Goal: Task Accomplishment & Management: Manage account settings

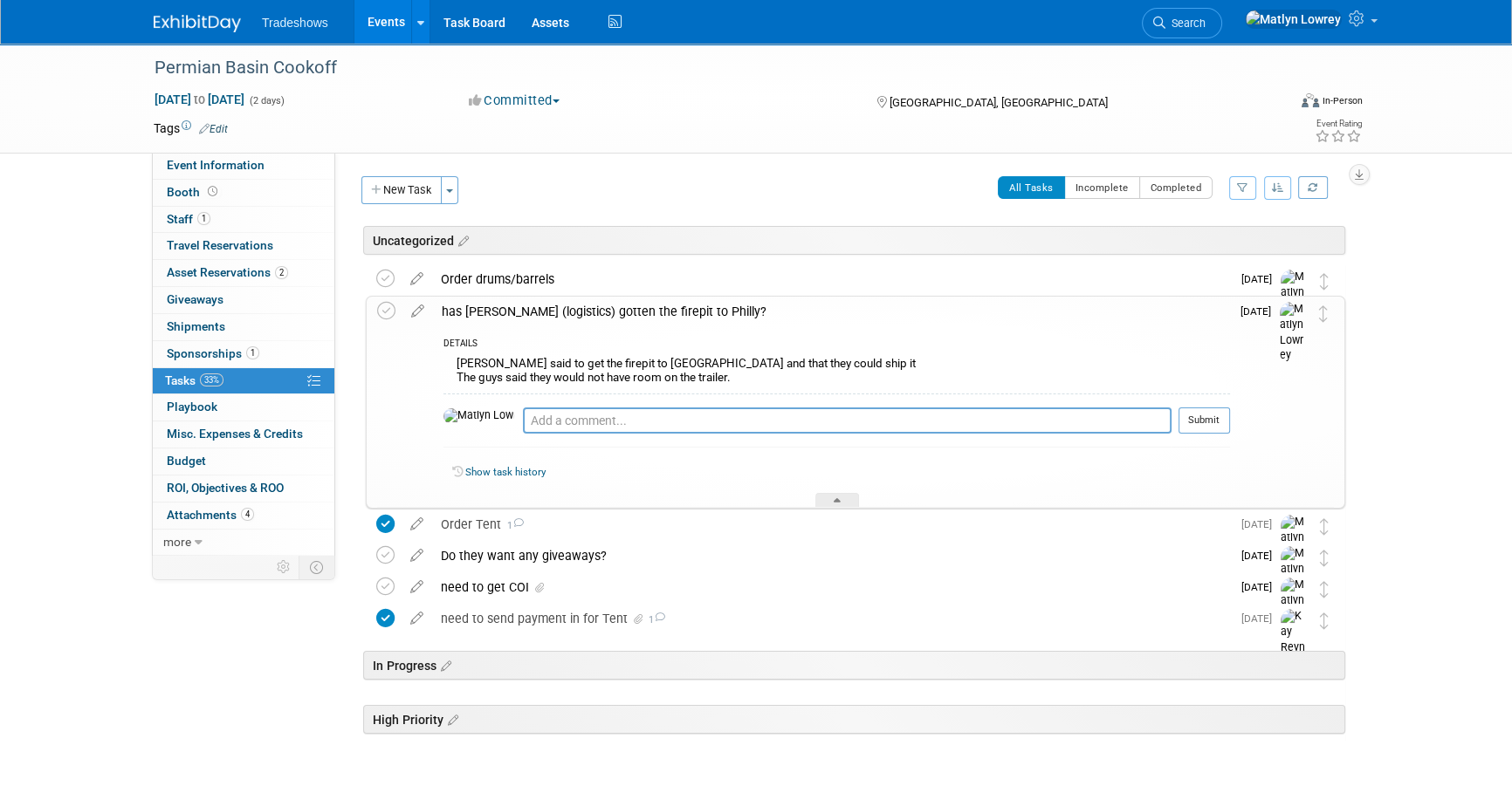
click at [387, 33] on link "Events" at bounding box center [386, 21] width 64 height 43
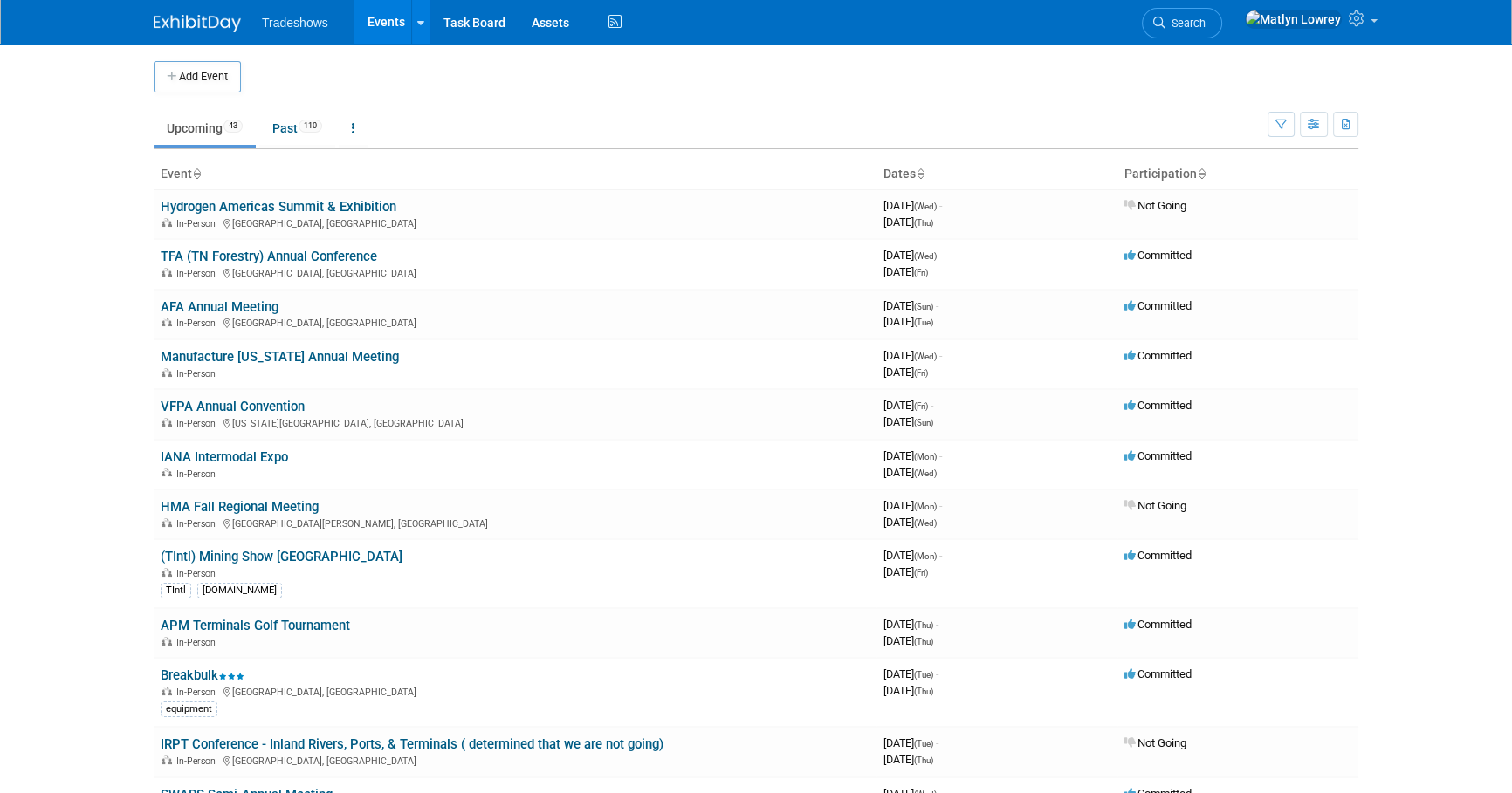
click at [197, 670] on link "Breakbulk" at bounding box center [203, 675] width 84 height 16
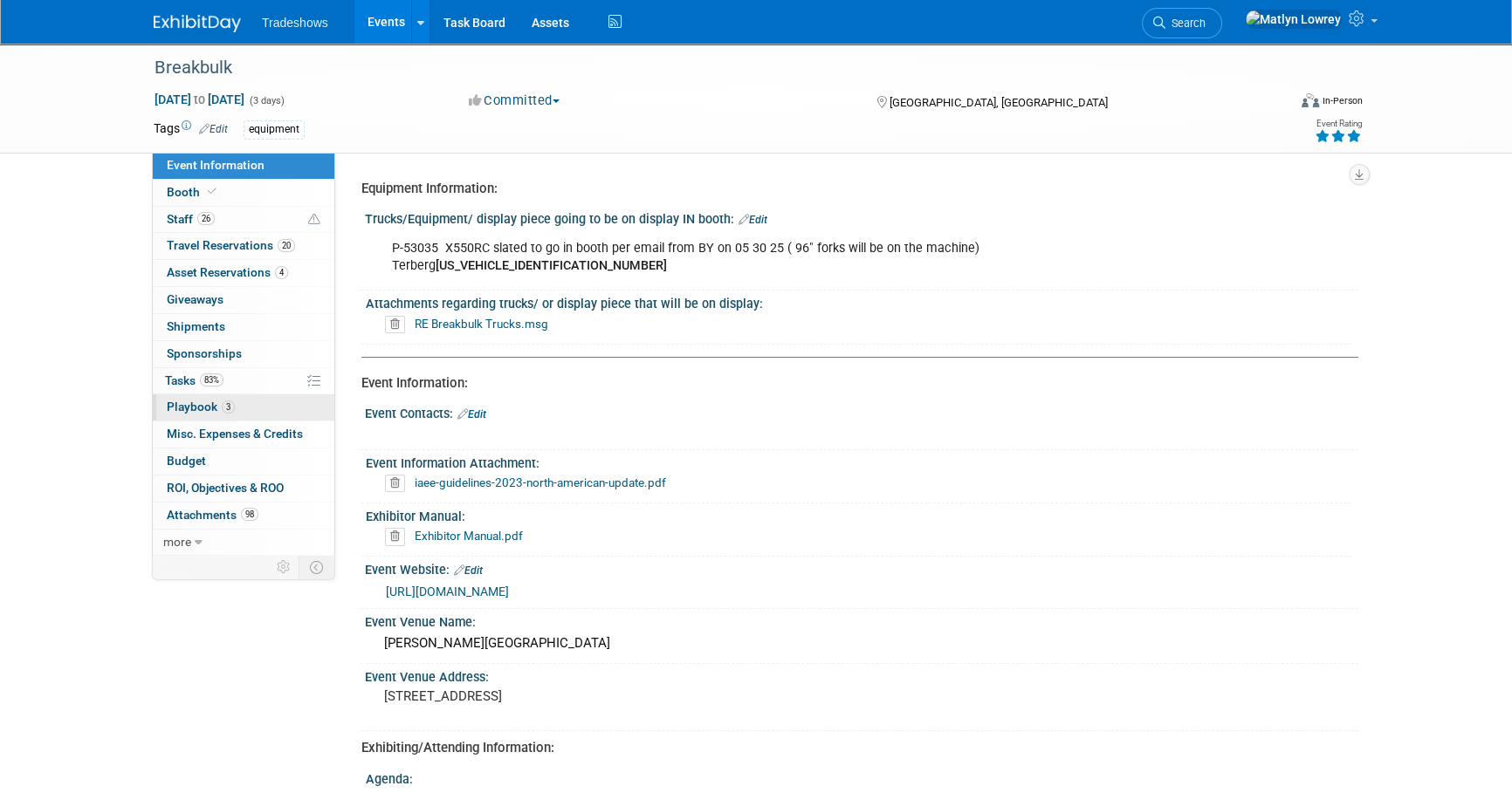
click at [223, 407] on span "3" at bounding box center [228, 407] width 13 height 13
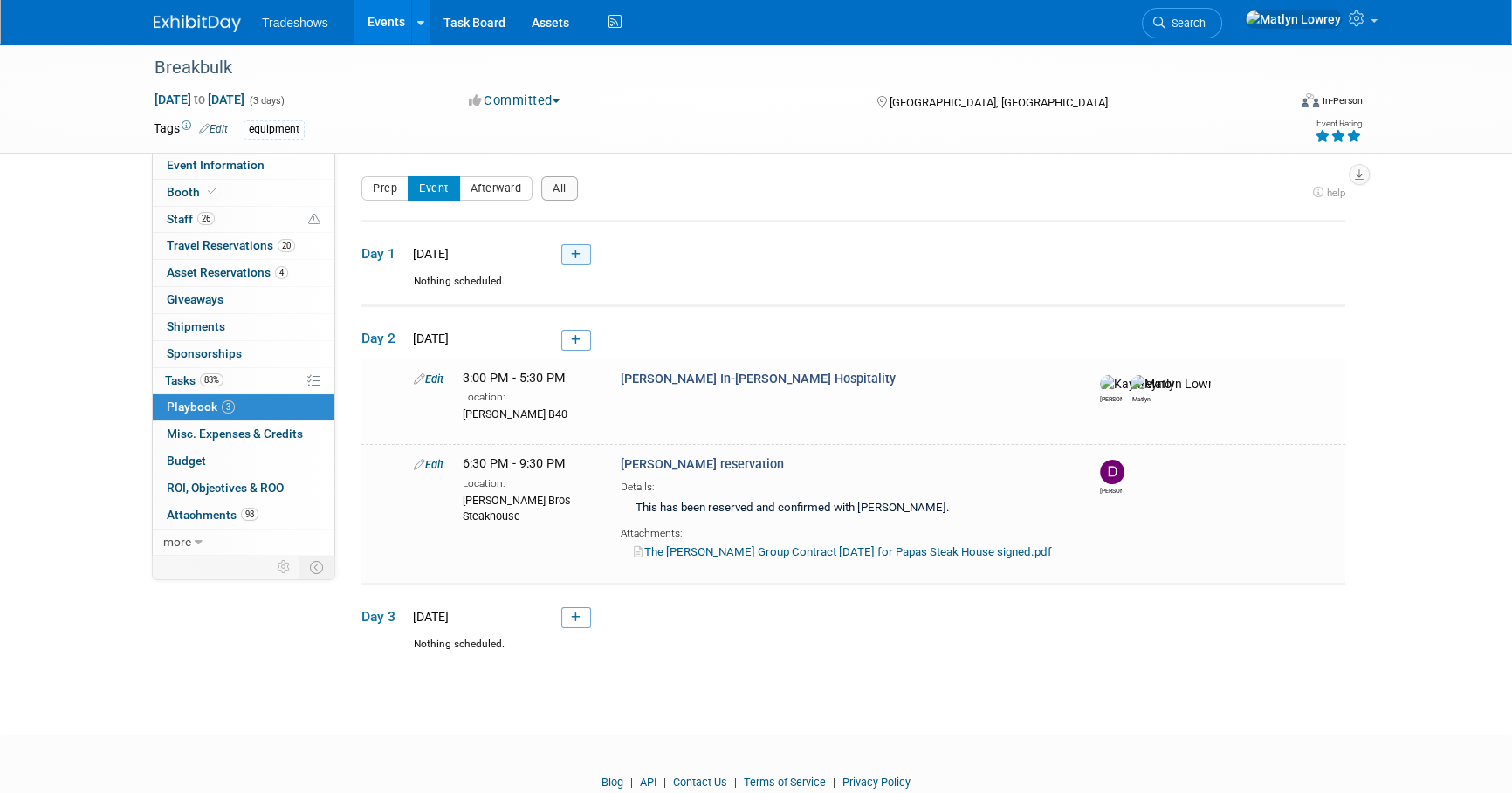
click at [578, 250] on icon at bounding box center [575, 254] width 9 height 10
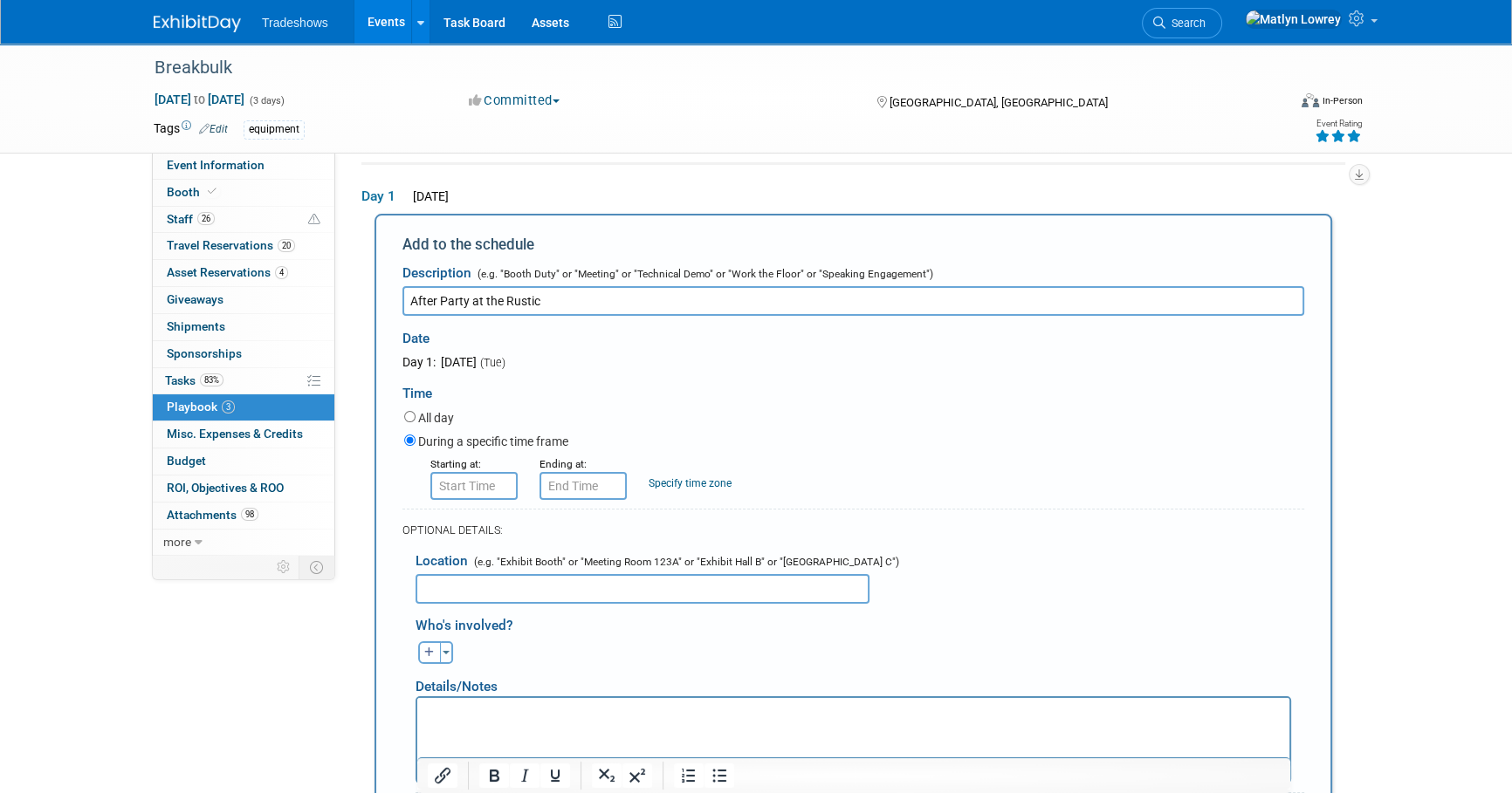
type input "After Party at the Rustic"
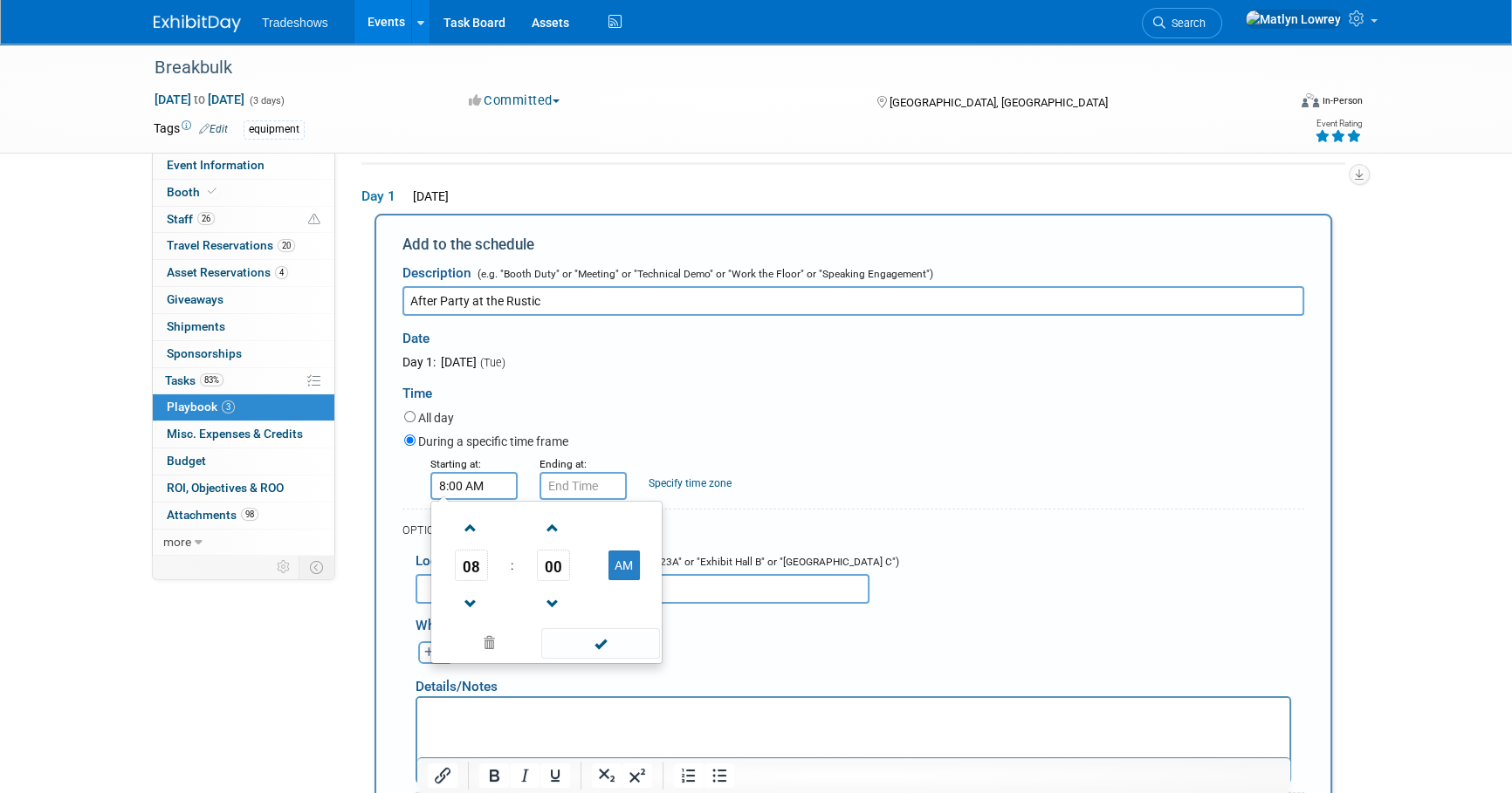
click at [448, 494] on input "8:00 AM" at bounding box center [473, 486] width 87 height 28
click at [631, 575] on button "AM" at bounding box center [624, 566] width 31 height 30
type input "8:00 PM"
click at [552, 488] on input "8:00 PM" at bounding box center [583, 486] width 87 height 28
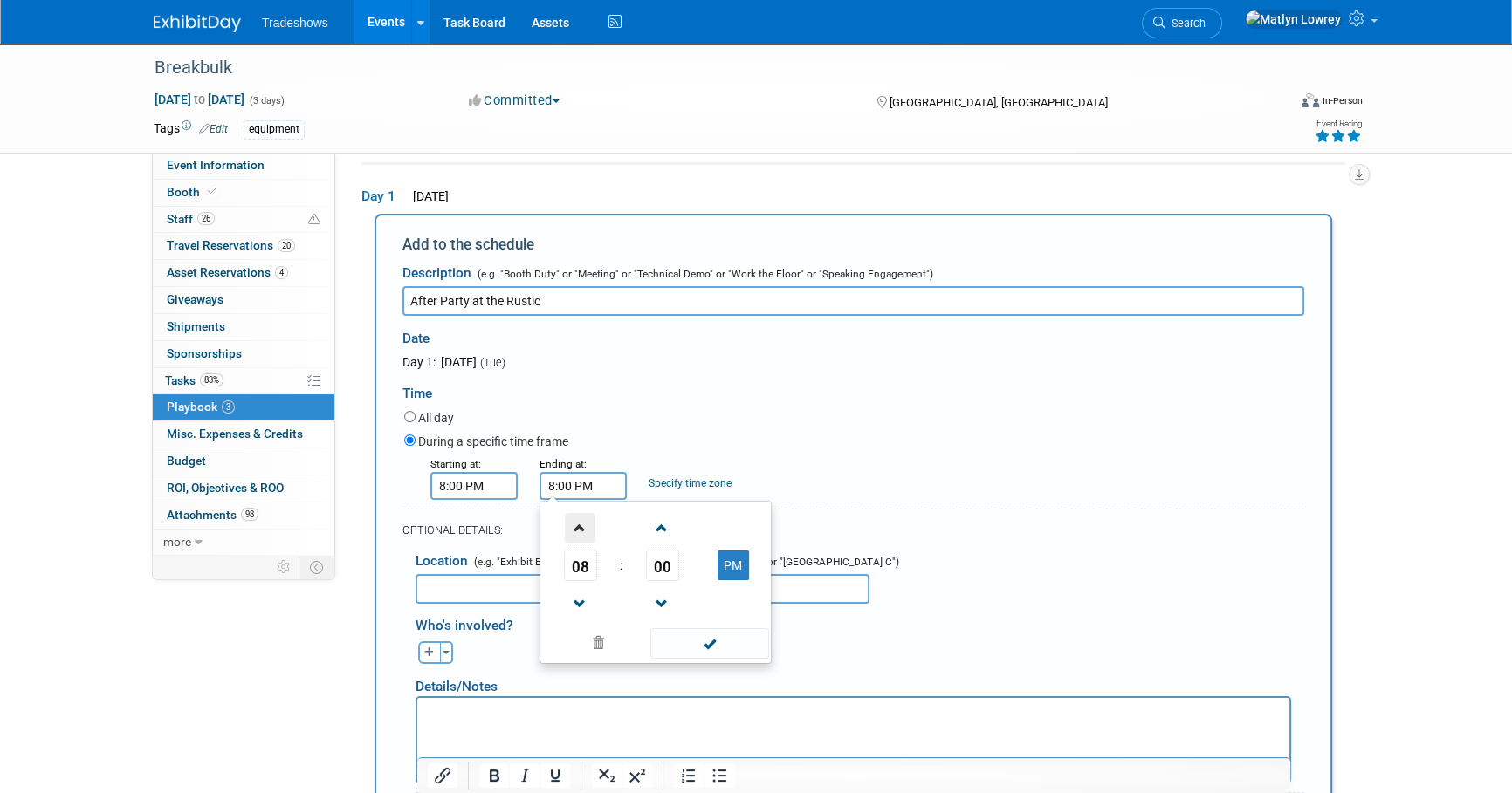
click at [589, 527] on span at bounding box center [580, 528] width 31 height 30
click at [584, 599] on span at bounding box center [580, 604] width 31 height 30
click at [581, 532] on span at bounding box center [580, 528] width 31 height 30
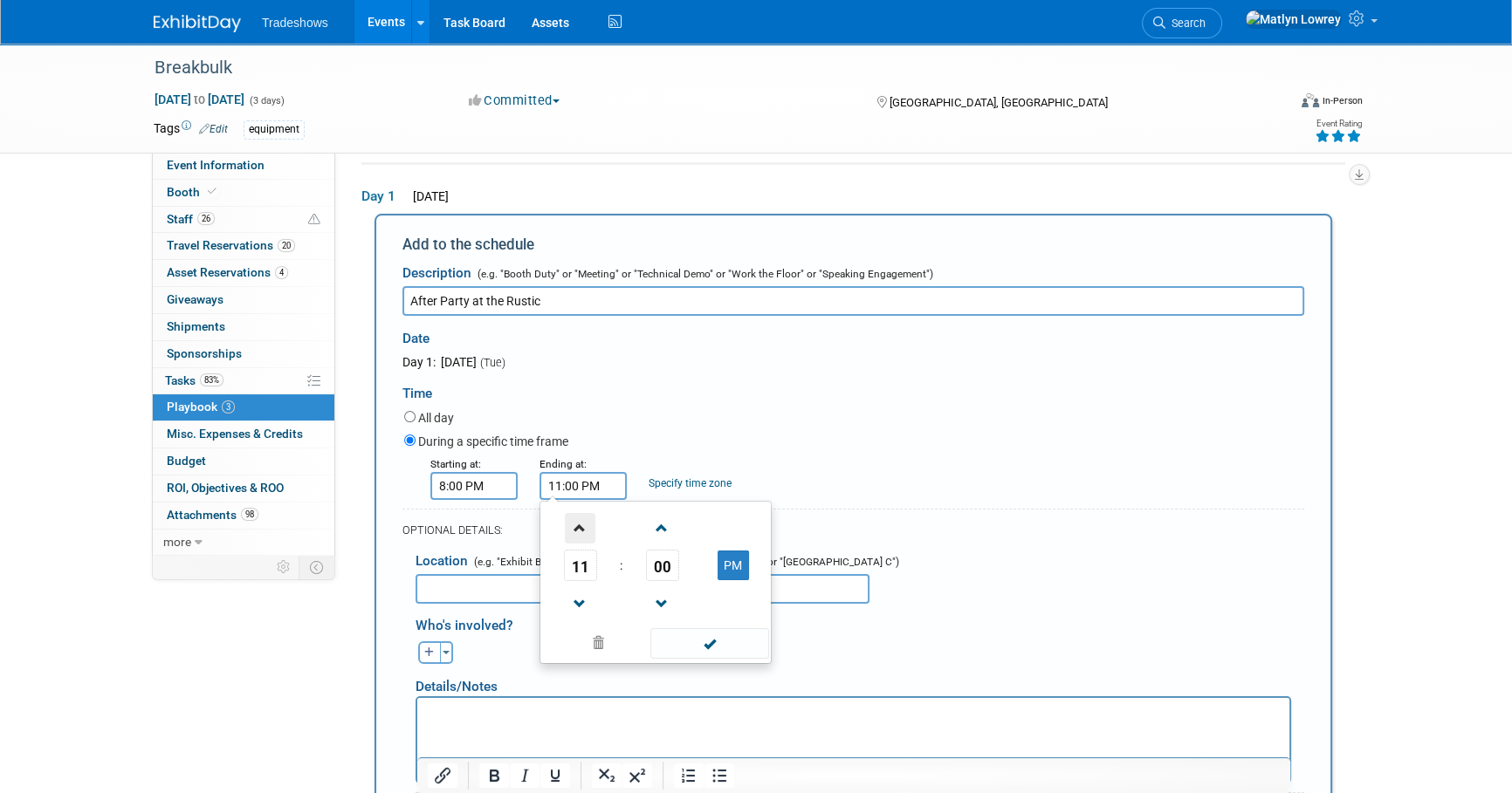
click at [581, 532] on span at bounding box center [580, 528] width 31 height 30
click at [588, 607] on span at bounding box center [580, 604] width 31 height 30
type input "11:00 PM"
click at [722, 649] on span at bounding box center [708, 643] width 117 height 30
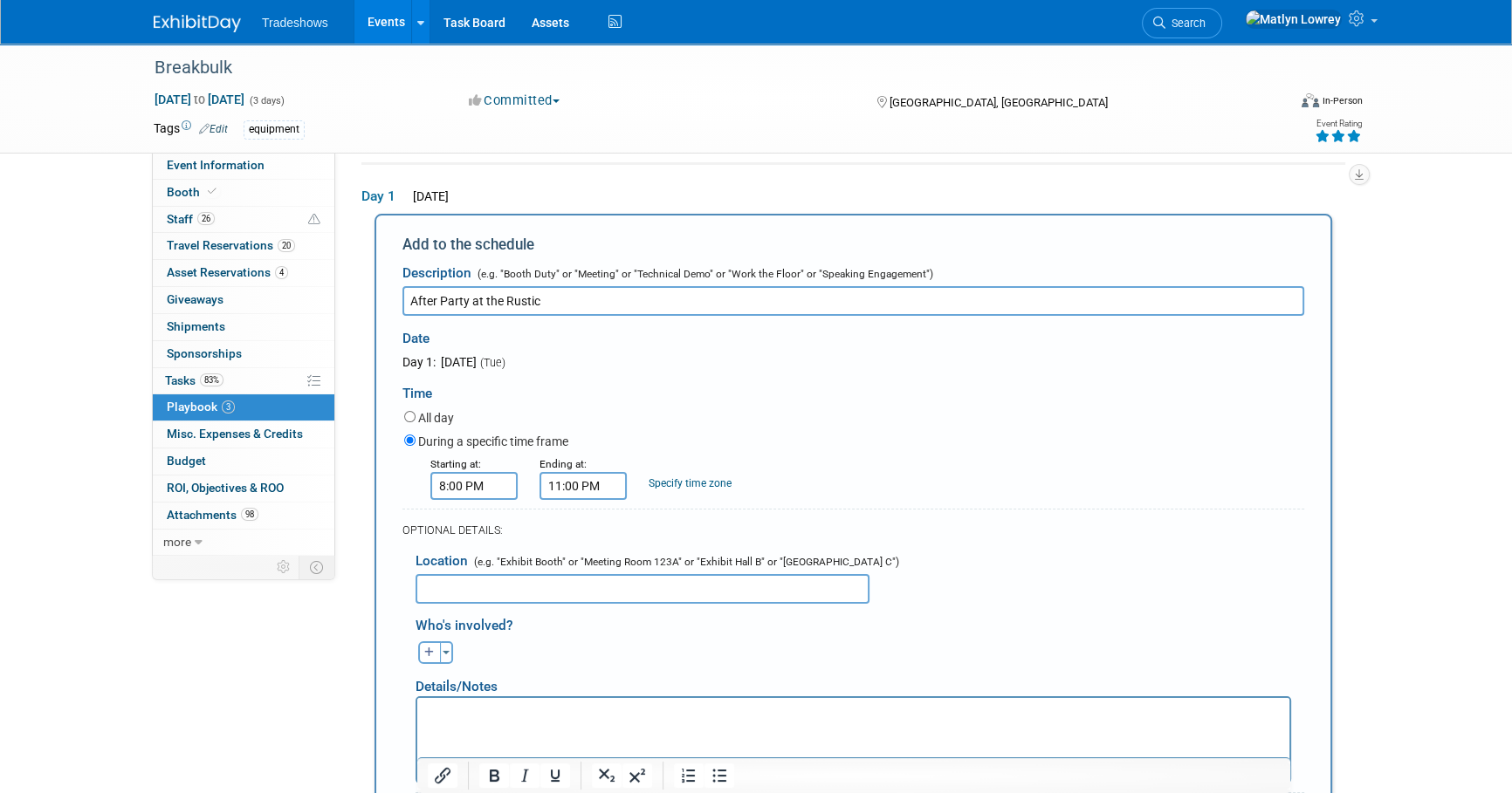
click at [434, 584] on input "text" at bounding box center [642, 589] width 454 height 30
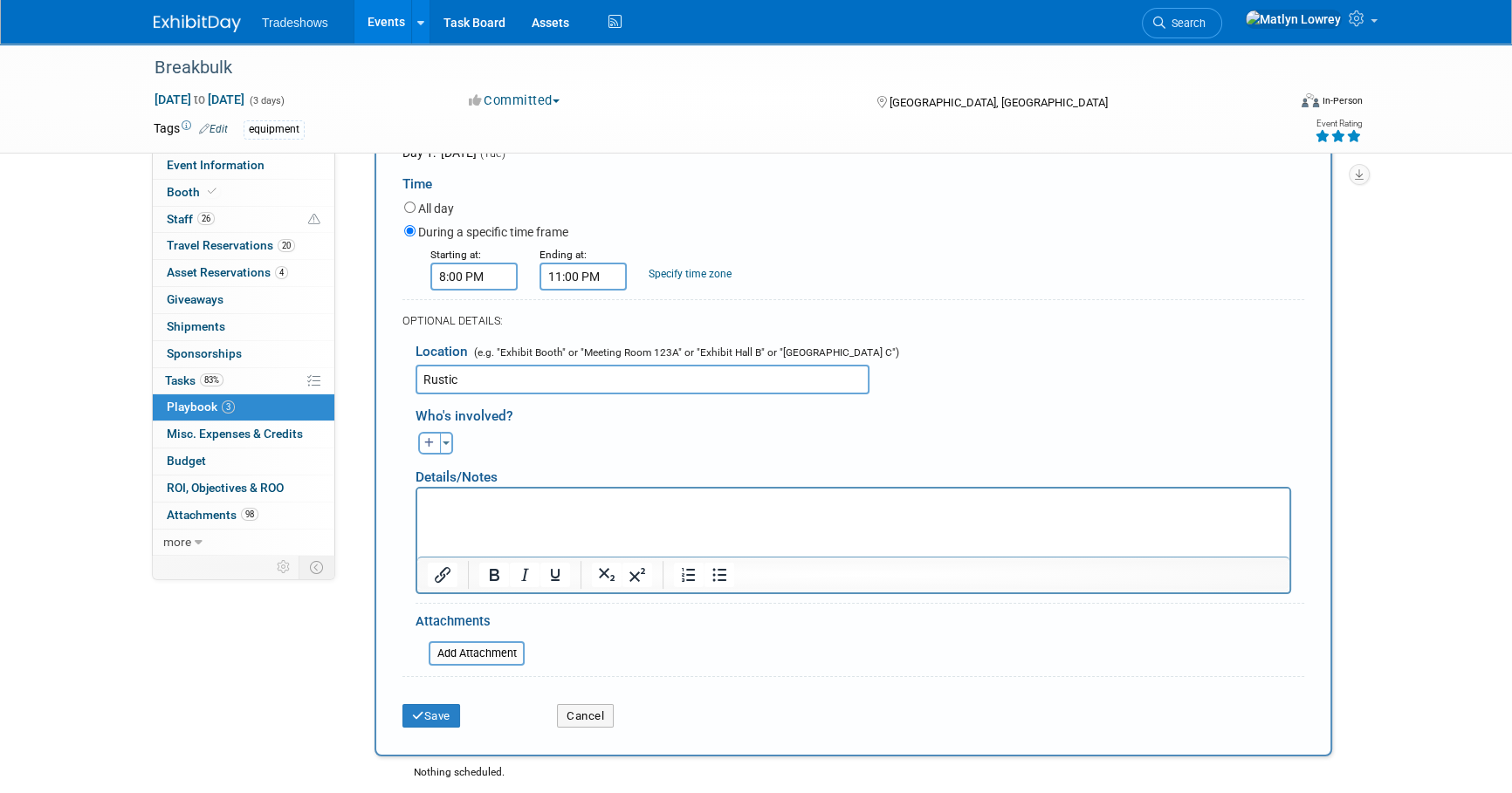
scroll to position [296, 0]
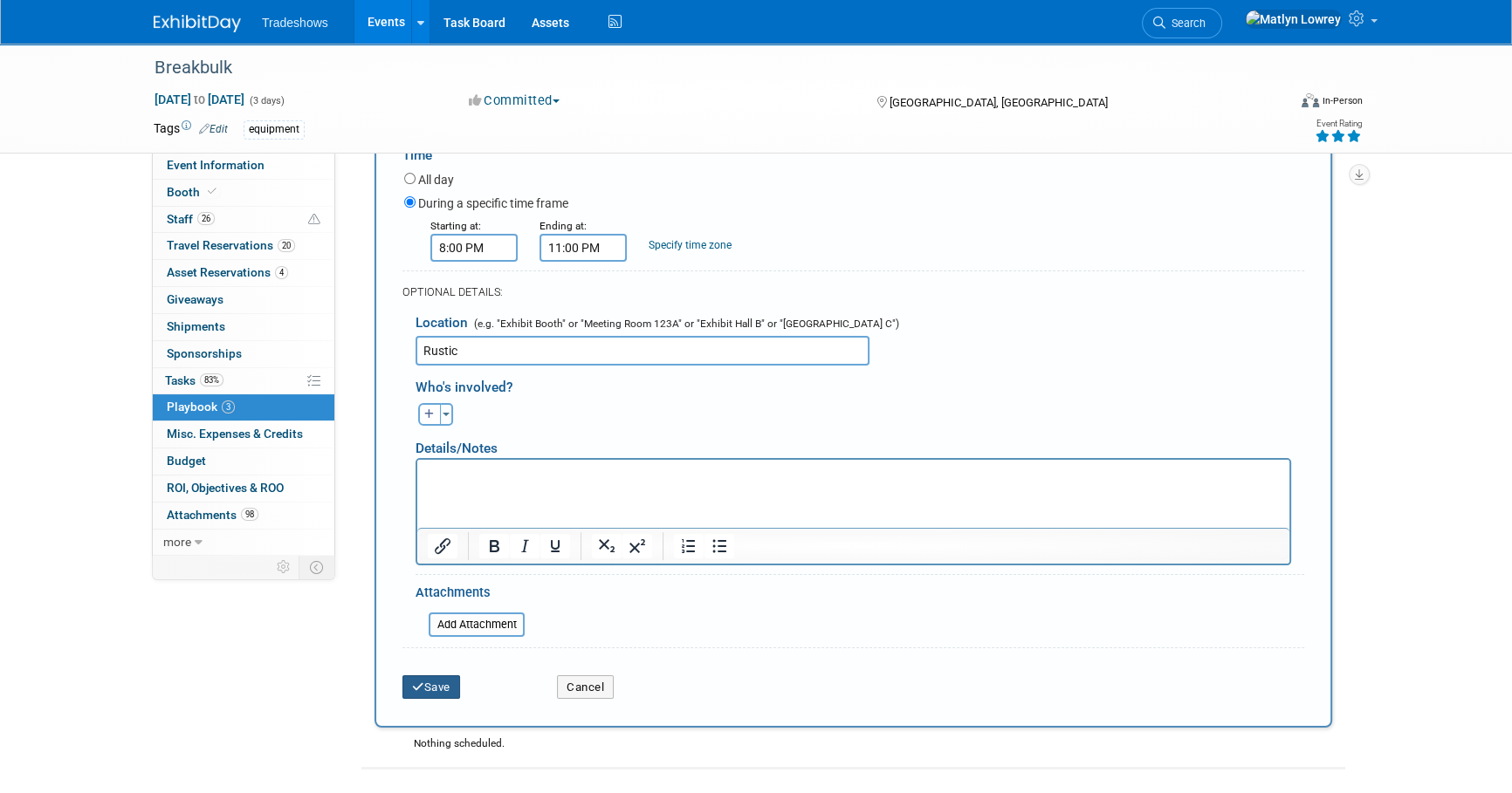
type input "Rustic"
click at [449, 686] on button "Save" at bounding box center [431, 688] width 57 height 24
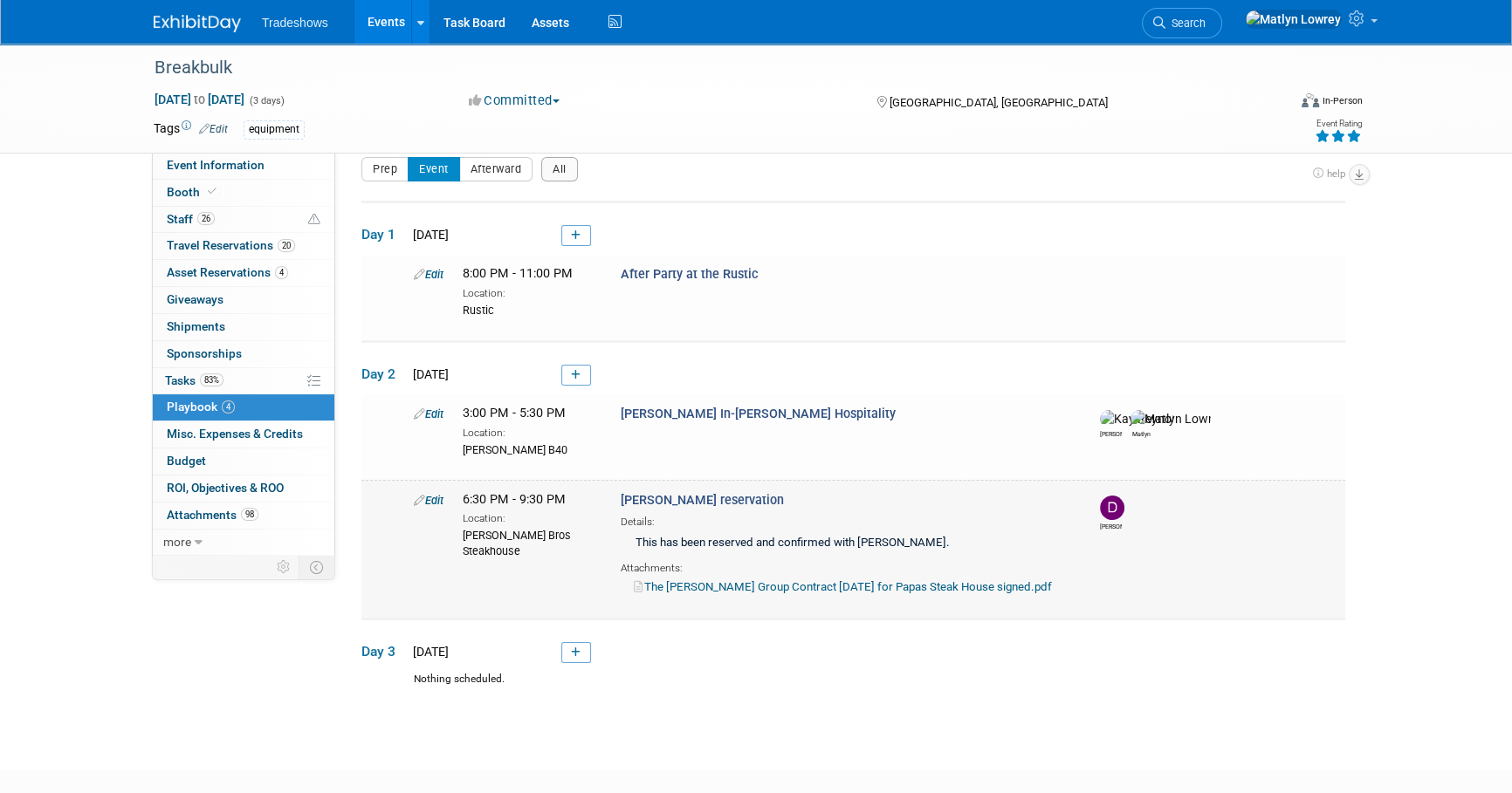
scroll to position [0, 0]
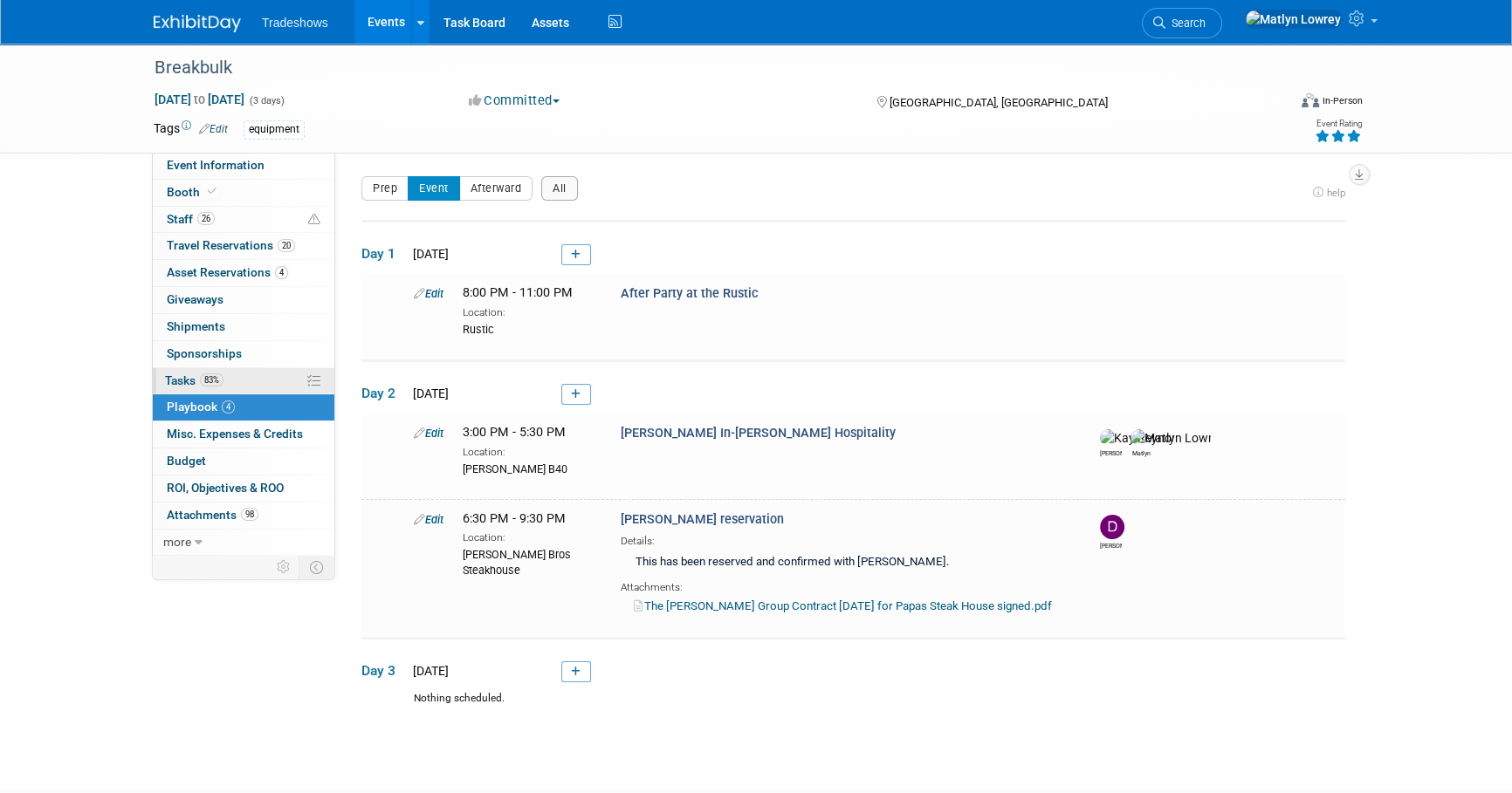
click at [209, 373] on span "Tasks 83%" at bounding box center [193, 380] width 58 height 14
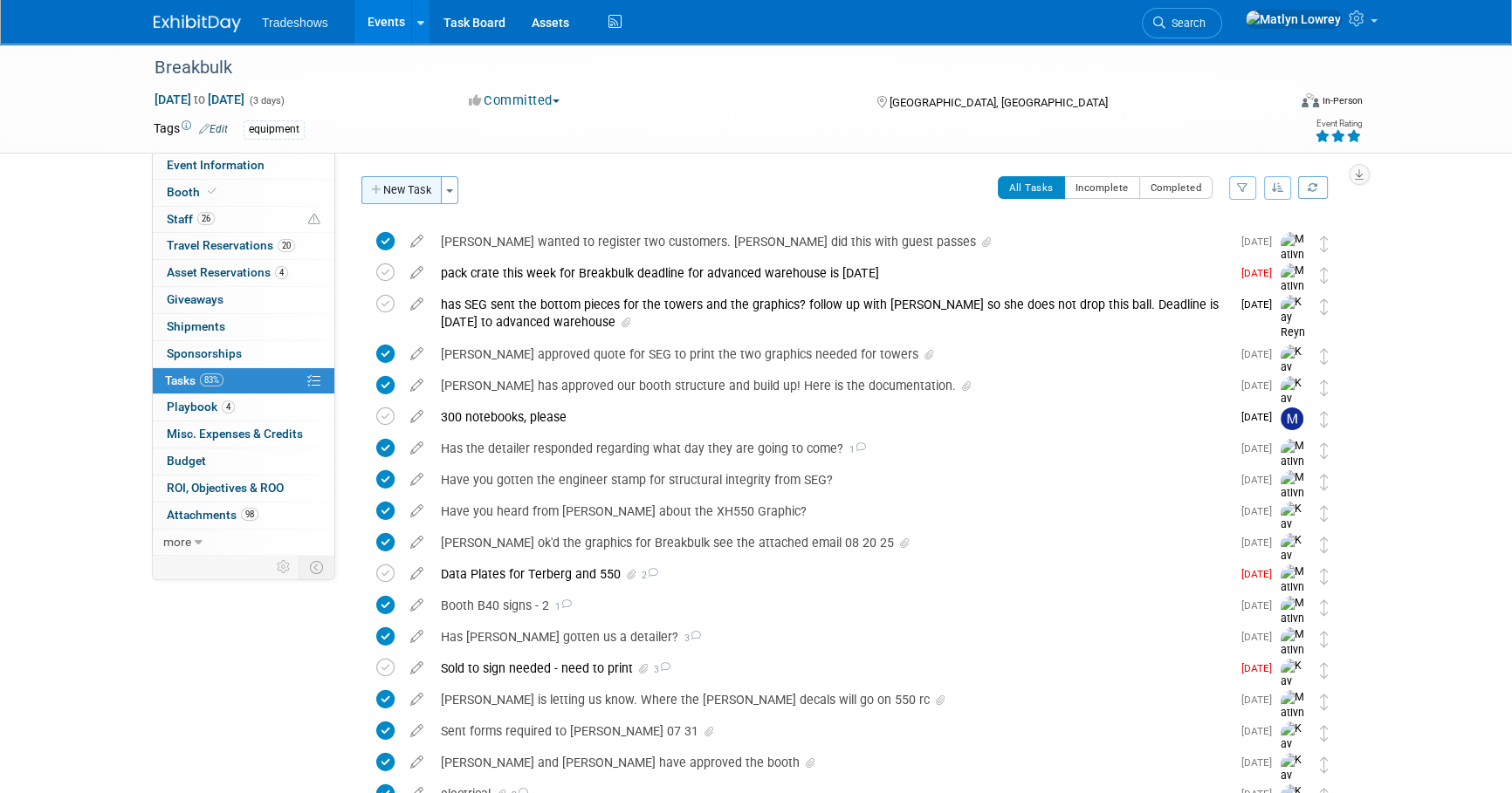
click at [392, 194] on button "New Task" at bounding box center [401, 190] width 80 height 28
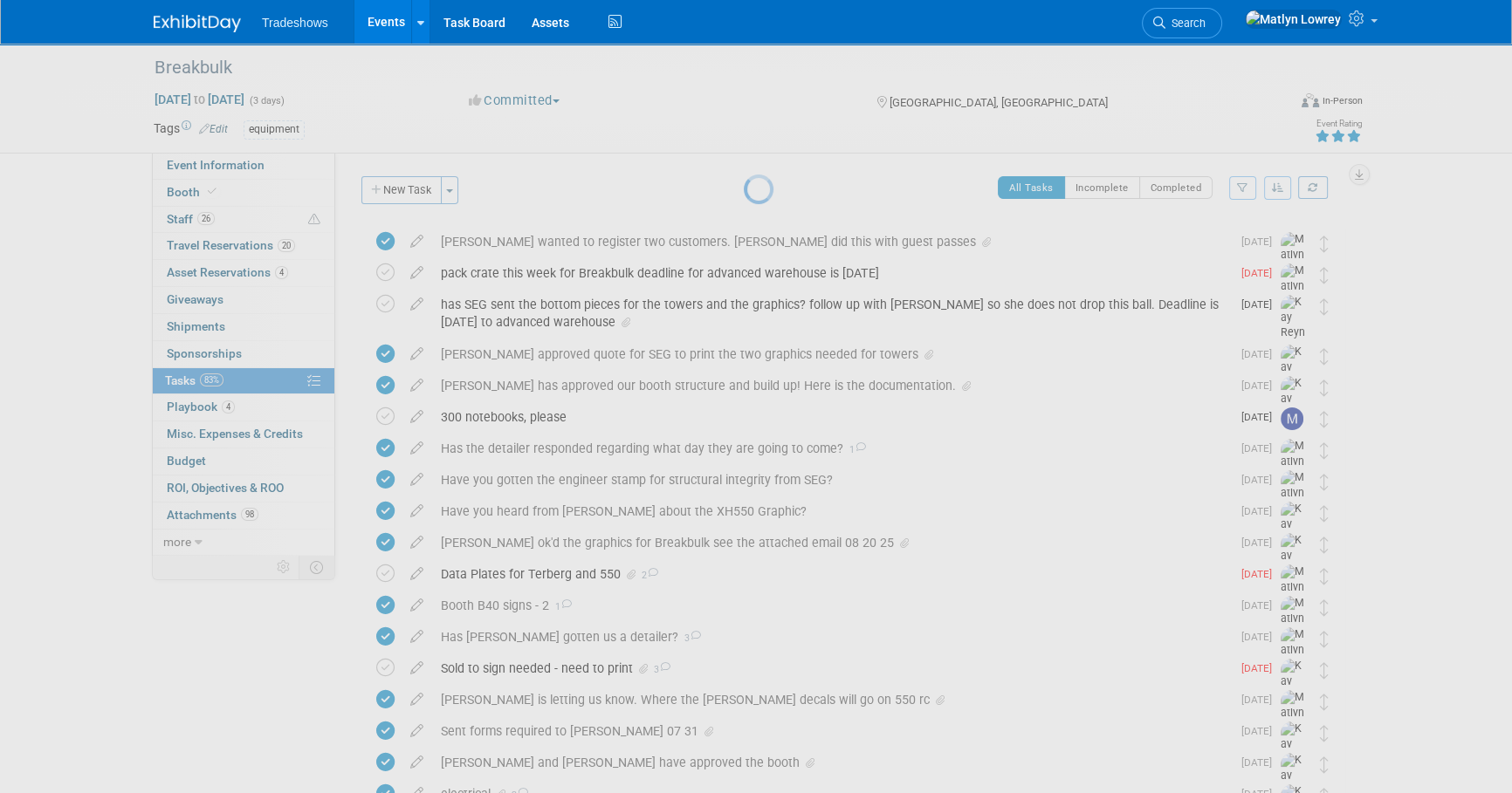
select select "8"
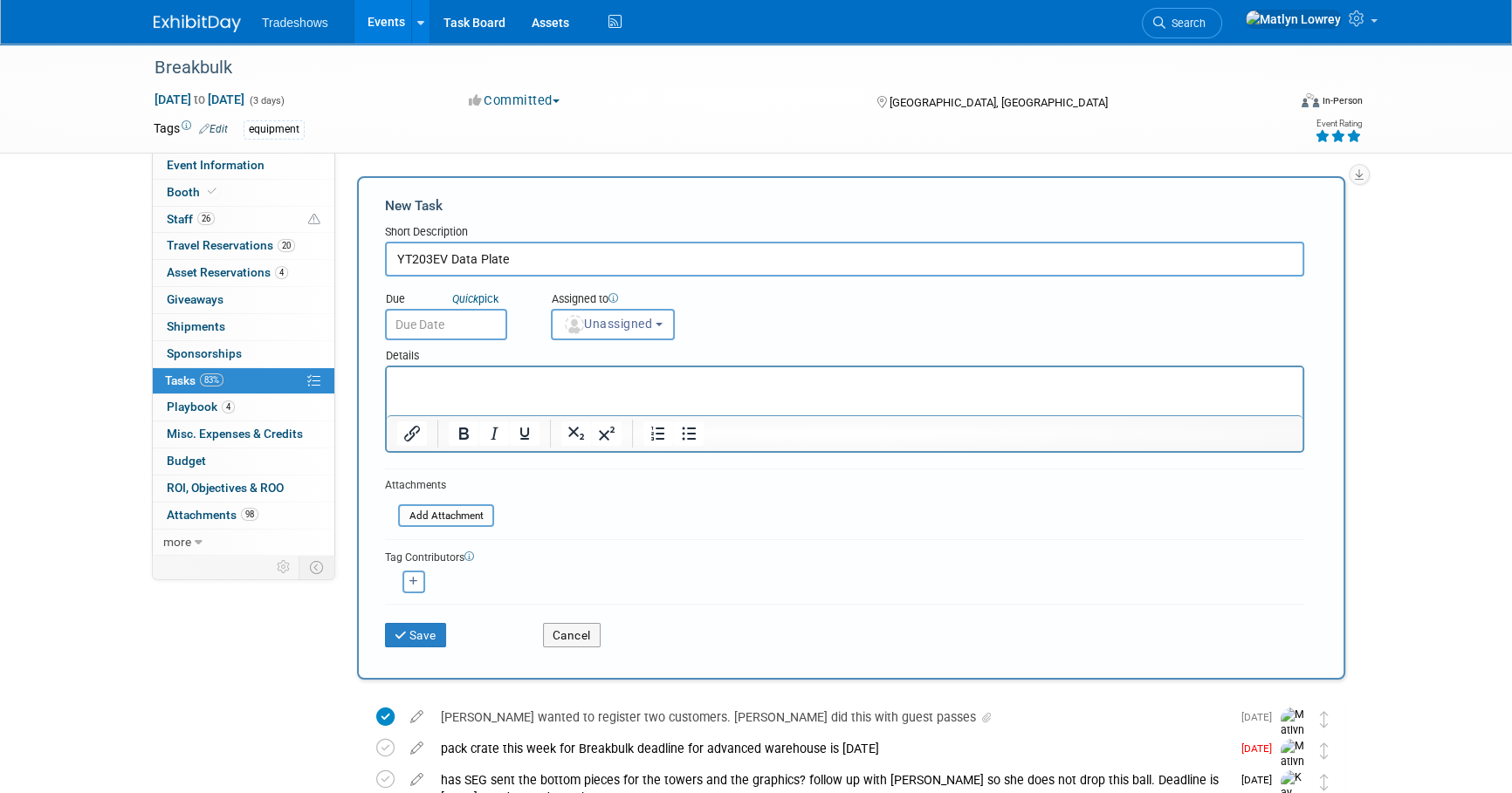
type input "YT203EV Data Plate"
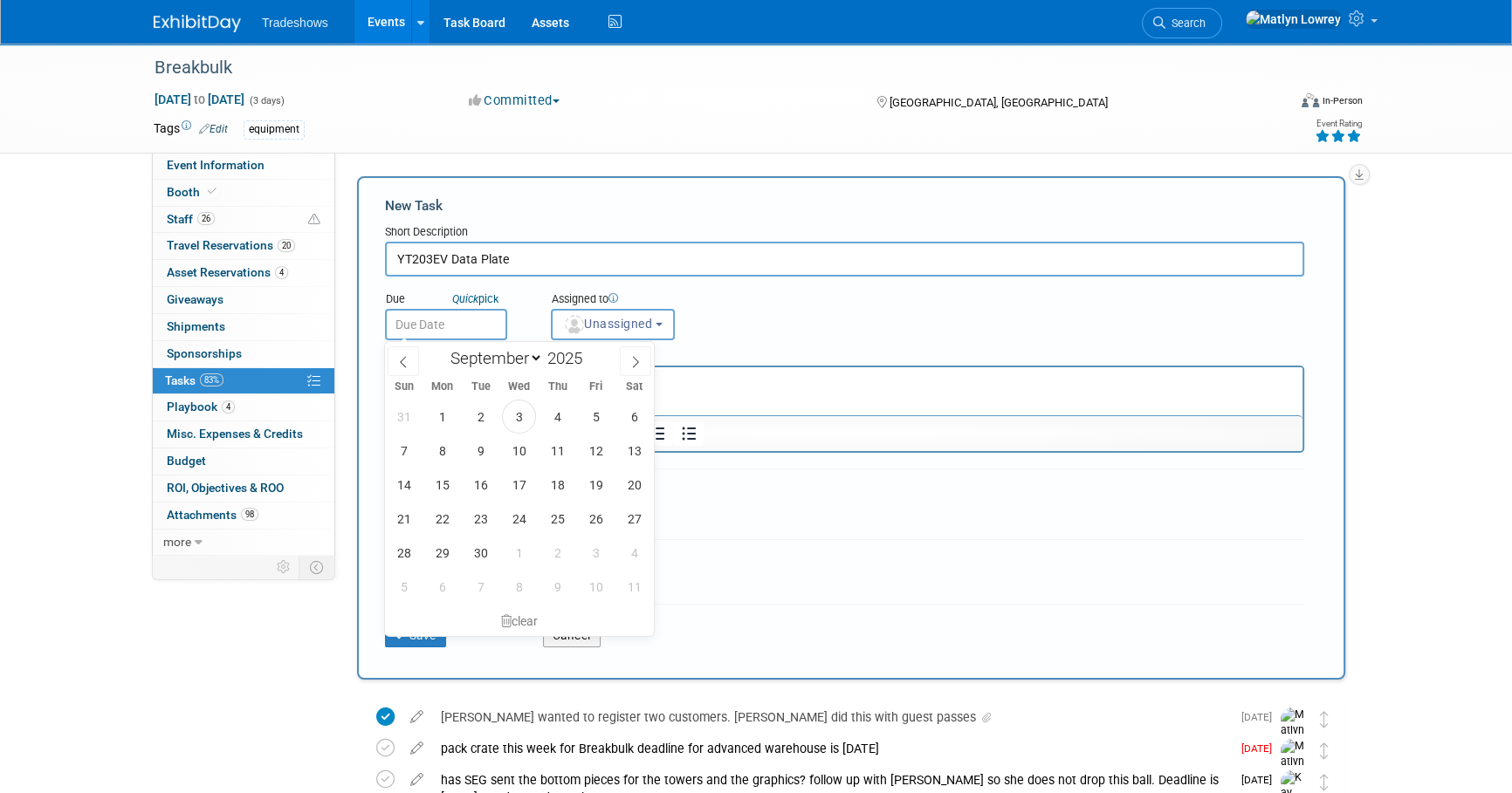
click at [462, 319] on input "text" at bounding box center [446, 324] width 122 height 31
click at [593, 476] on span "19" at bounding box center [596, 484] width 34 height 34
type input "Sep 19, 2025"
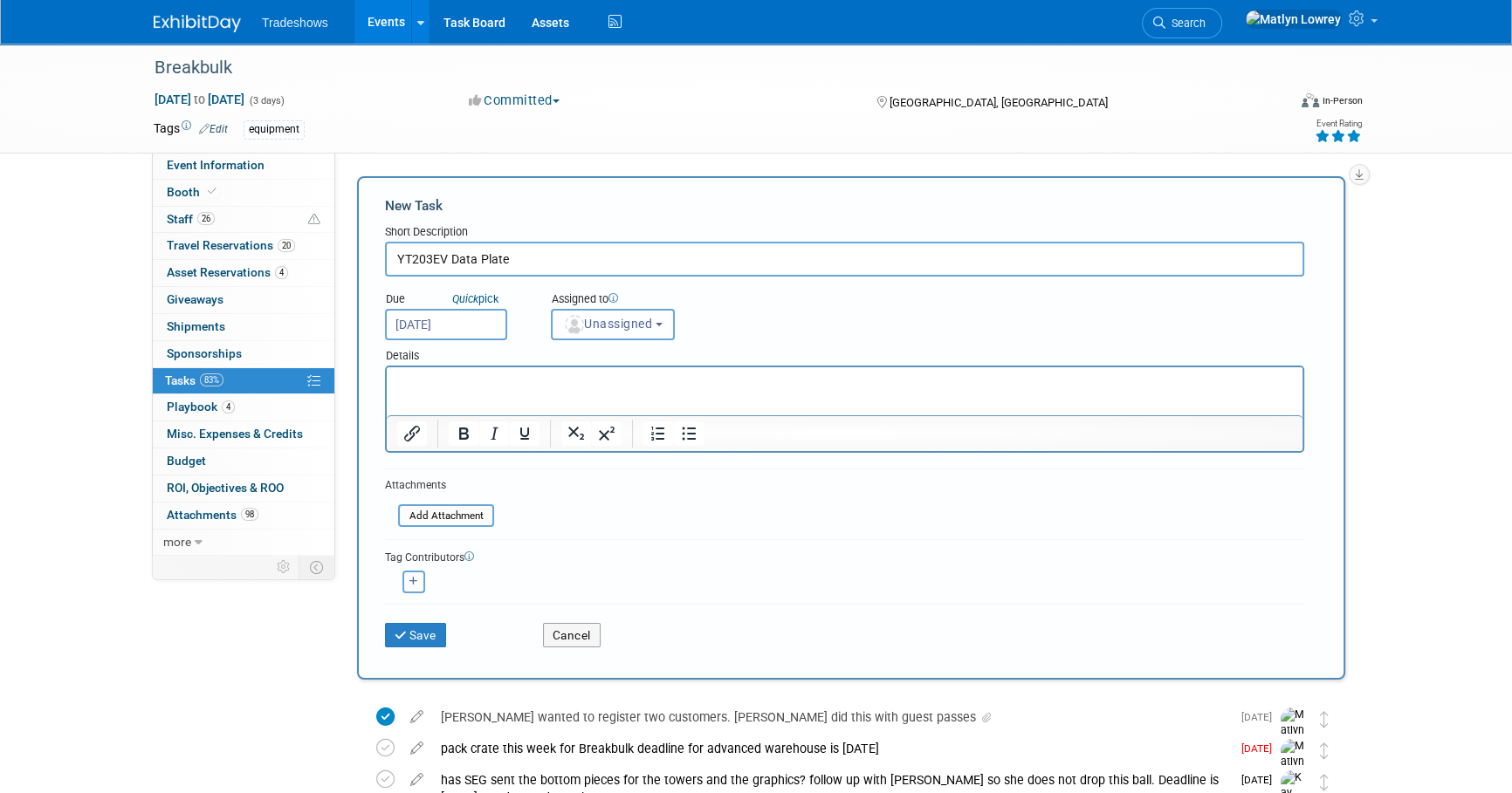
click at [569, 329] on img "button" at bounding box center [574, 324] width 19 height 19
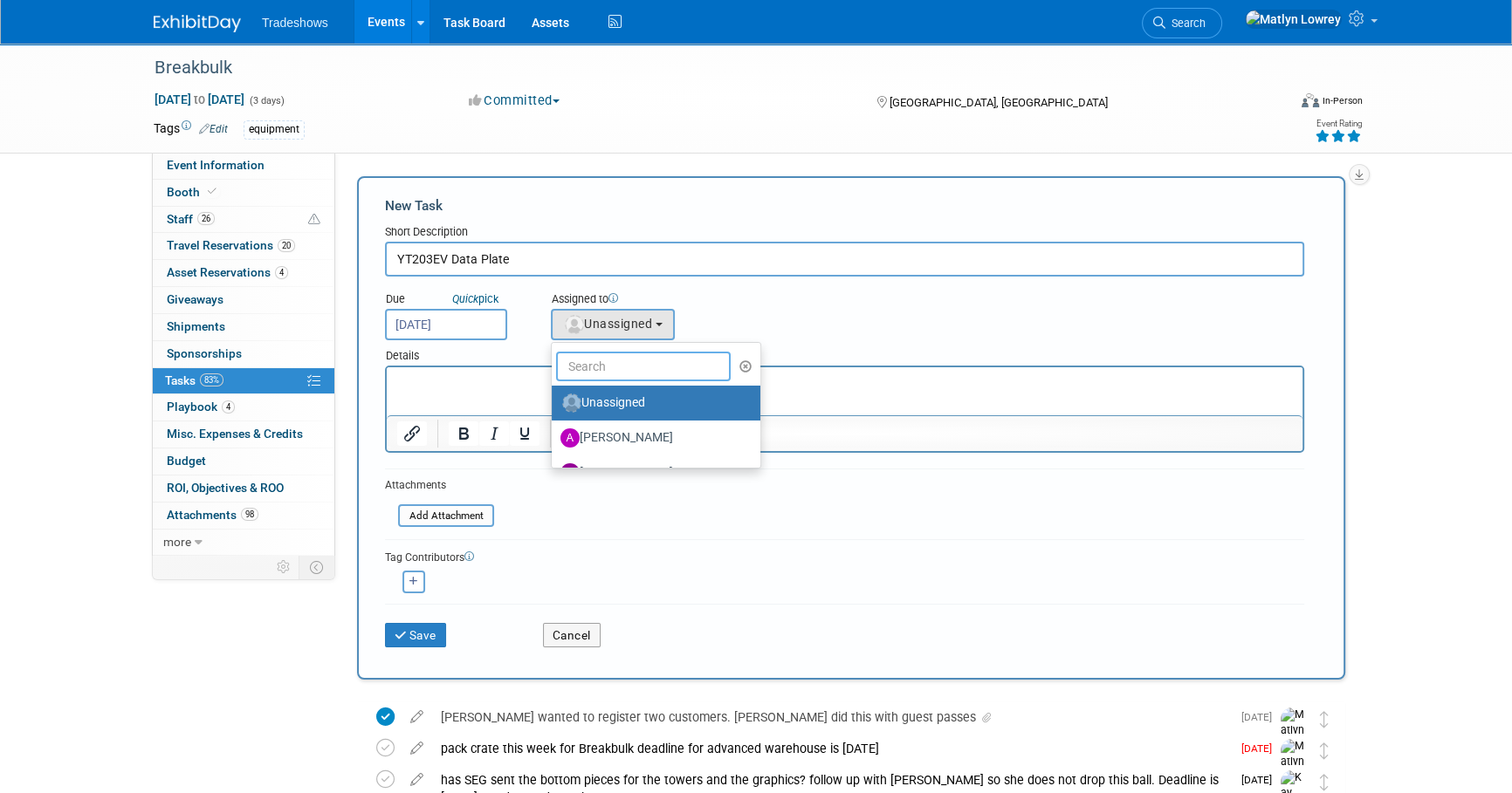
click at [609, 362] on input "text" at bounding box center [643, 366] width 175 height 30
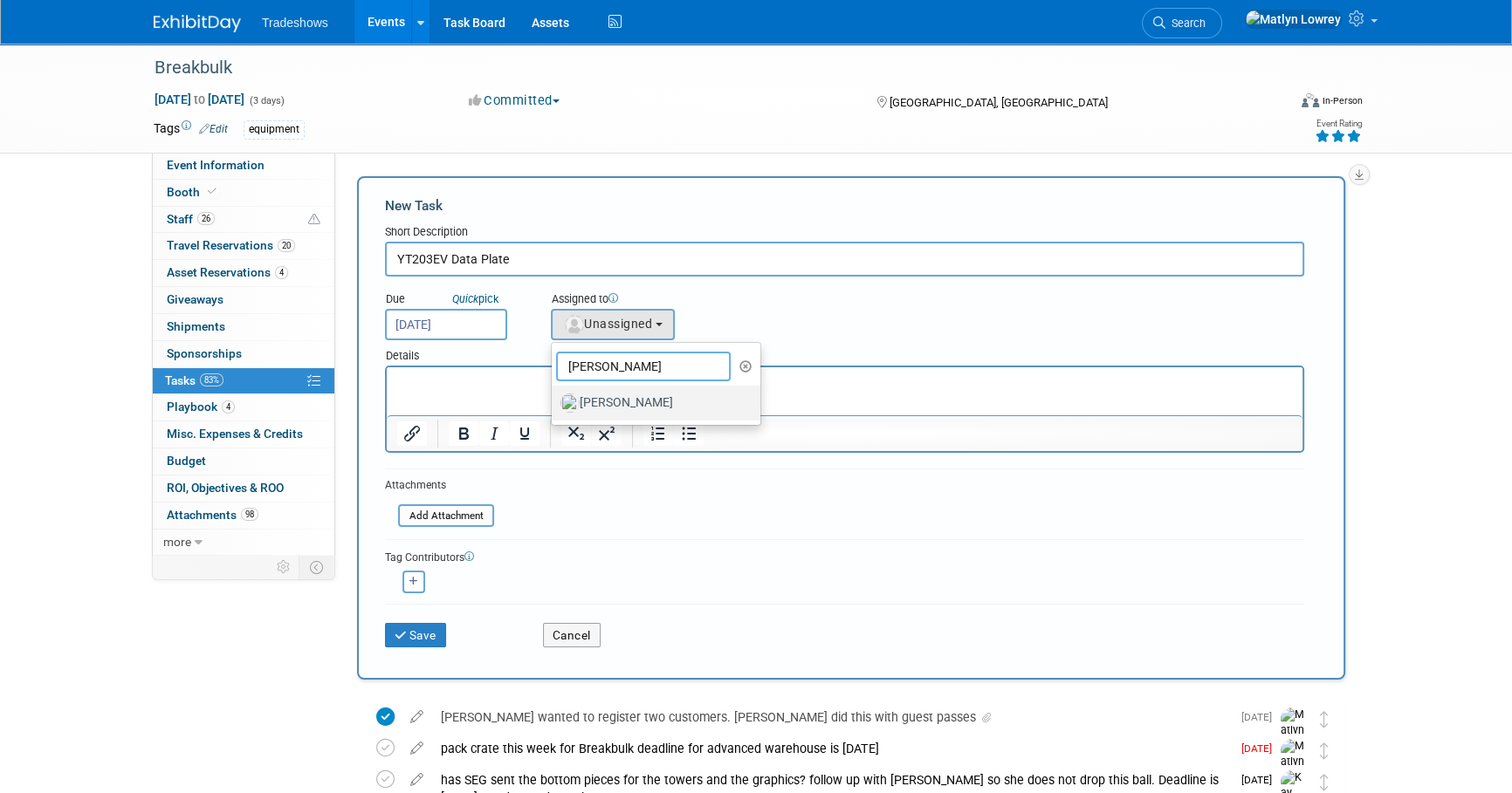
type input "kirk"
drag, startPoint x: 610, startPoint y: 393, endPoint x: 223, endPoint y: 29, distance: 531.3
click at [610, 393] on label "Kirk Walker" at bounding box center [651, 403] width 182 height 28
click at [554, 396] on input "Kirk Walker" at bounding box center [548, 401] width 11 height 11
select select "32f7e4d4-f8b8-43a4-a216-ad47d2c2e271"
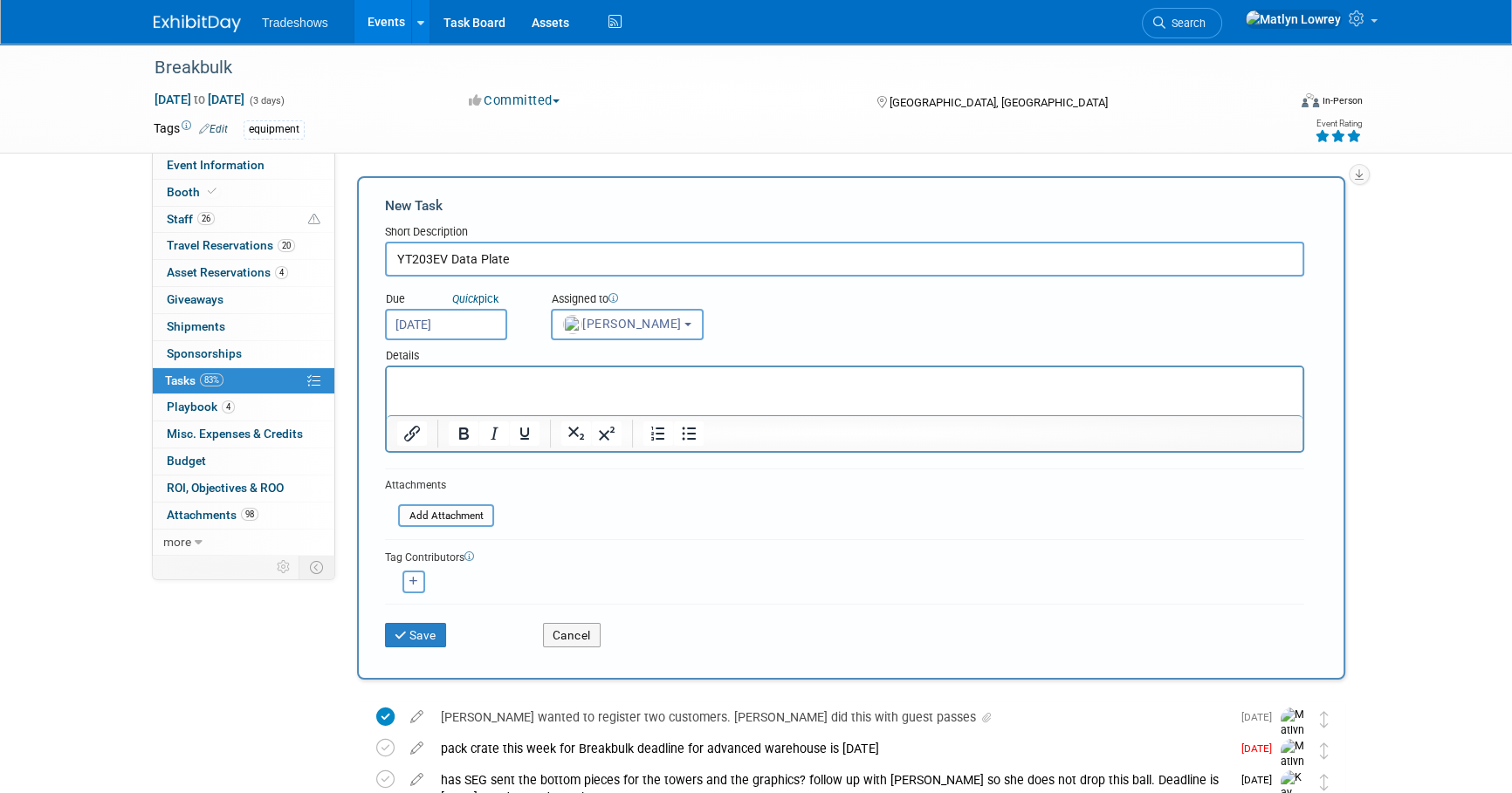
click at [412, 585] on button "button" at bounding box center [413, 581] width 23 height 23
select select
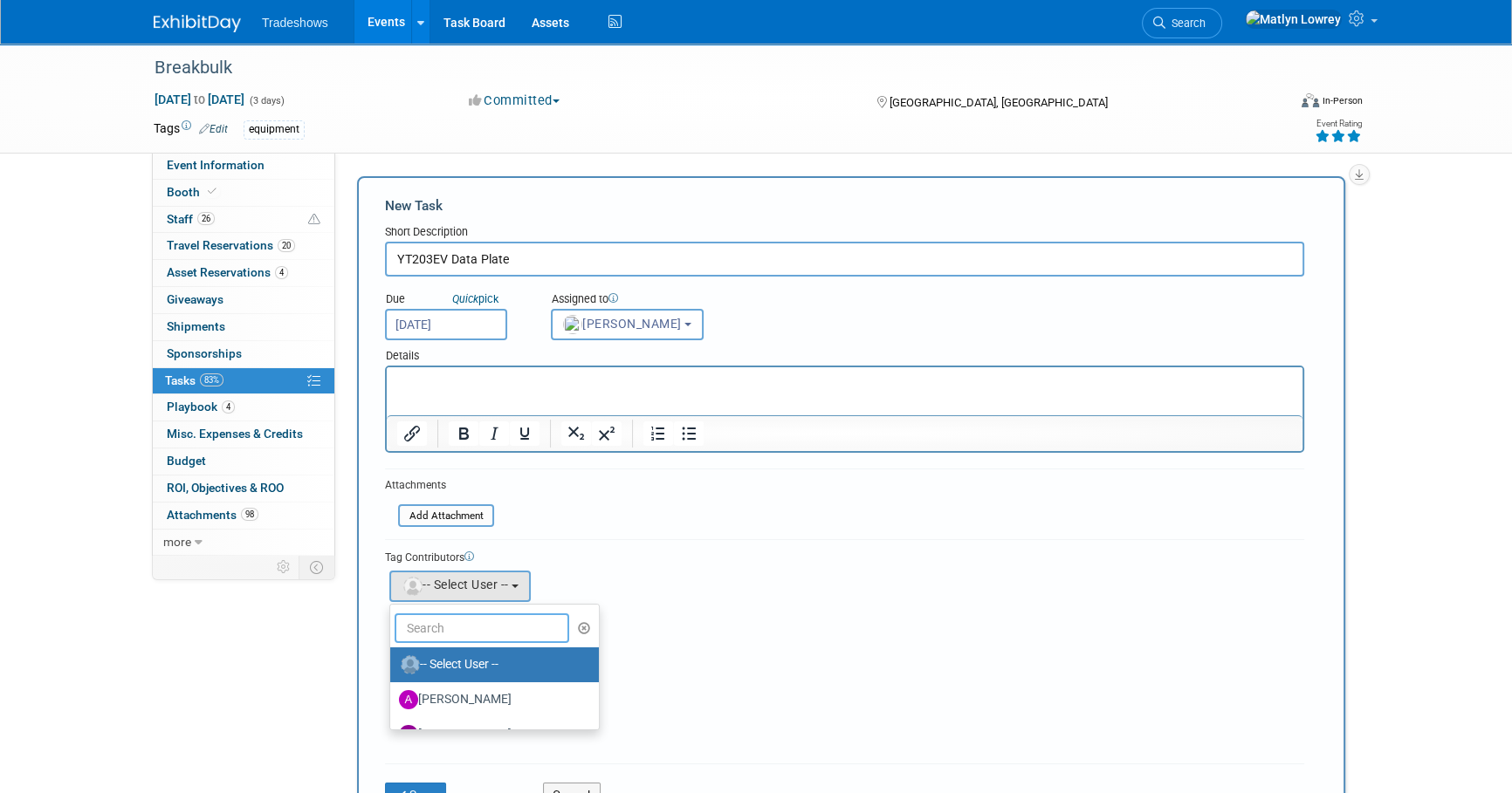
click at [453, 630] on input "text" at bounding box center [482, 628] width 175 height 30
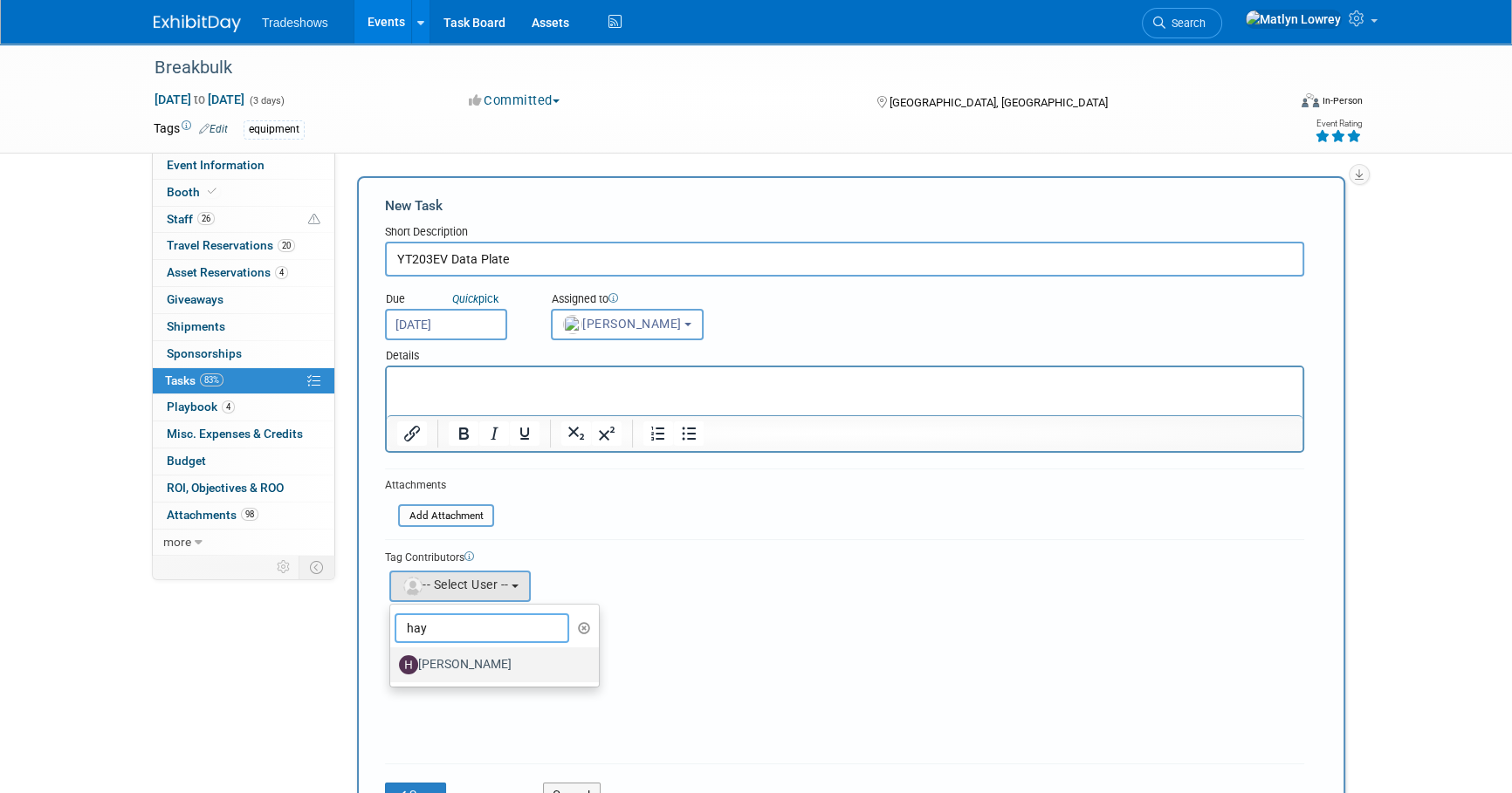
type input "hay"
click at [440, 654] on label "[PERSON_NAME]" at bounding box center [489, 665] width 182 height 28
click at [393, 657] on input "[PERSON_NAME]" at bounding box center [387, 663] width 11 height 11
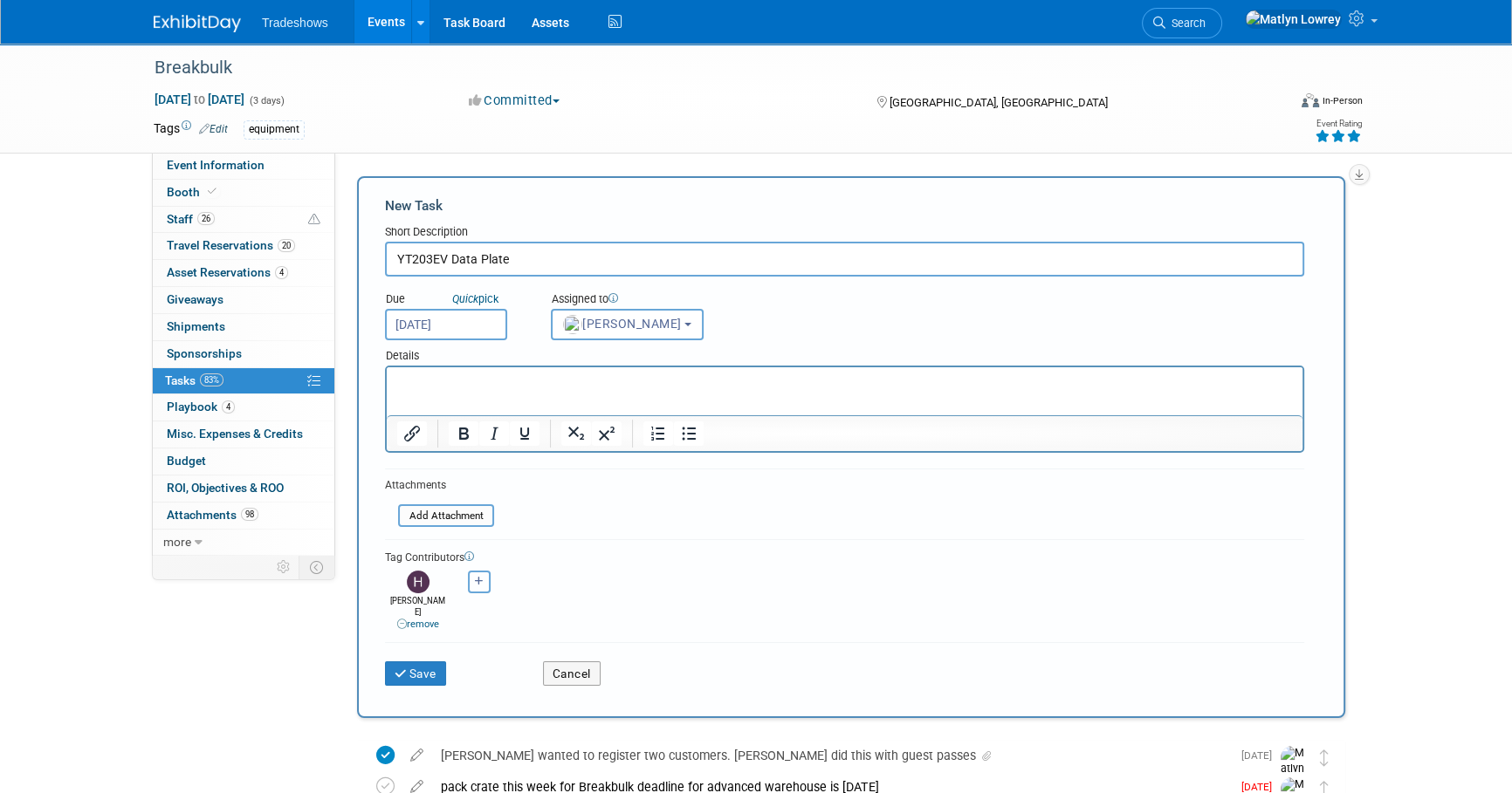
click at [482, 588] on button "button" at bounding box center [479, 581] width 23 height 23
select select
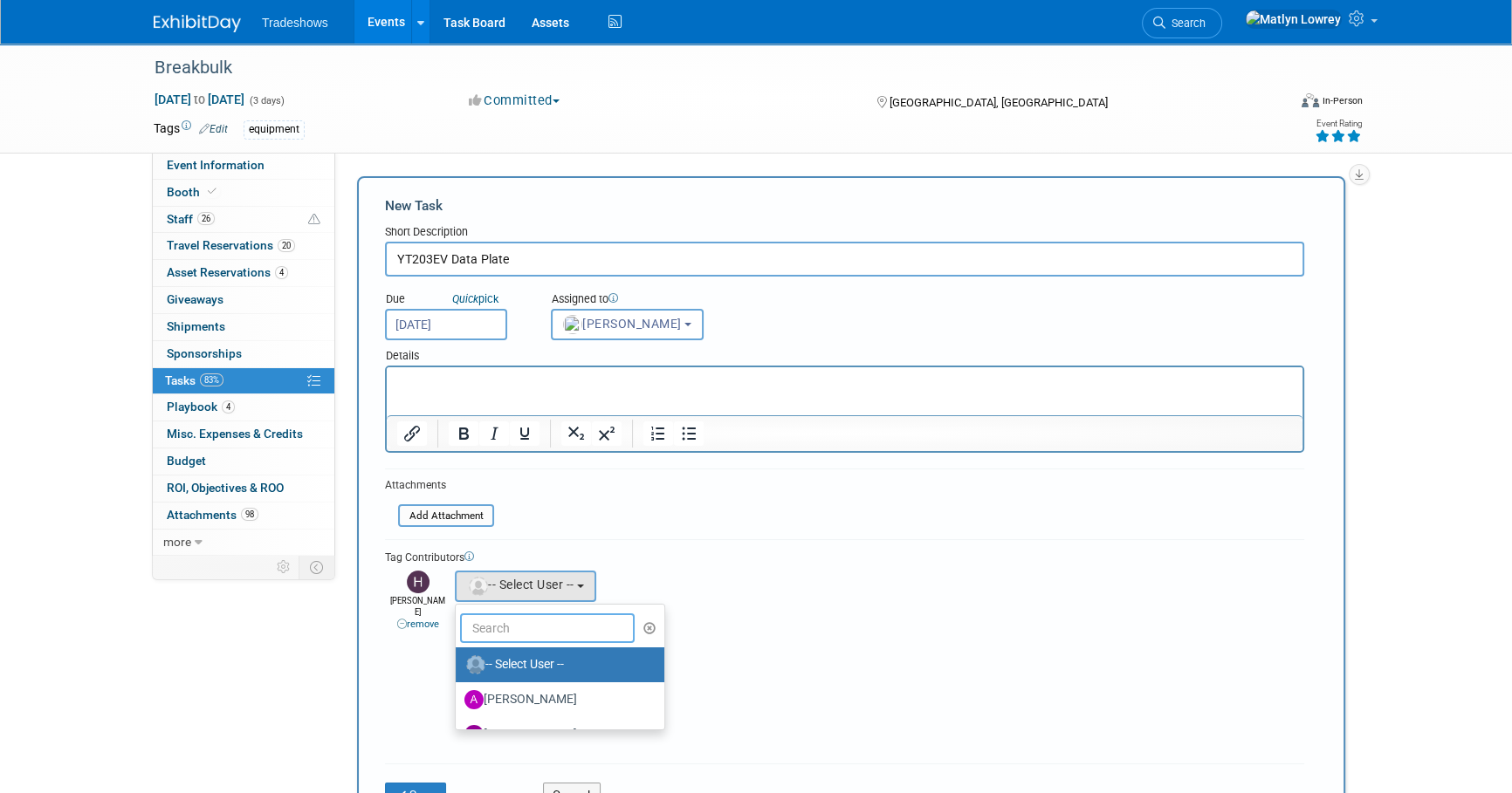
click at [491, 627] on input "text" at bounding box center [547, 628] width 175 height 30
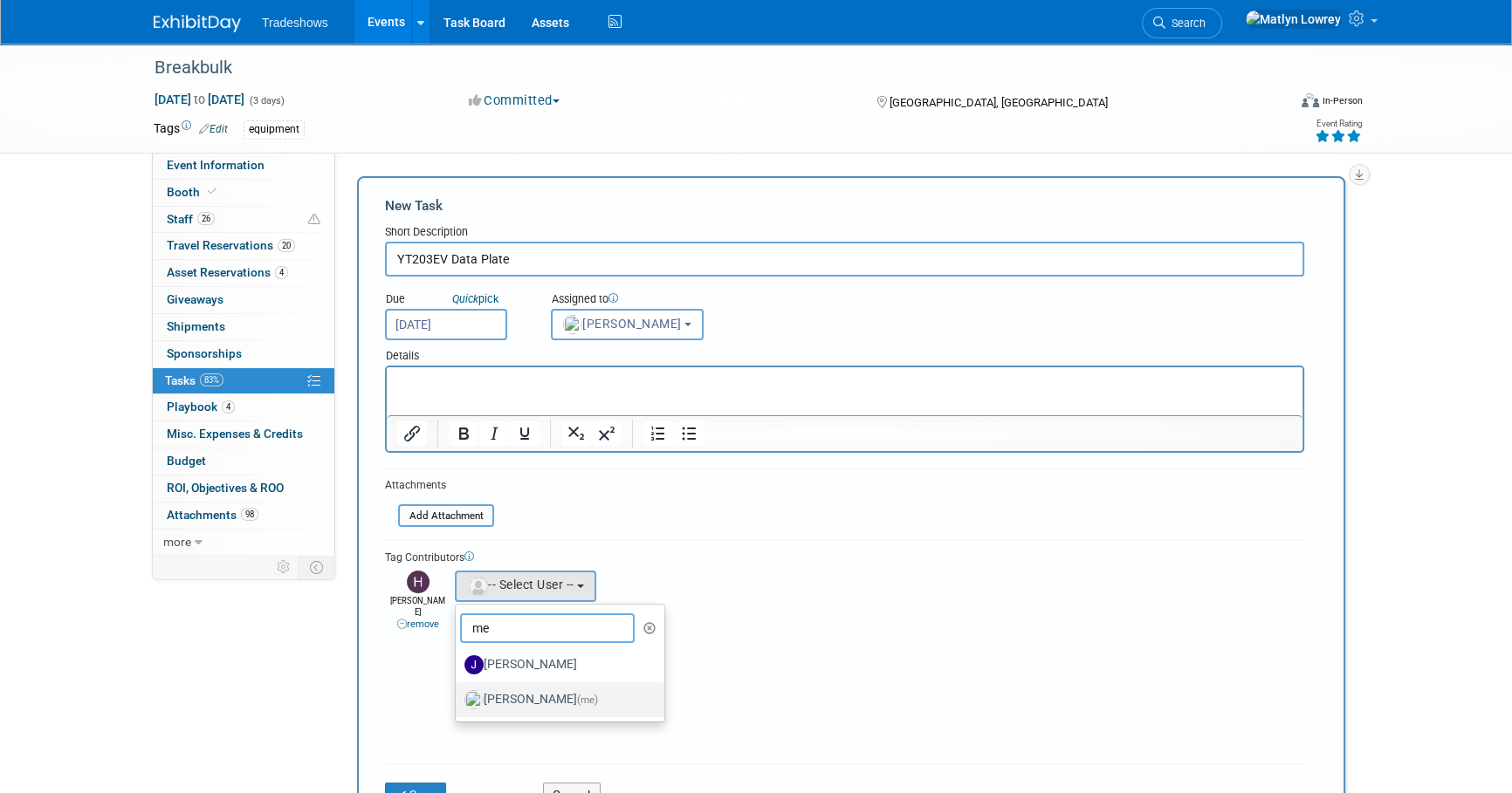
type input "me"
click at [533, 695] on label "Matlyn Lowrey (me)" at bounding box center [555, 700] width 182 height 28
click at [459, 695] on input "Matlyn Lowrey (me)" at bounding box center [452, 697] width 11 height 11
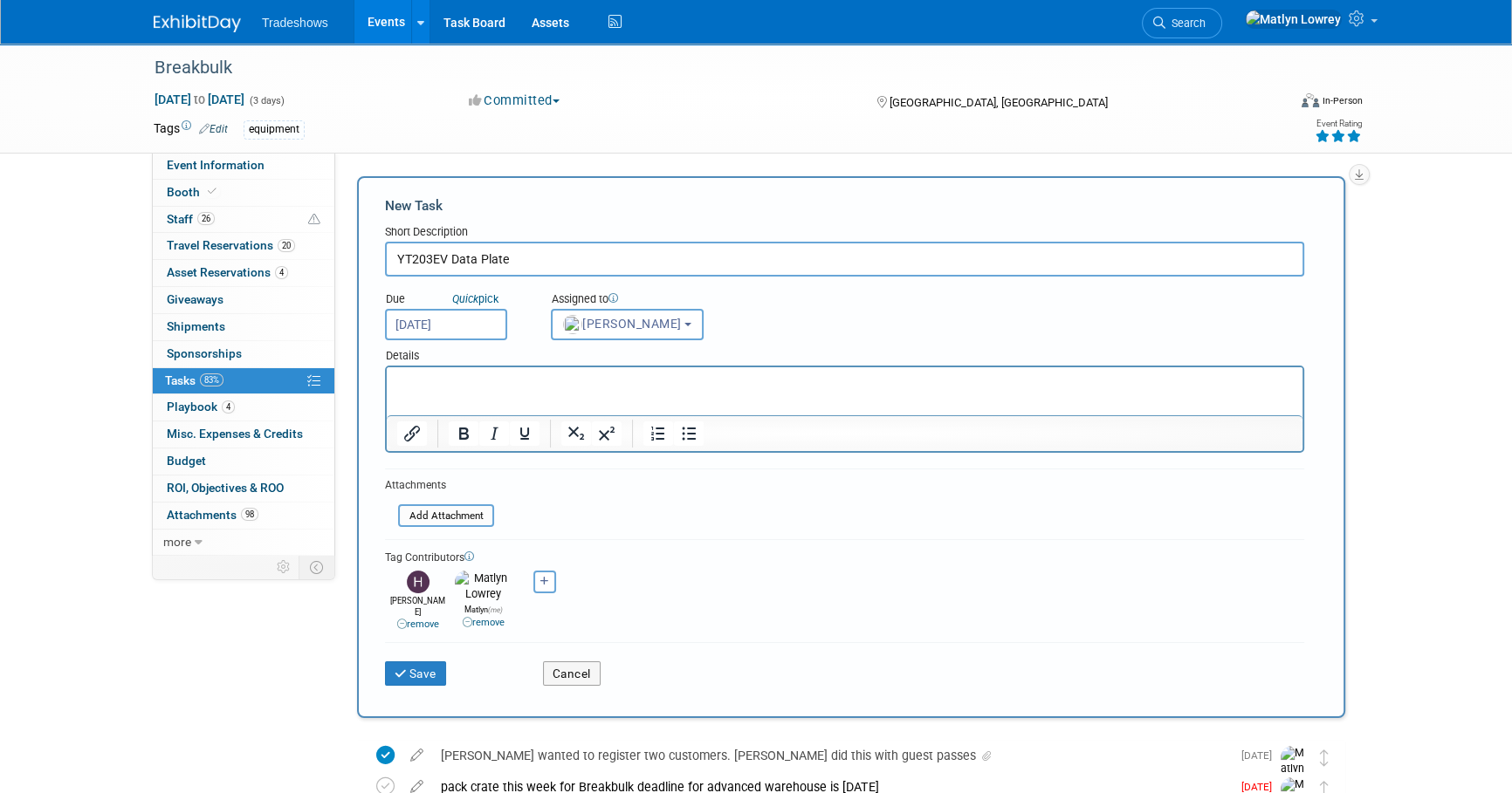
click at [453, 392] on html at bounding box center [844, 379] width 916 height 24
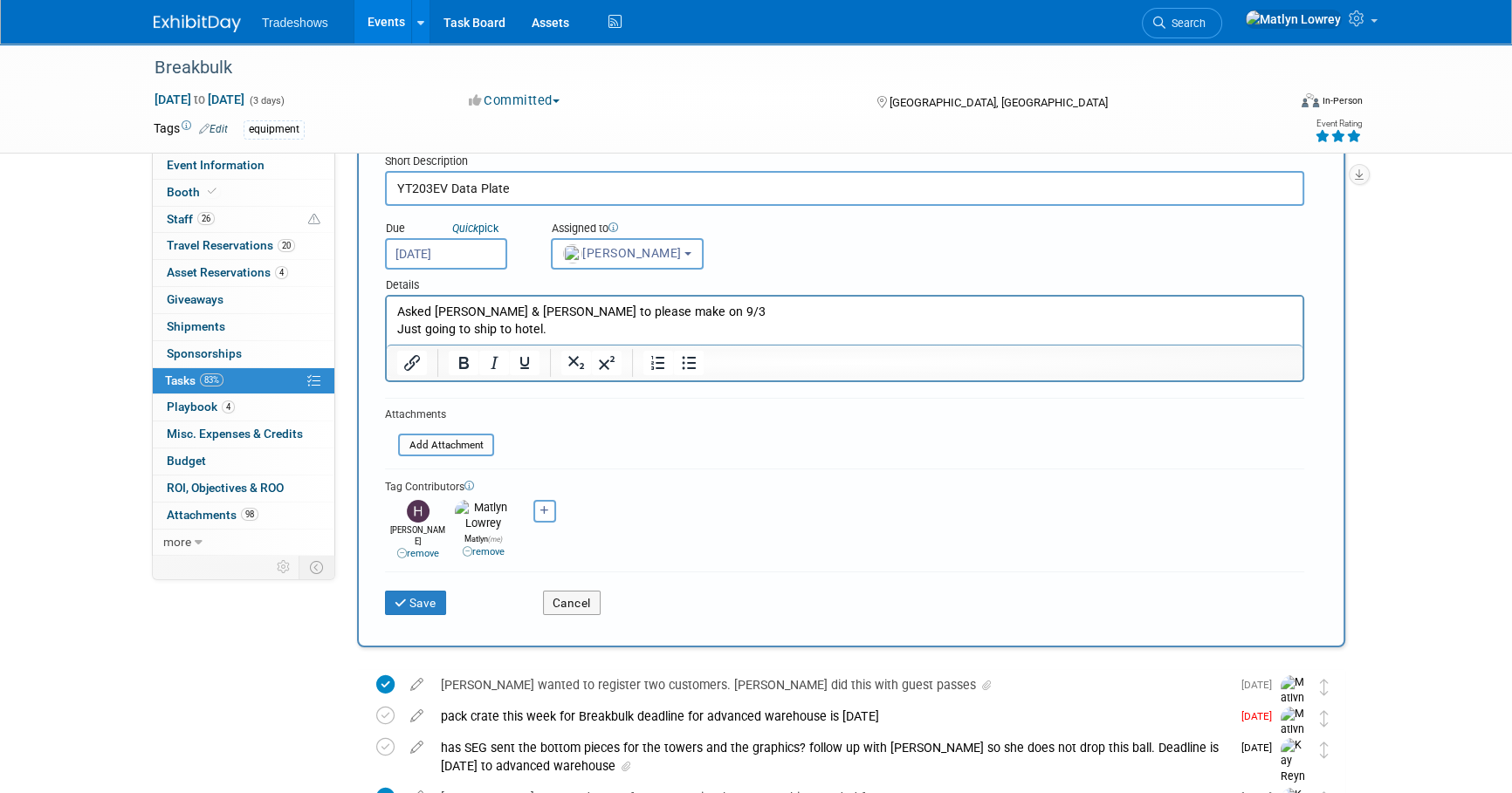
scroll to position [79, 0]
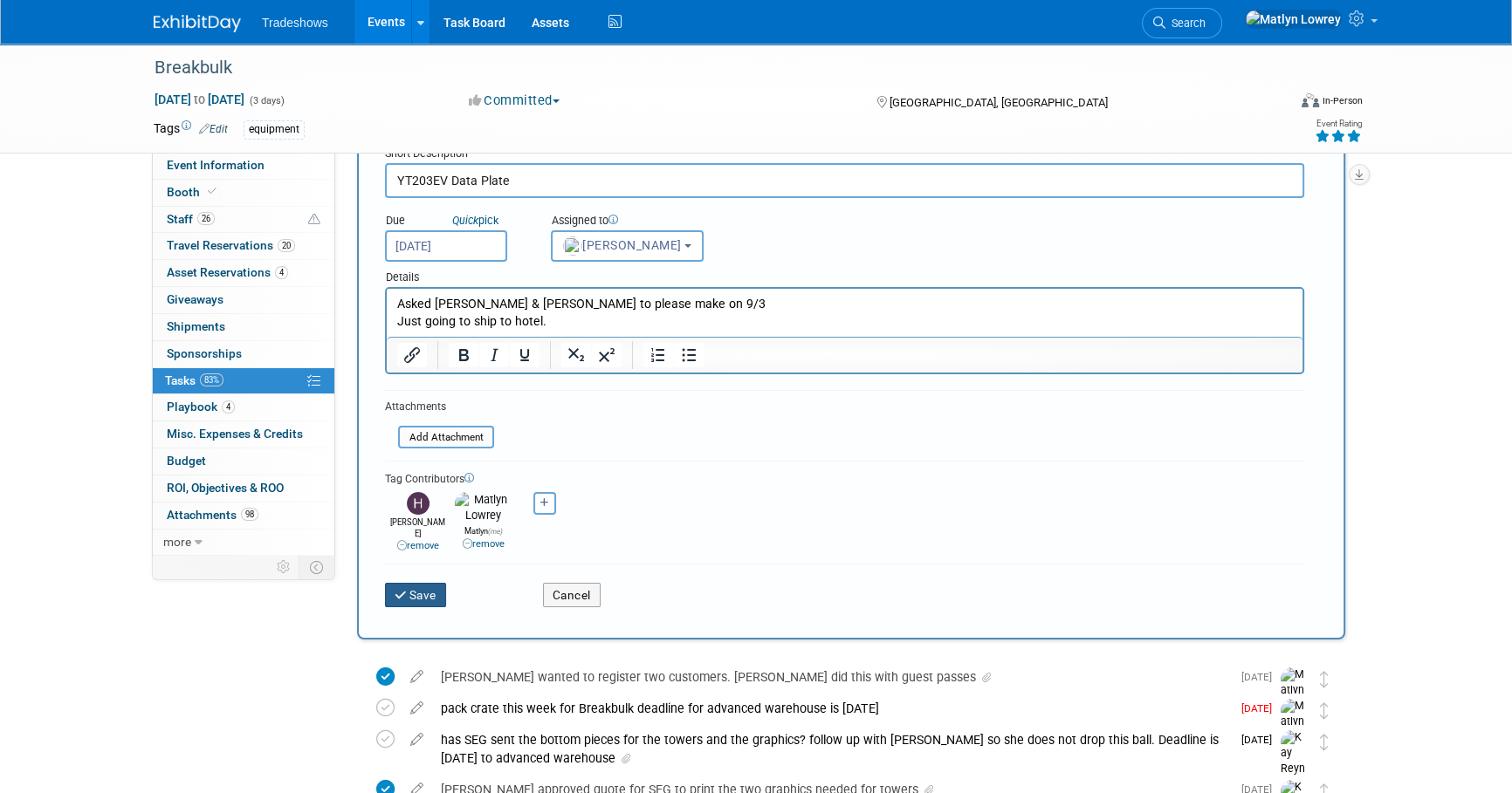
click at [413, 582] on button "Save" at bounding box center [415, 594] width 61 height 24
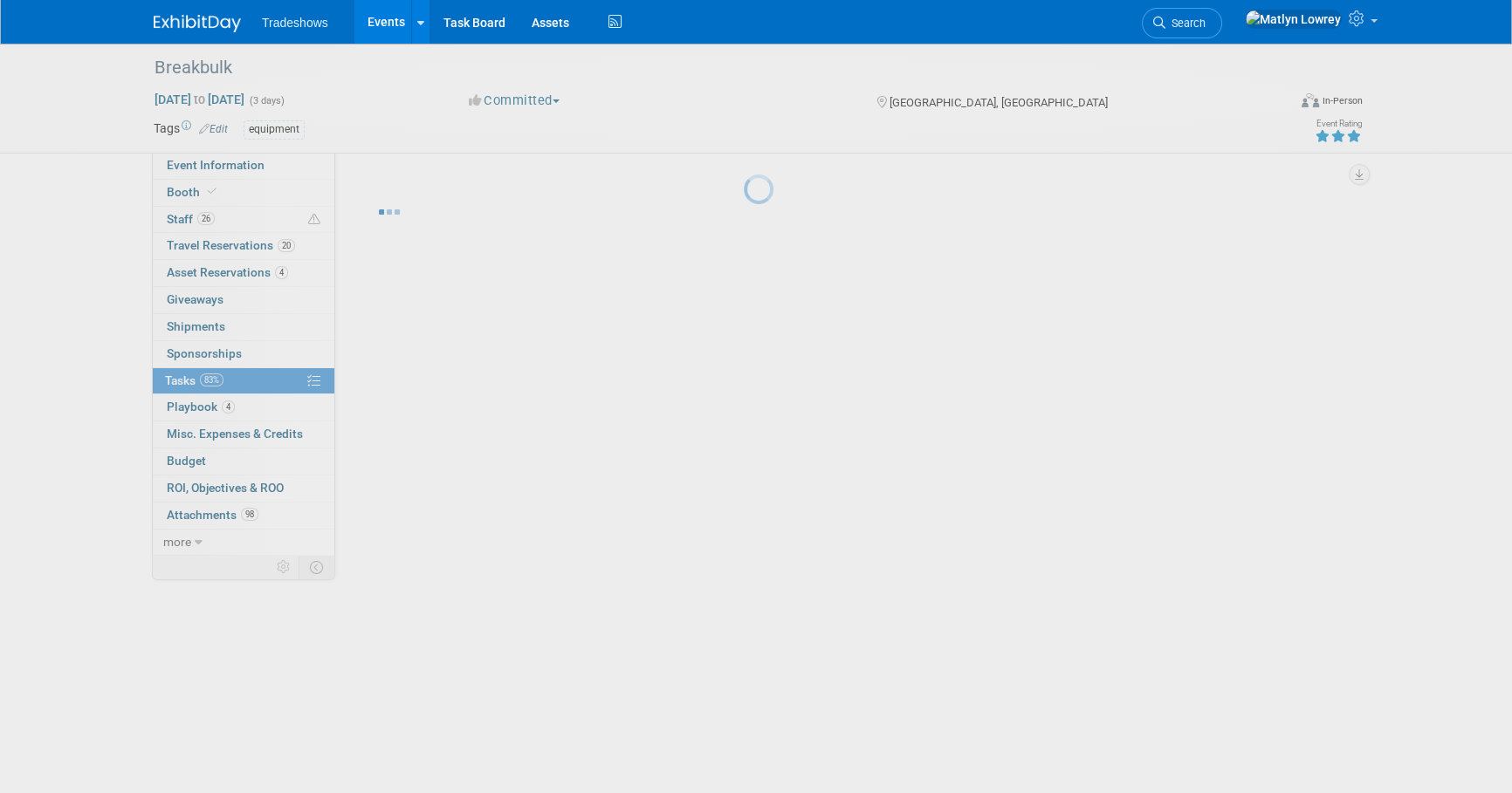
scroll to position [0, 0]
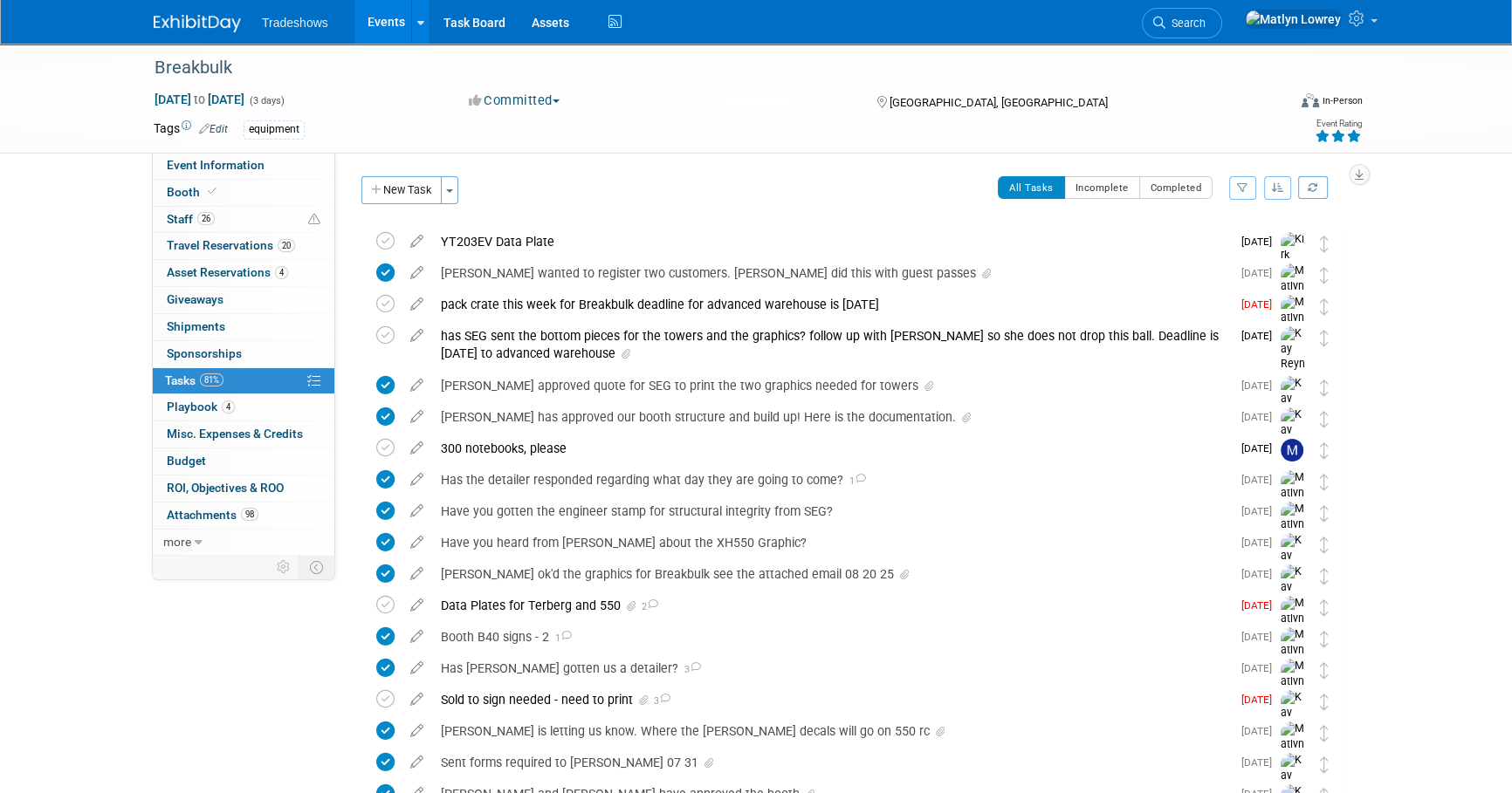
drag, startPoint x: 378, startPoint y: 30, endPoint x: 400, endPoint y: 30, distance: 22.0
click at [378, 30] on link "Events" at bounding box center [386, 21] width 64 height 43
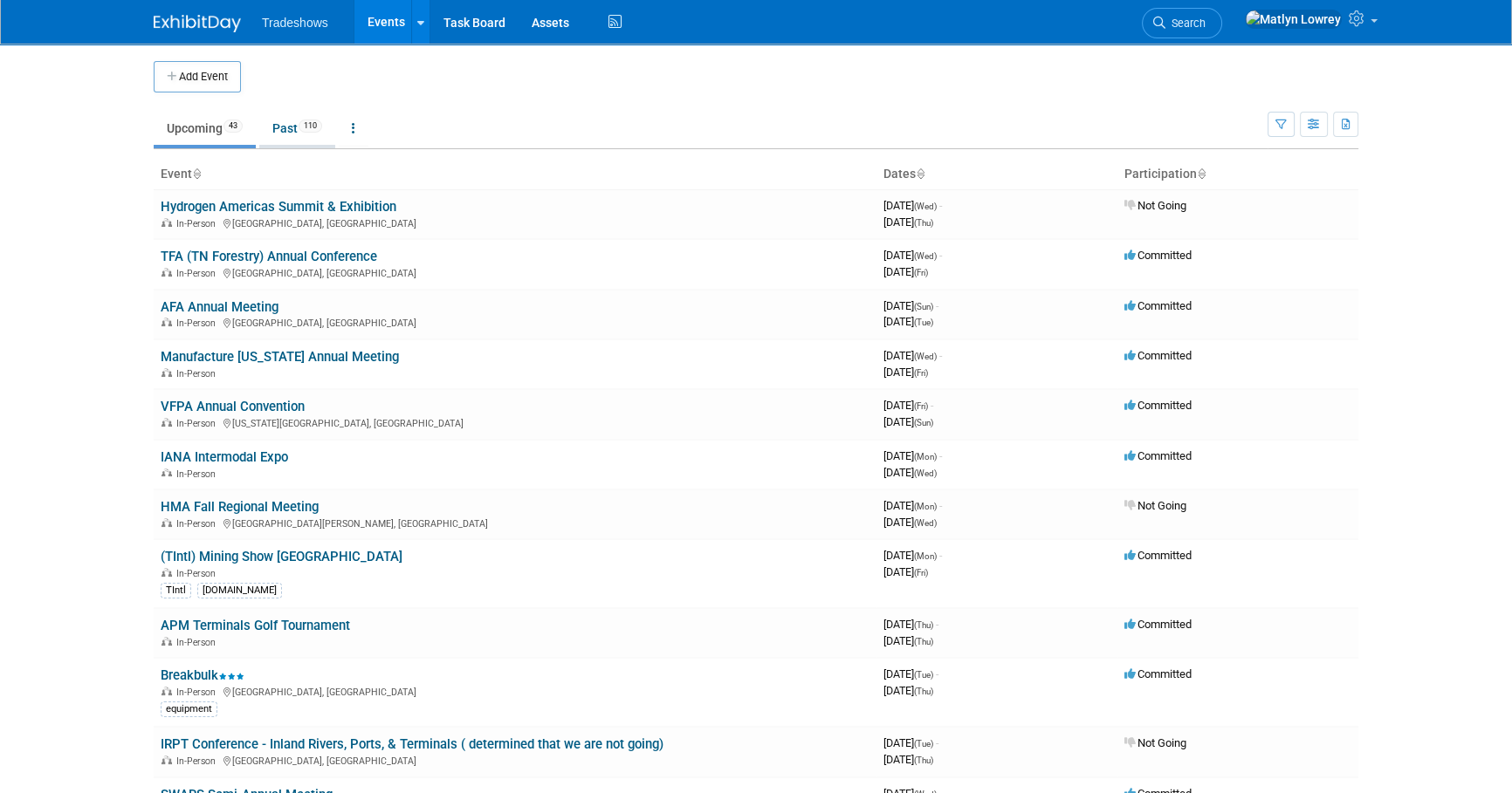
click at [294, 130] on link "Past 110" at bounding box center [297, 128] width 76 height 33
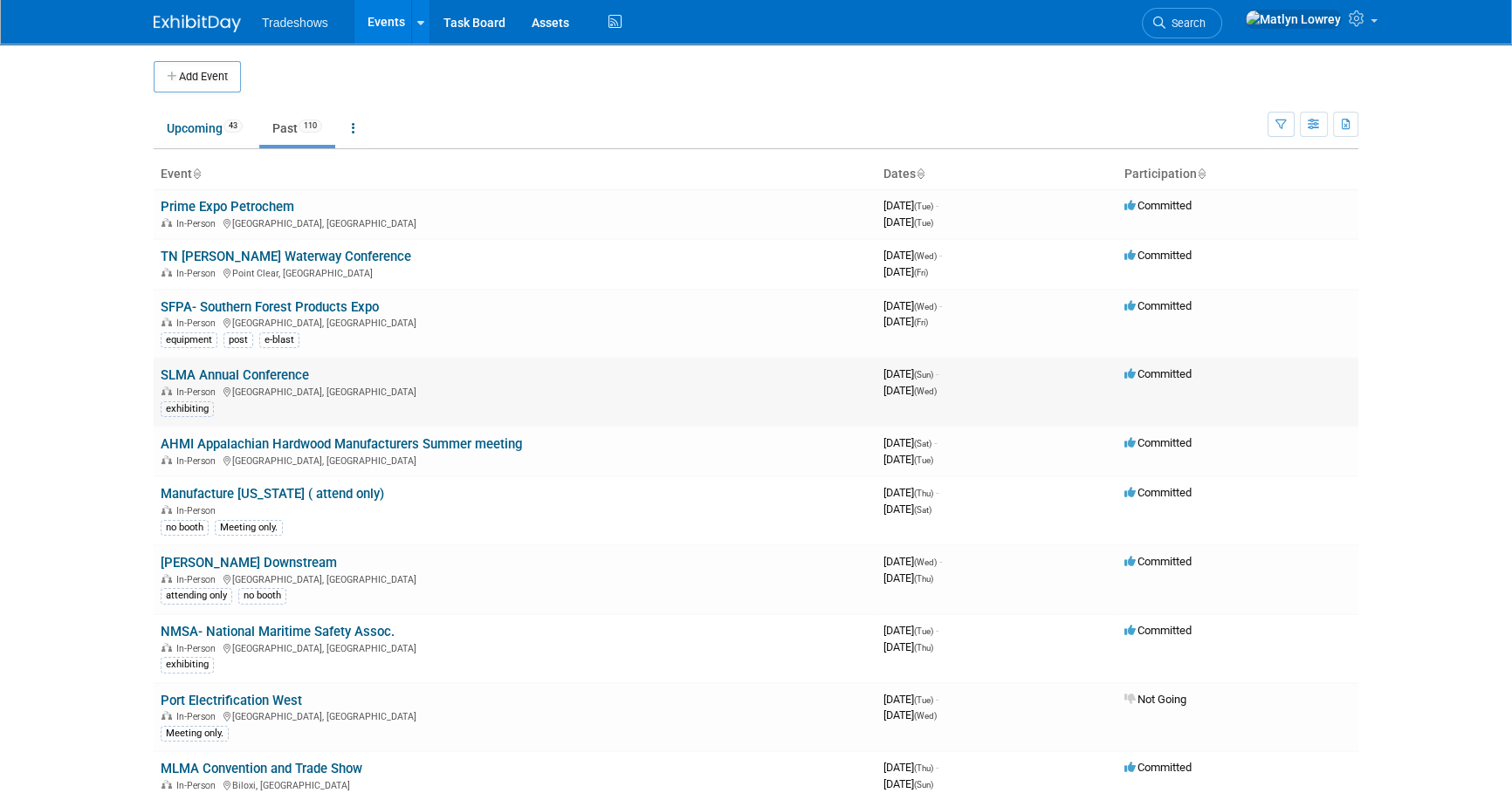
click at [222, 373] on link "SLMA Annual Conference" at bounding box center [235, 374] width 148 height 16
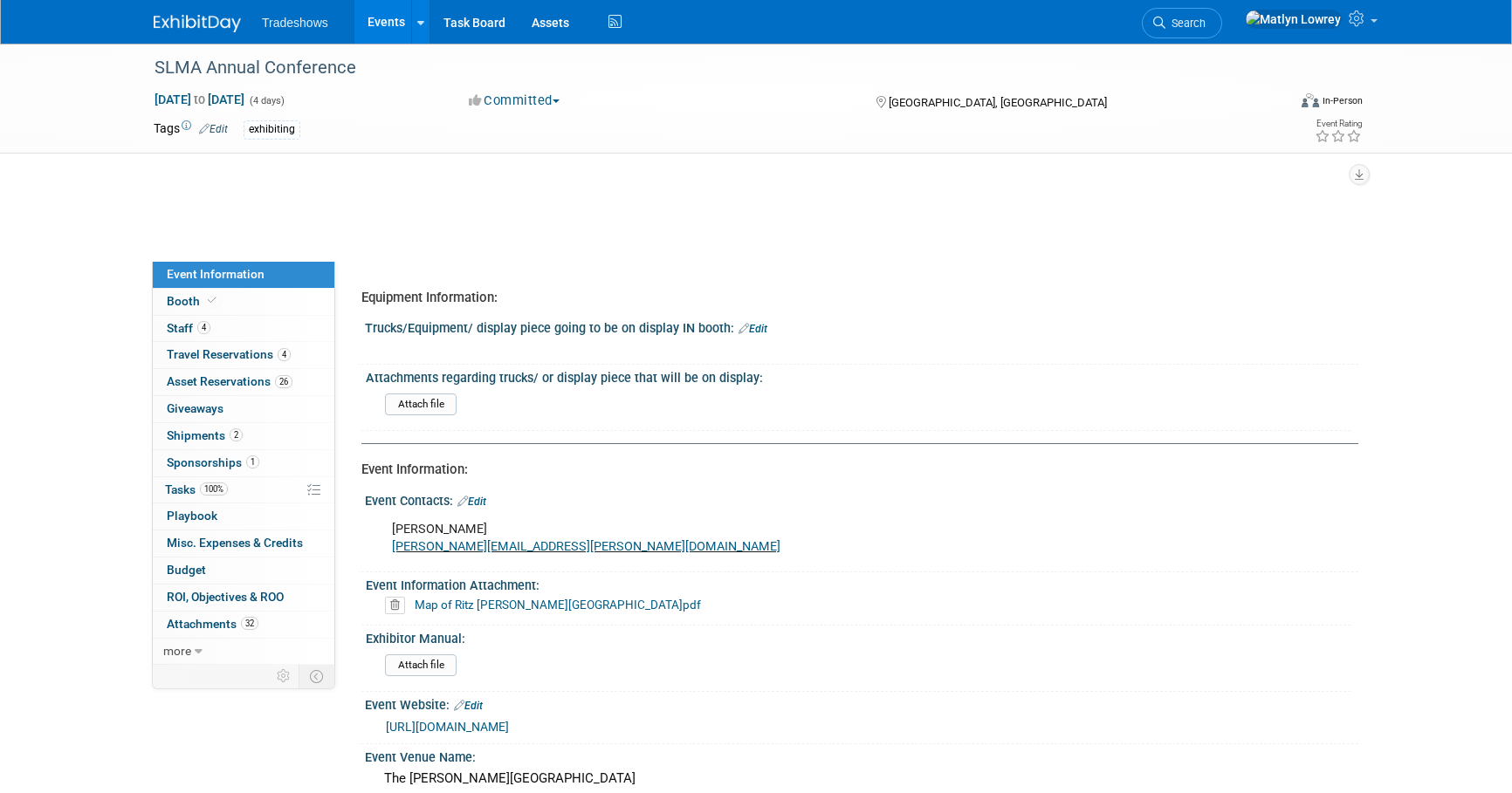
select select "Yes"
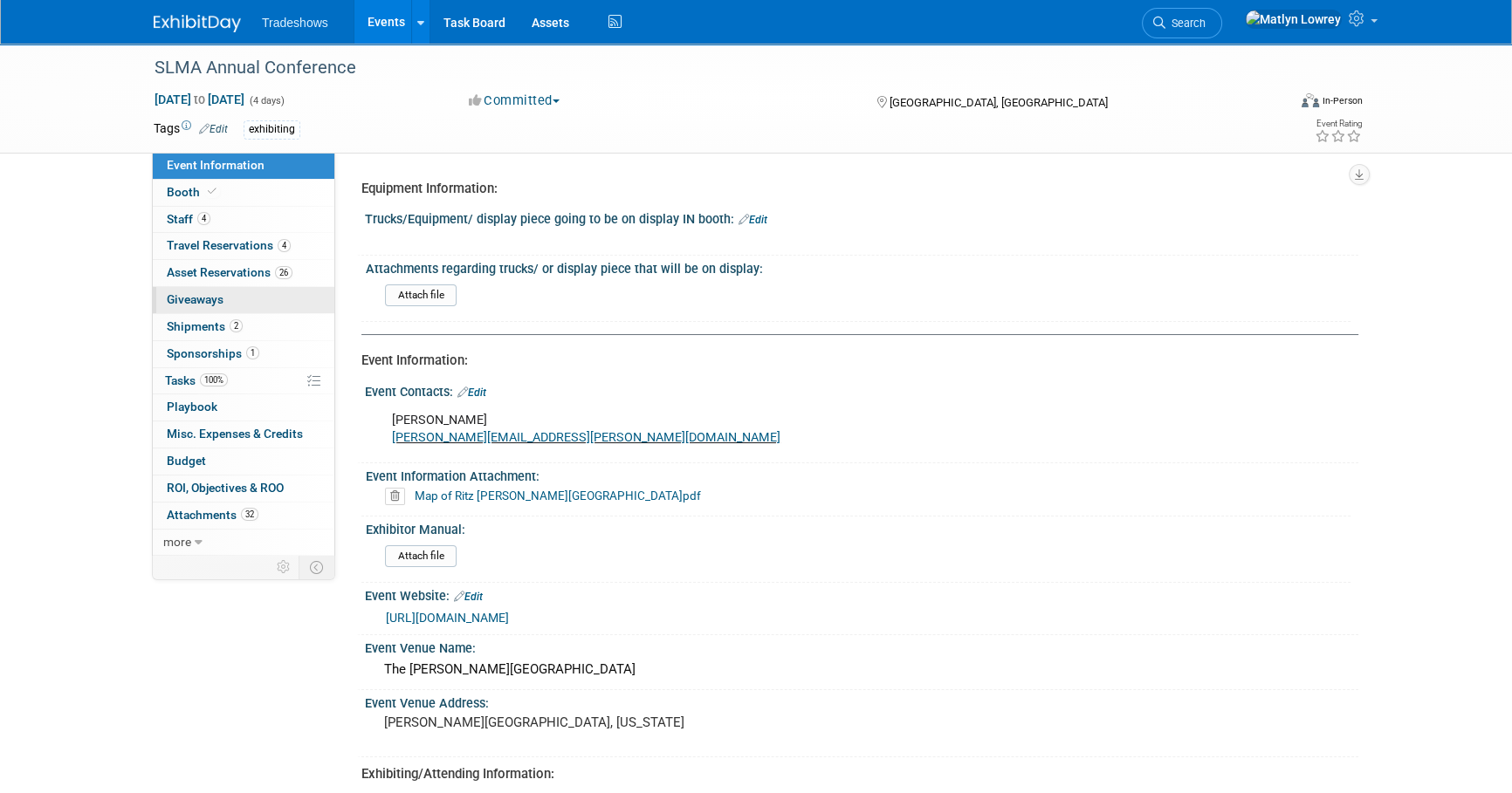
click at [220, 299] on span "Giveaways 0" at bounding box center [194, 299] width 56 height 14
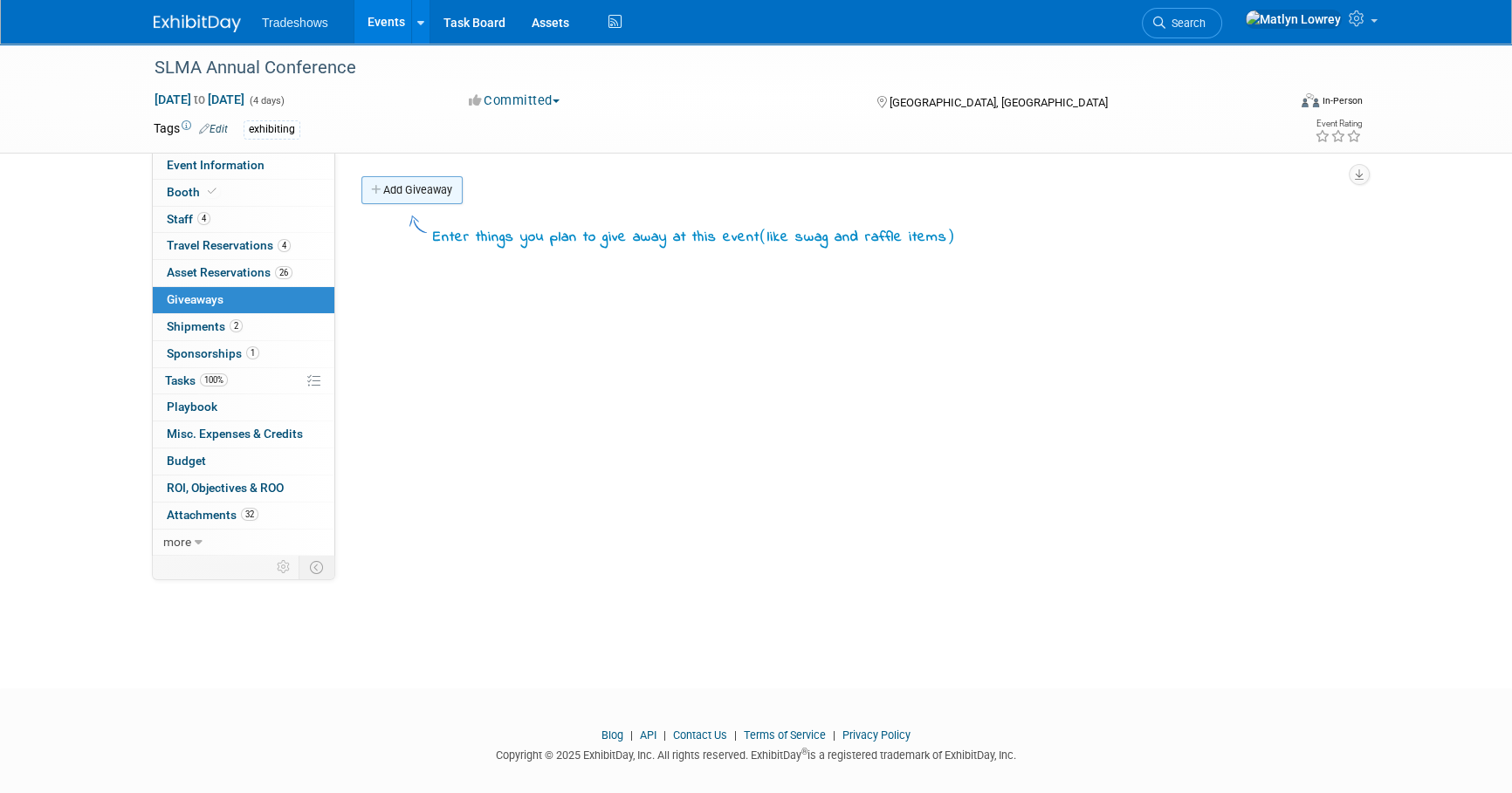
click at [418, 195] on link "Add Giveaway" at bounding box center [412, 190] width 101 height 28
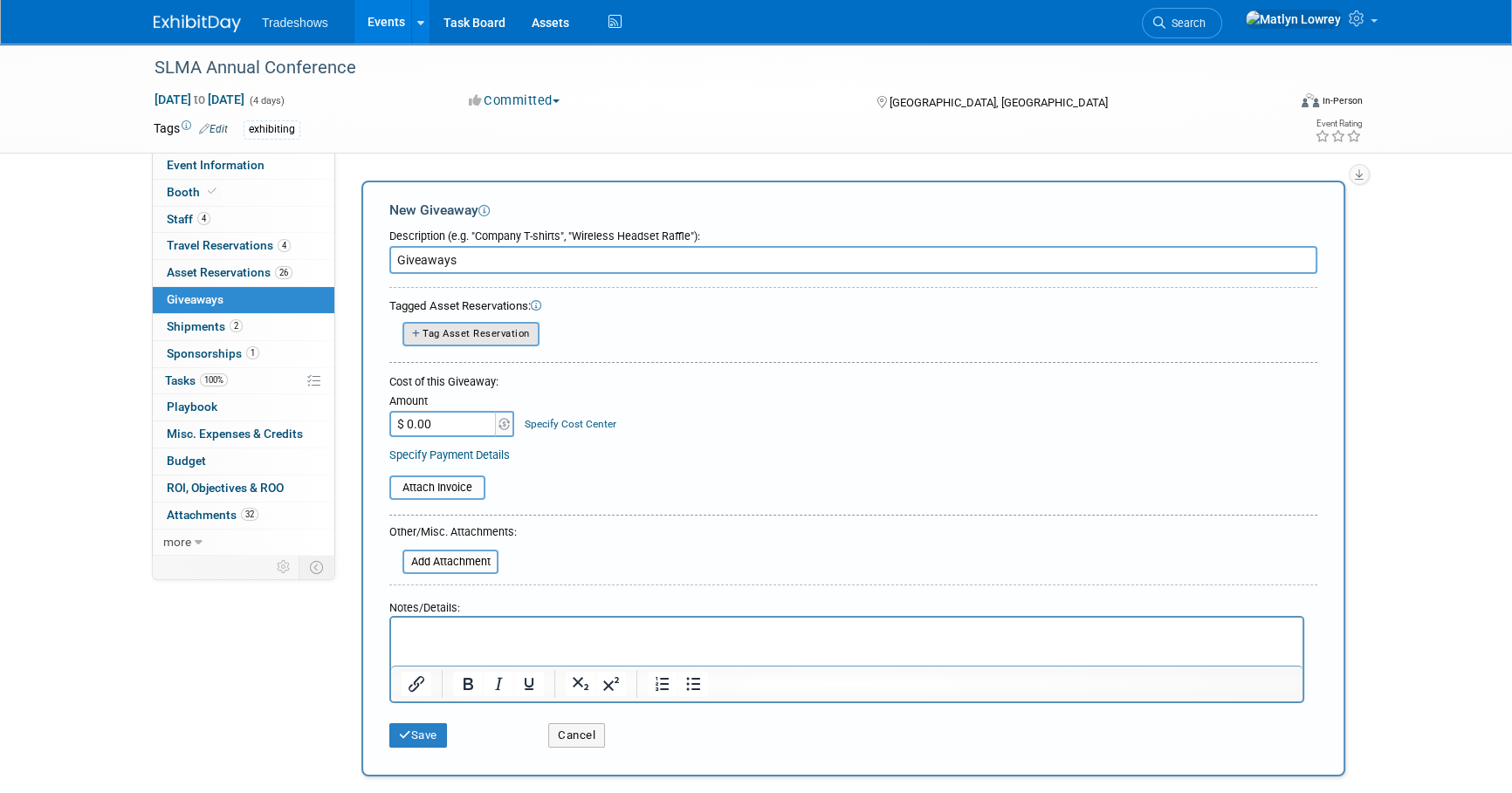
type input "Giveaways"
click at [490, 337] on span "Tag Asset Reservation" at bounding box center [476, 334] width 107 height 11
select select
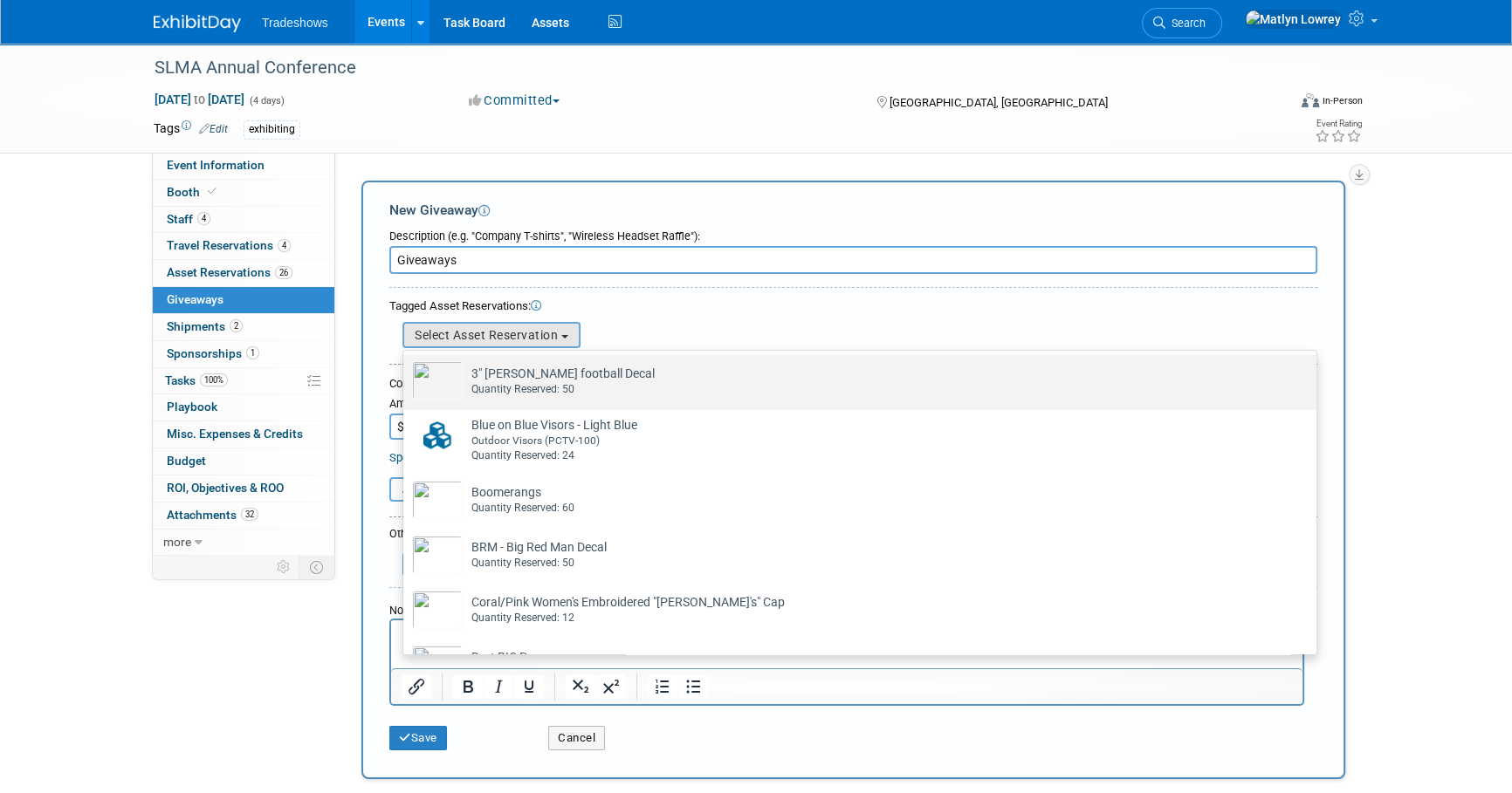
click at [498, 392] on div "Quantity Reserved: 50" at bounding box center [877, 389] width 810 height 15
click at [406, 376] on input "3" Taylor football Decal Already tagged in this giveaway Quantity Reserved: 50" at bounding box center [400, 371] width 11 height 11
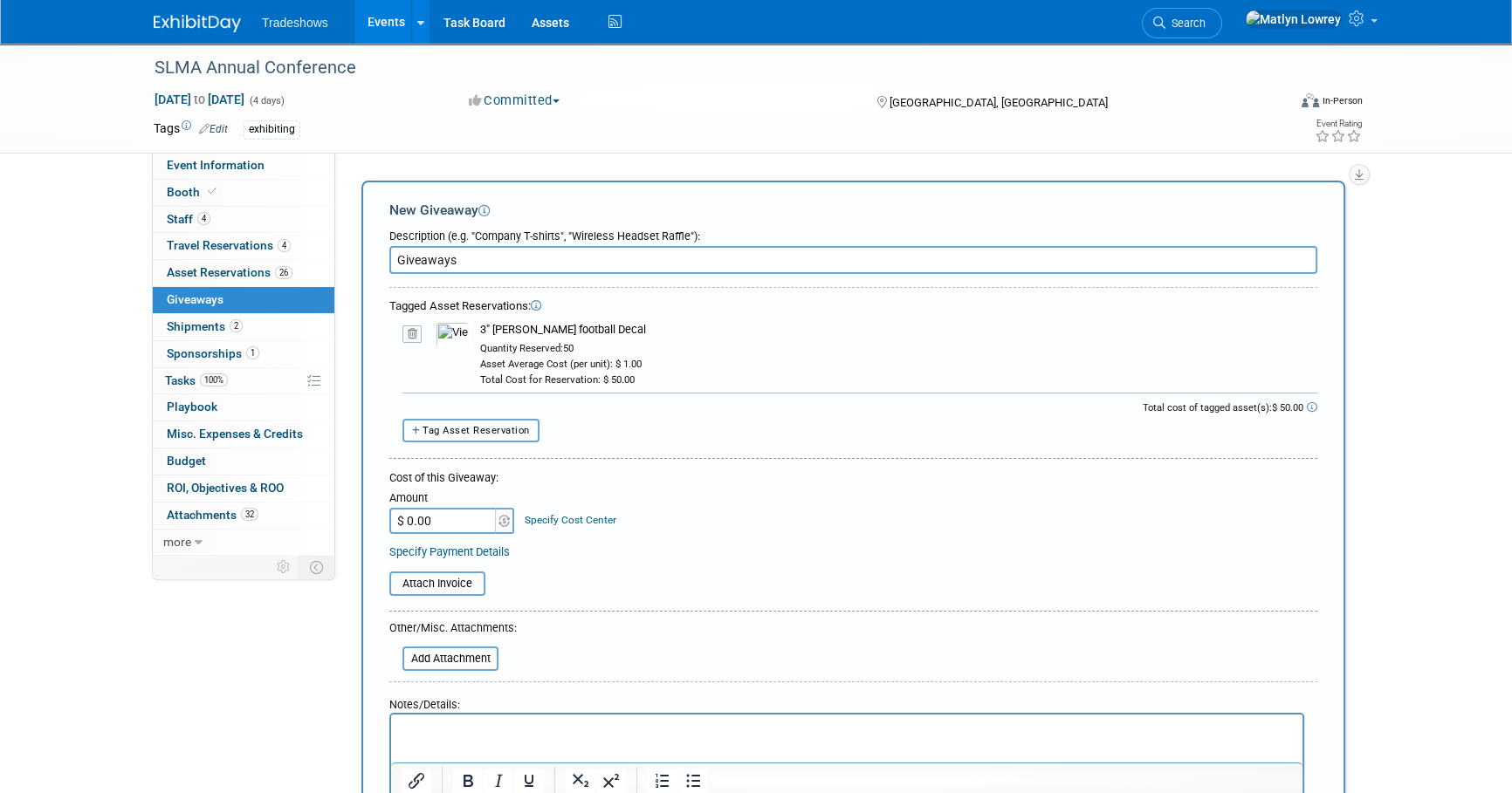
click at [490, 441] on button "Tag Asset Reservation" at bounding box center [471, 430] width 137 height 23
select select
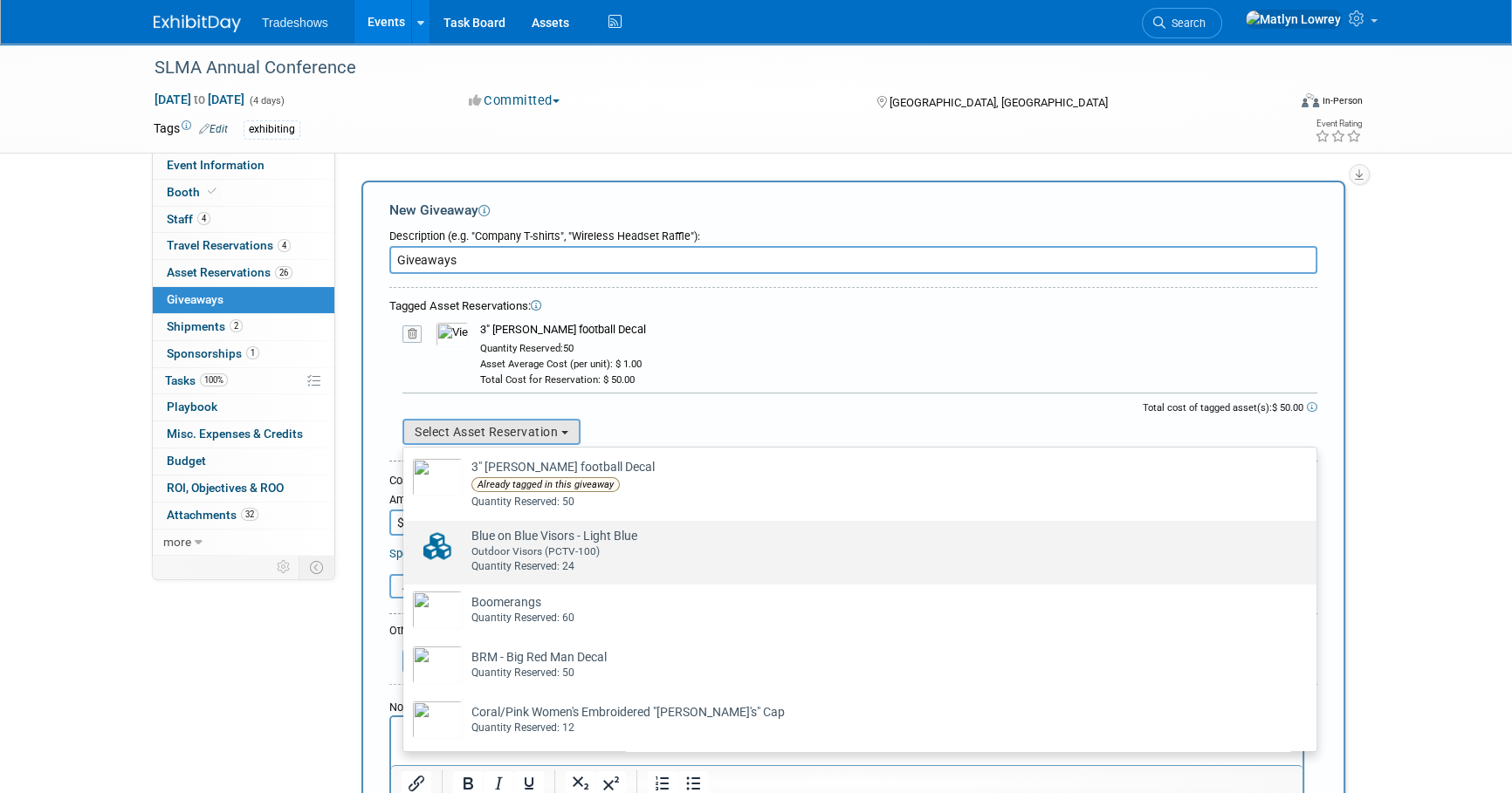
click at [485, 549] on div "Outdoor Visors (PCTV-100)" at bounding box center [877, 552] width 810 height 15
click at [406, 542] on input "Blue on Blue Visors - Light Blue Already tagged in this giveaway Outdoor Visors…" at bounding box center [400, 536] width 11 height 11
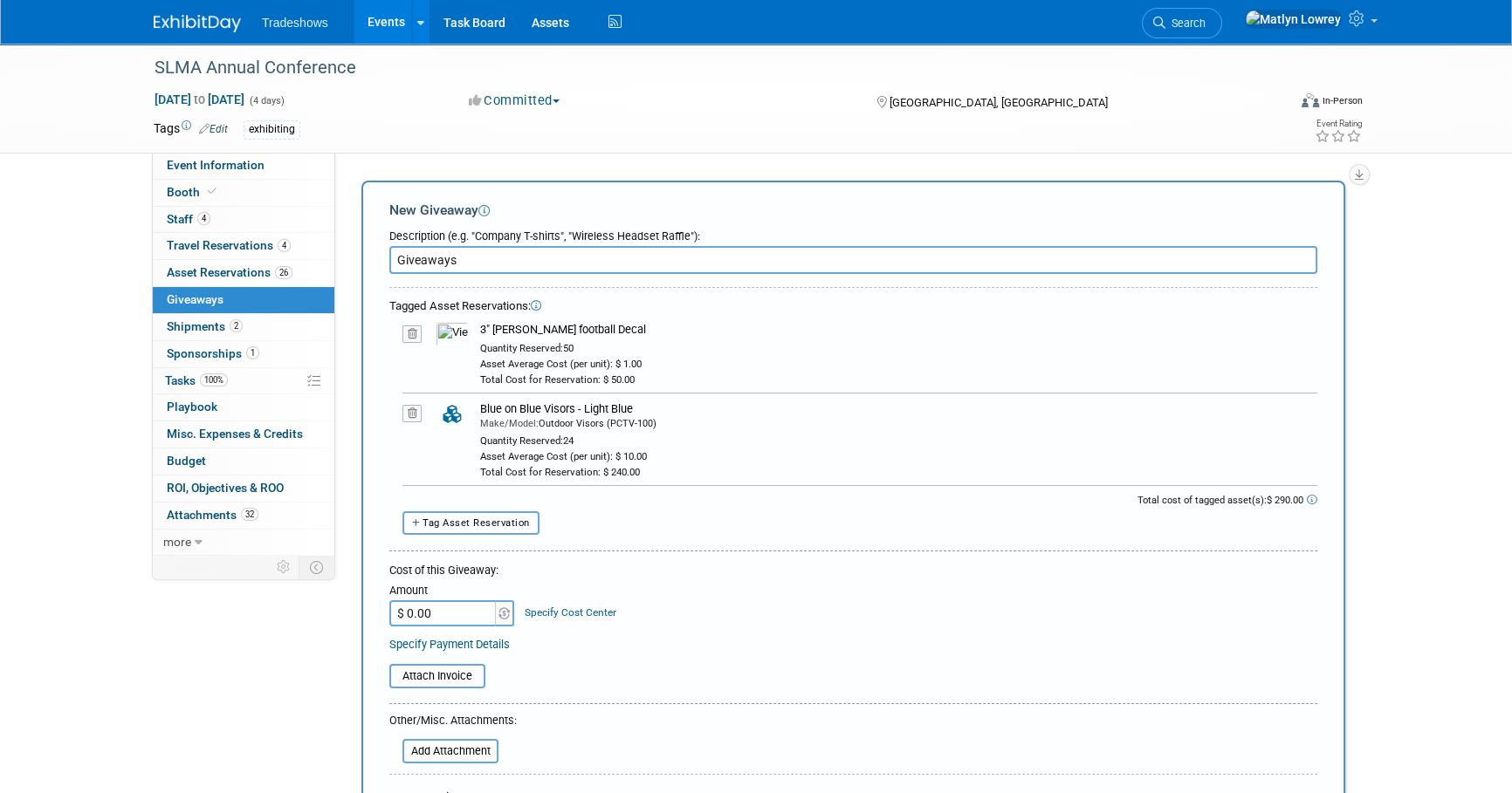
click at [474, 532] on button "Tag Asset Reservation" at bounding box center [471, 522] width 137 height 23
select select
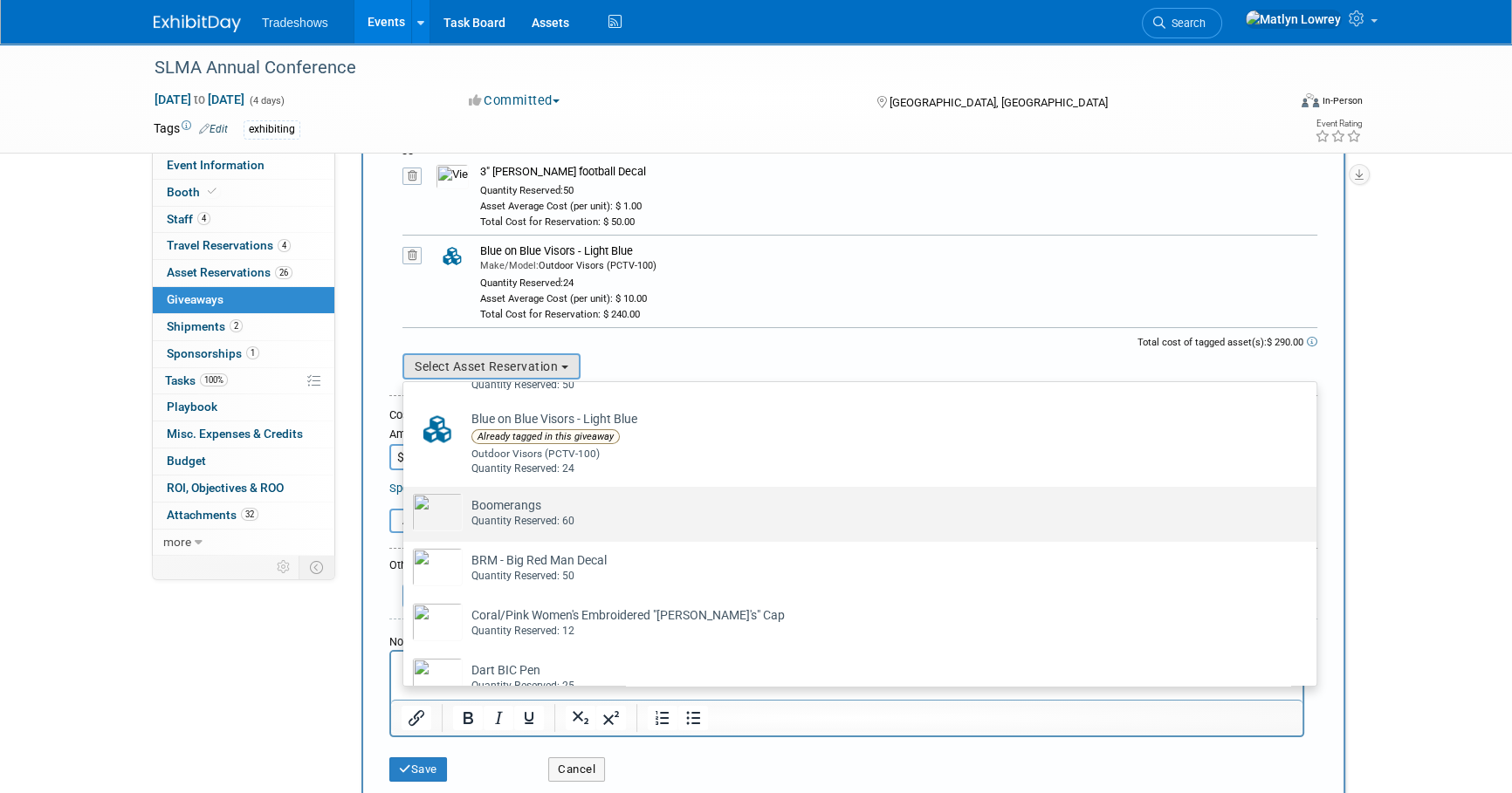
scroll to position [79, 0]
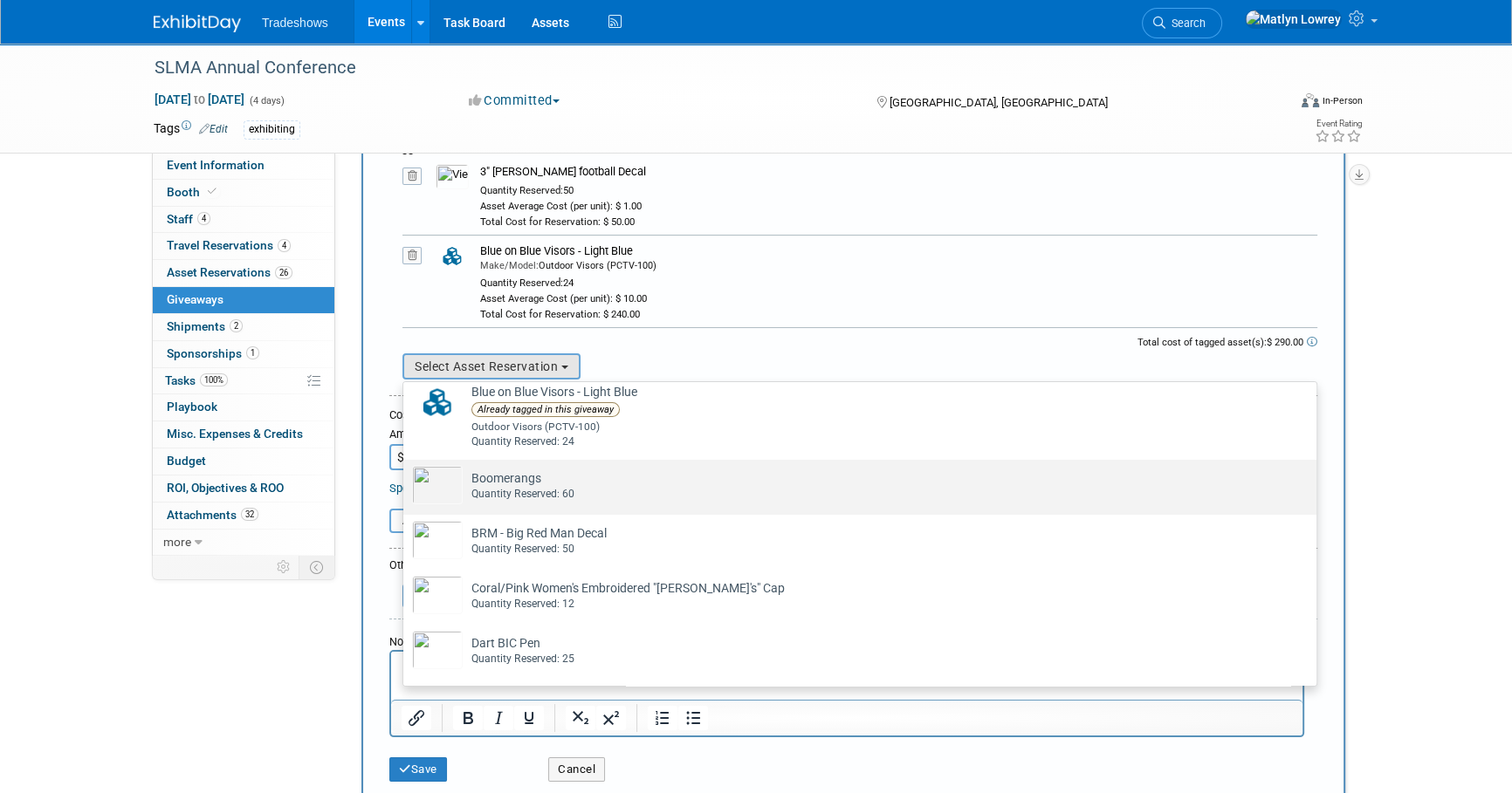
click at [517, 480] on td "Boomerangs Already tagged in this giveaway Quantity Reserved: 60" at bounding box center [871, 485] width 818 height 39
click at [406, 480] on input "Boomerangs Already tagged in this giveaway Quantity Reserved: 60" at bounding box center [400, 475] width 11 height 11
select select "2_11579727"
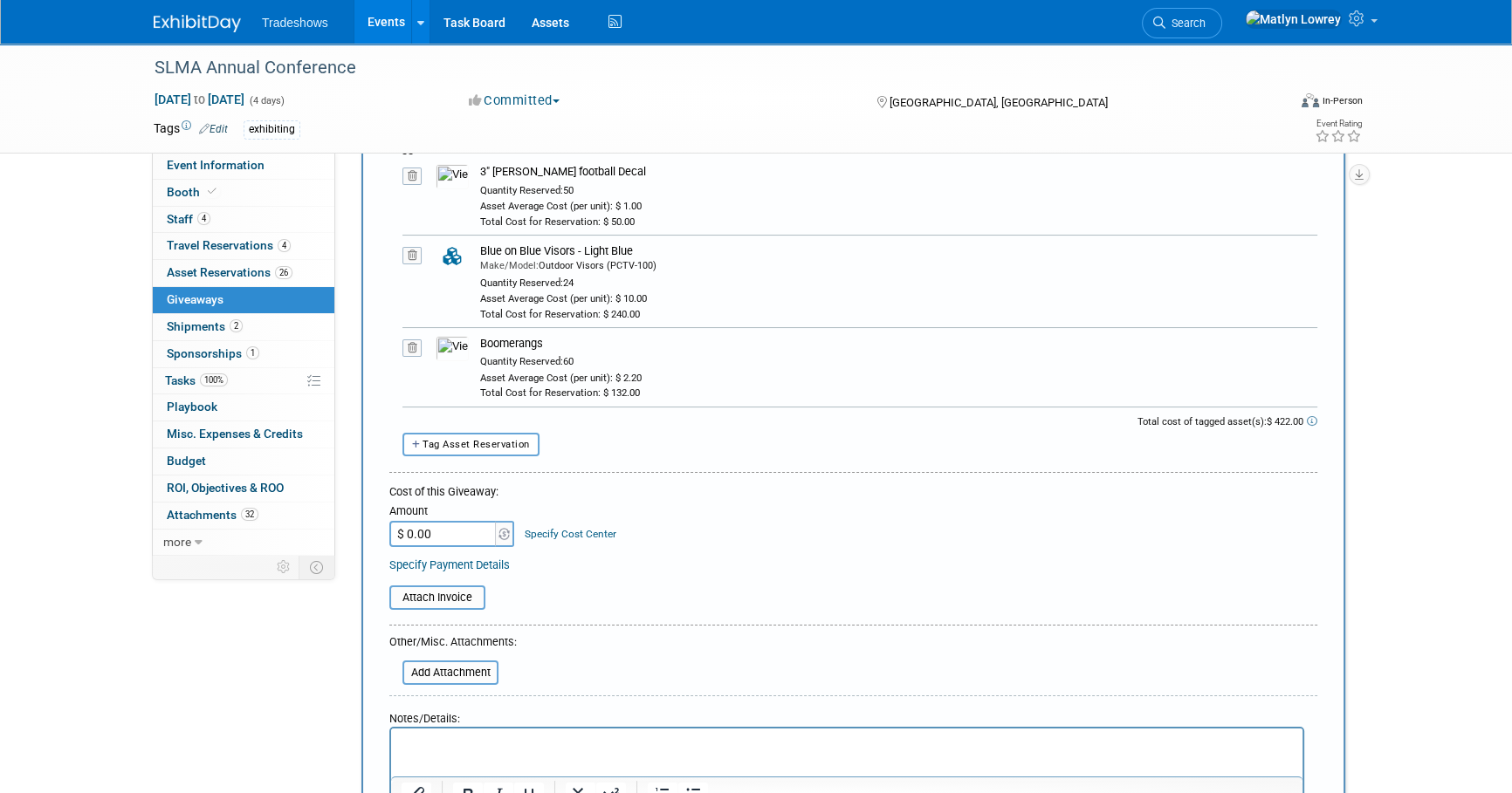
click at [489, 425] on div "Total cost of tagged asset(s): $ 422.00" at bounding box center [853, 423] width 928 height 18
click at [493, 459] on form "Description (e.g. "Company T-shirts", "Wireless Headset Raffle"): Giveaways Tag…" at bounding box center [853, 464] width 928 height 803
click at [487, 451] on button "Tag Asset Reservation" at bounding box center [471, 444] width 137 height 23
select select
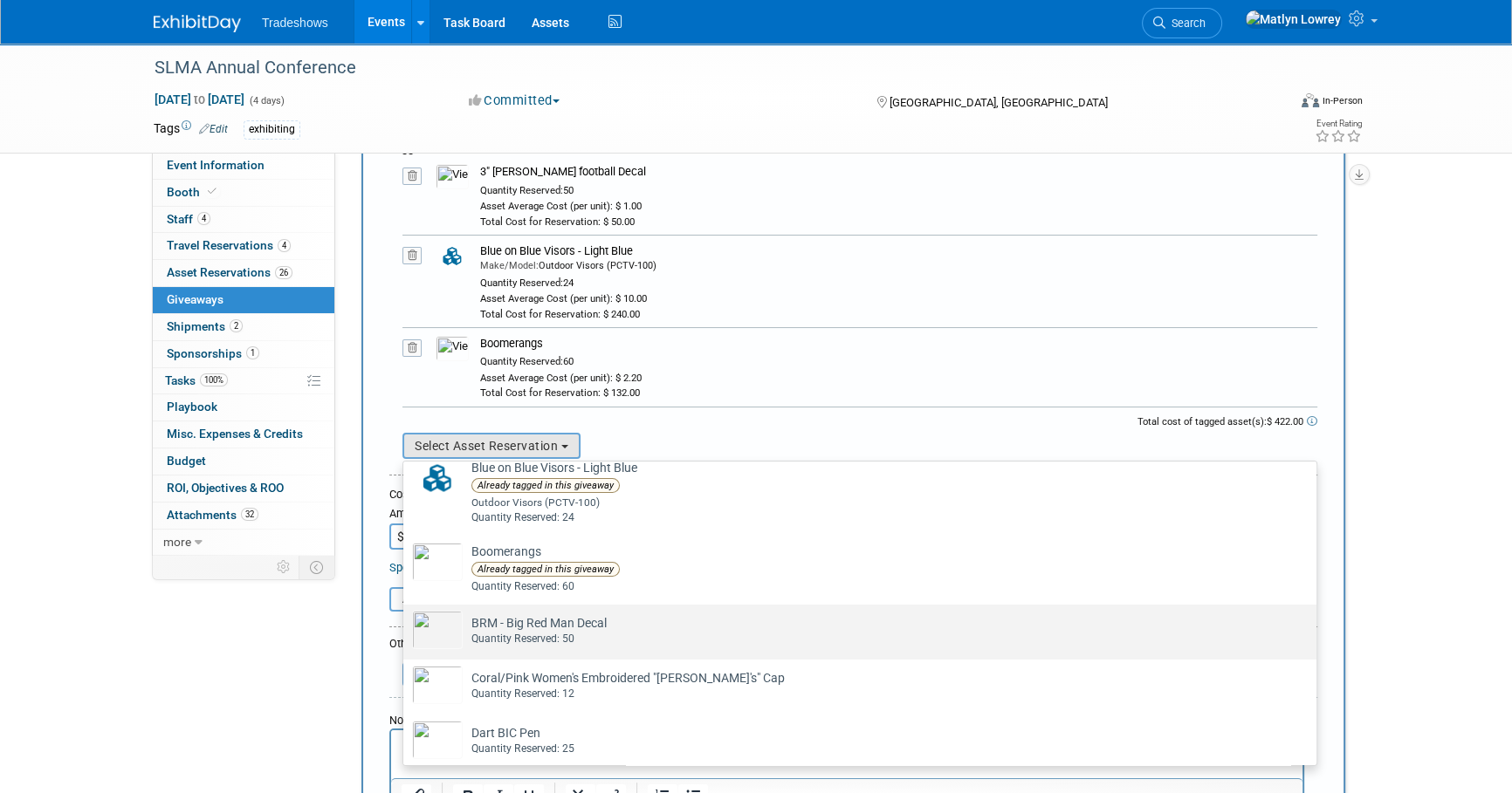
scroll to position [158, 0]
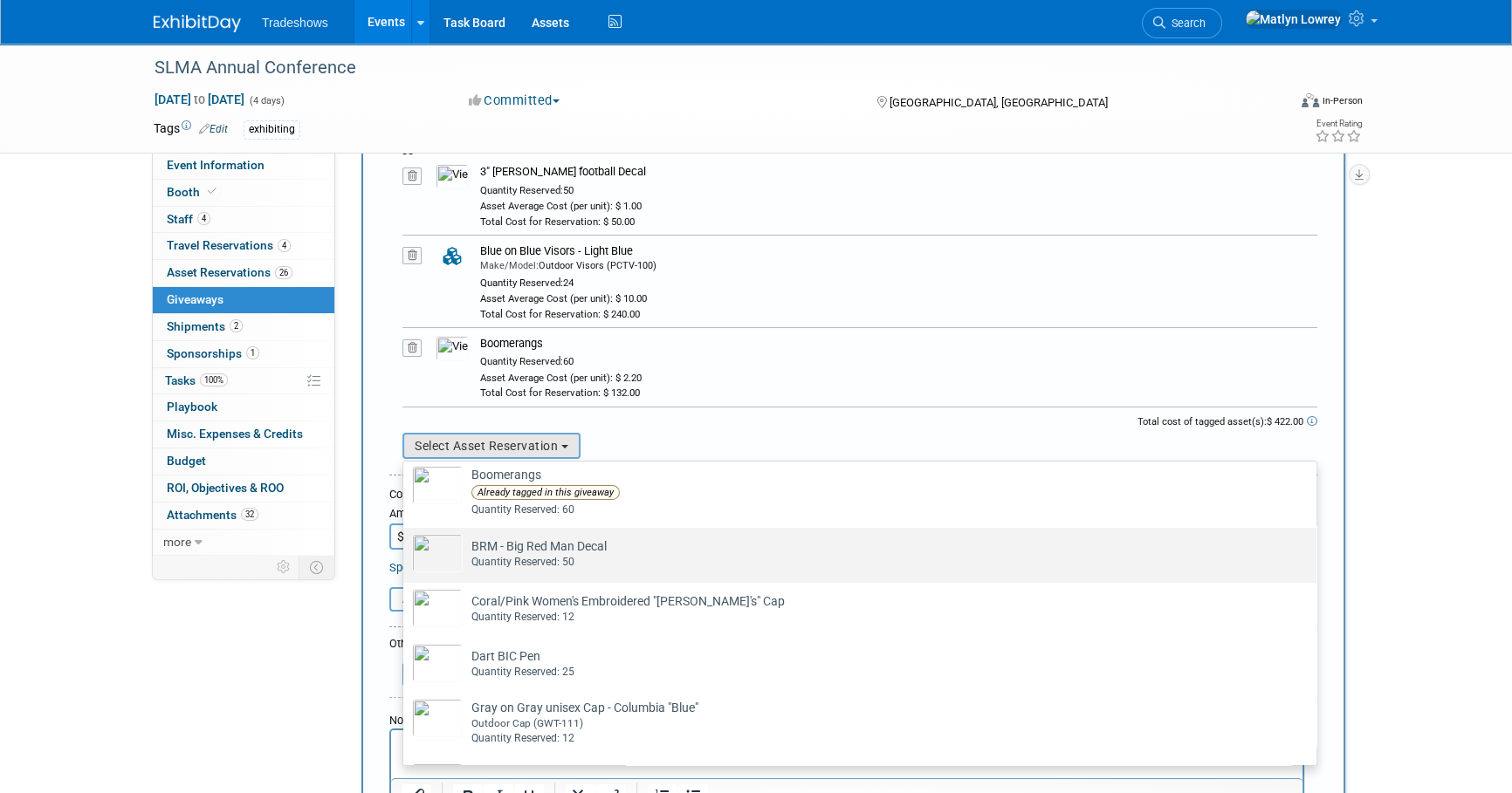
click at [535, 559] on div "Quantity Reserved: 50" at bounding box center [877, 562] width 810 height 15
click at [406, 549] on input "BRM - Big Red Man Decal Already tagged in this giveaway Quantity Reserved: 50" at bounding box center [400, 543] width 11 height 11
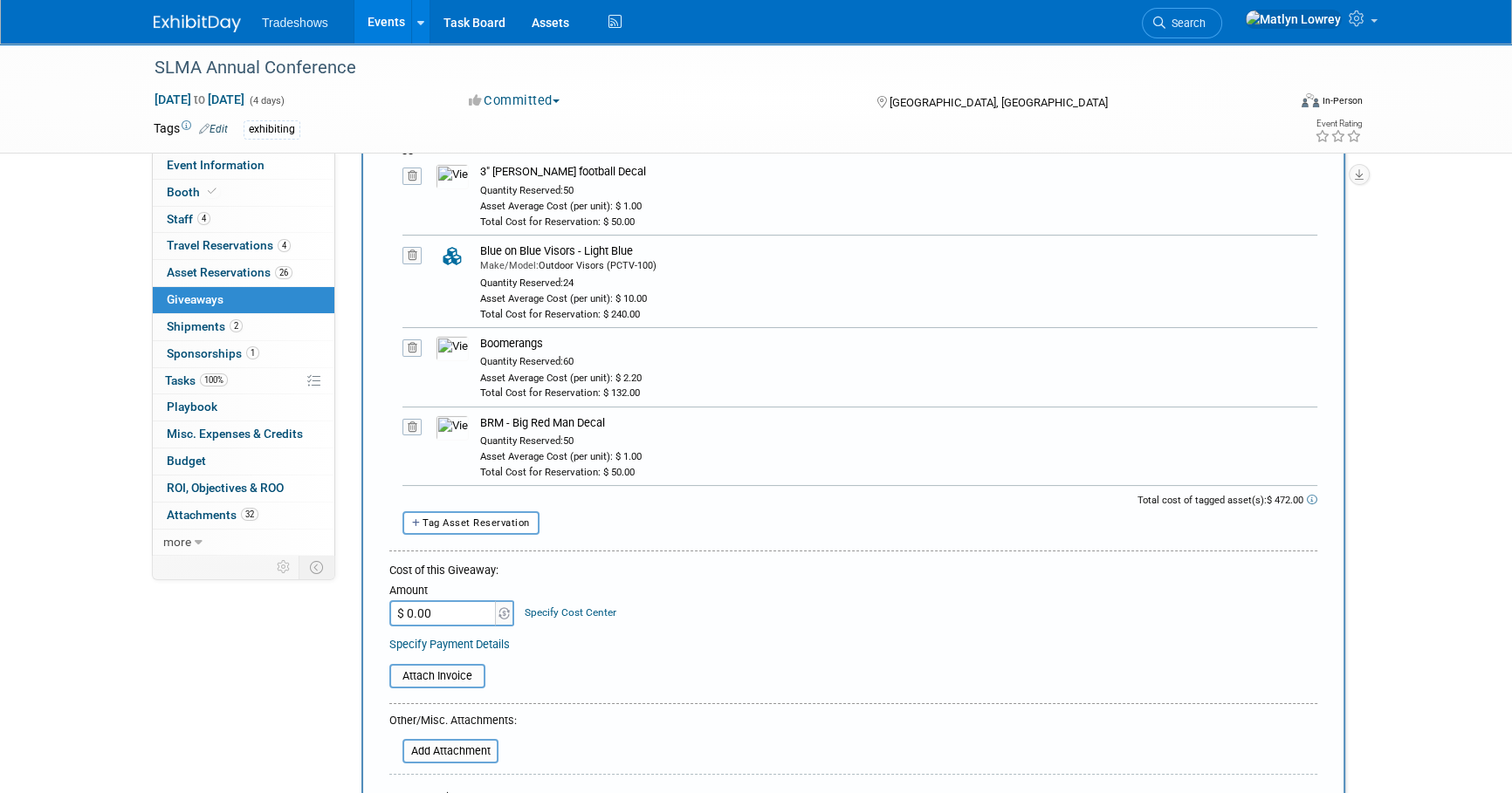
select select "2_11579707"
click at [483, 531] on button "Tag Asset Reservation" at bounding box center [471, 522] width 137 height 23
select select
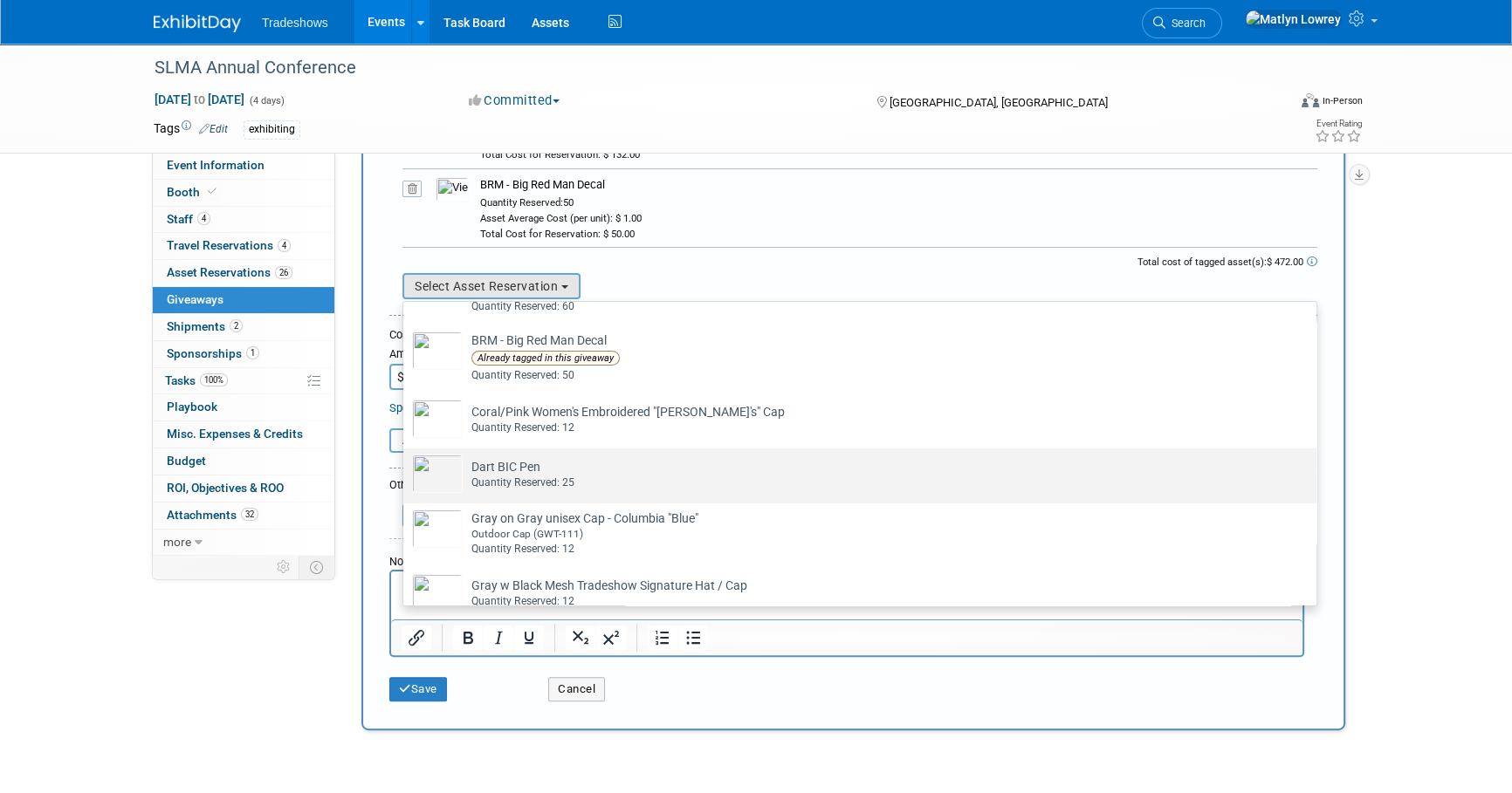
scroll to position [238, 0]
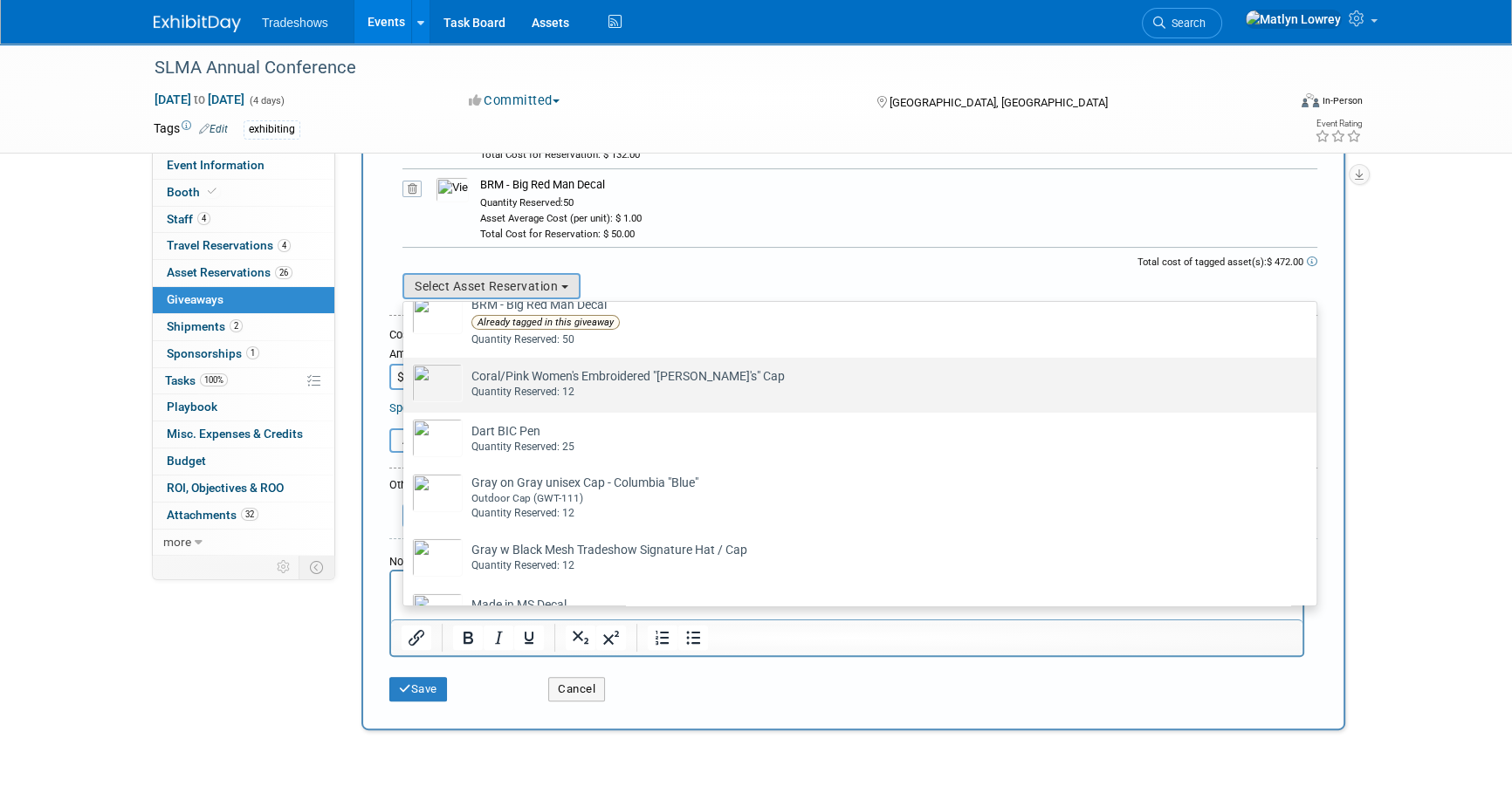
click at [521, 396] on div "Quantity Reserved: 12" at bounding box center [877, 392] width 810 height 15
click at [406, 379] on input "Coral/Pink Women's Embroidered "Adam's" Cap Already tagged in this giveaway Qua…" at bounding box center [400, 372] width 11 height 11
select select "2_11579743"
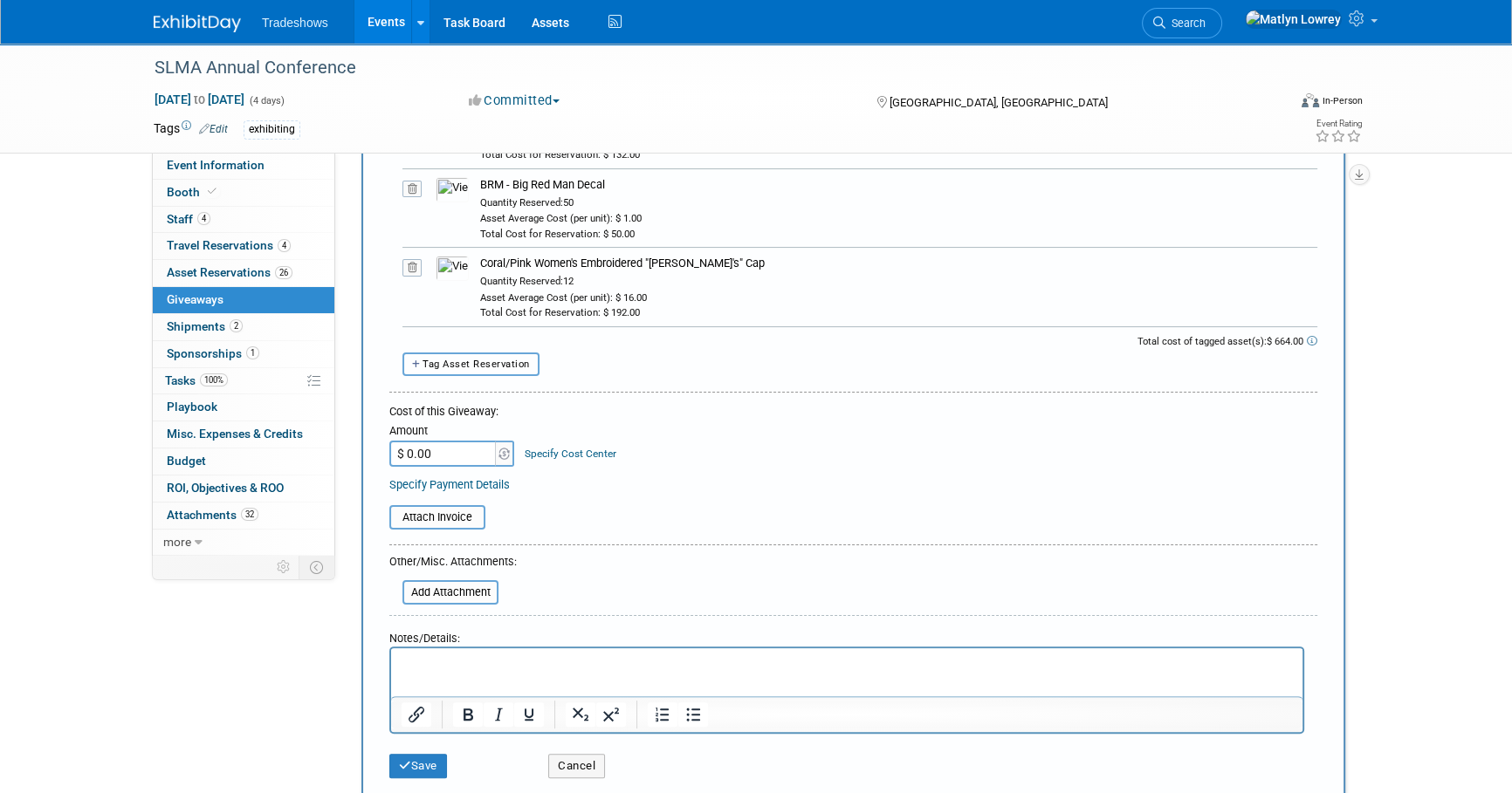
click at [468, 366] on span "Tag Asset Reservation" at bounding box center [476, 364] width 107 height 11
select select
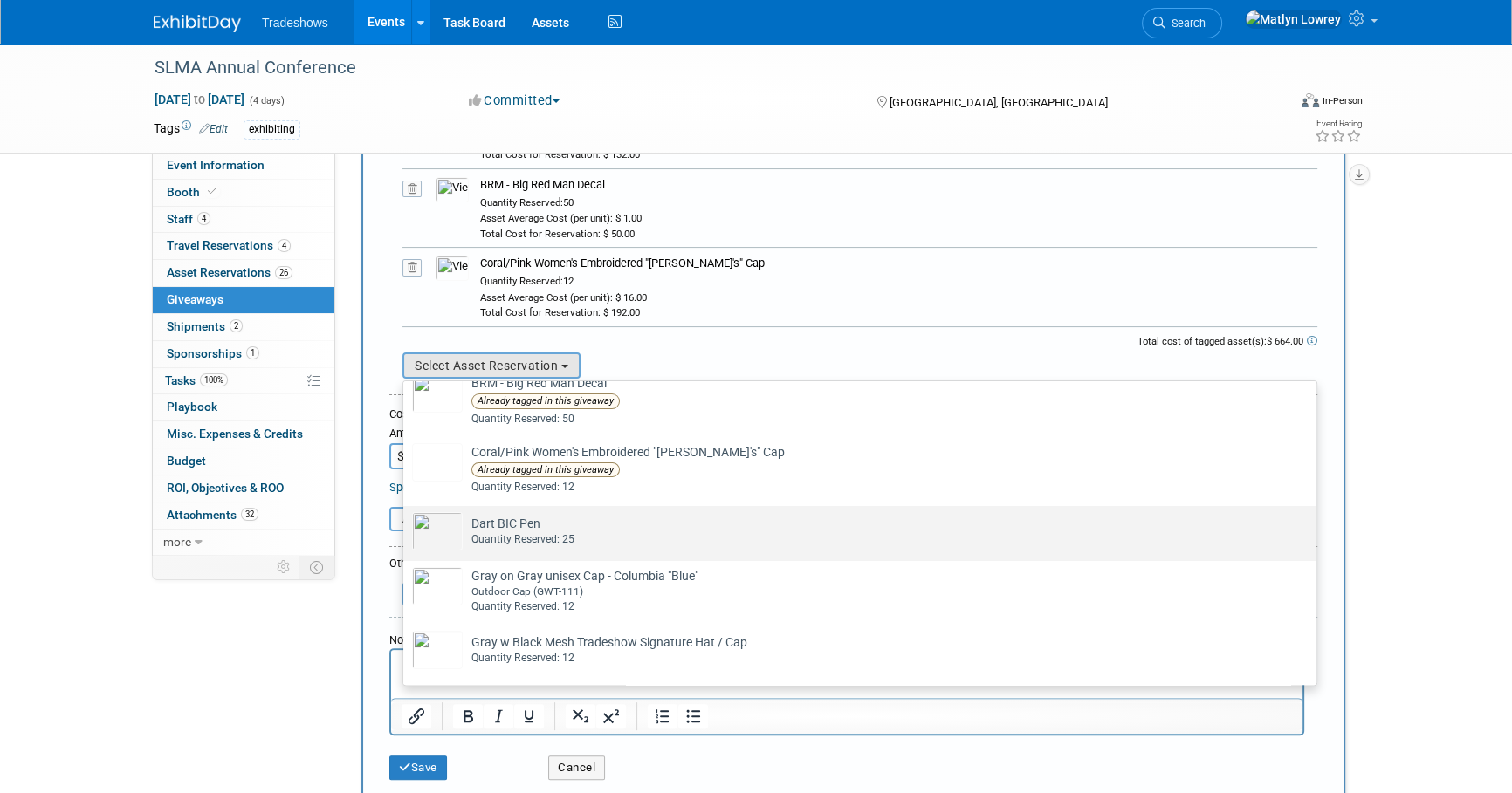
click at [523, 532] on div "Quantity Reserved: 25" at bounding box center [877, 540] width 810 height 15
click at [406, 527] on input "Dart BIC Pen Already tagged in this giveaway Quantity Reserved: 25" at bounding box center [400, 521] width 11 height 11
select select "2_11579728"
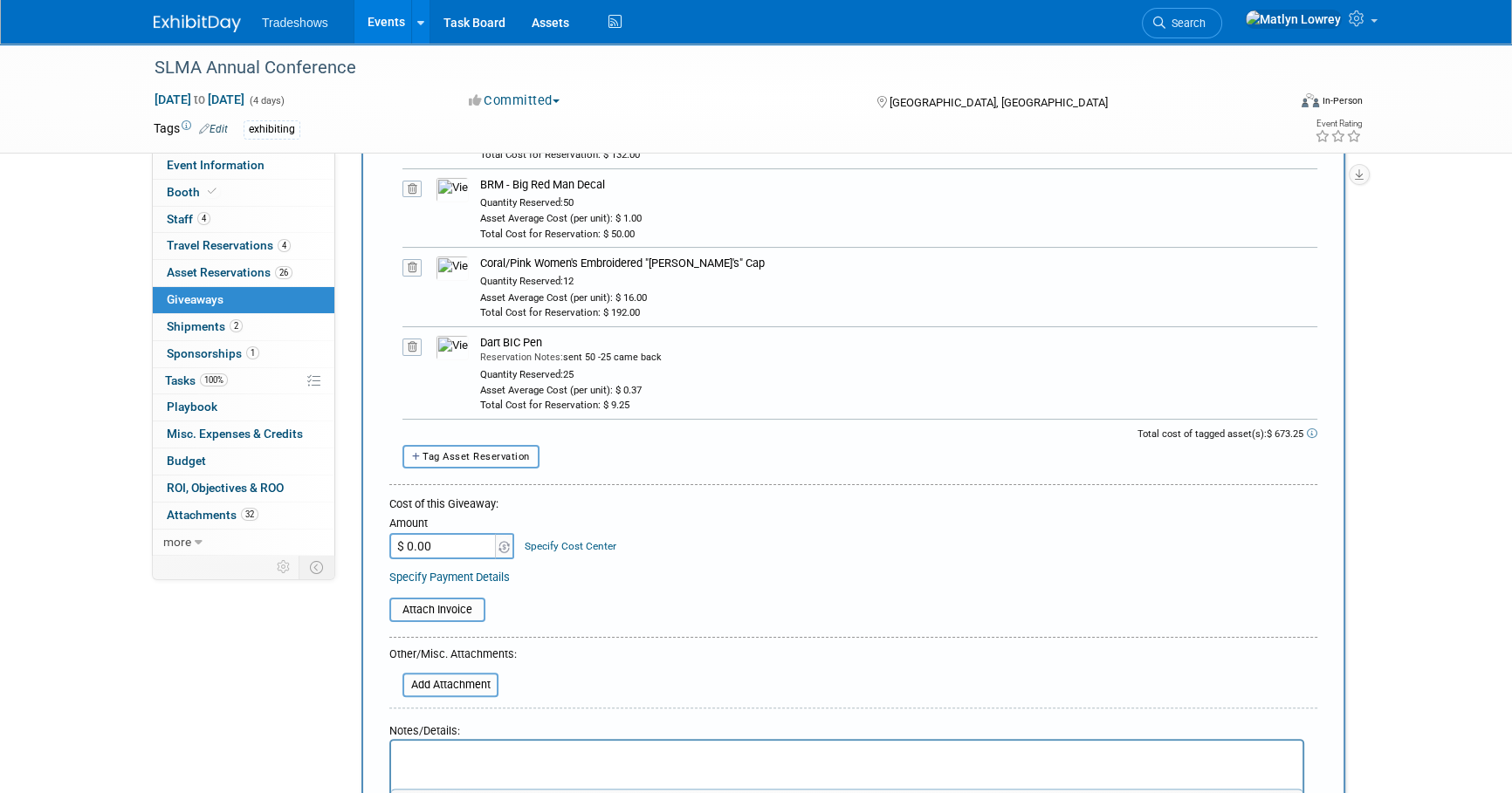
click at [482, 445] on button "Tag Asset Reservation" at bounding box center [471, 456] width 137 height 23
select select
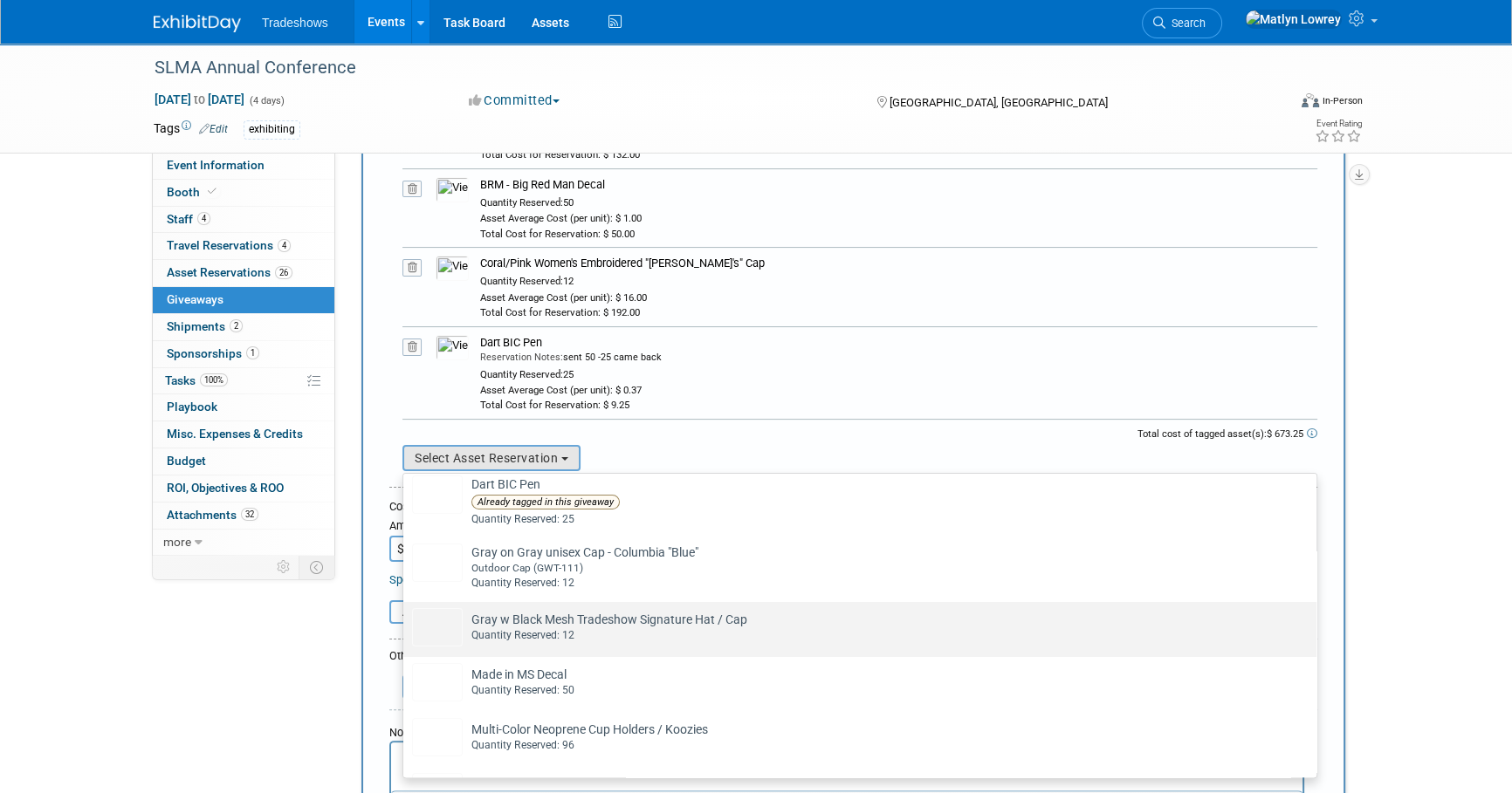
scroll to position [396, 0]
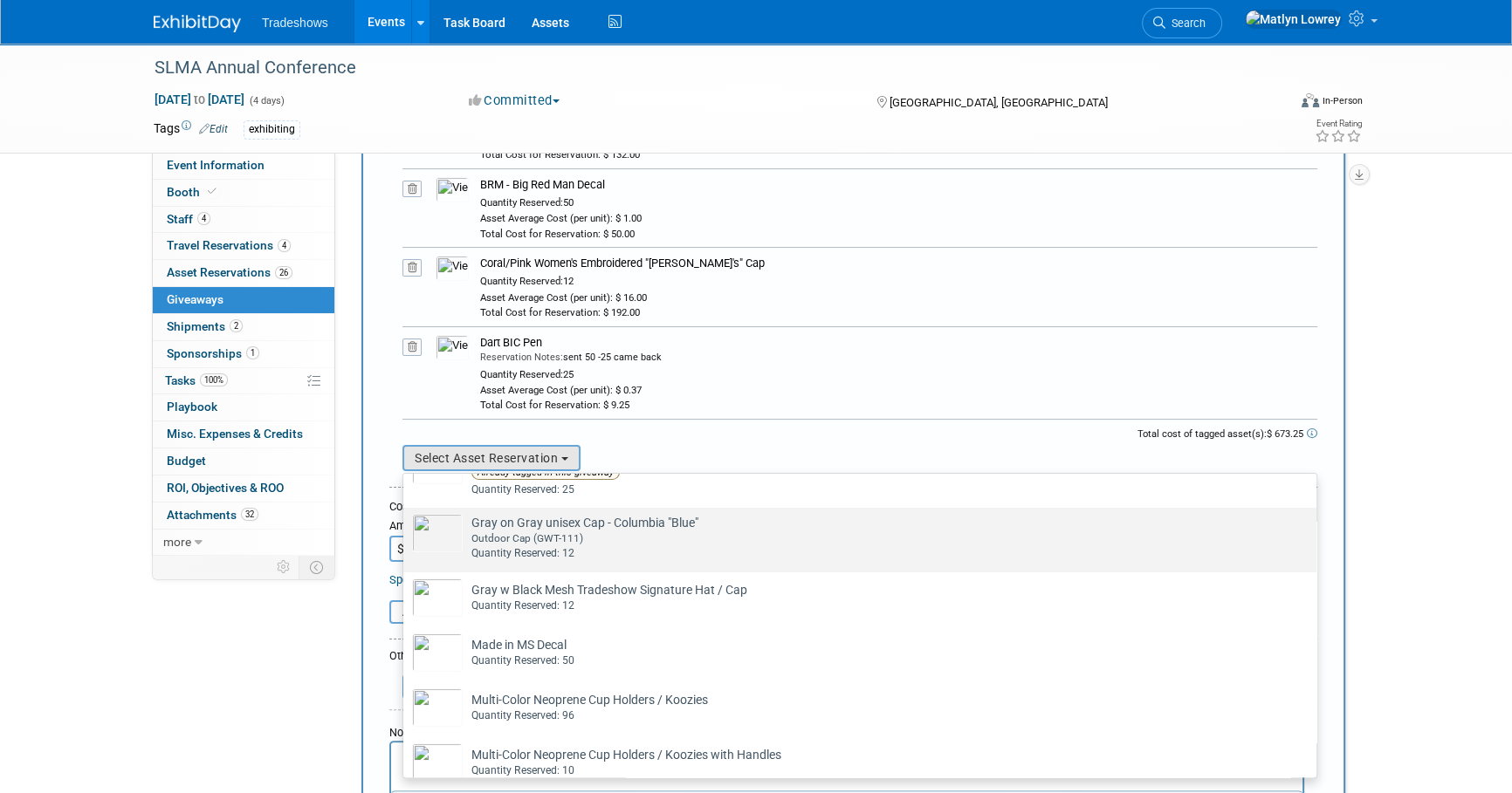
click at [515, 546] on div "Quantity Reserved: 12" at bounding box center [877, 554] width 810 height 15
click at [406, 529] on input "Gray on Gray unisex Cap - Columbia "Blue" Already tagged in this giveaway Outdo…" at bounding box center [400, 523] width 11 height 11
select select "2_11579742"
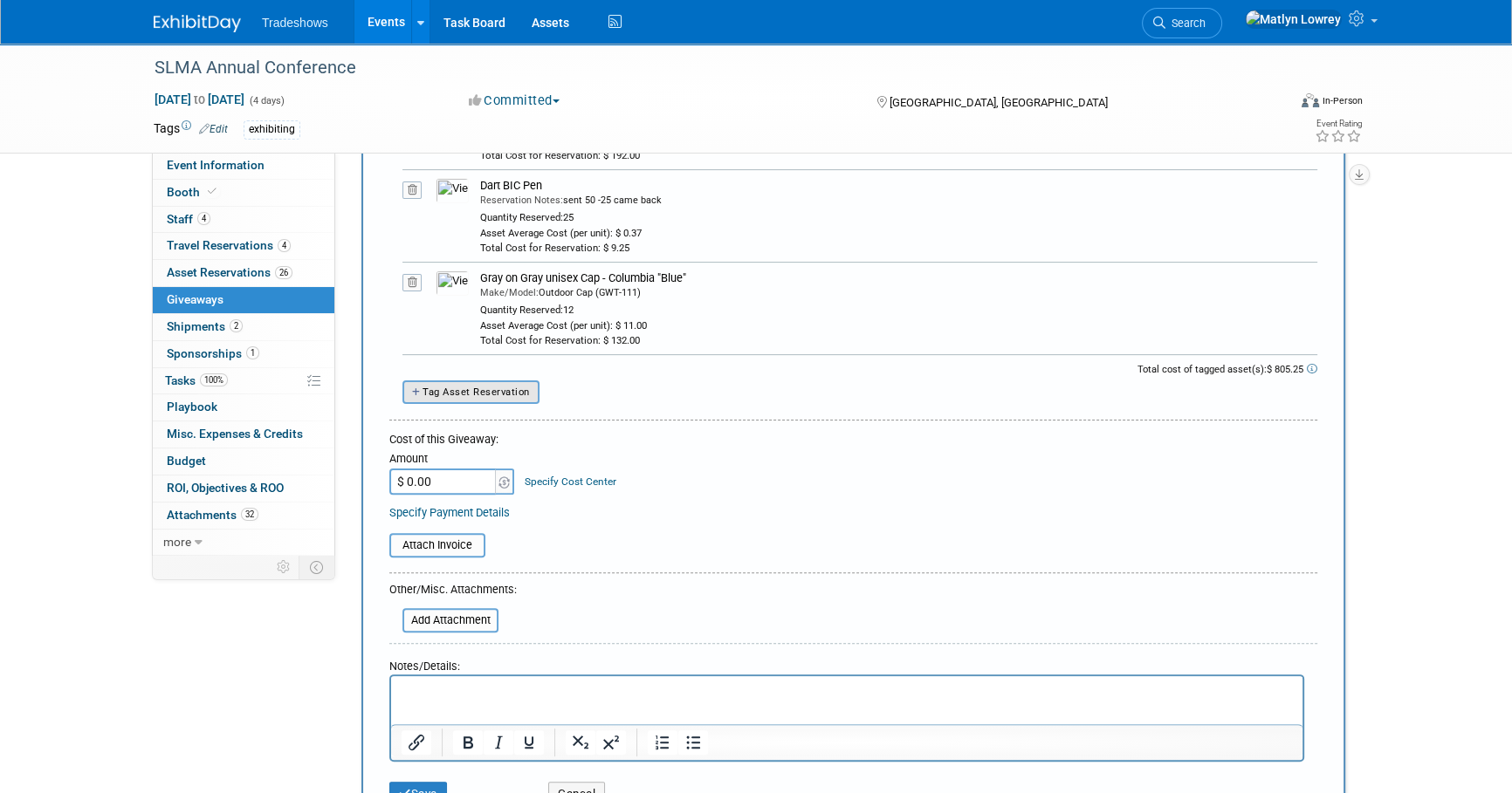
scroll to position [555, 0]
click at [489, 388] on span "Tag Asset Reservation" at bounding box center [476, 390] width 107 height 11
select select
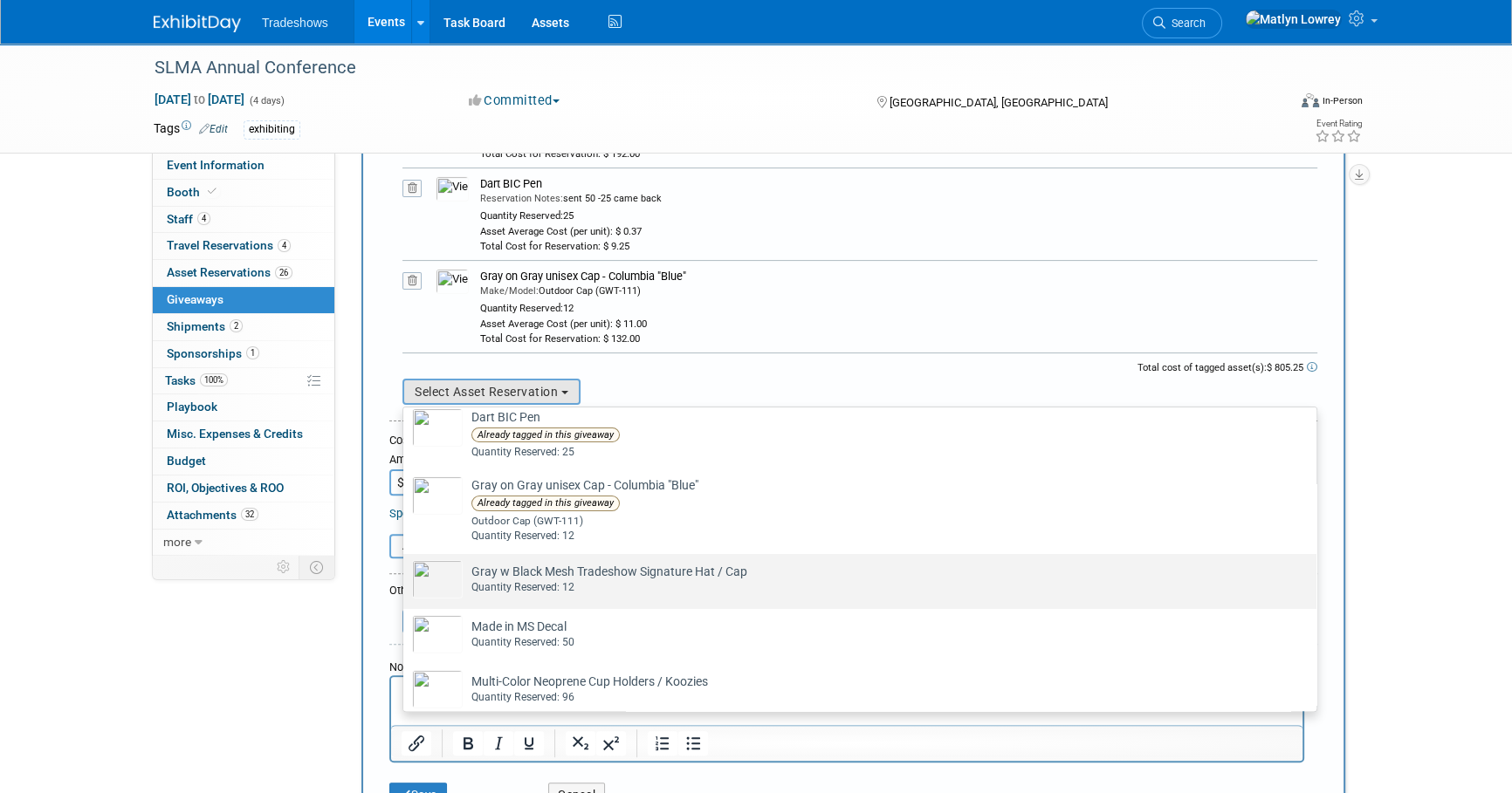
scroll to position [396, 0]
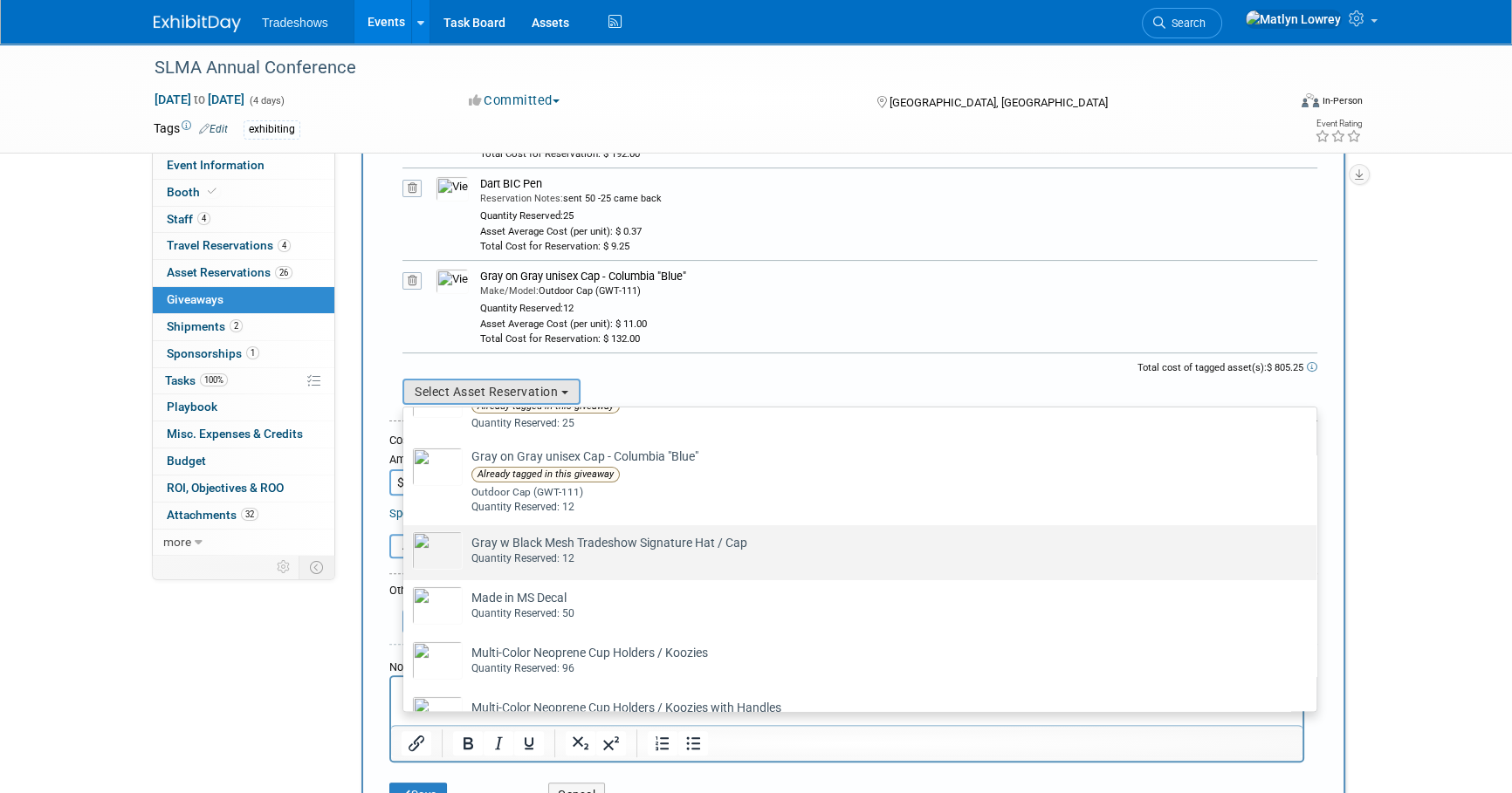
click at [544, 555] on div "Quantity Reserved: 12" at bounding box center [877, 559] width 810 height 15
click at [406, 546] on input "Gray w Black Mesh Tradeshow Signature Hat / Cap Already tagged in this giveaway…" at bounding box center [400, 541] width 11 height 11
select select "2_11579741"
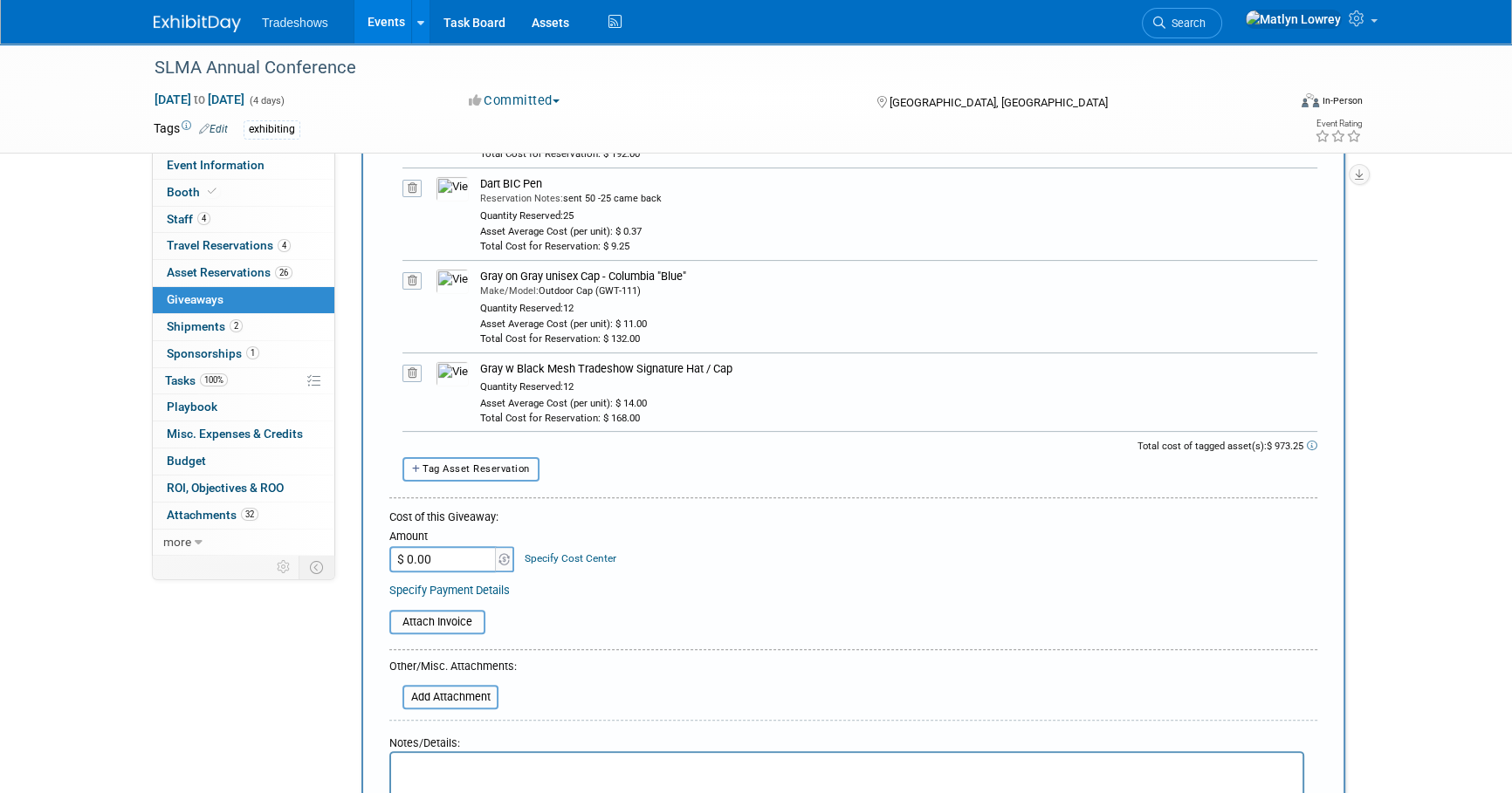
click at [473, 469] on span "Tag Asset Reservation" at bounding box center [476, 469] width 107 height 11
select select
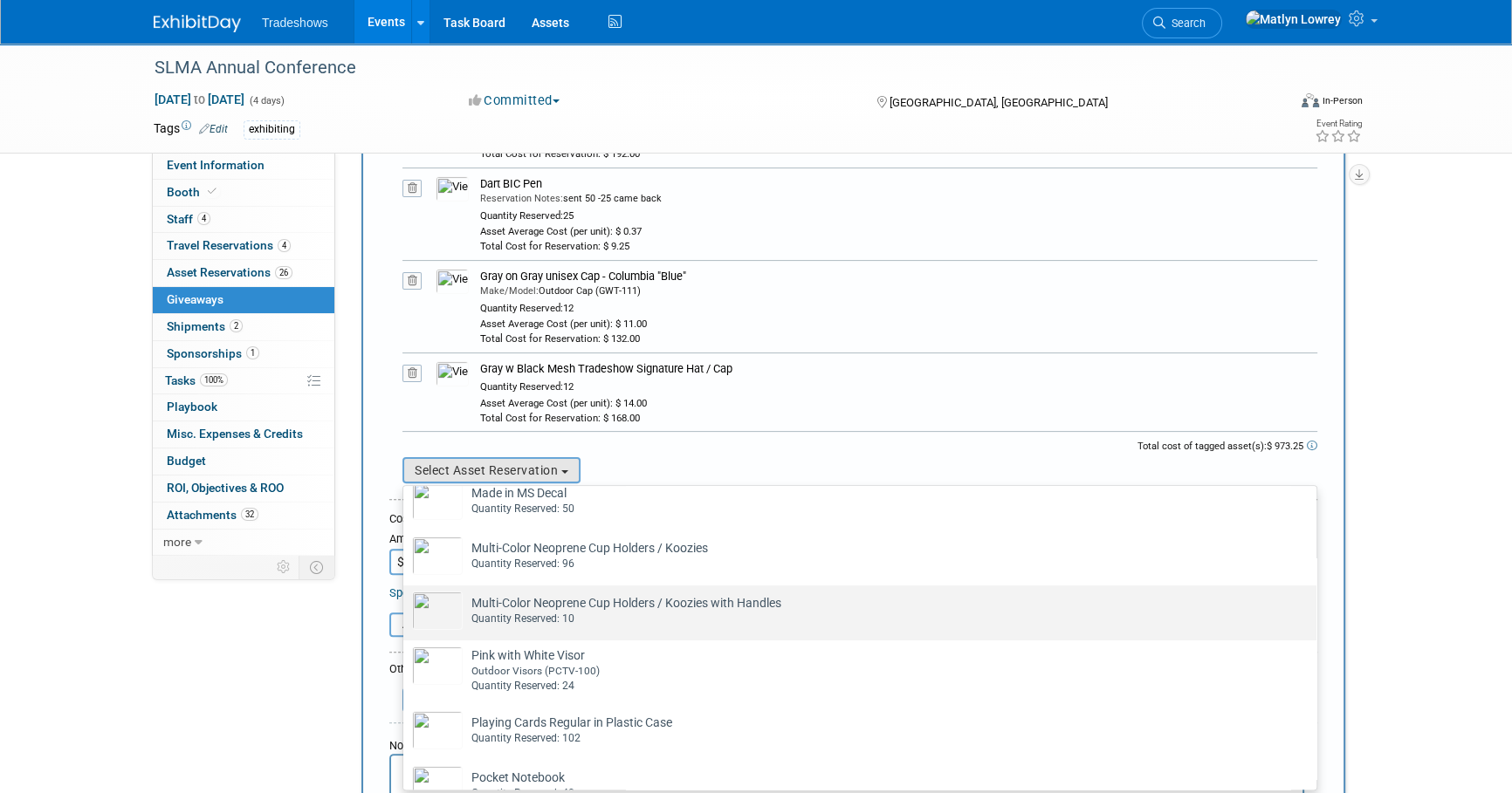
scroll to position [555, 0]
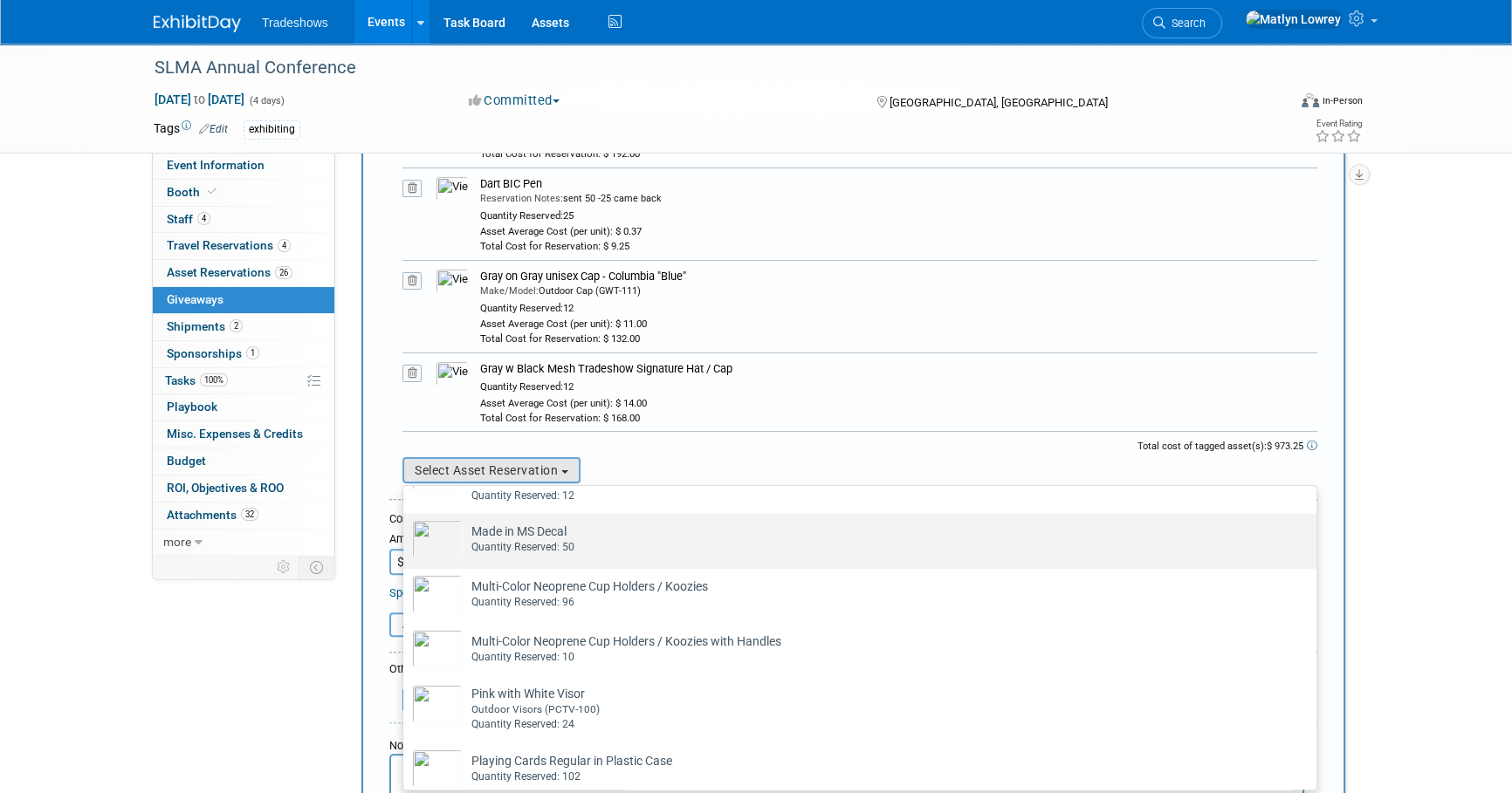
click at [554, 550] on div "Quantity Reserved: 50" at bounding box center [877, 547] width 810 height 15
click at [406, 535] on input "Made in MS Decal Already tagged in this giveaway Quantity Reserved: 50" at bounding box center [400, 529] width 11 height 11
select select "2_11579709"
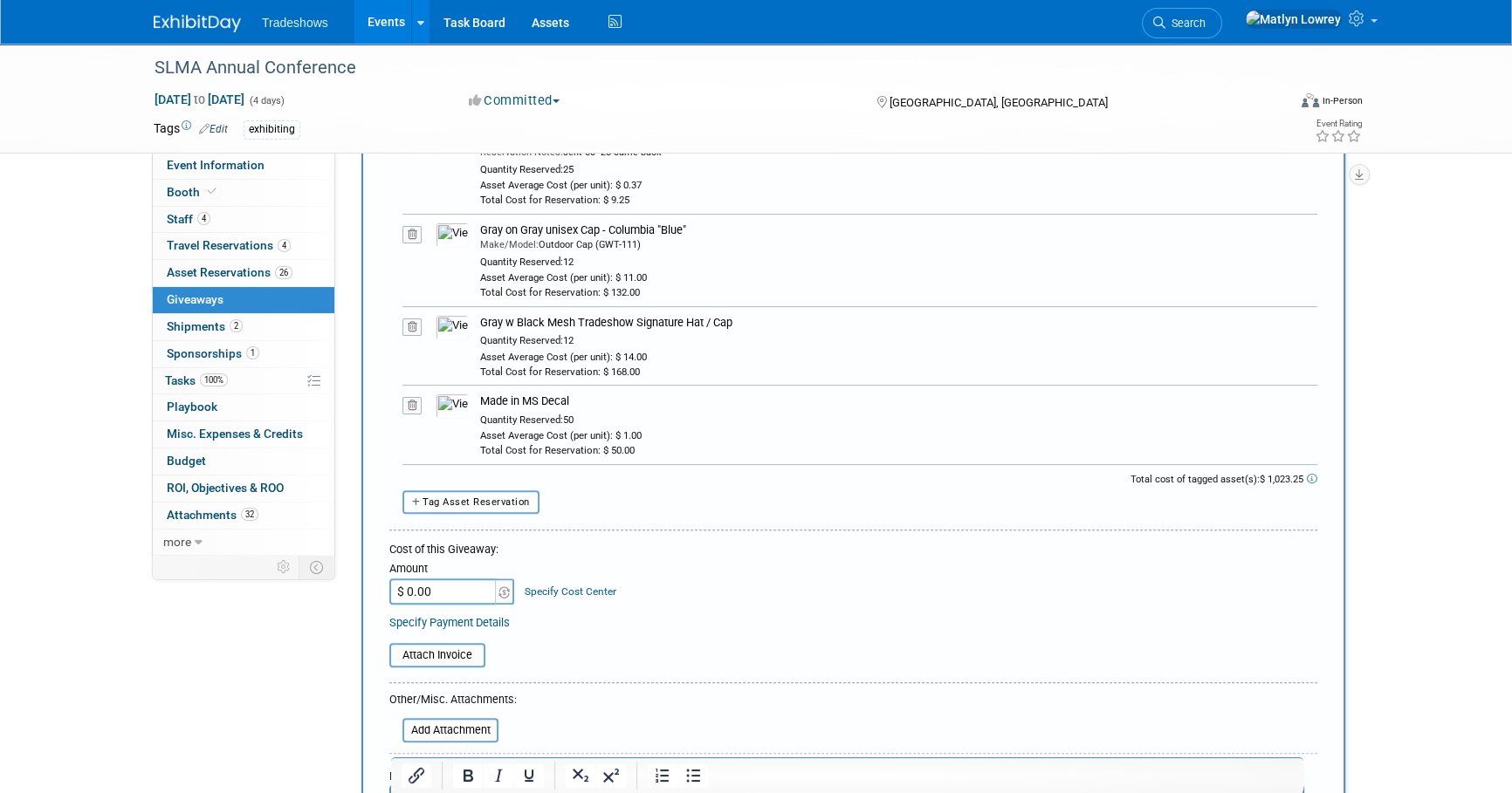
scroll to position [714, 0]
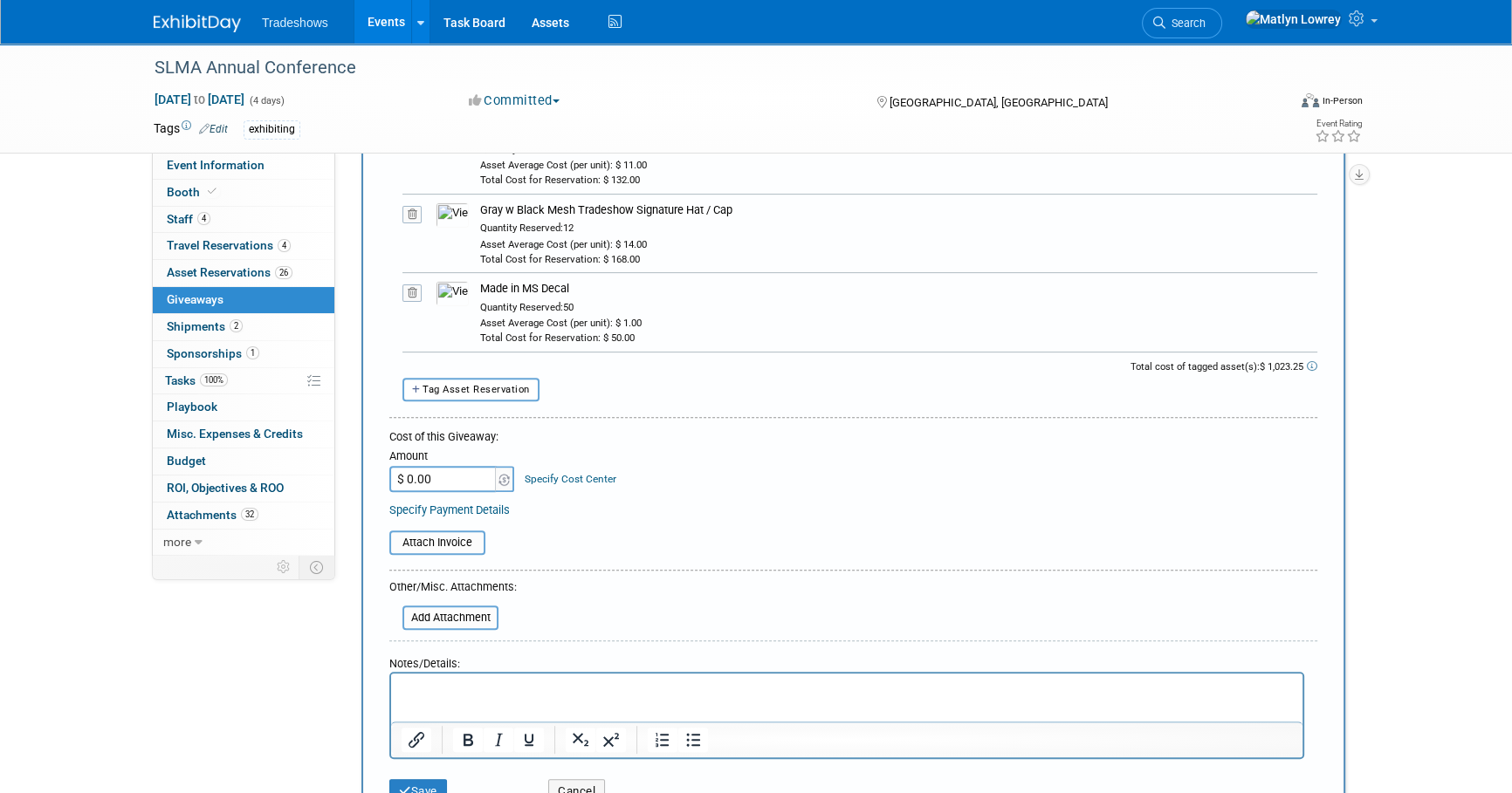
click at [480, 393] on button "Tag Asset Reservation" at bounding box center [471, 389] width 137 height 23
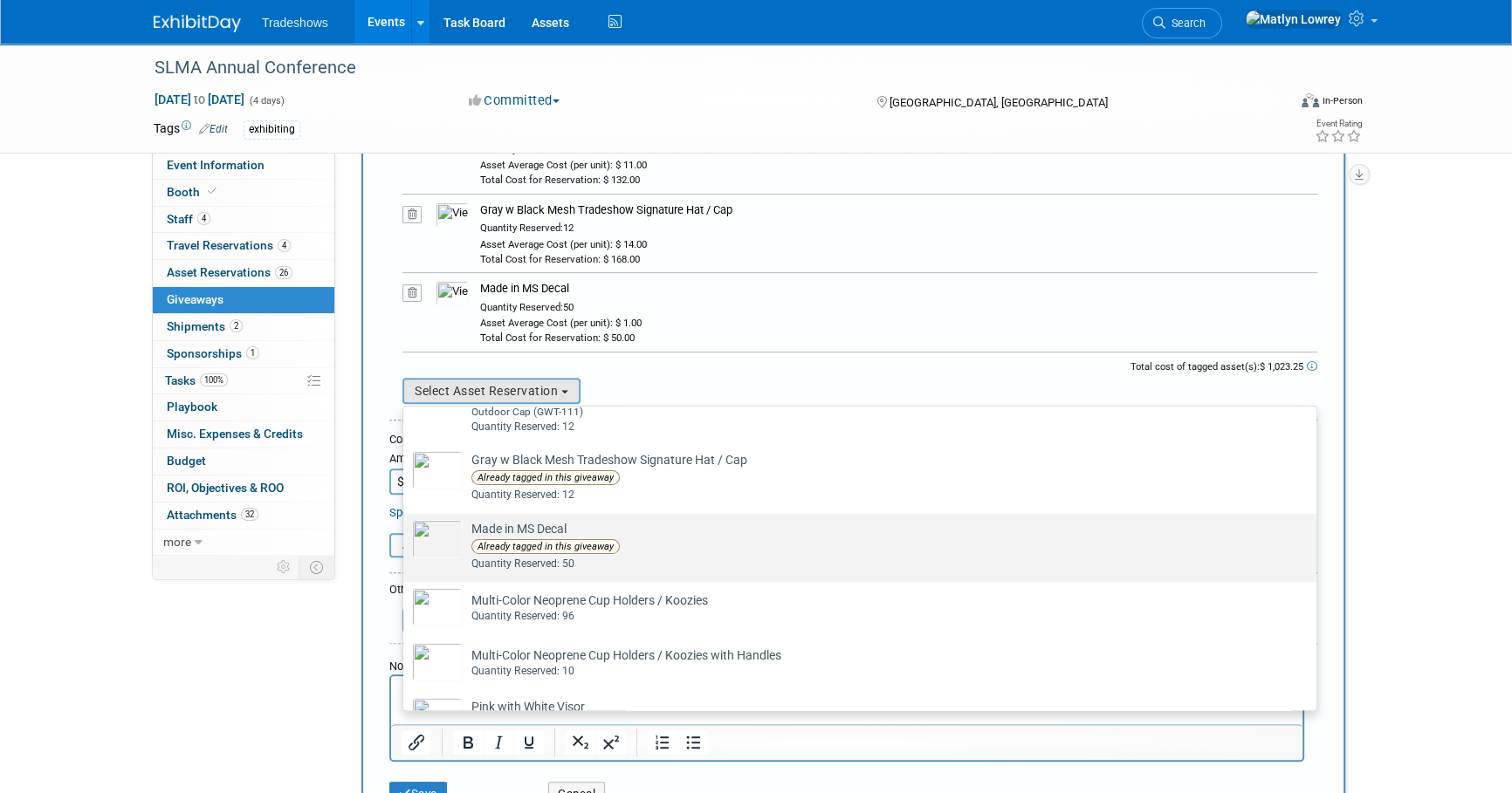
scroll to position [555, 0]
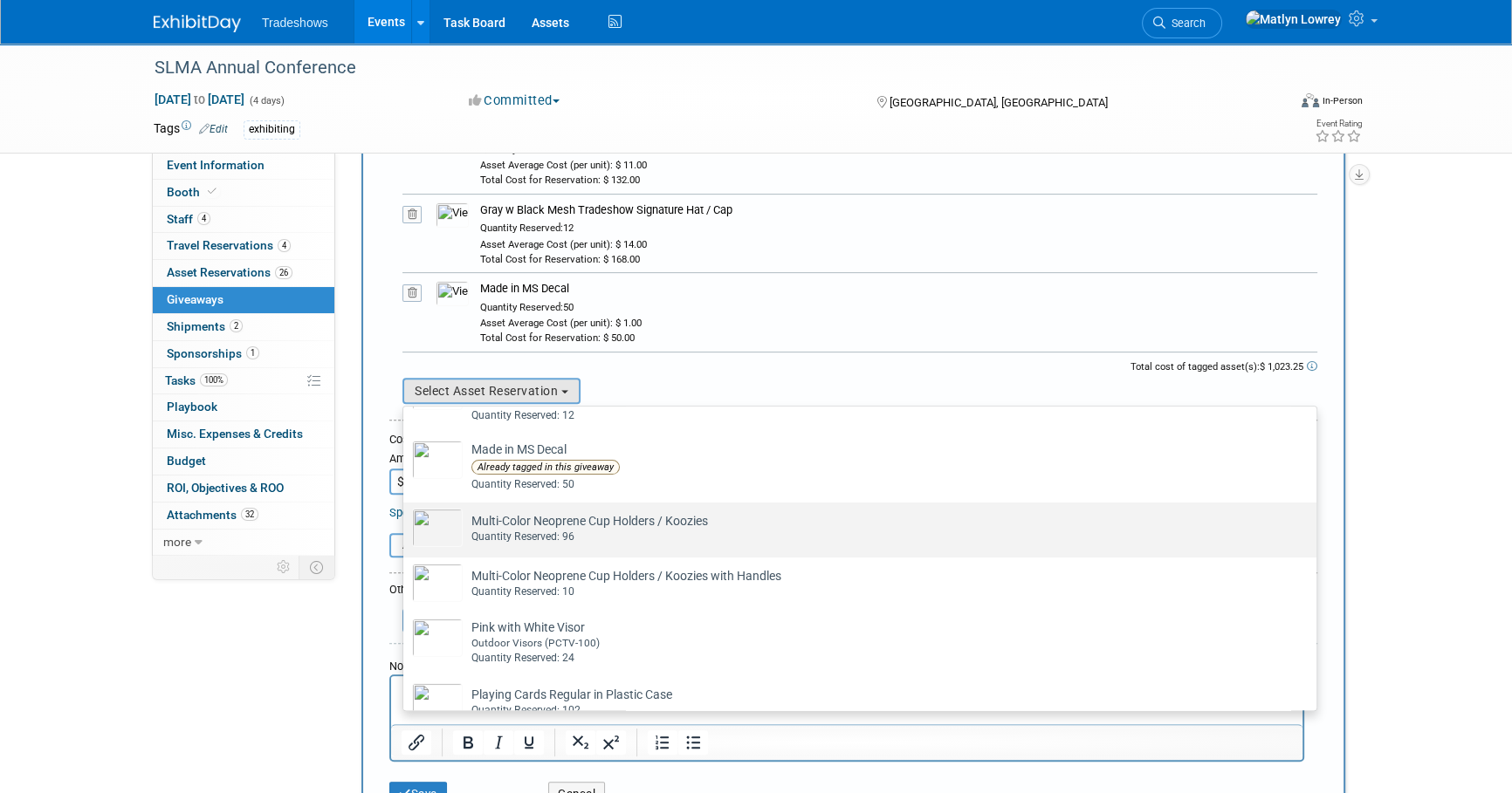
click at [535, 536] on div "Quantity Reserved: 96" at bounding box center [877, 537] width 810 height 15
click at [406, 523] on input "Multi-Color Neoprene Cup Holders / Koozies Already tagged in this giveaway Quan…" at bounding box center [400, 518] width 11 height 11
select select "2_11579702"
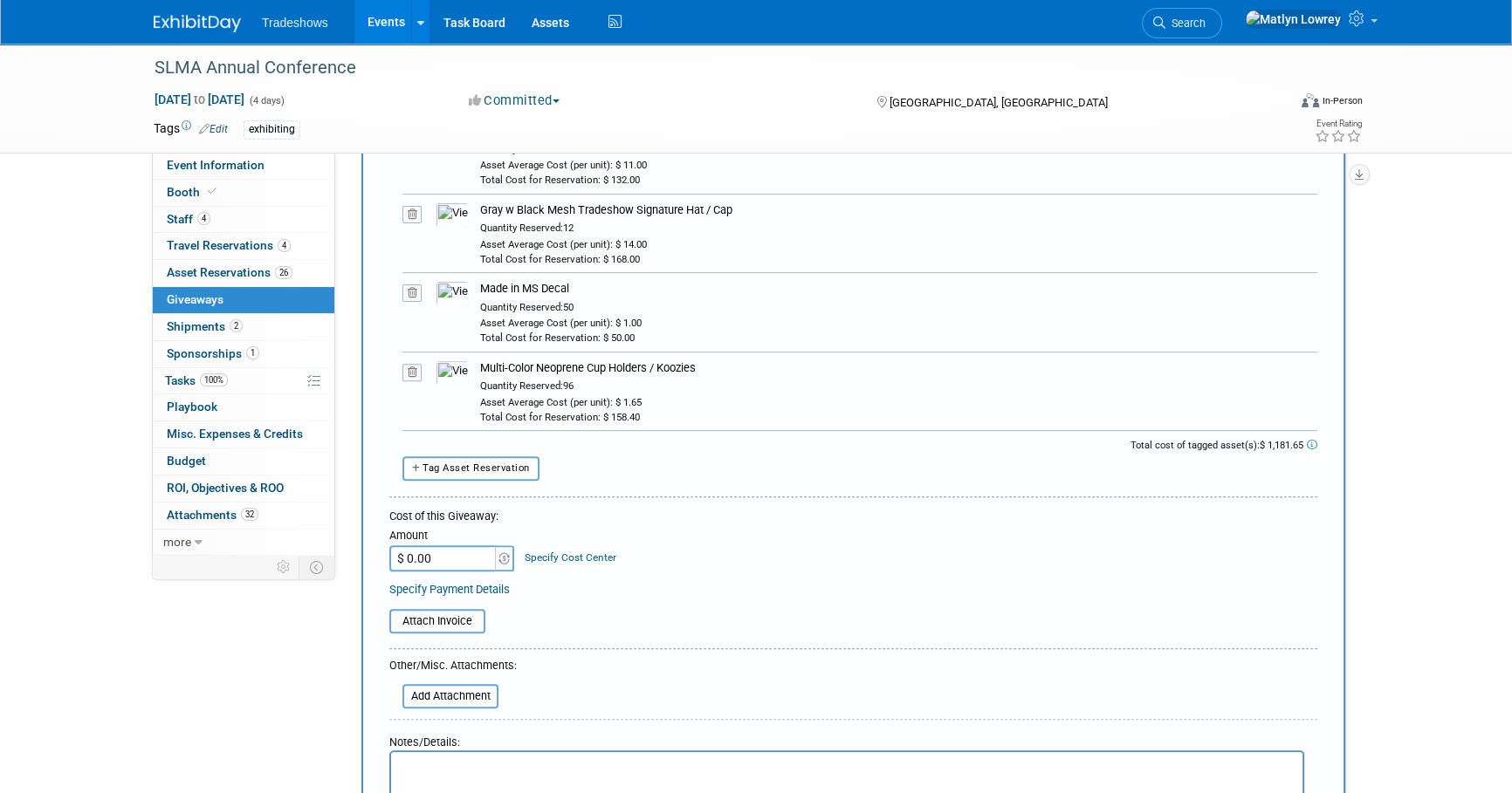
click at [482, 481] on form "Description (e.g. "Company T-shirts", "Wireless Headset Raffle"): Giveaways Tag…" at bounding box center [853, 199] width 928 height 1384
click at [479, 476] on button "Tag Asset Reservation" at bounding box center [471, 468] width 137 height 23
select select
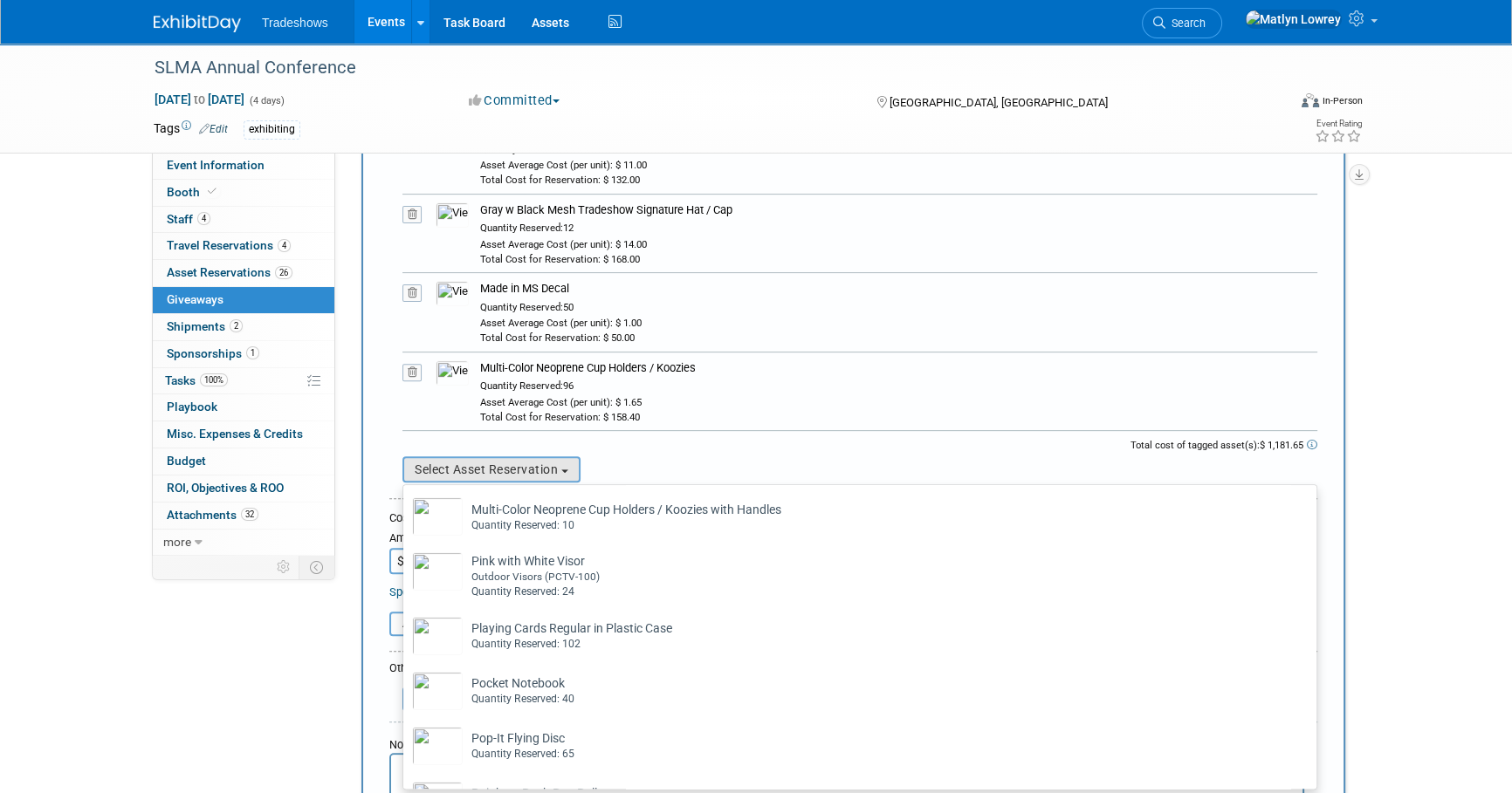
scroll to position [634, 0]
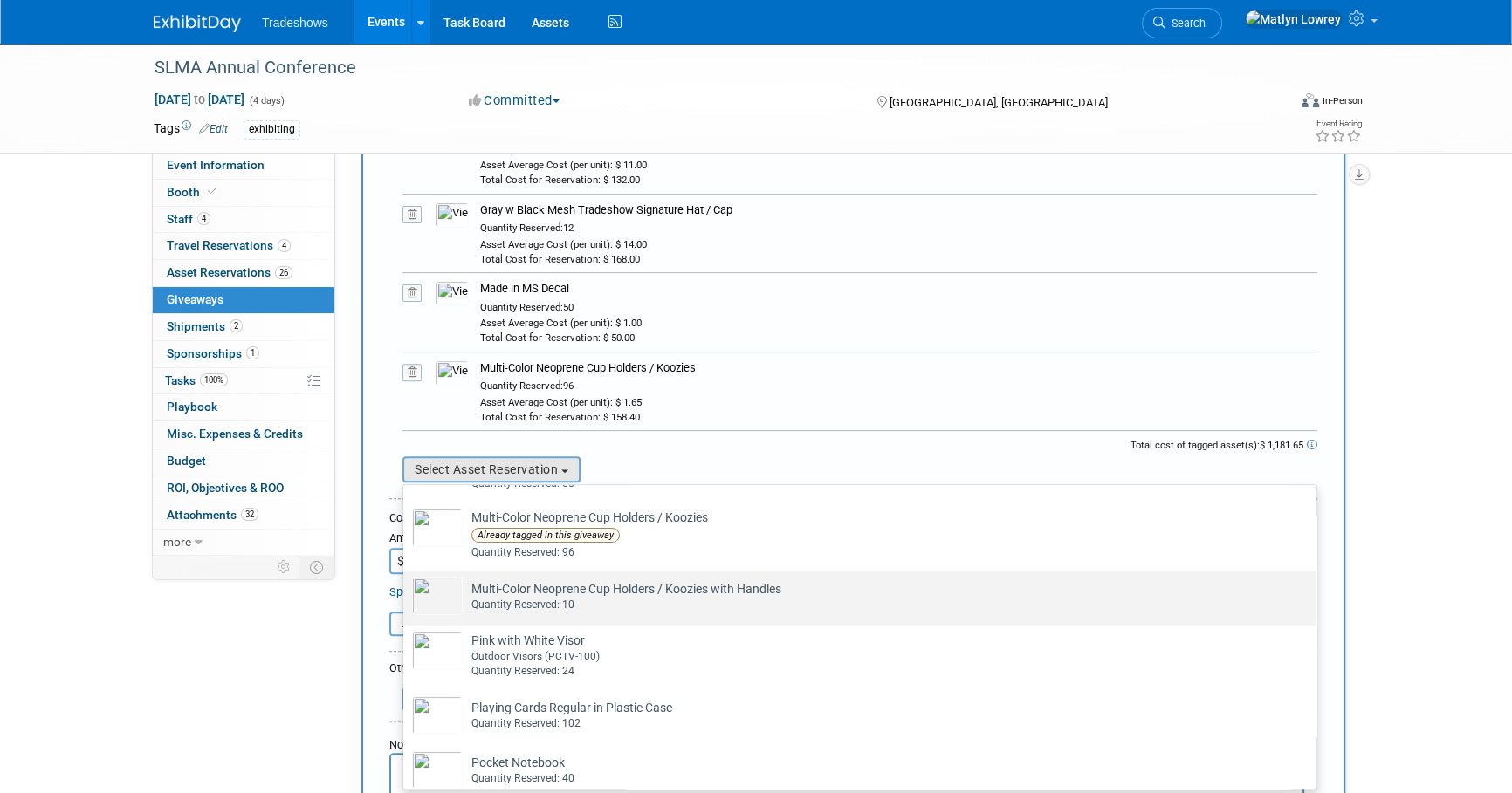
click at [547, 599] on div "Quantity Reserved: 10" at bounding box center [877, 605] width 810 height 15
click at [406, 592] on input "Multi-Color Neoprene Cup Holders / Koozies with Handles Already tagged in this …" at bounding box center [400, 586] width 11 height 11
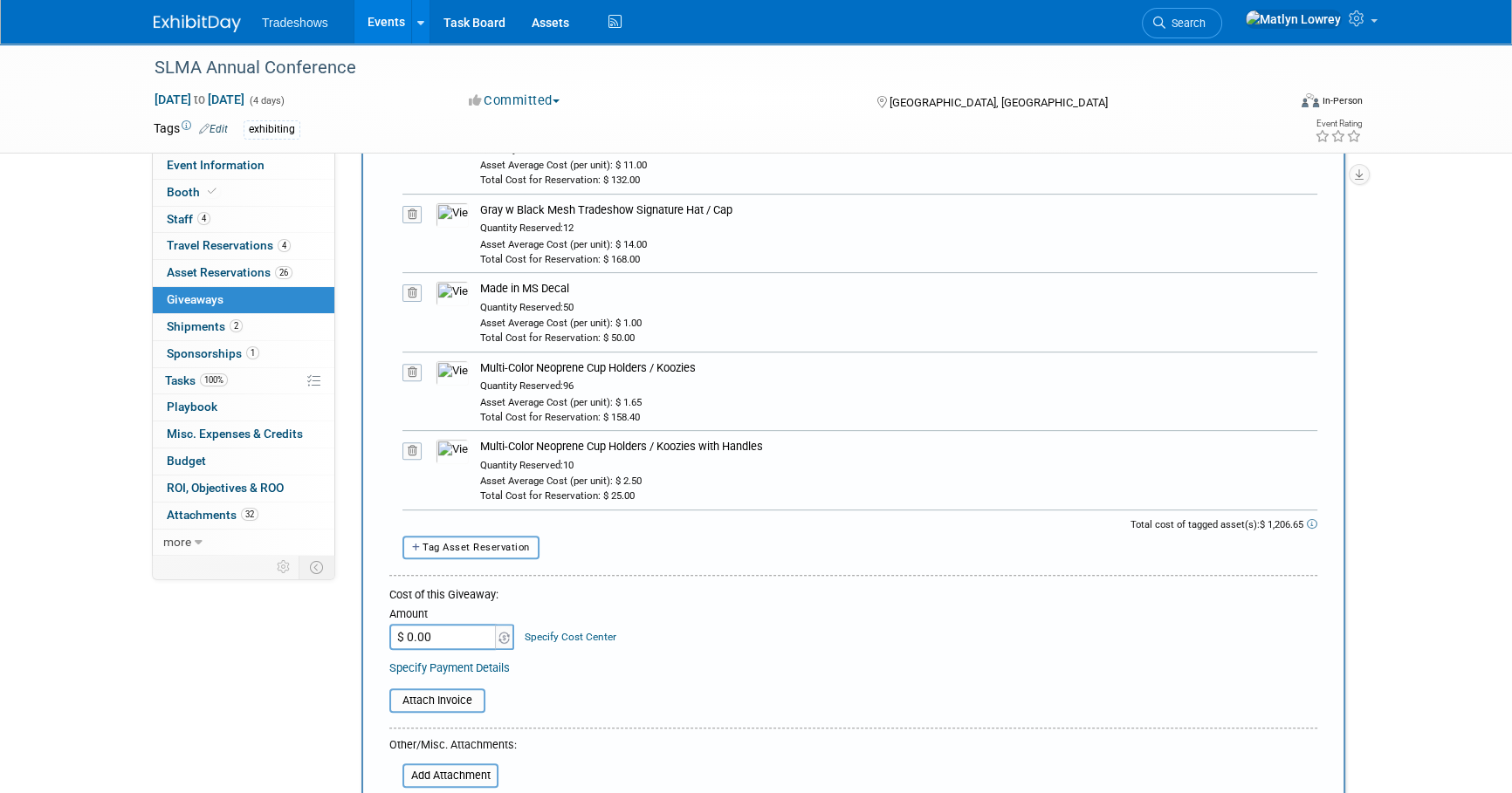
click at [497, 536] on button "Tag Asset Reservation" at bounding box center [471, 547] width 137 height 23
select select
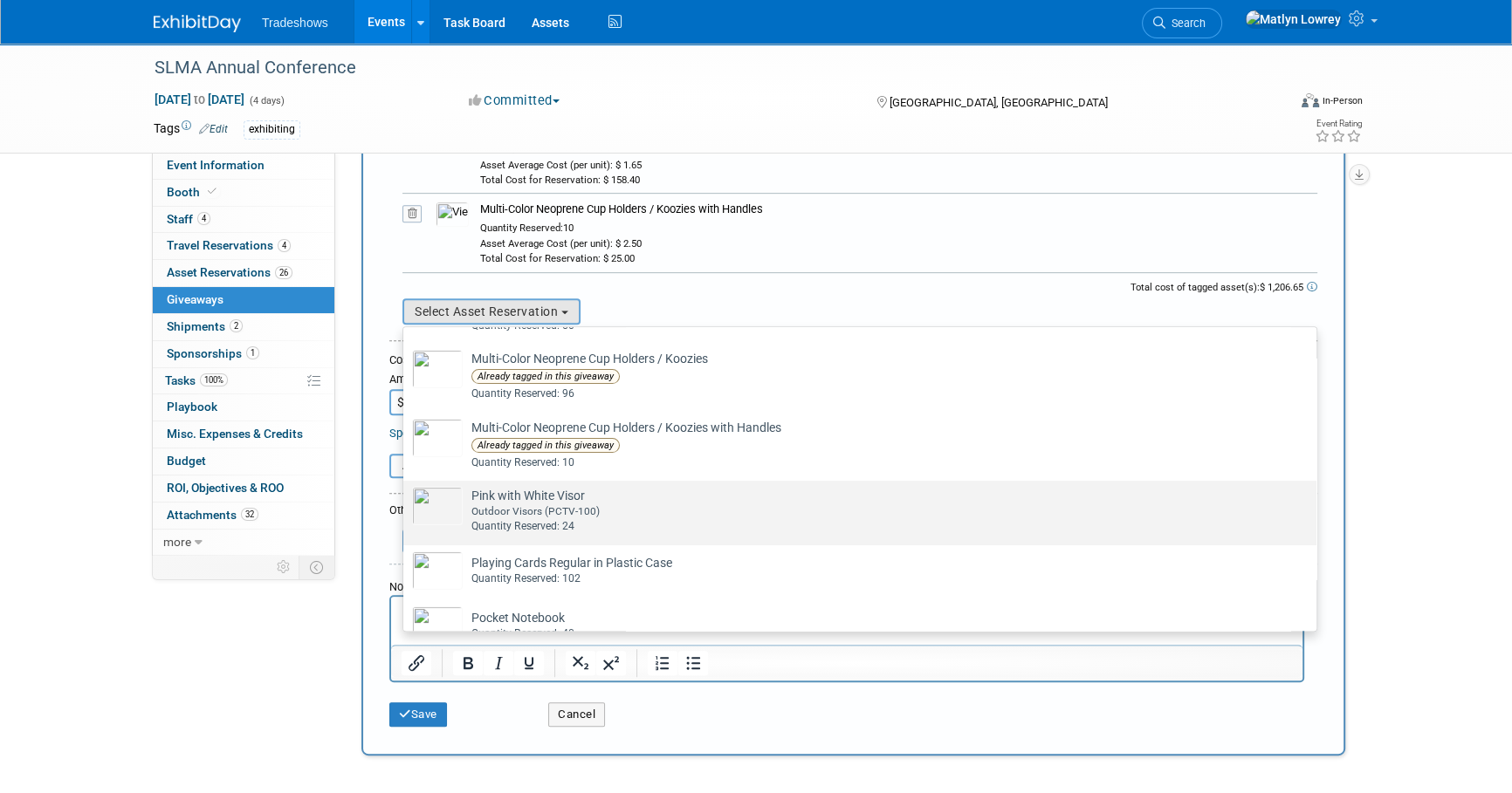
click at [531, 495] on td "Pink with White Visor Already tagged in this giveaway Outdoor Visors (PCTV-100)…" at bounding box center [871, 510] width 818 height 47
click at [406, 495] on input "Pink with White Visor Already tagged in this giveaway Outdoor Visors (PCTV-100)…" at bounding box center [400, 495] width 11 height 11
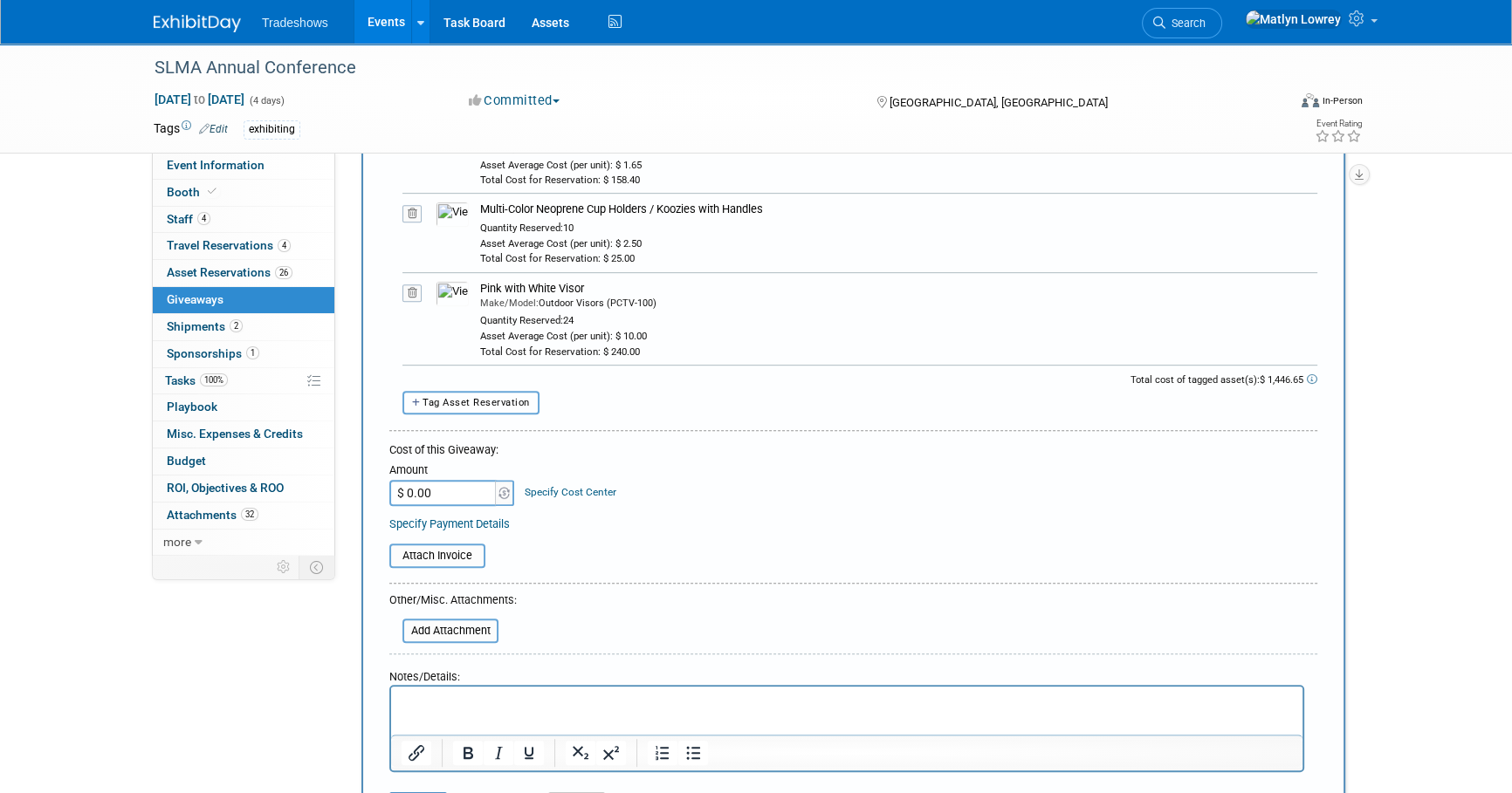
click at [489, 396] on span "Tag Asset Reservation" at bounding box center [476, 402] width 107 height 11
select select
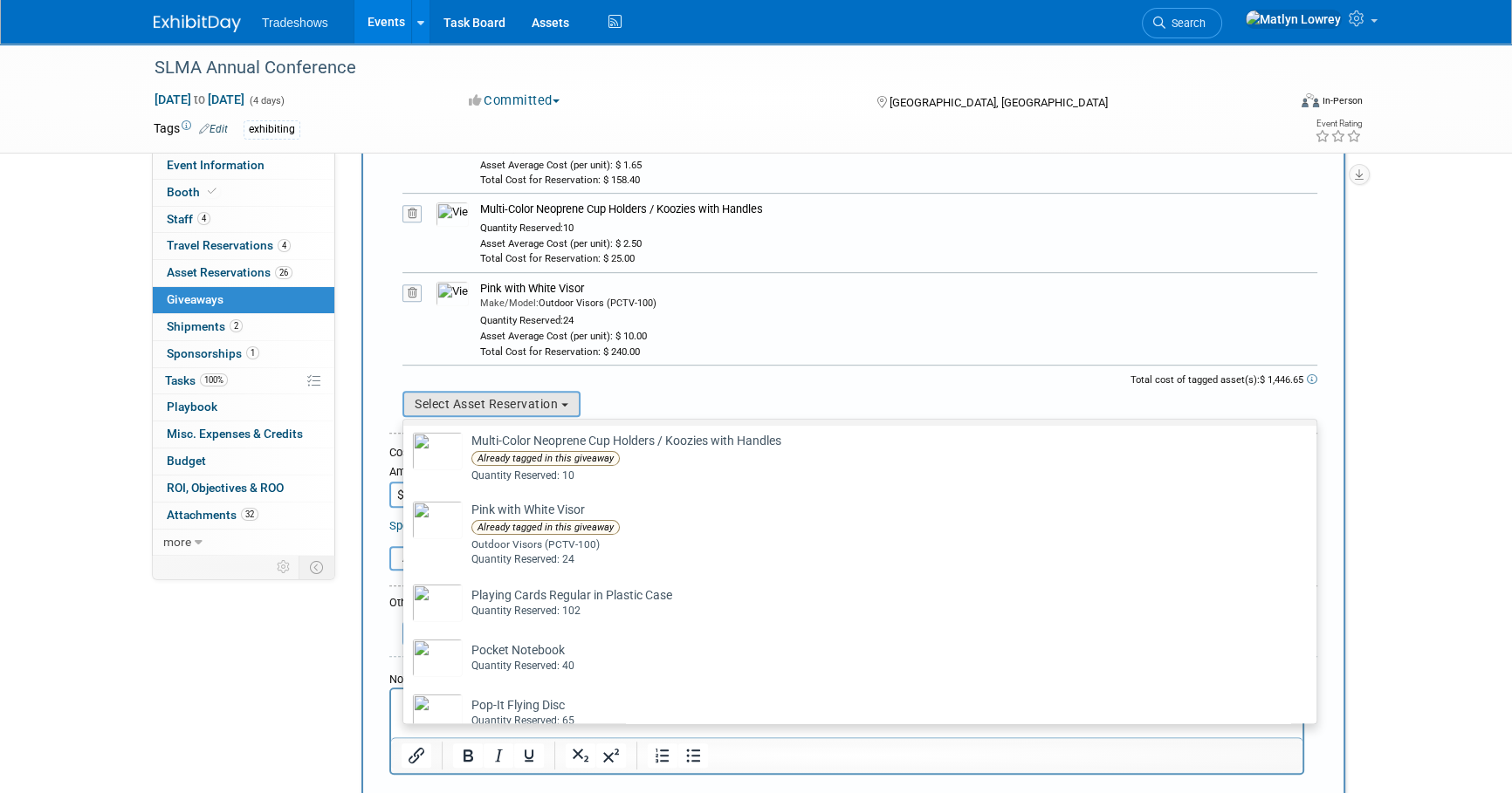
scroll to position [793, 0]
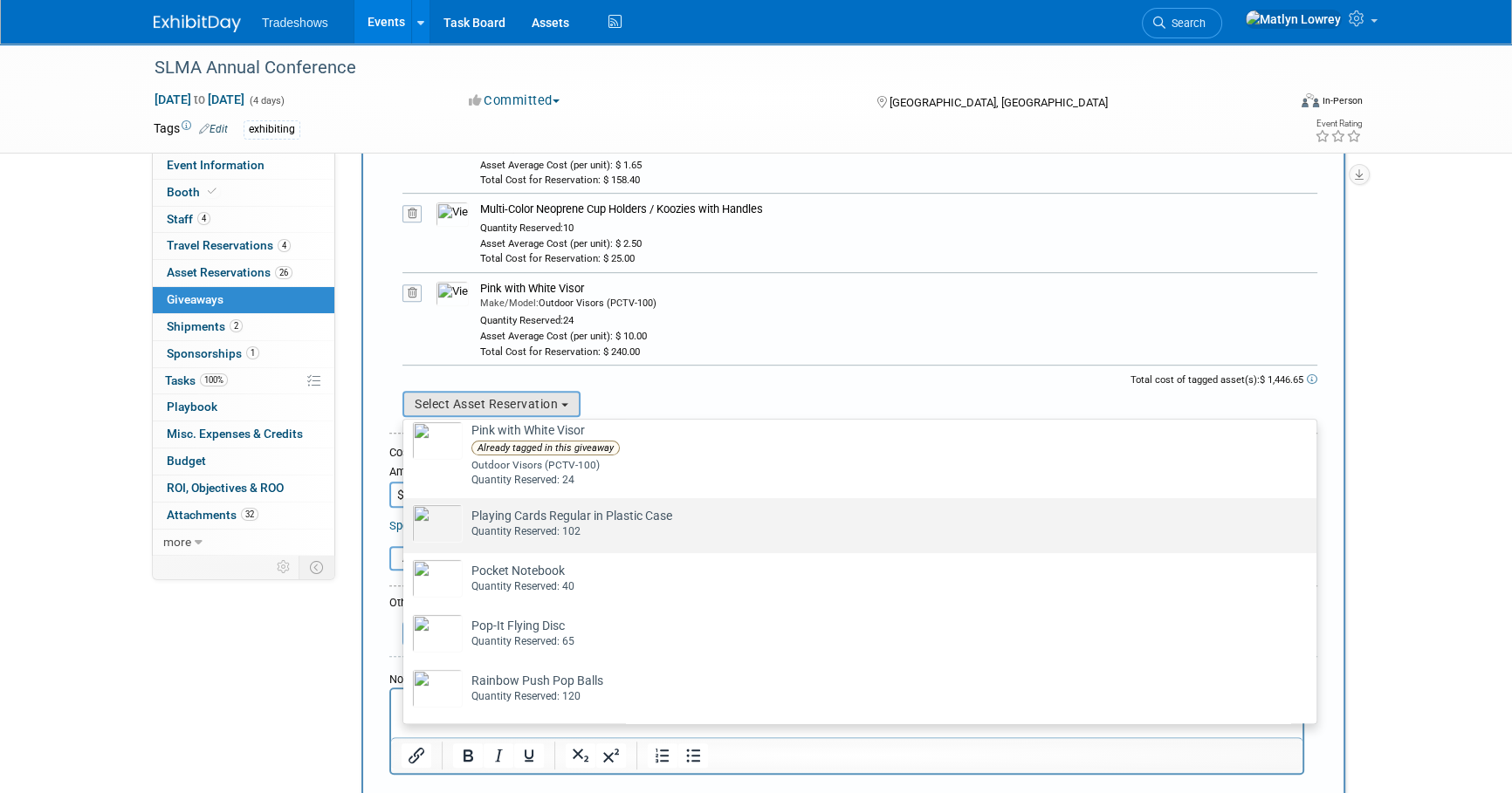
click at [543, 528] on div "Quantity Reserved: 102" at bounding box center [877, 531] width 810 height 15
click at [406, 519] on input "Playing Cards Regular in Plastic Case Already tagged in this giveaway Quantity …" at bounding box center [400, 513] width 11 height 11
select select "2_11579730"
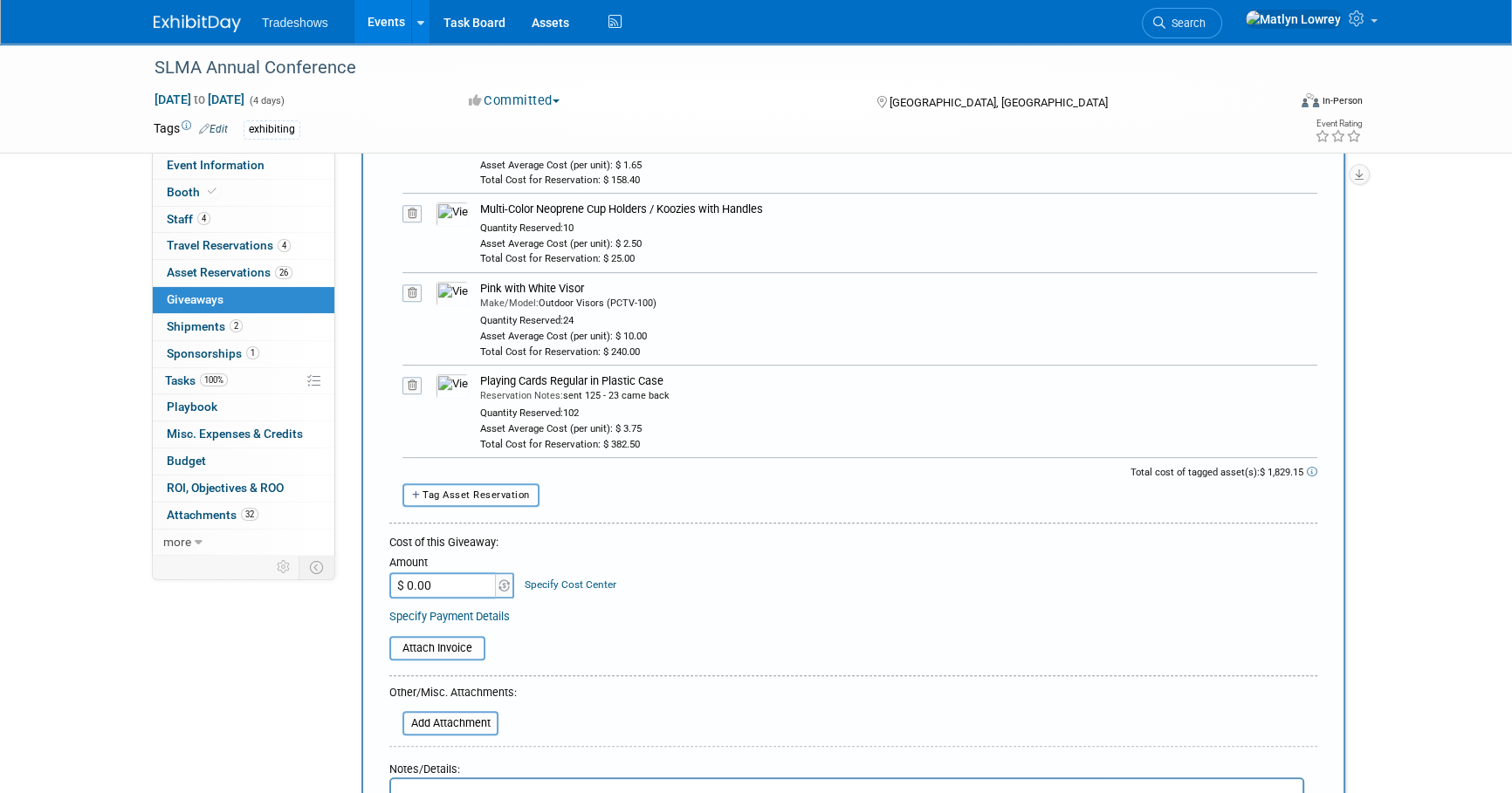
click at [498, 479] on div "Total cost of tagged asset(s): $ 1,829.15" at bounding box center [853, 474] width 928 height 18
click at [497, 490] on span "Tag Asset Reservation" at bounding box center [476, 495] width 107 height 11
select select
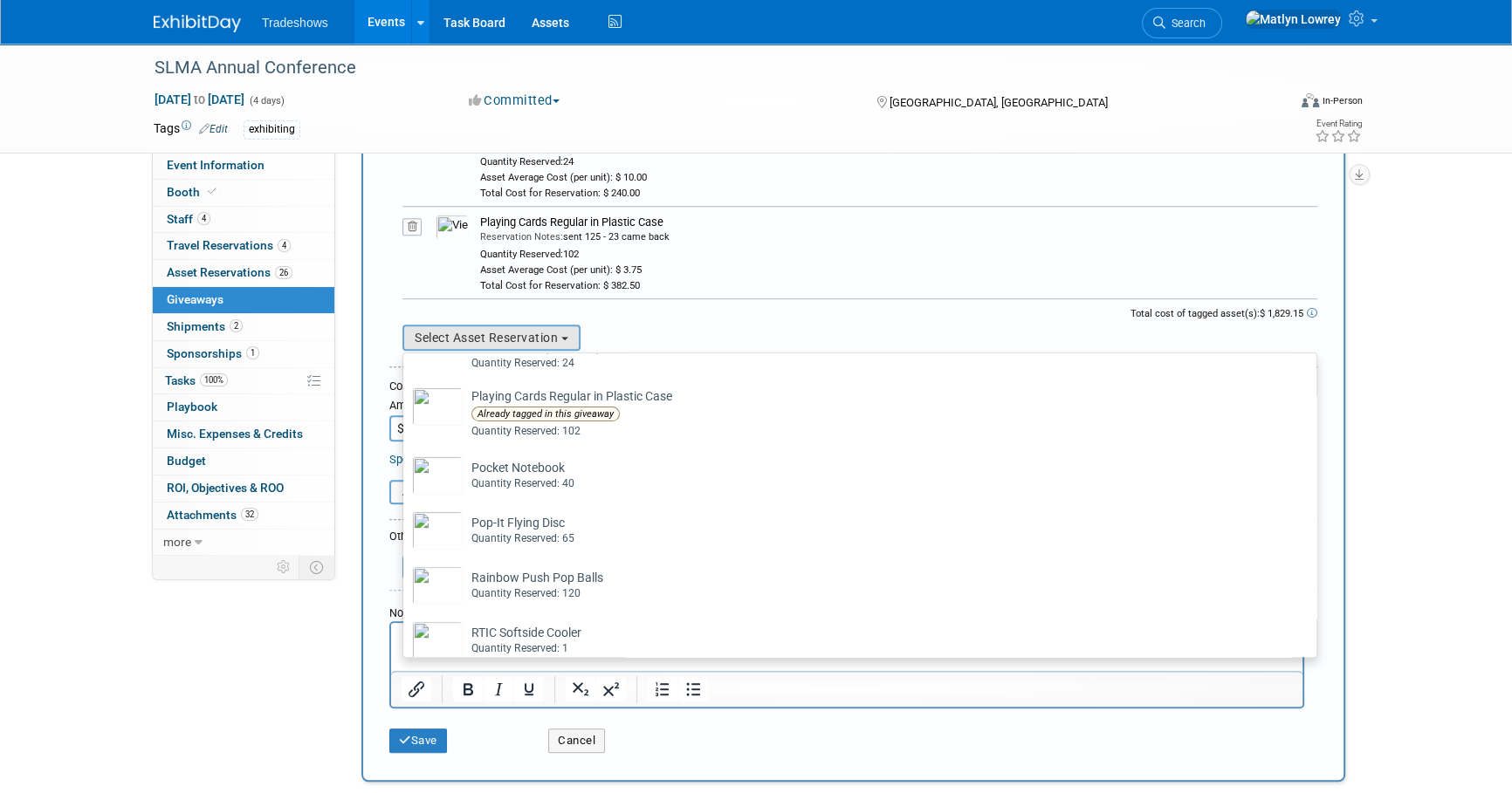
scroll to position [872, 0]
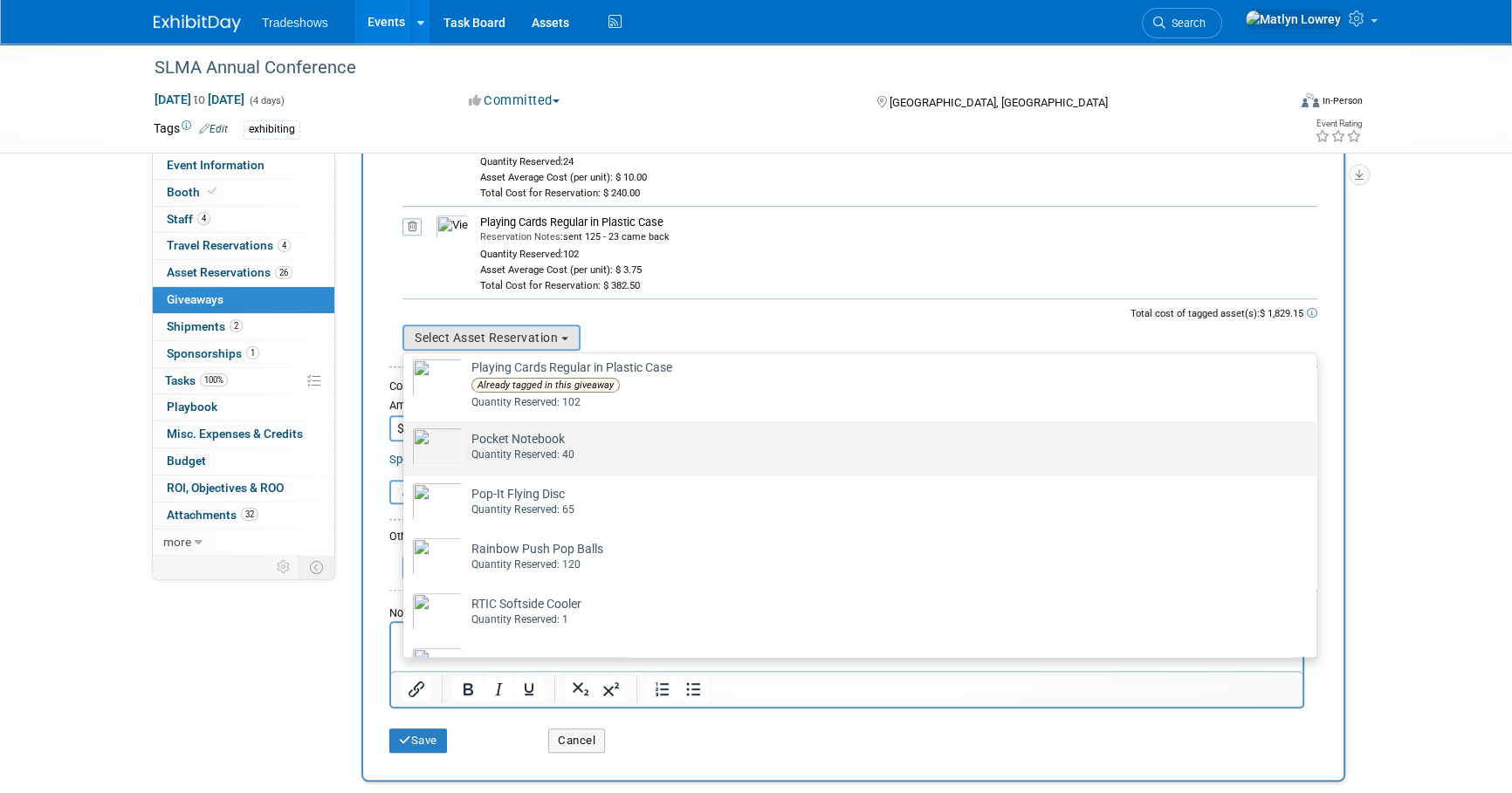
click at [555, 447] on div "Quantity Reserved: 40" at bounding box center [877, 455] width 810 height 15
click at [406, 443] on input "Pocket Notebook Already tagged in this giveaway Quantity Reserved: 40" at bounding box center [400, 436] width 11 height 11
select select "2_11579731"
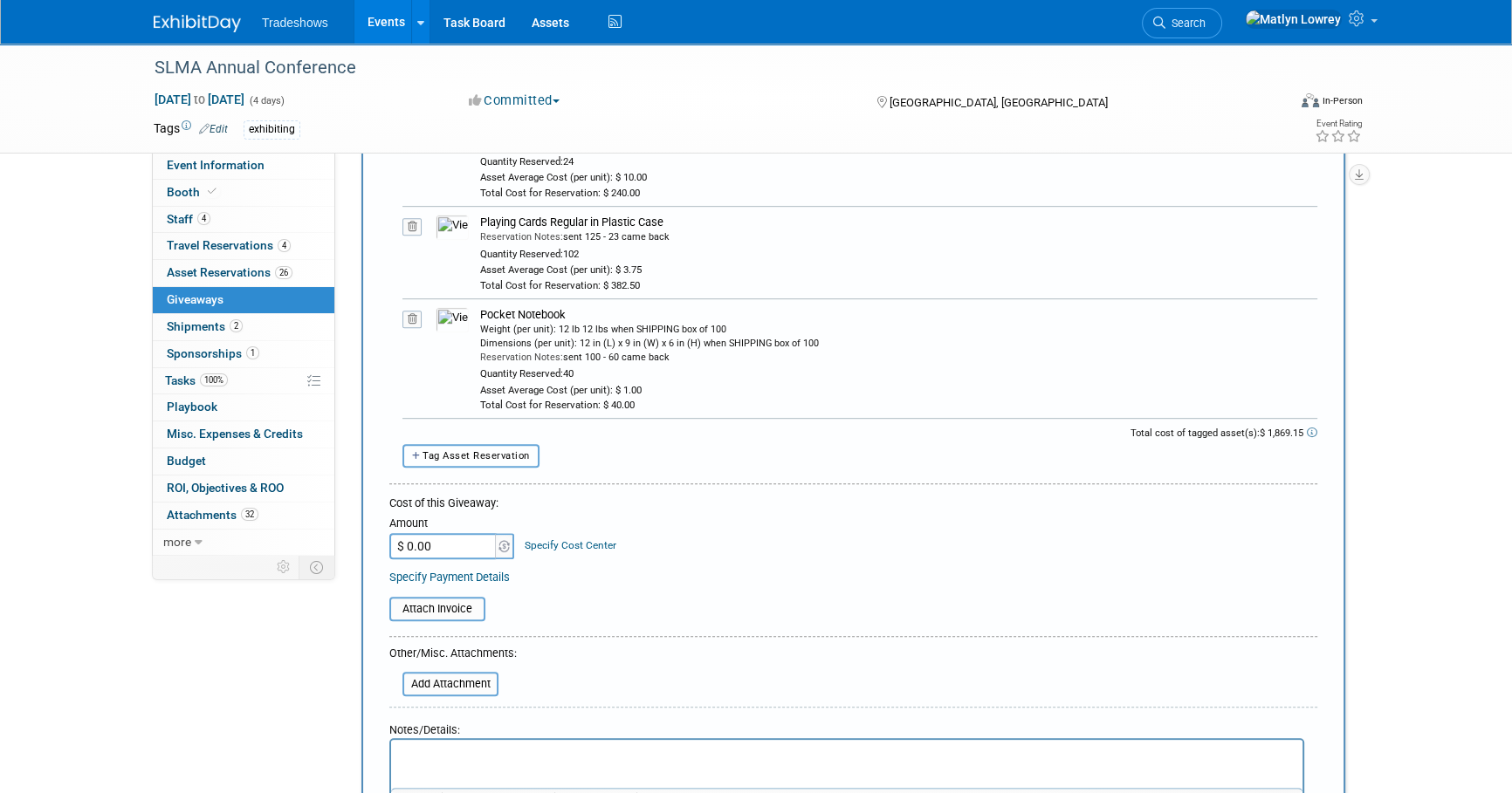
click at [508, 458] on button "Tag Asset Reservation" at bounding box center [471, 455] width 137 height 23
select select
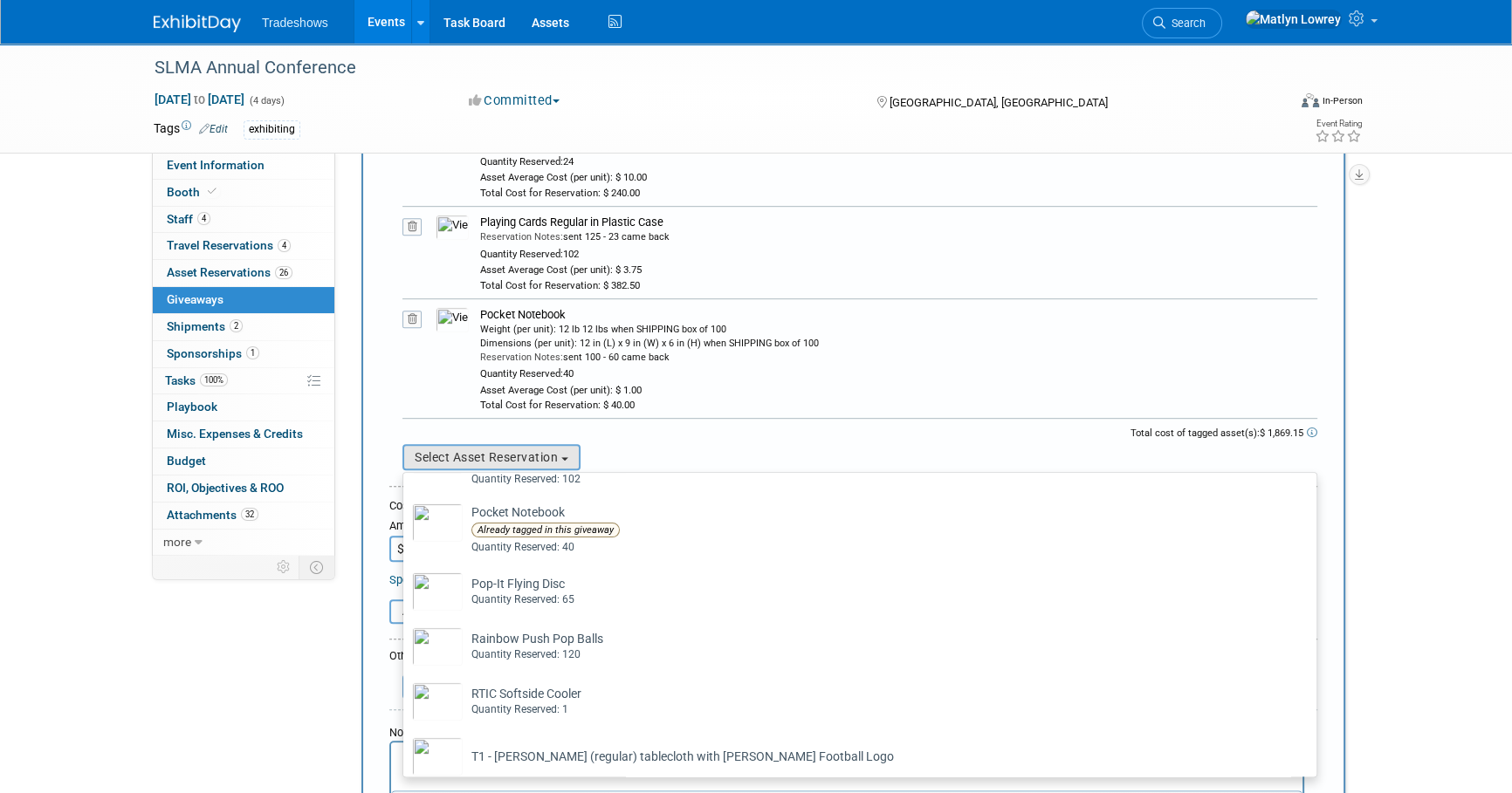
scroll to position [951, 0]
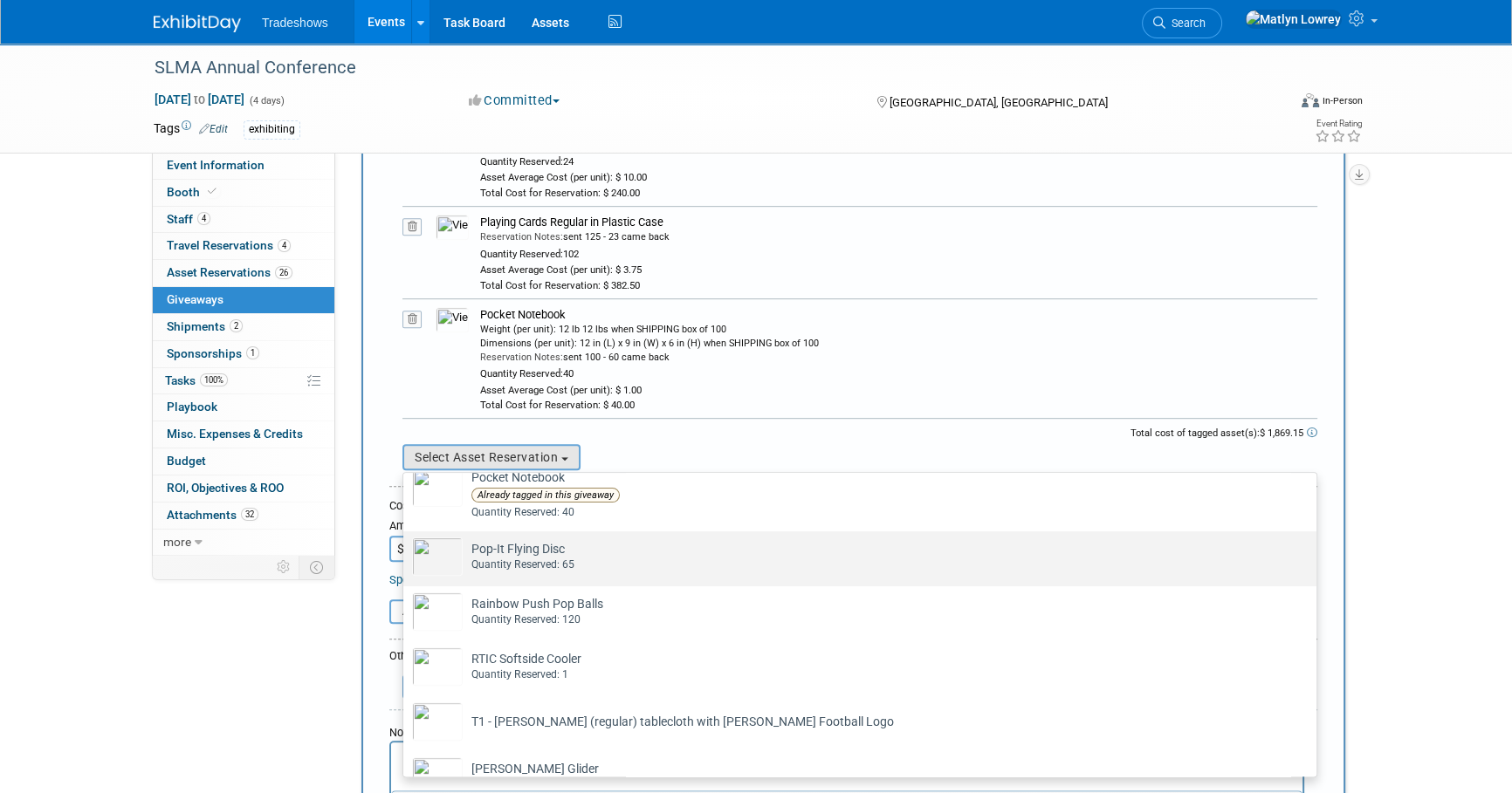
click at [559, 544] on td "Pop-It Flying Disc Already tagged in this giveaway Quantity Reserved: 65" at bounding box center [871, 556] width 818 height 39
click at [406, 544] on input "Pop-It Flying Disc Already tagged in this giveaway Quantity Reserved: 65" at bounding box center [400, 546] width 11 height 11
select select "2_11579732"
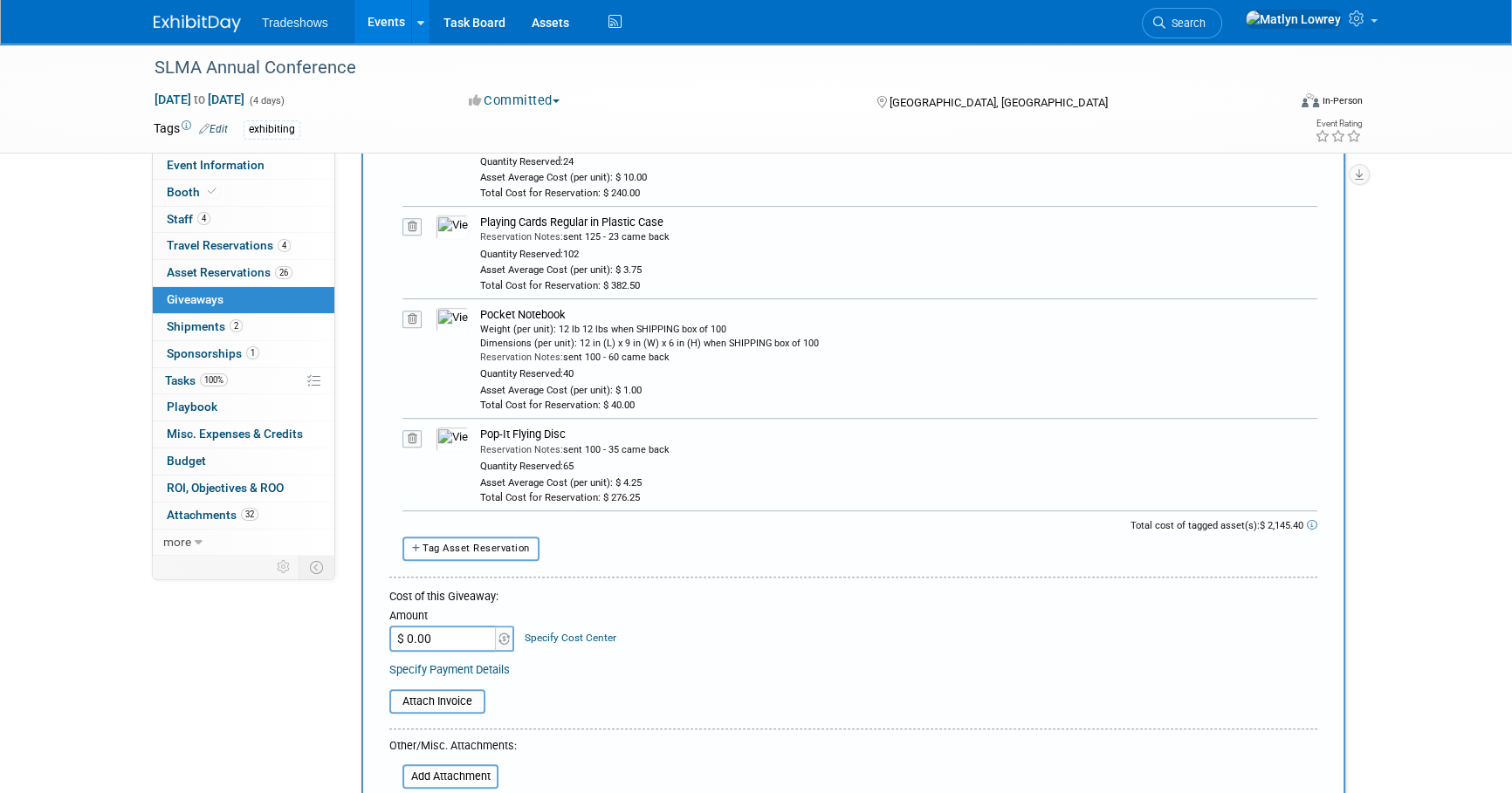
click at [518, 536] on button "Tag Asset Reservation" at bounding box center [471, 547] width 137 height 23
select select
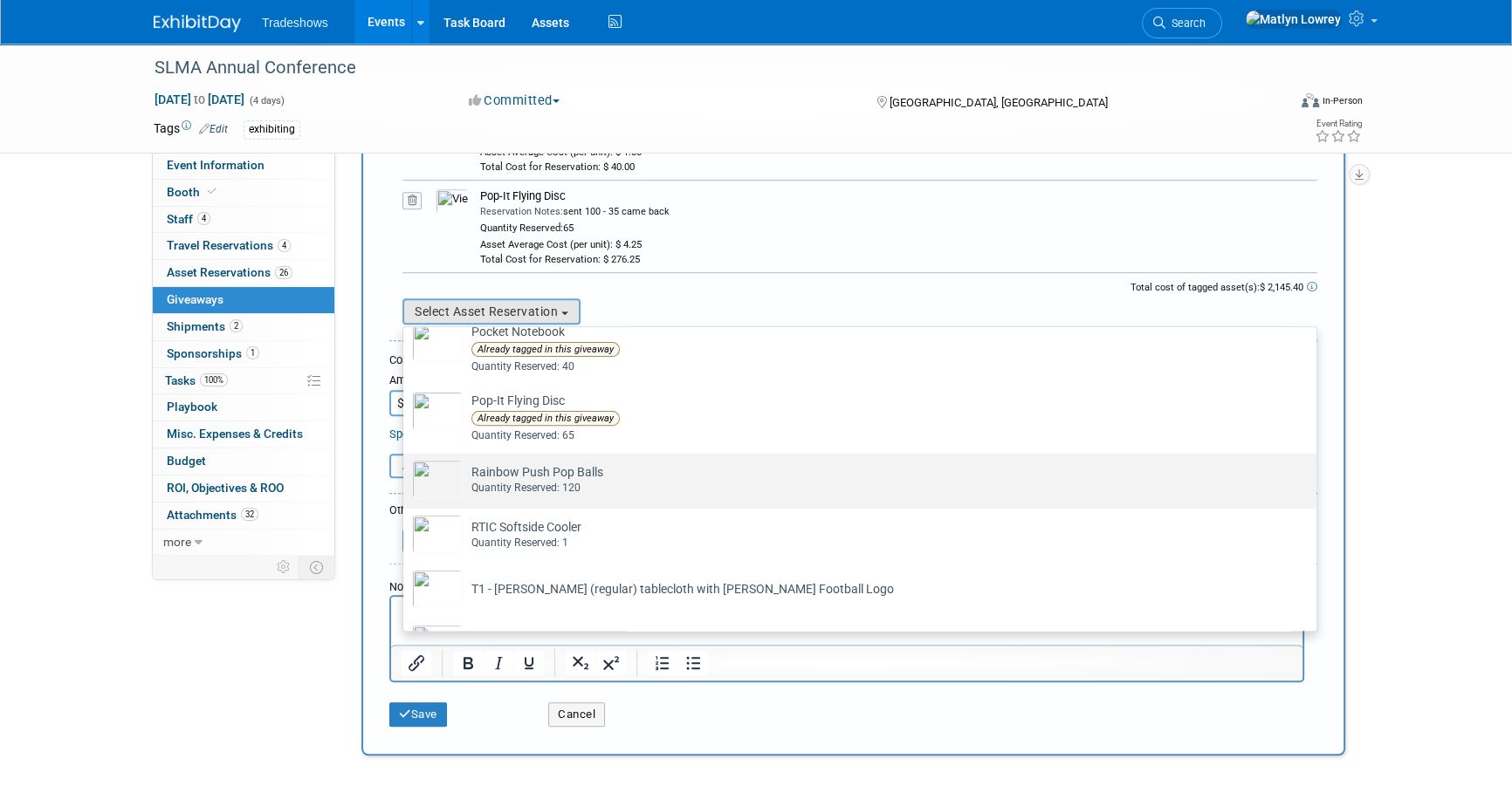
click at [536, 481] on div "Quantity Reserved: 120" at bounding box center [877, 488] width 810 height 15
click at [406, 474] on input "Rainbow Push Pop Balls Already tagged in this giveaway Quantity Reserved: 120" at bounding box center [400, 469] width 11 height 11
select select "2_11579733"
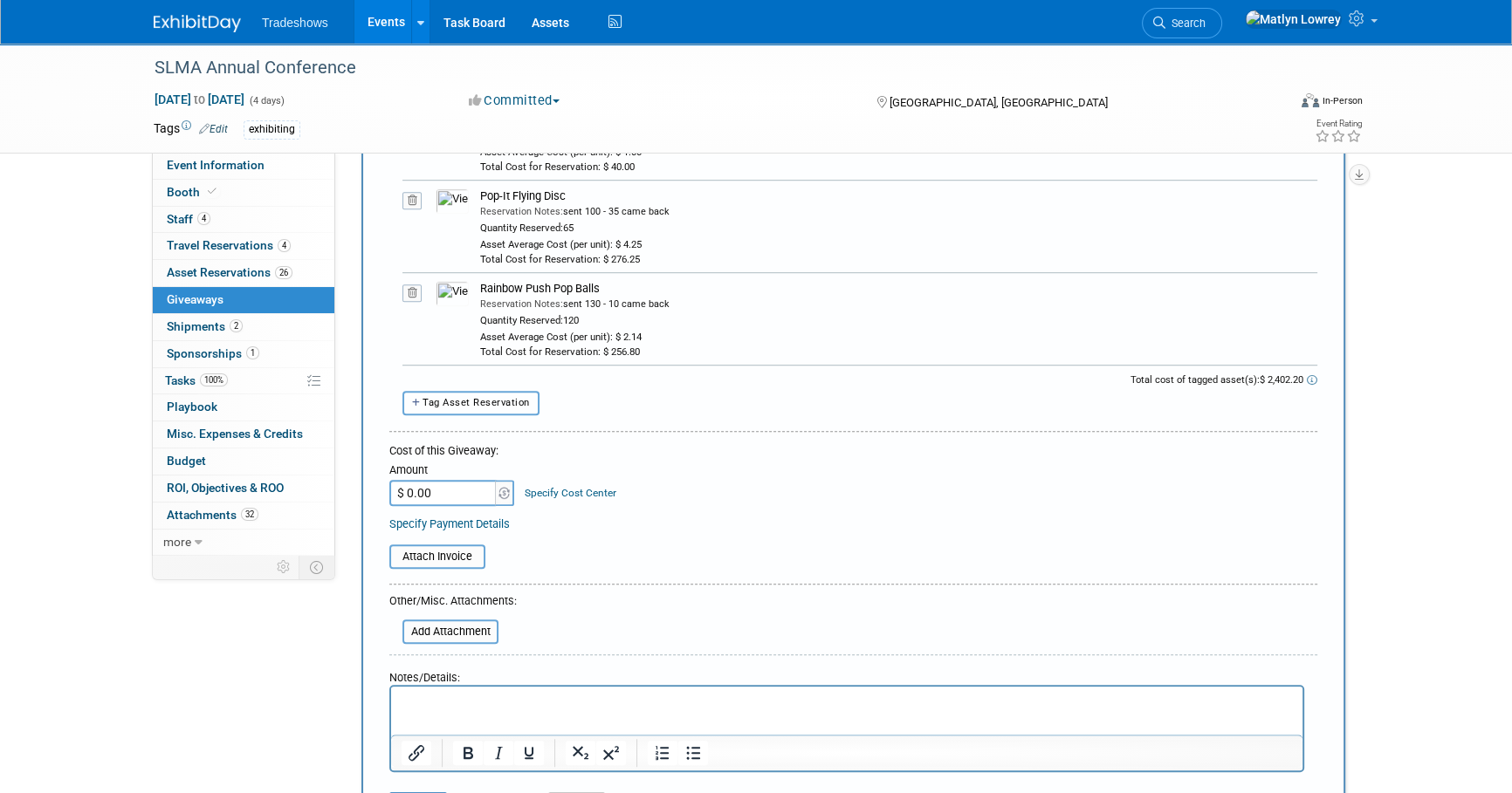
click at [468, 400] on span "Tag Asset Reservation" at bounding box center [476, 402] width 107 height 11
select select
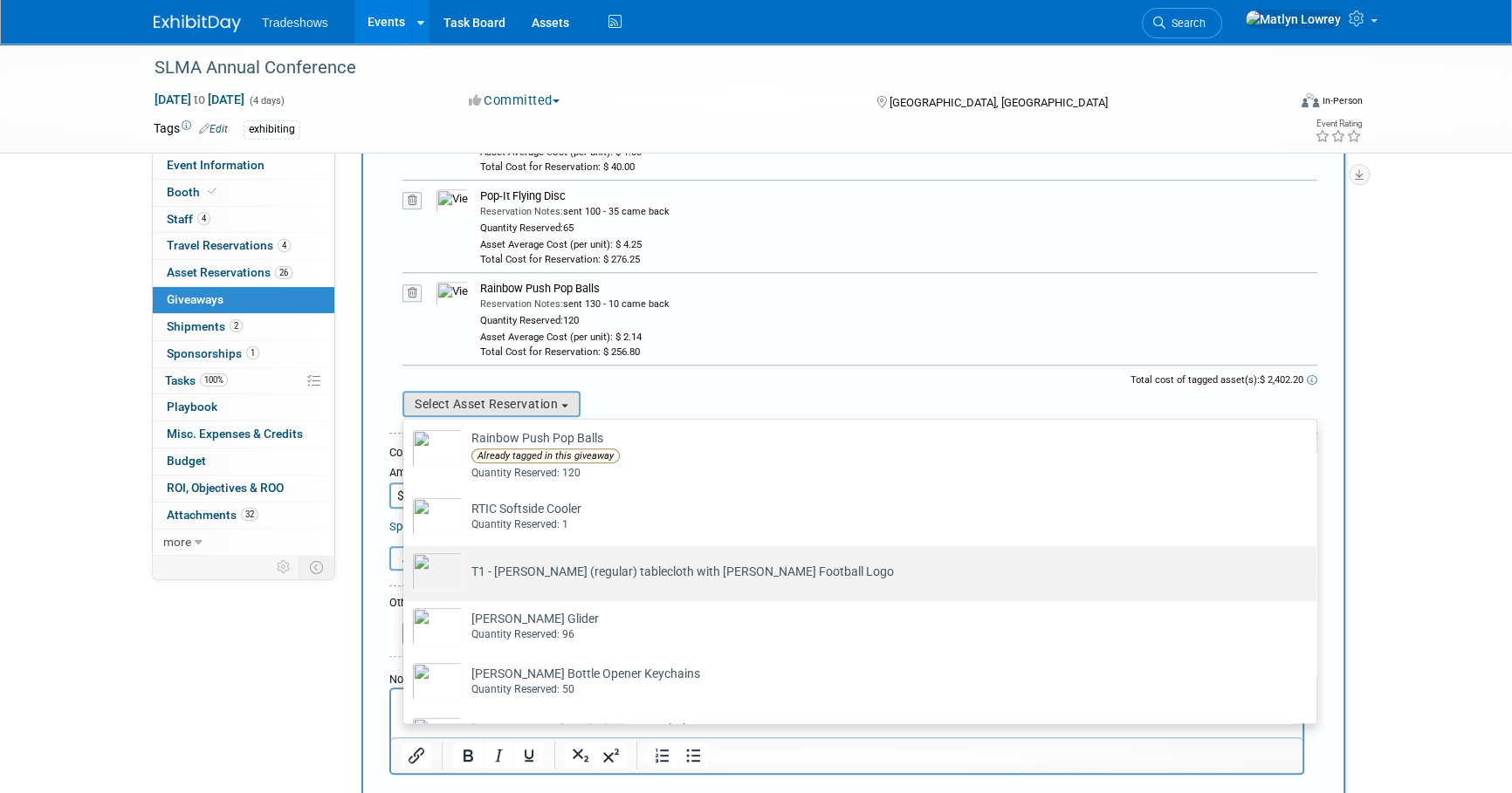
scroll to position [1110, 0]
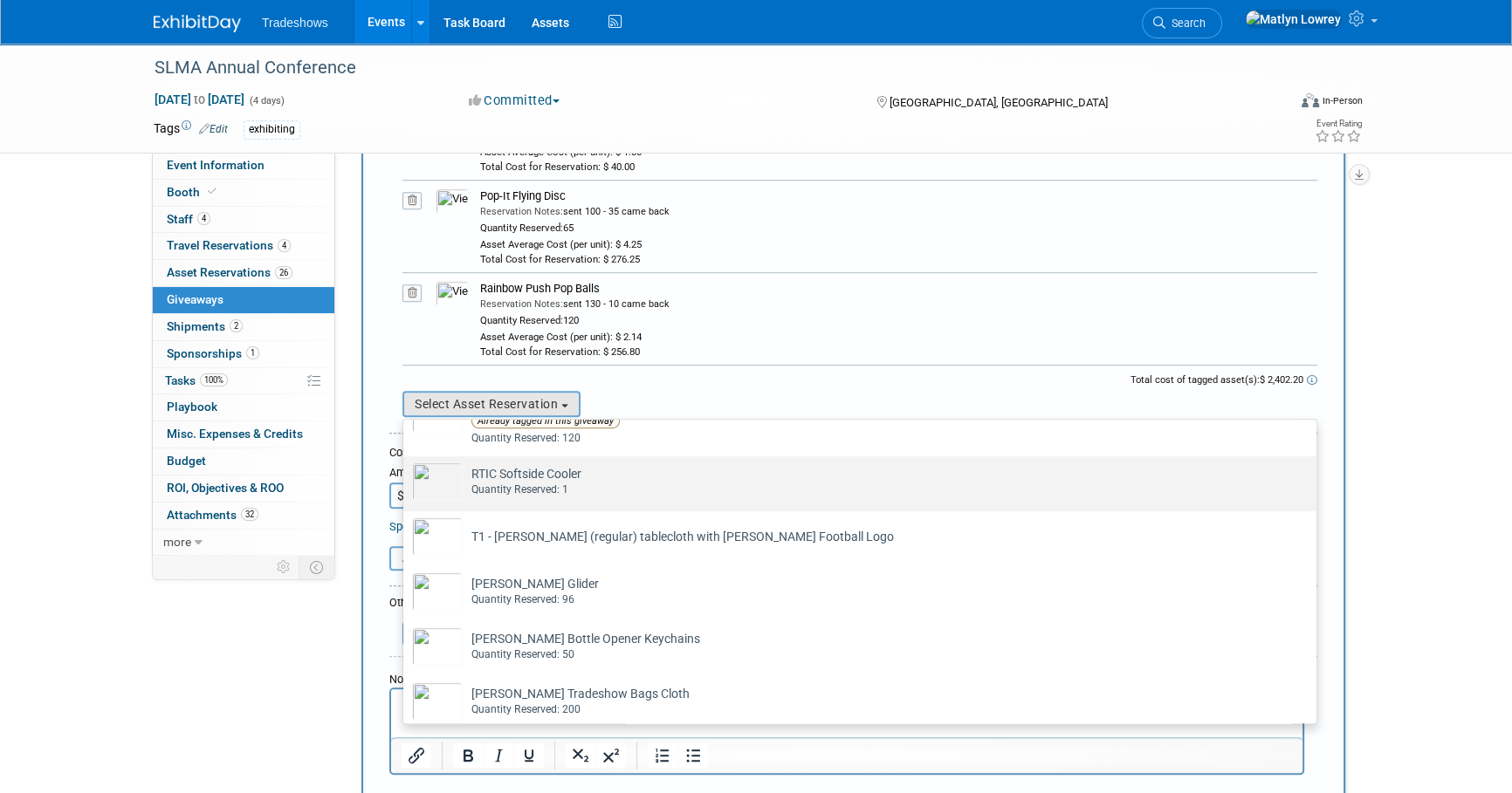
click at [548, 490] on div "Quantity Reserved: 1" at bounding box center [877, 490] width 810 height 15
click at [406, 477] on input "RTIC Softside Cooler Already tagged in this giveaway Quantity Reserved: 1" at bounding box center [400, 471] width 11 height 11
select select "2_11579897"
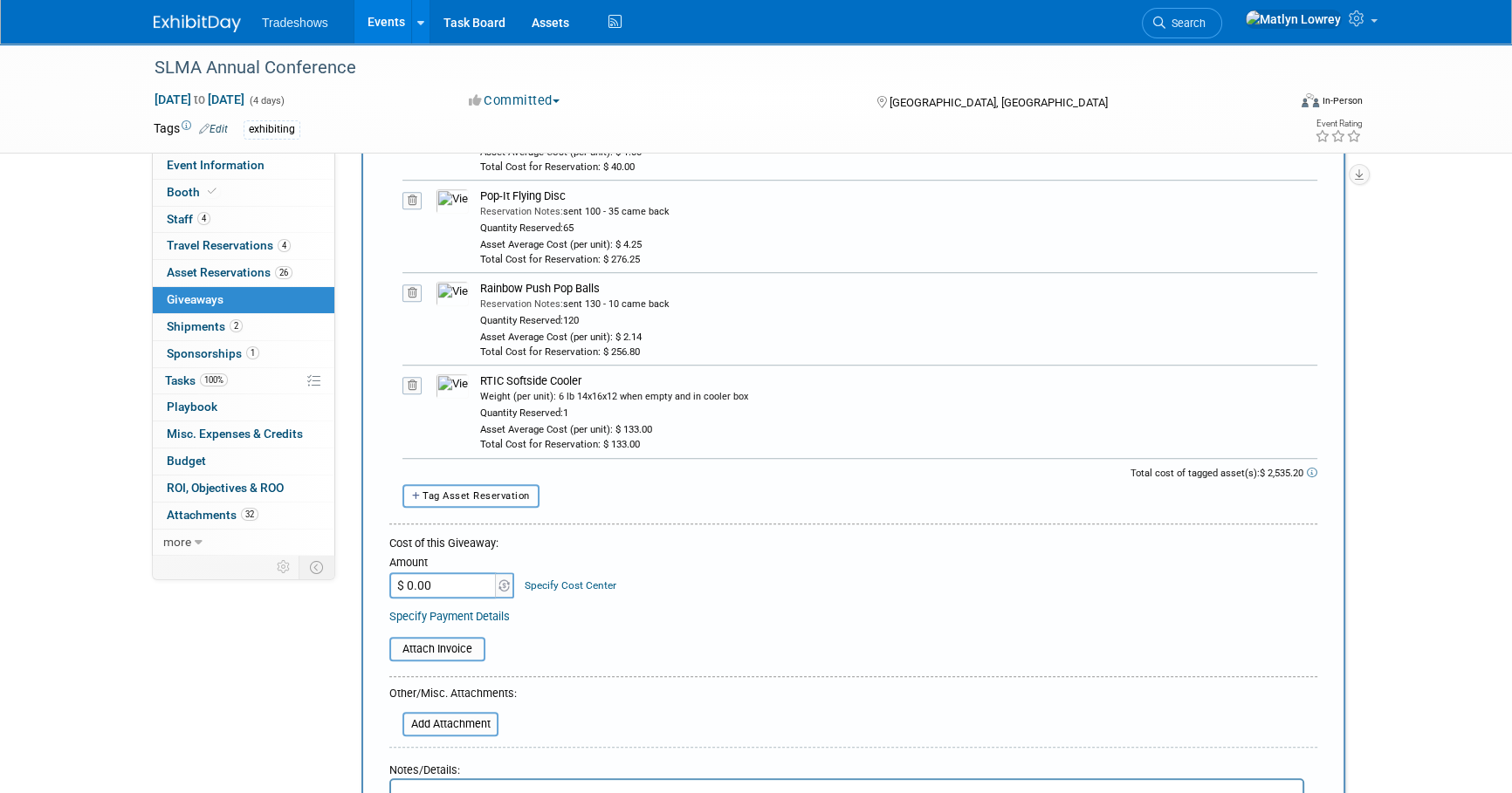
click at [513, 490] on span "Tag Asset Reservation" at bounding box center [476, 495] width 107 height 11
select select
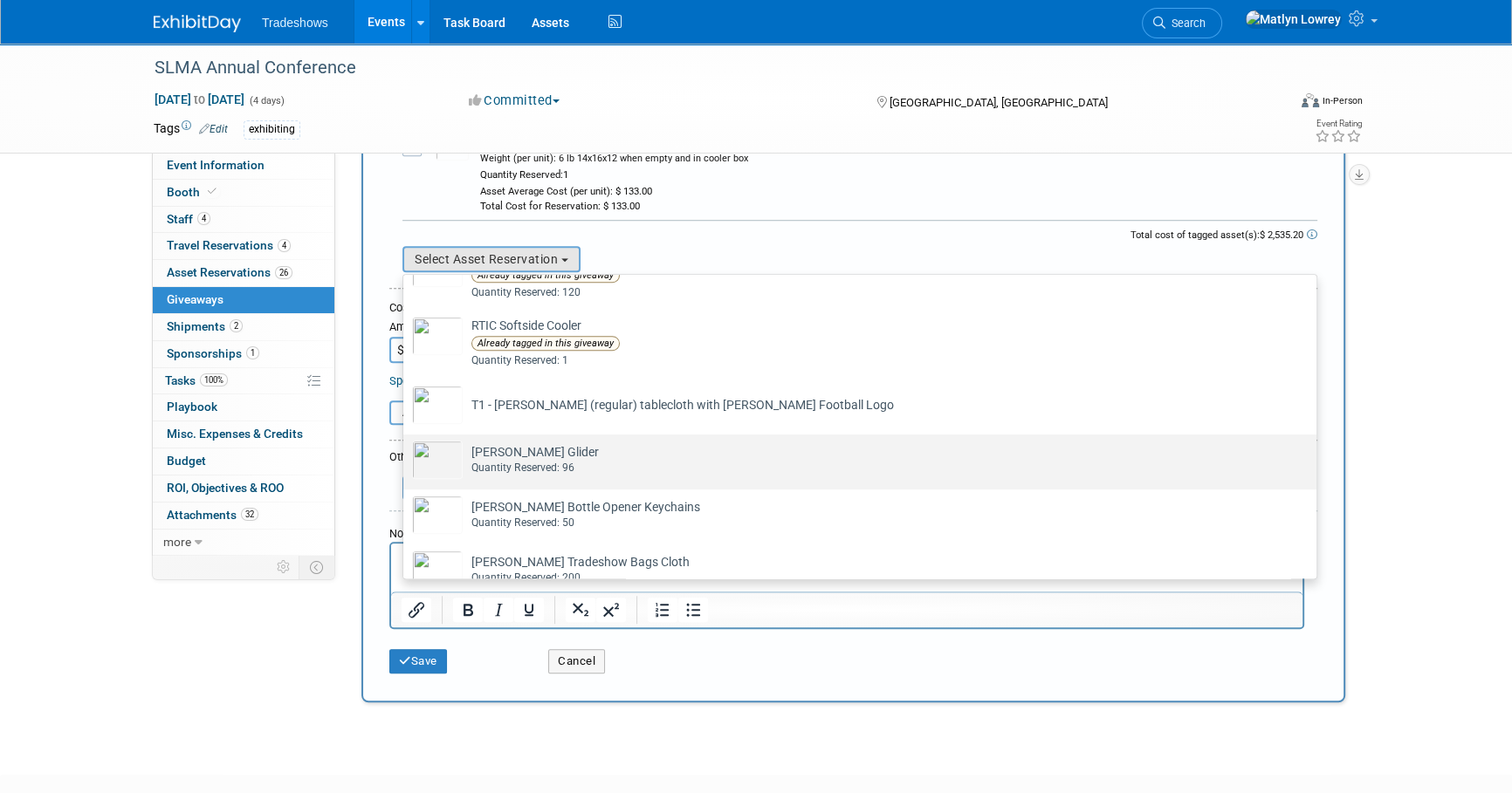
click at [524, 454] on td "Taylor Balsa Glider Already tagged in this giveaway Quantity Reserved: 96" at bounding box center [871, 460] width 818 height 39
click at [406, 454] on input "Taylor Balsa Glider Already tagged in this giveaway Quantity Reserved: 96" at bounding box center [400, 449] width 11 height 11
select select "2_11579734"
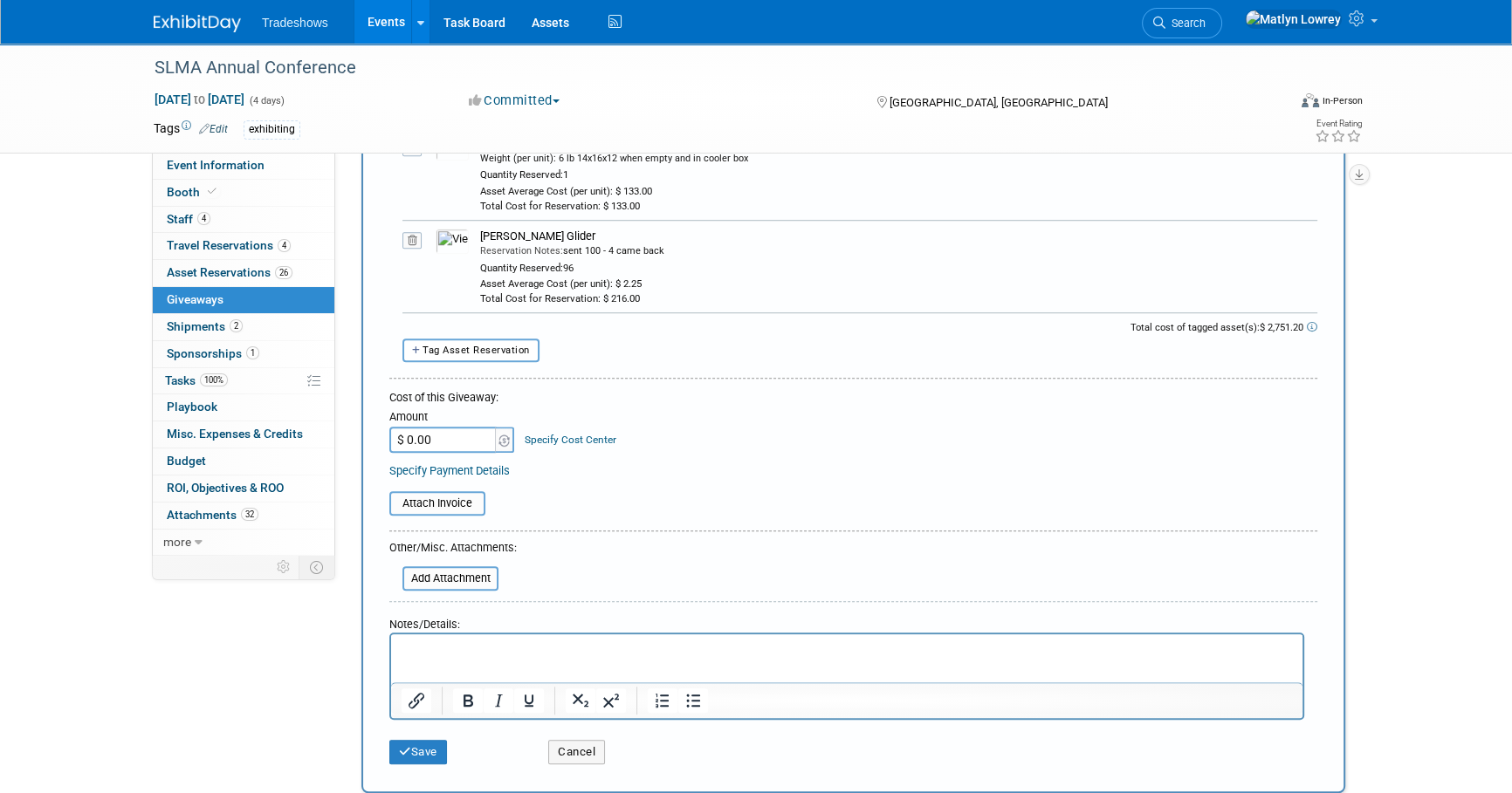
click at [461, 356] on button "Tag Asset Reservation" at bounding box center [471, 349] width 137 height 23
select select
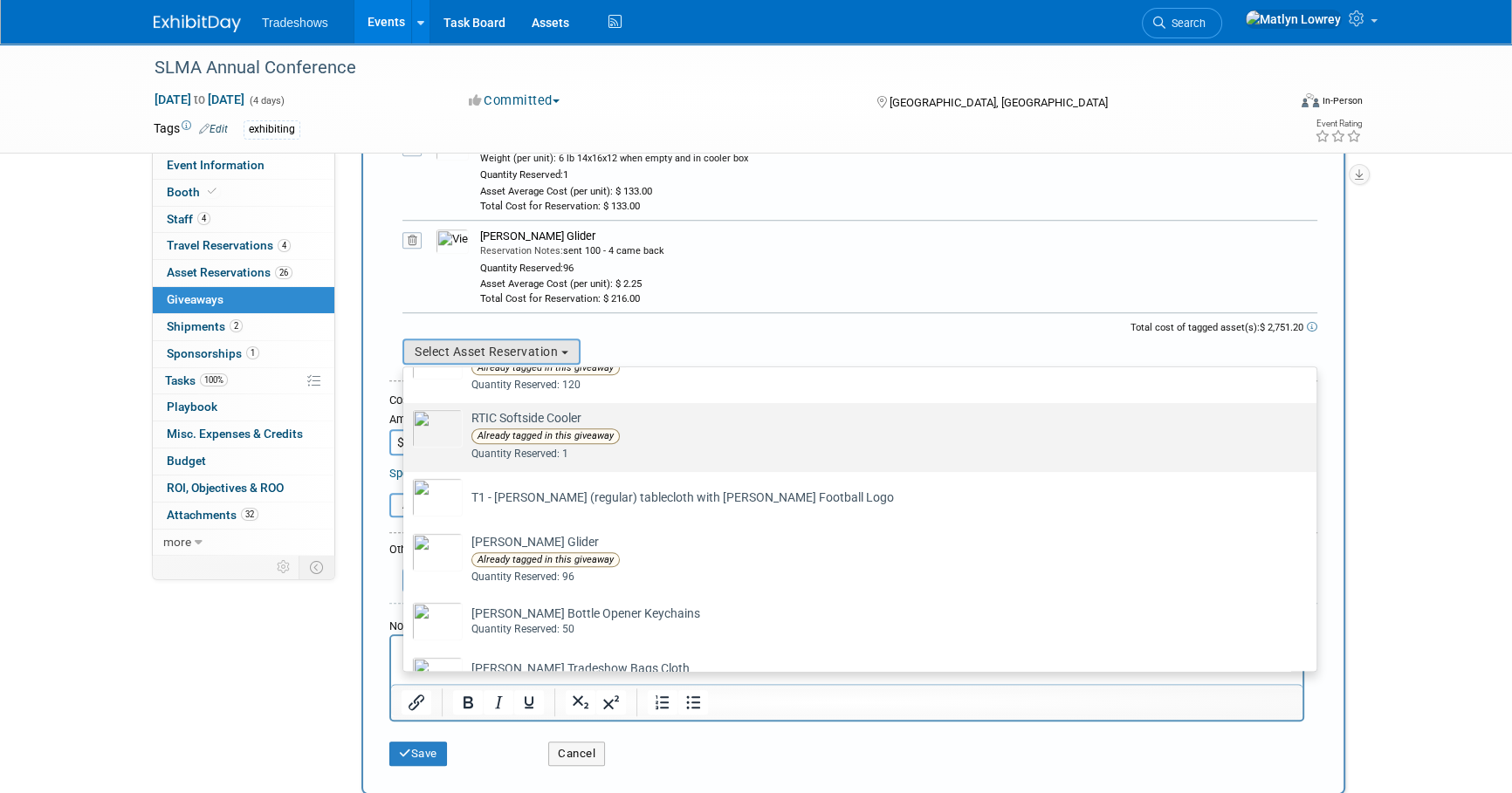
scroll to position [1268, 0]
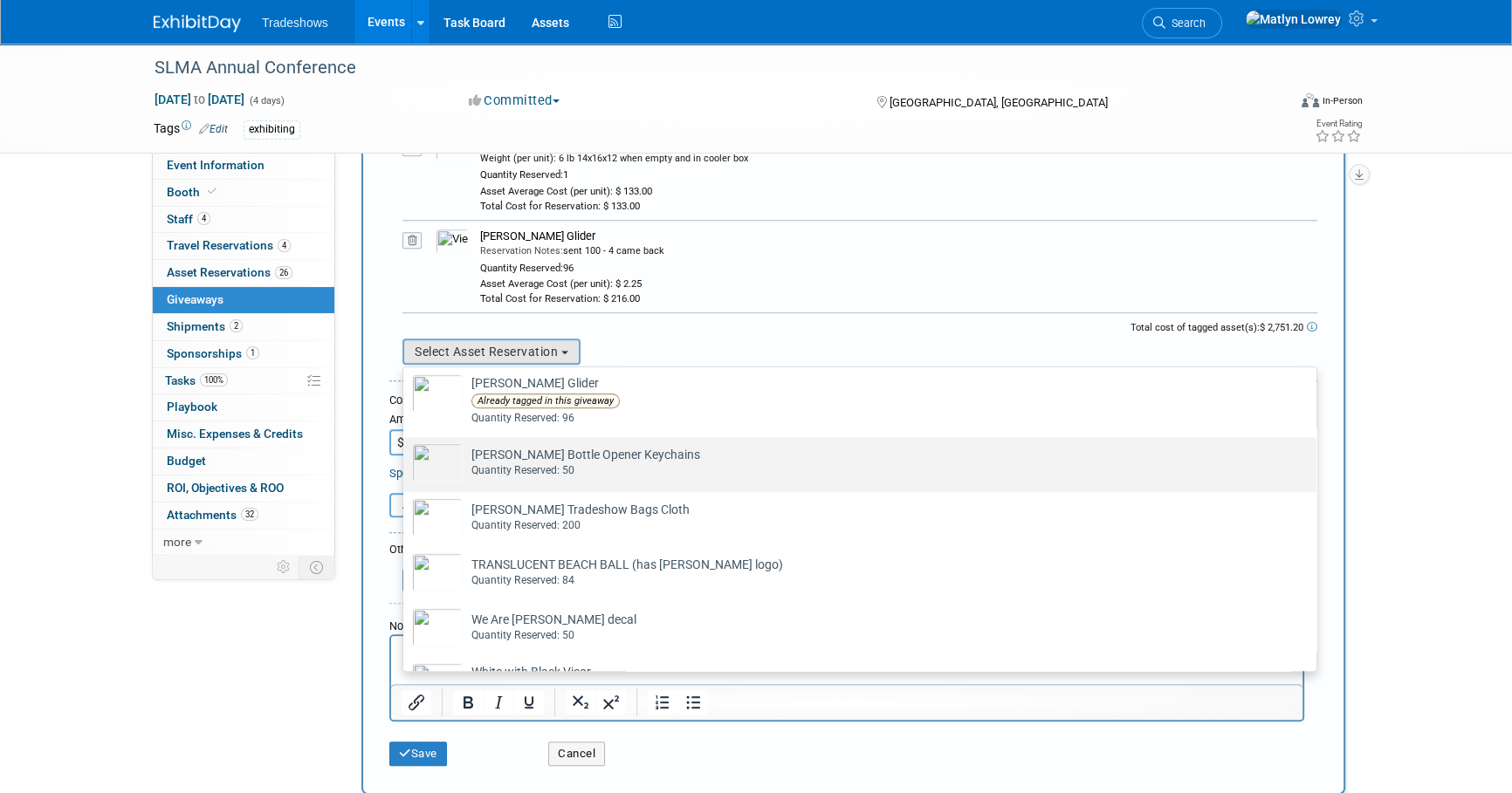
click at [551, 458] on td "Taylor Bottle Opener Keychains Already tagged in this giveaway Quantity Reserve…" at bounding box center [871, 462] width 818 height 39
click at [406, 458] on input "Taylor Bottle Opener Keychains Already tagged in this giveaway Quantity Reserve…" at bounding box center [400, 452] width 11 height 11
select select "2_11579710"
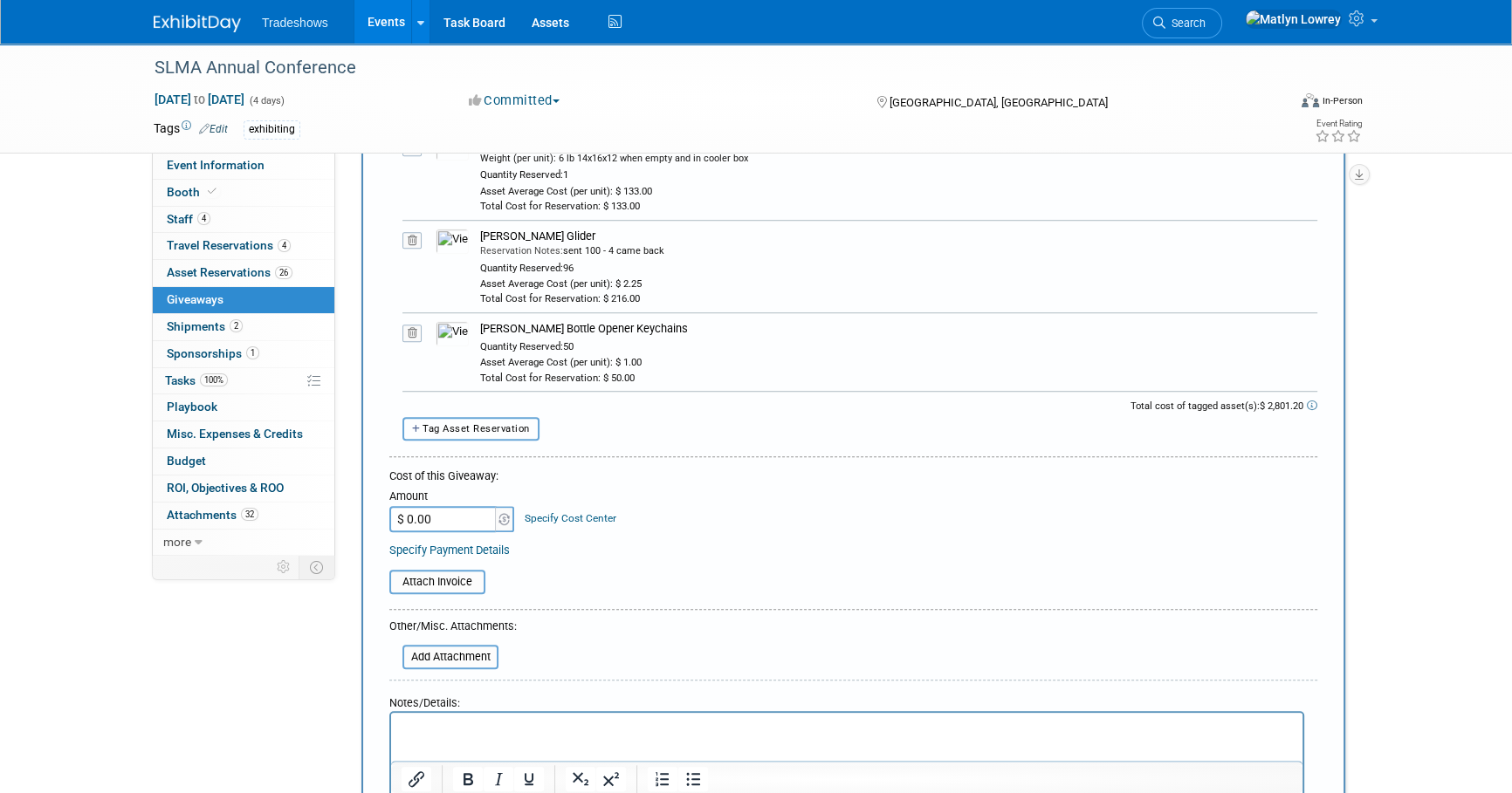
click at [498, 434] on button "Tag Asset Reservation" at bounding box center [471, 428] width 137 height 23
select select
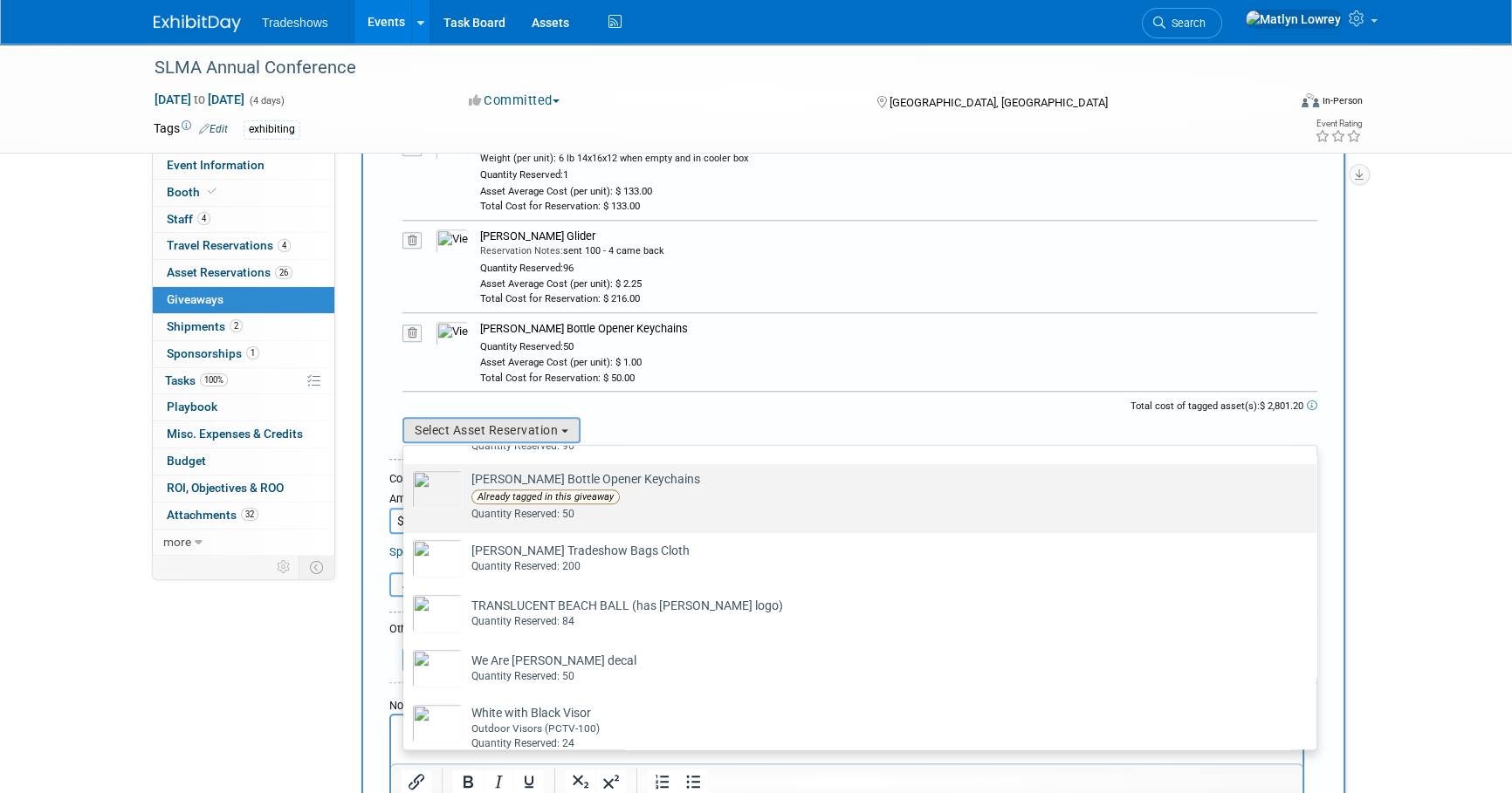
scroll to position [1348, 0]
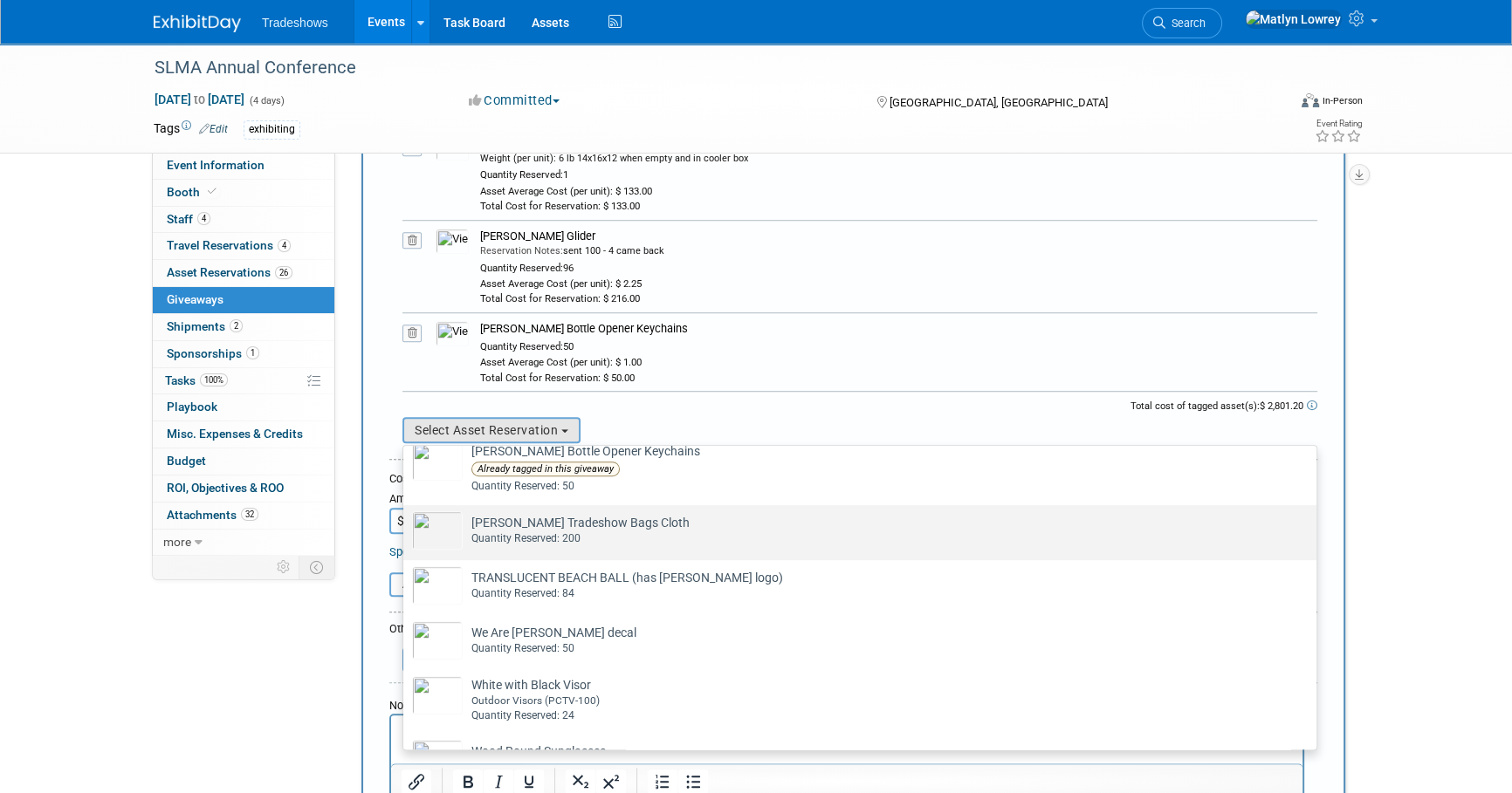
click at [603, 543] on div "Quantity Reserved: 200" at bounding box center [877, 539] width 810 height 15
click at [406, 526] on input "Taylor Tradeshow Bags Cloth Already tagged in this giveaway Quantity Reserved: …" at bounding box center [400, 520] width 11 height 11
select select "2_11579700"
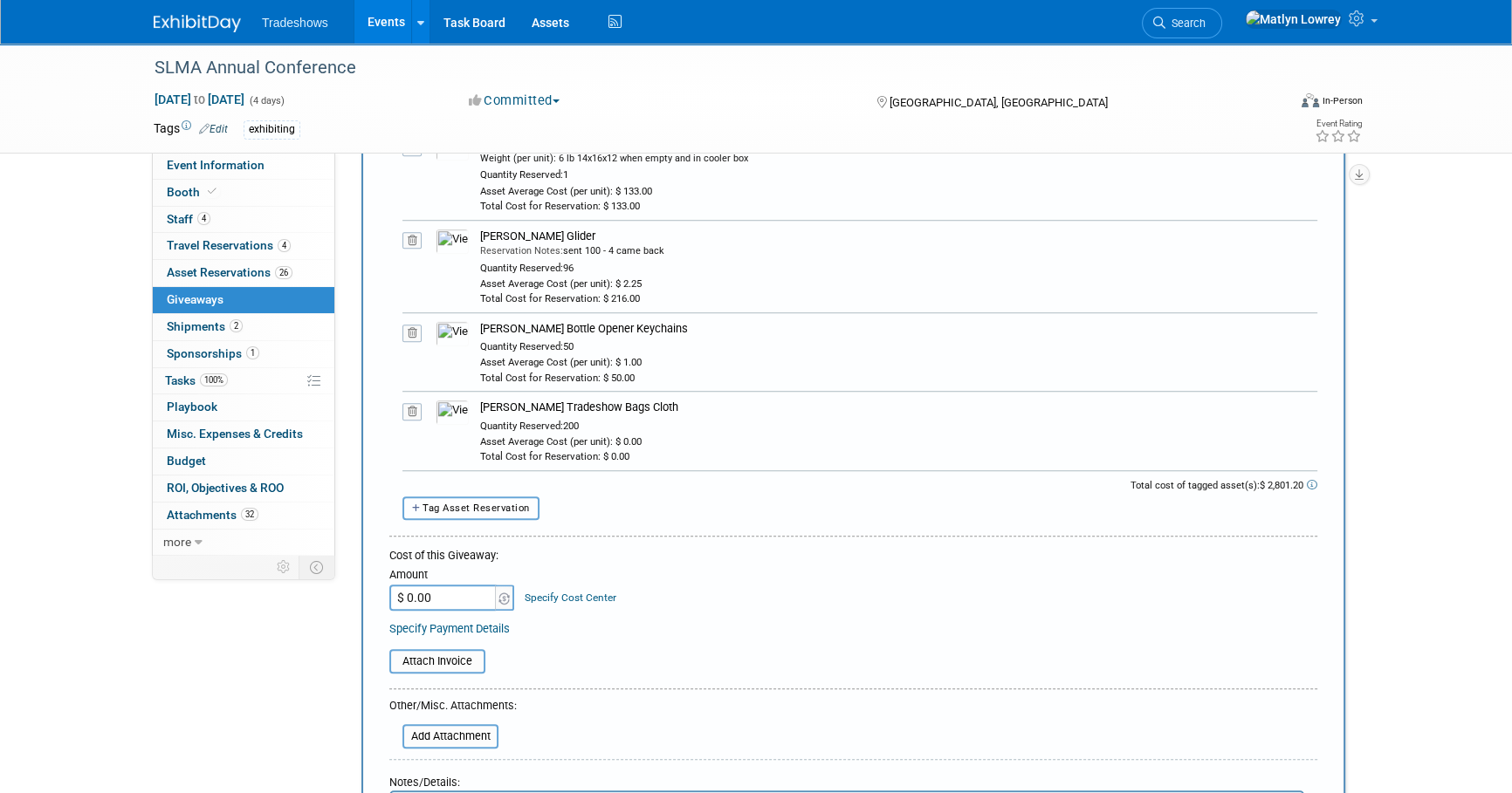
click at [532, 504] on button "Tag Asset Reservation" at bounding box center [471, 507] width 137 height 23
select select
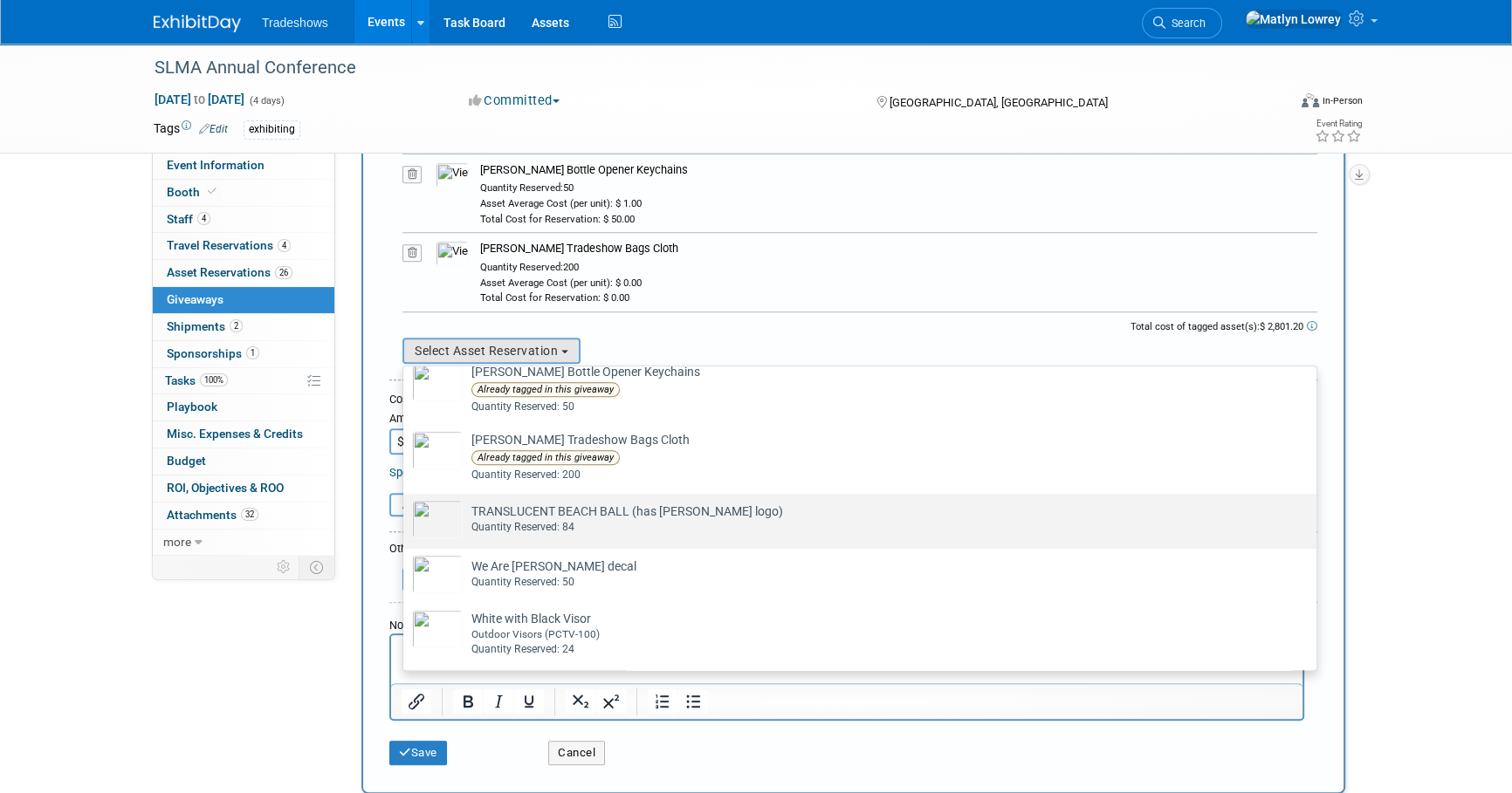
click at [509, 527] on div "Quantity Reserved: 84" at bounding box center [877, 528] width 810 height 15
click at [406, 515] on input "TRANSLUCENT BEACH BALL (has Taylor logo) Already tagged in this giveaway Quanti…" at bounding box center [400, 509] width 11 height 11
select select "2_11579735"
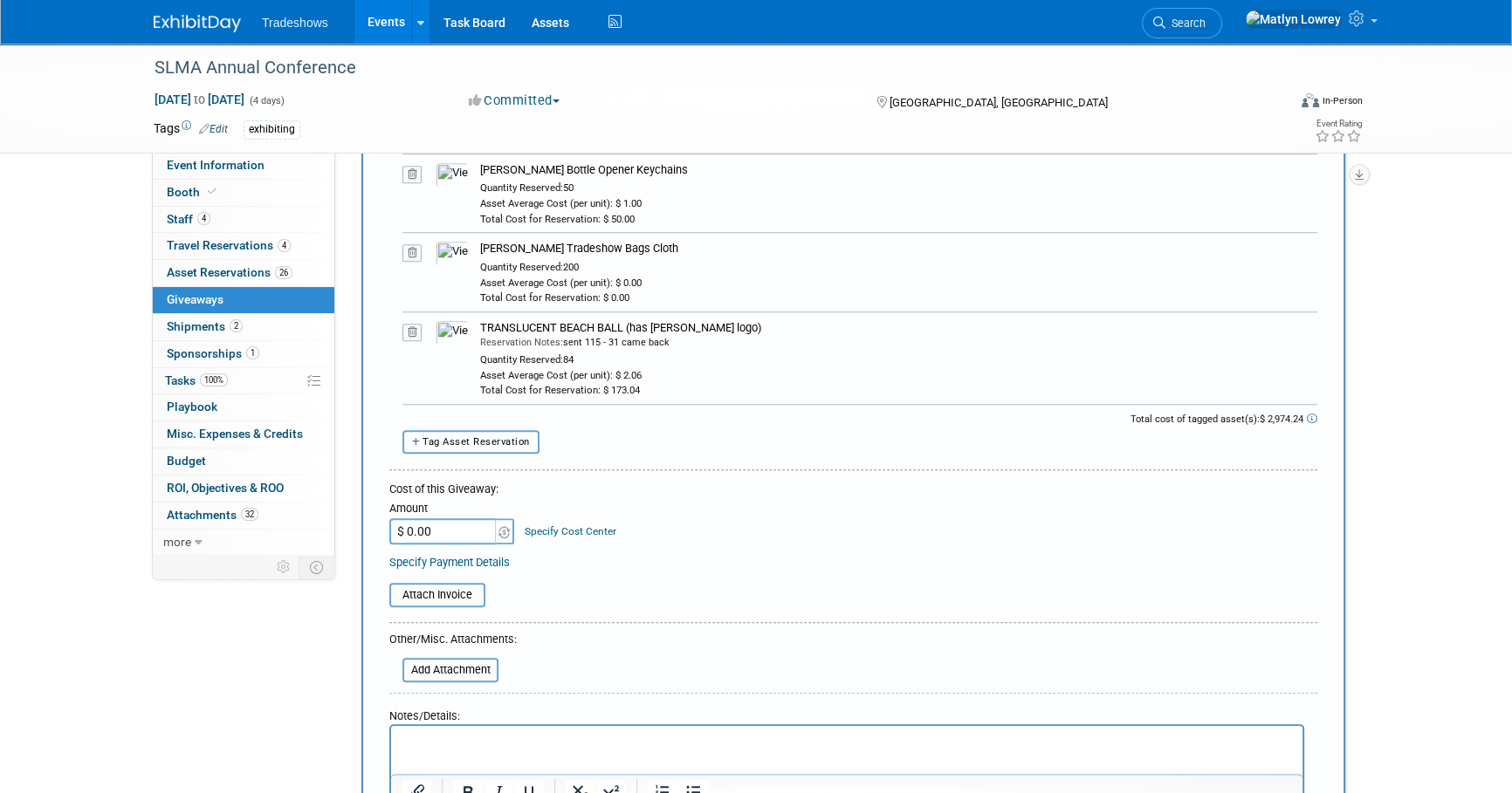
click at [482, 443] on span "Tag Asset Reservation" at bounding box center [476, 442] width 107 height 11
select select
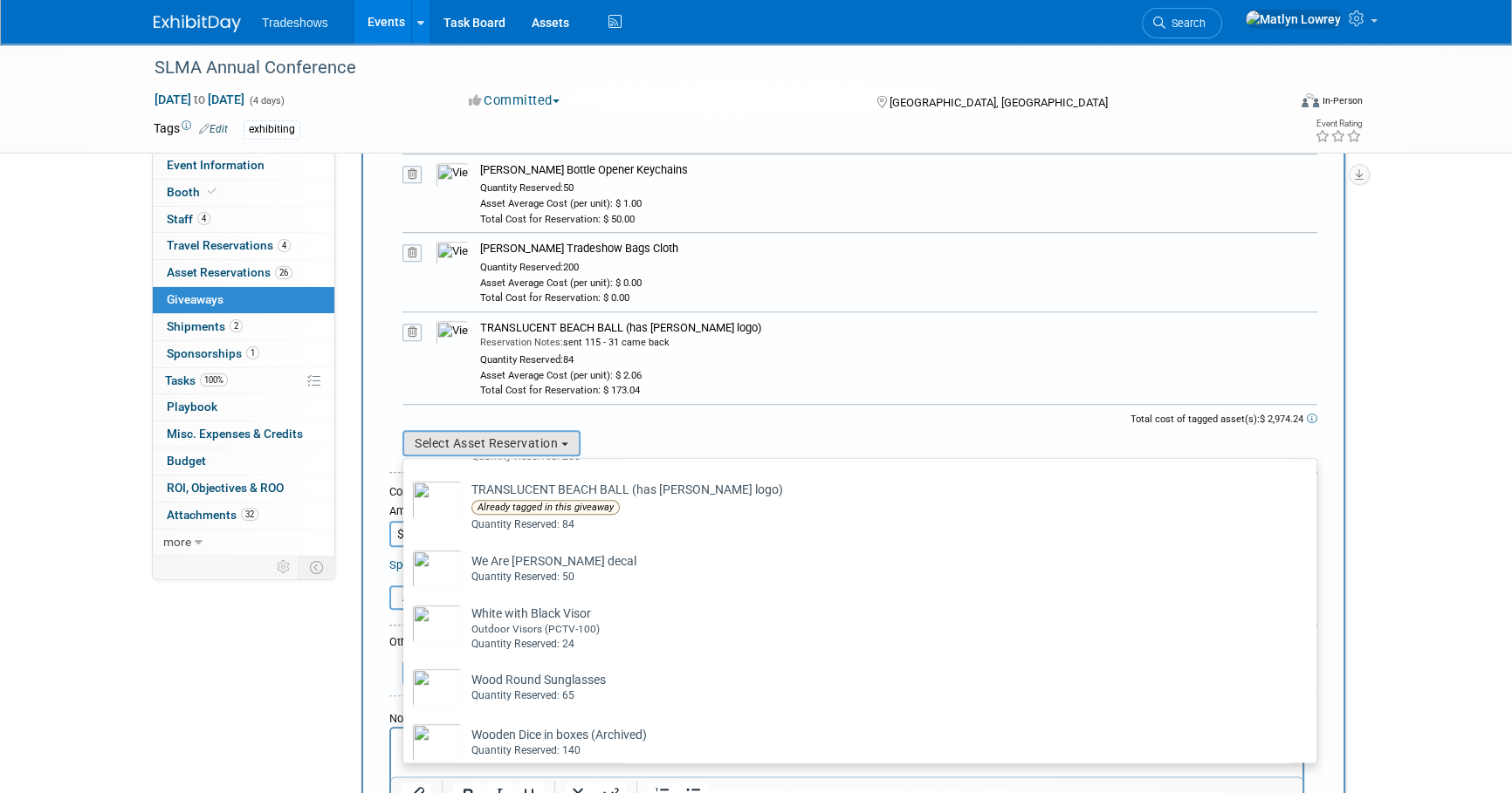
scroll to position [1478, 0]
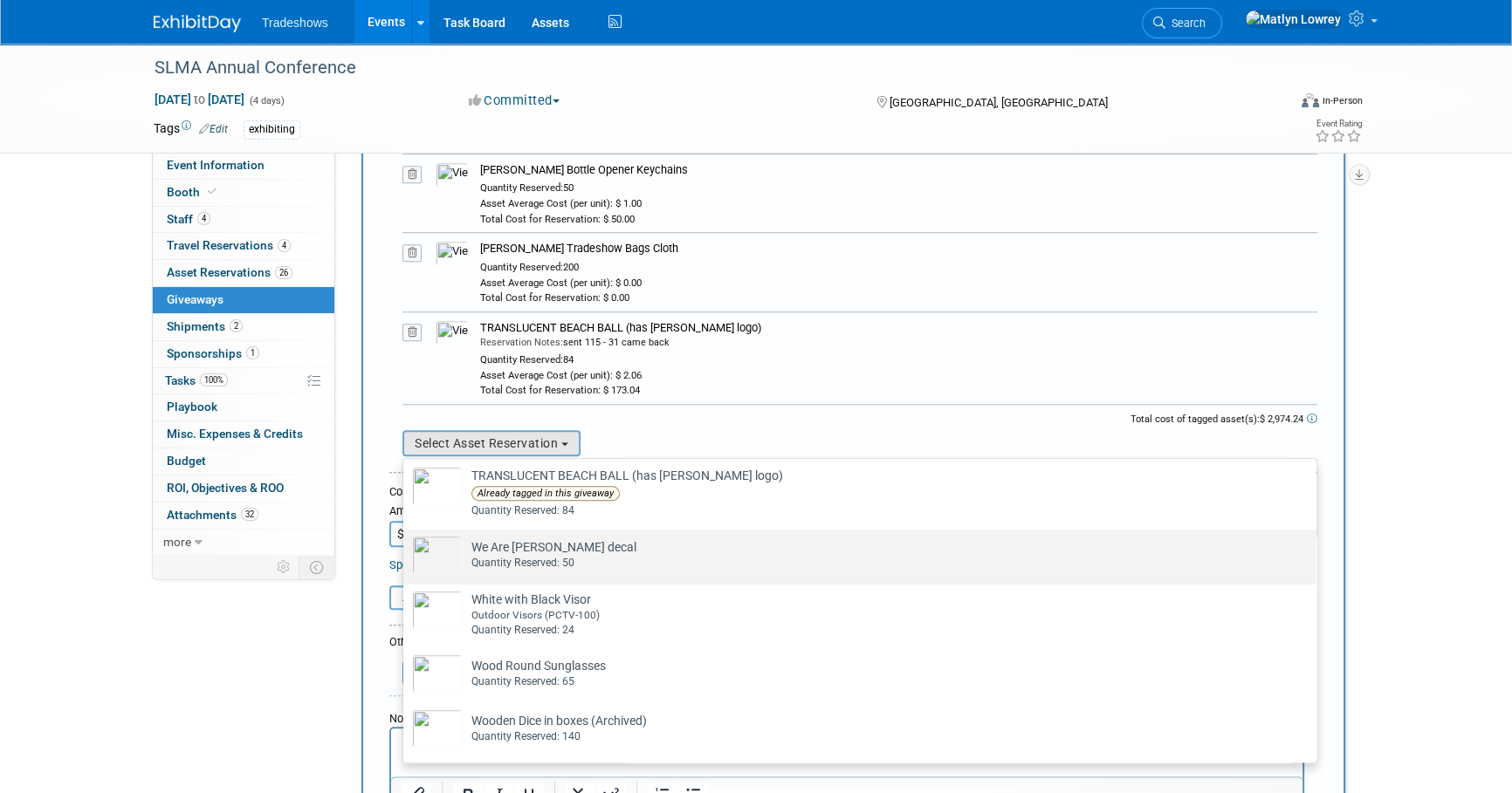
click at [531, 555] on div "Quantity Reserved: 50" at bounding box center [877, 563] width 810 height 15
click at [406, 551] on input "We Are Taylor decal Already tagged in this giveaway Quantity Reserved: 50" at bounding box center [400, 544] width 11 height 11
select select "2_11579705"
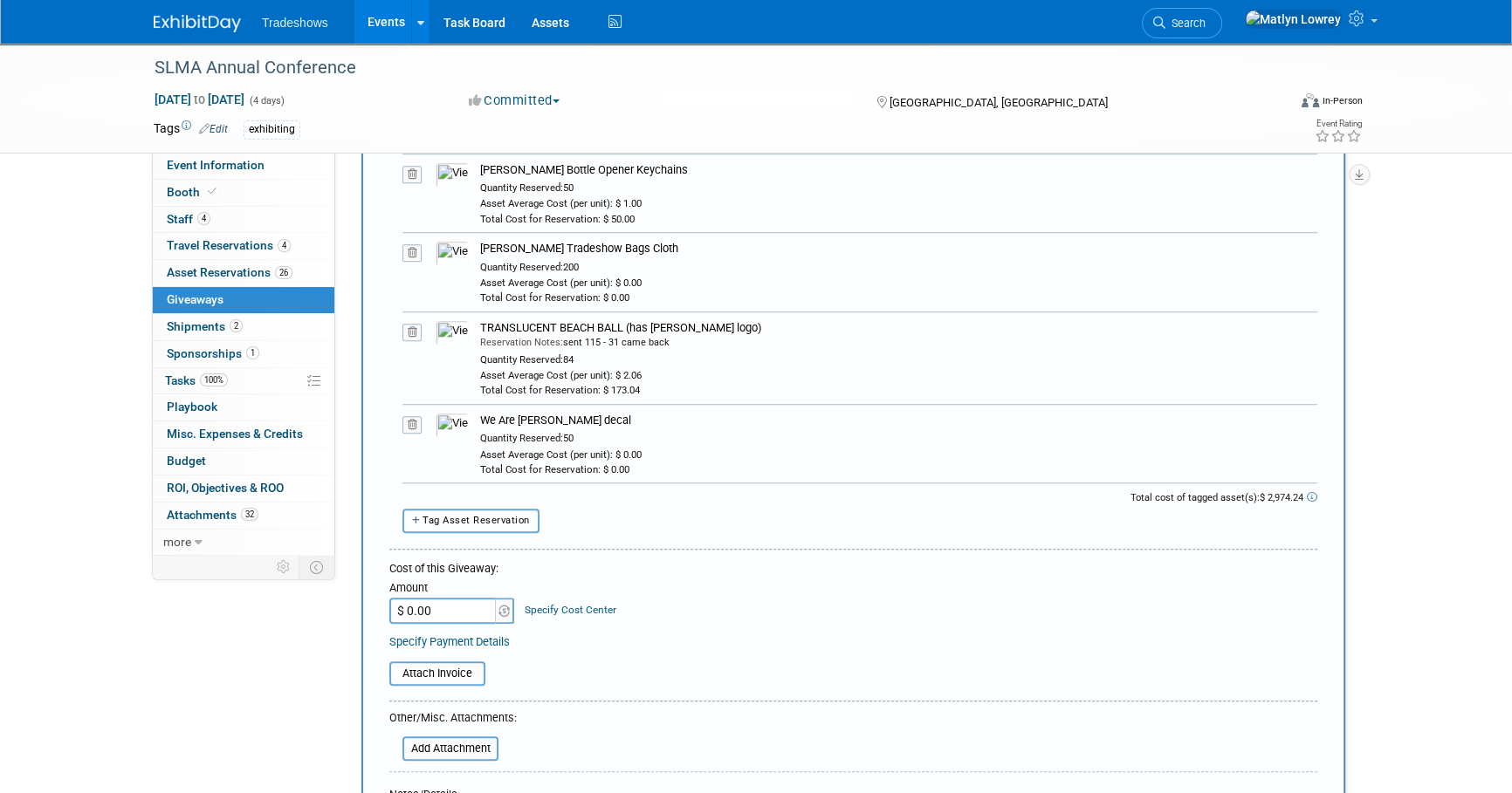
click at [502, 517] on span "Tag Asset Reservation" at bounding box center [476, 520] width 107 height 11
select select
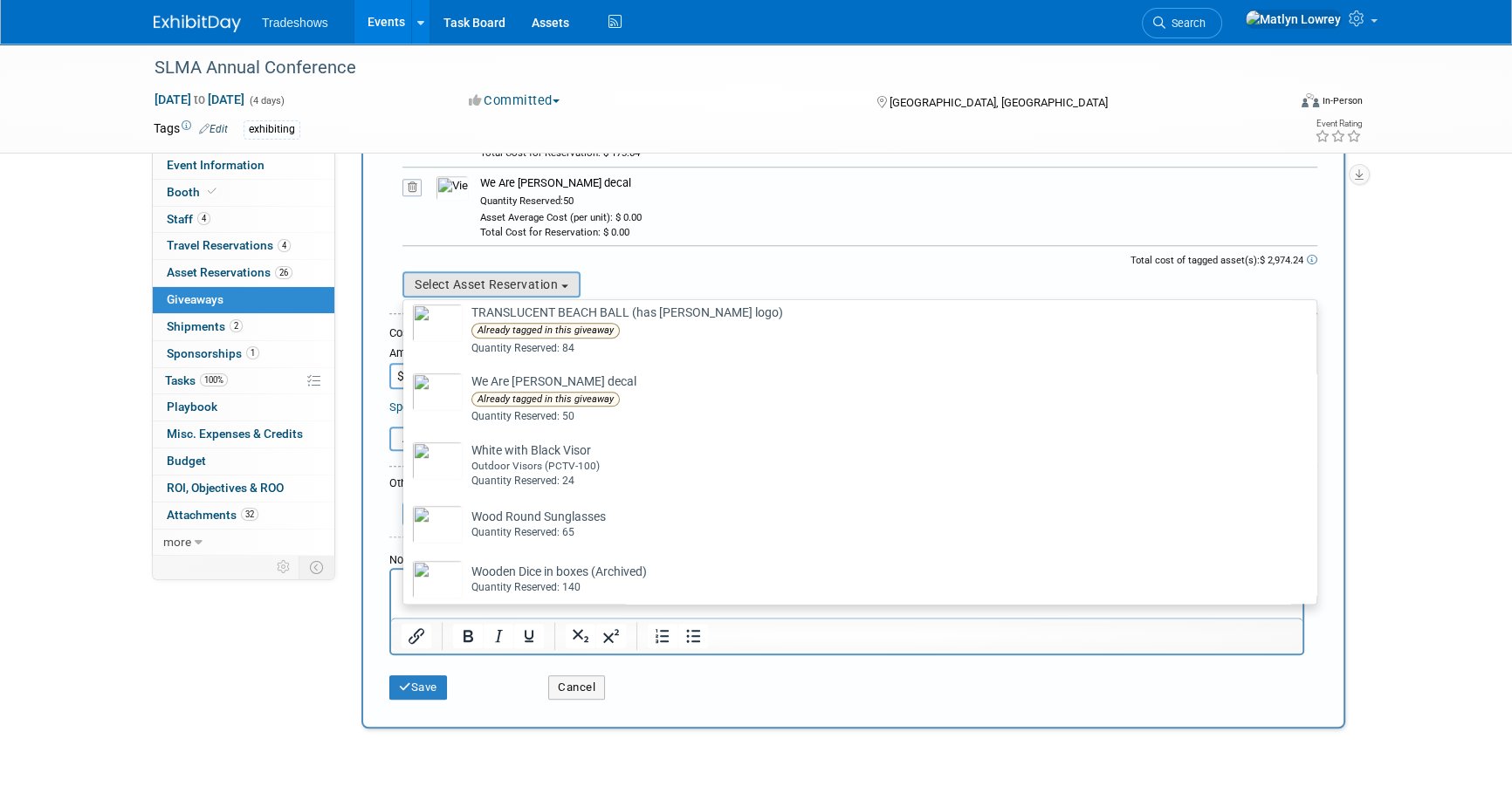
scroll to position [1492, 0]
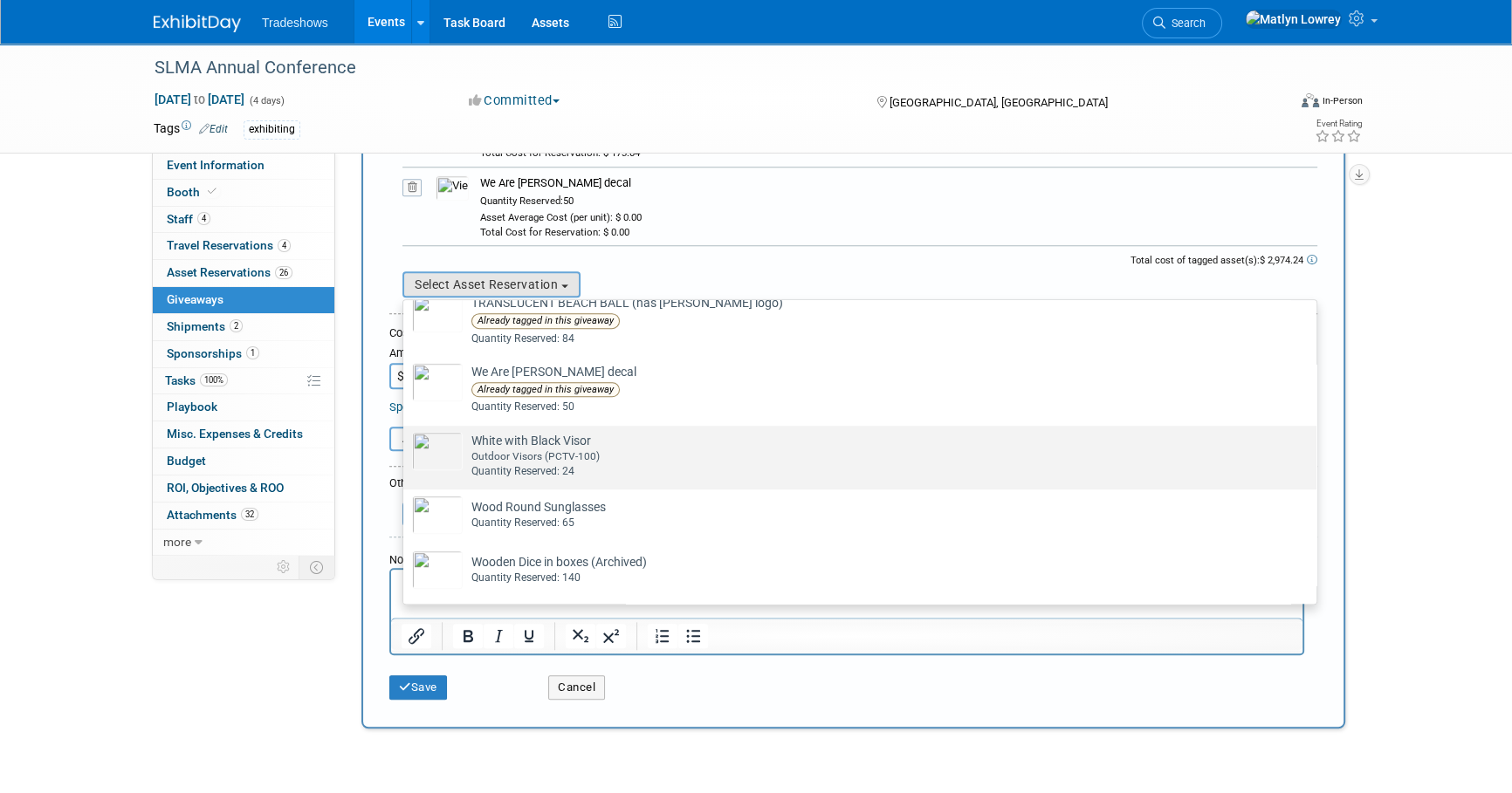
click at [535, 449] on div "Outdoor Visors (PCTV-100)" at bounding box center [877, 457] width 810 height 15
click at [406, 443] on input "White with Black Visor Already tagged in this giveaway Outdoor Visors (PCTV-100…" at bounding box center [400, 441] width 11 height 11
select select "2_11579740"
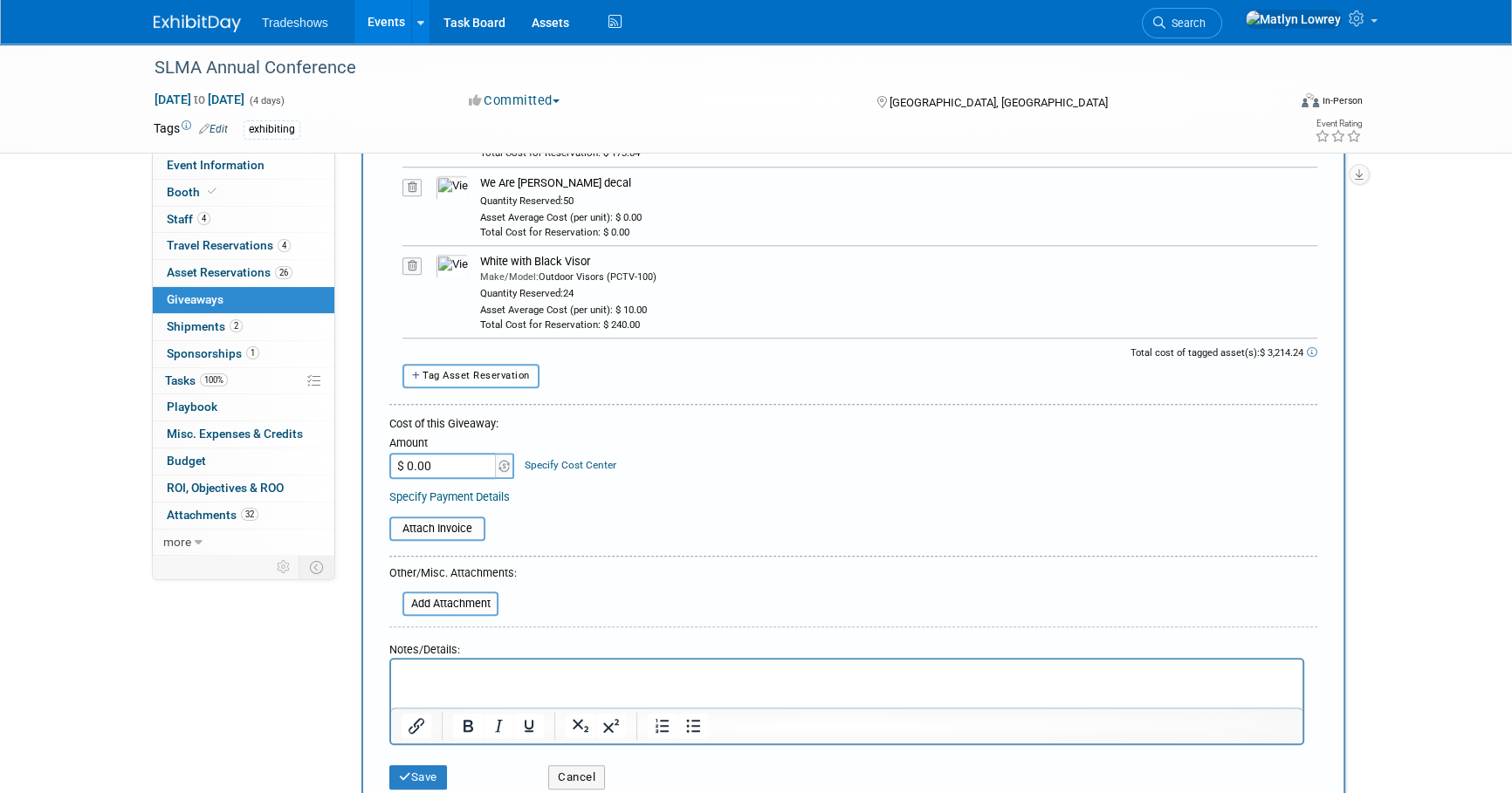
click at [470, 370] on span "Tag Asset Reservation" at bounding box center [476, 375] width 107 height 11
select select
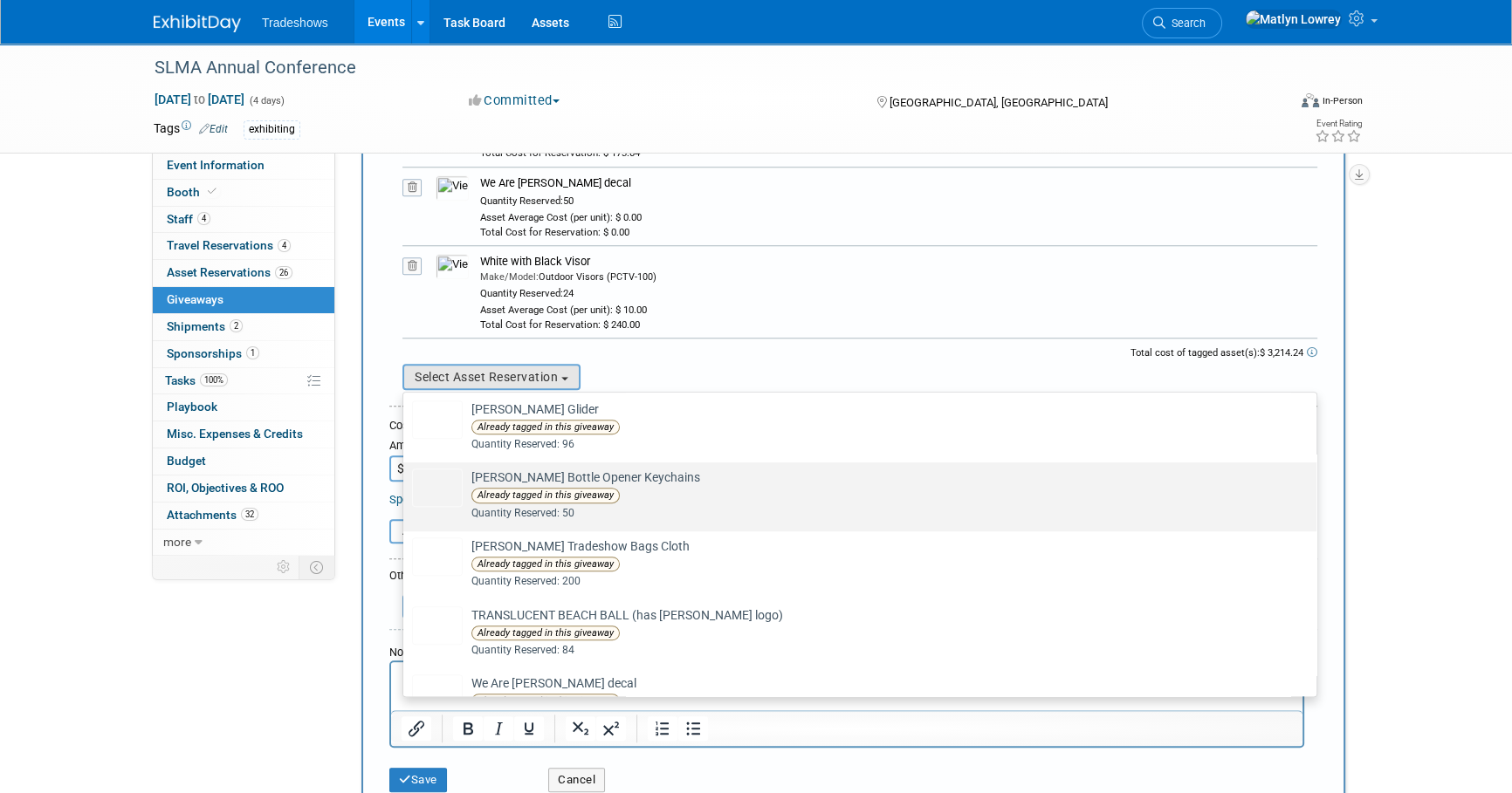
scroll to position [1510, 0]
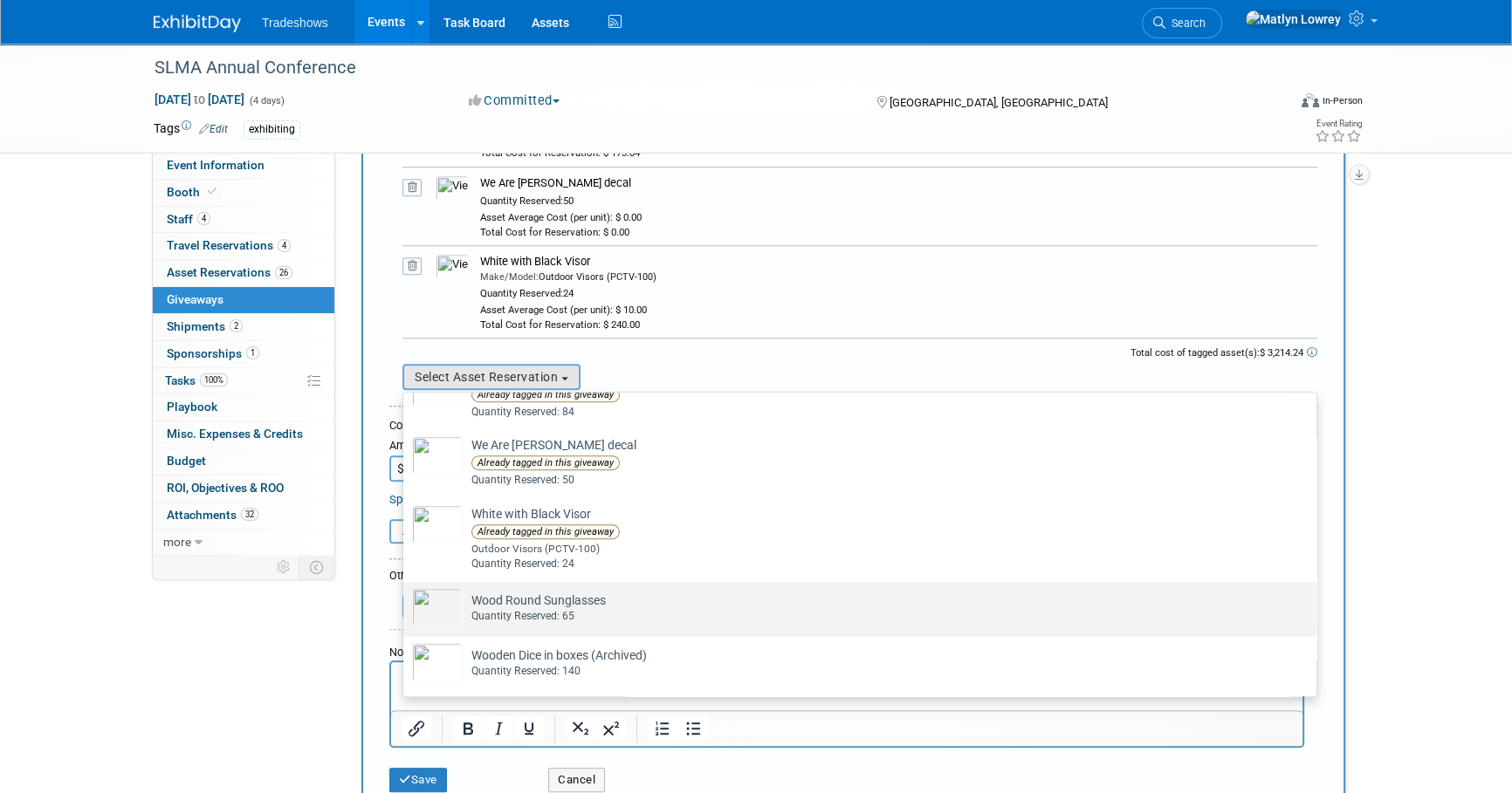
click at [508, 609] on div "Quantity Reserved: 65" at bounding box center [877, 616] width 810 height 15
click at [406, 603] on input "Wood Round Sunglasses Already tagged in this giveaway Quantity Reserved: 65" at bounding box center [400, 597] width 11 height 11
select select "2_11579711"
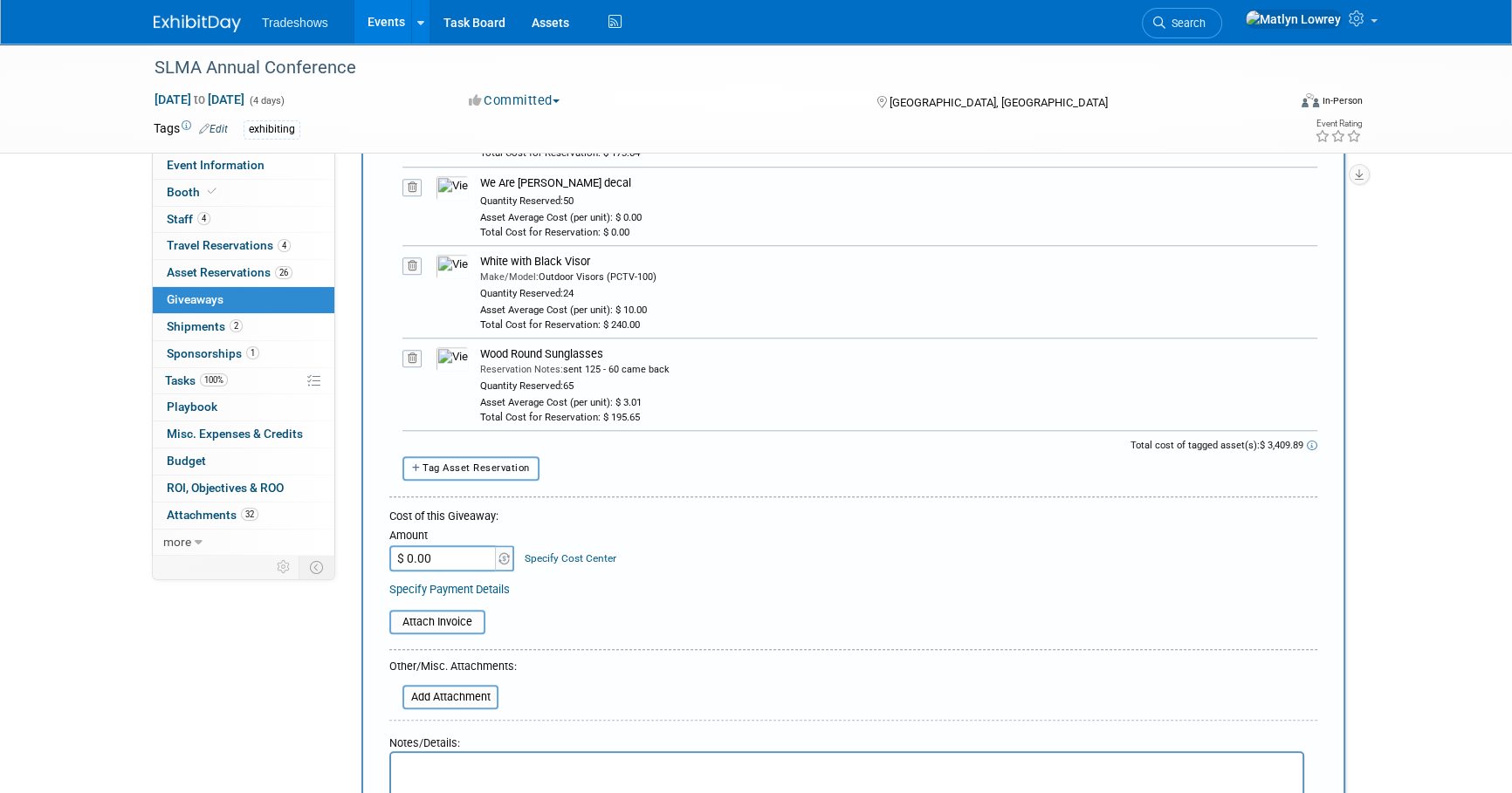
click at [487, 465] on span "Tag Asset Reservation" at bounding box center [476, 468] width 107 height 11
select select
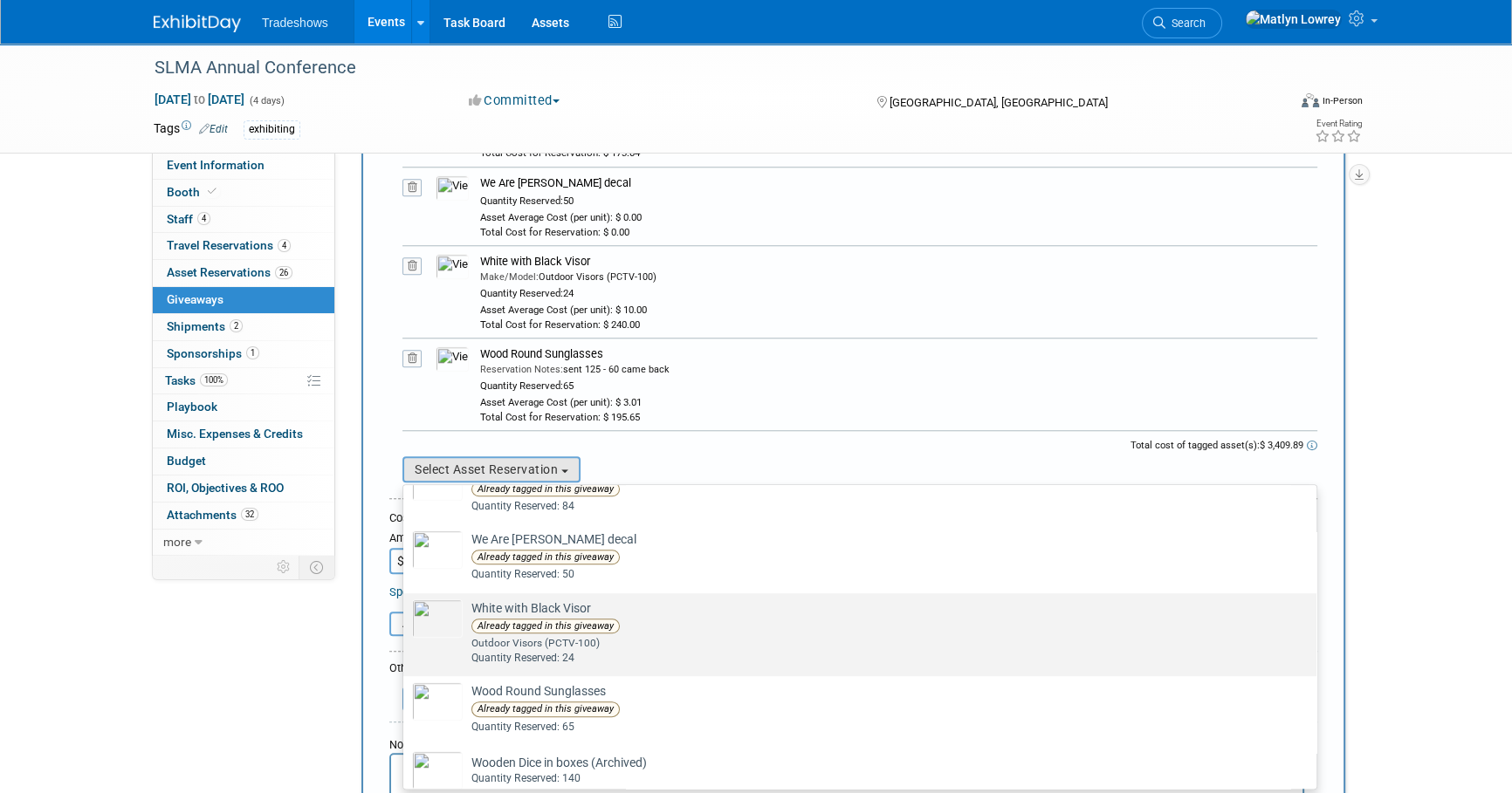
scroll to position [1524, 0]
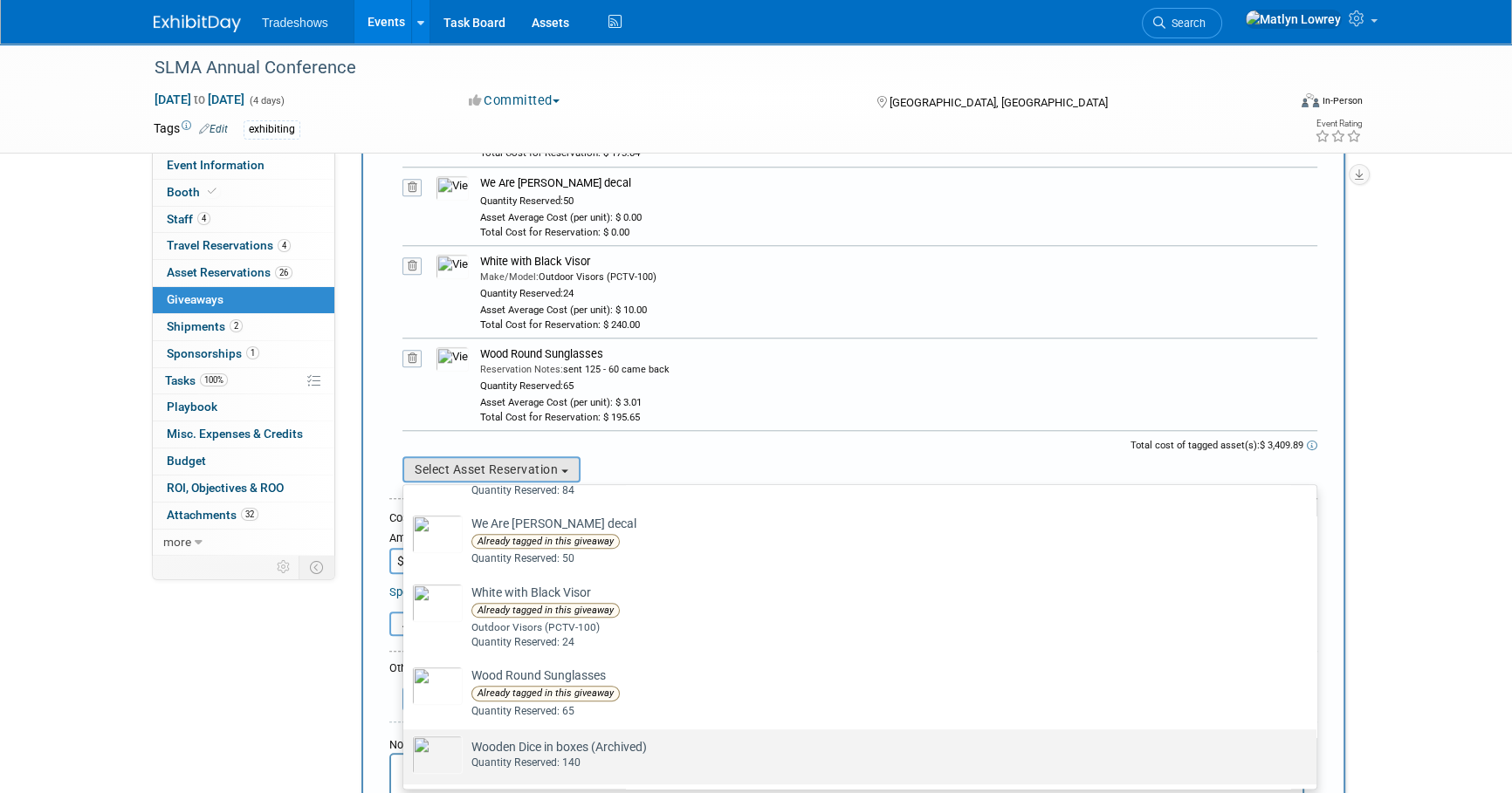
click at [559, 741] on td "Wooden Dice in boxes (Archived) Already tagged in this giveaway Quantity Reserv…" at bounding box center [871, 755] width 818 height 39
click at [406, 741] on input "Wooden Dice in boxes (Archived) Already tagged in this giveaway Quantity Reserv…" at bounding box center [400, 744] width 11 height 11
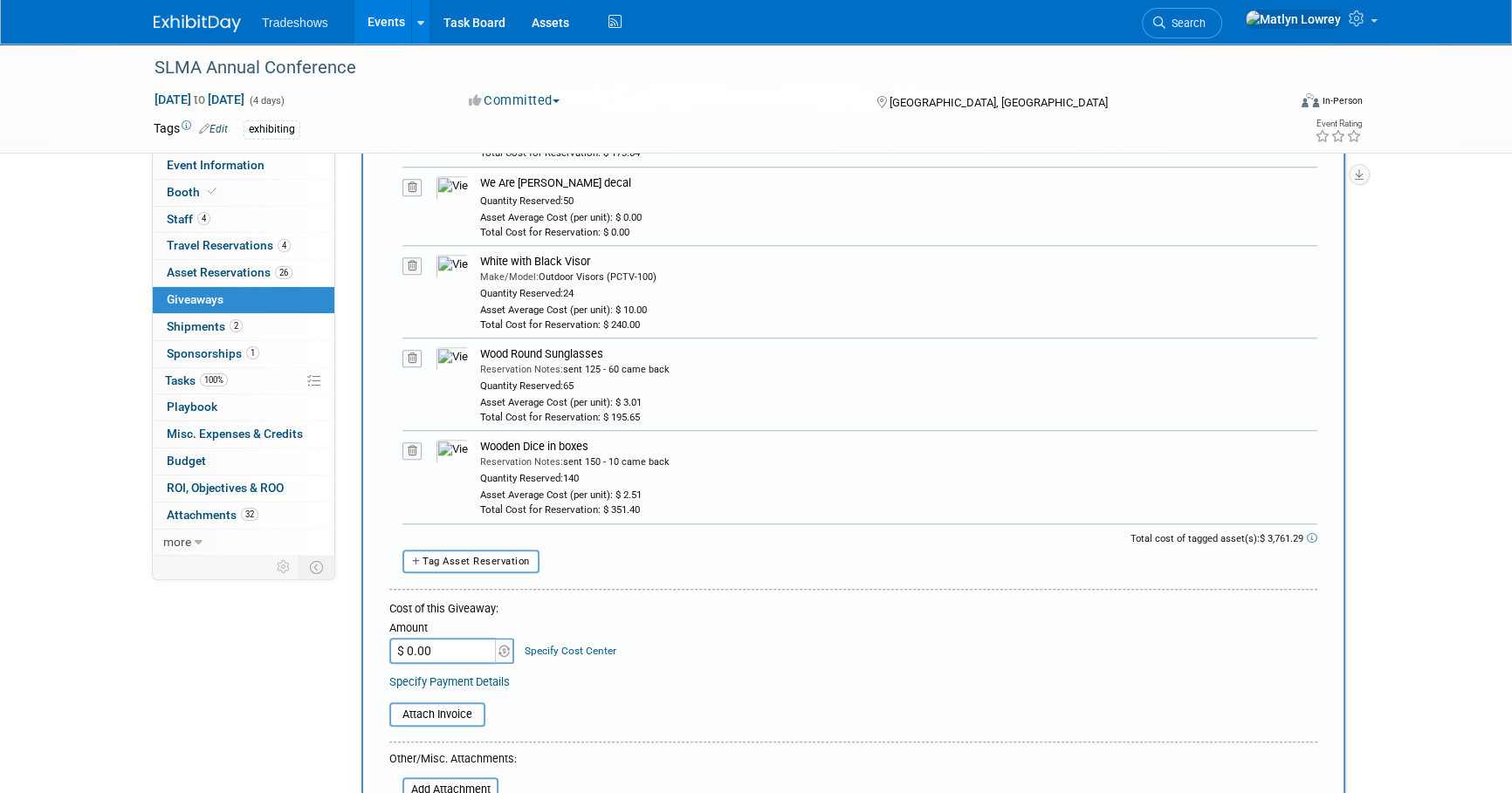
scroll to position [2061, 0]
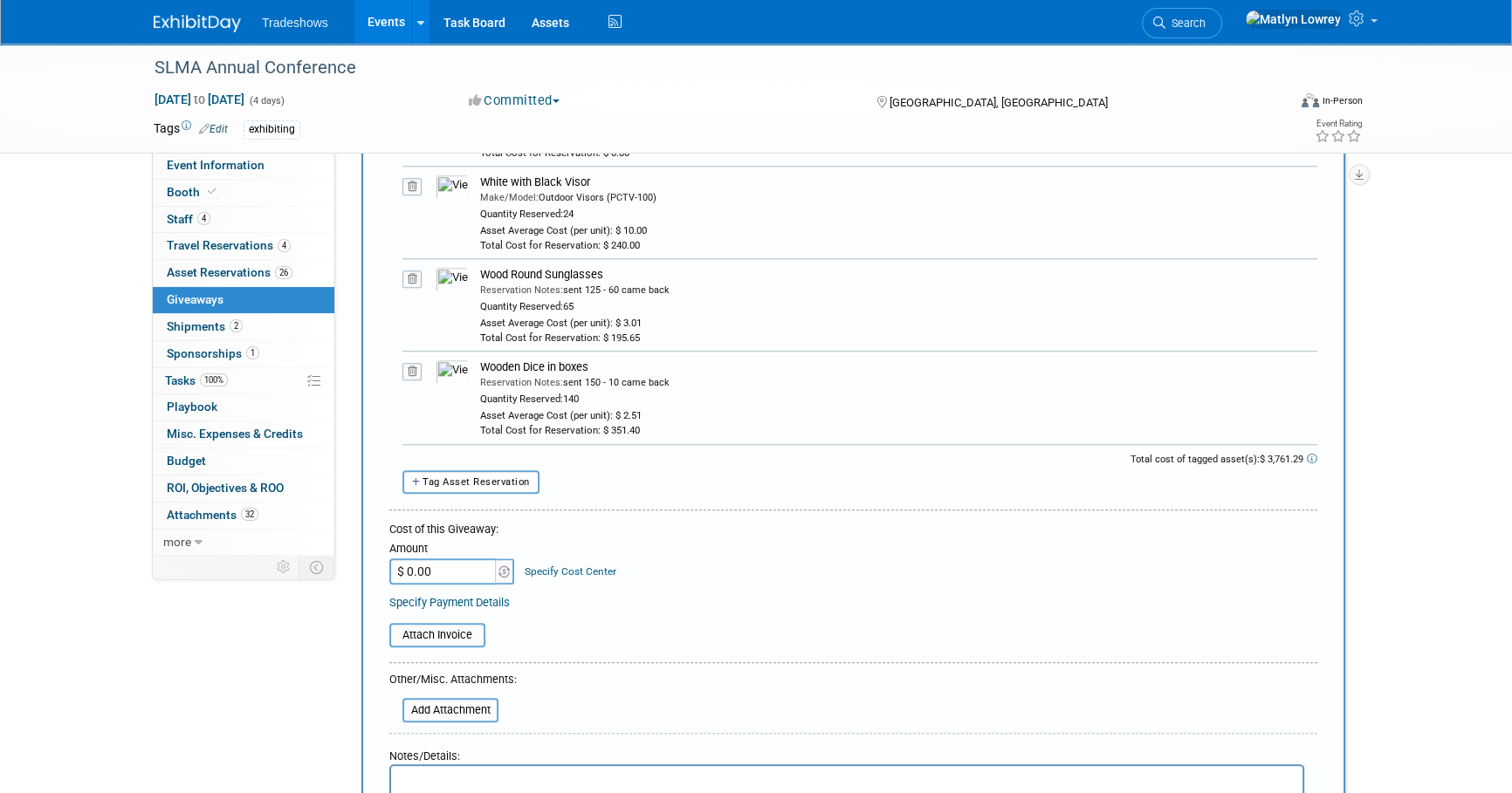
click at [437, 567] on input "$ 0.00" at bounding box center [444, 571] width 109 height 26
type input "$ 3,761.29"
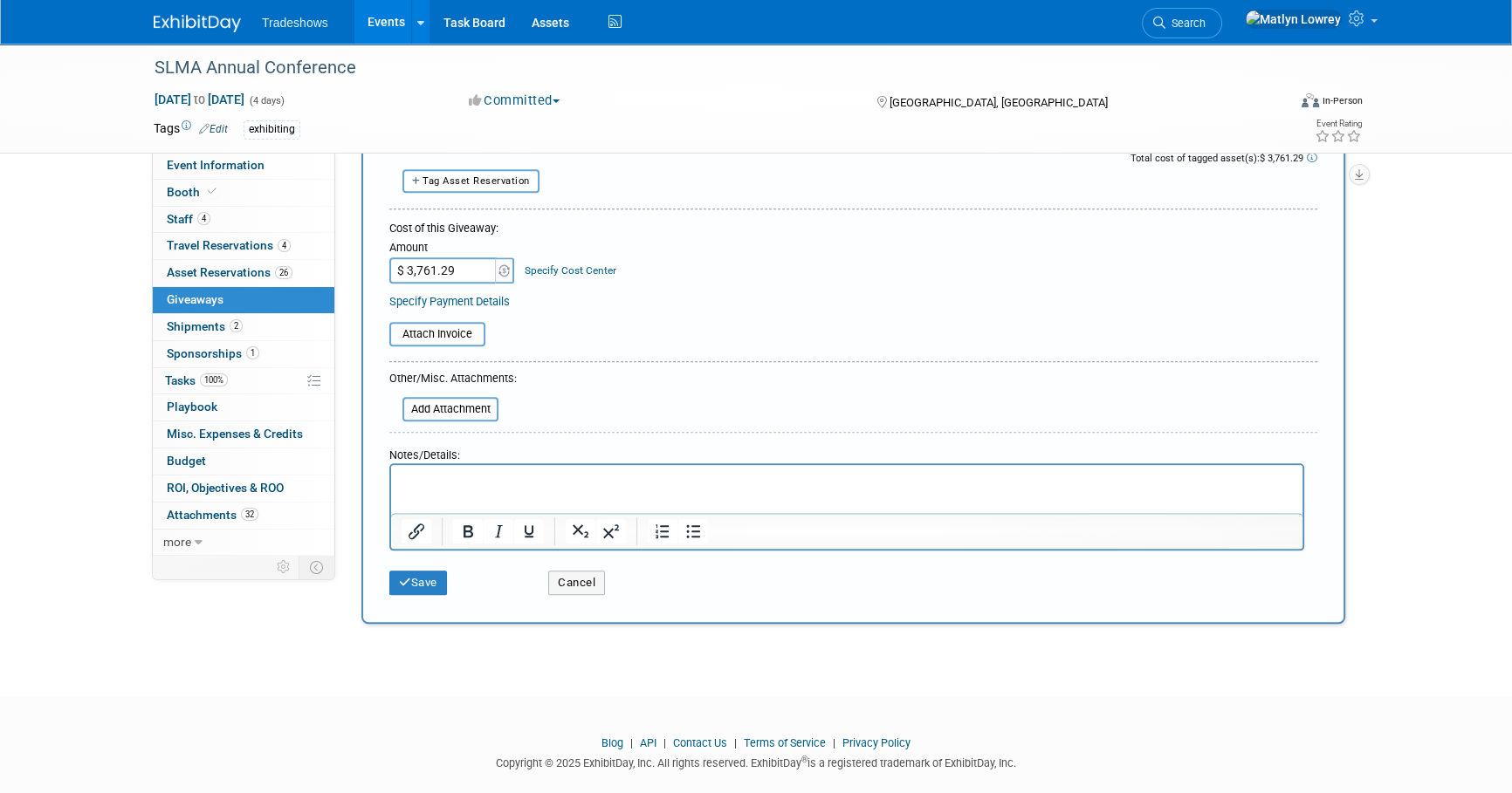
scroll to position [2379, 0]
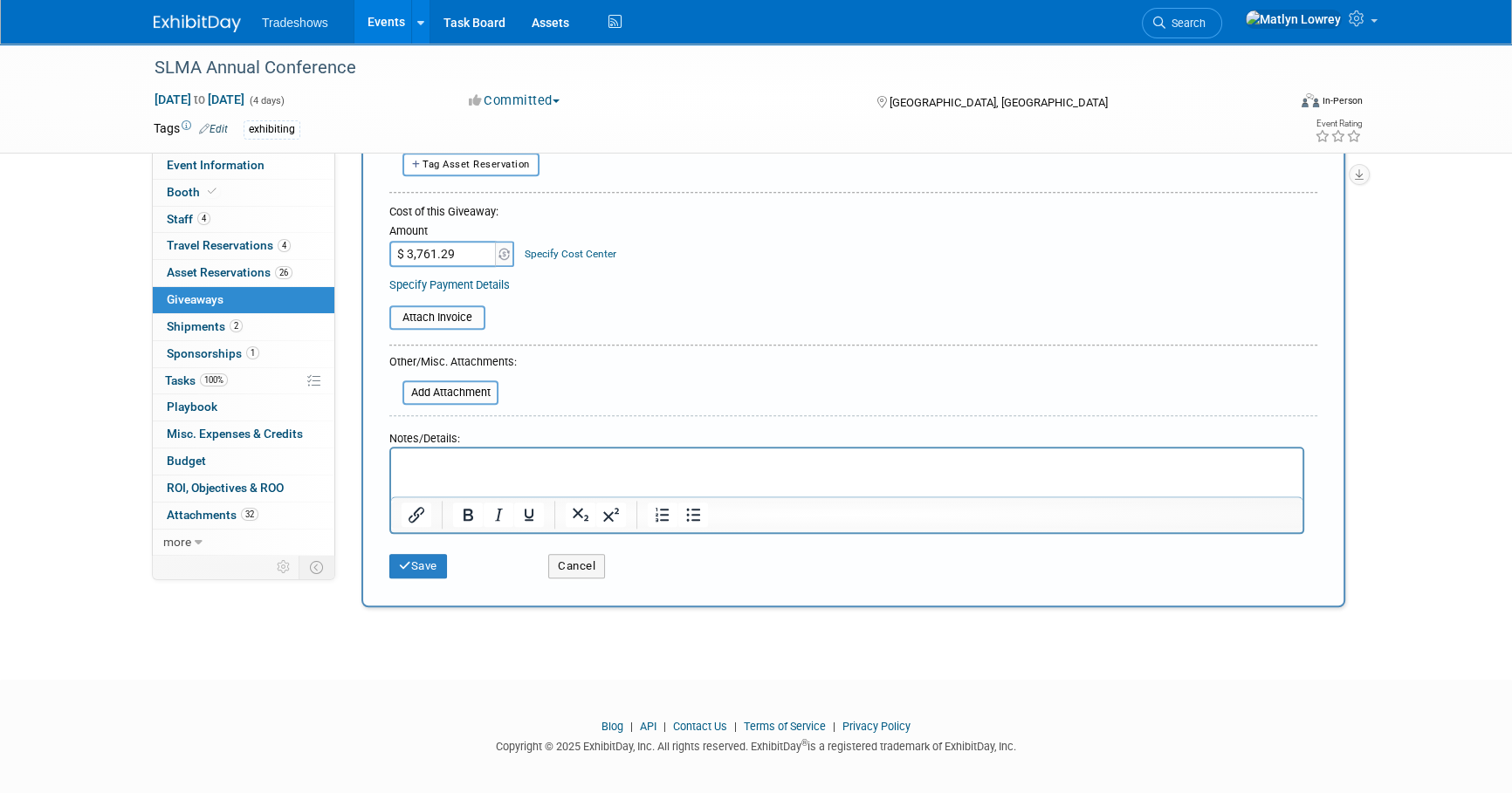
click at [413, 554] on button "Save" at bounding box center [418, 566] width 57 height 24
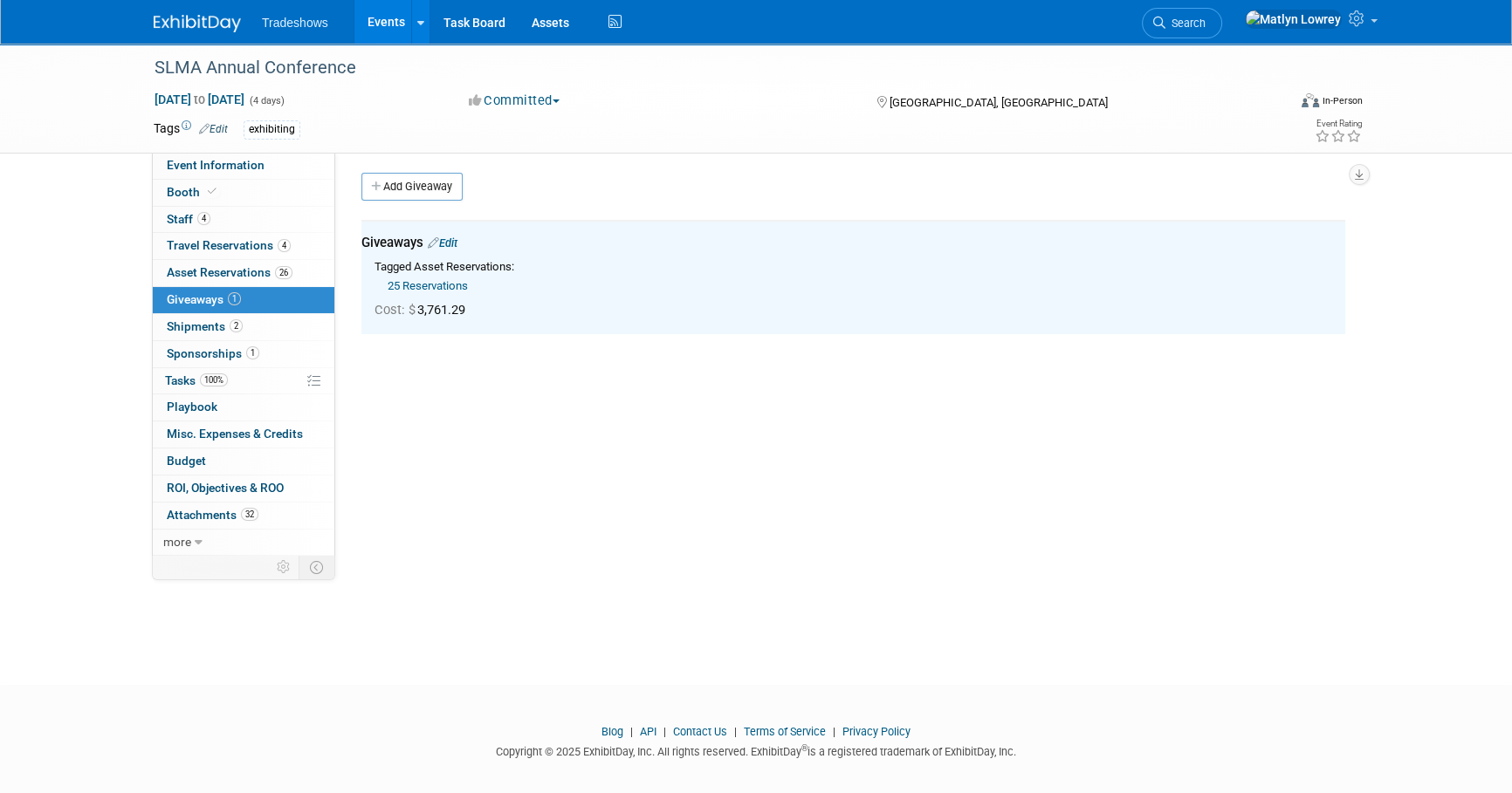
scroll to position [0, 0]
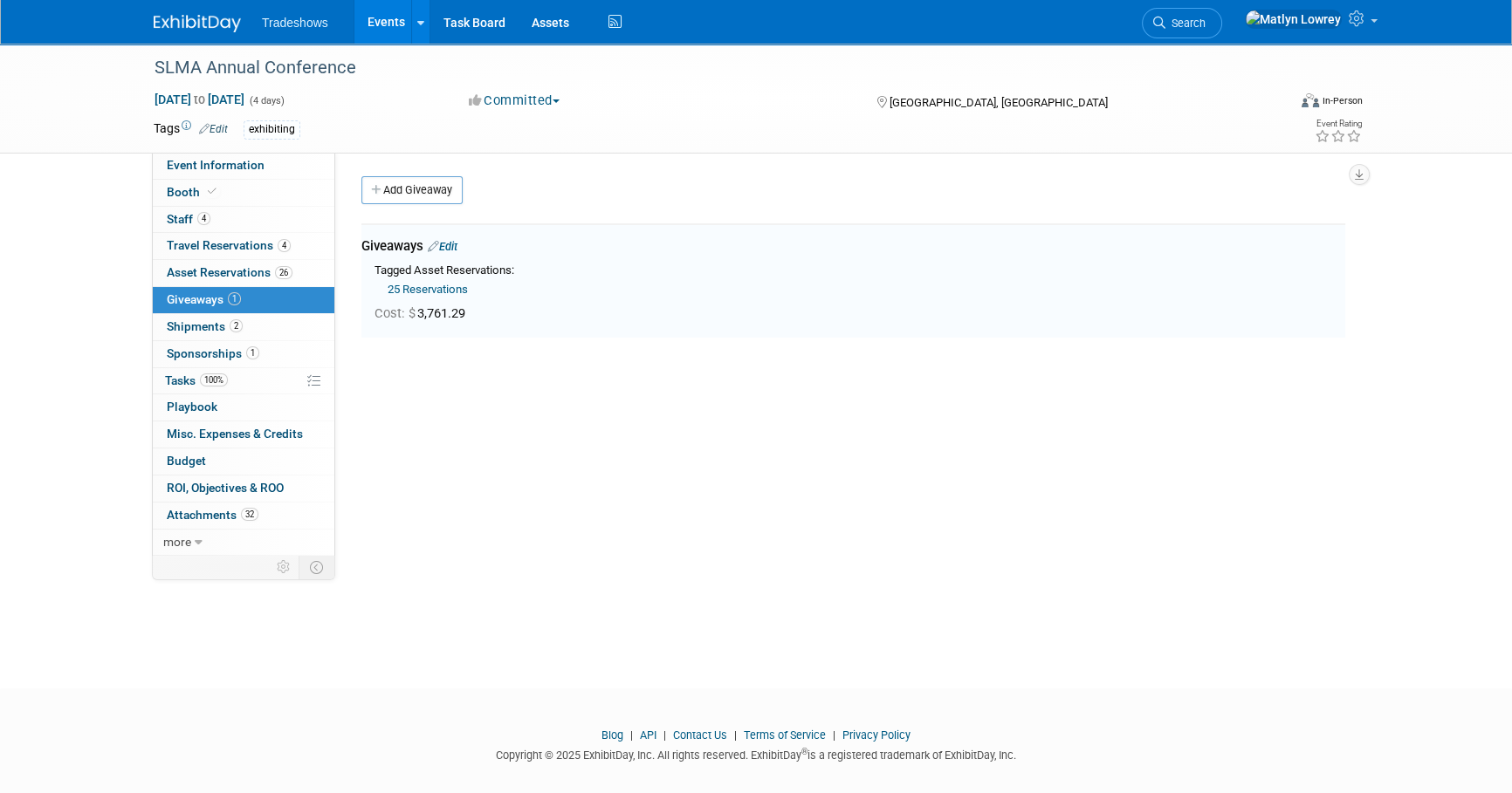
click at [390, 18] on link "Events" at bounding box center [386, 21] width 64 height 43
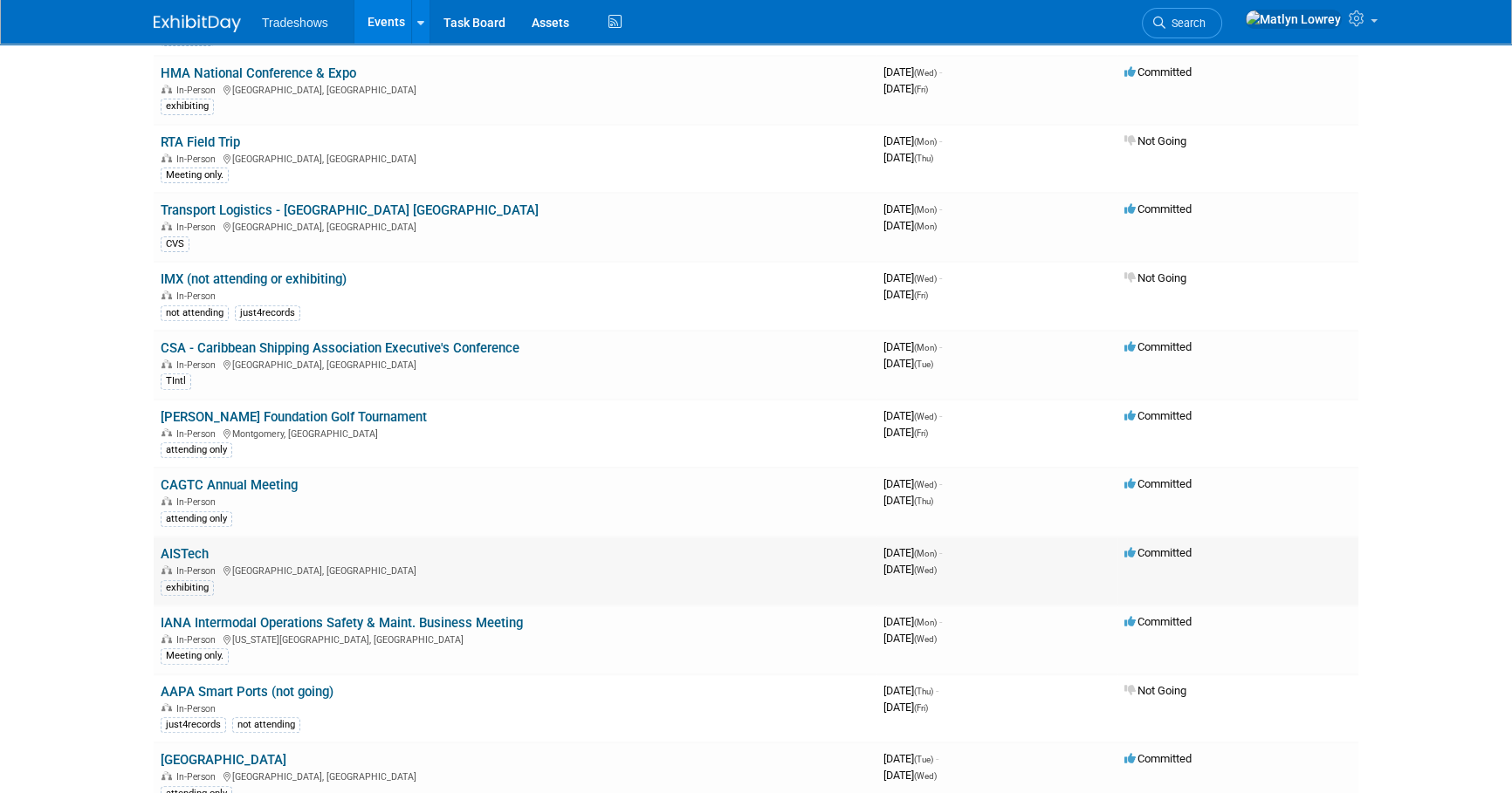
scroll to position [793, 0]
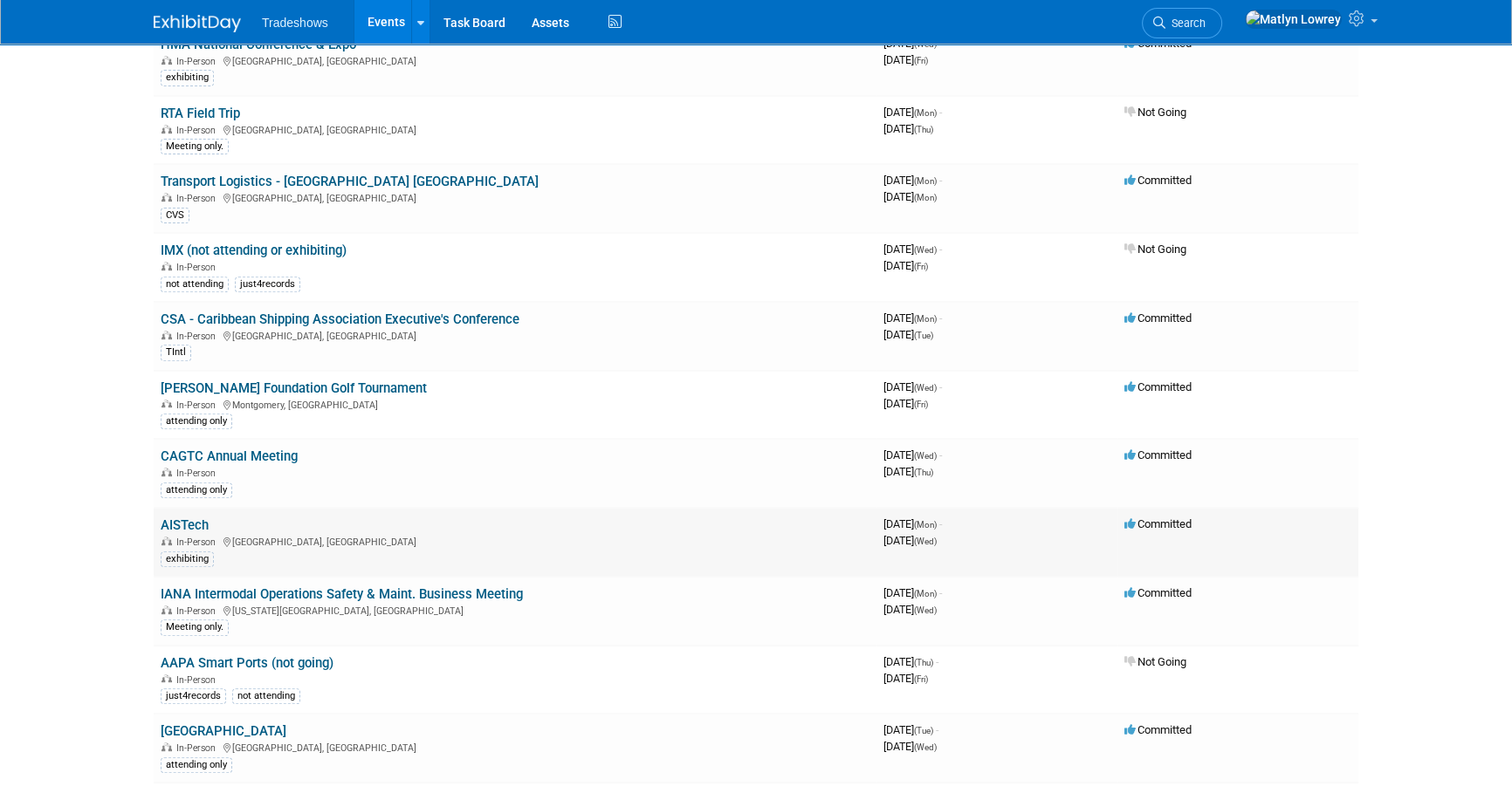
click at [193, 518] on link "AISTech" at bounding box center [185, 525] width 48 height 16
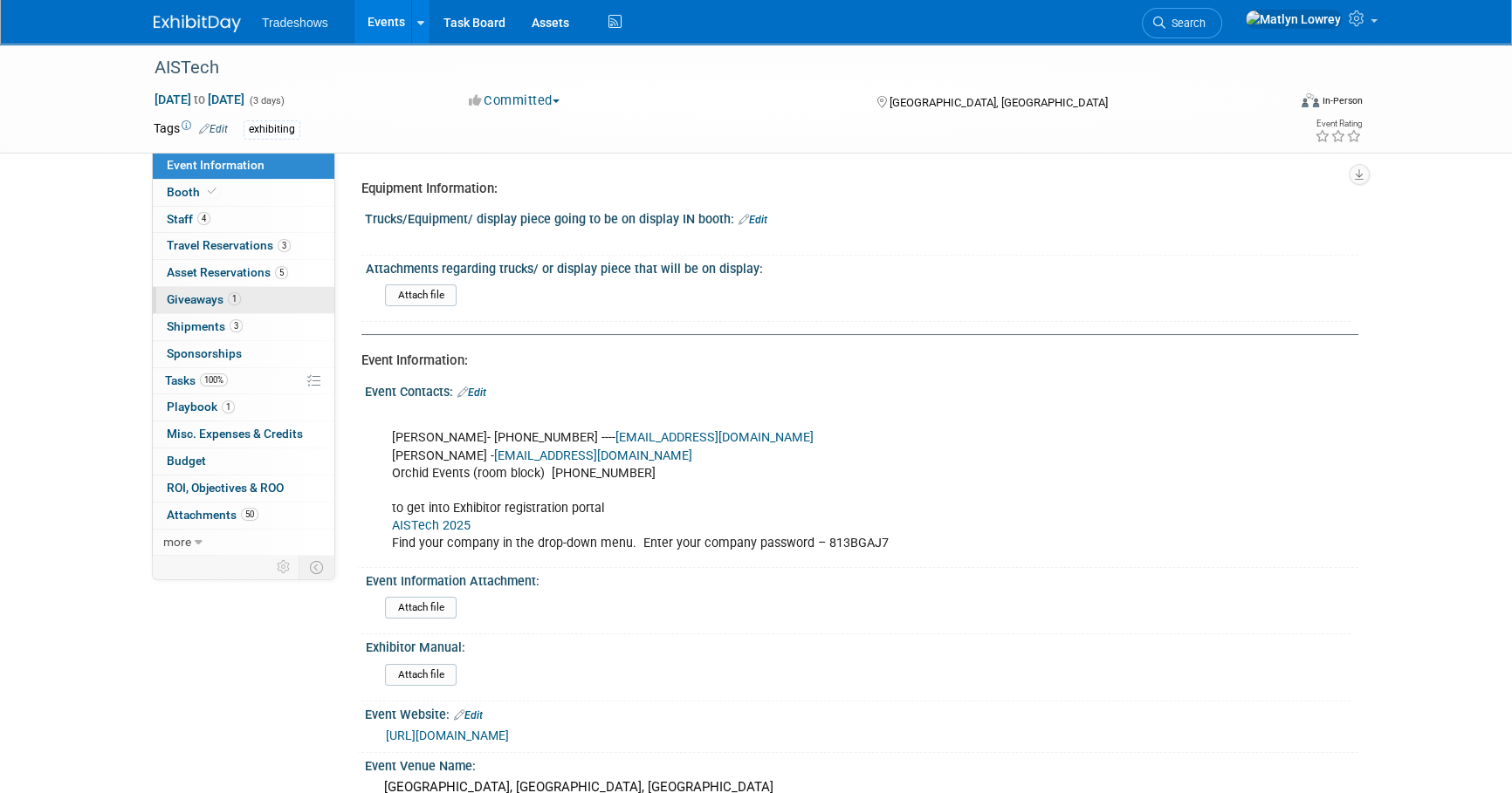
click at [247, 292] on link "1 Giveaways 1" at bounding box center [243, 300] width 181 height 26
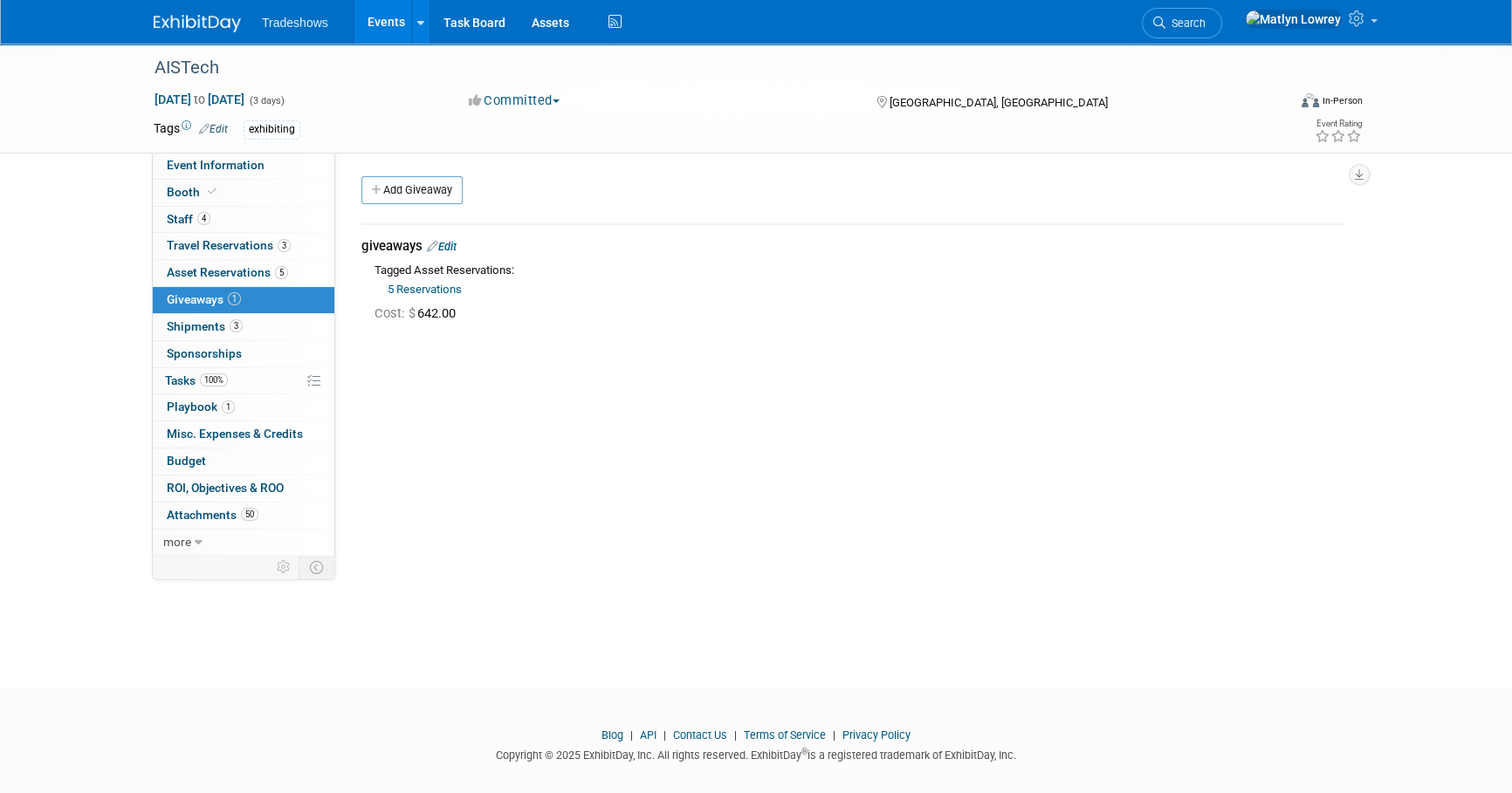
click at [370, 24] on link "Events" at bounding box center [386, 21] width 64 height 43
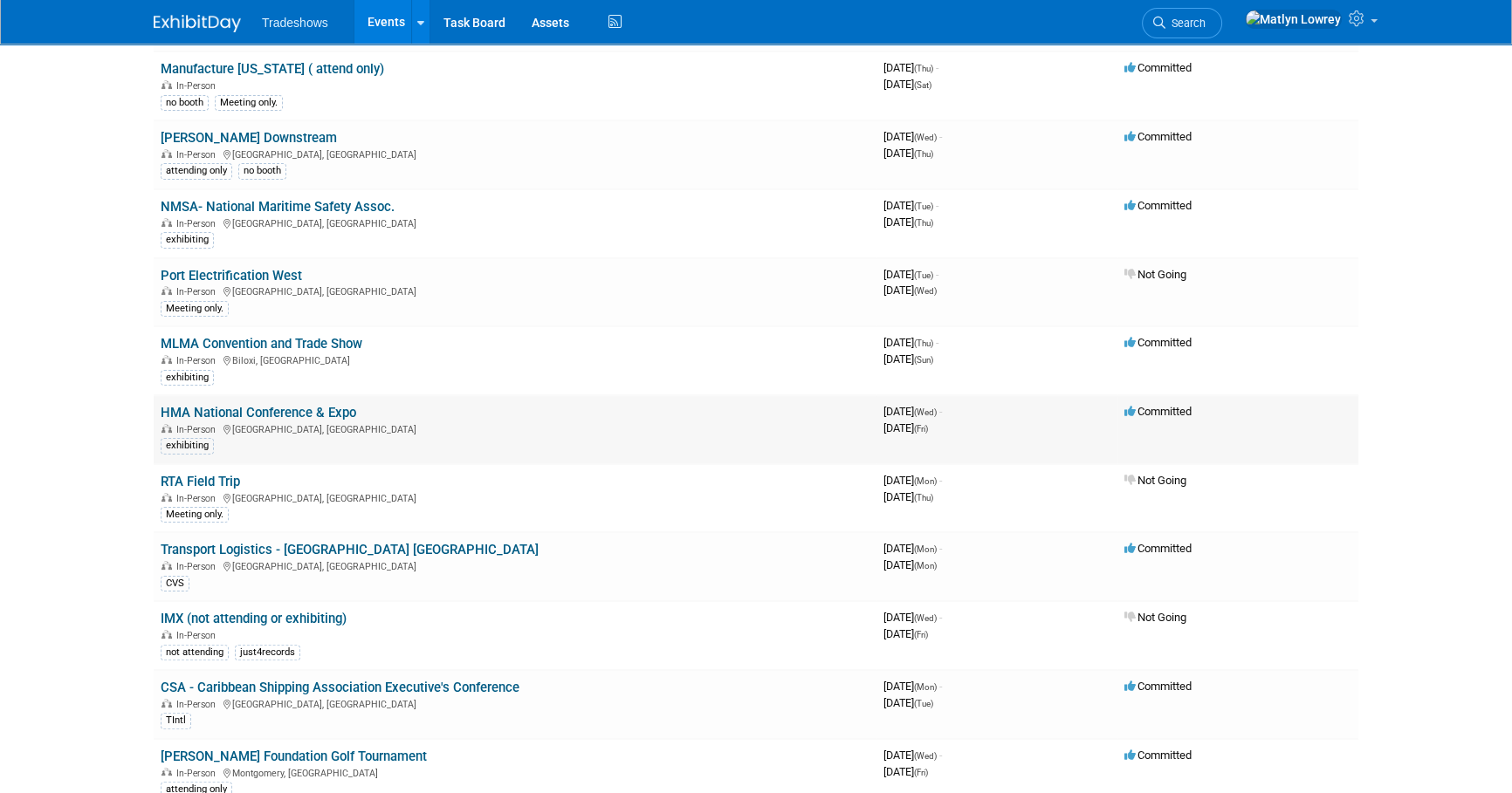
scroll to position [396, 0]
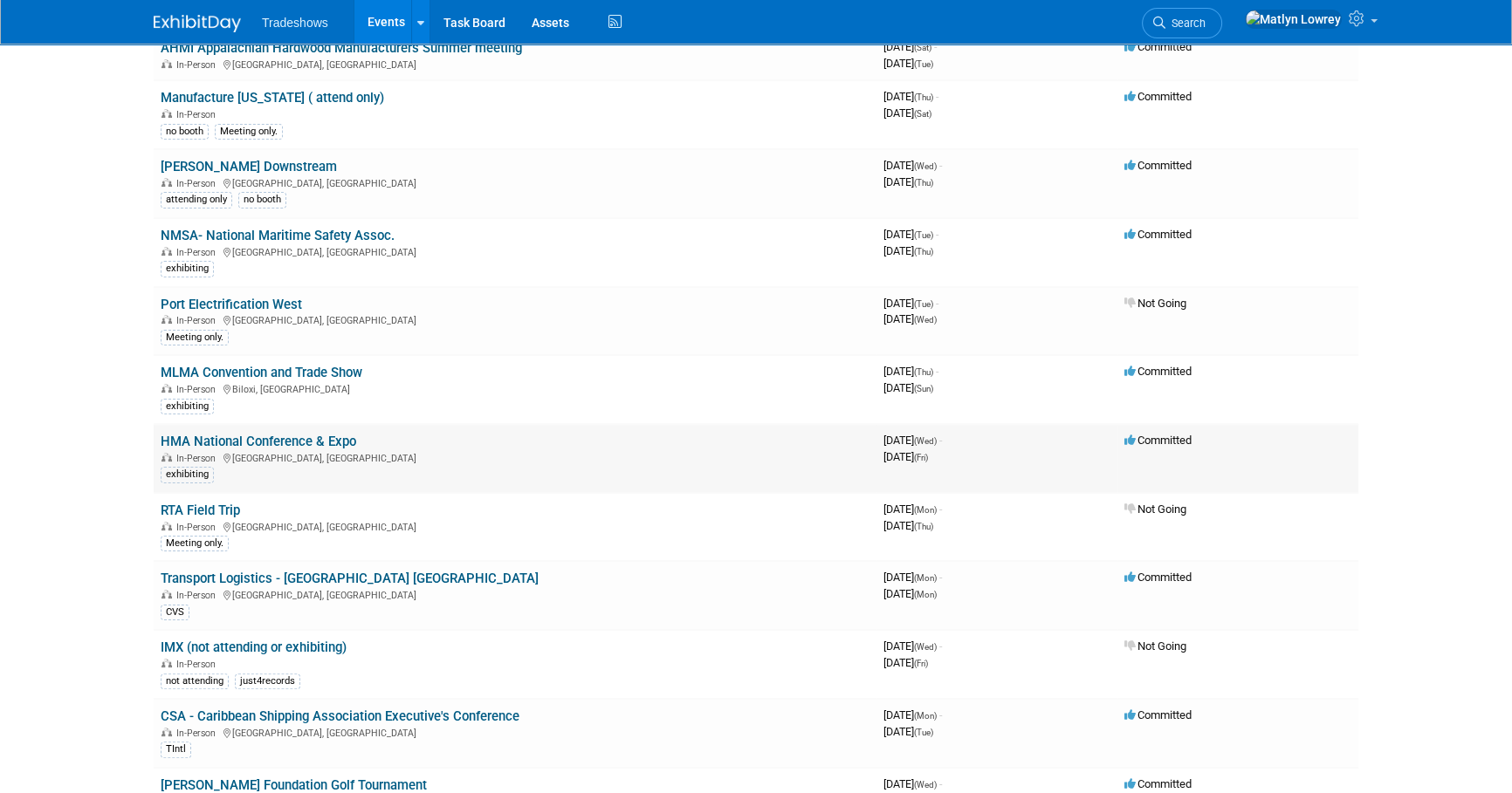
click at [279, 433] on link "HMA National Conference & Expo" at bounding box center [258, 441] width 195 height 16
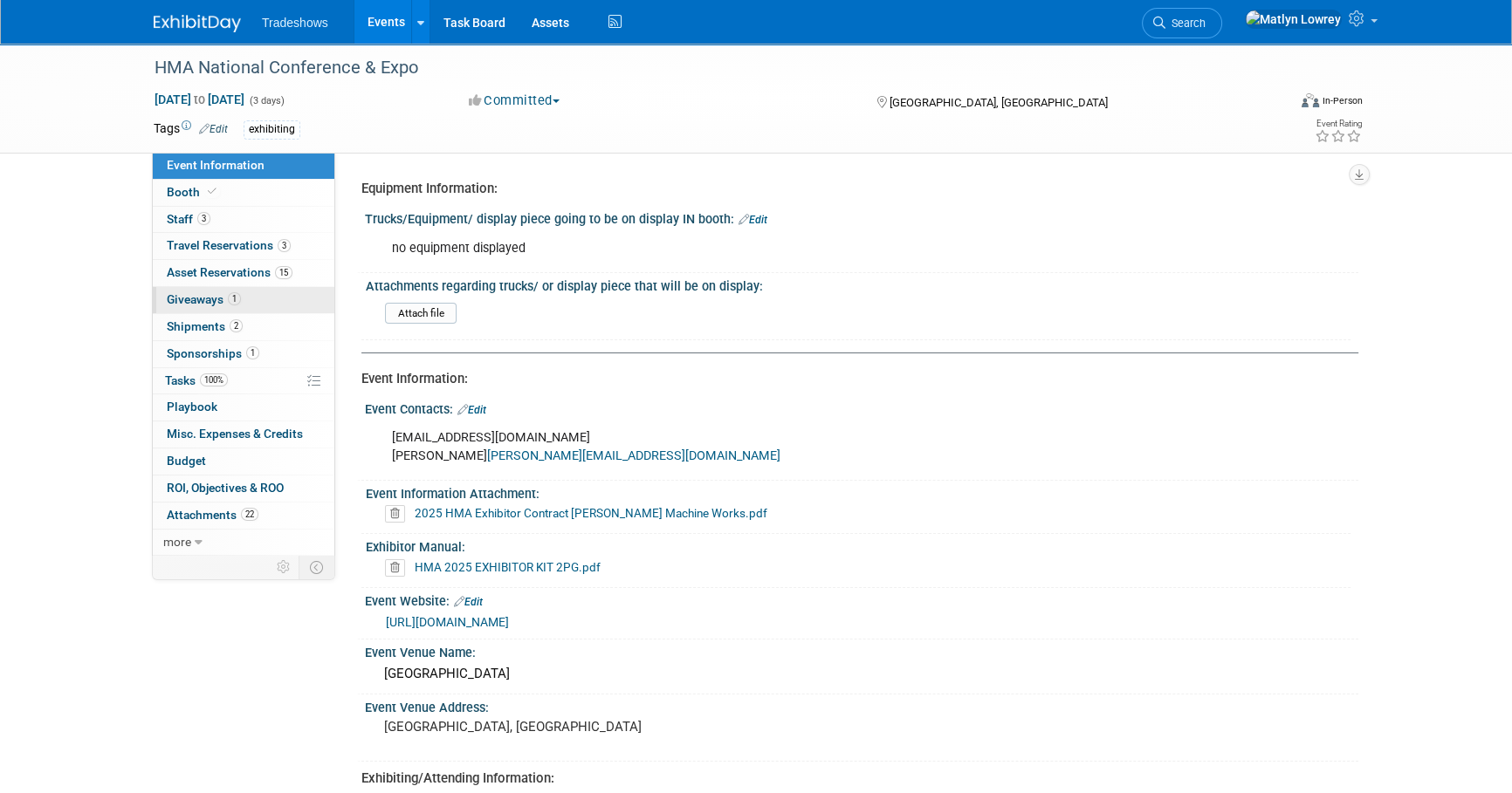
click at [223, 297] on span "Giveaways 1" at bounding box center [203, 299] width 74 height 14
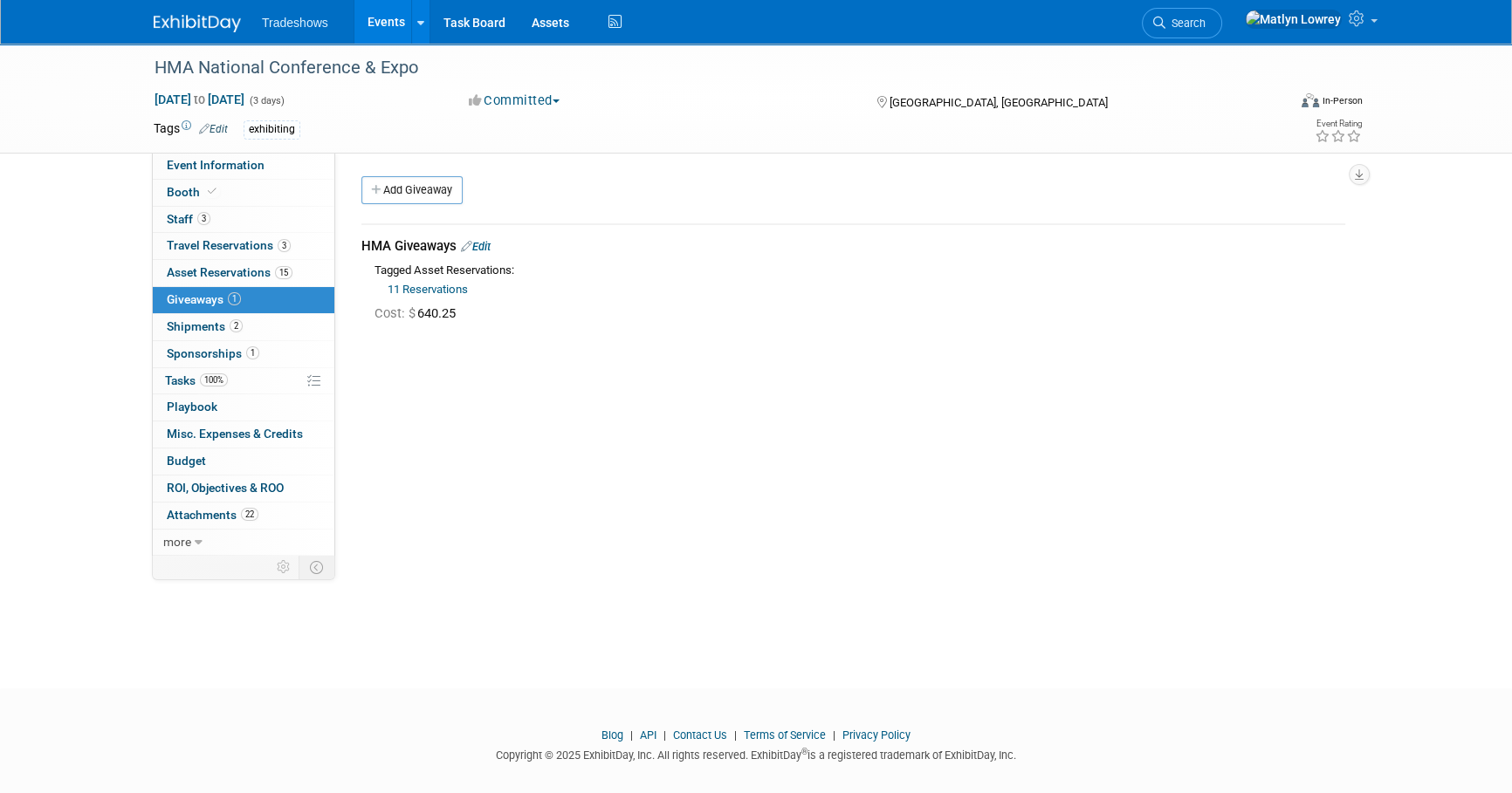
click at [380, 26] on link "Events" at bounding box center [386, 21] width 64 height 43
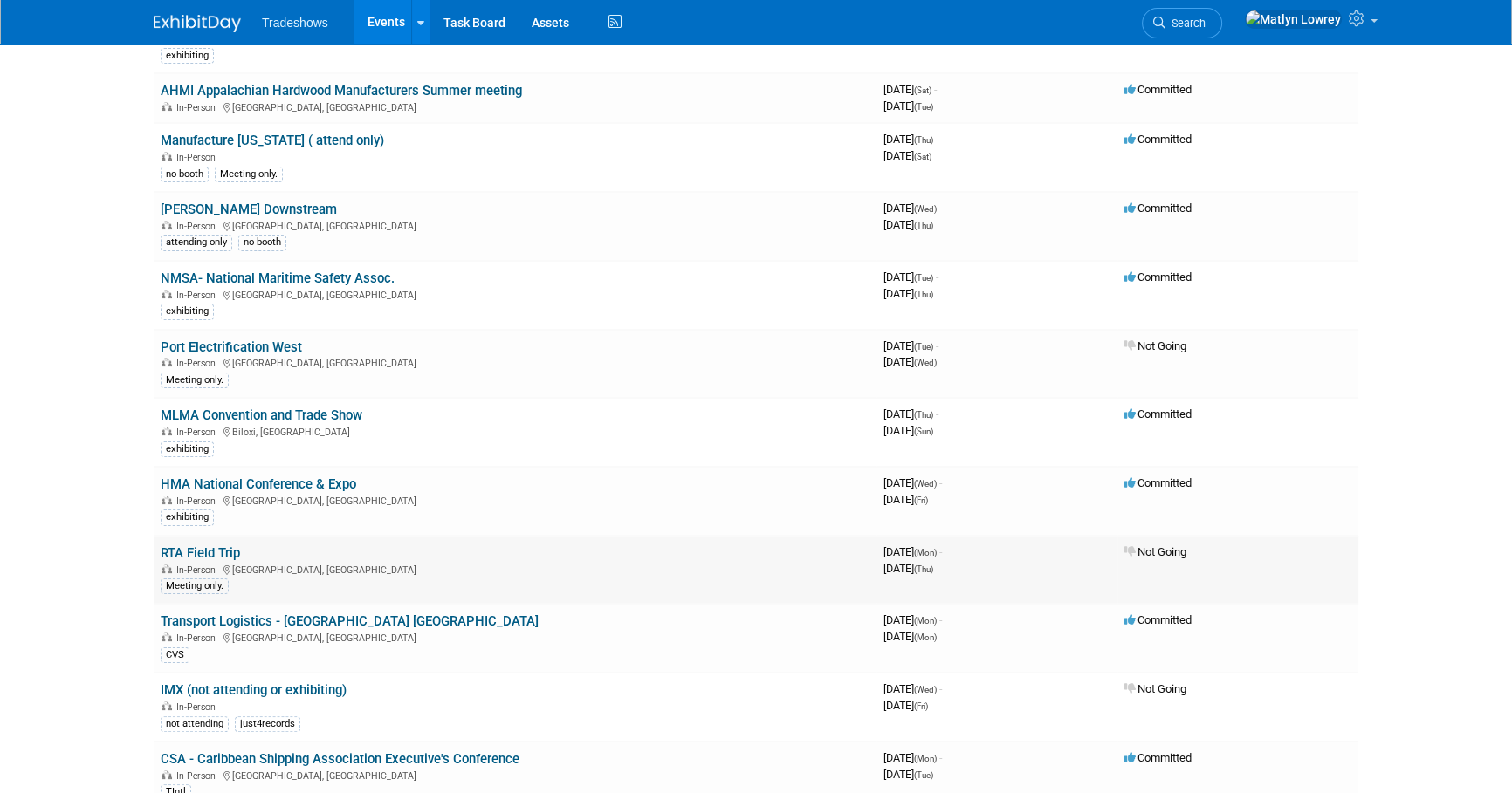
scroll to position [317, 0]
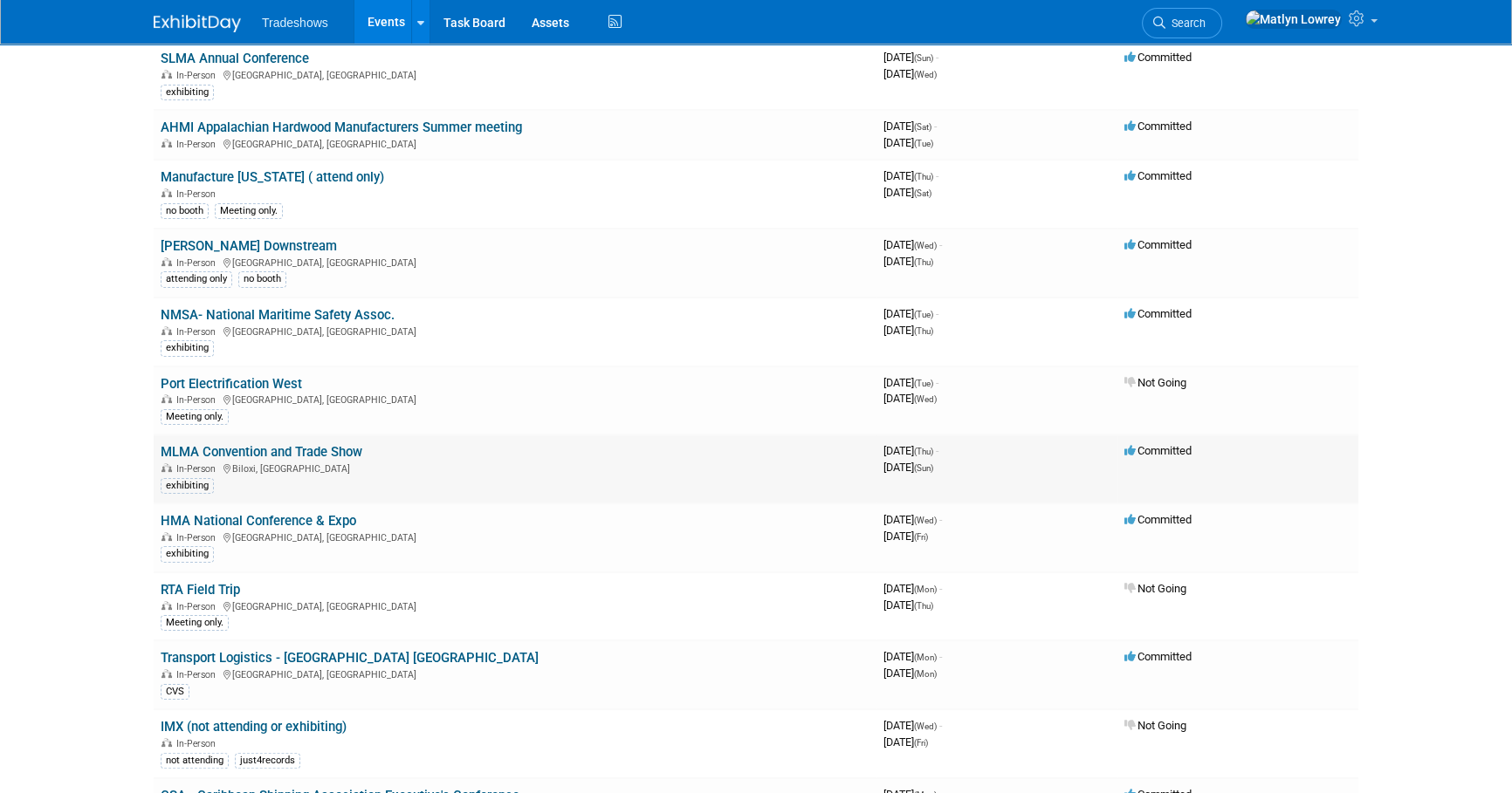
click at [276, 447] on link "MLMA Convention and Trade Show" at bounding box center [262, 451] width 202 height 16
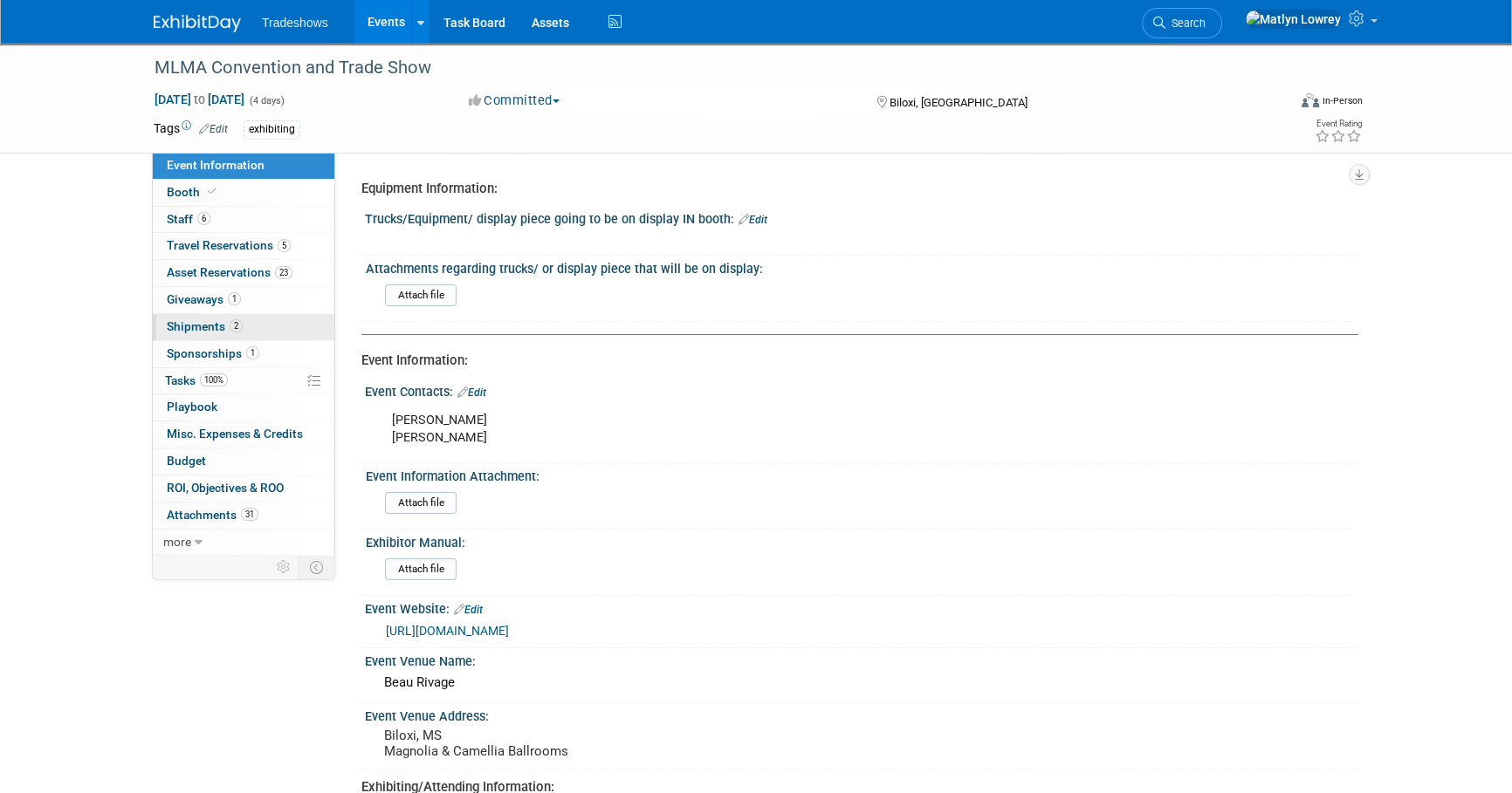
click at [203, 323] on span "Shipments 2" at bounding box center [204, 325] width 76 height 14
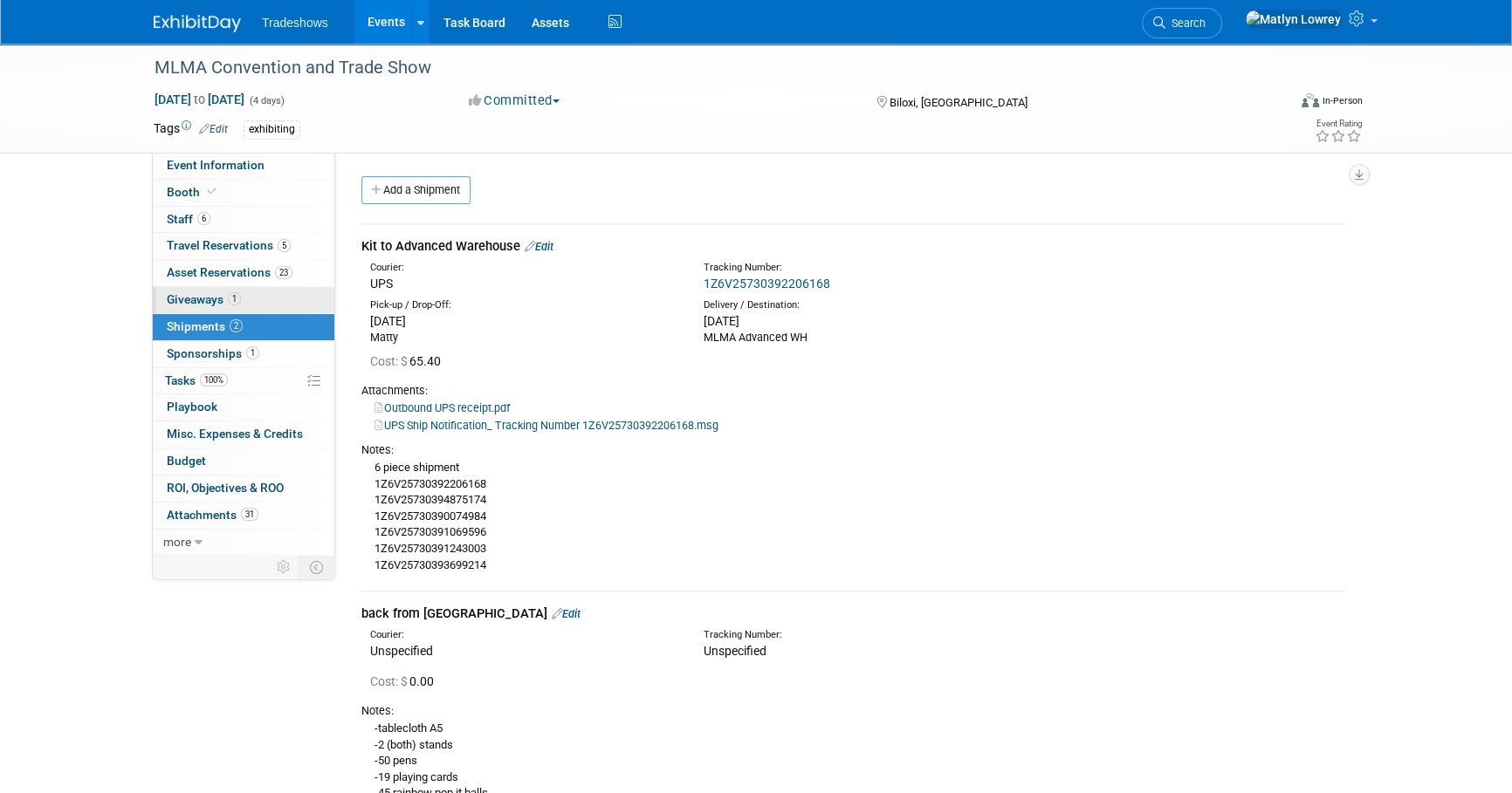
click at [200, 304] on span "Giveaways 1" at bounding box center [203, 299] width 74 height 14
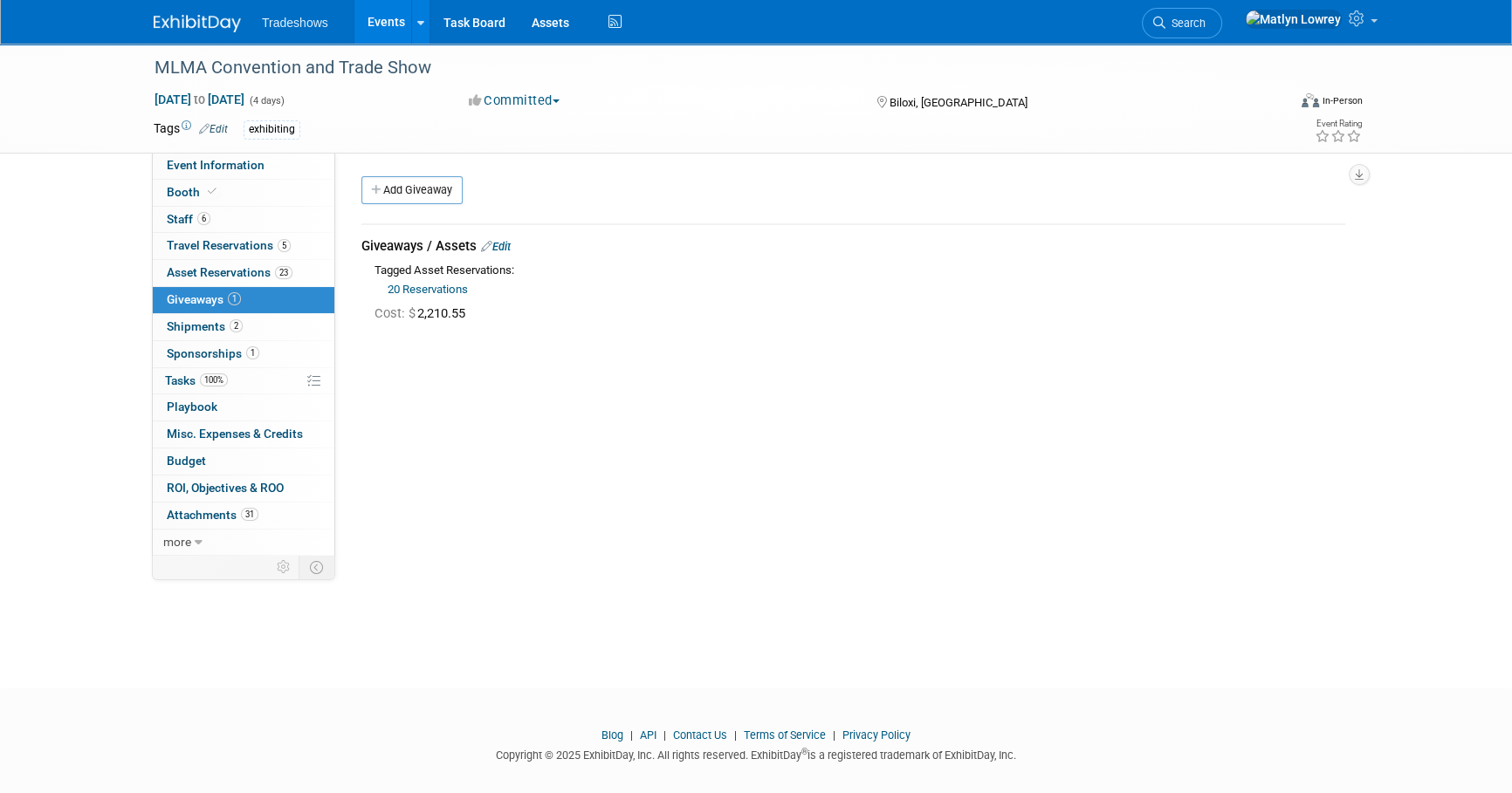
click at [392, 25] on link "Events" at bounding box center [386, 21] width 64 height 43
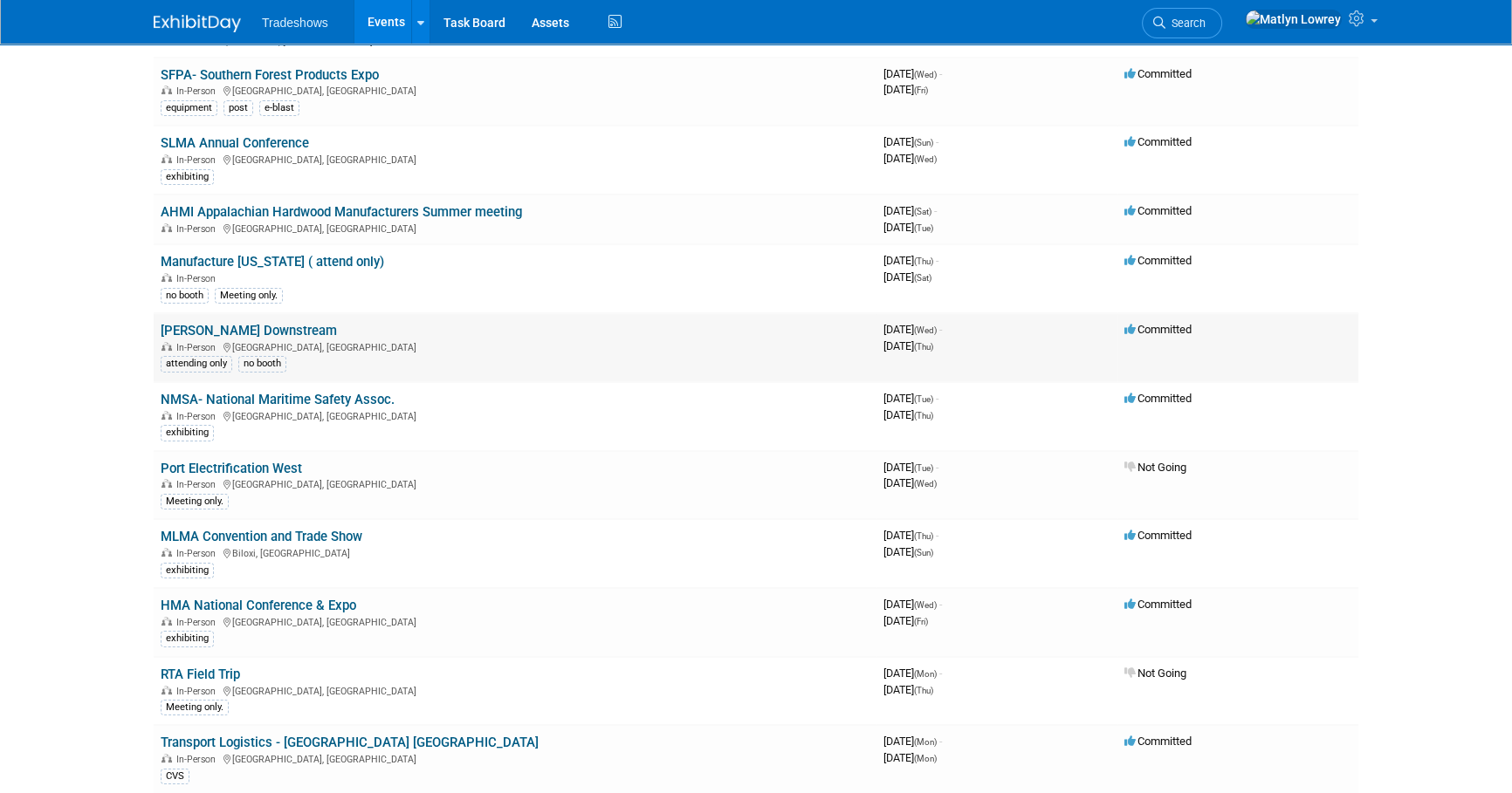
scroll to position [238, 0]
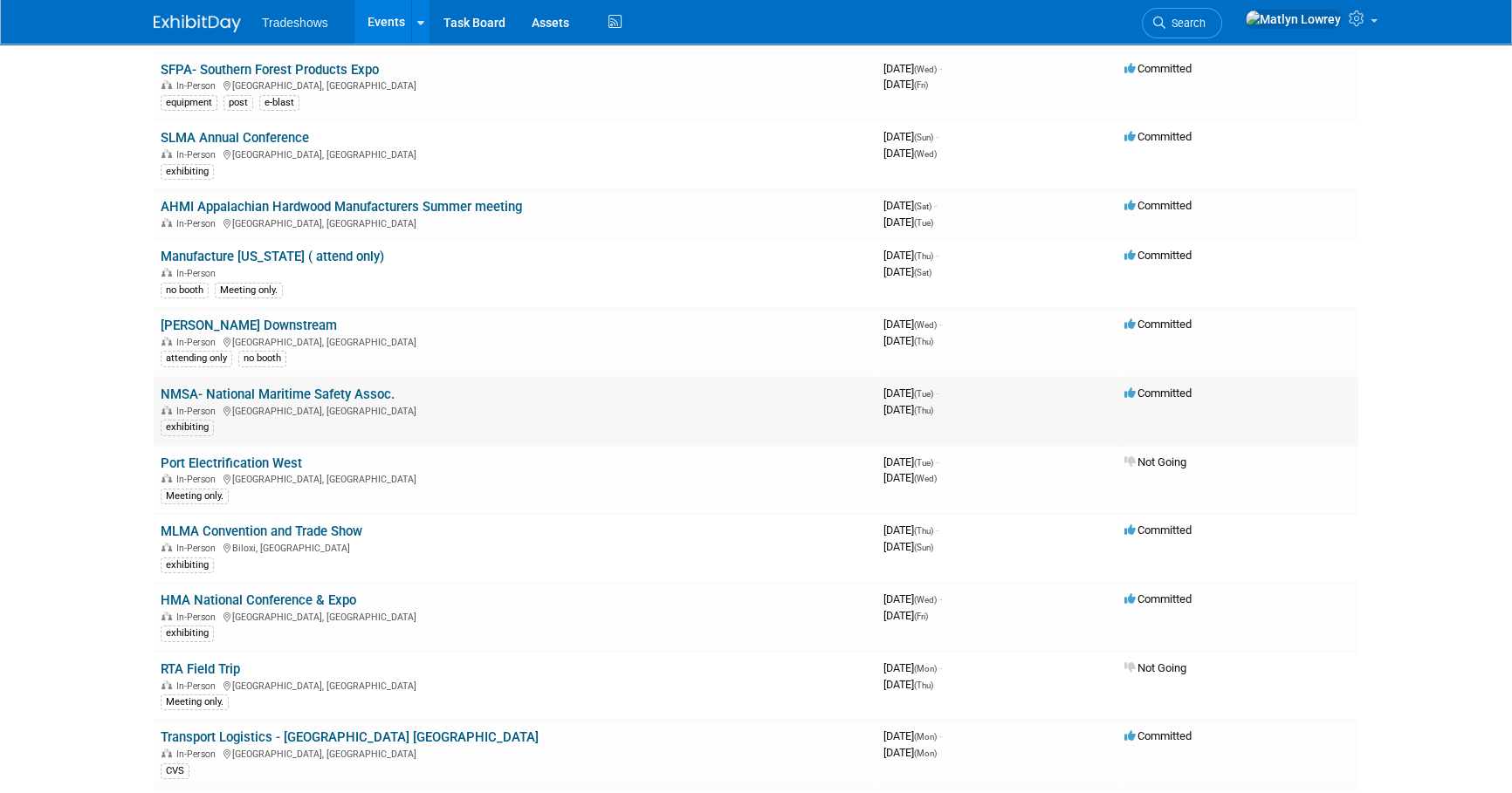
click at [217, 392] on link "NMSA- National Maritime Safety Assoc." at bounding box center [277, 394] width 234 height 16
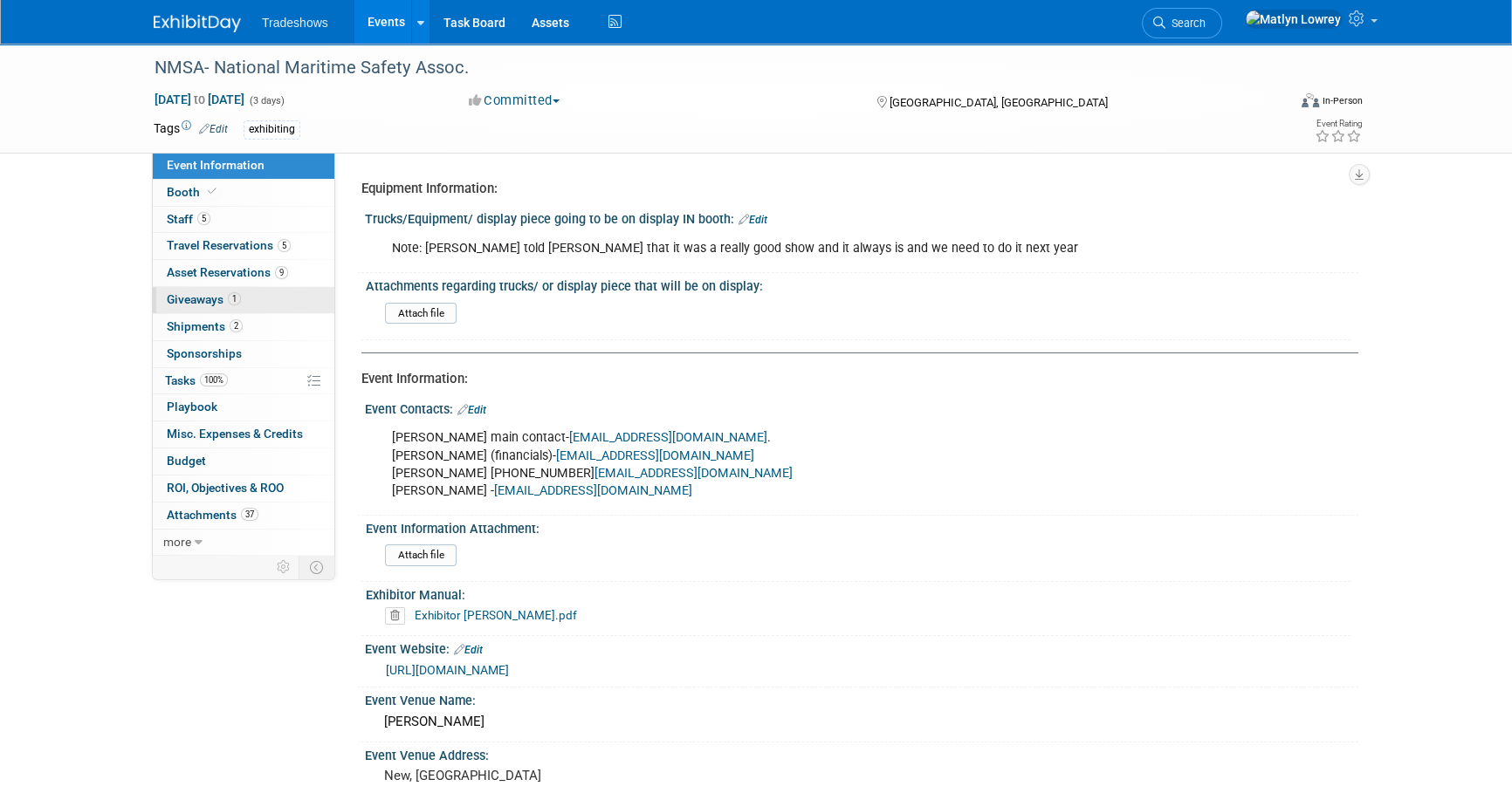
click at [207, 301] on span "Giveaways 1" at bounding box center [203, 299] width 74 height 14
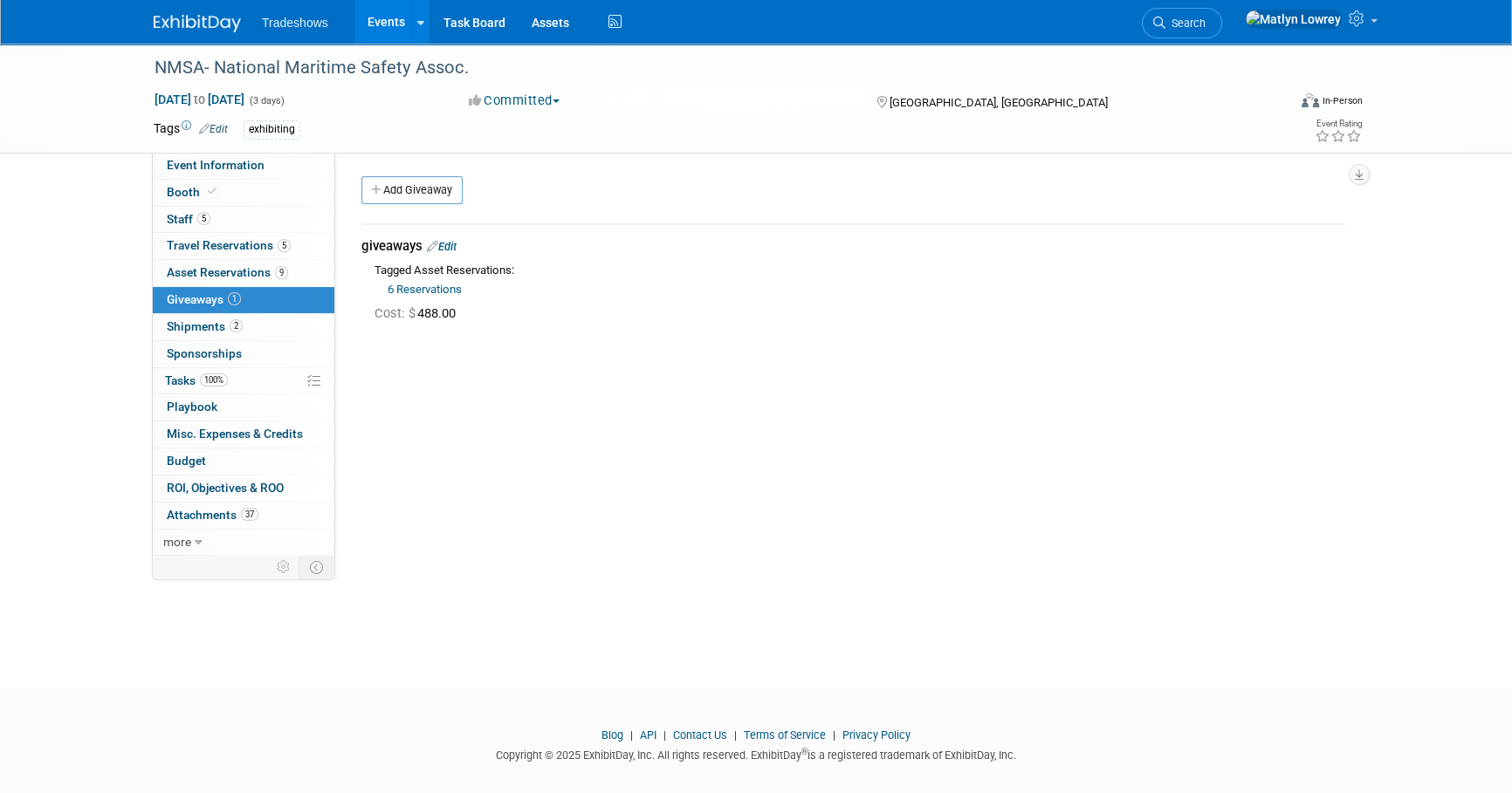
click at [377, 40] on link "Events" at bounding box center [386, 21] width 64 height 43
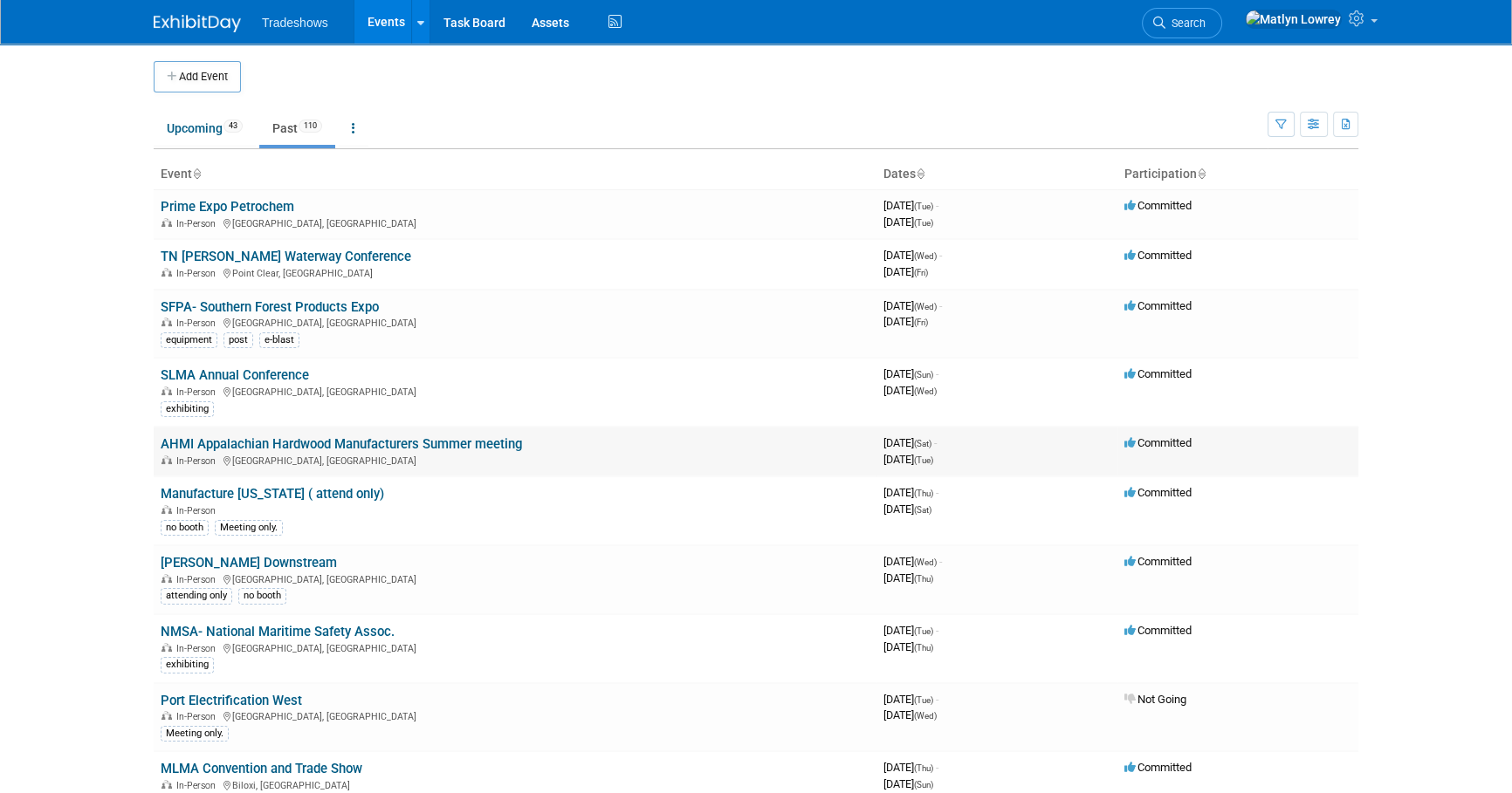
click at [237, 443] on link "AHMI Appalachian Hardwood Manufacturers Summer meeting" at bounding box center [341, 444] width 362 height 16
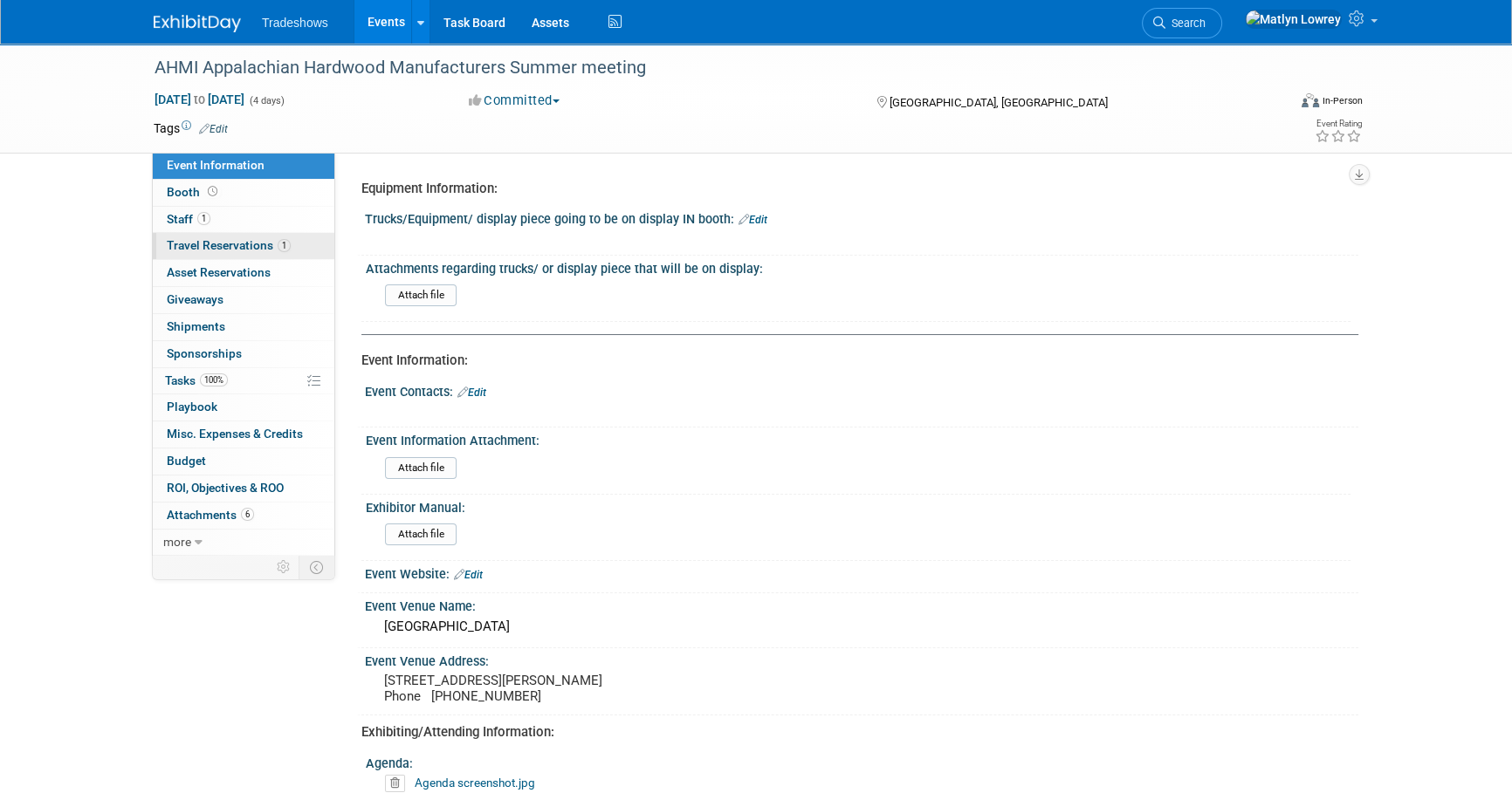
click at [300, 241] on link "1 Travel Reservations 1" at bounding box center [243, 246] width 181 height 26
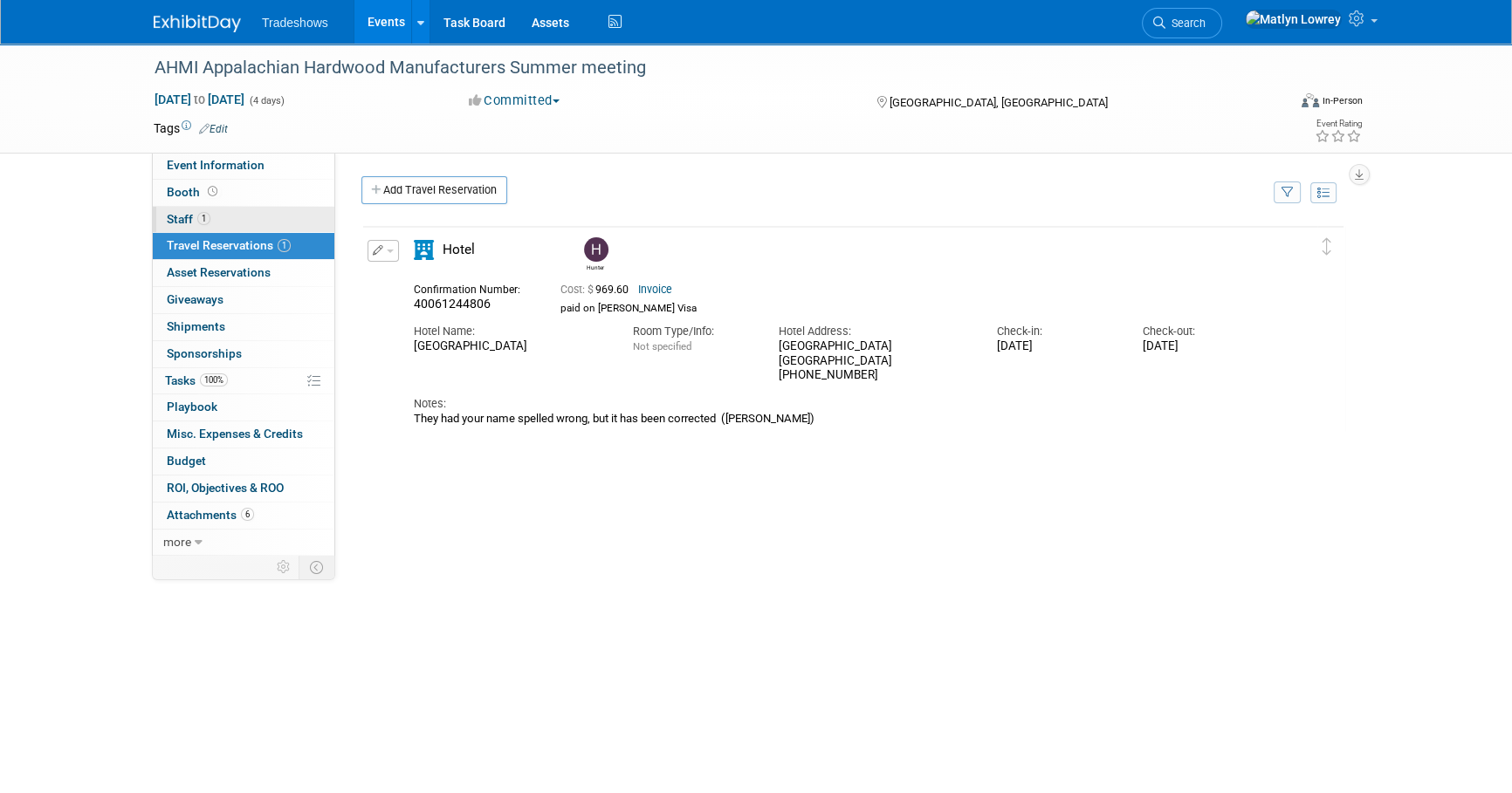
click at [270, 225] on link "1 Staff 1" at bounding box center [243, 220] width 181 height 26
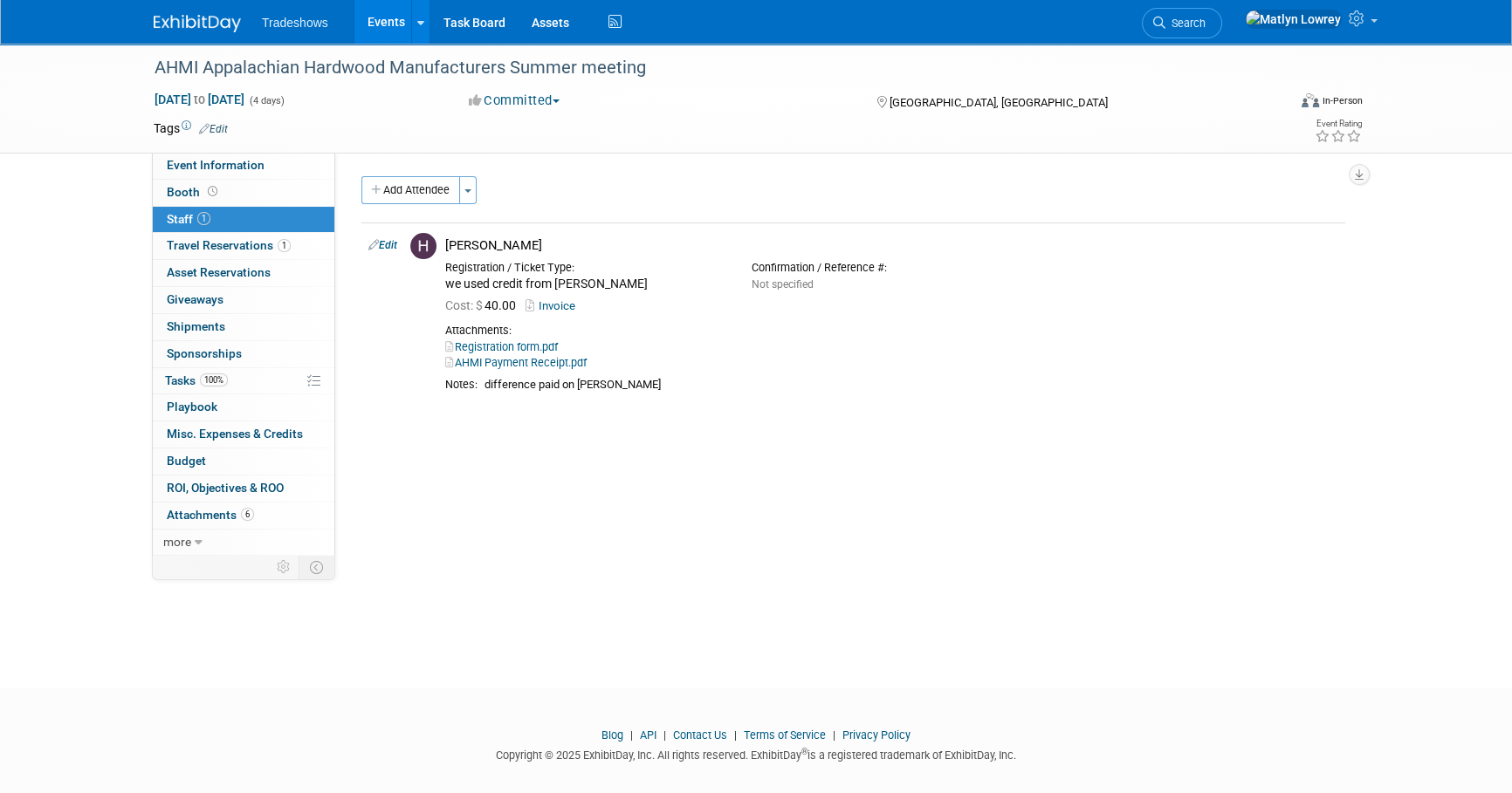
click at [227, 123] on link "Edit" at bounding box center [213, 128] width 29 height 12
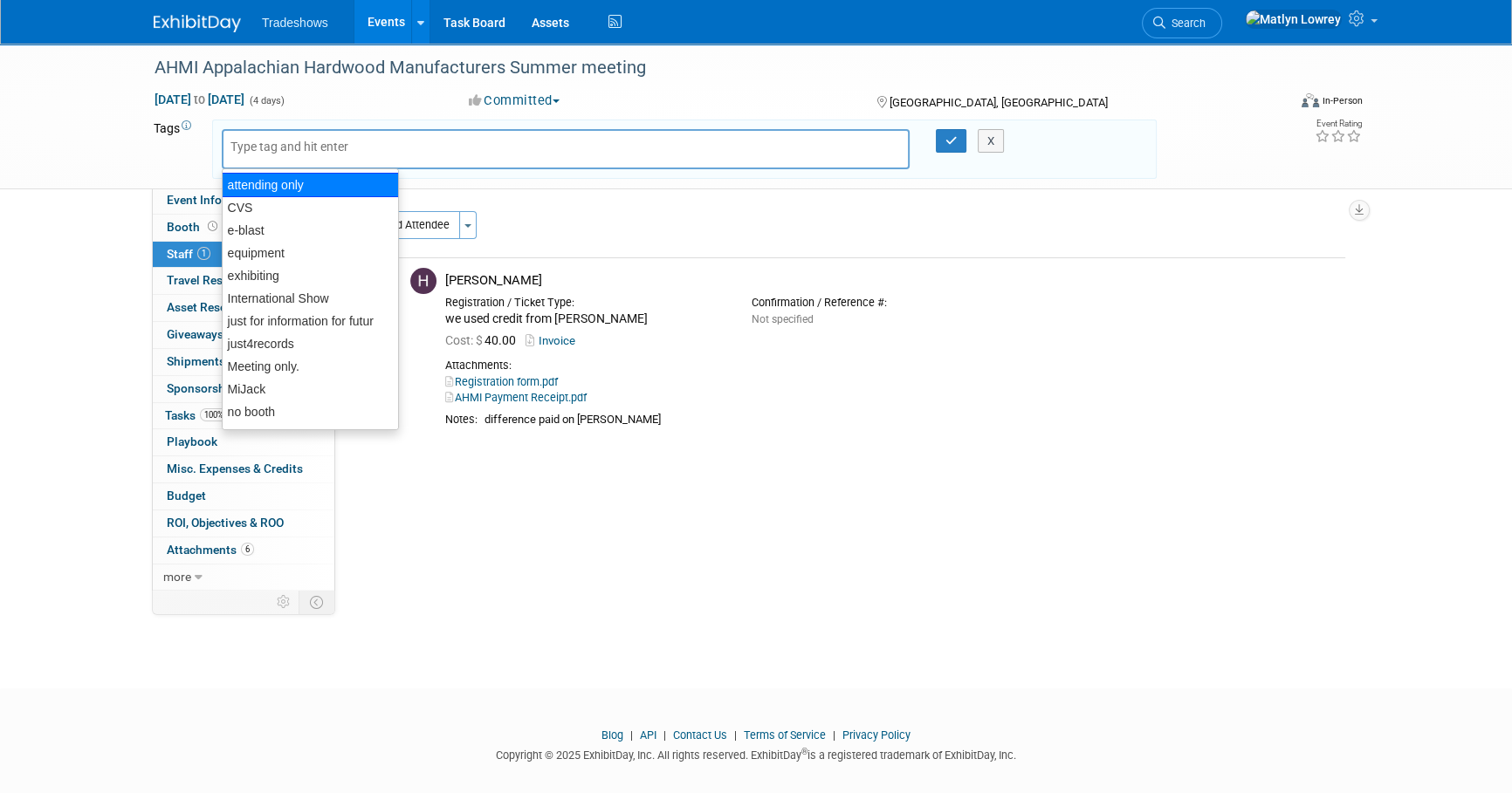
click at [272, 183] on div "attending only" at bounding box center [311, 185] width 178 height 24
type input "attending only"
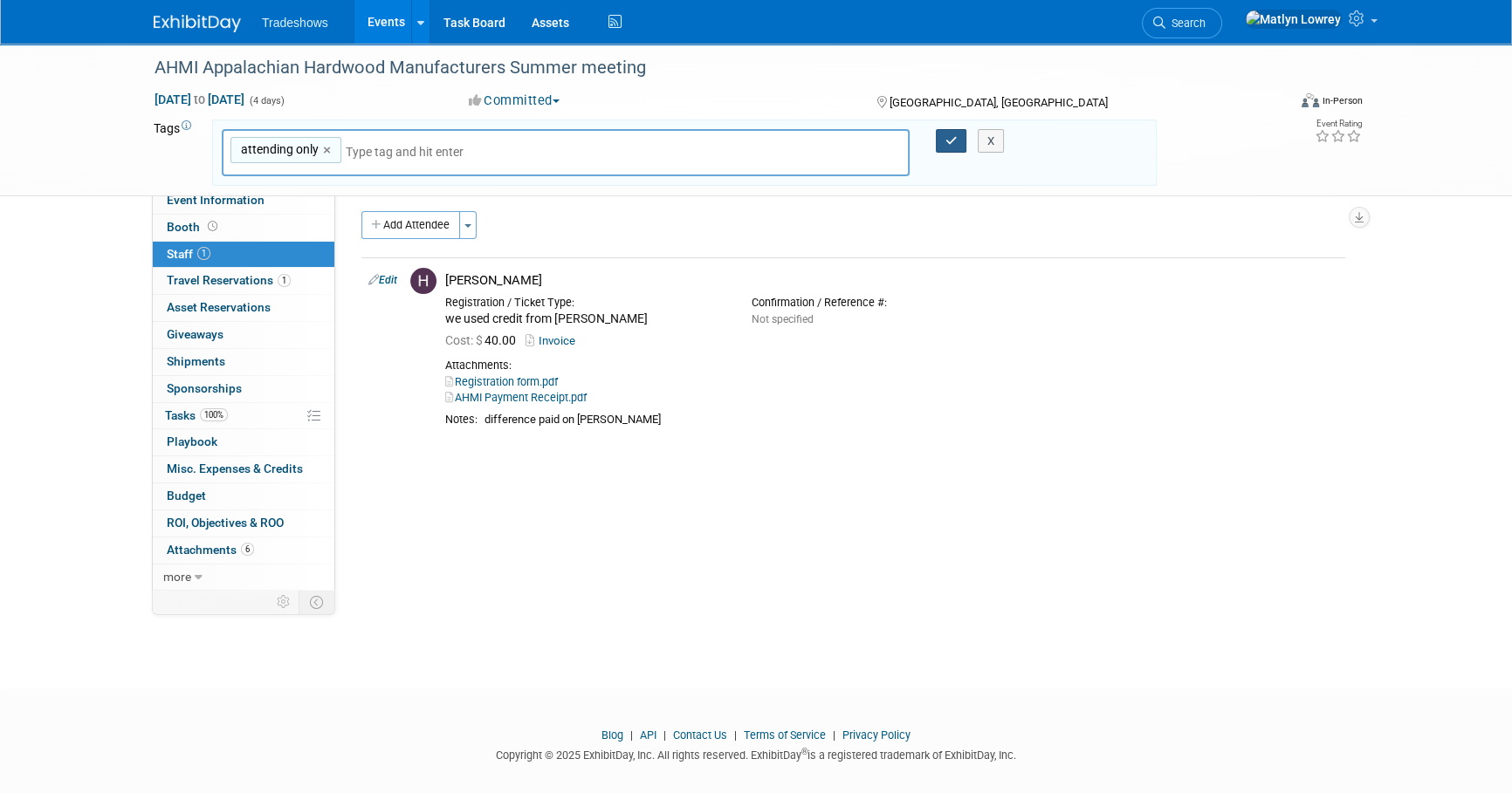
click at [936, 140] on button "button" at bounding box center [952, 141] width 31 height 24
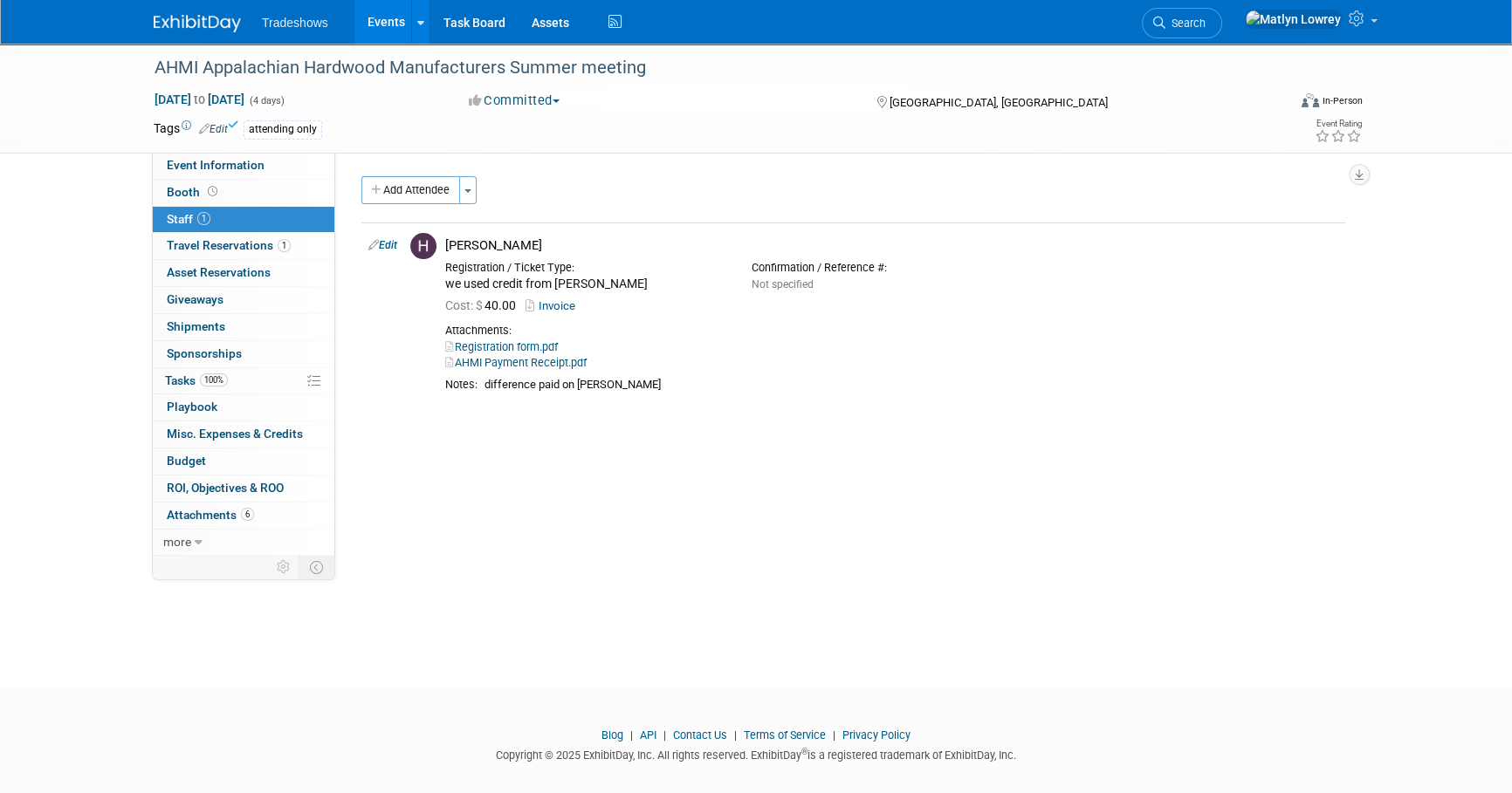
click at [376, 18] on link "Events" at bounding box center [386, 21] width 64 height 43
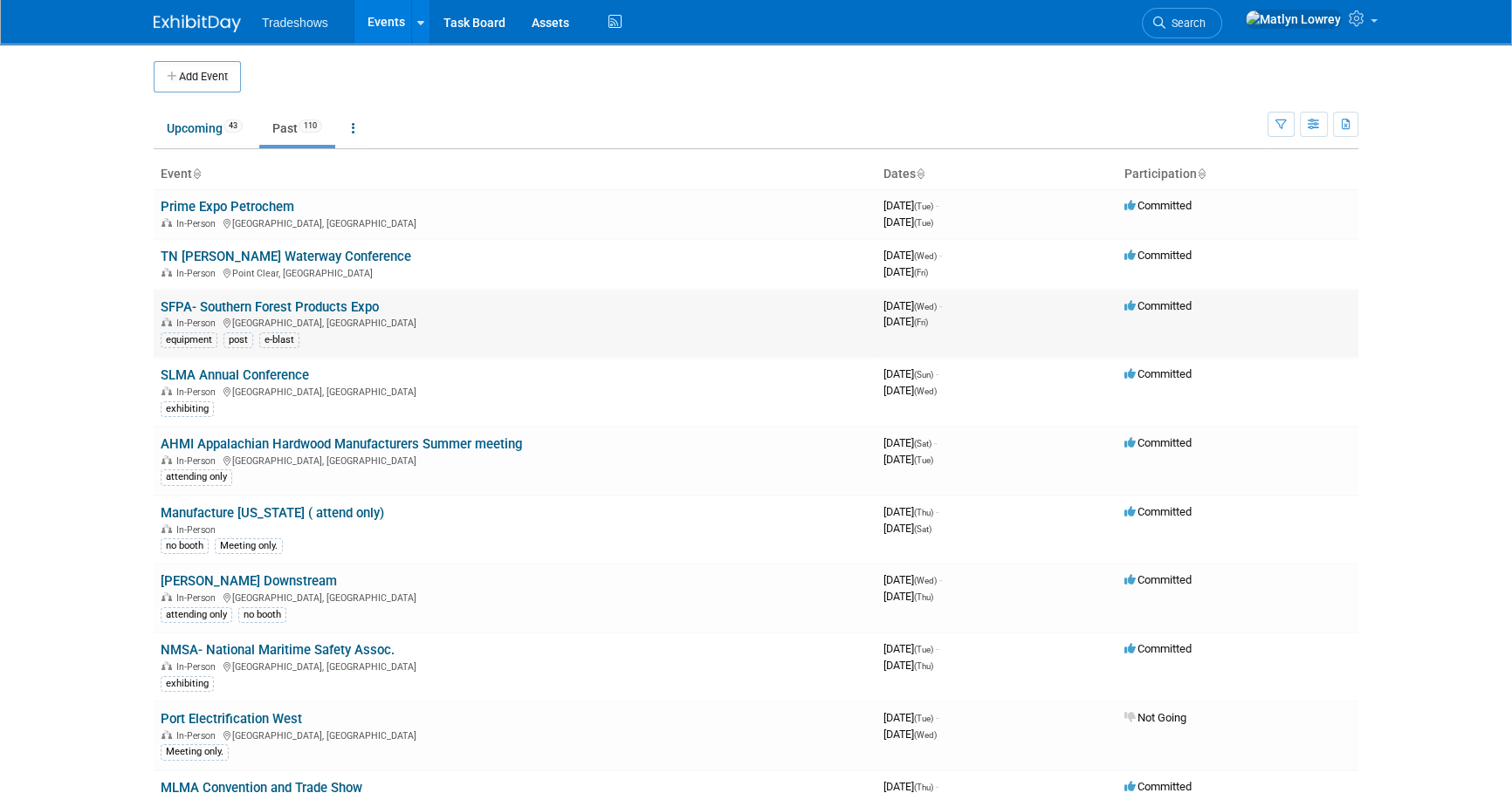
click at [244, 310] on link "SFPA- Southern Forest Products Expo" at bounding box center [270, 307] width 218 height 16
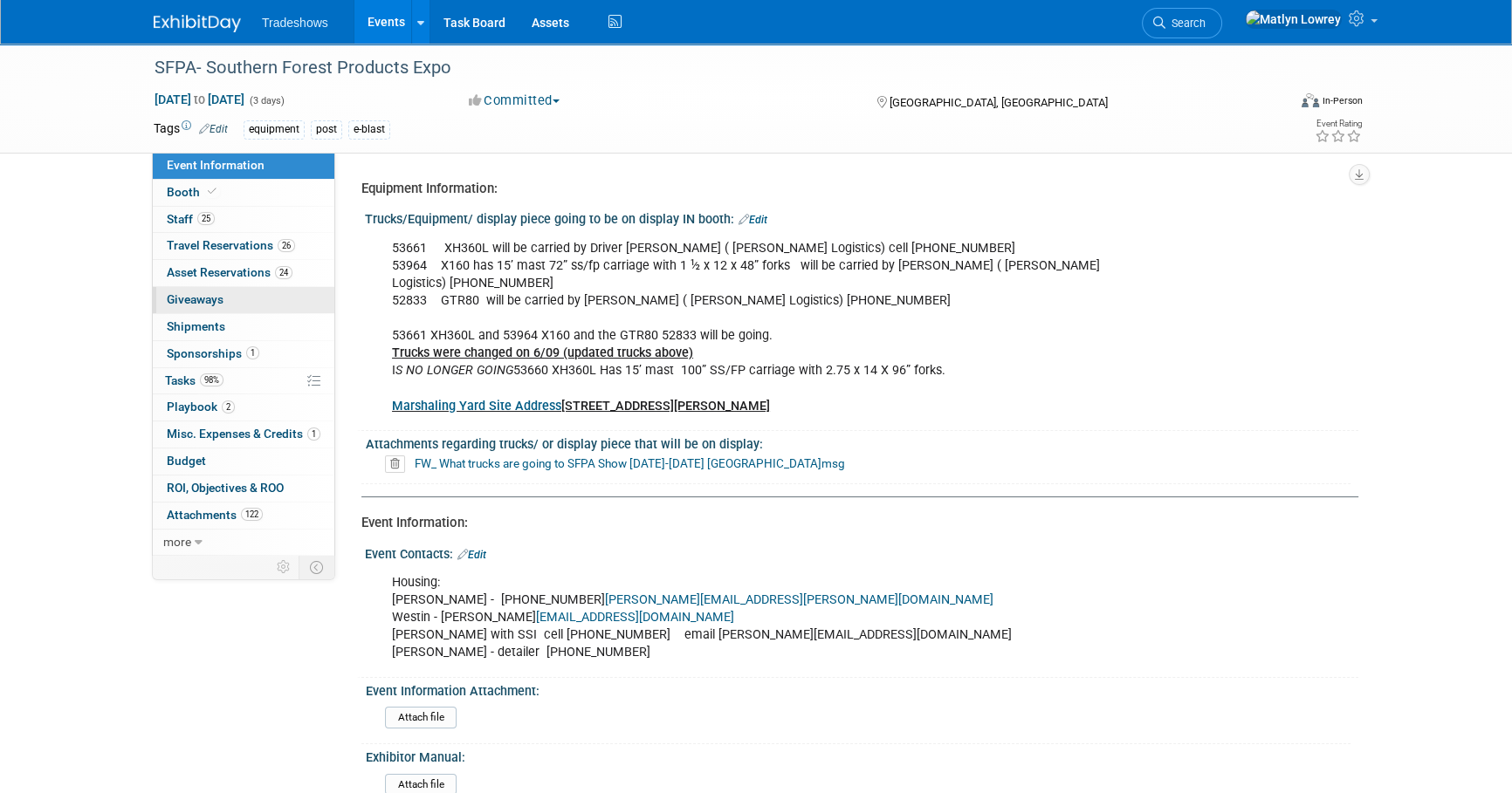
click at [237, 308] on link "0 Giveaways 0" at bounding box center [243, 300] width 181 height 26
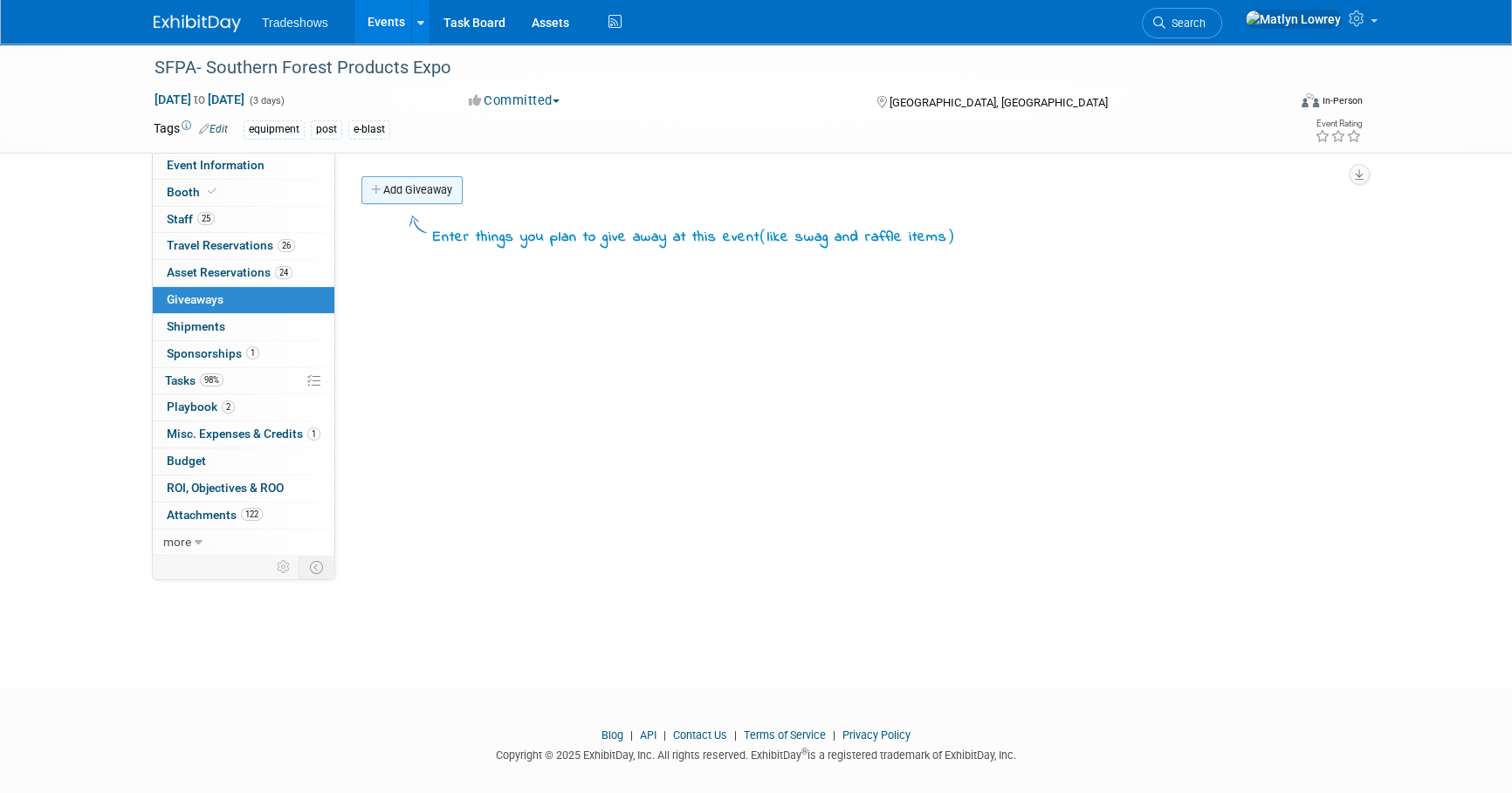
click at [422, 194] on link "Add Giveaway" at bounding box center [412, 190] width 101 height 28
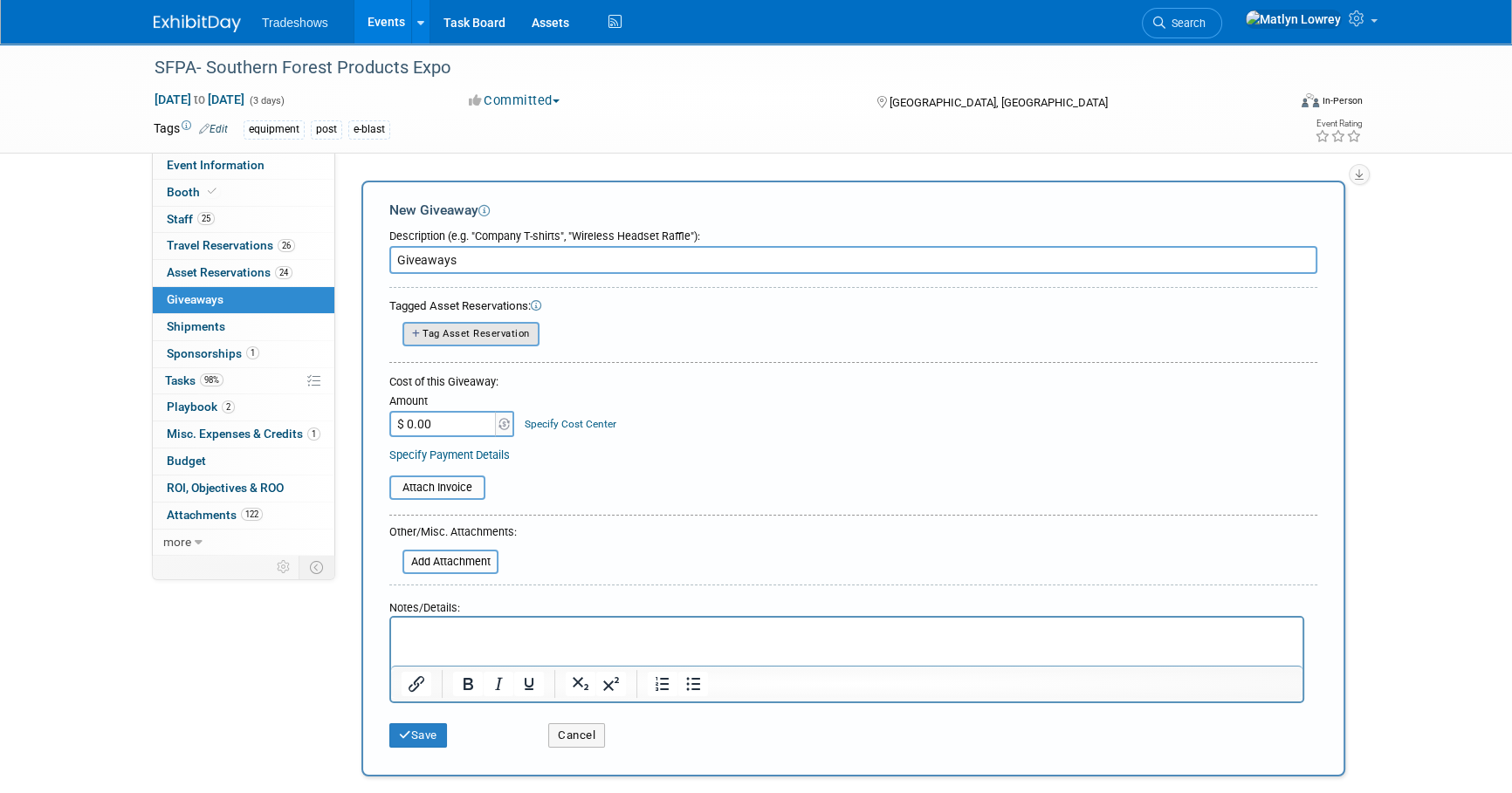
type input "Giveaways"
click at [457, 333] on span "Tag Asset Reservation" at bounding box center [476, 334] width 107 height 11
select select
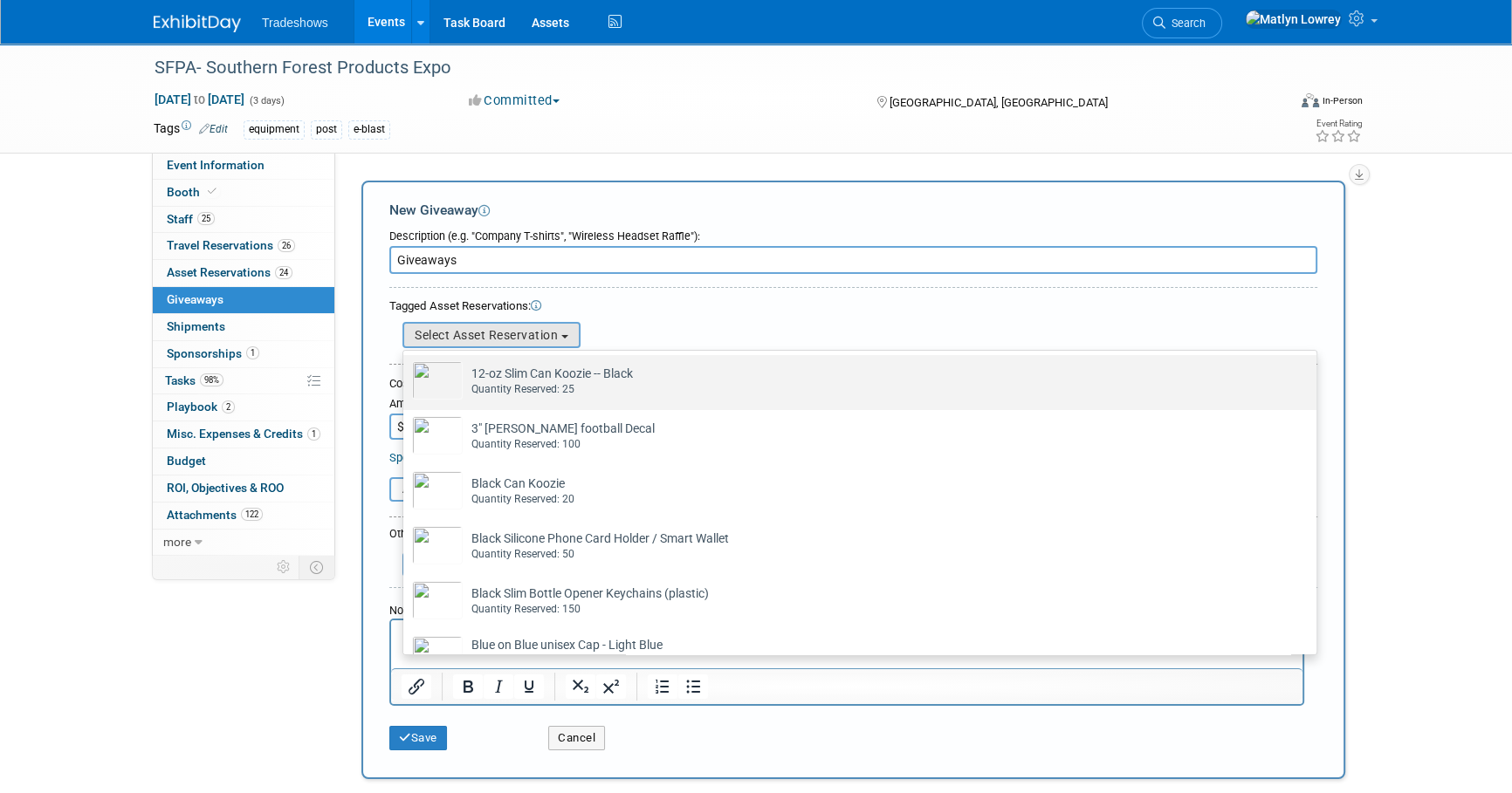
click at [535, 386] on div "Quantity Reserved: 25" at bounding box center [877, 389] width 810 height 15
click at [406, 376] on input "12-oz Slim Can Koozie -- Black Already tagged in this giveaway Quantity Reserve…" at bounding box center [400, 371] width 11 height 11
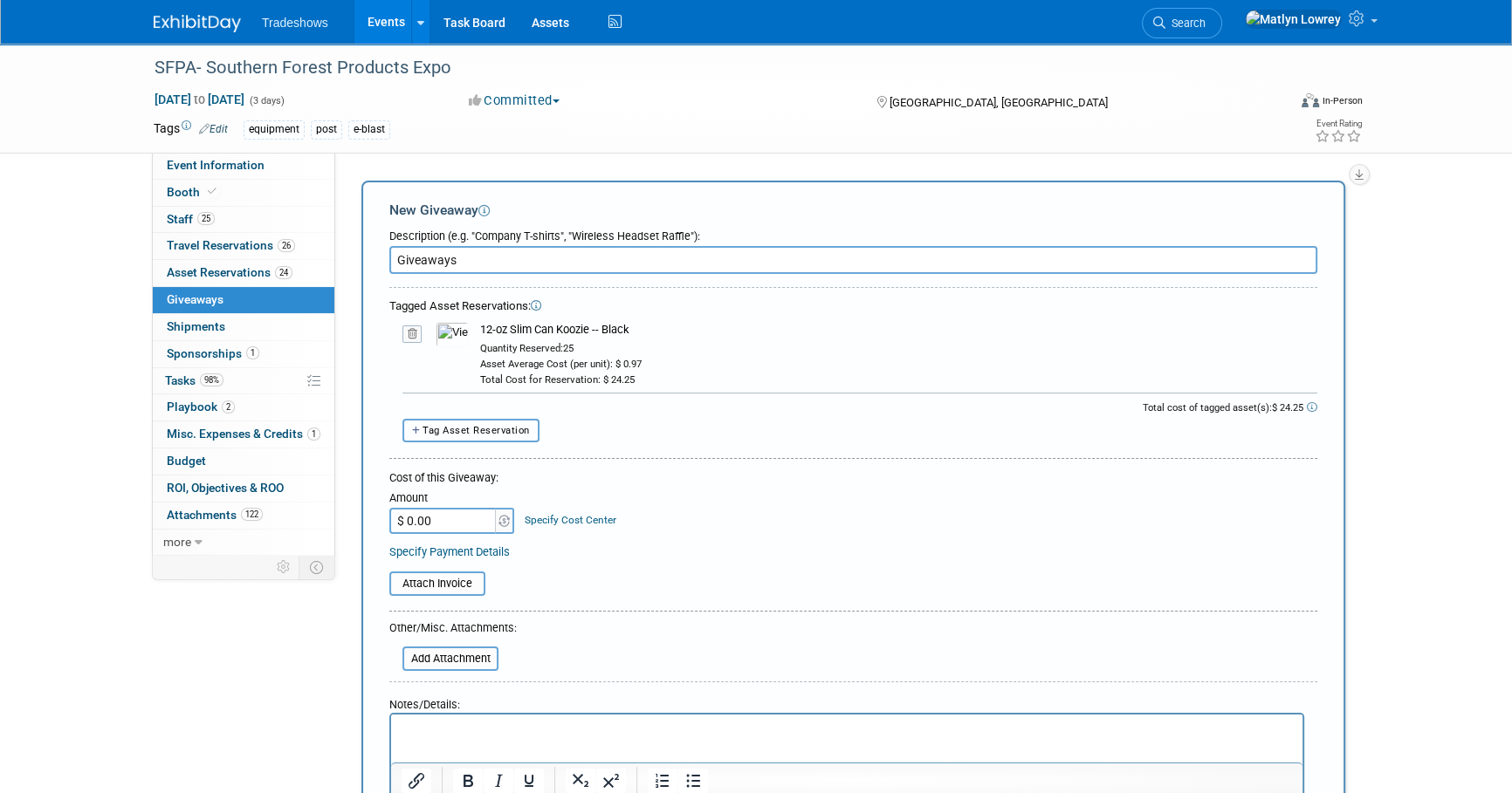
click at [473, 427] on span "Tag Asset Reservation" at bounding box center [476, 431] width 107 height 11
select select
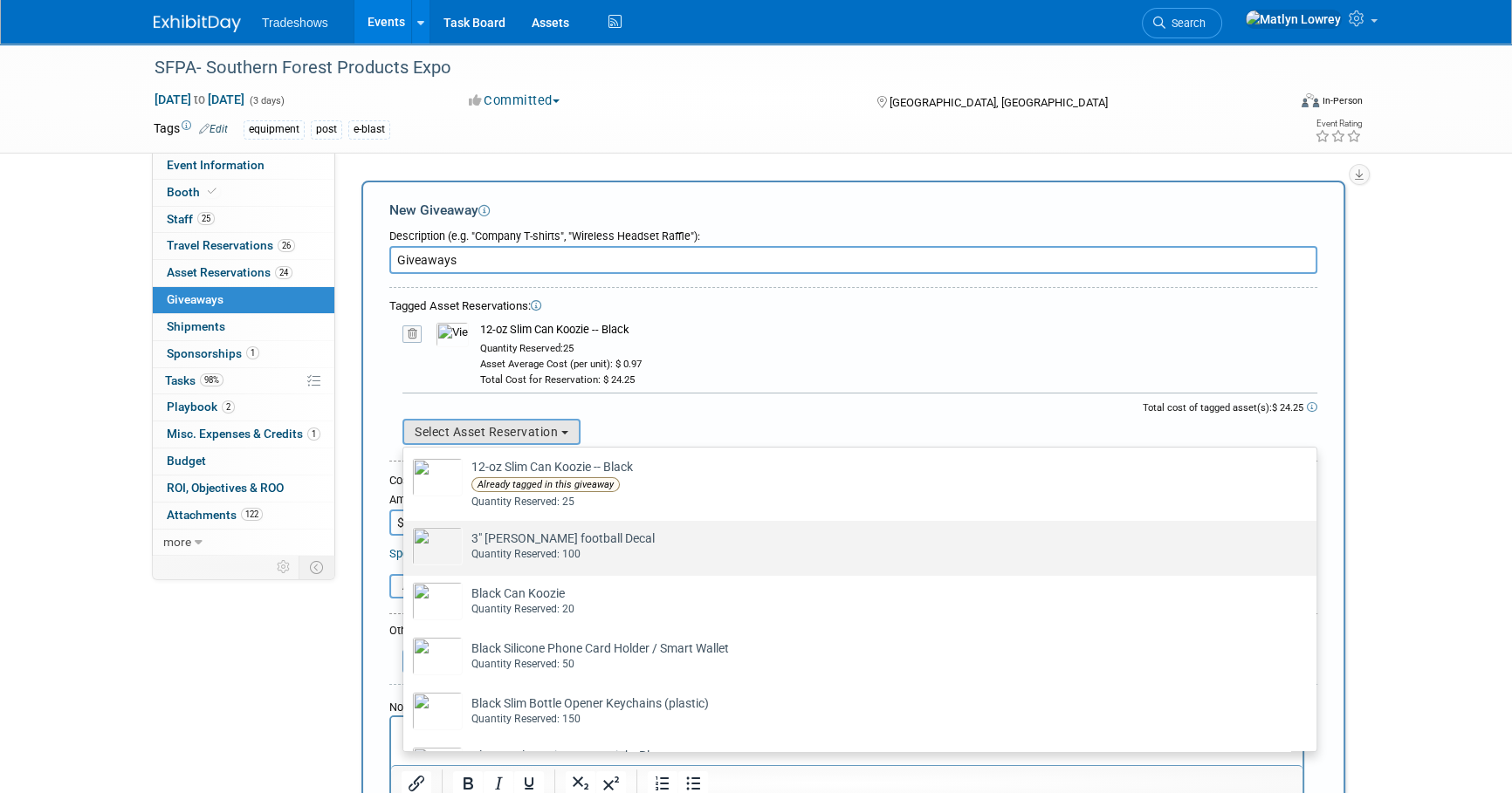
click at [498, 541] on td "3" Taylor football Decal Already tagged in this giveaway Quantity Reserved: 100" at bounding box center [871, 546] width 818 height 39
click at [406, 541] on input "3" Taylor football Decal Already tagged in this giveaway Quantity Reserved: 100" at bounding box center [400, 536] width 11 height 11
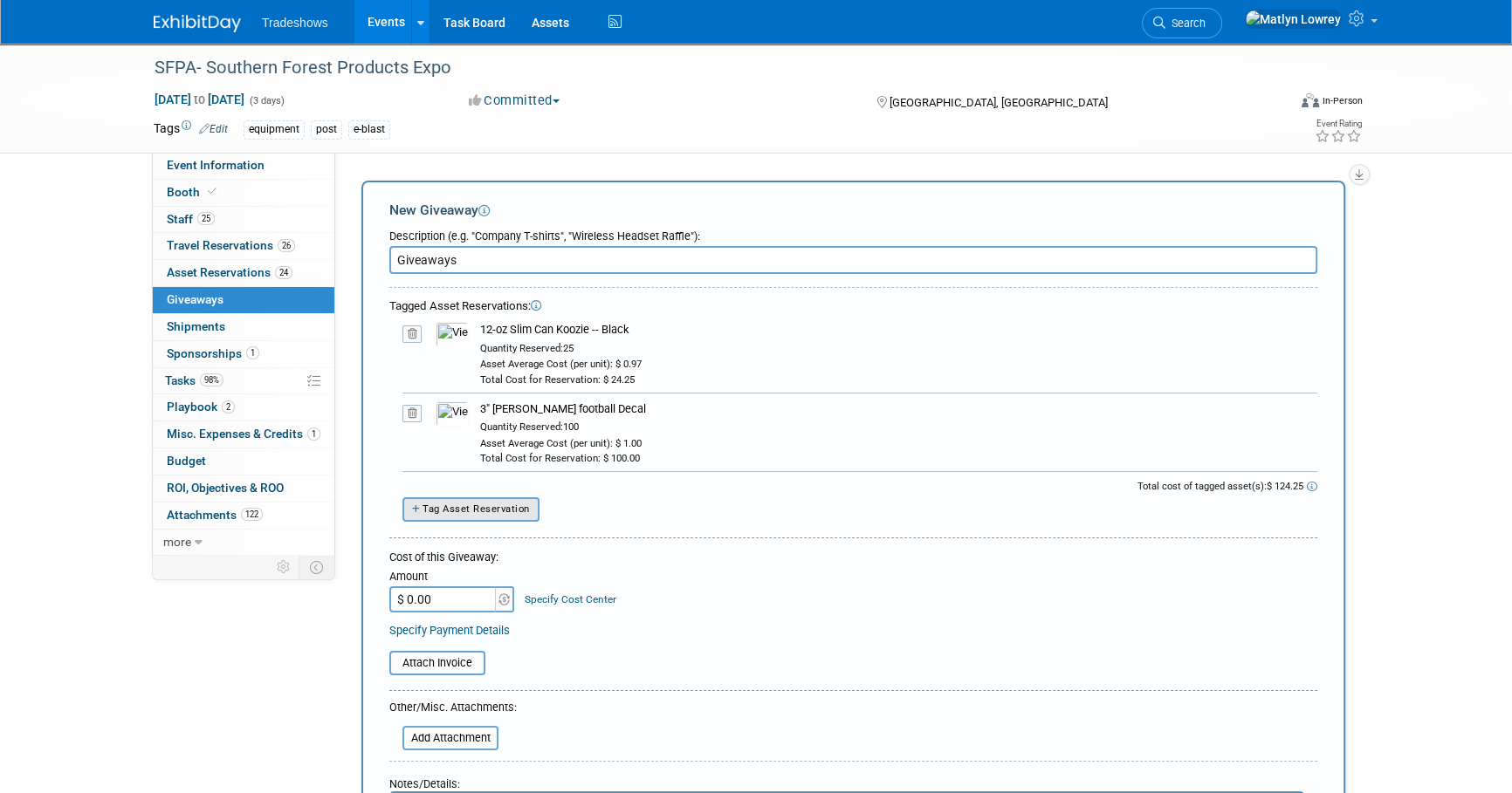
scroll to position [79, 0]
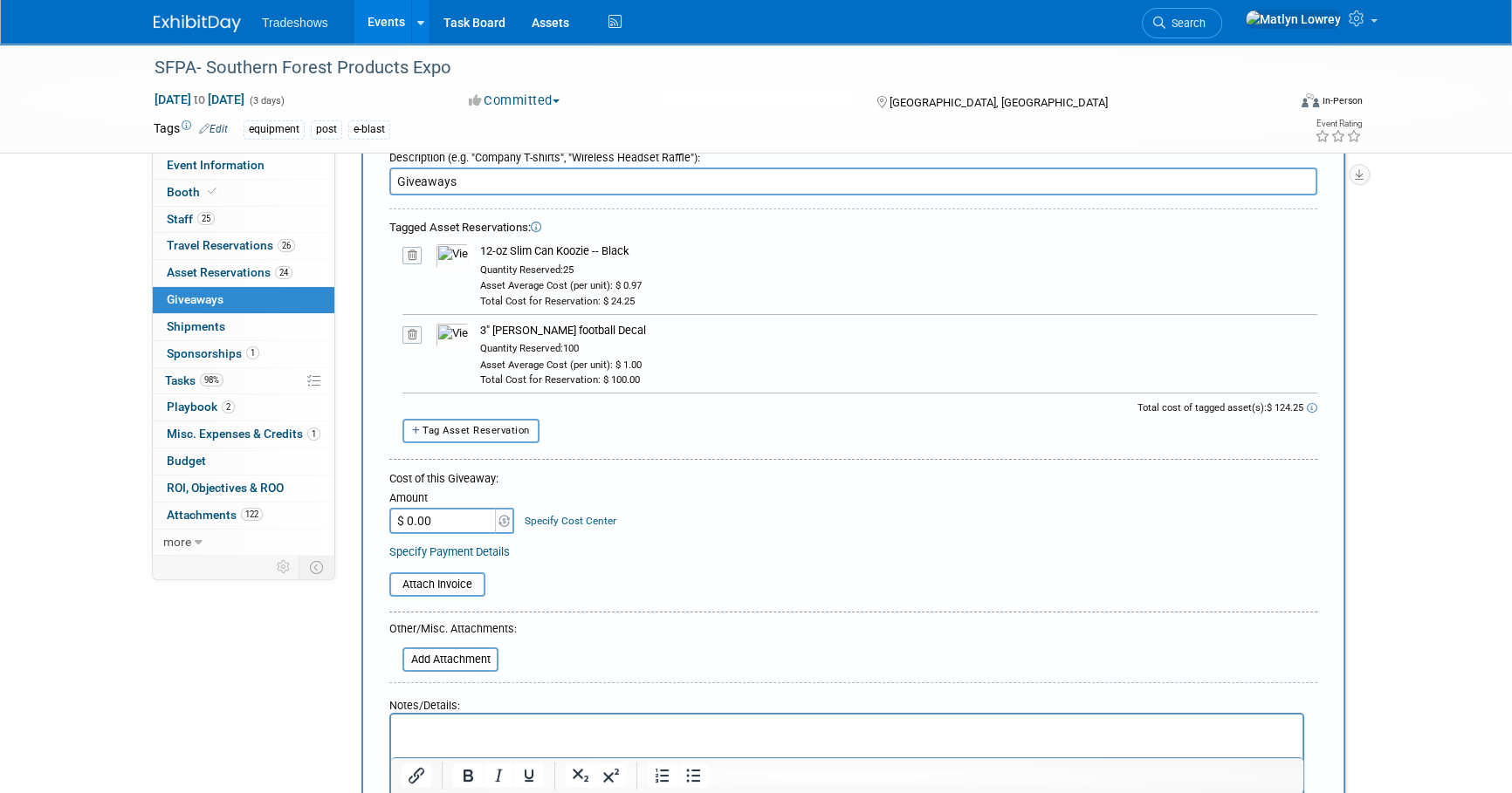
click at [464, 429] on span "Tag Asset Reservation" at bounding box center [476, 431] width 107 height 11
select select
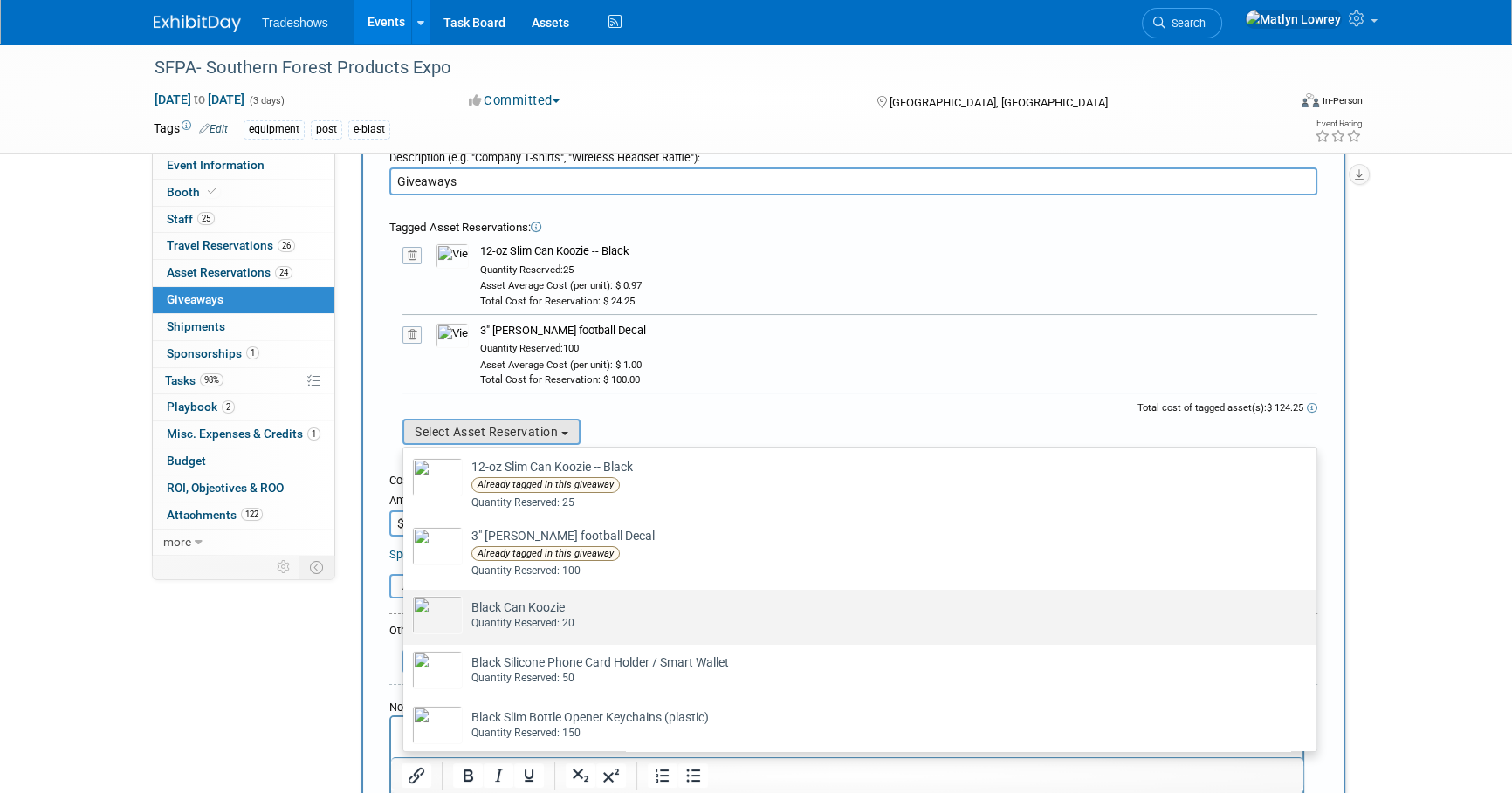
click at [499, 619] on div "Quantity Reserved: 20" at bounding box center [877, 623] width 810 height 15
click at [406, 611] on input "Black Can Koozie Already tagged in this giveaway Quantity Reserved: 20" at bounding box center [400, 604] width 11 height 11
select select "2_11580147"
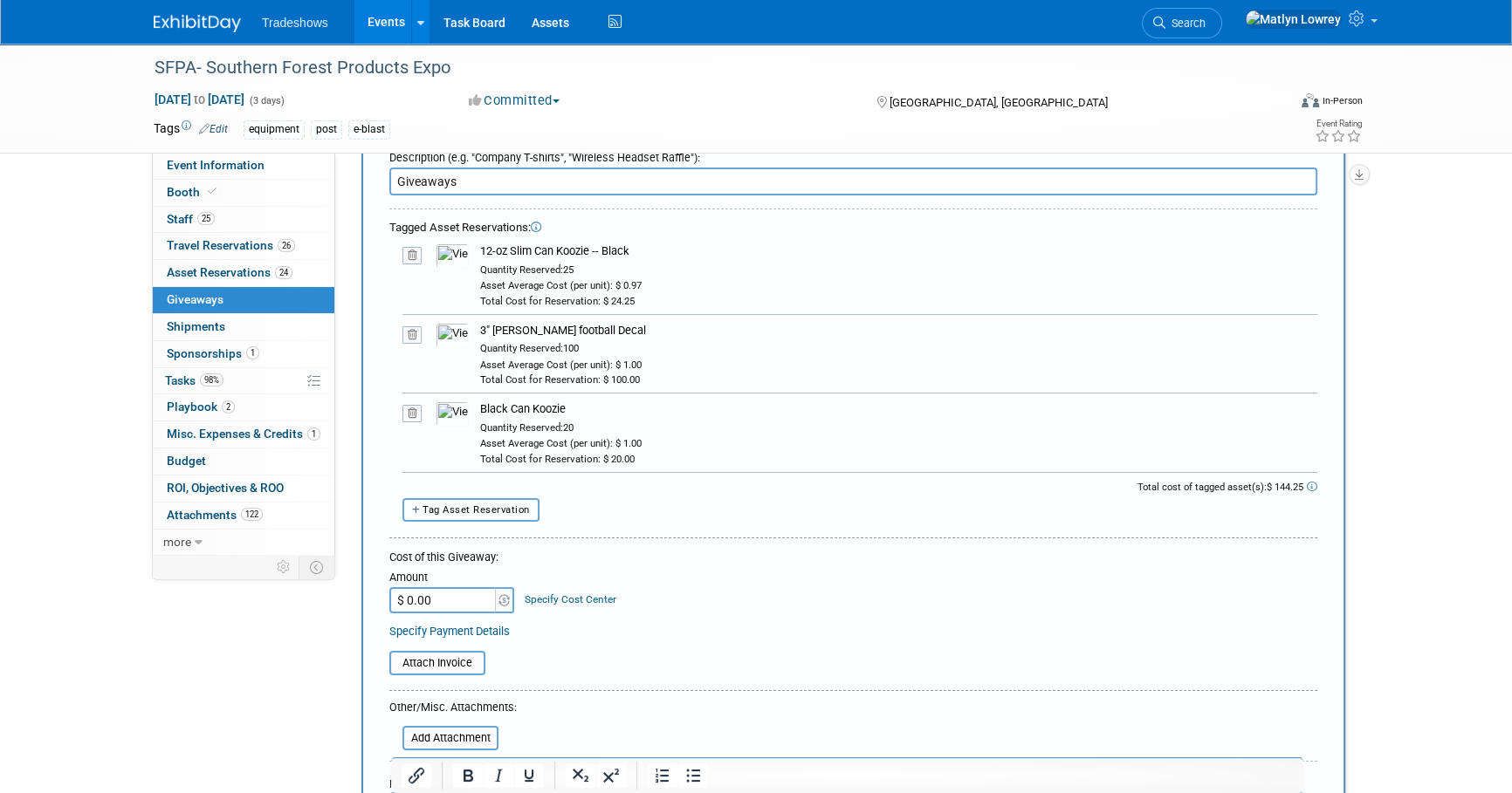
click at [505, 506] on span "Tag Asset Reservation" at bounding box center [476, 510] width 107 height 11
select select
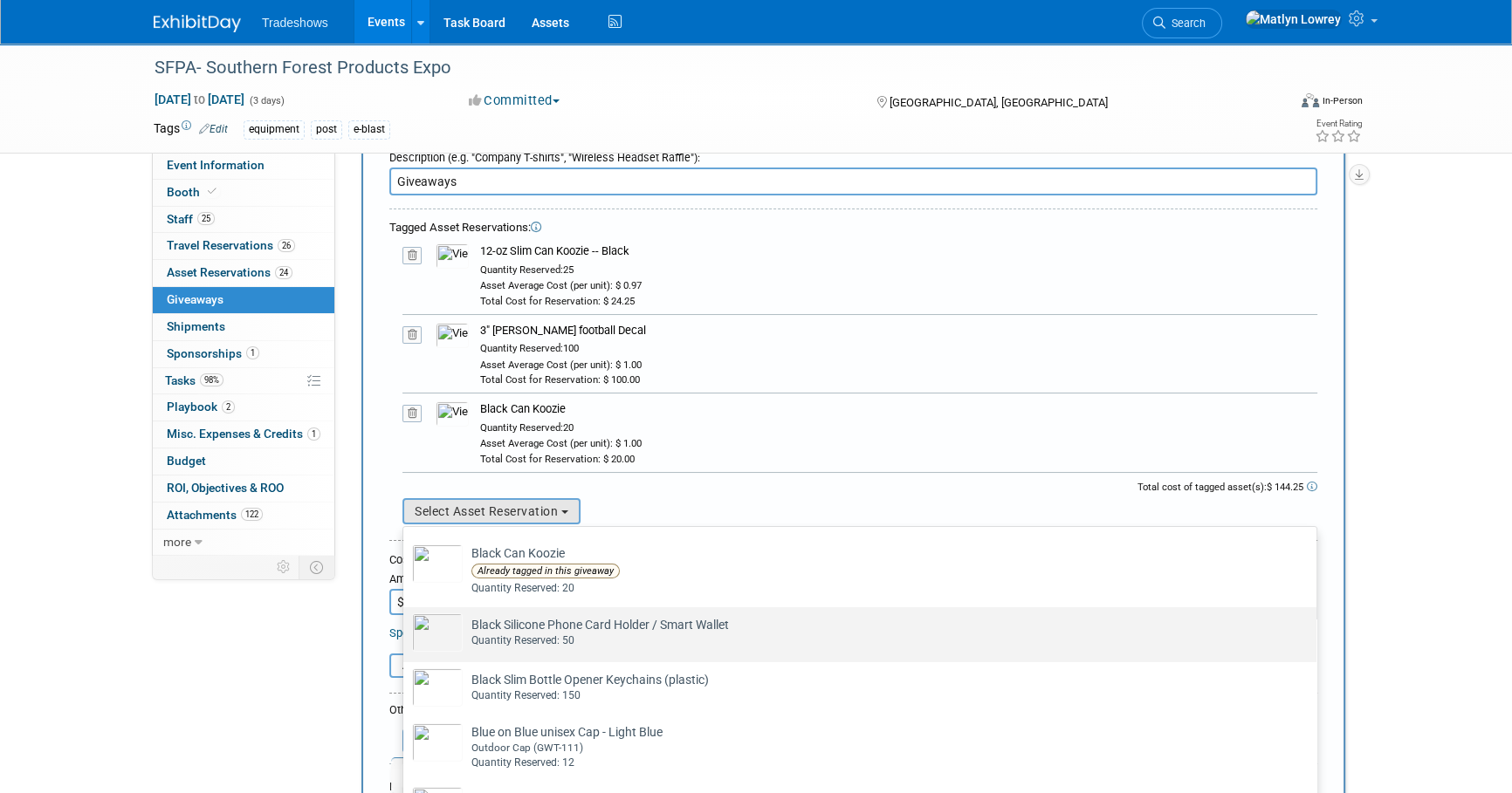
scroll to position [158, 0]
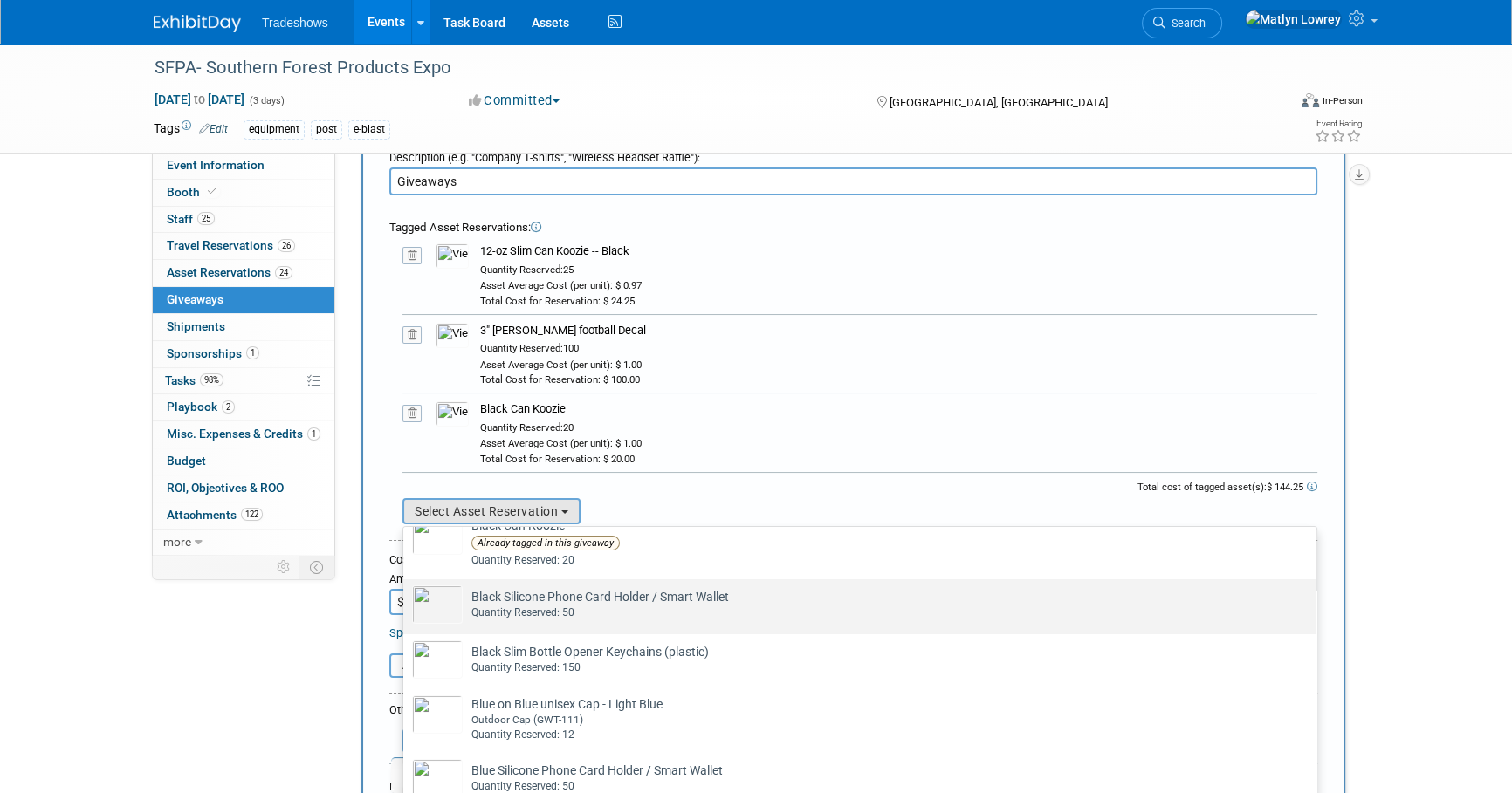
click at [538, 601] on td "Black Silicone Phone Card Holder / Smart Wallet Already tagged in this giveaway…" at bounding box center [871, 604] width 818 height 39
click at [406, 600] on input "Black Silicone Phone Card Holder / Smart Wallet Already tagged in this giveaway…" at bounding box center [400, 594] width 11 height 11
select select "2_11580108"
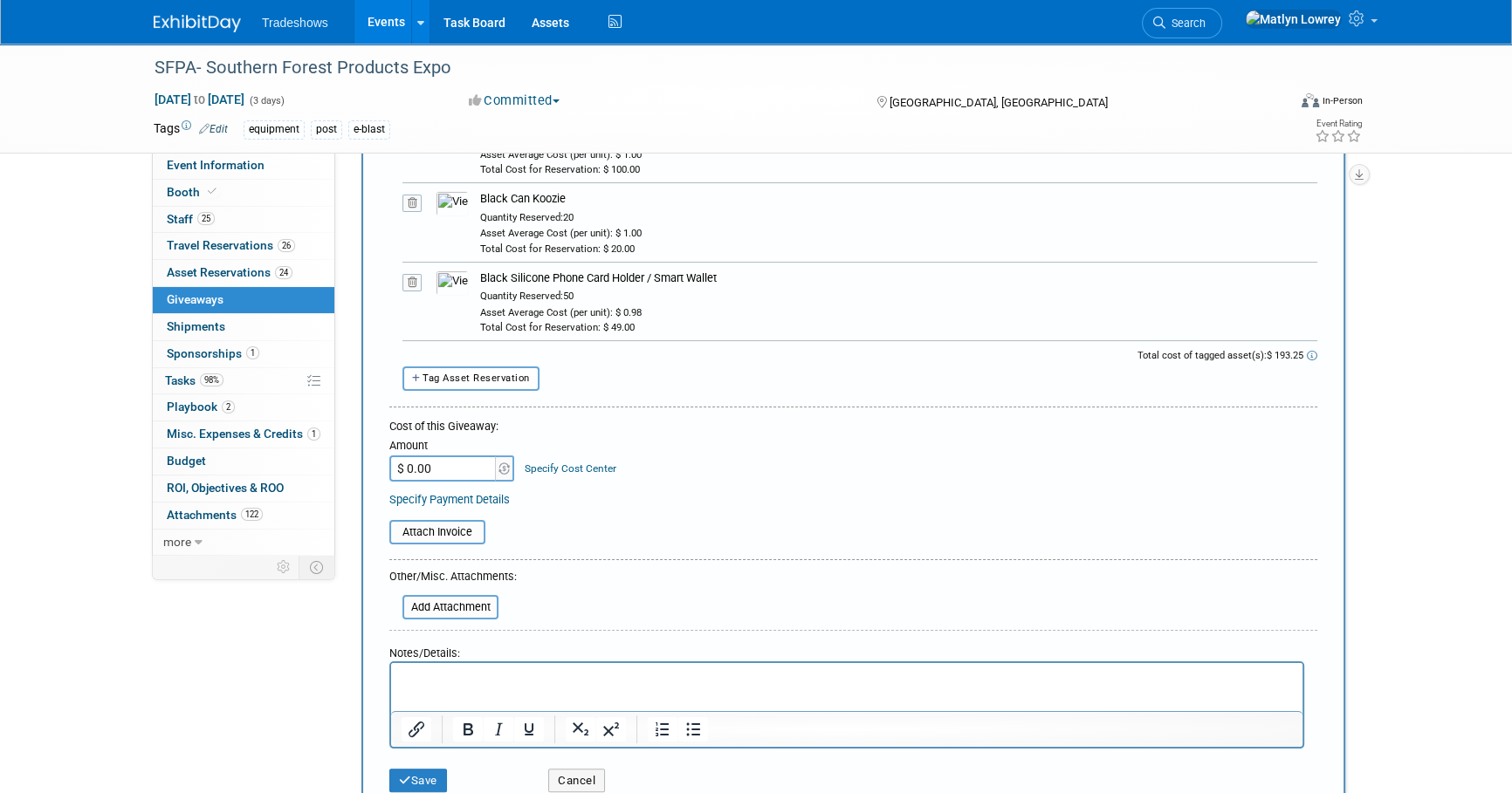
scroll to position [317, 0]
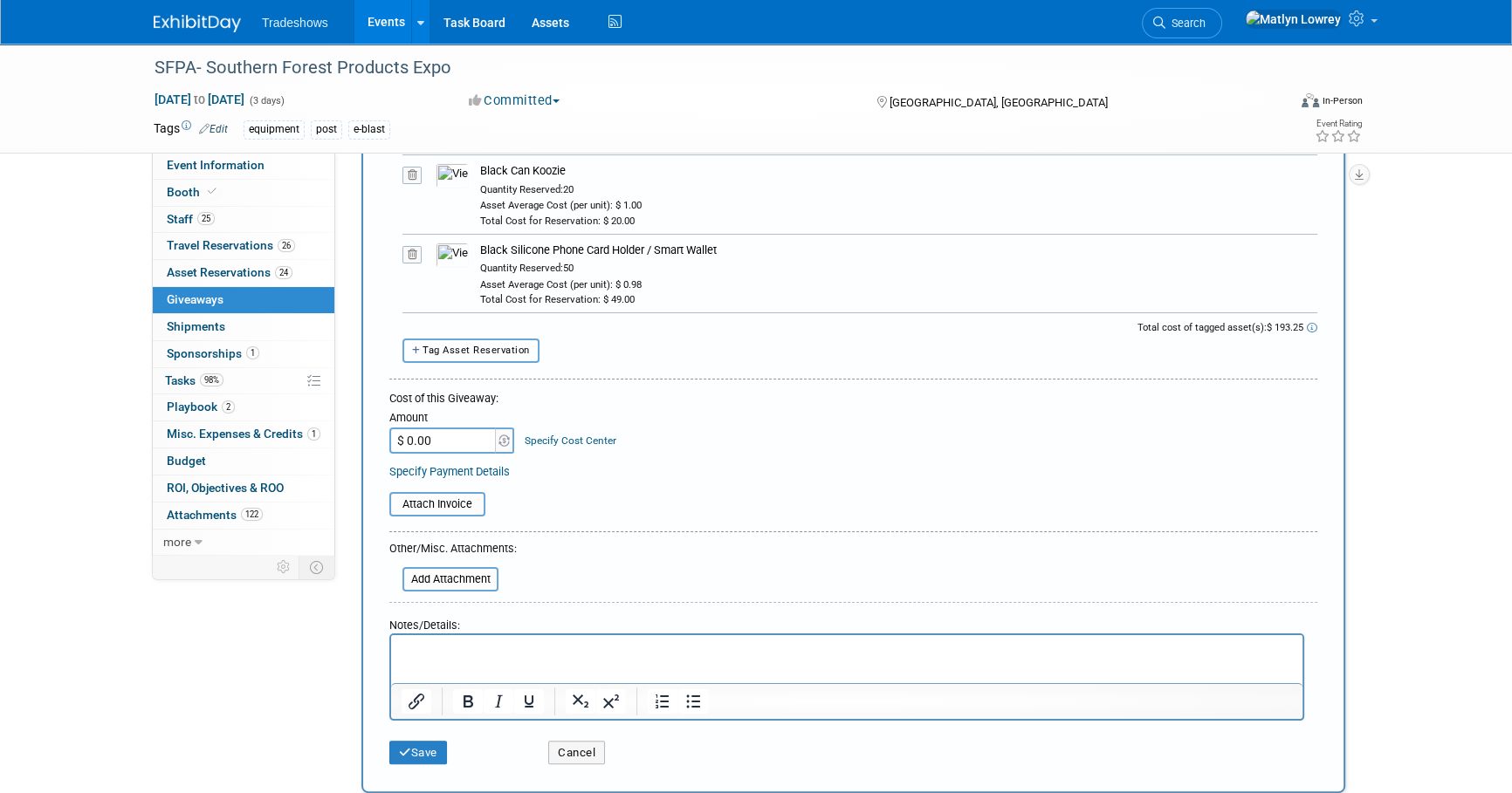
click at [504, 345] on span "Tag Asset Reservation" at bounding box center [476, 350] width 107 height 11
select select
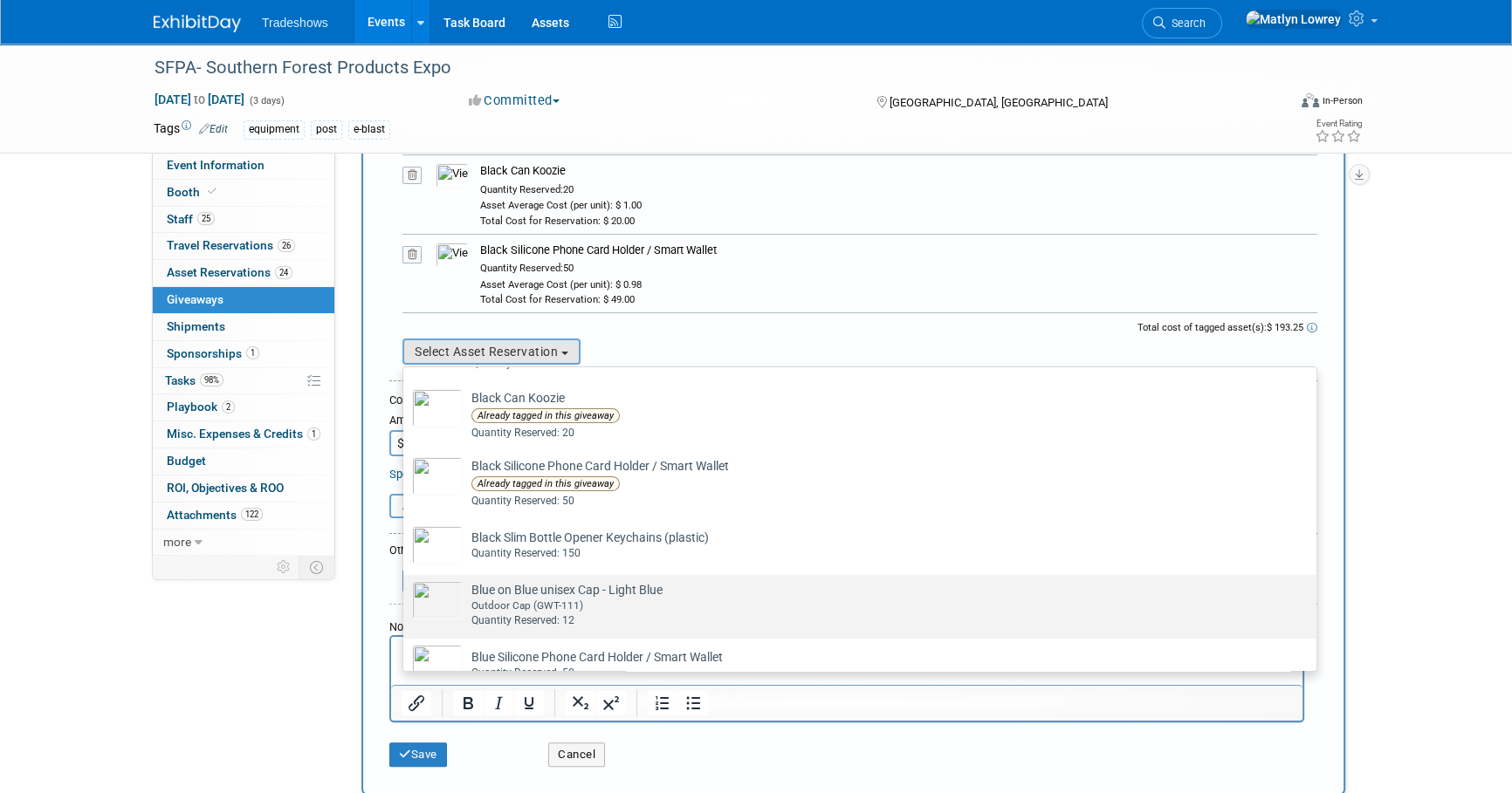
scroll to position [158, 0]
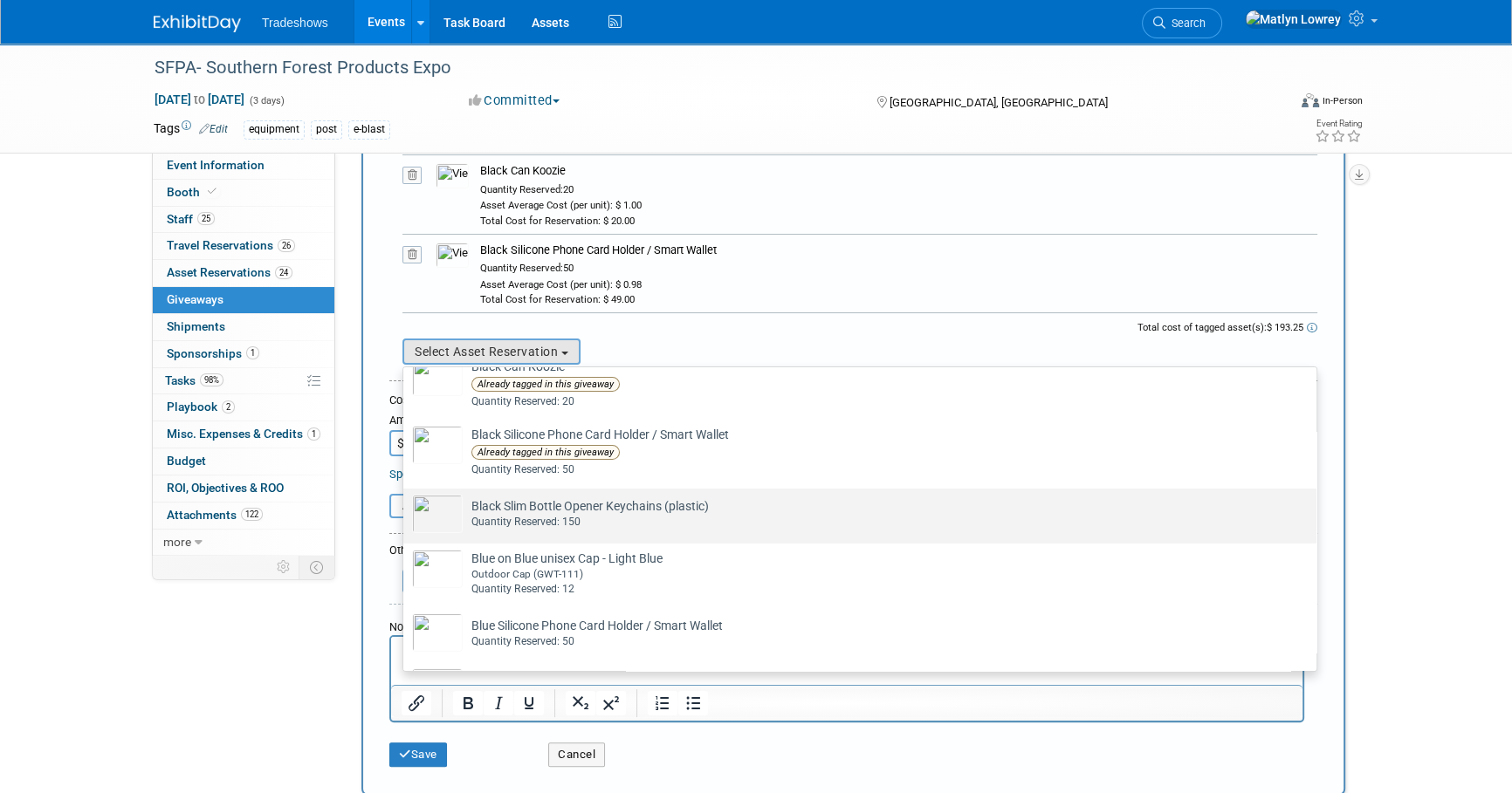
click at [519, 515] on div "Quantity Reserved: 150" at bounding box center [877, 522] width 810 height 15
click at [406, 509] on input "Black Slim Bottle Opener Keychains (plastic) Already tagged in this giveaway Qu…" at bounding box center [400, 504] width 11 height 11
select select "2_11580094"
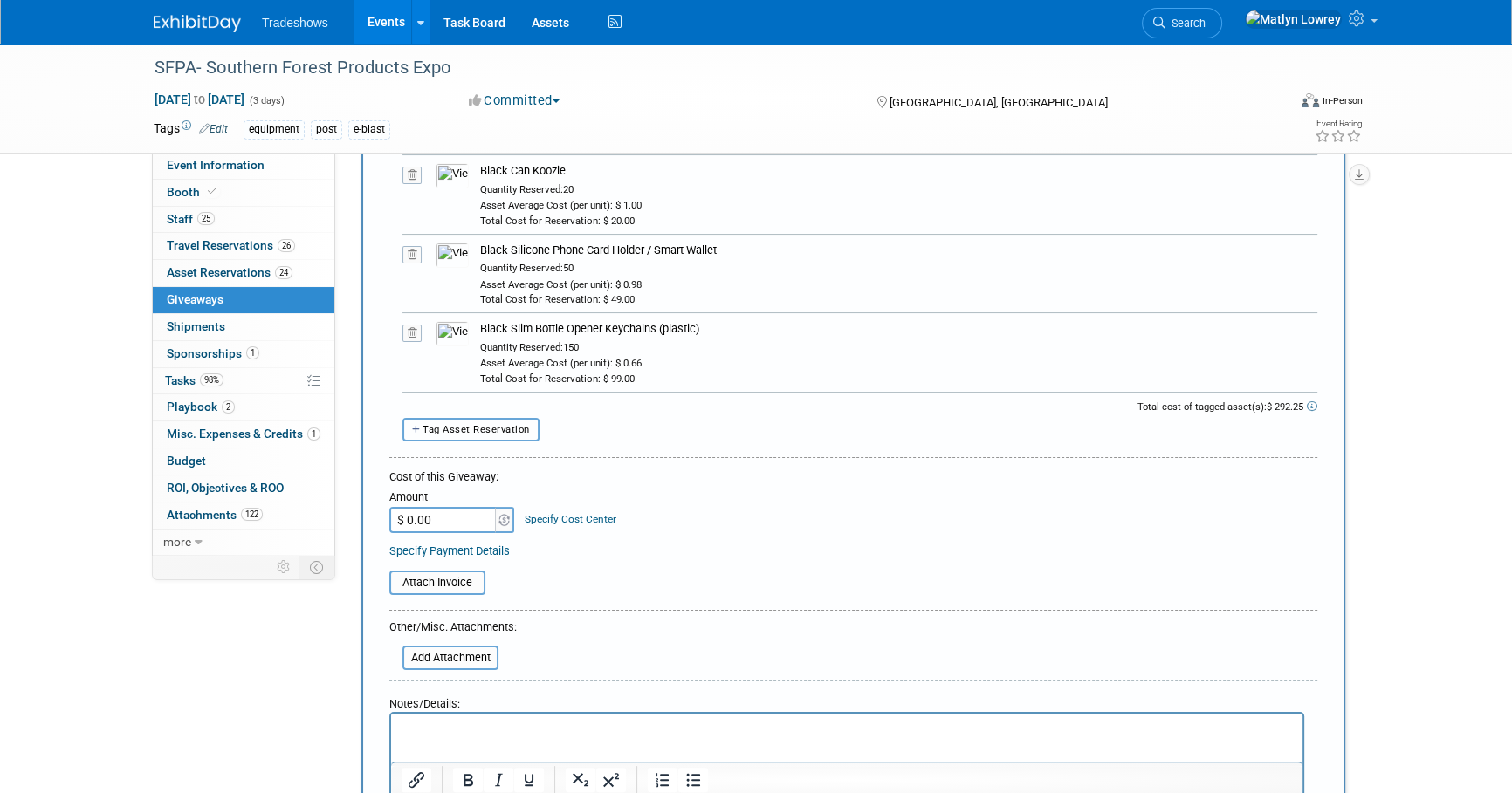
click at [500, 431] on span "Tag Asset Reservation" at bounding box center [476, 430] width 107 height 11
select select
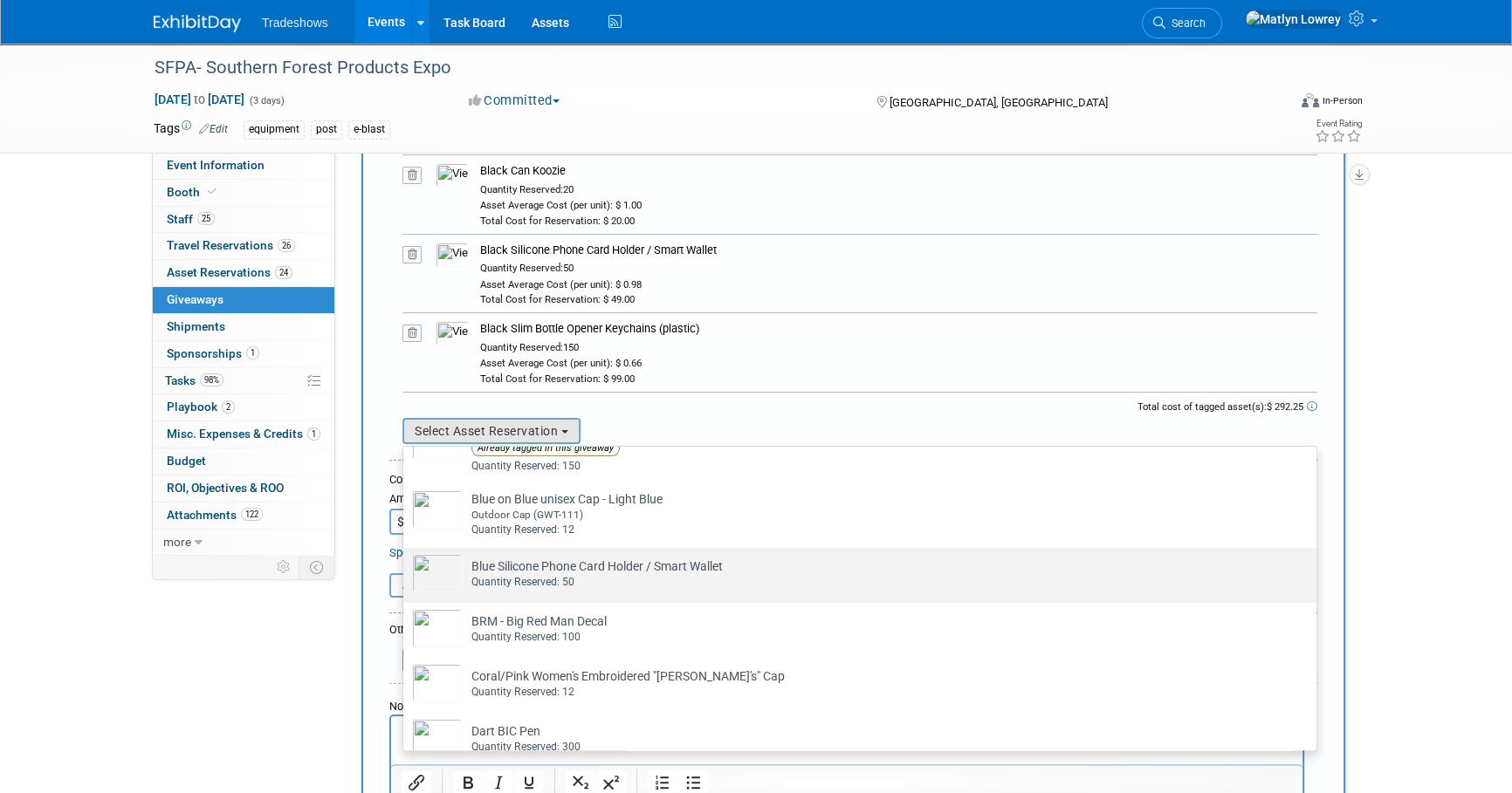
scroll to position [317, 0]
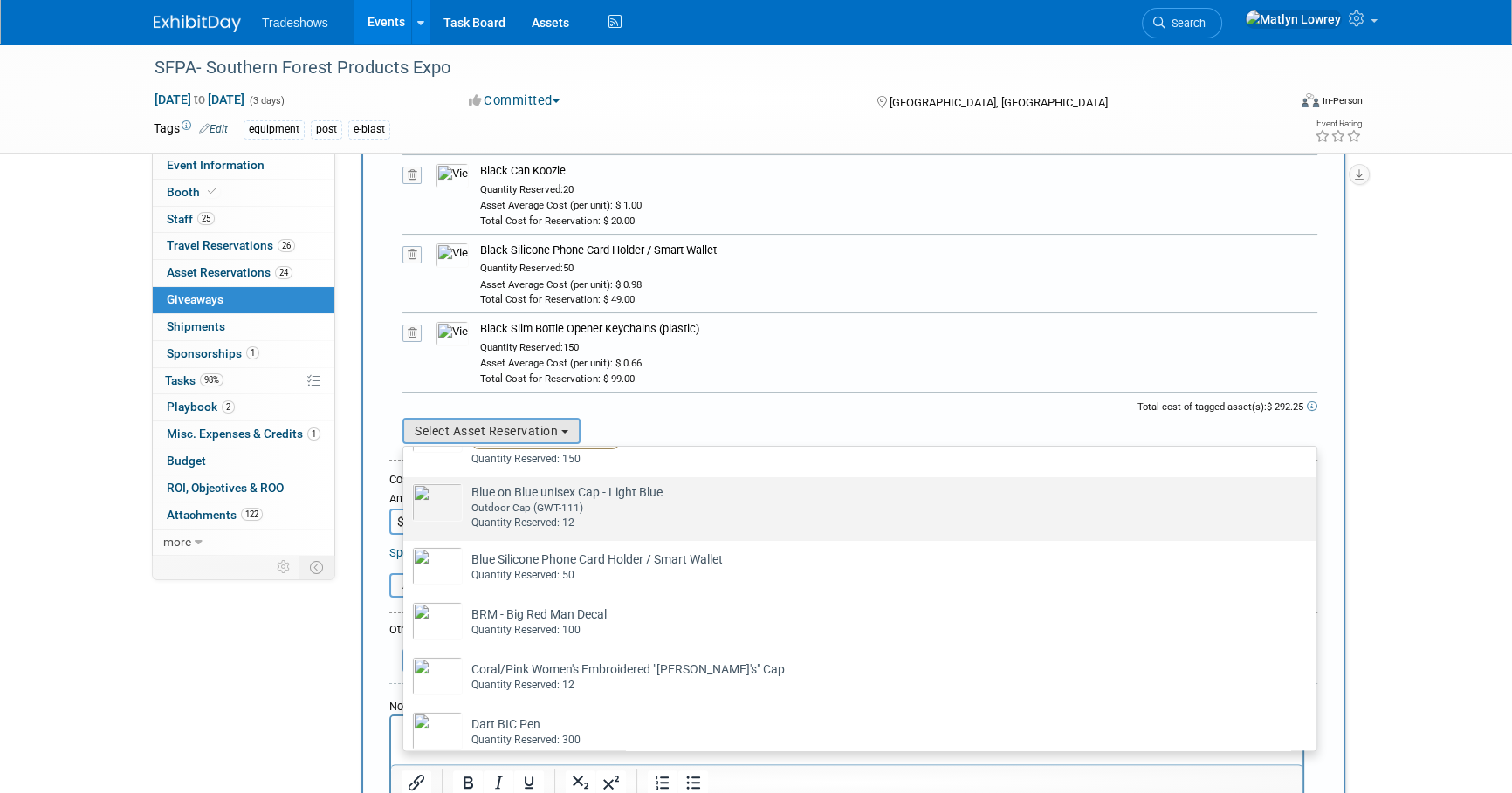
click at [520, 520] on div "Quantity Reserved: 12" at bounding box center [877, 523] width 810 height 15
click at [406, 498] on input "Blue on Blue unisex Cap - Light Blue Already tagged in this giveaway Outdoor Ca…" at bounding box center [400, 493] width 11 height 11
select select "2_11580144"
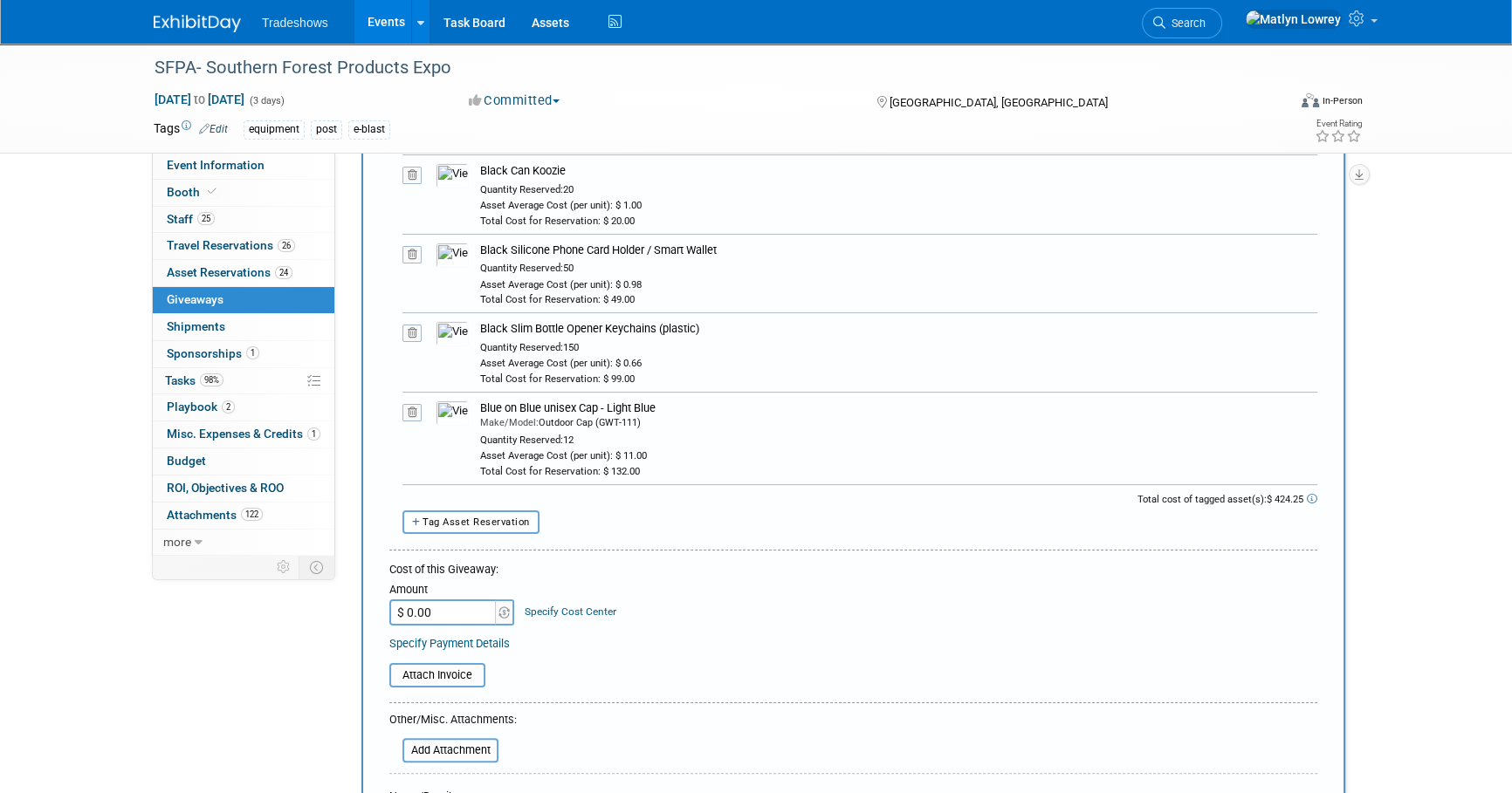
click at [498, 532] on div "Tagged Asset Reservations: 10048196-10718468-f77a8da1-7818-4814-a530-d4898a0189…" at bounding box center [853, 257] width 928 height 558
click at [506, 525] on button "Tag Asset Reservation" at bounding box center [471, 521] width 137 height 23
select select
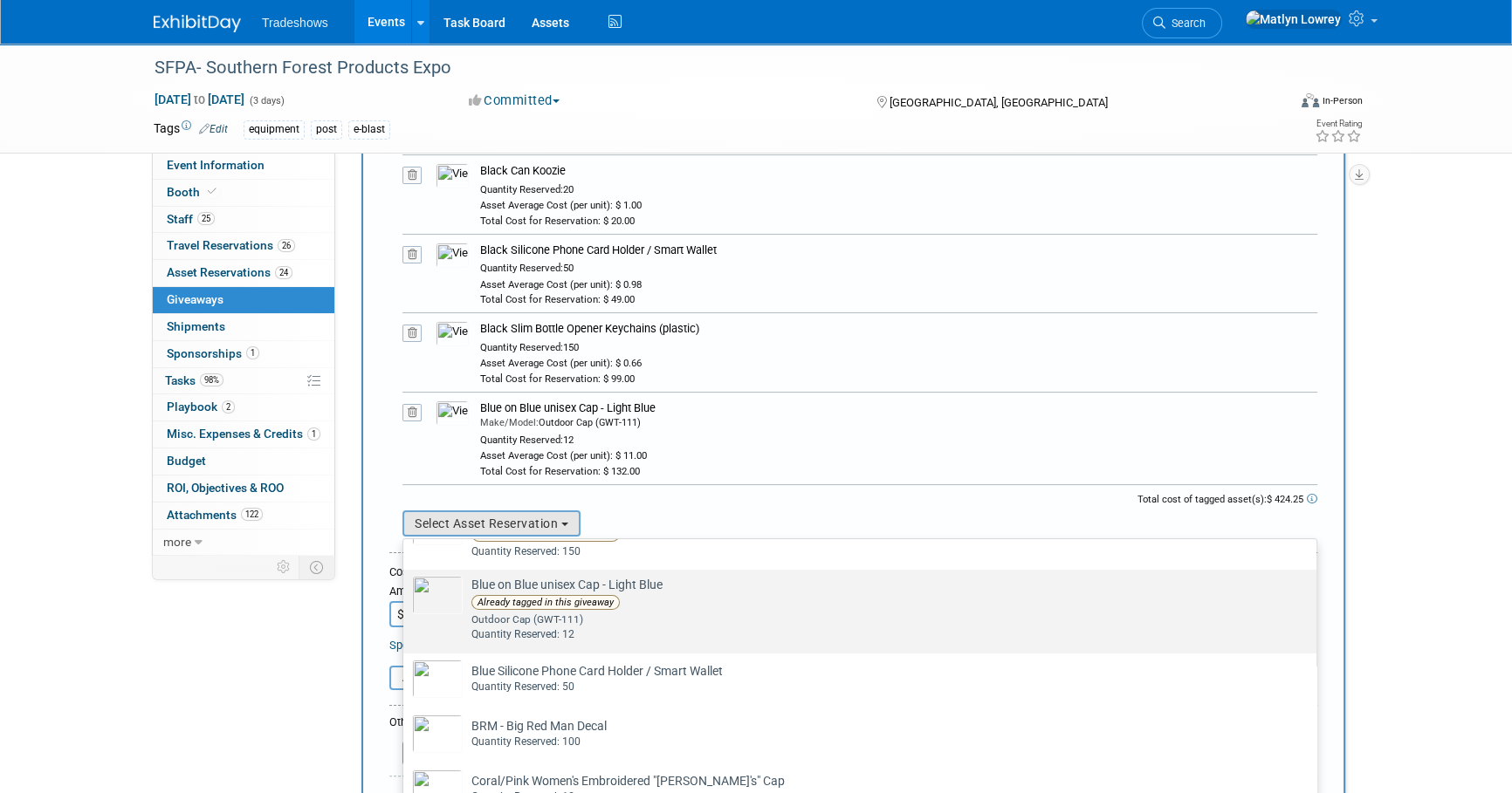
scroll to position [396, 0]
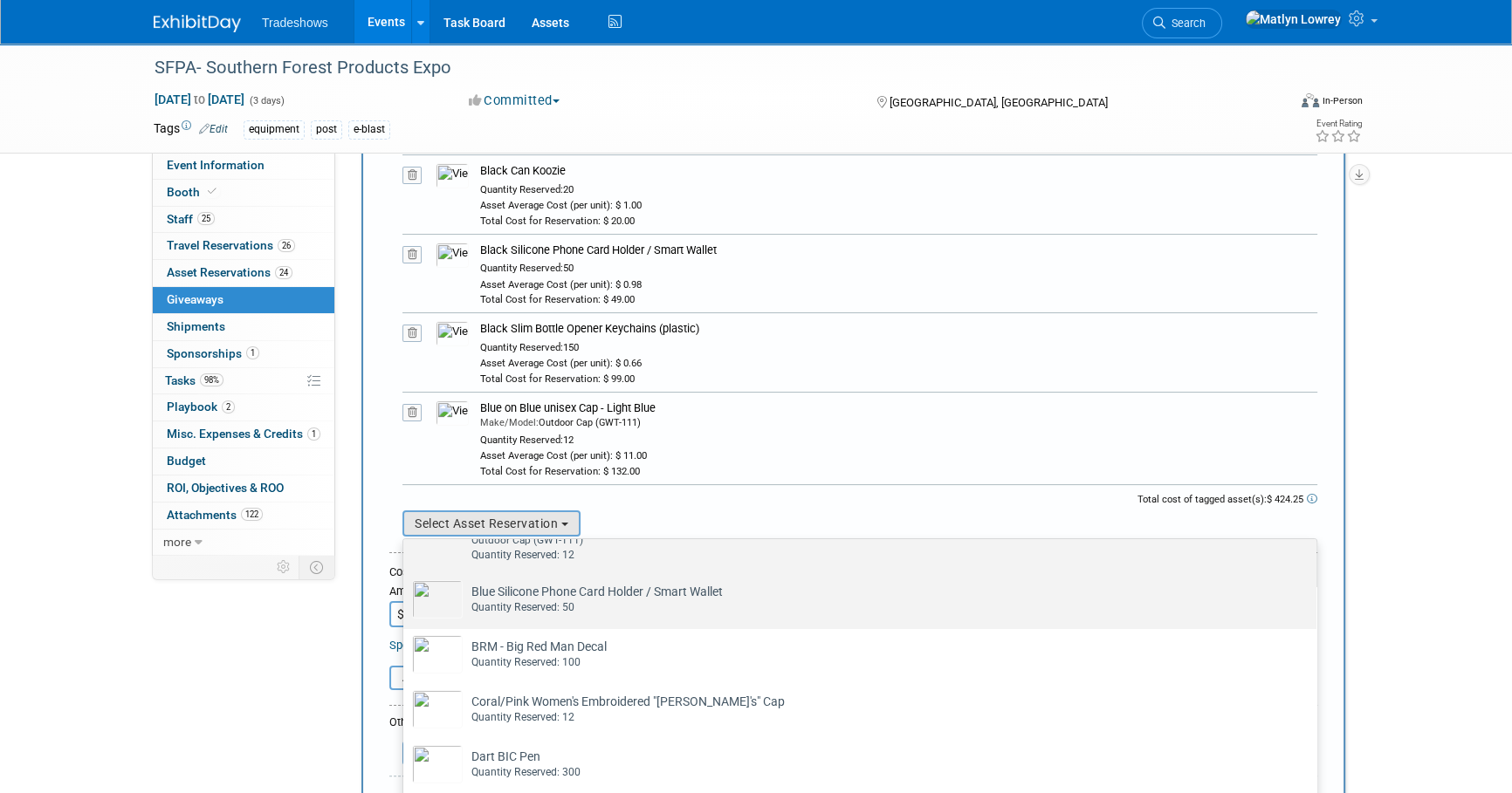
click at [527, 594] on td "Blue Silicone Phone Card Holder / Smart Wallet Already tagged in this giveaway …" at bounding box center [871, 600] width 818 height 39
click at [406, 594] on input "Blue Silicone Phone Card Holder / Smart Wallet Already tagged in this giveaway …" at bounding box center [400, 589] width 11 height 11
select select "2_11580109"
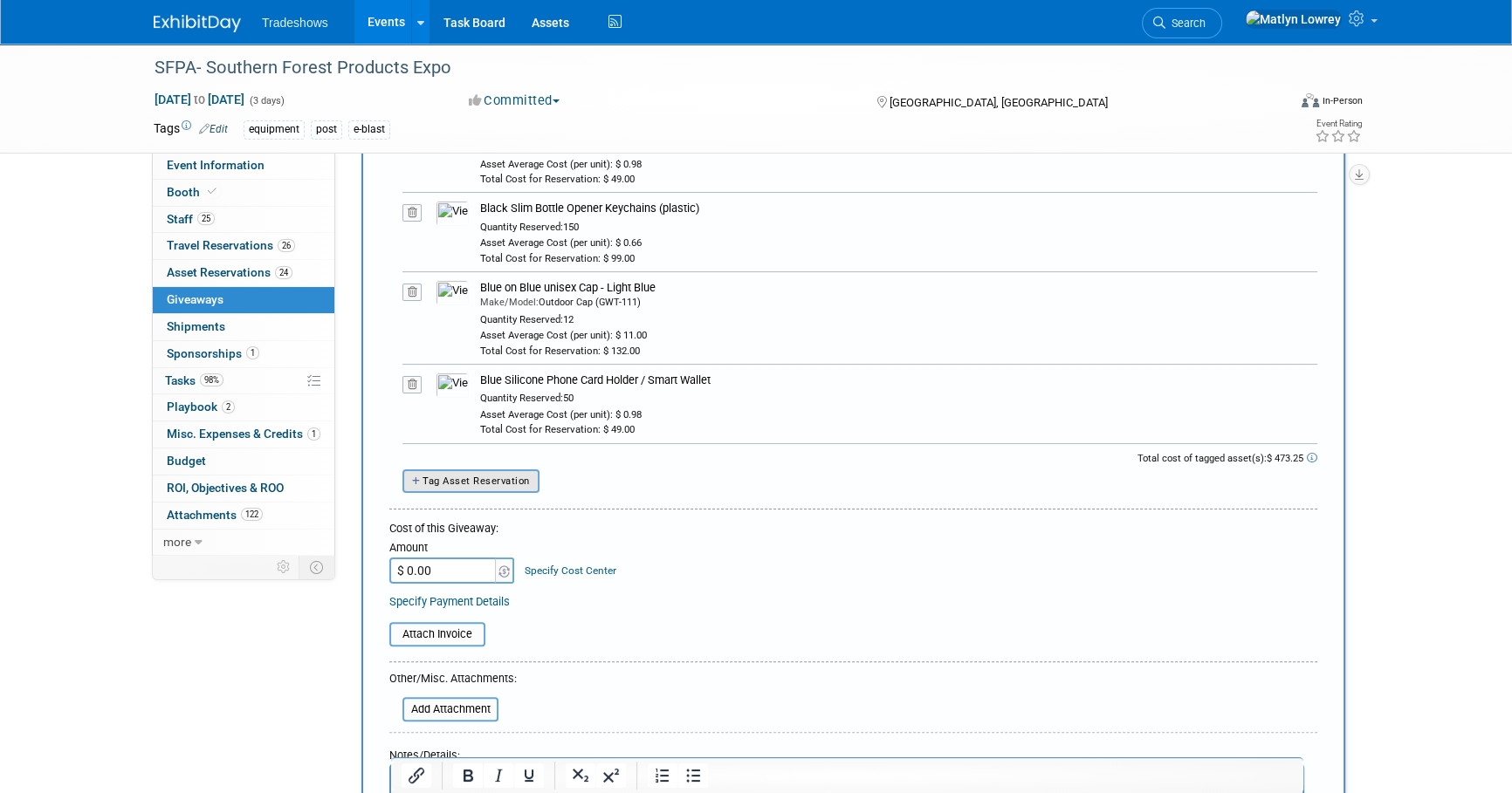
scroll to position [475, 0]
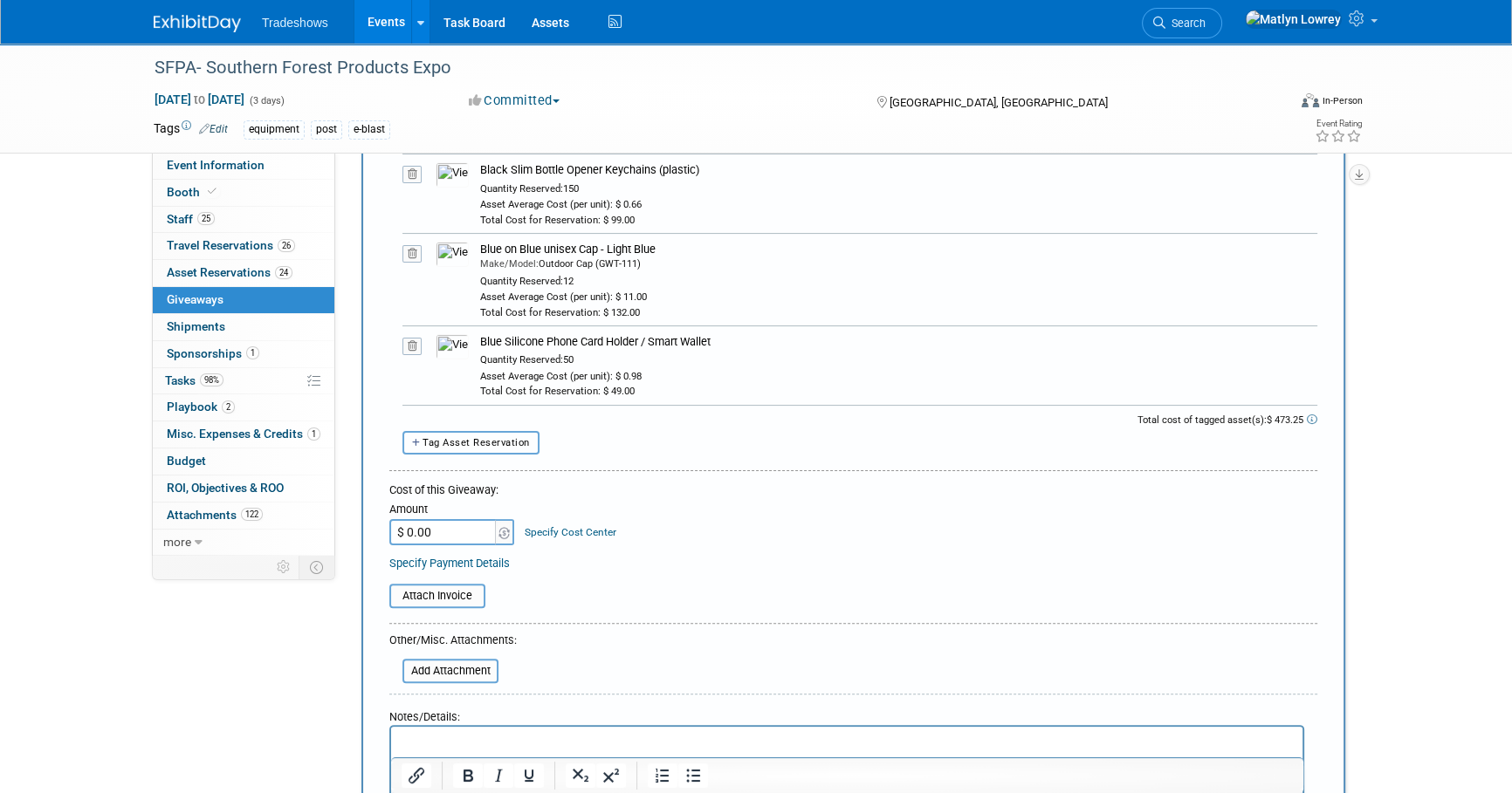
click at [509, 437] on span "Tag Asset Reservation" at bounding box center [476, 443] width 107 height 11
select select
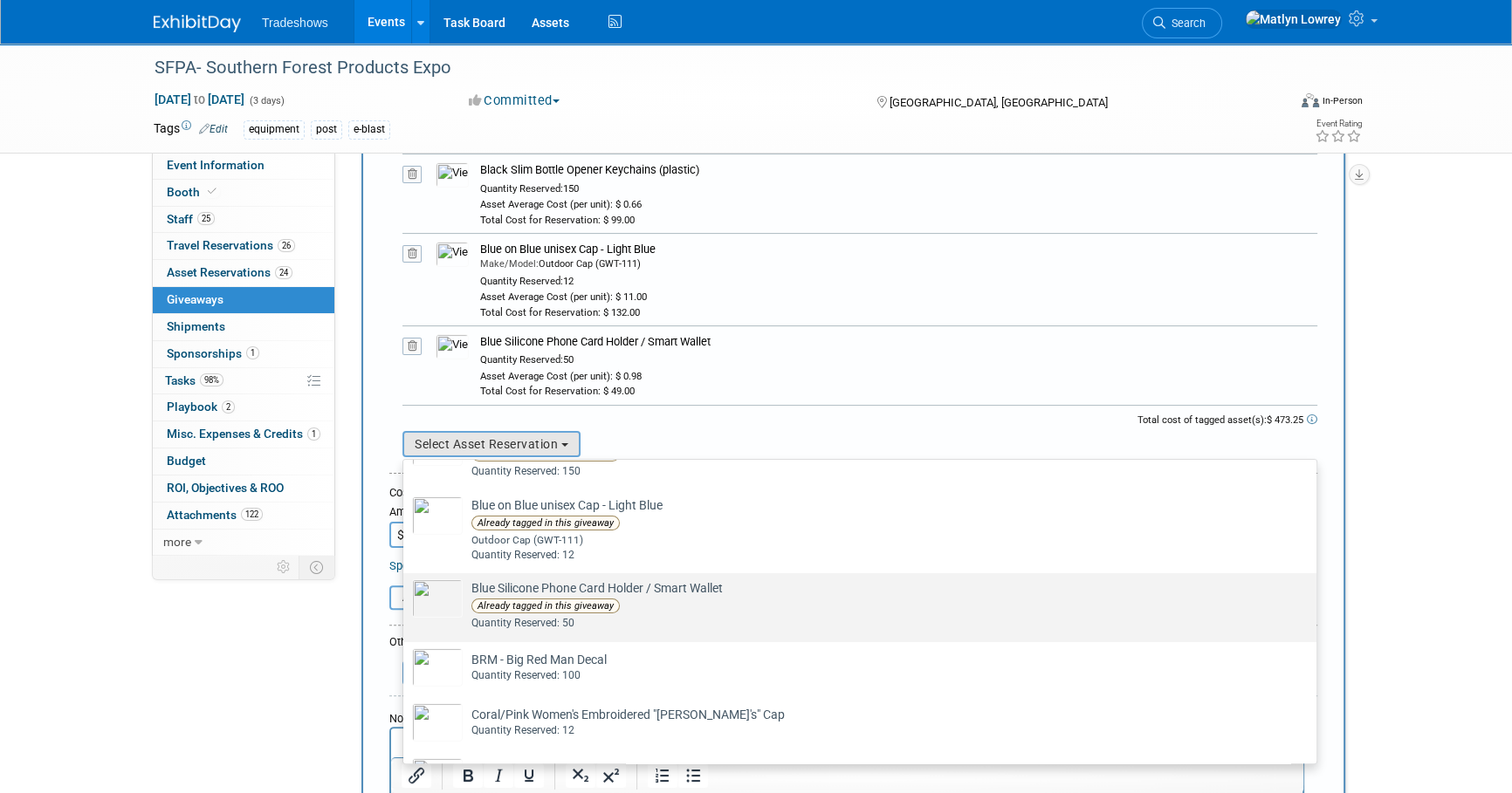
scroll to position [396, 0]
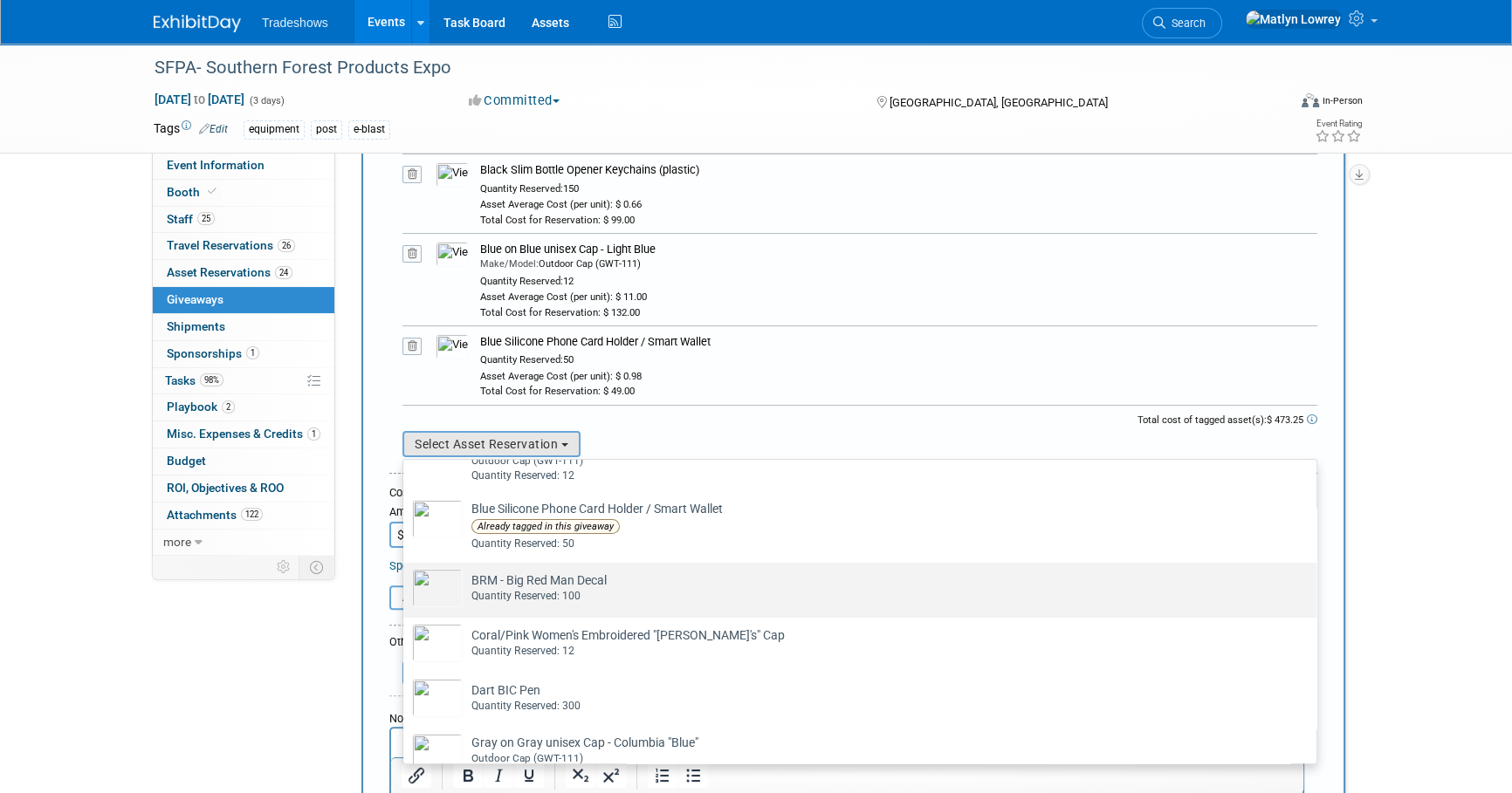
click at [516, 593] on div "Quantity Reserved: 100" at bounding box center [877, 596] width 810 height 15
click at [406, 583] on input "BRM - Big Red Man Decal Already tagged in this giveaway Quantity Reserved: 100" at bounding box center [400, 578] width 11 height 11
select select "2_11580102"
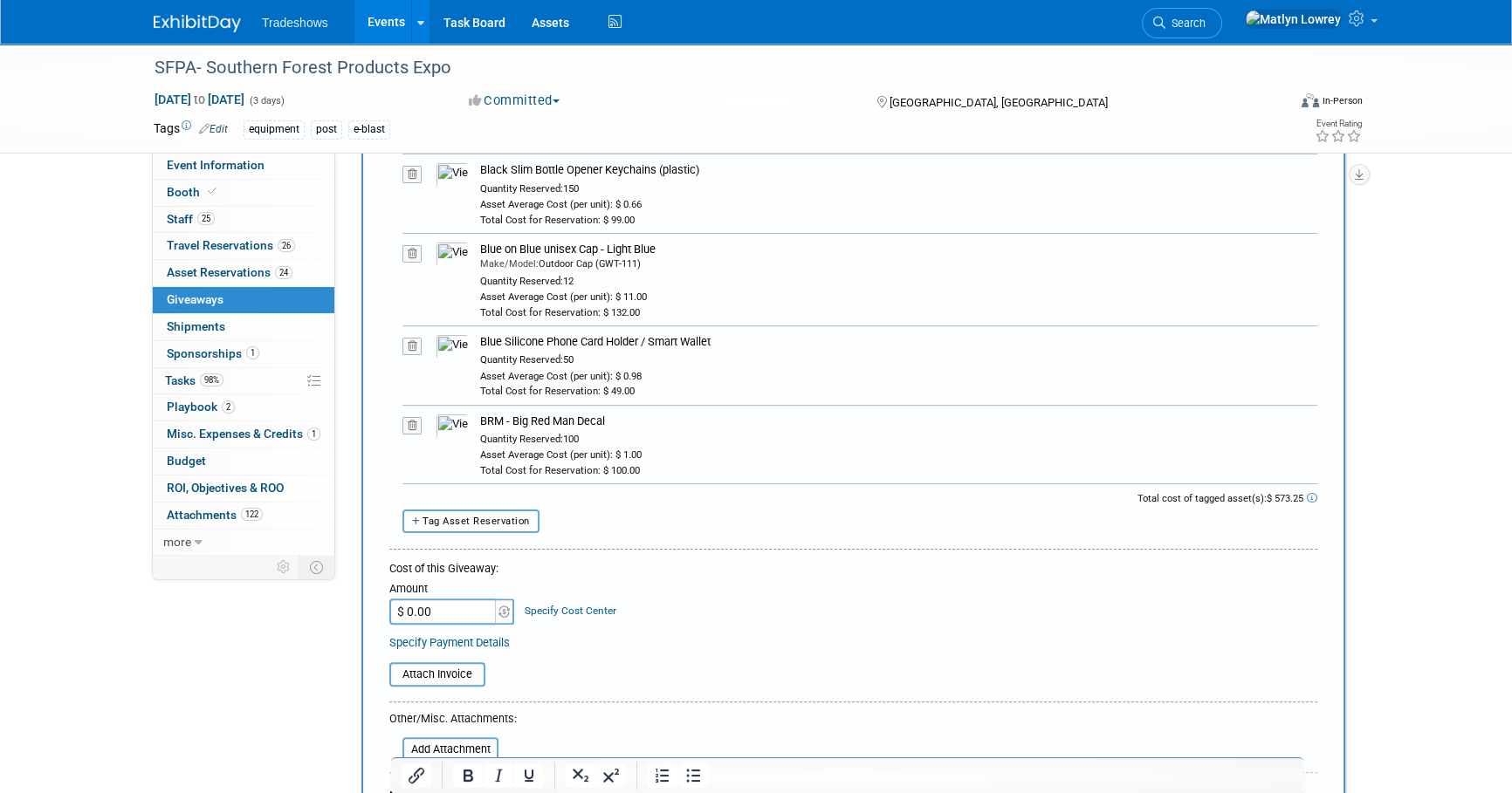
click at [490, 523] on span "Tag Asset Reservation" at bounding box center [476, 521] width 107 height 11
select select
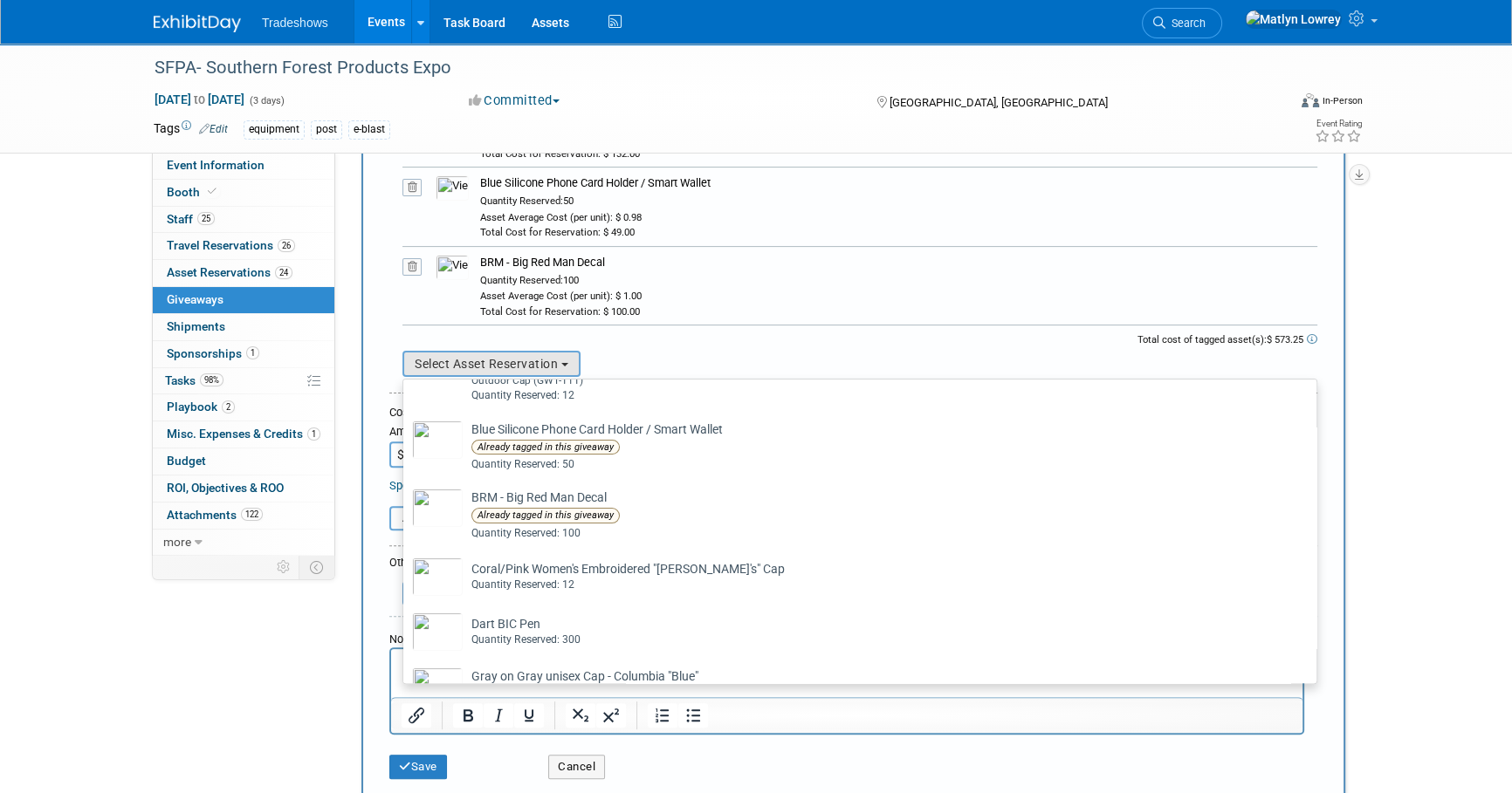
scroll to position [475, 0]
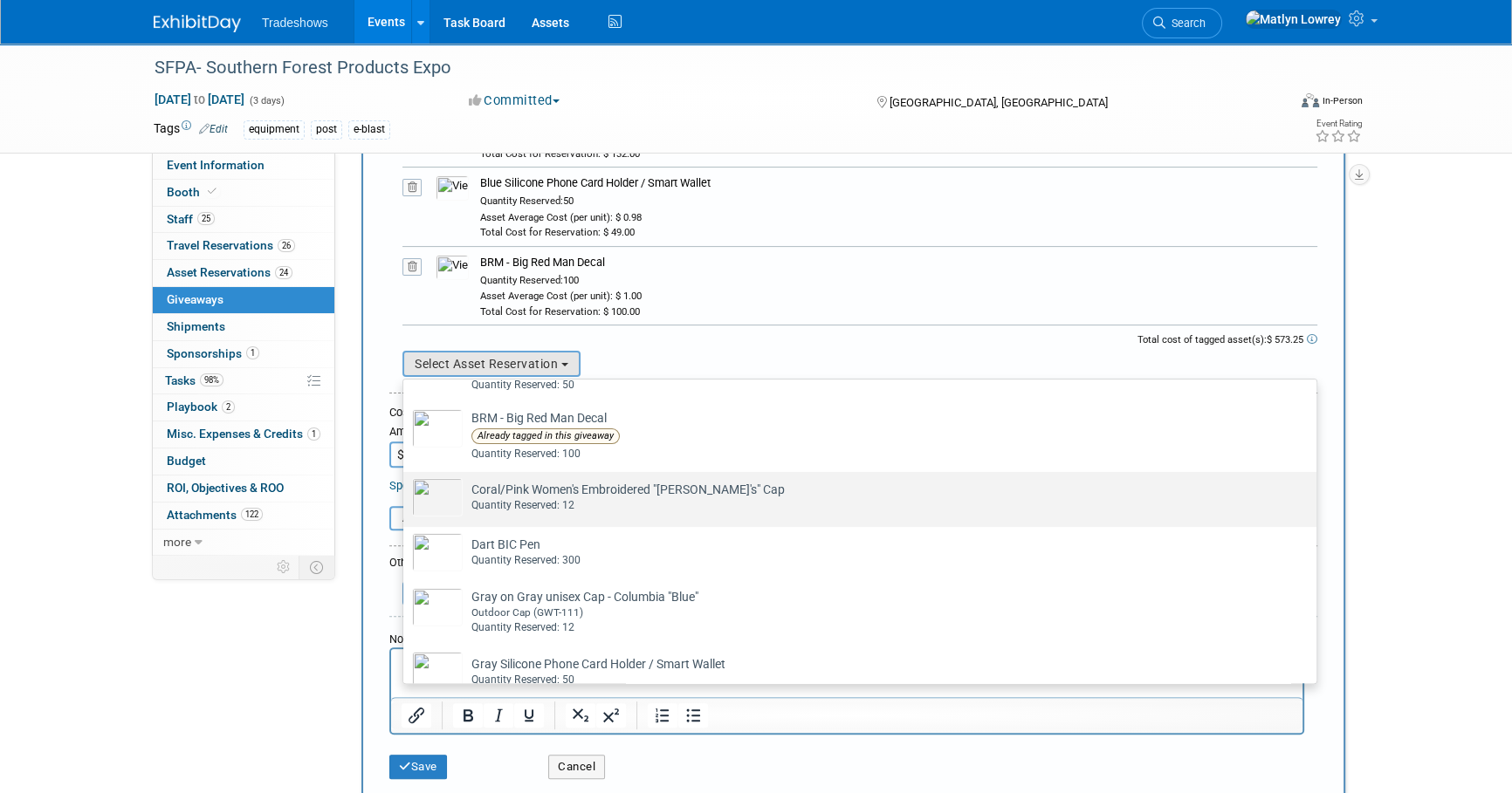
click at [506, 498] on div "Quantity Reserved: 12" at bounding box center [877, 506] width 810 height 15
click at [406, 493] on input "Coral/Pink Women's Embroidered "Adam's" Cap Already tagged in this giveaway Qua…" at bounding box center [400, 487] width 11 height 11
select select "2_11580143"
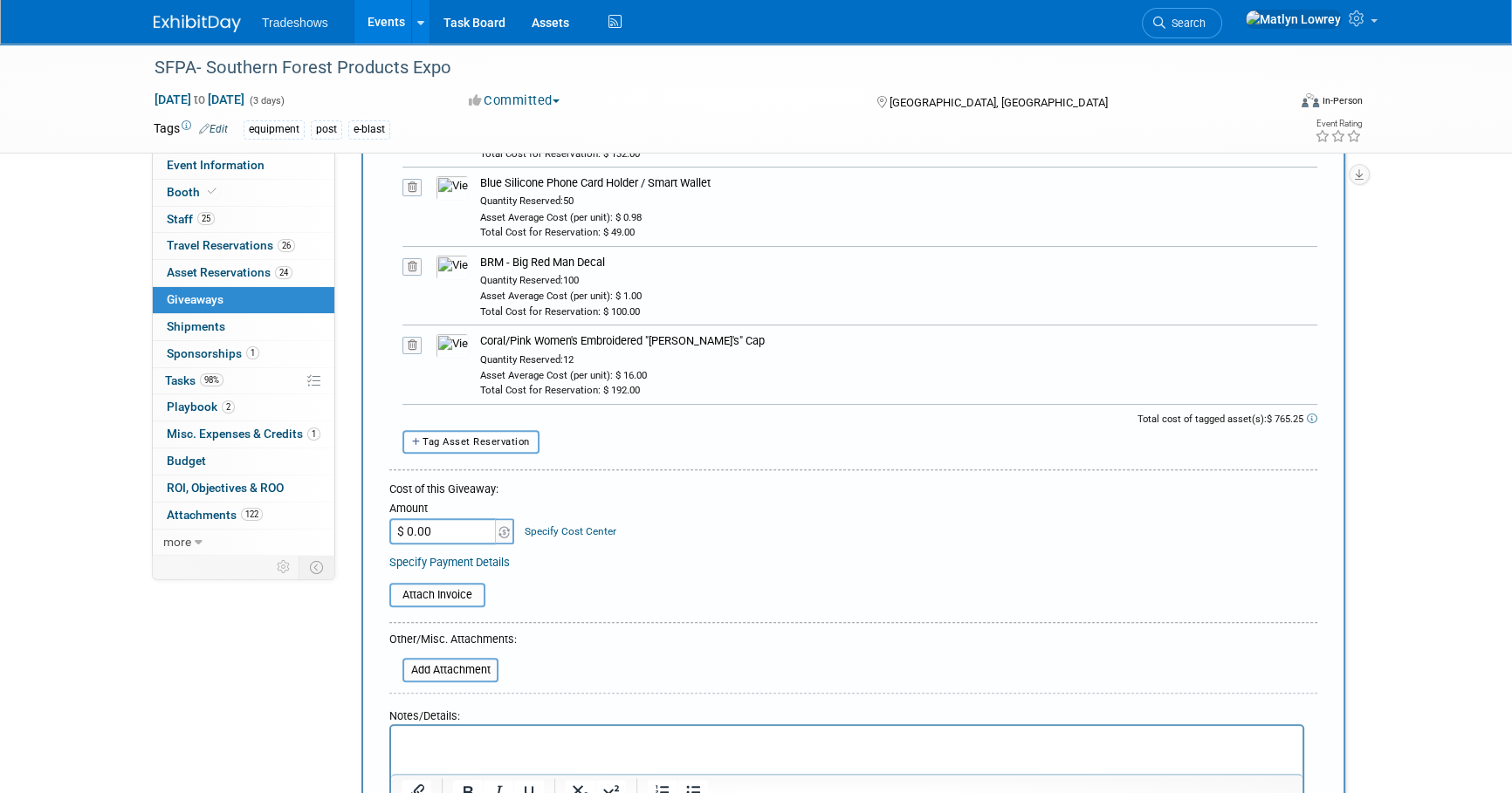
click at [496, 445] on button "Tag Asset Reservation" at bounding box center [471, 441] width 137 height 23
select select
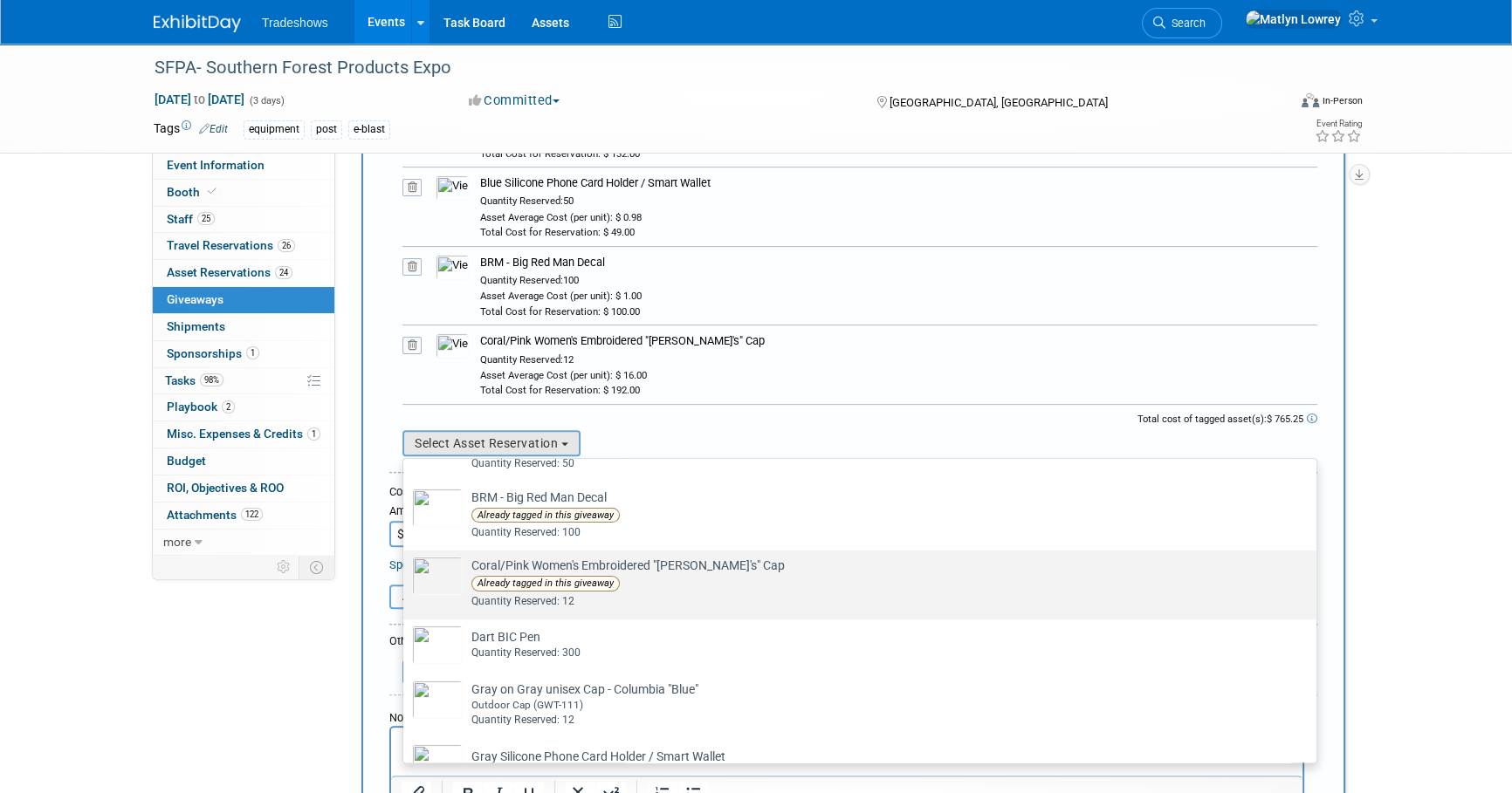
scroll to position [555, 0]
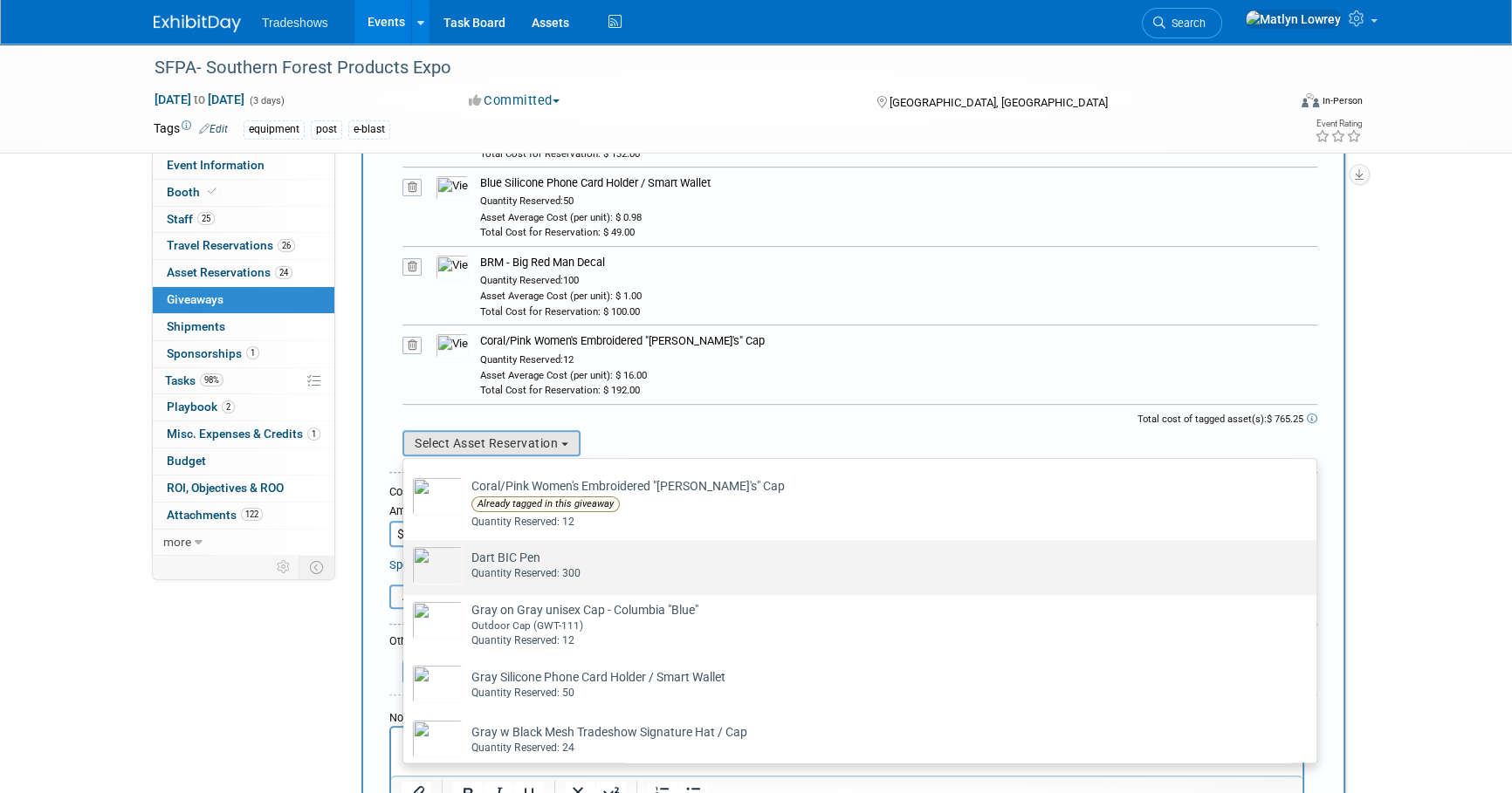
click at [523, 572] on div "Quantity Reserved: 300" at bounding box center [877, 574] width 810 height 15
click at [406, 561] on input "Dart BIC Pen Already tagged in this giveaway Quantity Reserved: 300" at bounding box center [400, 555] width 11 height 11
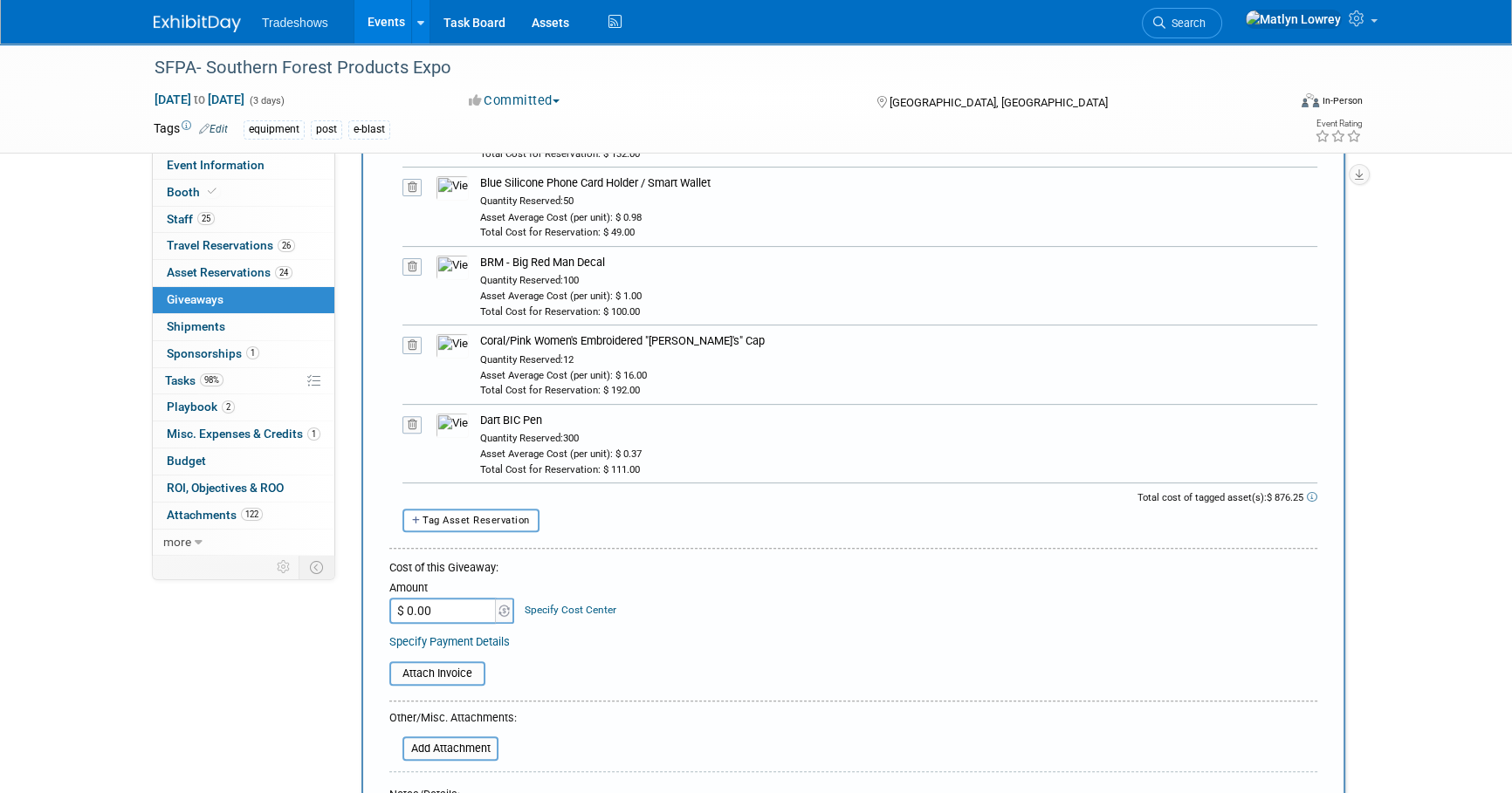
click at [474, 505] on div "Total cost of tagged asset(s): $ 876.25" at bounding box center [853, 499] width 928 height 18
click at [477, 508] on button "Tag Asset Reservation" at bounding box center [471, 519] width 137 height 23
select select
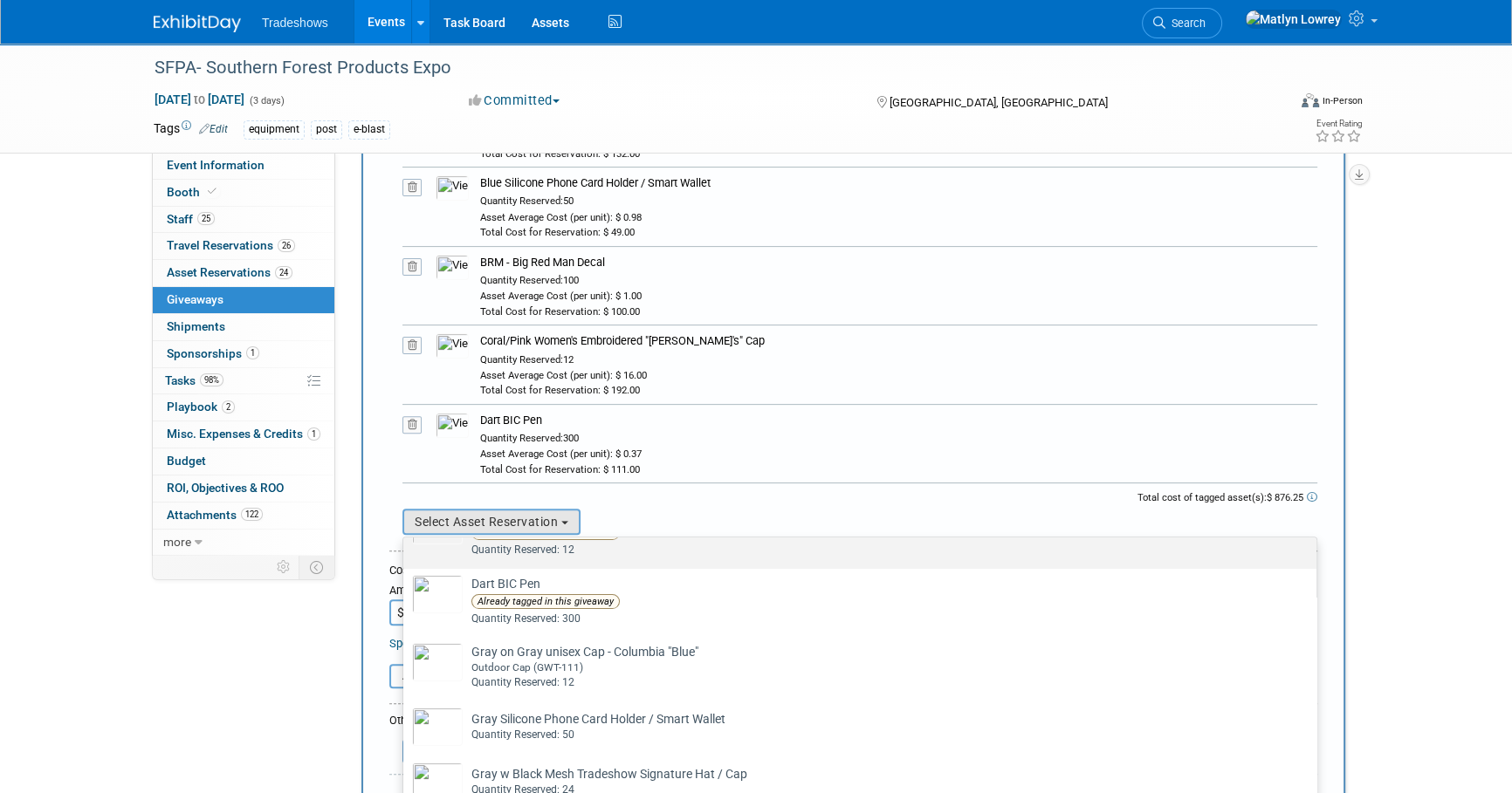
scroll to position [634, 0]
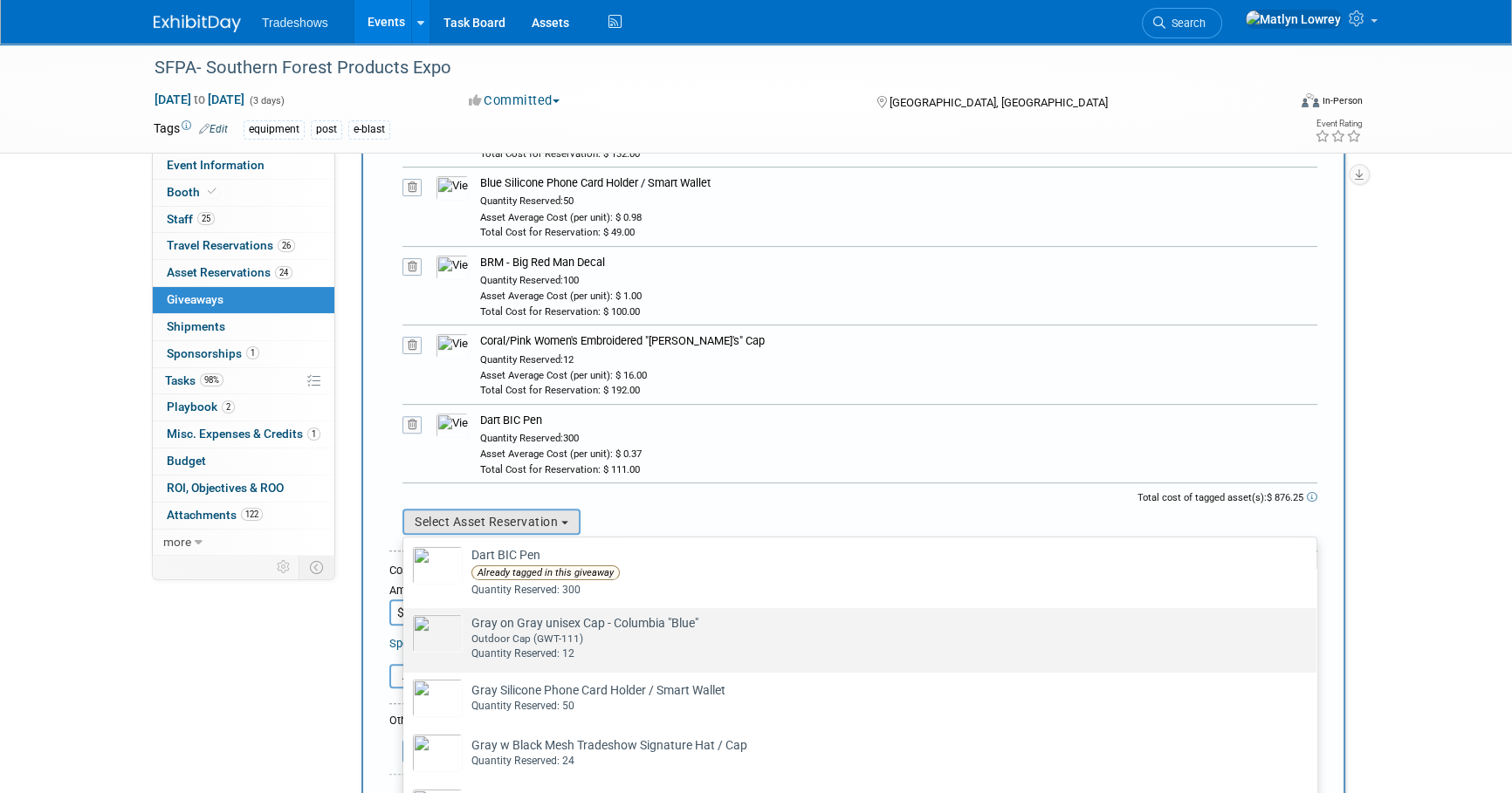
click at [567, 639] on div "Outdoor Cap (GWT-111)" at bounding box center [877, 639] width 810 height 15
click at [406, 629] on input "Gray on Gray unisex Cap - Columbia "Blue" Already tagged in this giveaway Outdo…" at bounding box center [400, 623] width 11 height 11
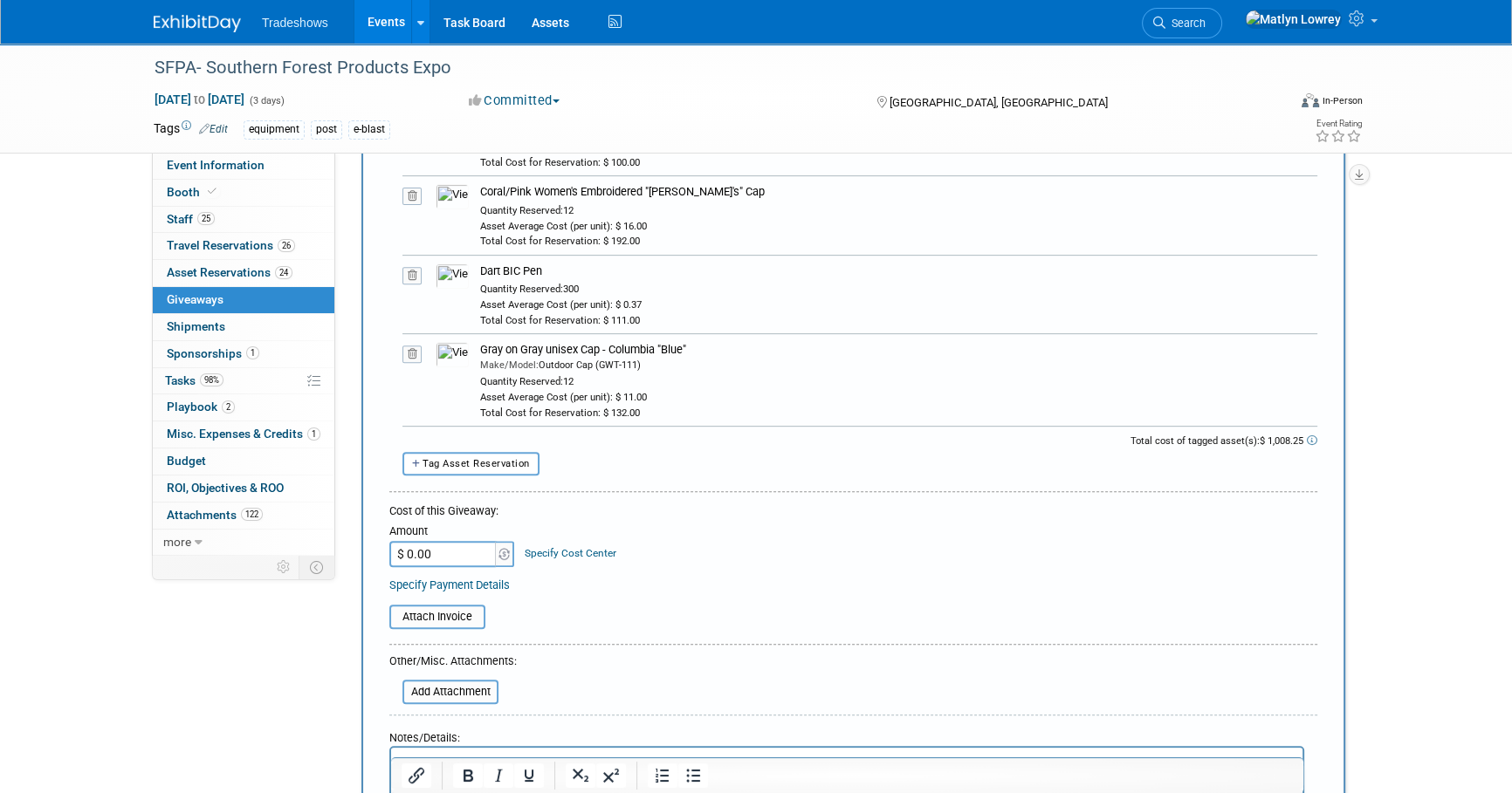
scroll to position [793, 0]
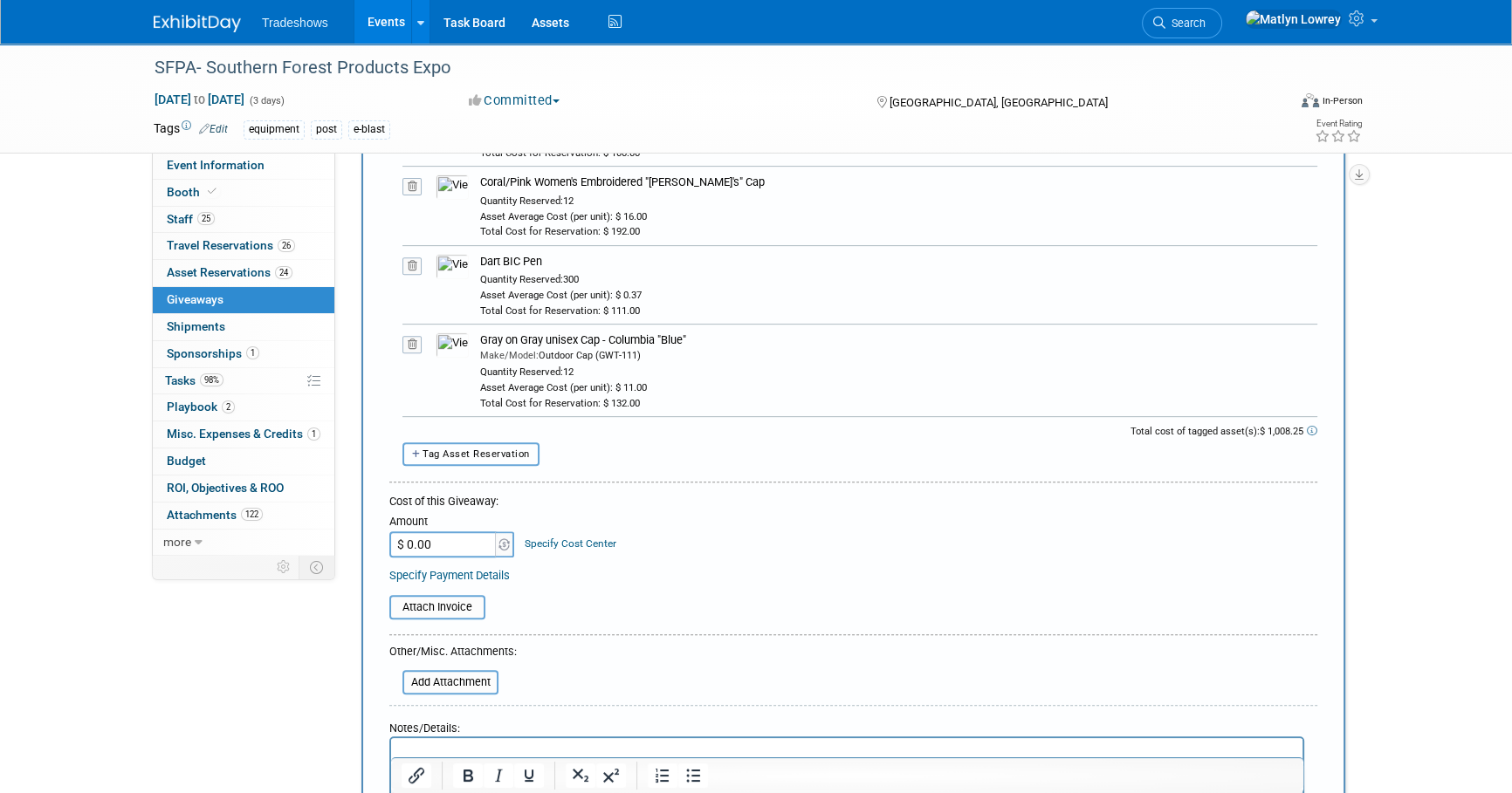
click at [448, 453] on span "Tag Asset Reservation" at bounding box center [476, 454] width 107 height 11
select select
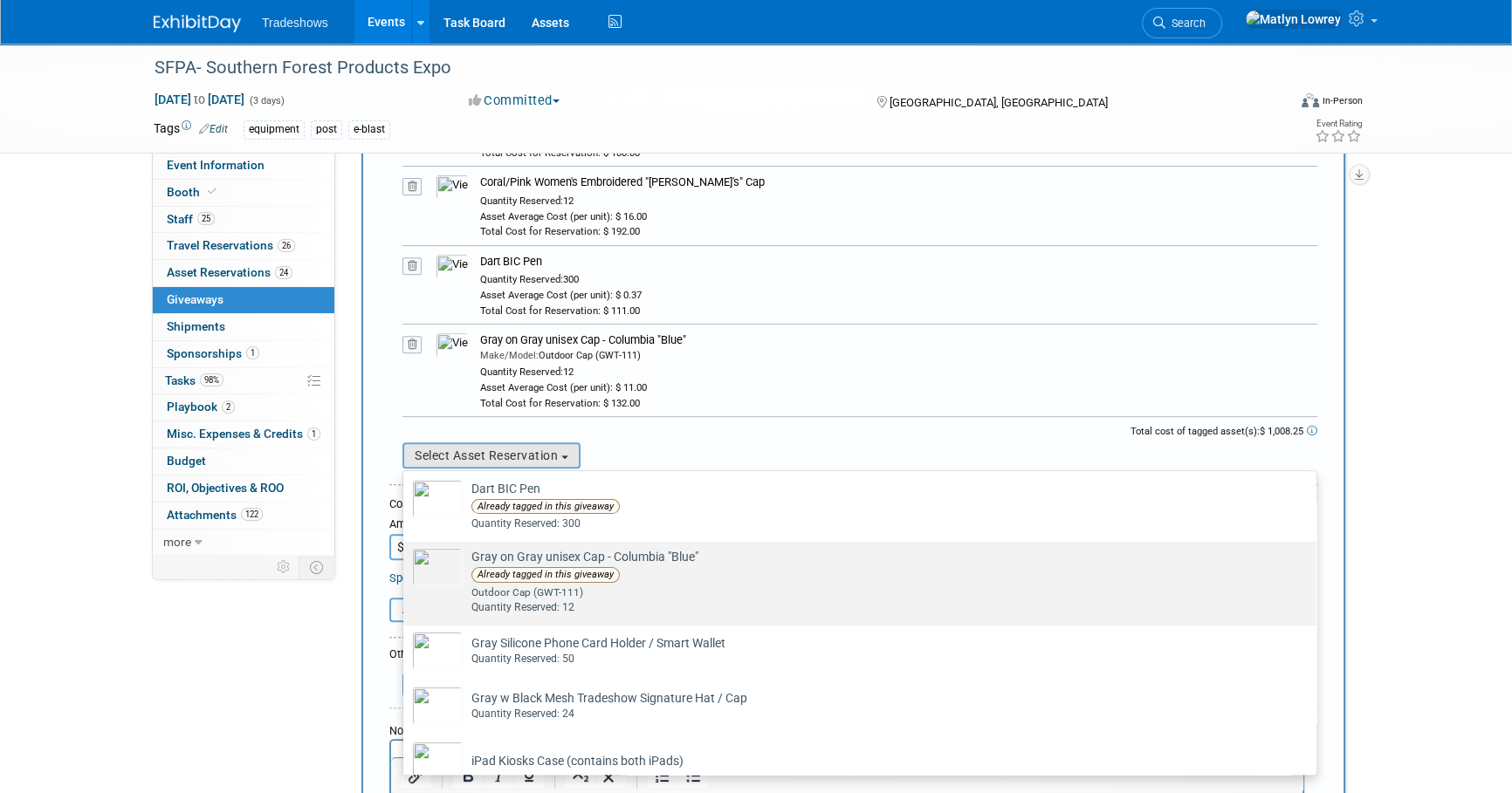
scroll to position [714, 0]
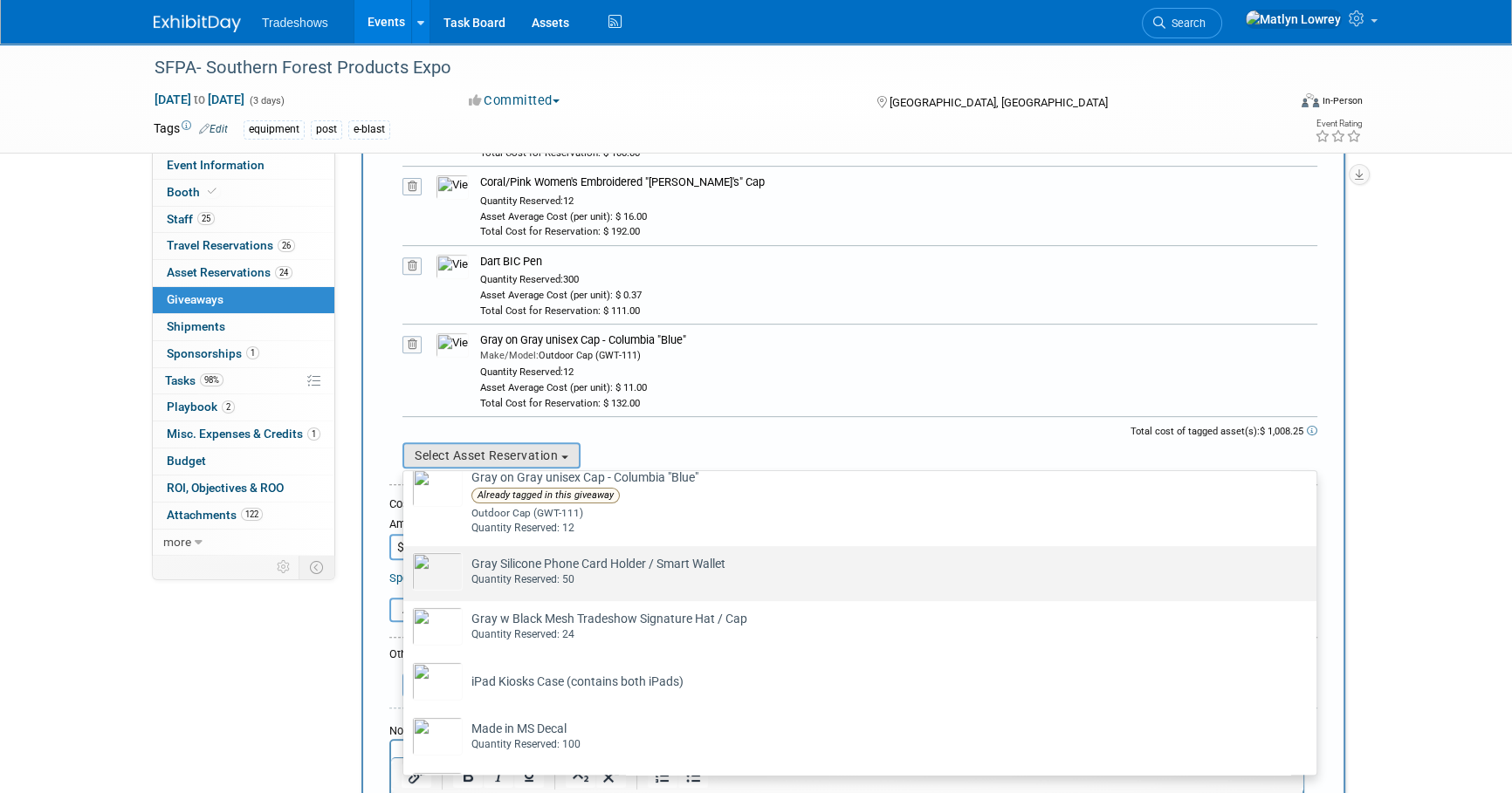
click at [543, 575] on div "Quantity Reserved: 50" at bounding box center [877, 580] width 810 height 15
click at [406, 567] on input "Gray Silicone Phone Card Holder / Smart Wallet Already tagged in this giveaway …" at bounding box center [400, 561] width 11 height 11
select select "2_11580110"
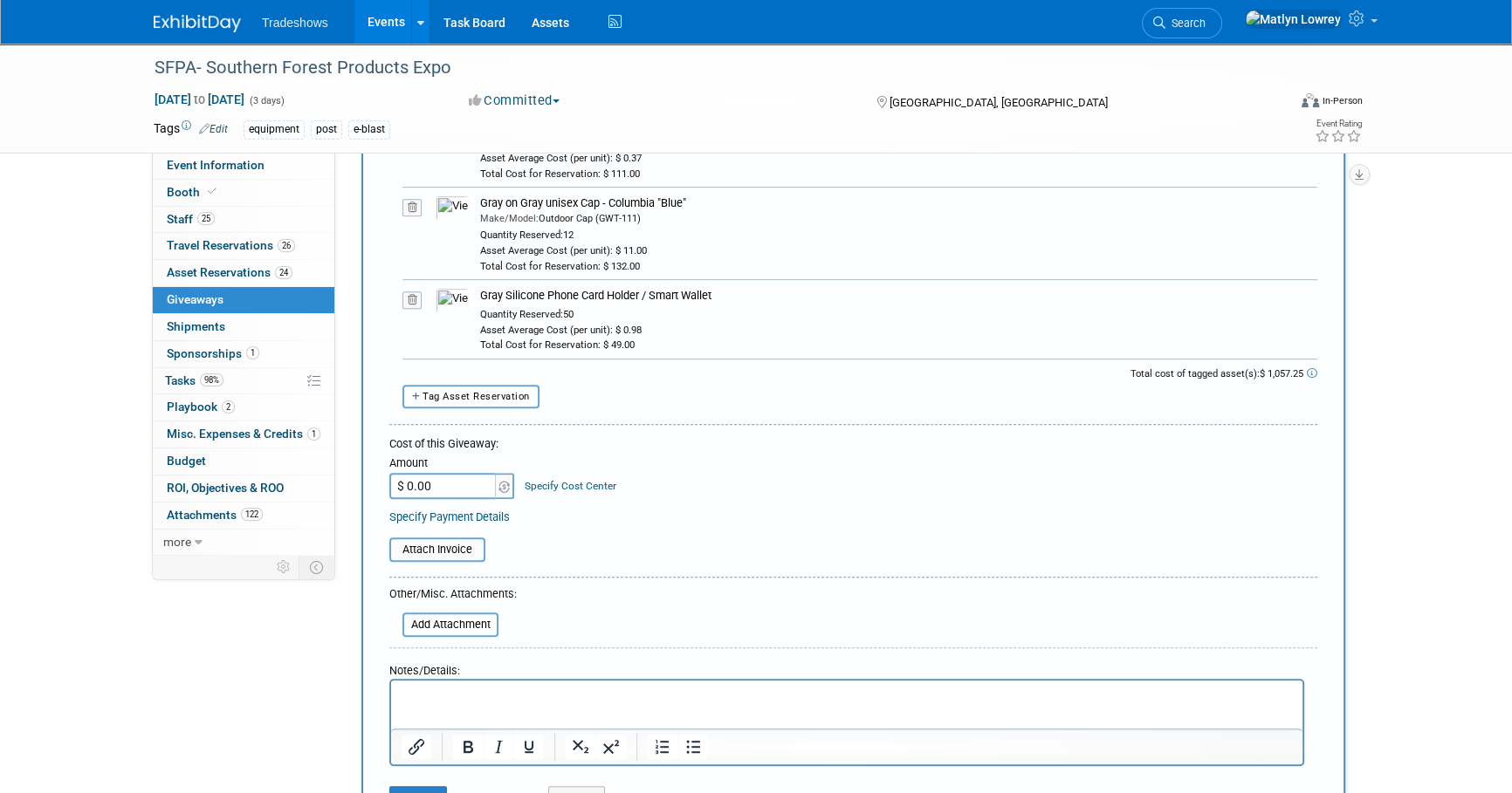
scroll to position [951, 0]
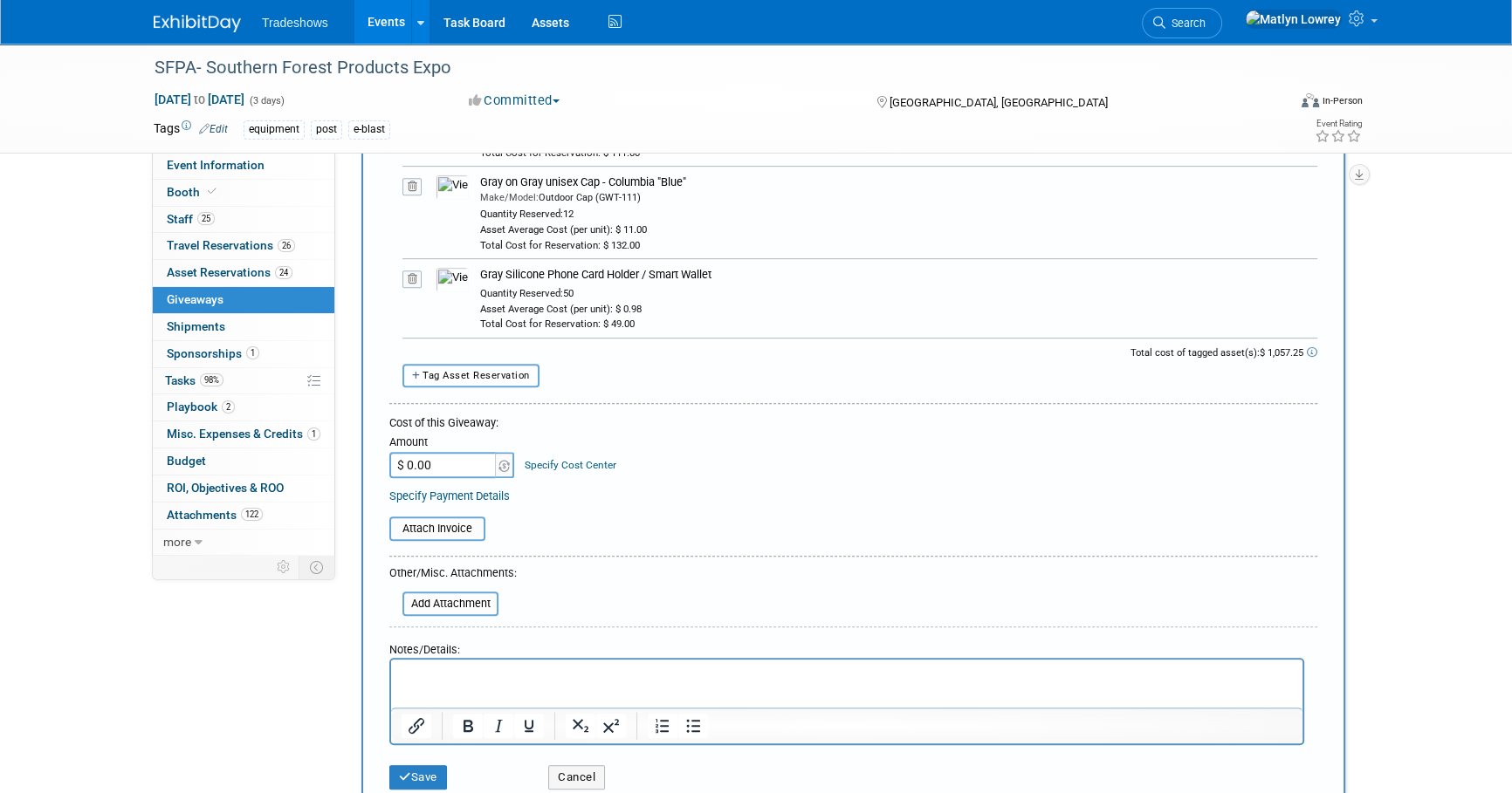
click at [468, 372] on span "Tag Asset Reservation" at bounding box center [476, 375] width 107 height 11
select select
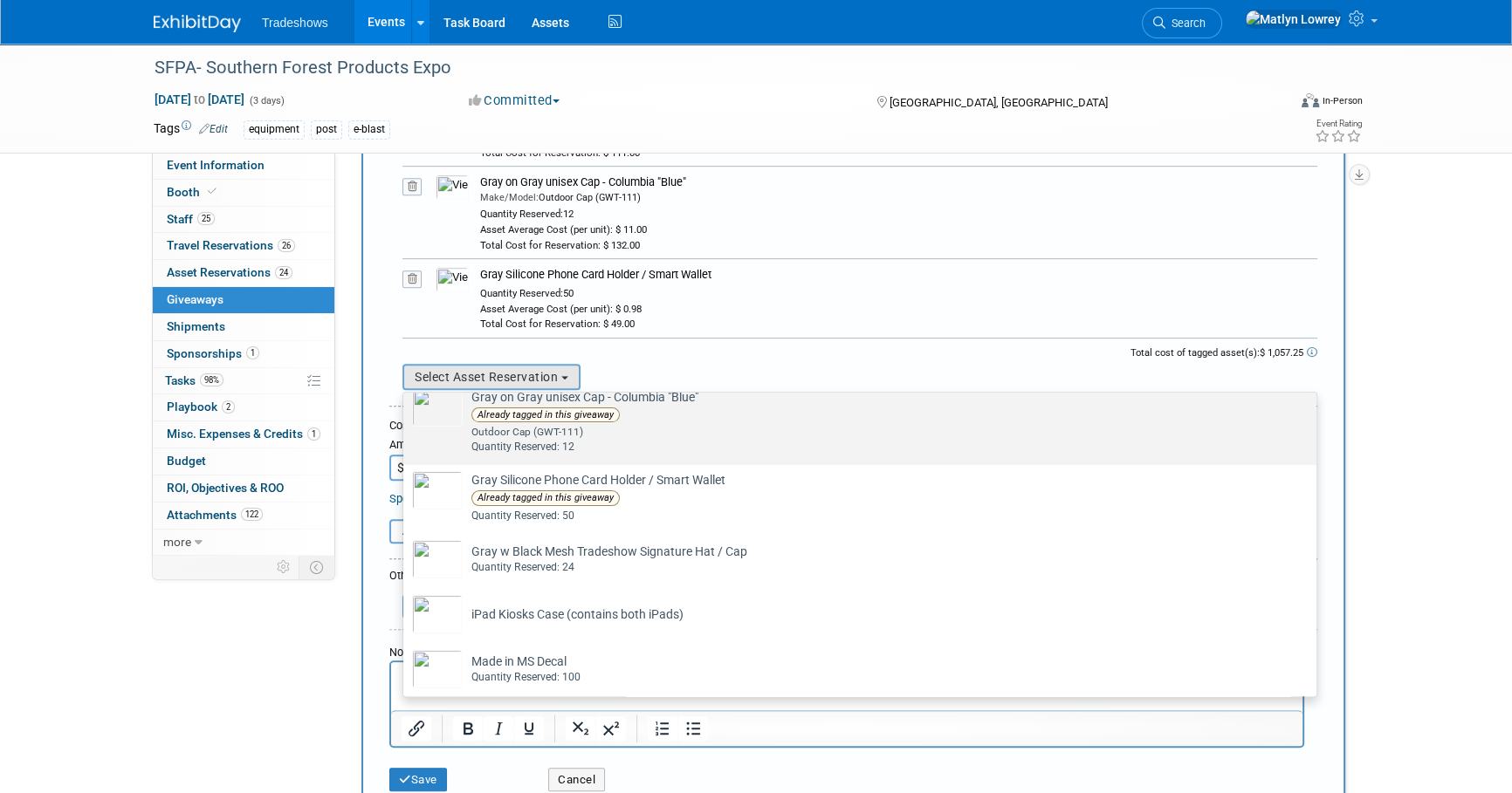
scroll to position [793, 0]
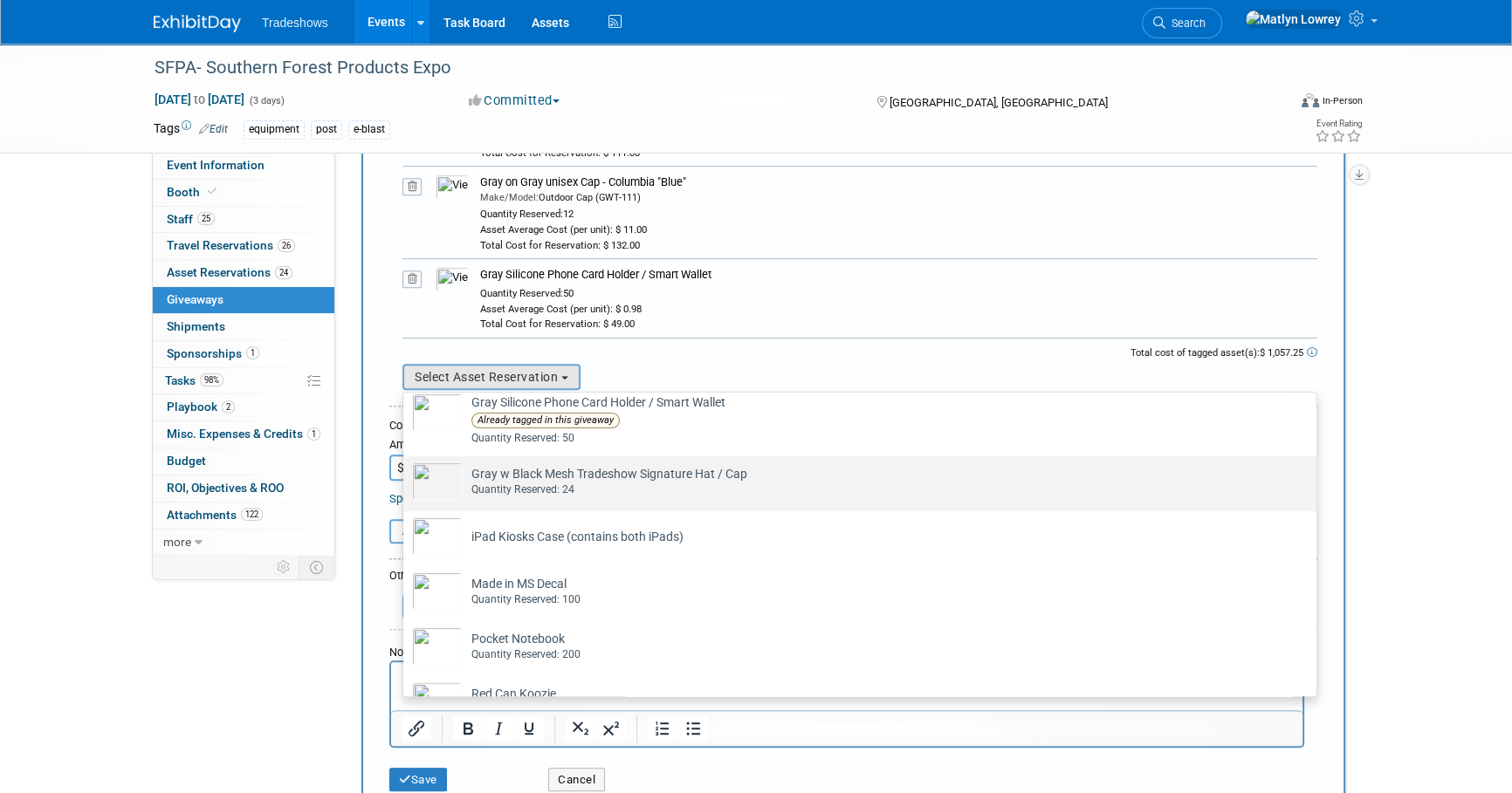
click at [536, 494] on div "Quantity Reserved: 24" at bounding box center [877, 490] width 810 height 15
click at [406, 477] on input "Gray w Black Mesh Tradeshow Signature Hat / Cap Already tagged in this giveaway…" at bounding box center [400, 471] width 11 height 11
select select "2_11580146"
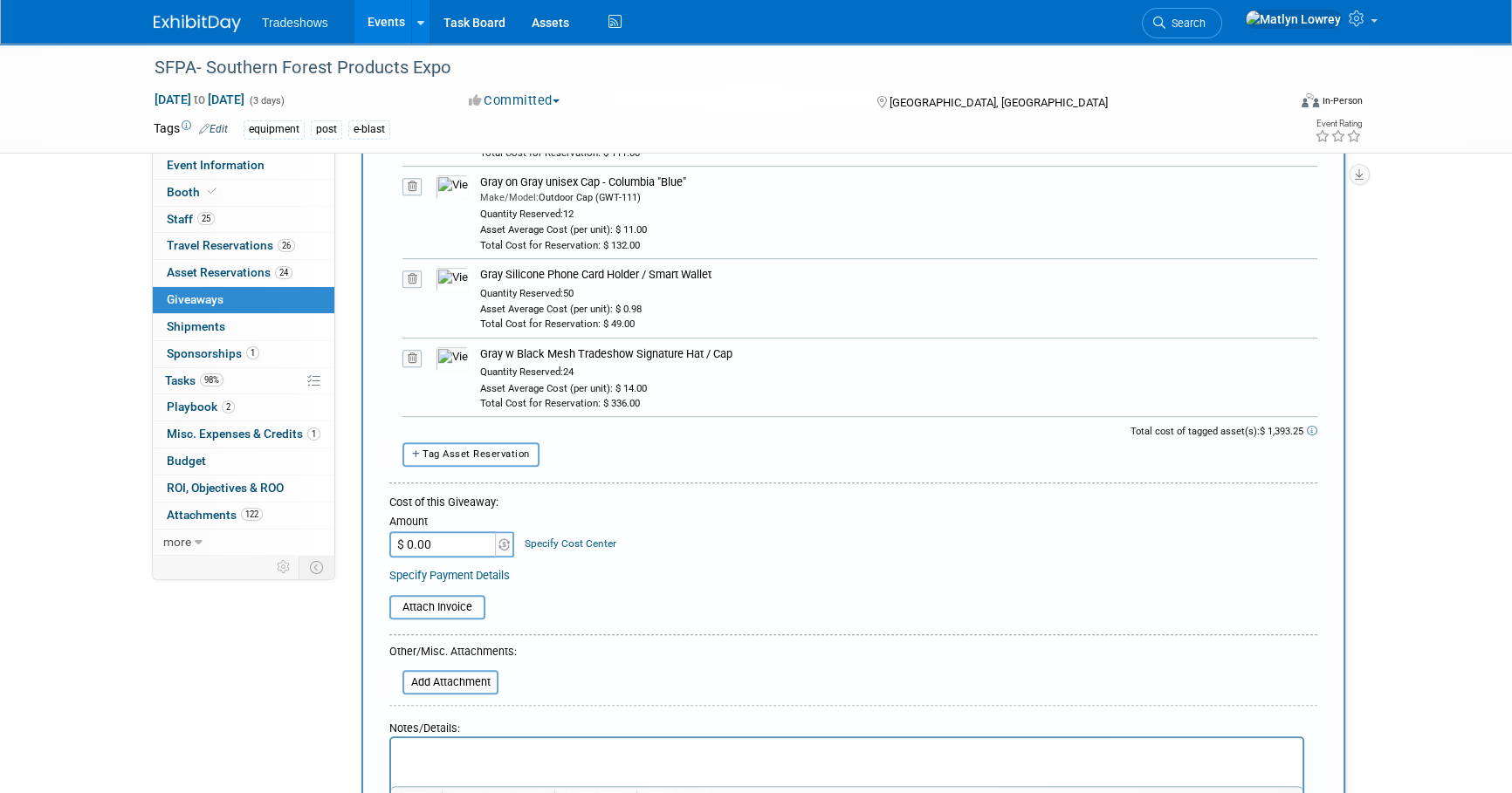
click at [480, 455] on span "Tag Asset Reservation" at bounding box center [476, 454] width 107 height 11
select select
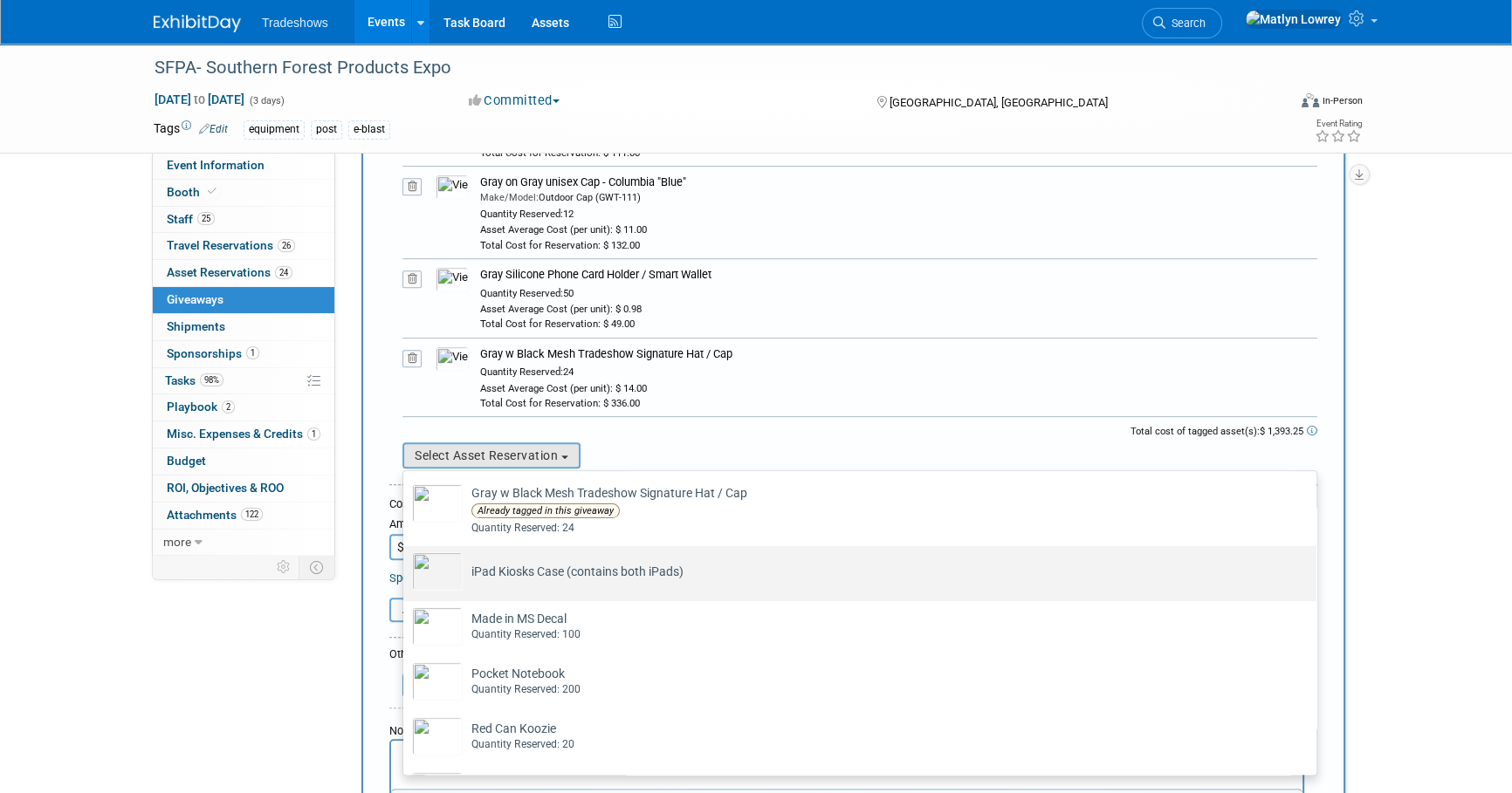
scroll to position [872, 0]
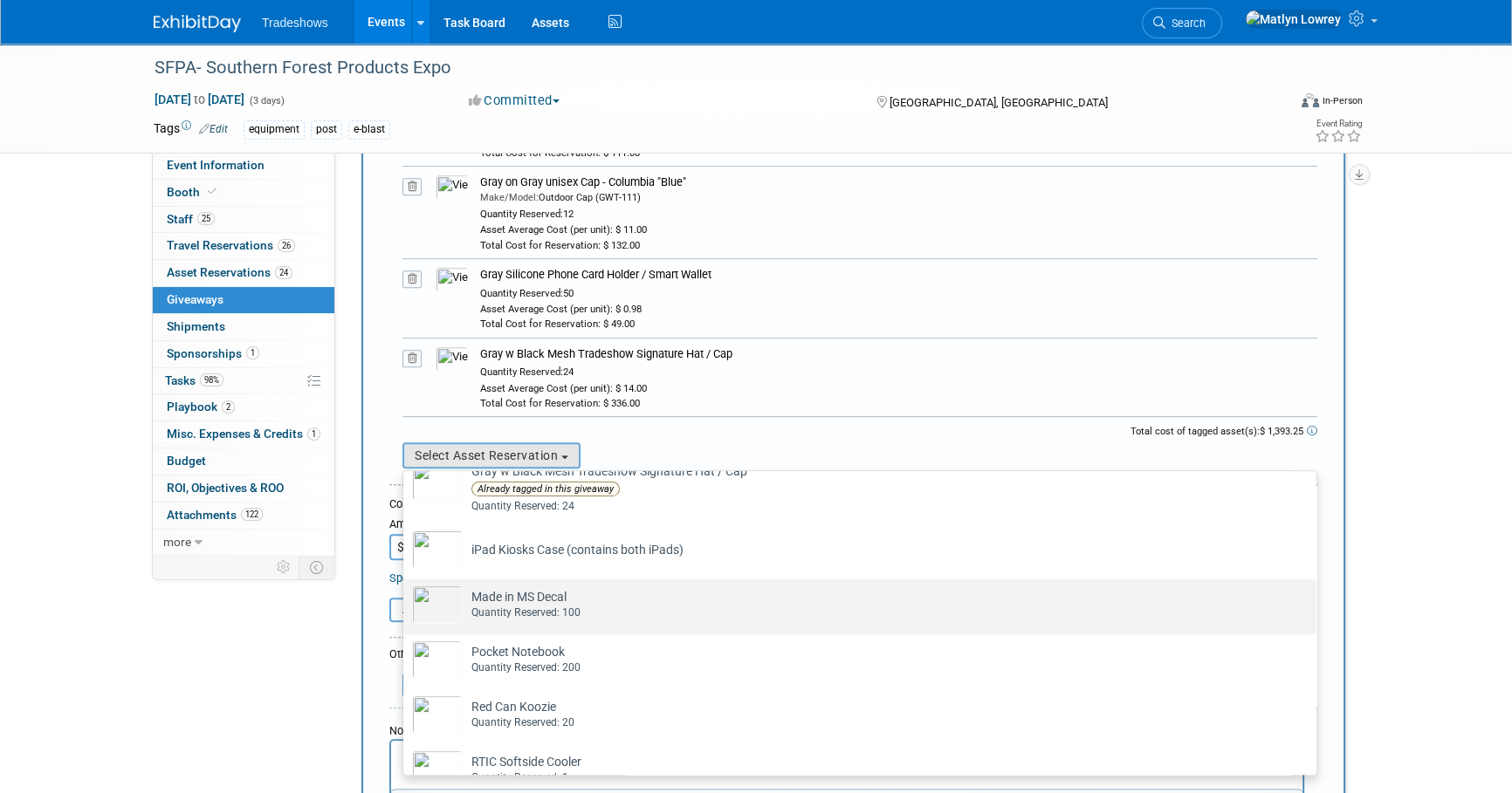
click at [499, 598] on td "Made in MS Decal Already tagged in this giveaway Quantity Reserved: 100" at bounding box center [871, 604] width 818 height 39
click at [406, 598] on input "Made in MS Decal Already tagged in this giveaway Quantity Reserved: 100" at bounding box center [400, 594] width 11 height 11
select select "2_11580103"
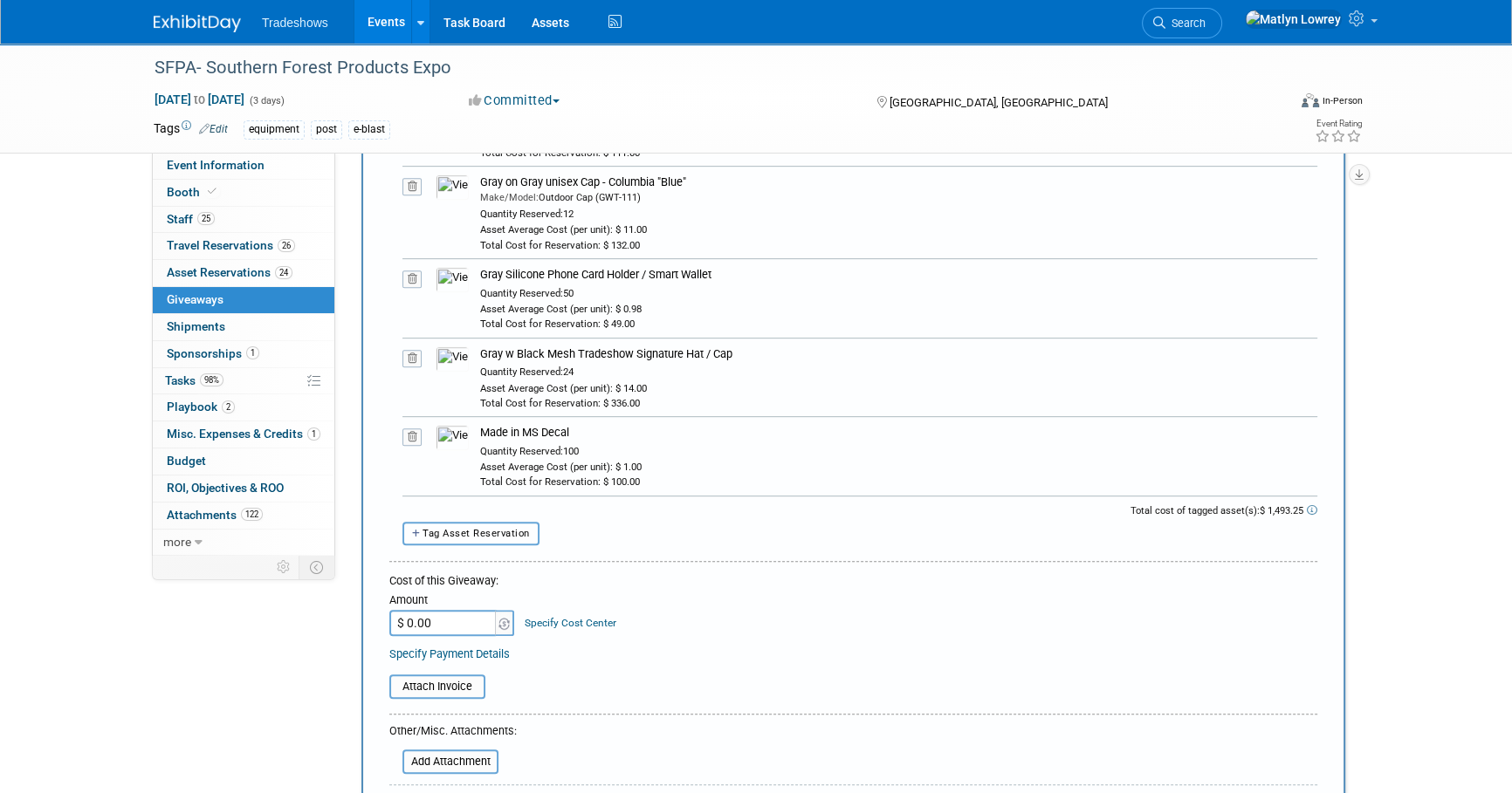
click at [469, 521] on button "Tag Asset Reservation" at bounding box center [471, 532] width 137 height 23
select select
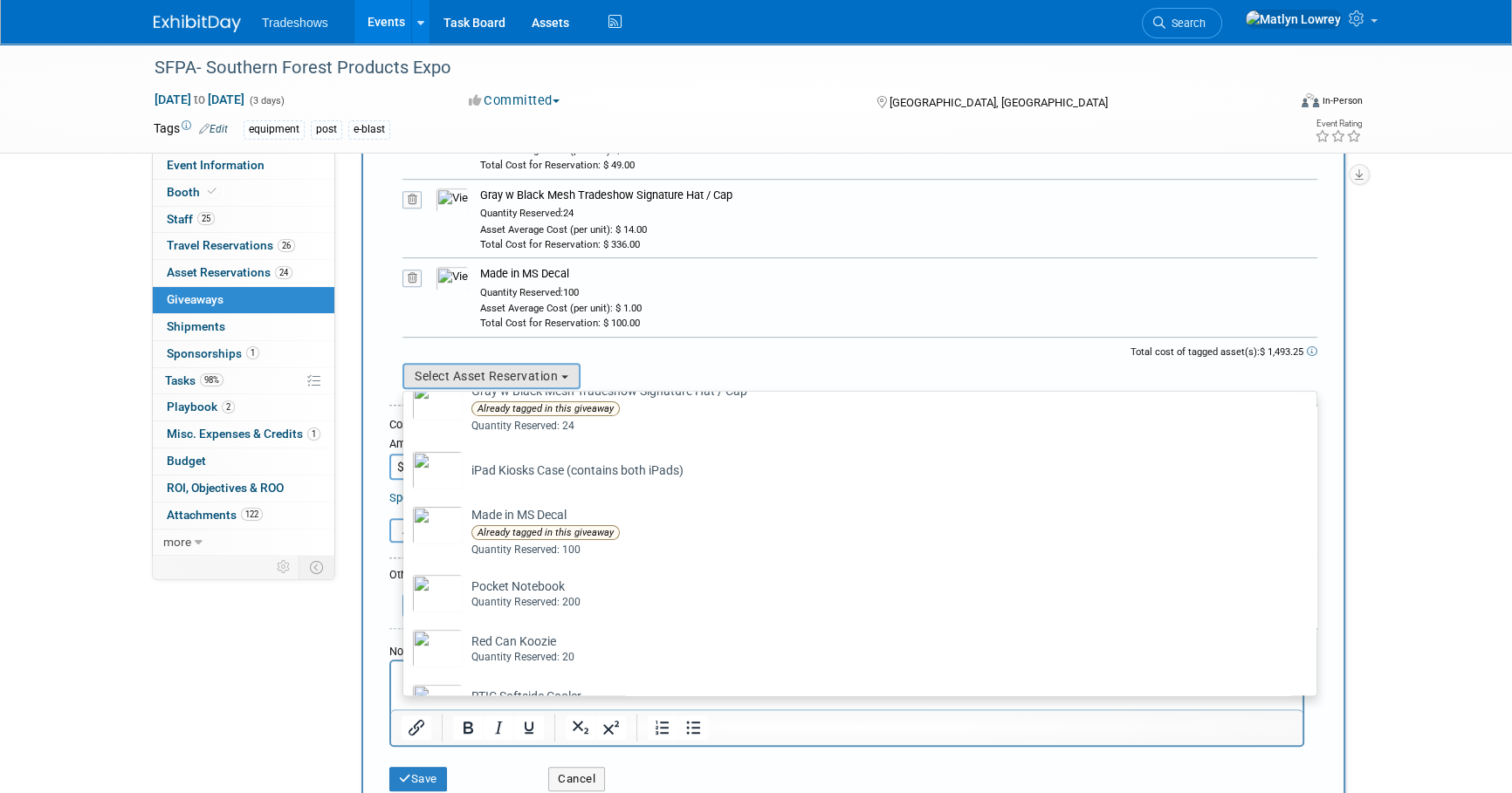
scroll to position [951, 0]
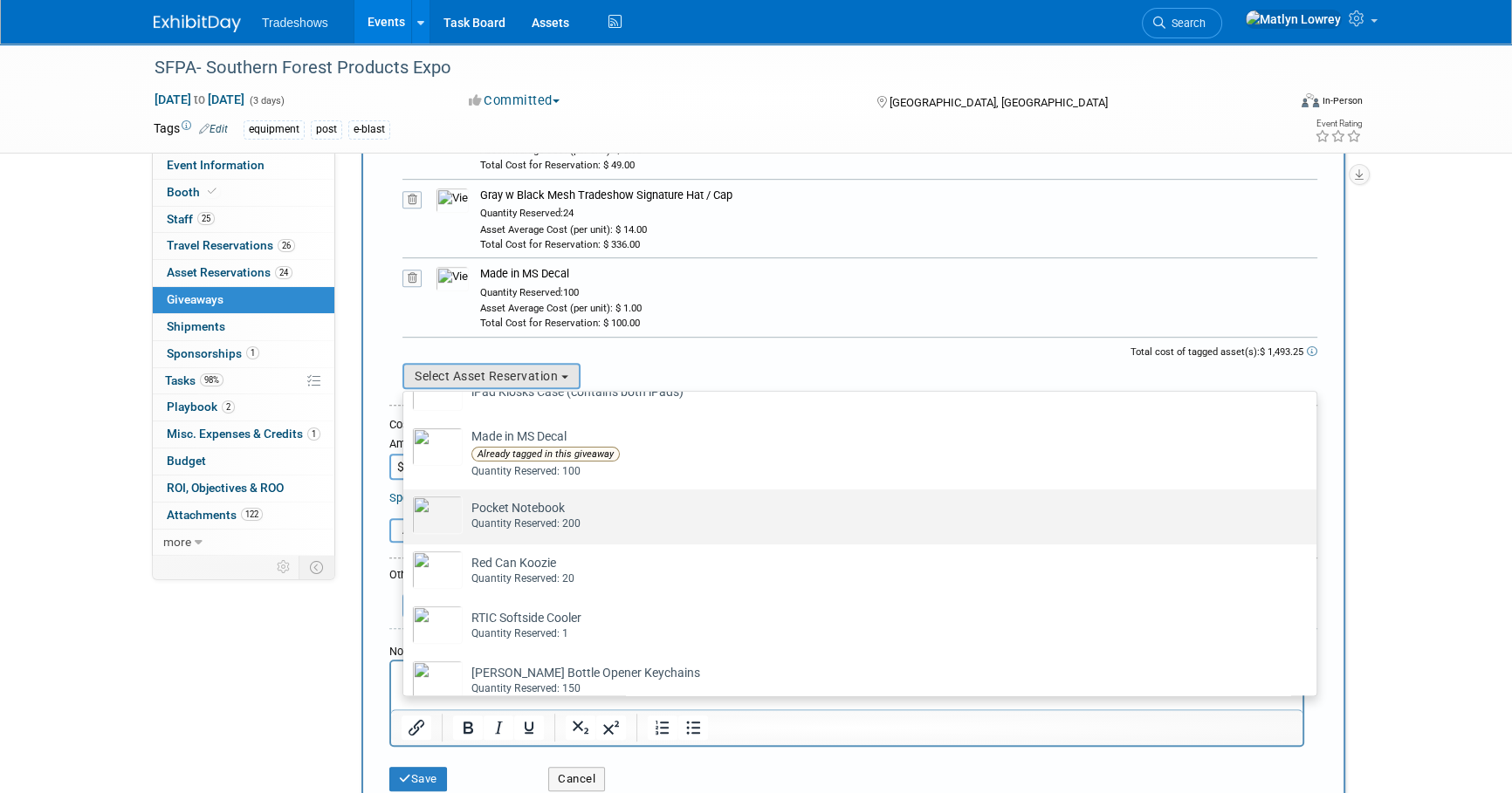
click at [483, 506] on td "Pocket Notebook Already tagged in this giveaway Quantity Reserved: 200" at bounding box center [871, 515] width 818 height 39
click at [406, 506] on input "Pocket Notebook Already tagged in this giveaway Quantity Reserved: 200" at bounding box center [400, 505] width 11 height 11
select select "2_11580090"
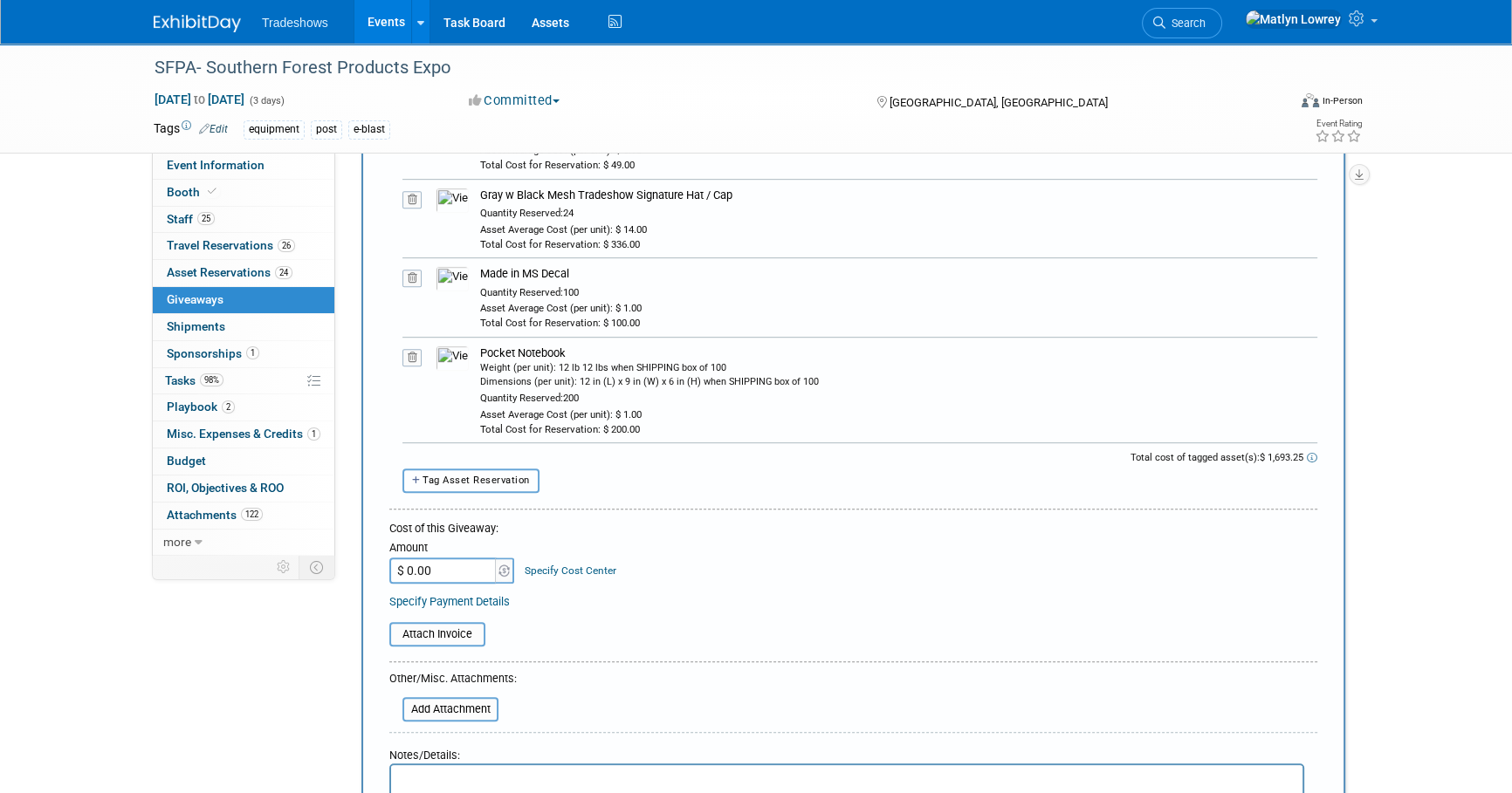
click at [474, 476] on span "Tag Asset Reservation" at bounding box center [476, 480] width 107 height 11
select select
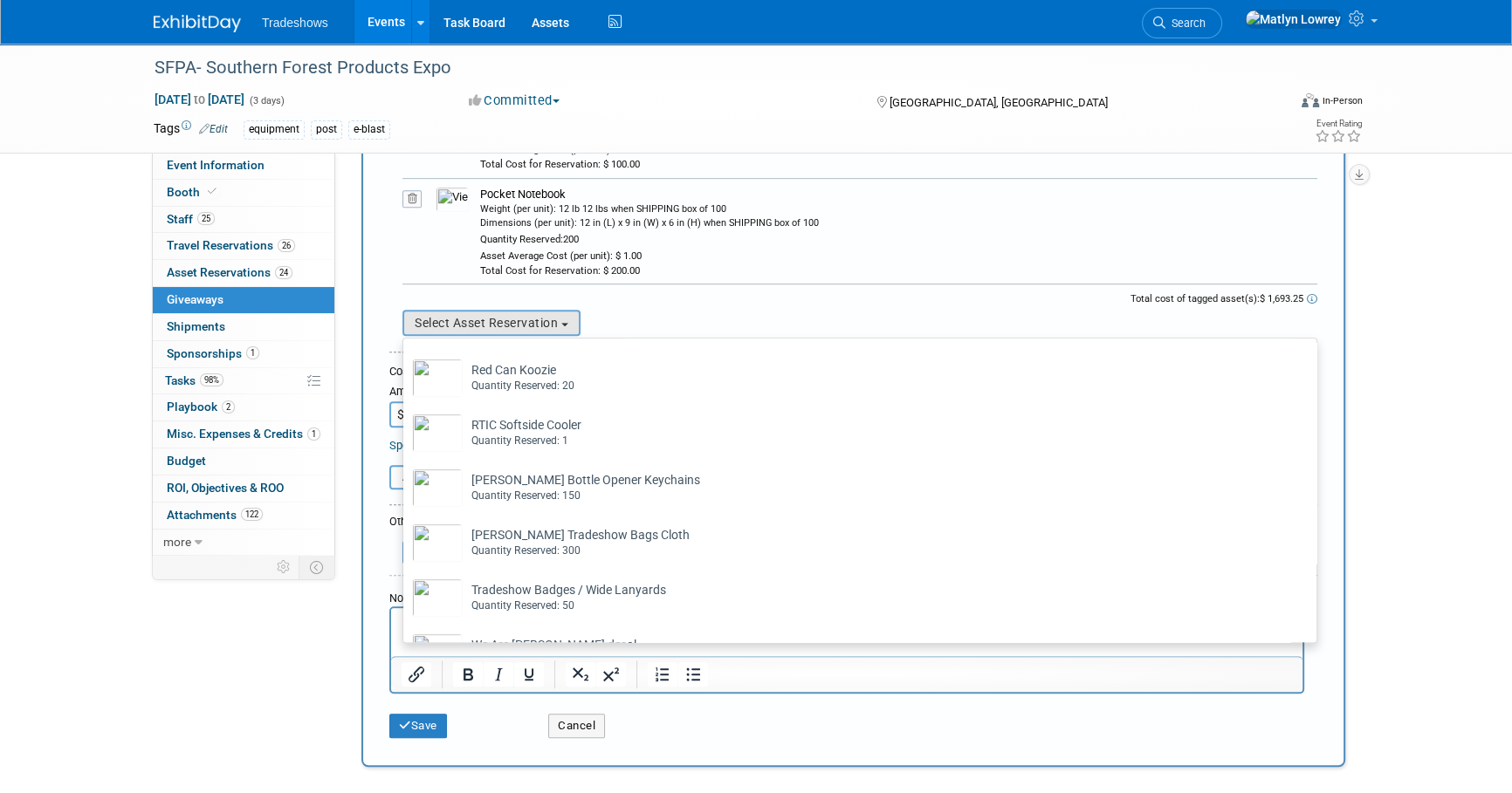
scroll to position [1110, 0]
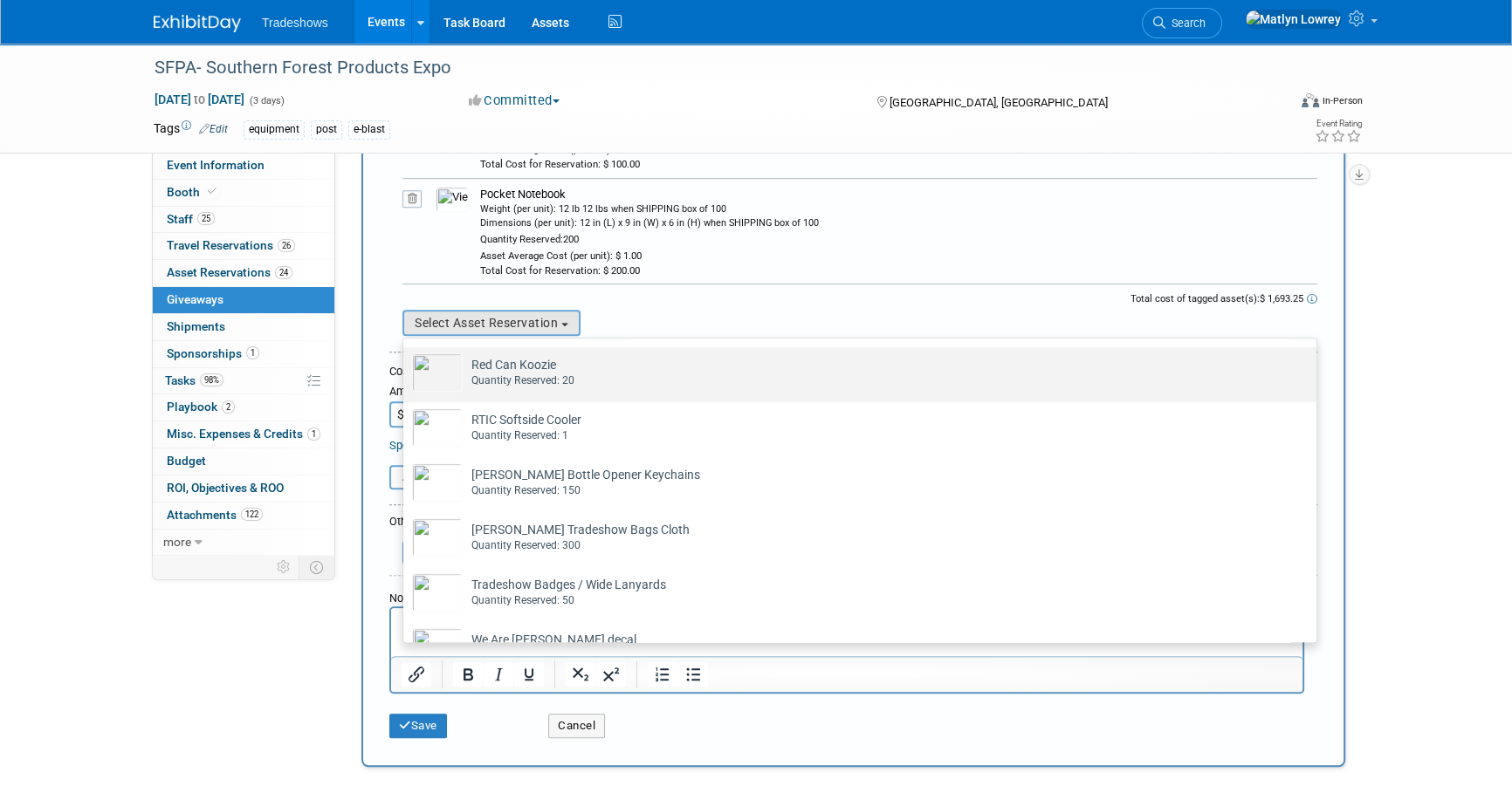
click at [525, 377] on div "Quantity Reserved: 20" at bounding box center [877, 381] width 810 height 15
click at [406, 368] on input "Red Can Koozie Already tagged in this giveaway Quantity Reserved: 20" at bounding box center [400, 362] width 11 height 11
select select "2_11580148"
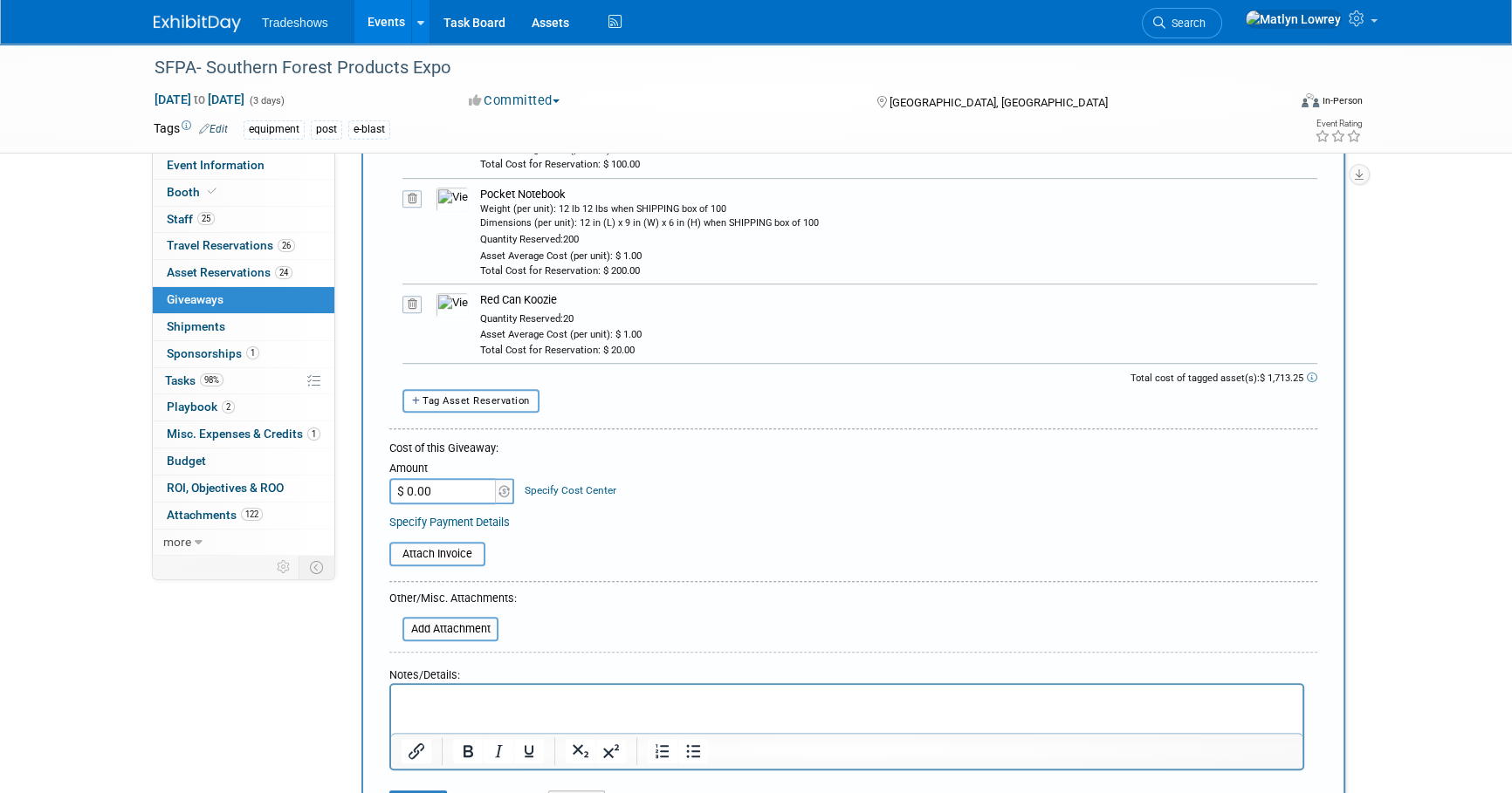
click at [484, 400] on span "Tag Asset Reservation" at bounding box center [476, 401] width 107 height 11
select select
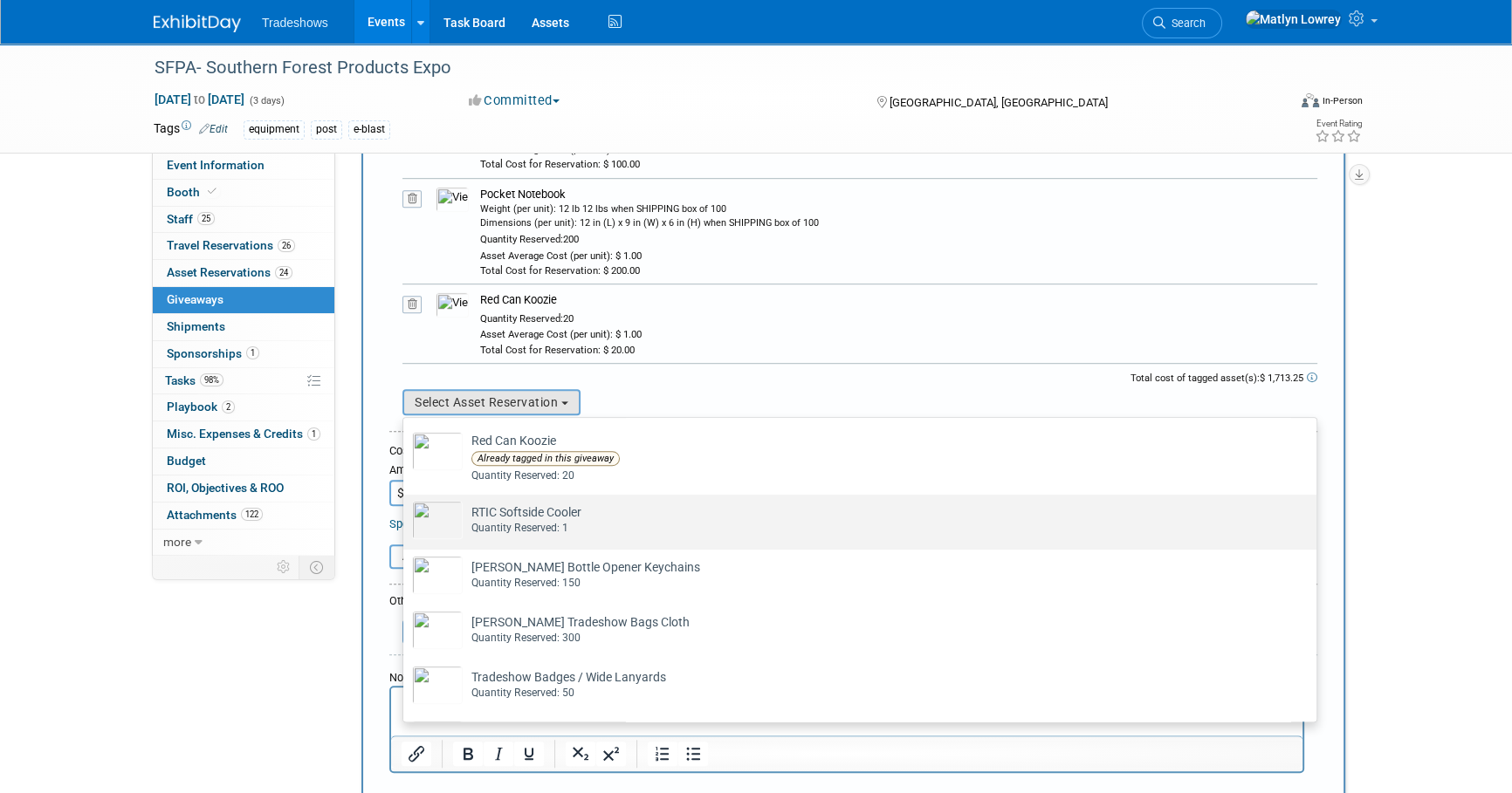
click at [541, 532] on div "Quantity Reserved: 1" at bounding box center [877, 528] width 810 height 15
click at [406, 516] on input "RTIC Softside Cooler Already tagged in this giveaway Quantity Reserved: 1" at bounding box center [400, 510] width 11 height 11
select select "2_11580142"
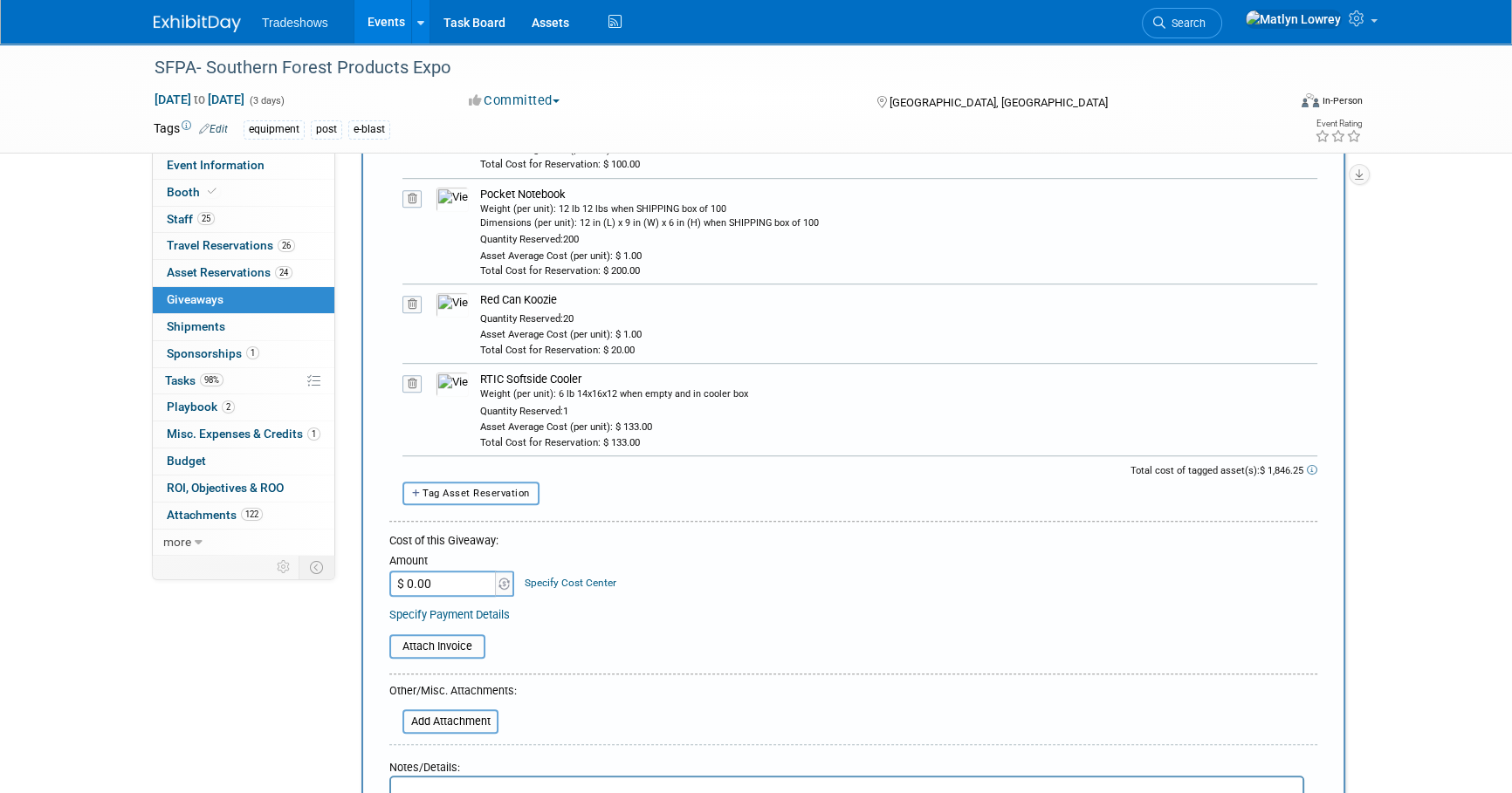
click at [490, 490] on span "Tag Asset Reservation" at bounding box center [476, 494] width 107 height 11
select select
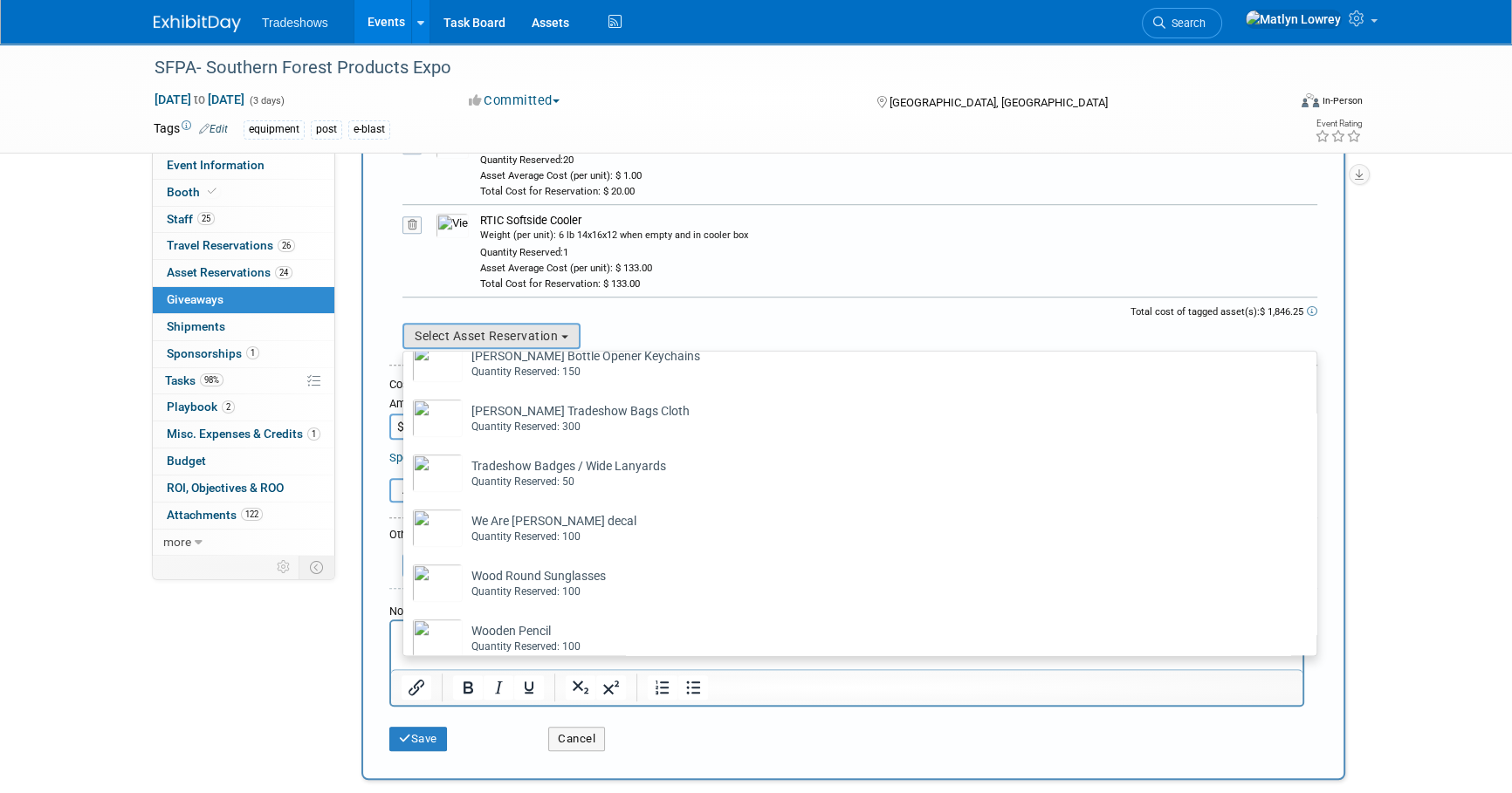
scroll to position [1189, 0]
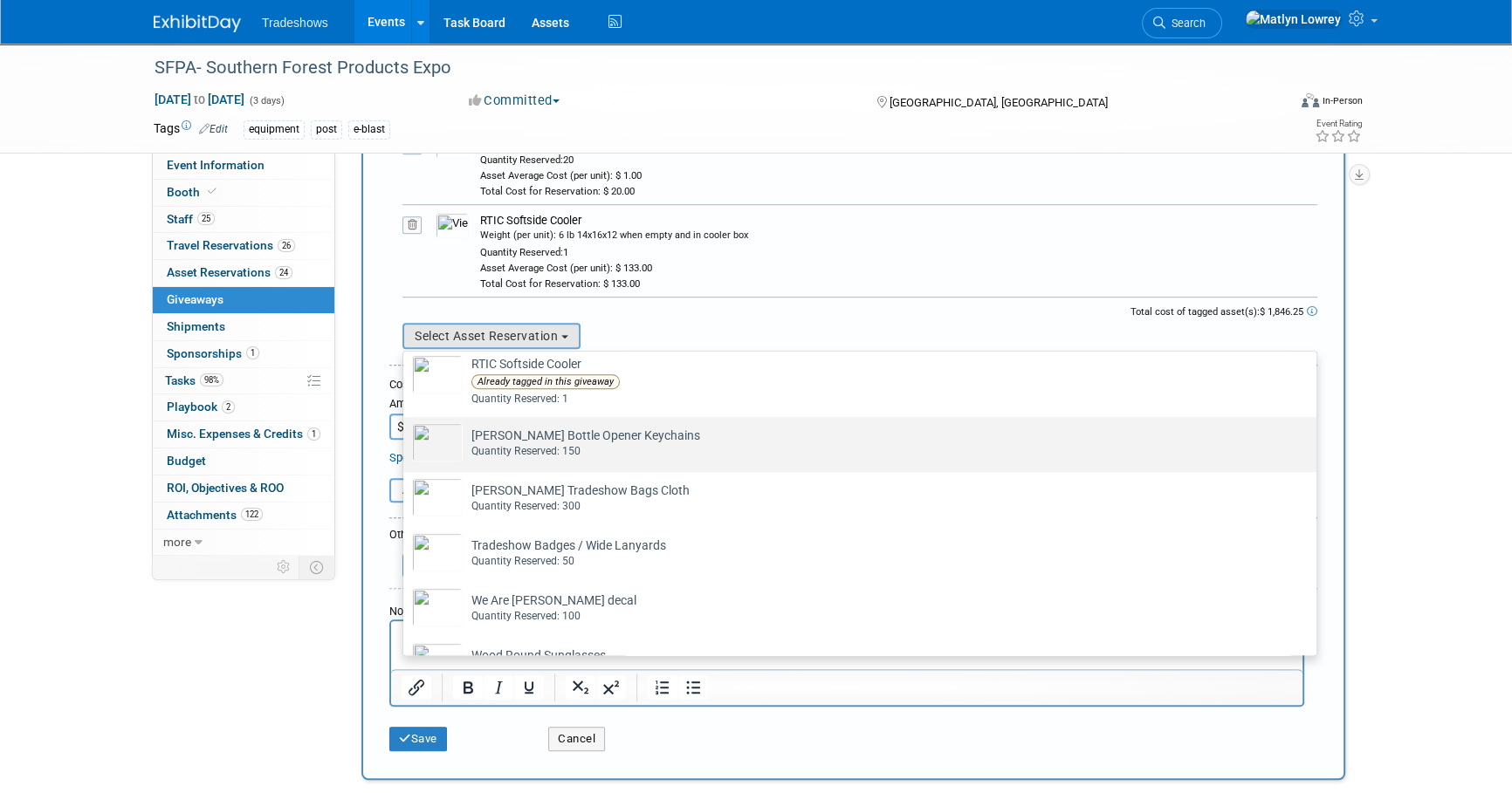
click at [547, 446] on div "Quantity Reserved: 150" at bounding box center [877, 451] width 810 height 15
click at [406, 438] on input "Taylor Bottle Opener Keychains Already tagged in this giveaway Quantity Reserve…" at bounding box center [400, 433] width 11 height 11
select select "2_11580092"
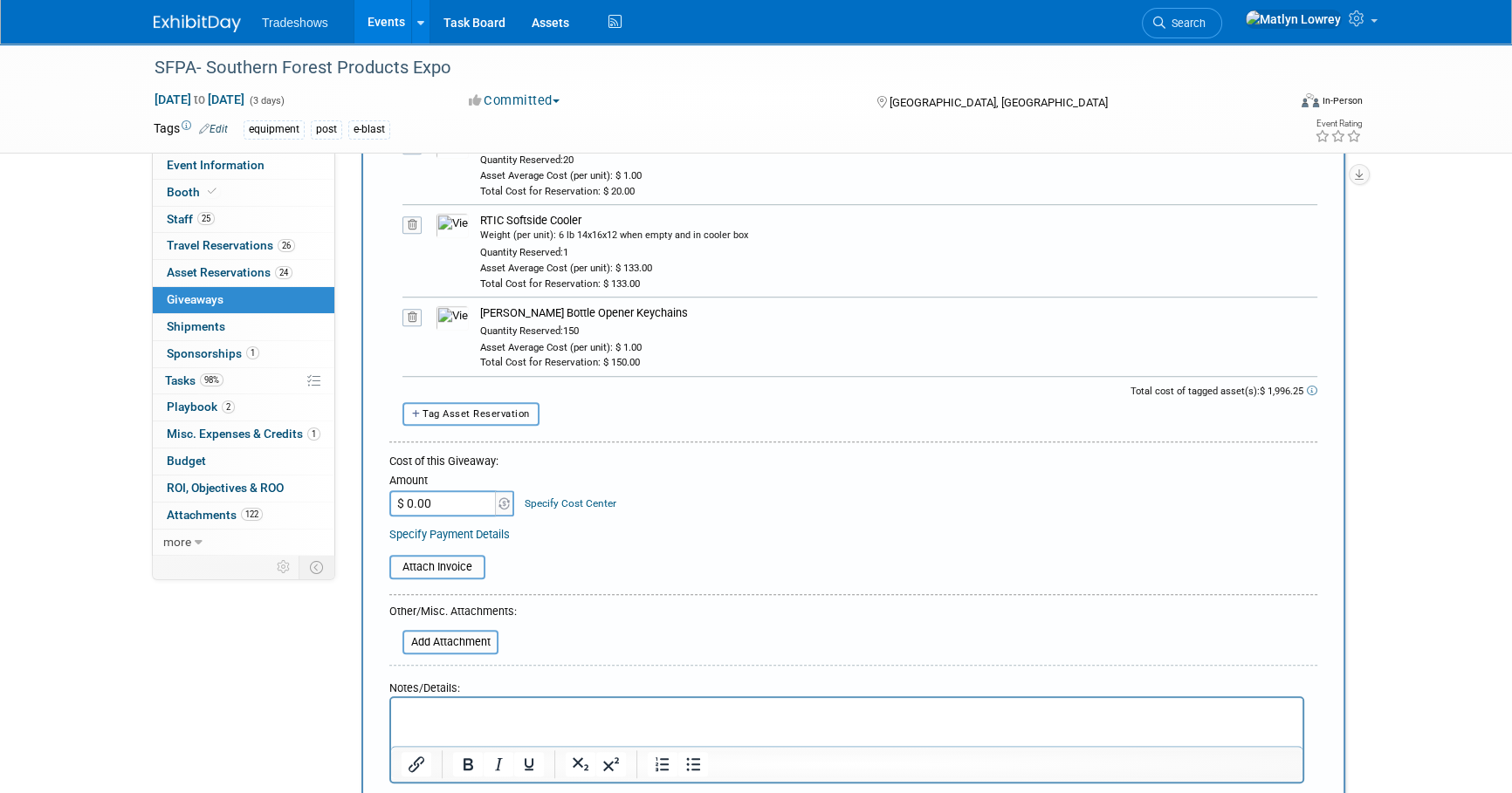
click at [463, 418] on button "Tag Asset Reservation" at bounding box center [471, 413] width 137 height 23
select select
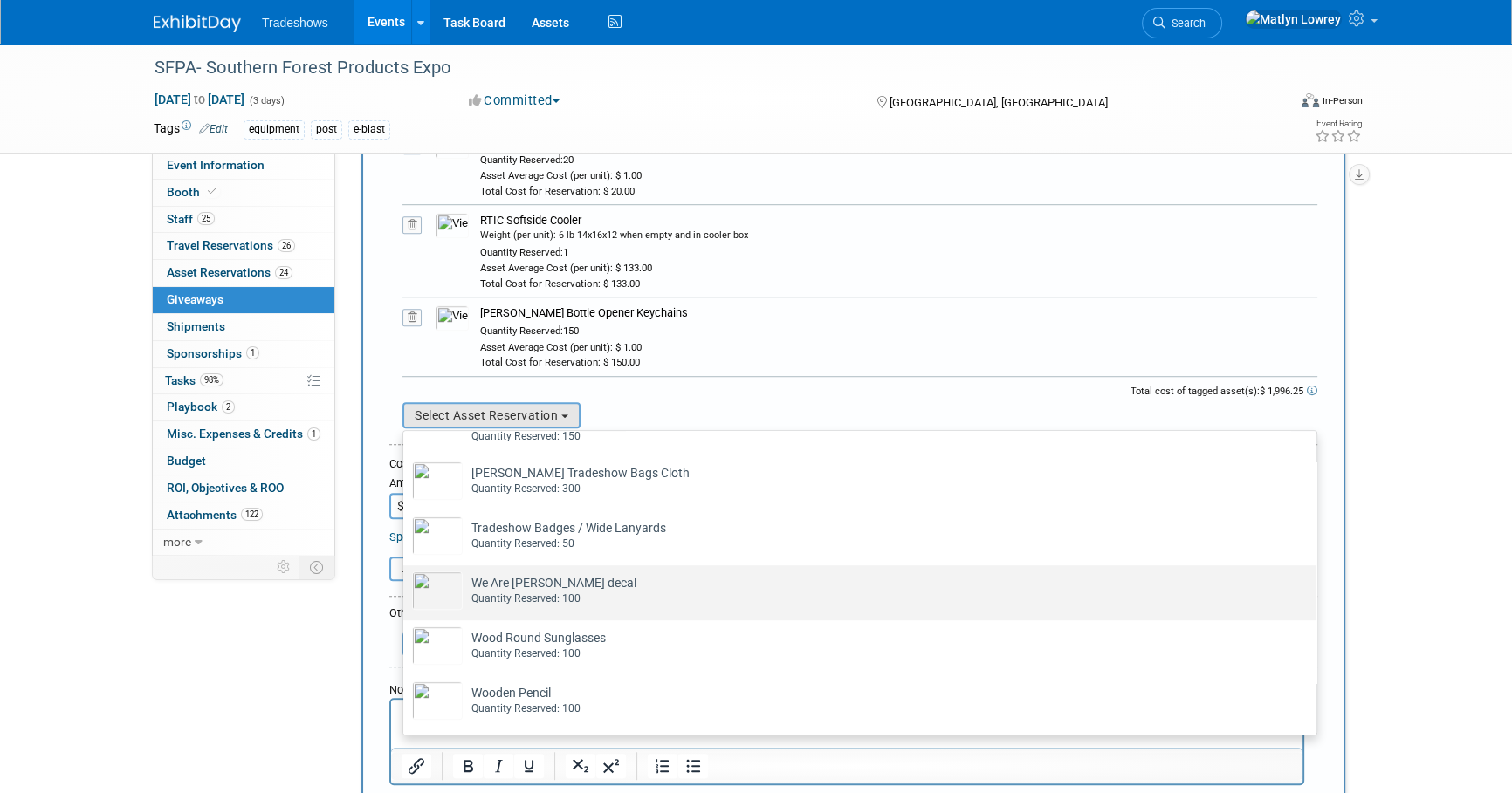
scroll to position [1303, 0]
click at [522, 582] on td "We Are Taylor decal Already tagged in this giveaway Quantity Reserved: 100" at bounding box center [871, 591] width 818 height 39
click at [406, 582] on input "We Are Taylor decal Already tagged in this giveaway Quantity Reserved: 100" at bounding box center [400, 580] width 11 height 11
select select "2_11580101"
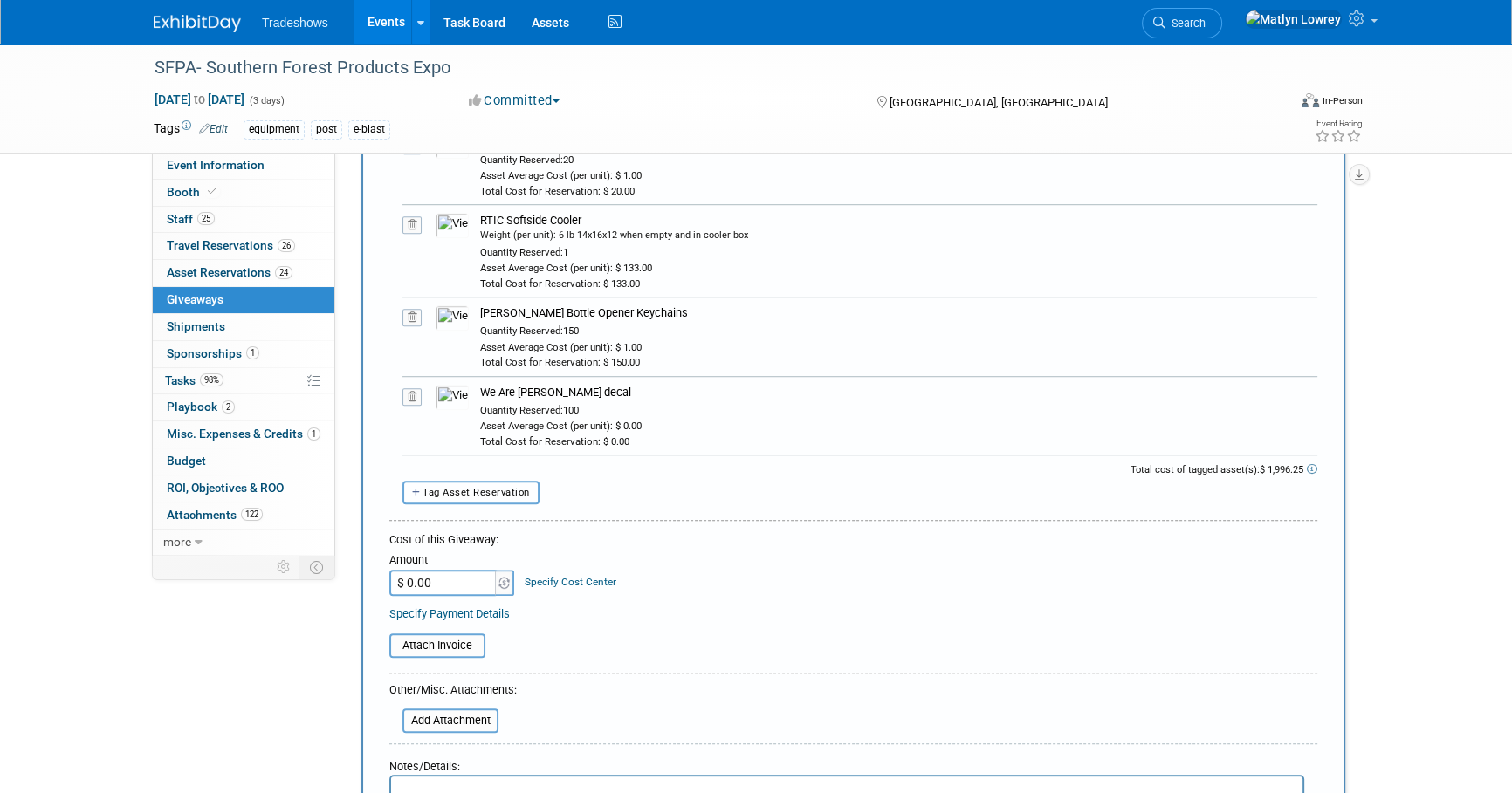
click at [487, 481] on button "Tag Asset Reservation" at bounding box center [471, 492] width 137 height 23
select select
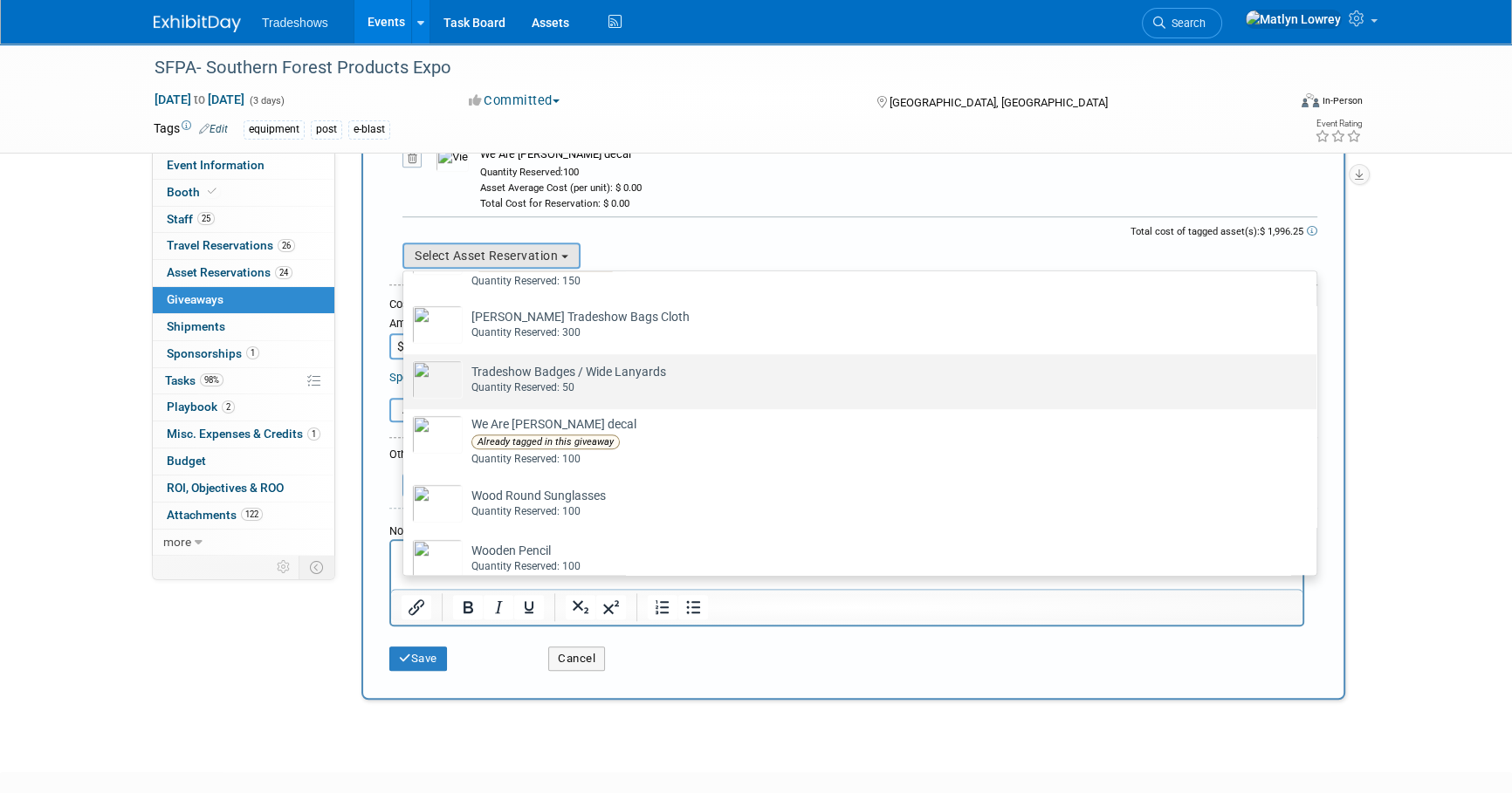
scroll to position [1317, 0]
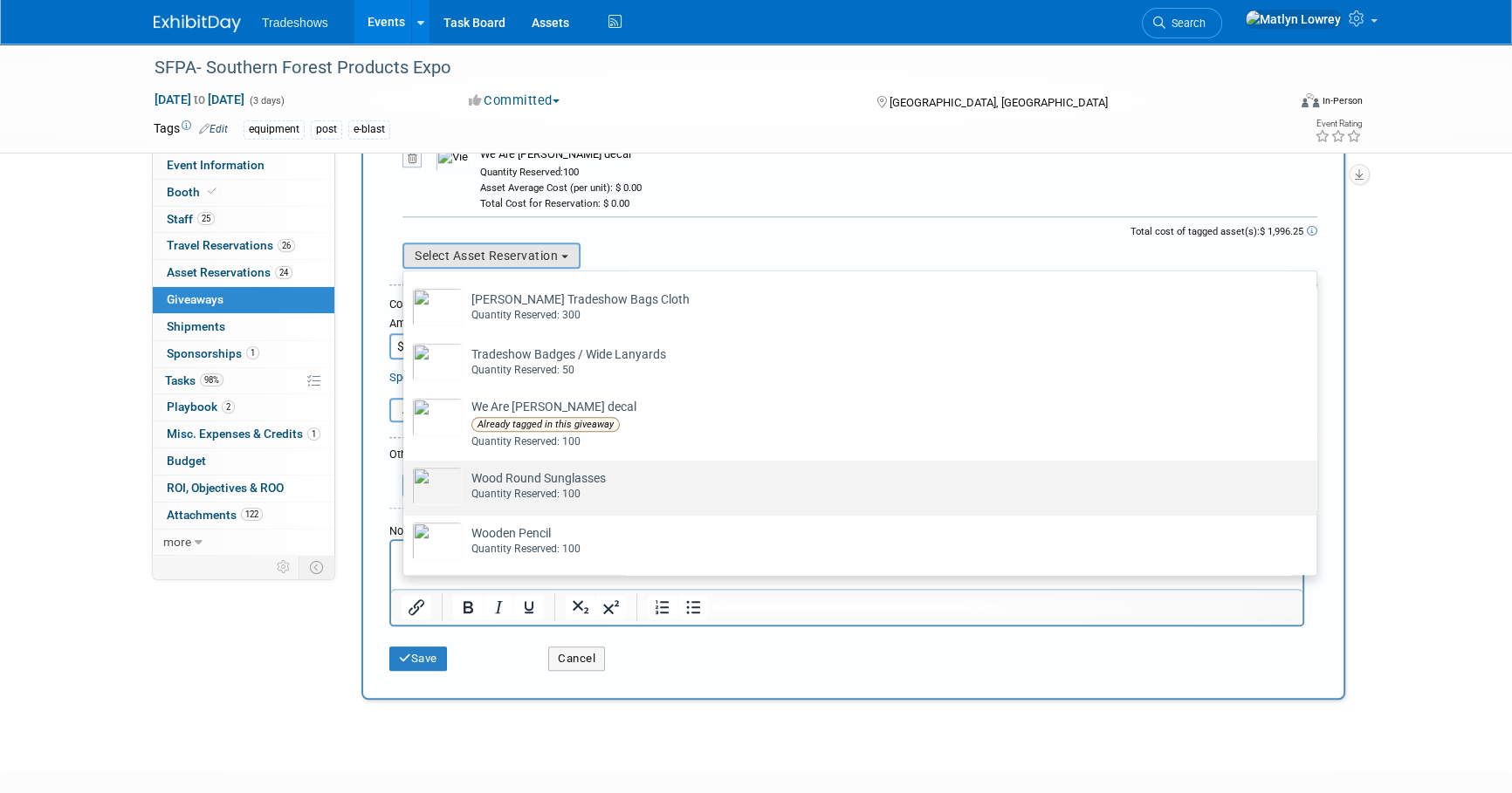
click at [564, 481] on td "Wood Round Sunglasses Already tagged in this giveaway Quantity Reserved: 100" at bounding box center [871, 486] width 818 height 39
click at [406, 481] on input "Wood Round Sunglasses Already tagged in this giveaway Quantity Reserved: 100" at bounding box center [400, 476] width 11 height 11
select select "2_11584294"
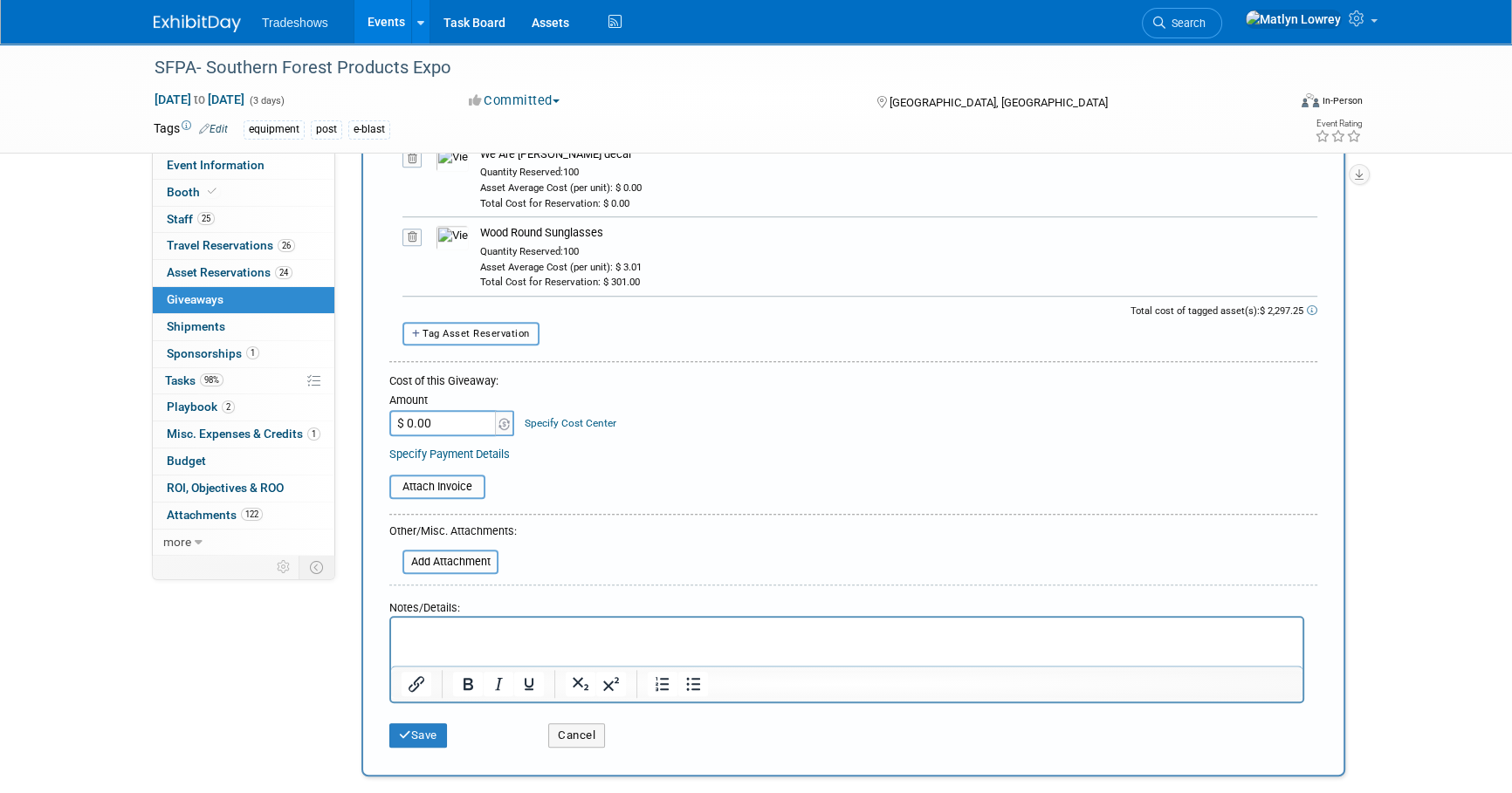
click at [498, 333] on span "Tag Asset Reservation" at bounding box center [476, 334] width 107 height 11
select select
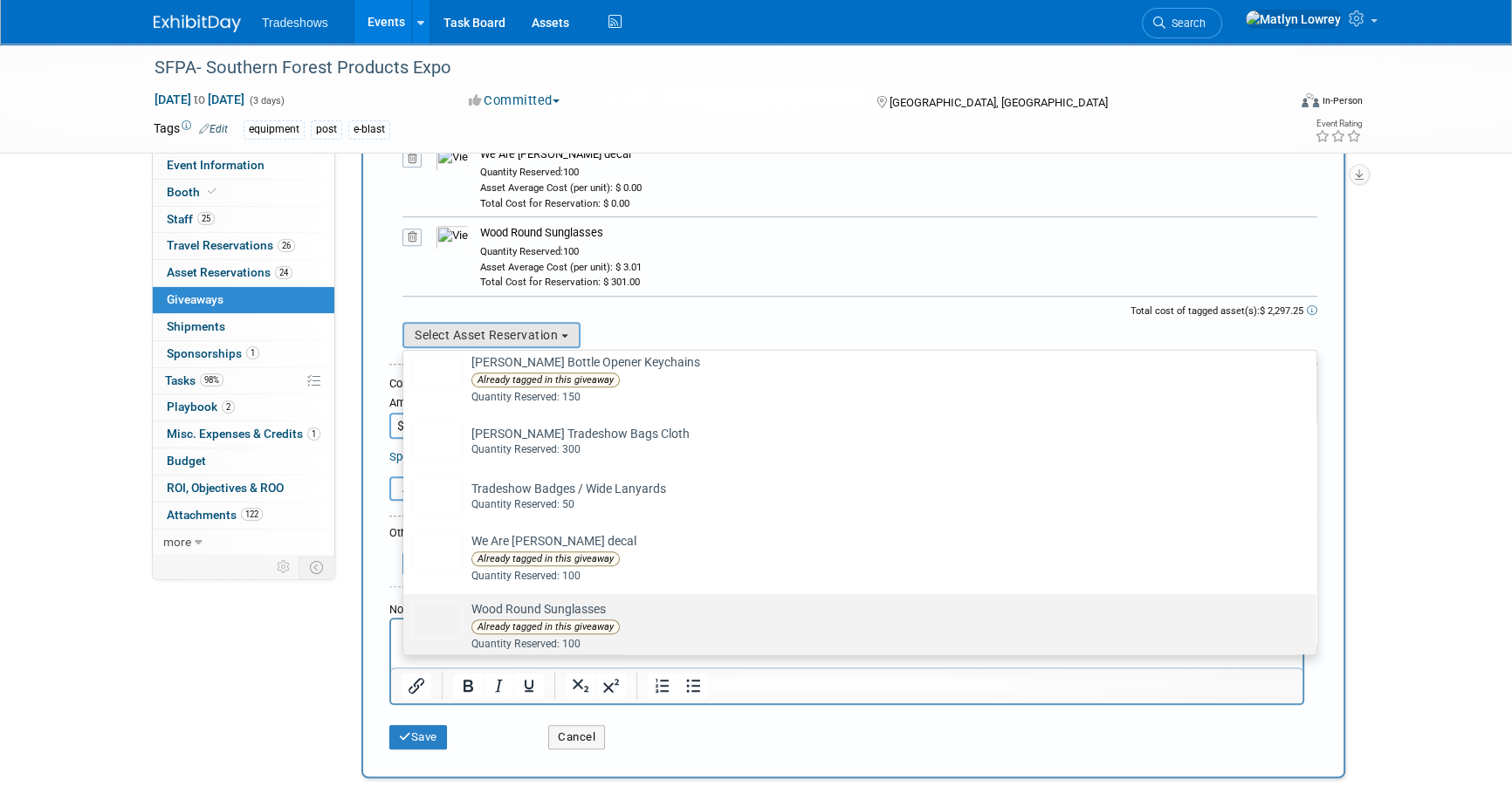
scroll to position [1330, 0]
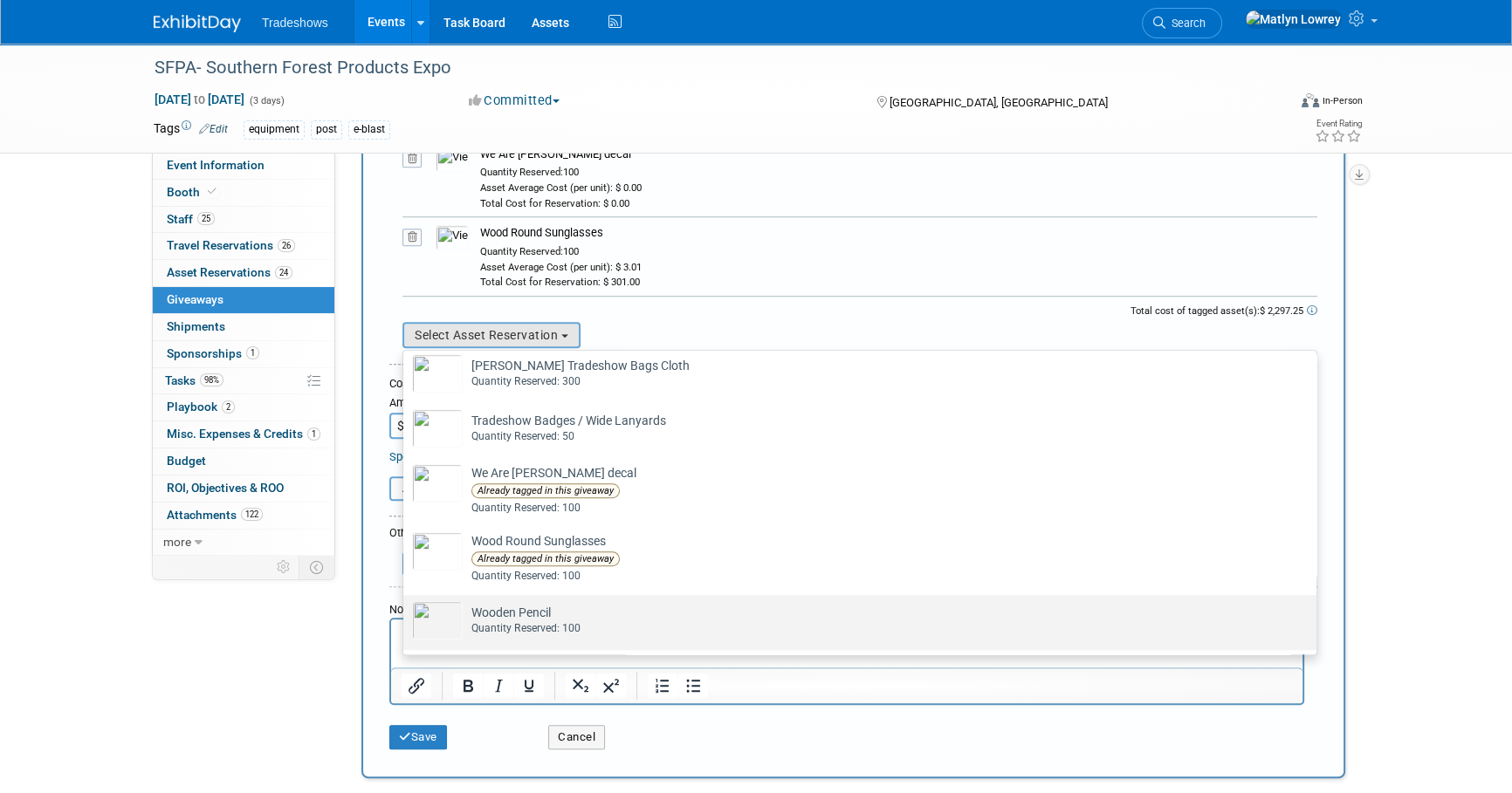
click at [506, 621] on div "Quantity Reserved: 100" at bounding box center [877, 628] width 810 height 15
click at [406, 616] on input "Wooden Pencil Already tagged in this giveaway Quantity Reserved: 100" at bounding box center [400, 610] width 11 height 11
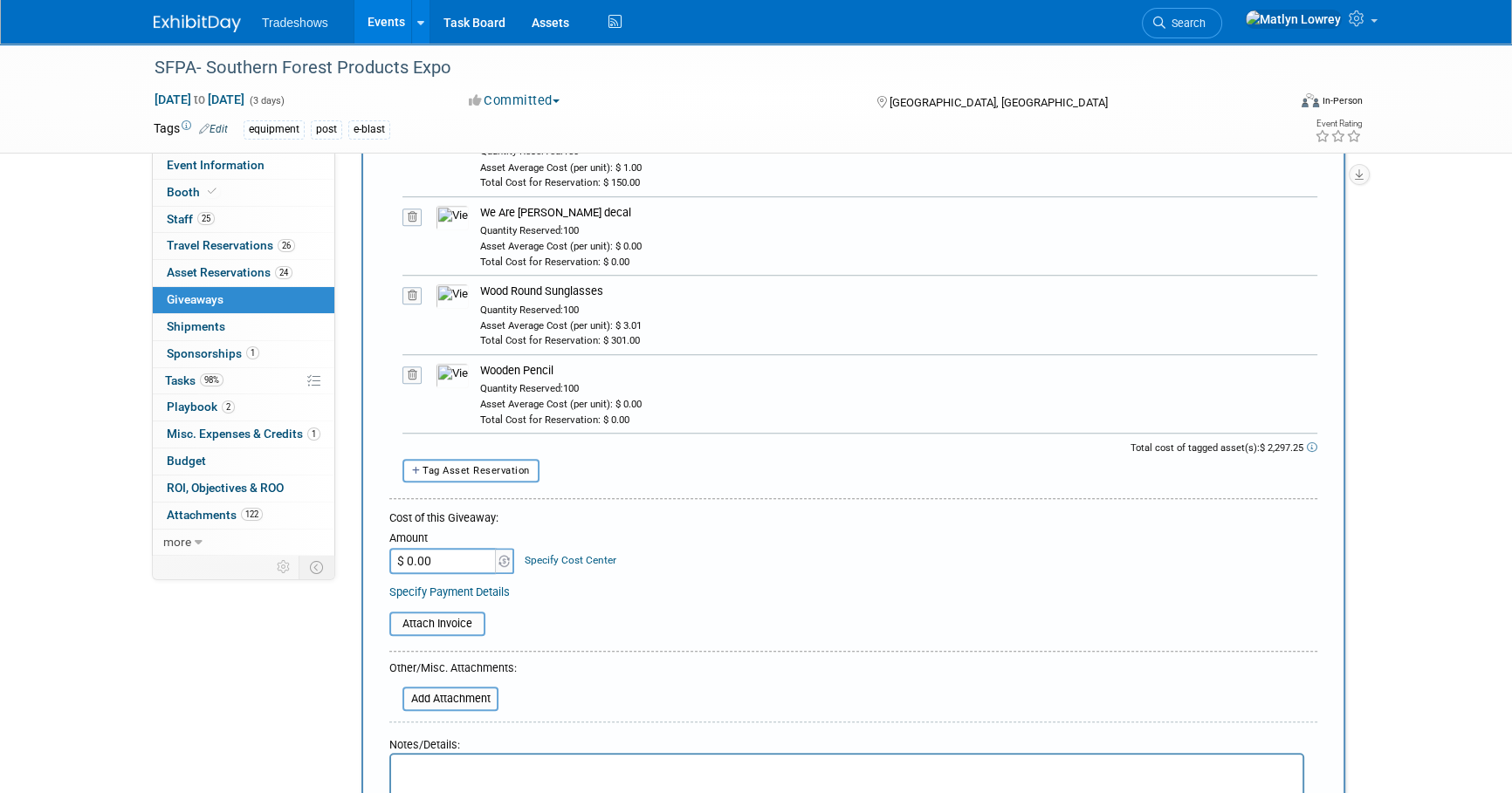
scroll to position [1586, 0]
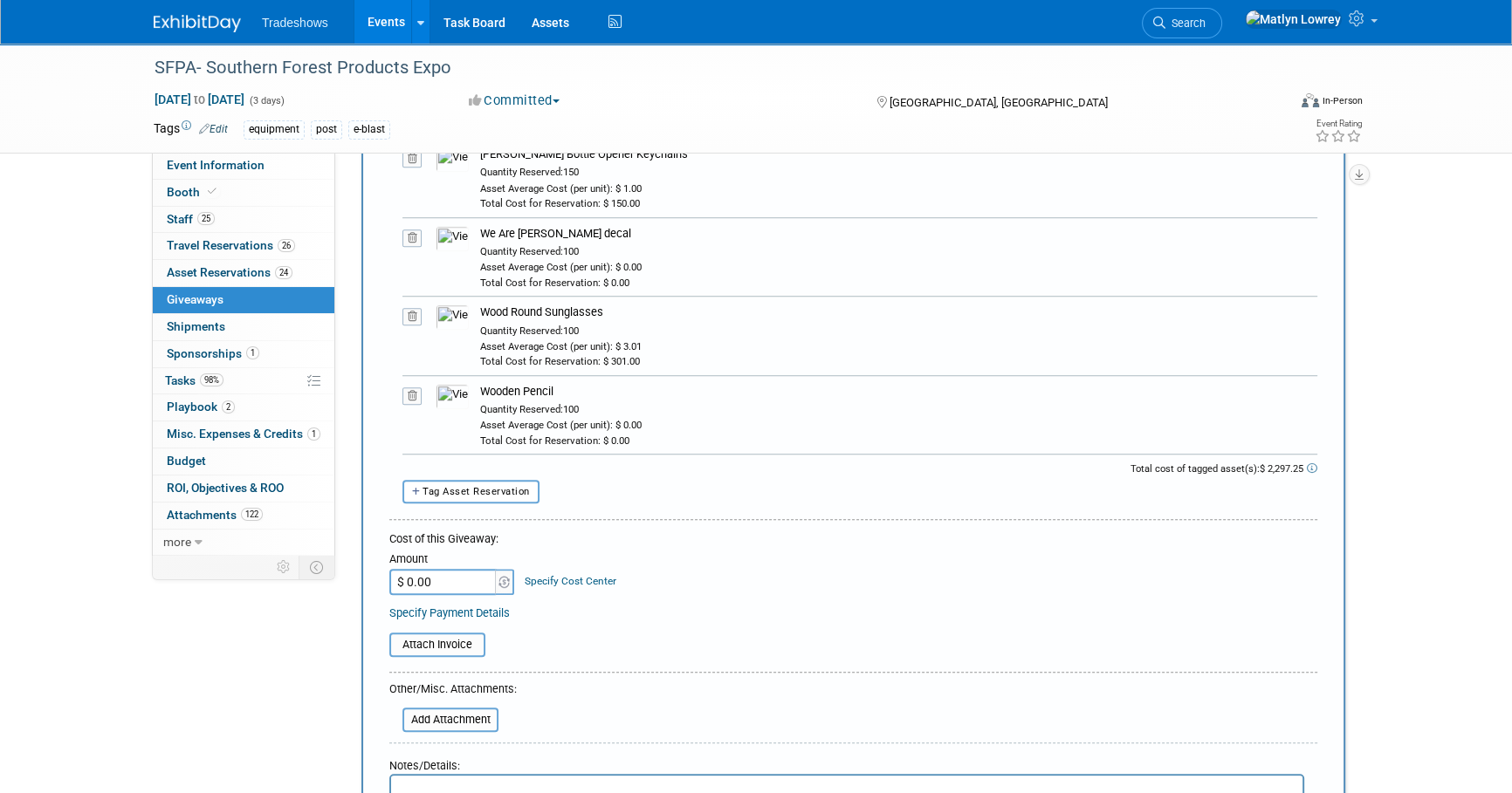
click at [459, 581] on input "$ 0.00" at bounding box center [444, 581] width 109 height 26
type input "$ 2,297.25"
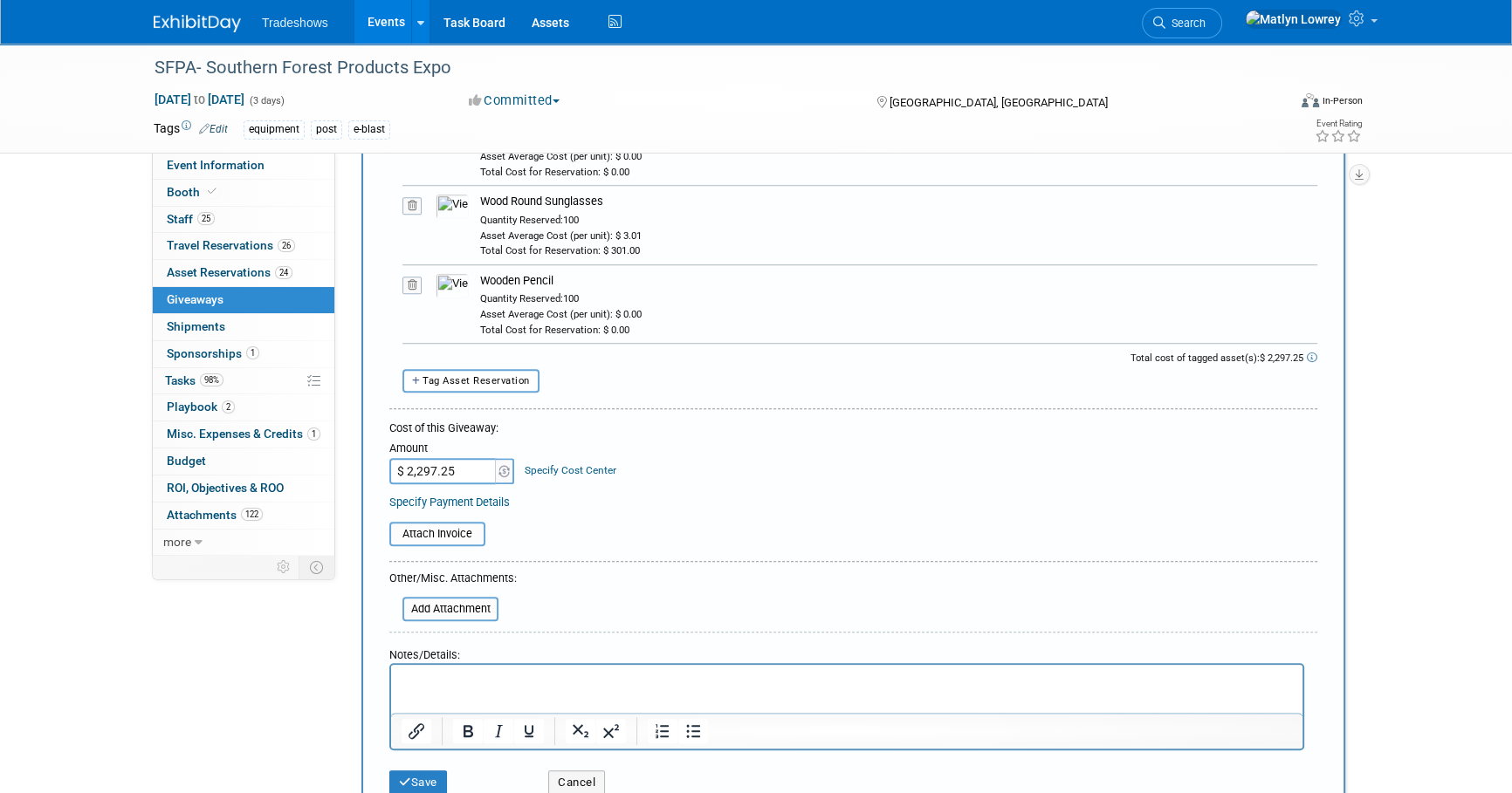
scroll to position [1824, 0]
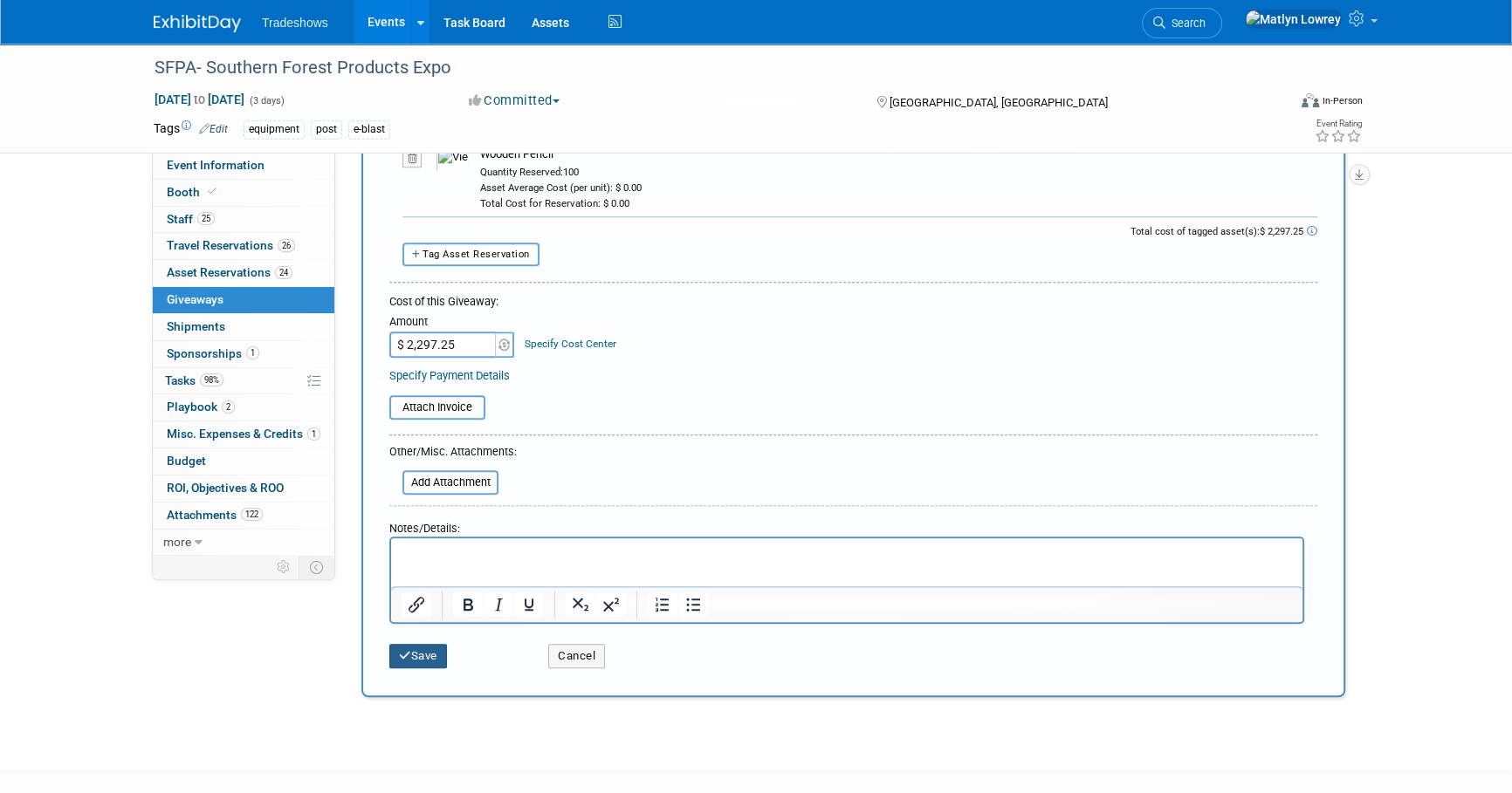
click at [413, 653] on button "Save" at bounding box center [418, 656] width 57 height 24
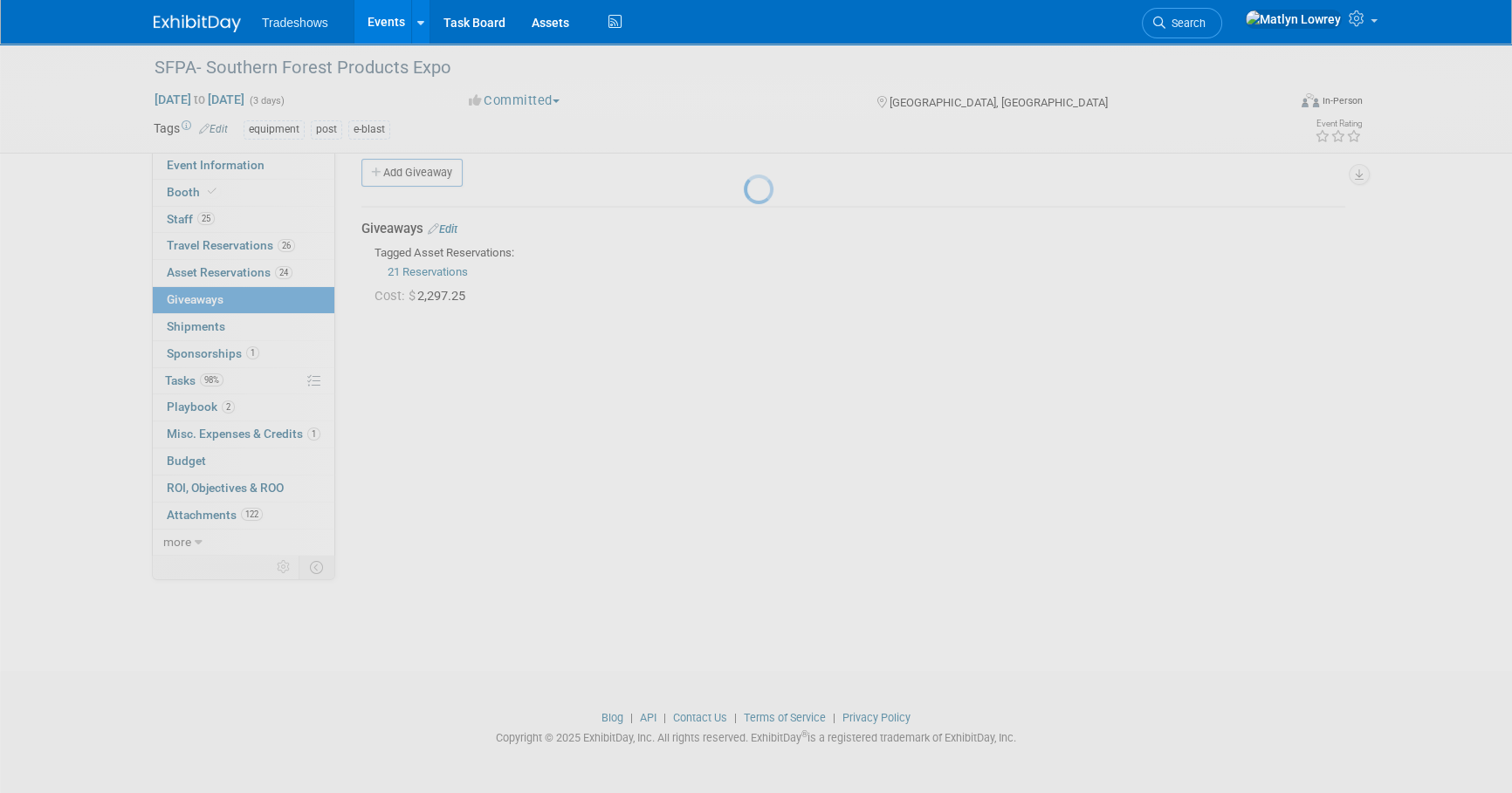
scroll to position [18, 0]
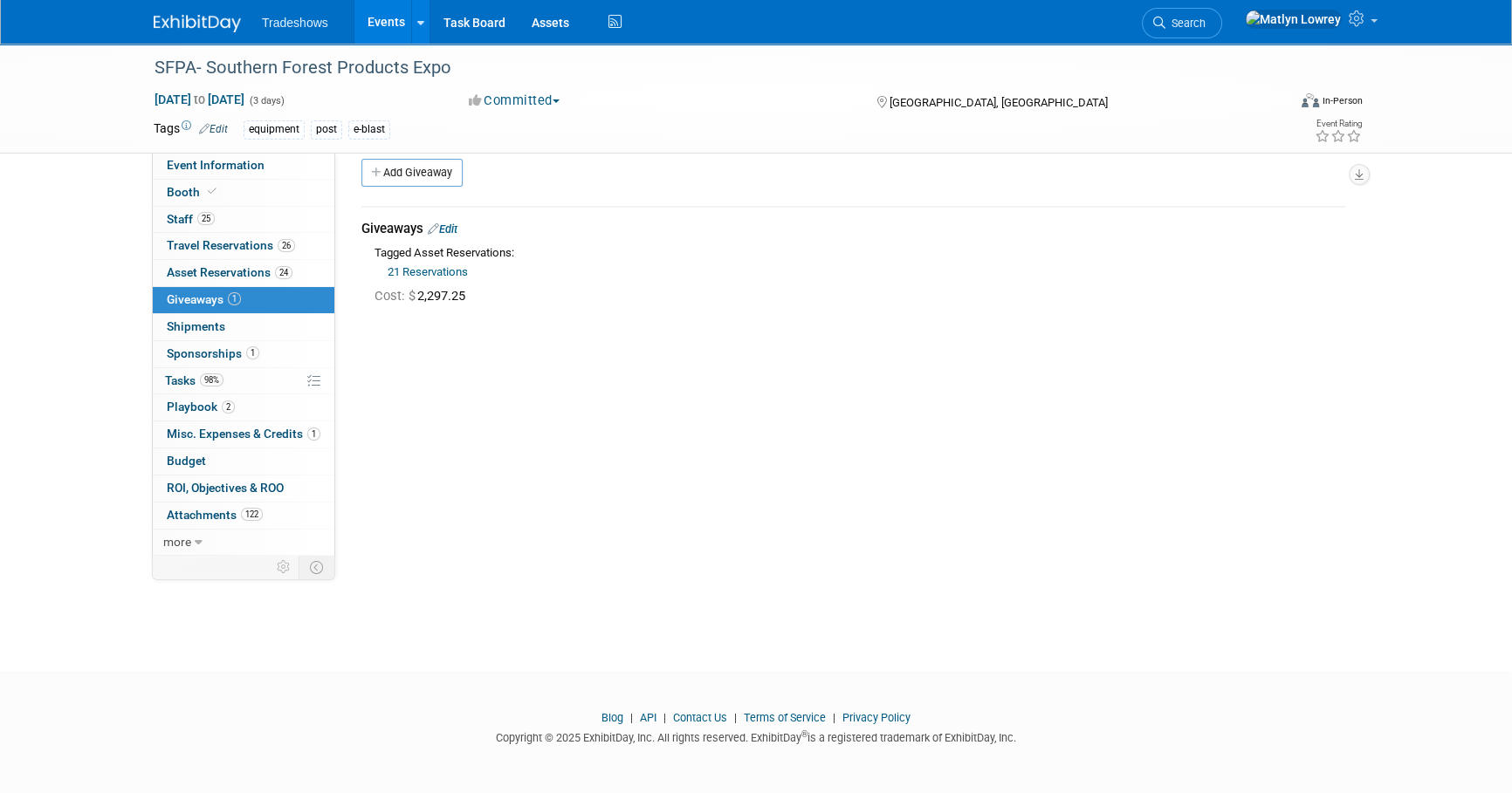
click at [379, 30] on link "Events" at bounding box center [386, 21] width 64 height 43
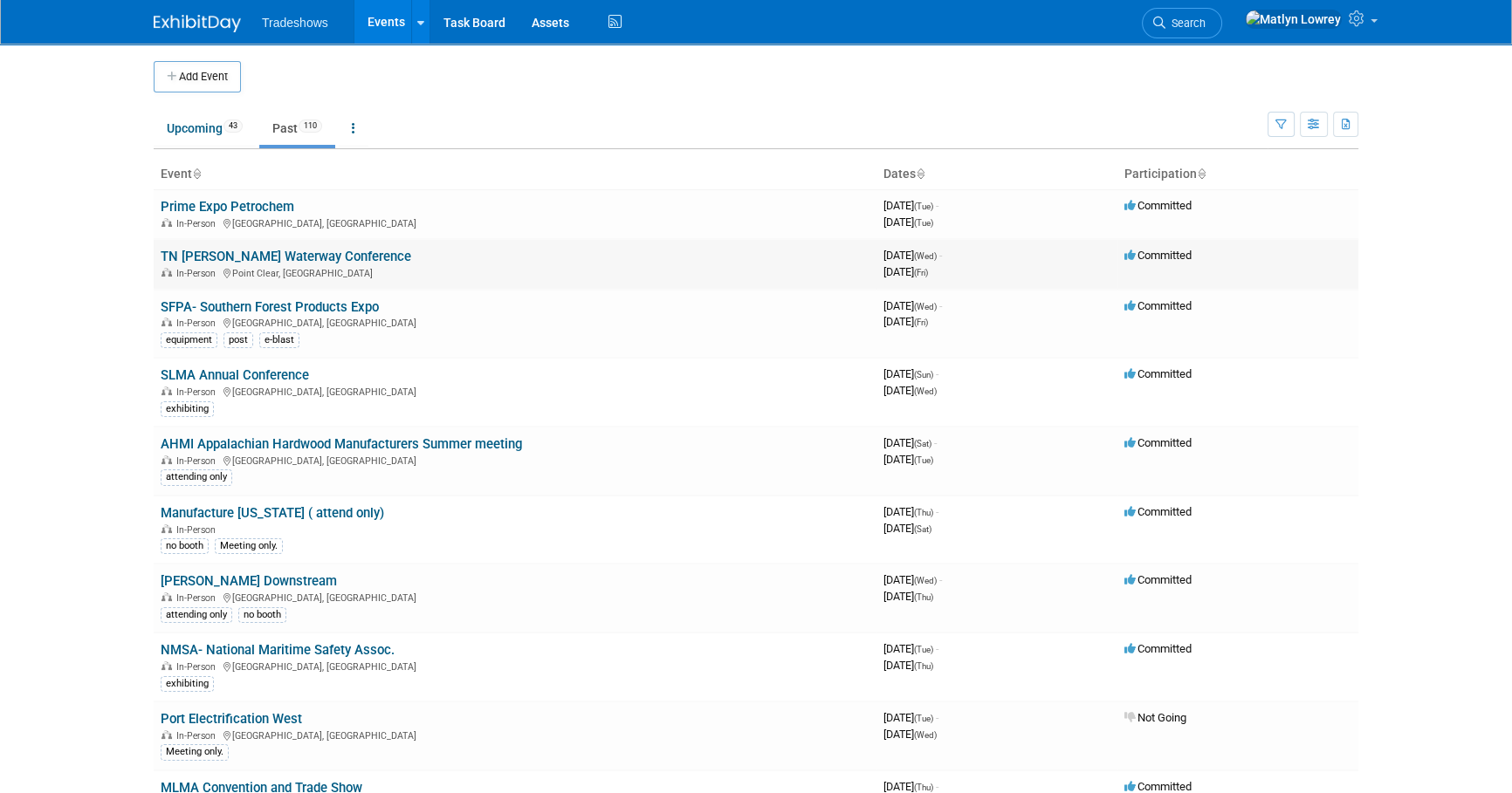
click at [250, 260] on link "TN [PERSON_NAME] Waterway Conference" at bounding box center [286, 256] width 251 height 16
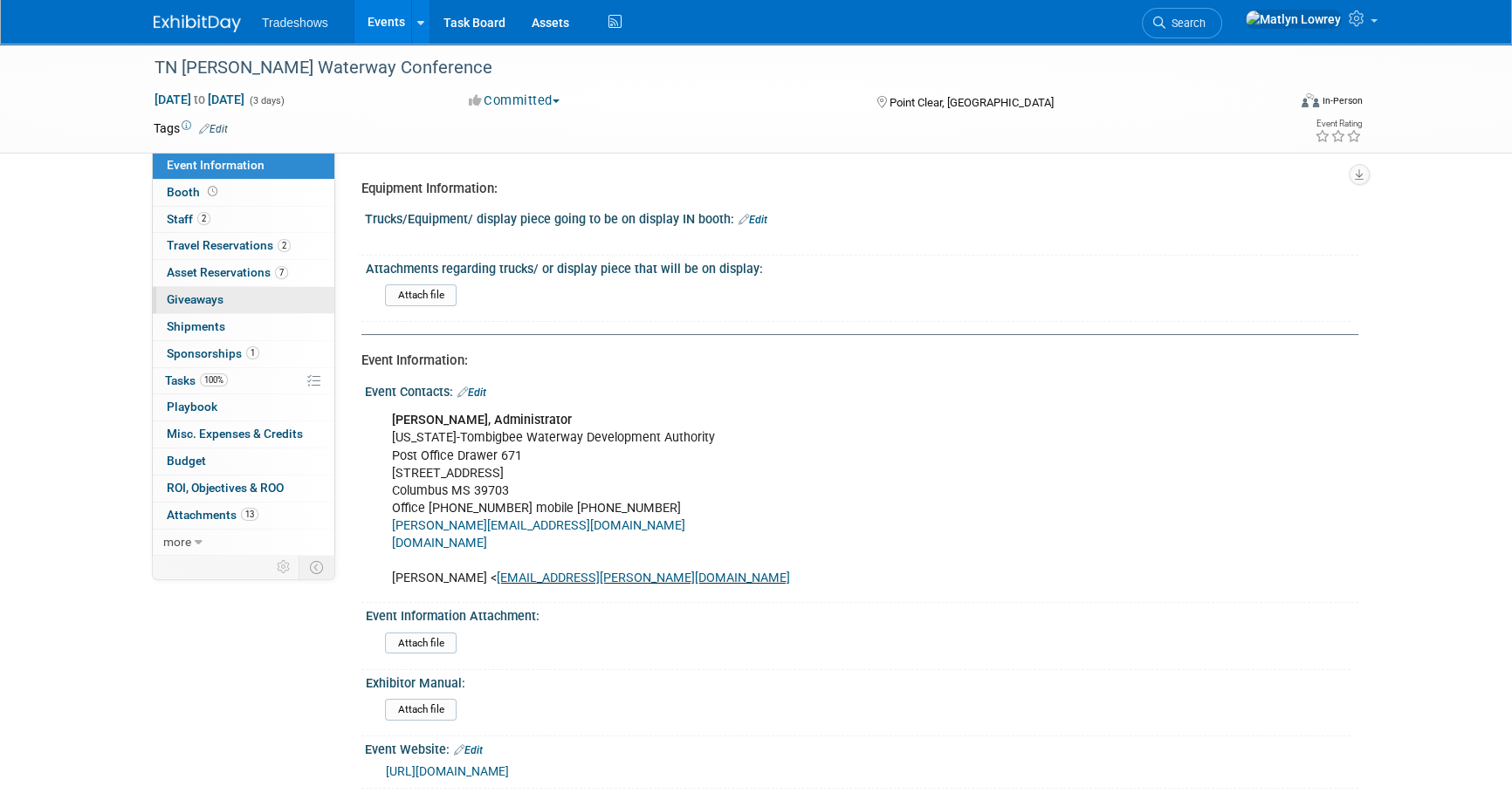
click at [222, 296] on span "Giveaways 0" at bounding box center [194, 299] width 56 height 14
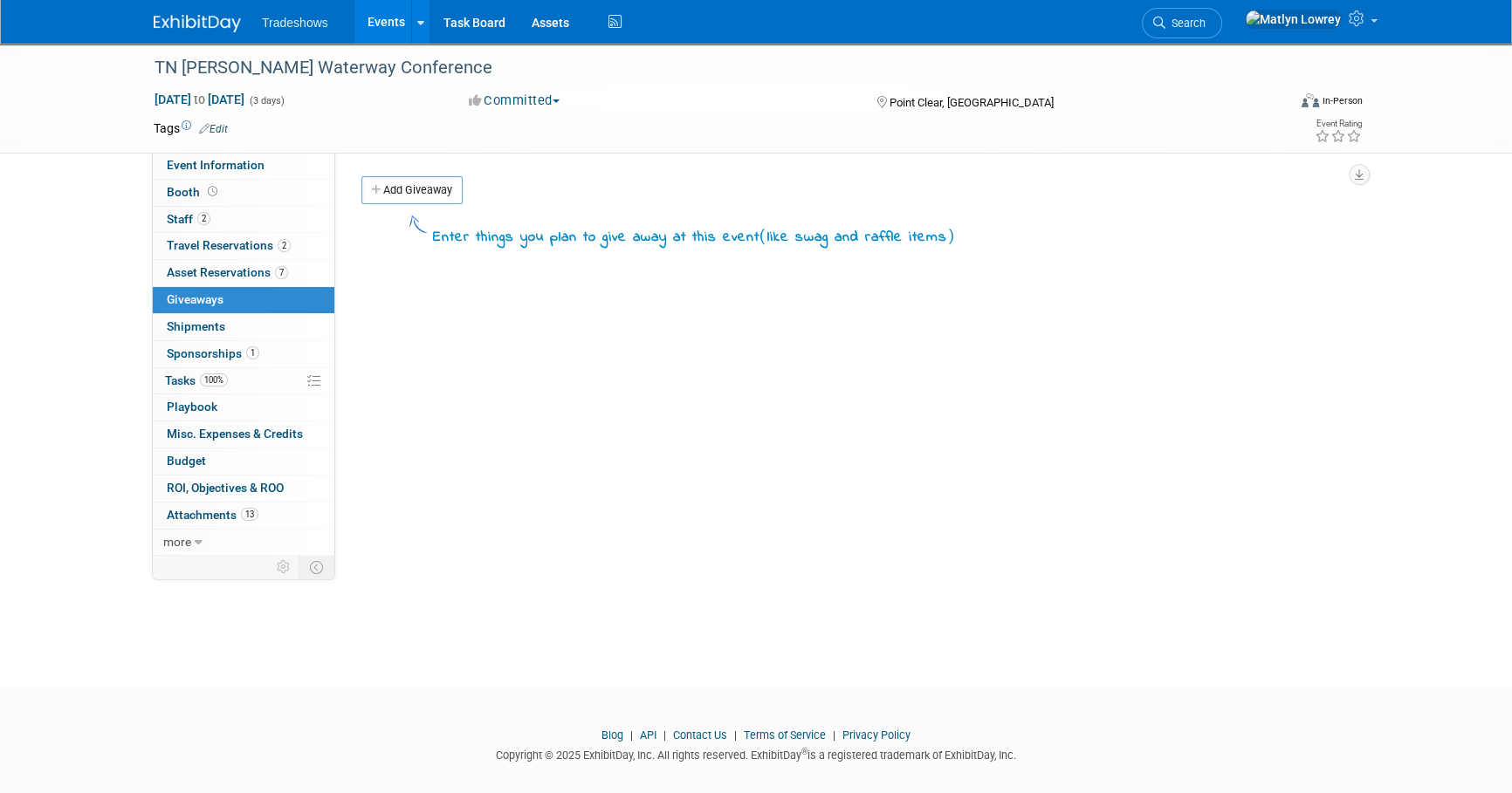
click at [457, 194] on link "Add Giveaway" at bounding box center [412, 190] width 101 height 28
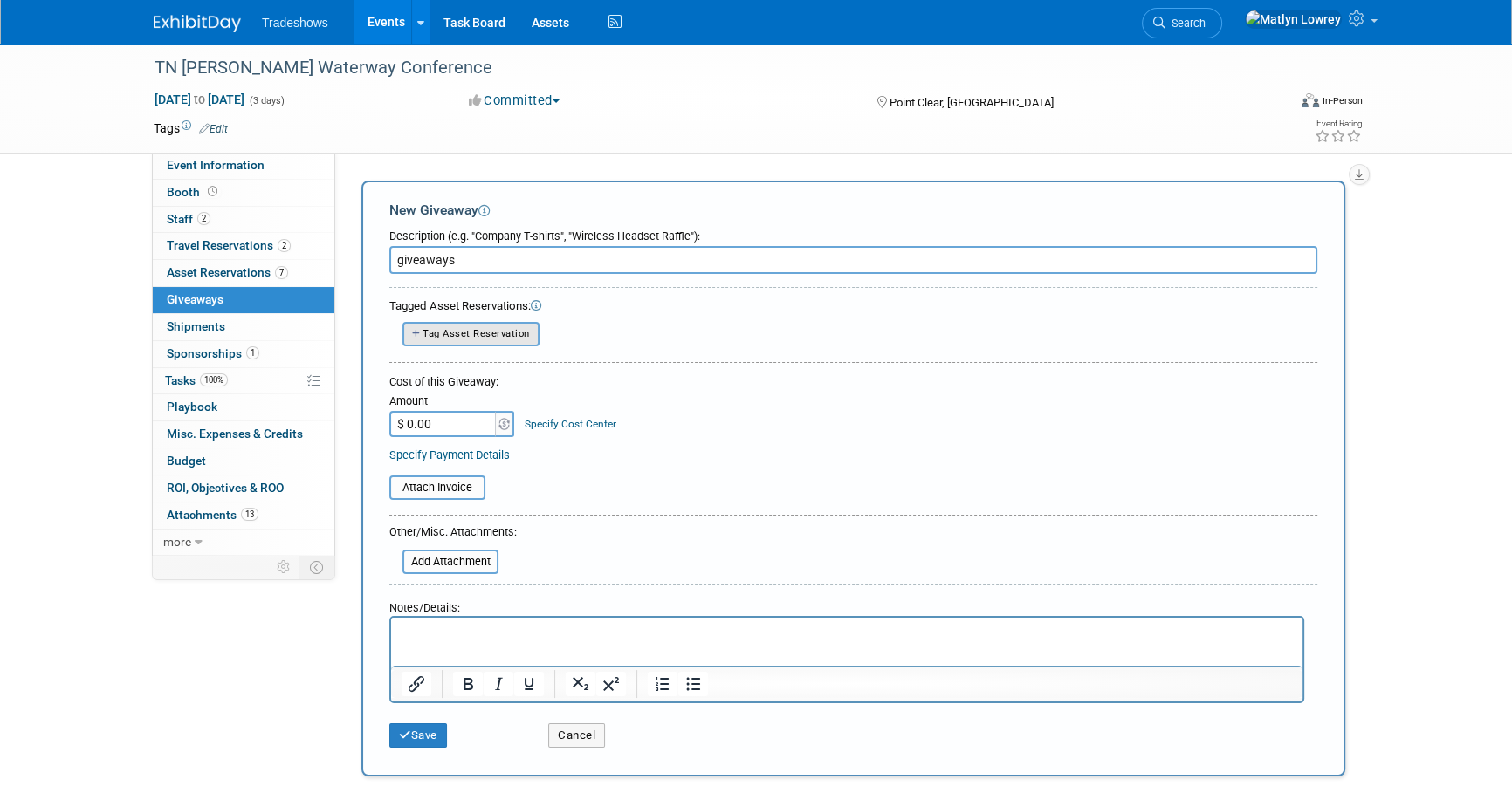
type input "giveaways"
click at [441, 338] on span "Tag Asset Reservation" at bounding box center [476, 334] width 107 height 11
select select
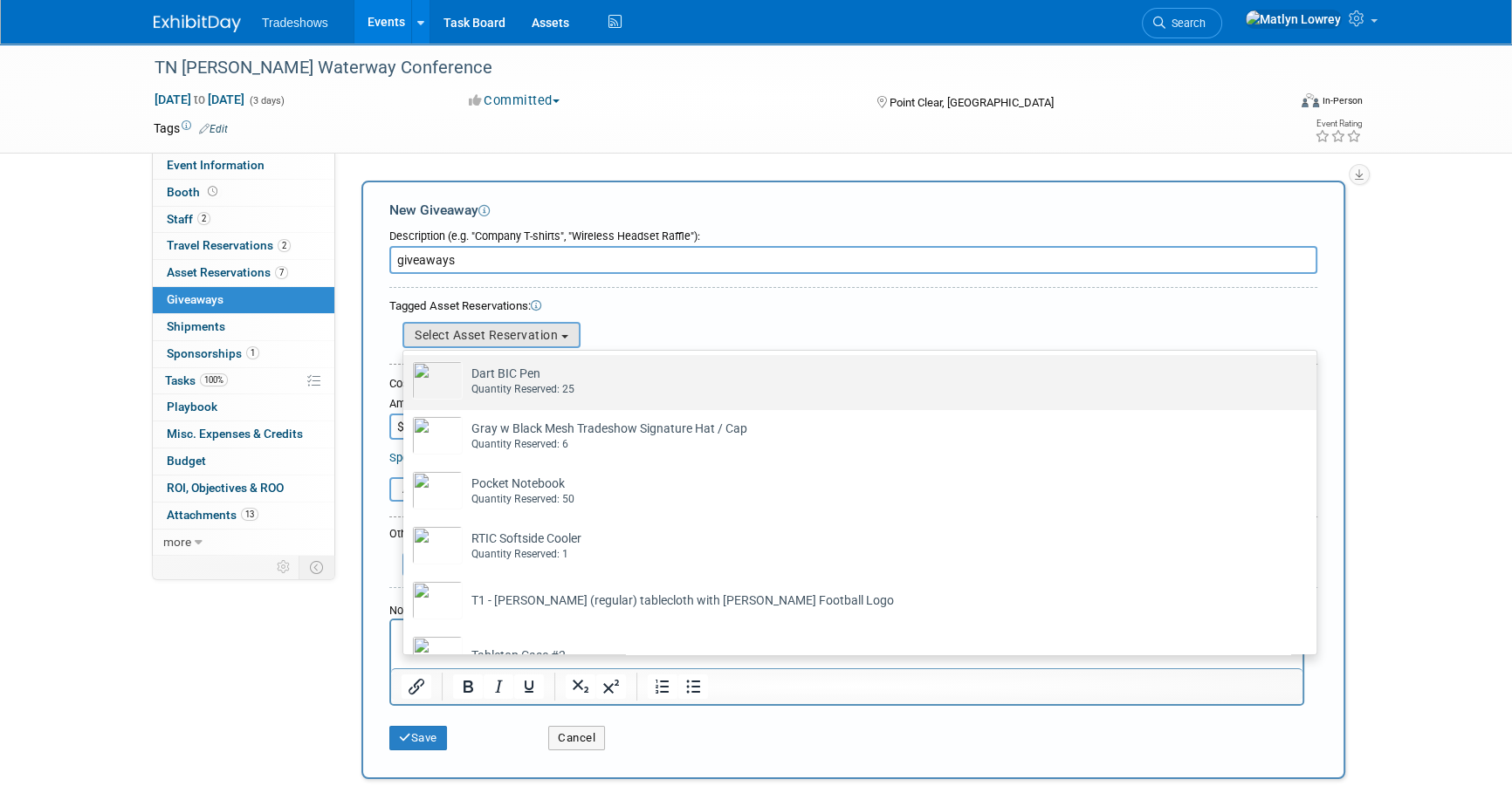
click at [490, 375] on td "Dart BIC Pen Already tagged in this giveaway Quantity Reserved: 25" at bounding box center [871, 381] width 818 height 39
click at [406, 375] on input "Dart BIC Pen Already tagged in this giveaway Quantity Reserved: 25" at bounding box center [400, 371] width 11 height 11
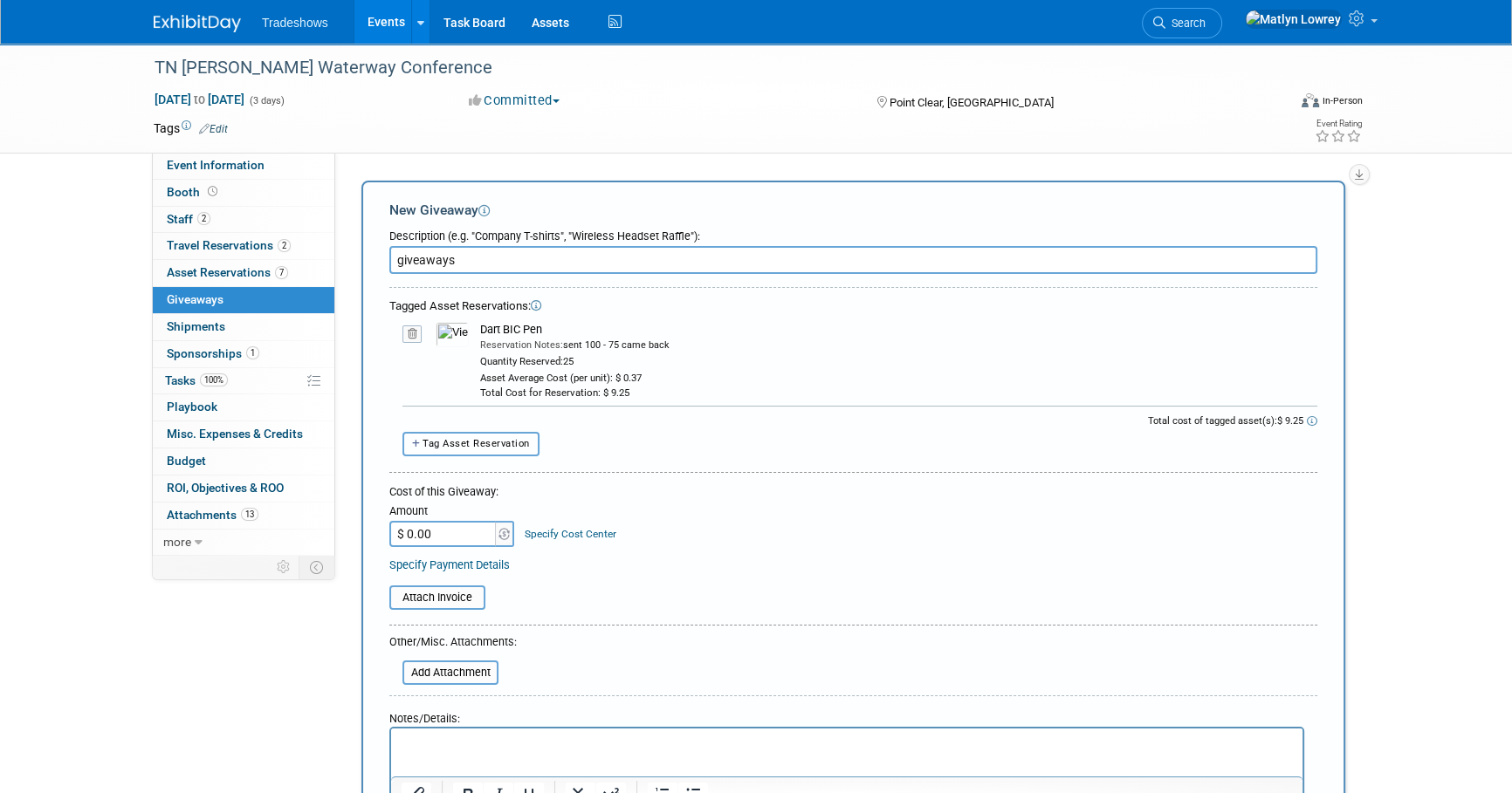
click at [457, 447] on span "Tag Asset Reservation" at bounding box center [476, 444] width 107 height 11
select select
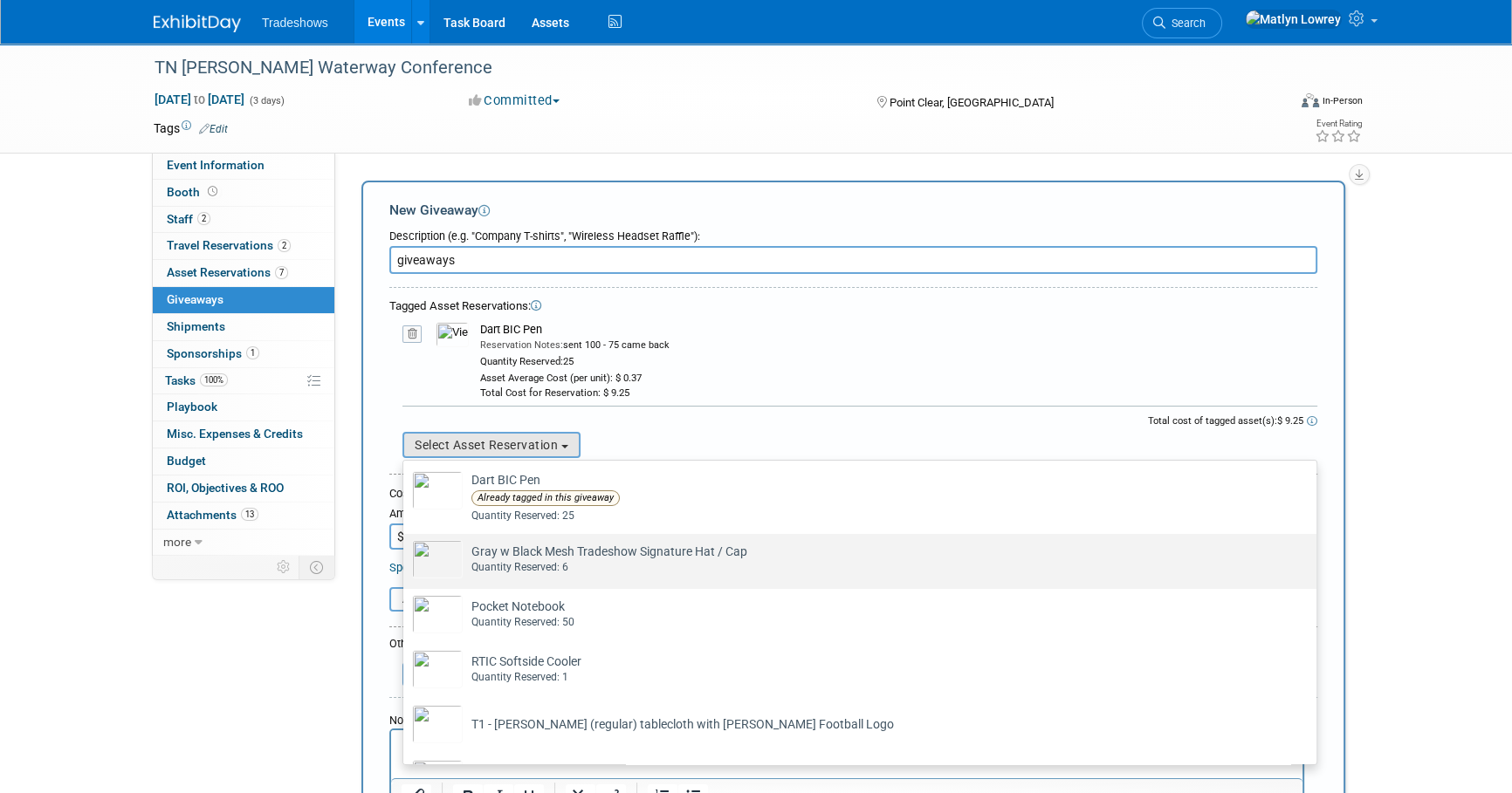
click at [499, 567] on div "Quantity Reserved: 6" at bounding box center [877, 567] width 810 height 15
click at [406, 555] on input "Gray w Black Mesh Tradeshow Signature Hat / Cap Already tagged in this giveaway…" at bounding box center [400, 549] width 11 height 11
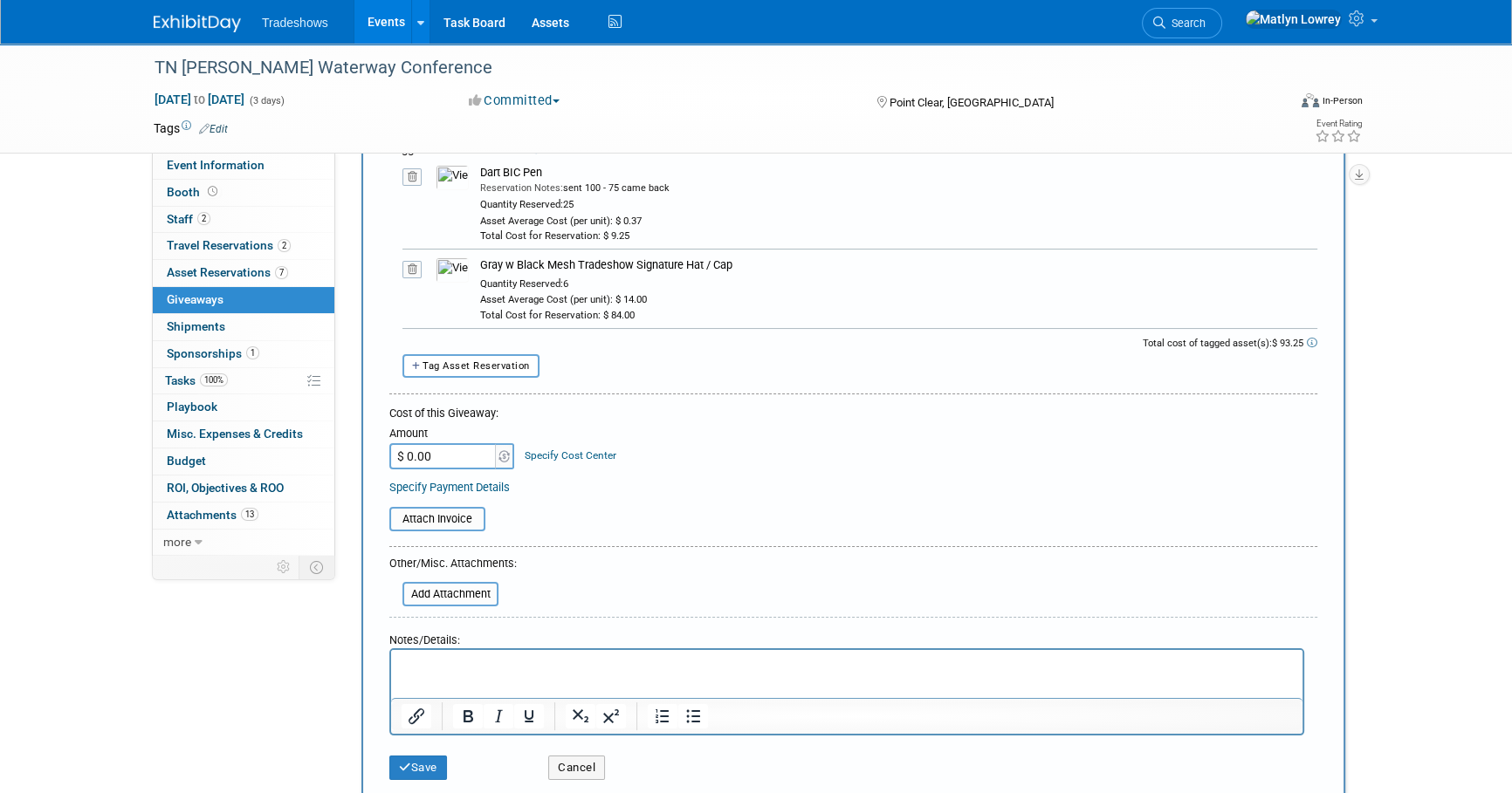
scroll to position [158, 0]
click at [503, 369] on button "Tag Asset Reservation" at bounding box center [471, 364] width 137 height 23
select select
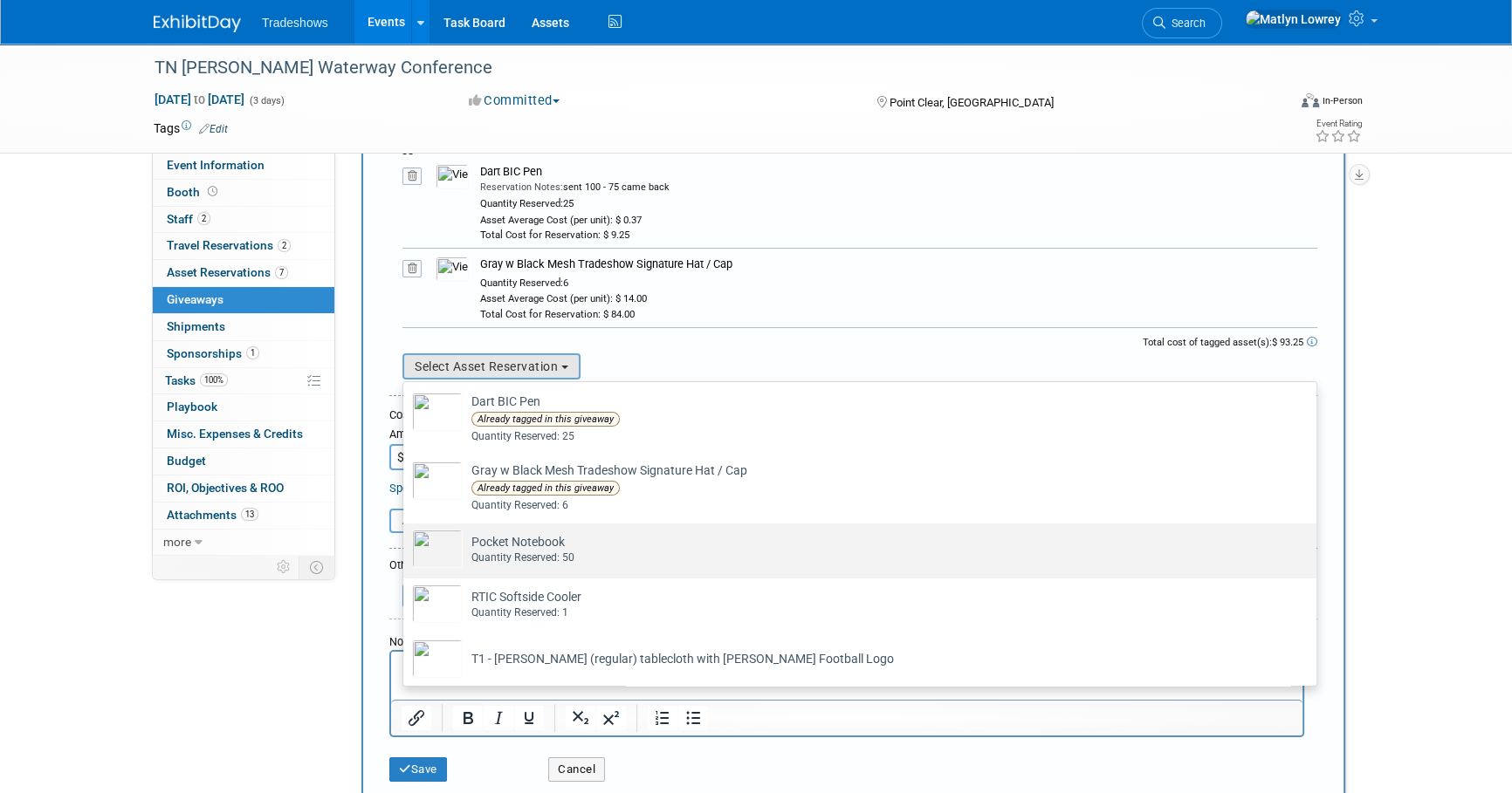
click at [506, 543] on td "Pocket Notebook Already tagged in this giveaway Quantity Reserved: 50" at bounding box center [871, 549] width 818 height 39
click at [406, 543] on input "Pocket Notebook Already tagged in this giveaway Quantity Reserved: 50" at bounding box center [400, 539] width 11 height 11
select select "2_11582538"
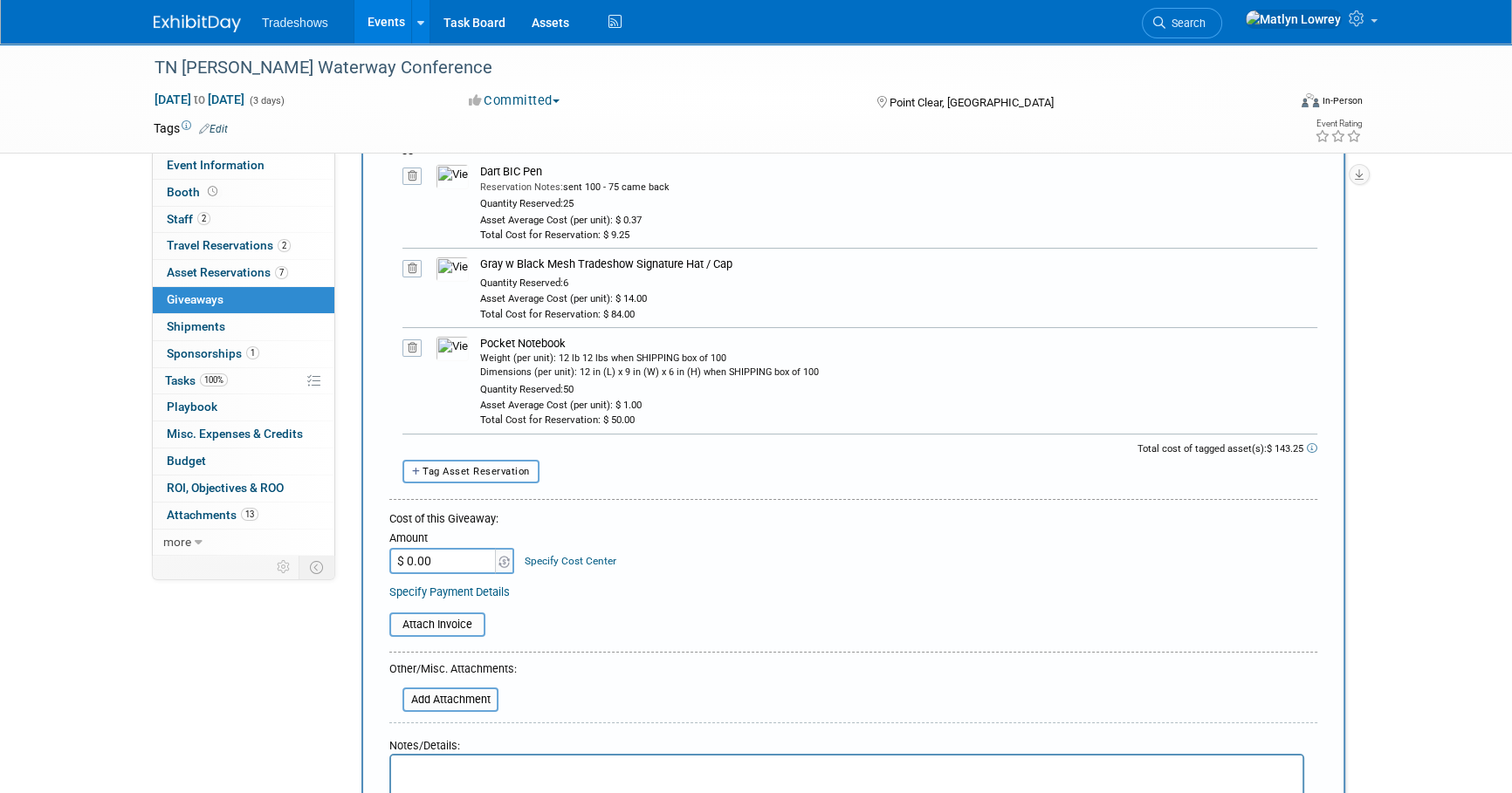
click at [462, 459] on button "Tag Asset Reservation" at bounding box center [471, 470] width 137 height 23
select select
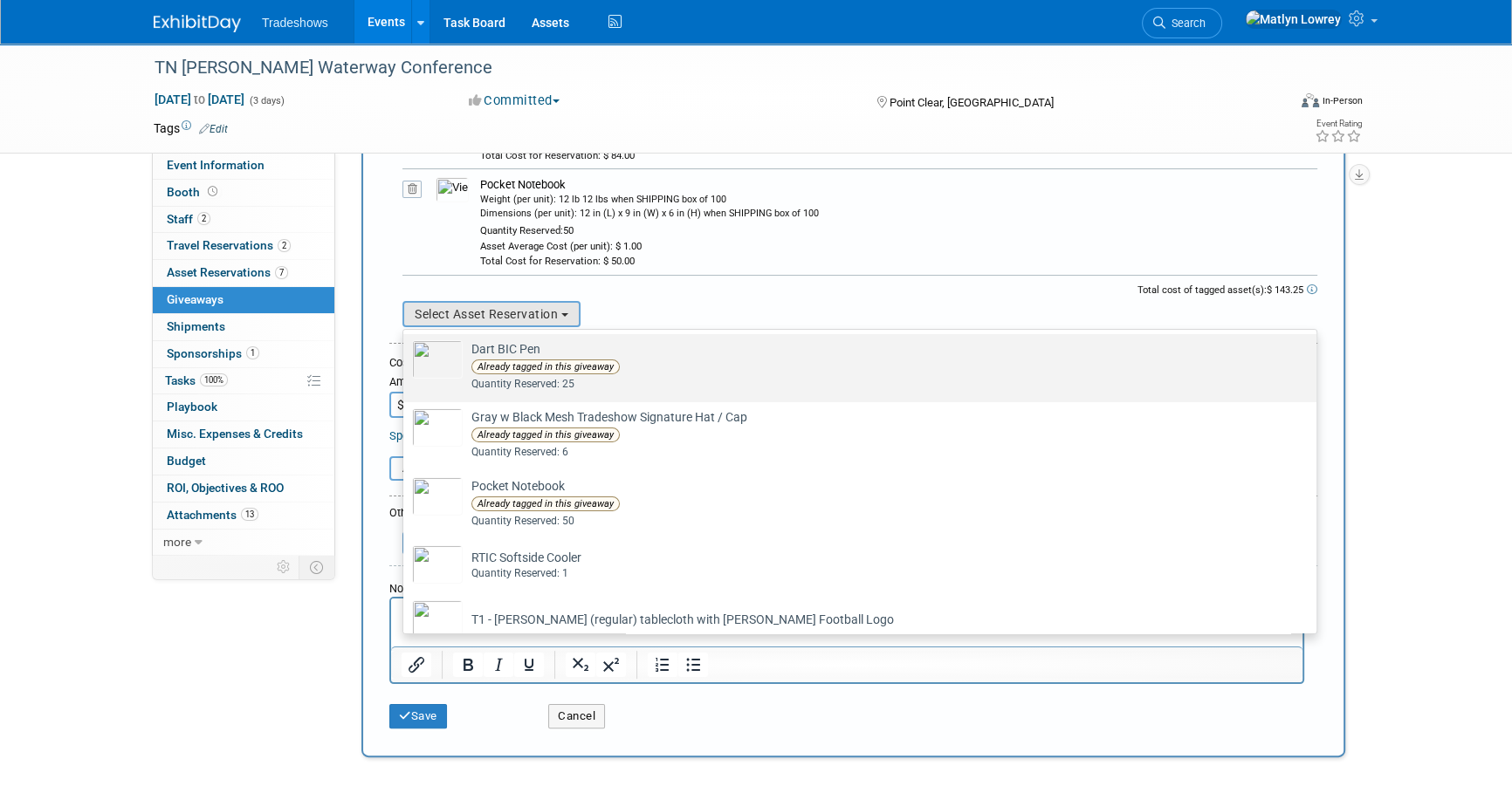
scroll to position [79, 0]
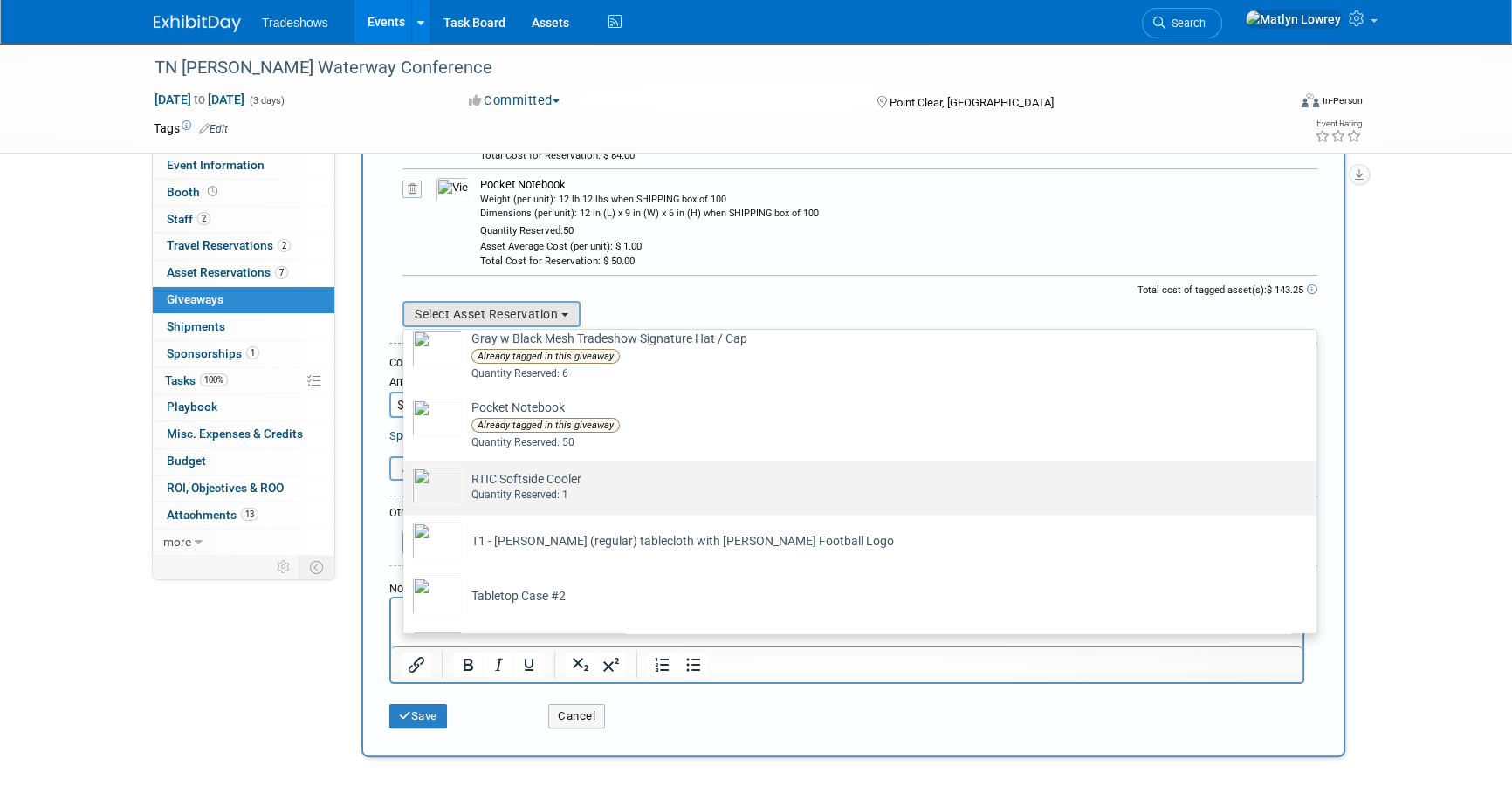
click at [533, 473] on td "RTIC Softside Cooler Already tagged in this giveaway Quantity Reserved: 1" at bounding box center [871, 486] width 818 height 39
click at [406, 473] on input "RTIC Softside Cooler Already tagged in this giveaway Quantity Reserved: 1" at bounding box center [400, 476] width 11 height 11
select select "2_11579658"
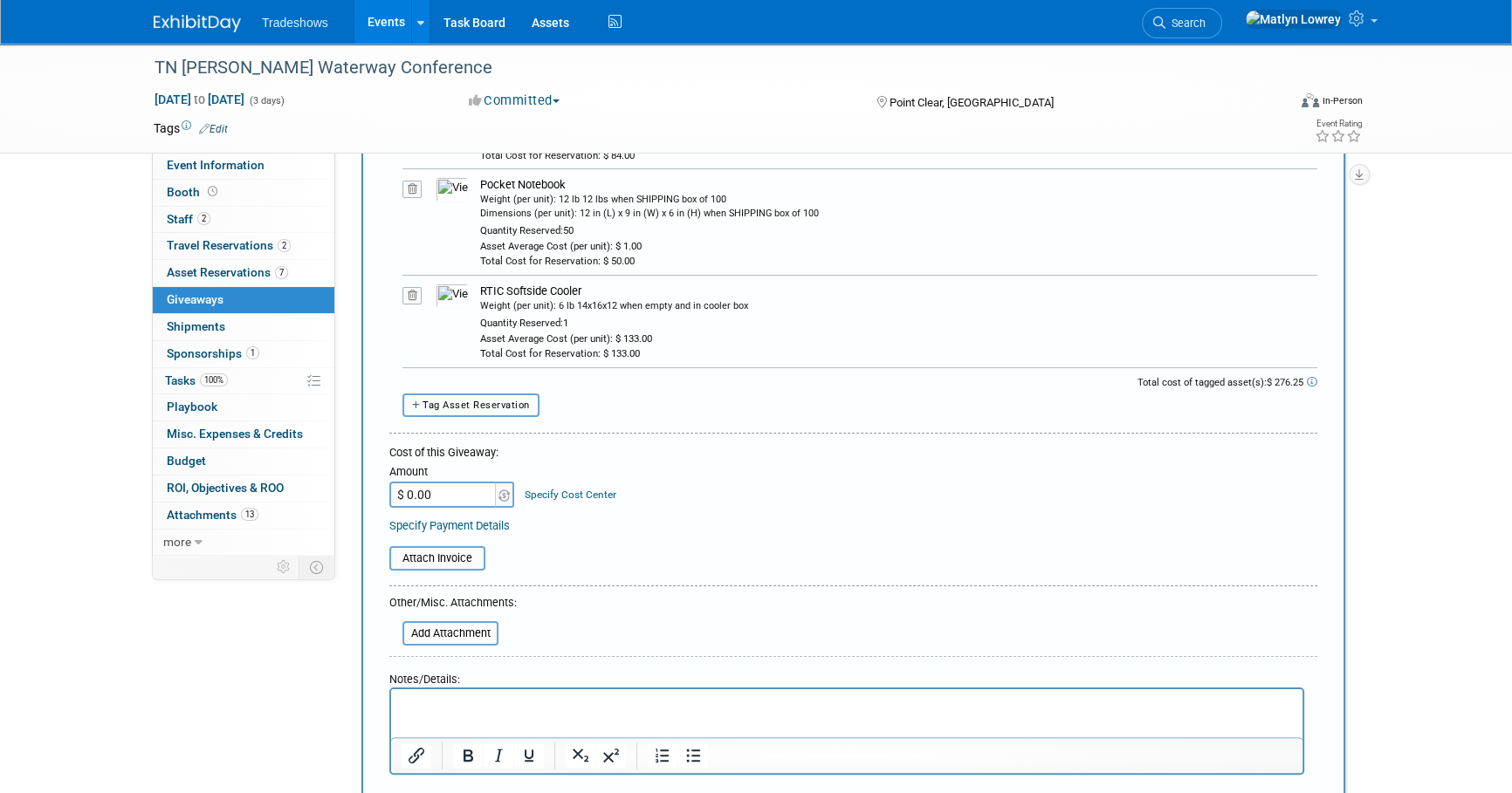
click at [483, 411] on button "Tag Asset Reservation" at bounding box center [471, 405] width 137 height 23
select select
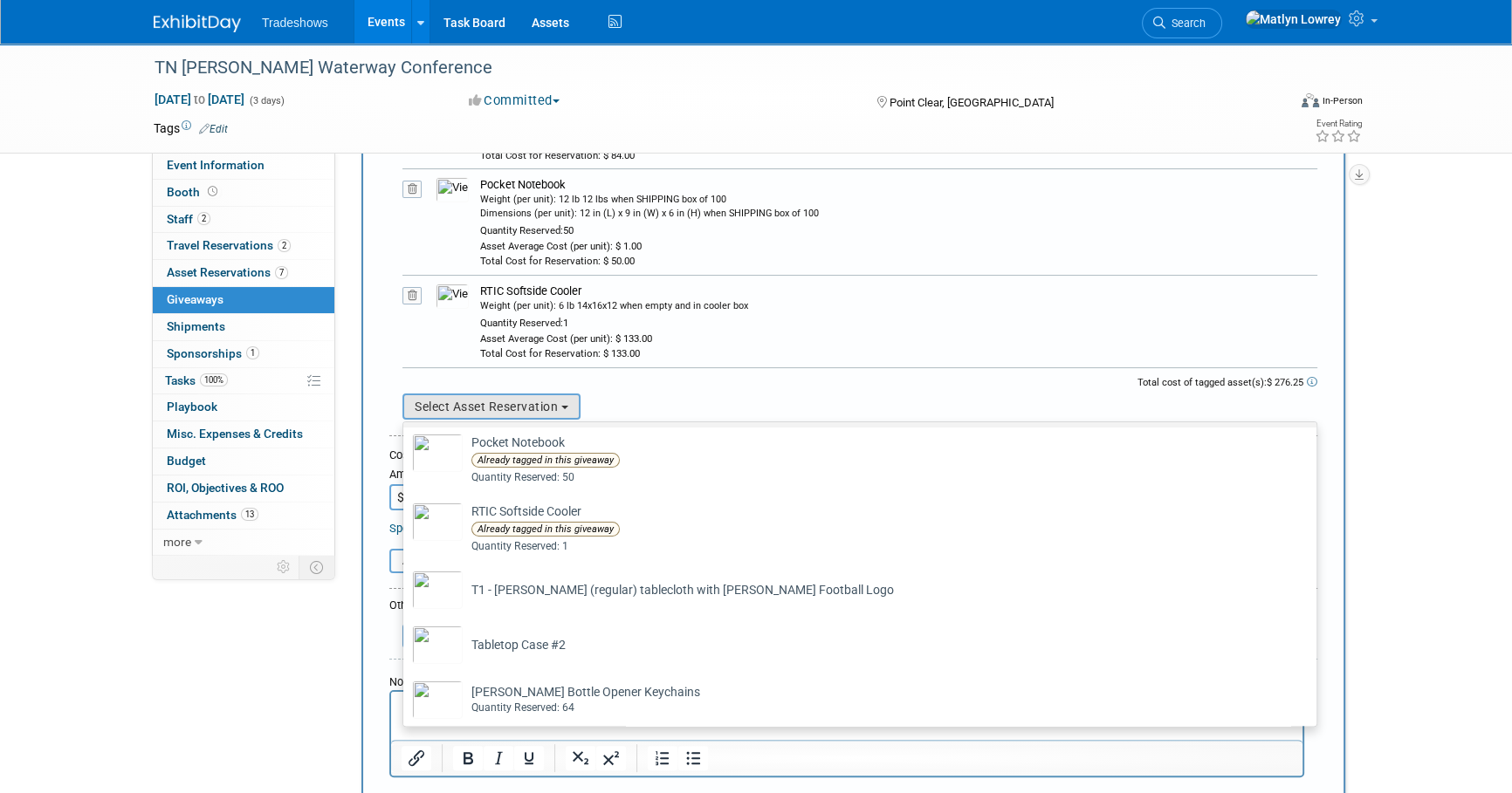
scroll to position [146, 0]
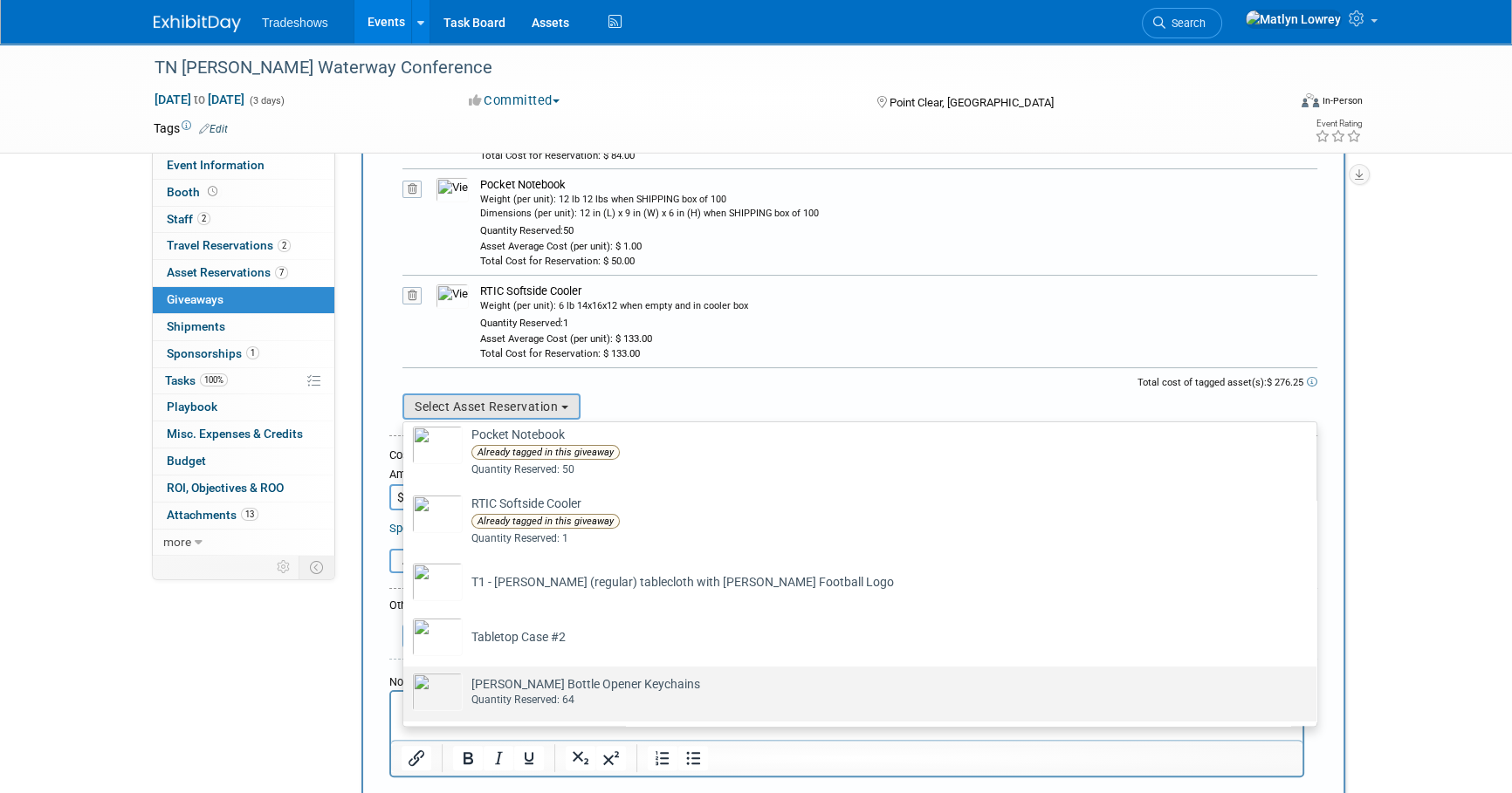
drag, startPoint x: 508, startPoint y: 677, endPoint x: 510, endPoint y: 664, distance: 13.2
click at [509, 677] on td "[PERSON_NAME] Bottle Opener Keychains Already tagged in this giveaway Quantity …" at bounding box center [871, 692] width 818 height 39
click at [406, 677] on input "[PERSON_NAME] Bottle Opener Keychains Already tagged in this giveaway Quantity …" at bounding box center [400, 681] width 11 height 11
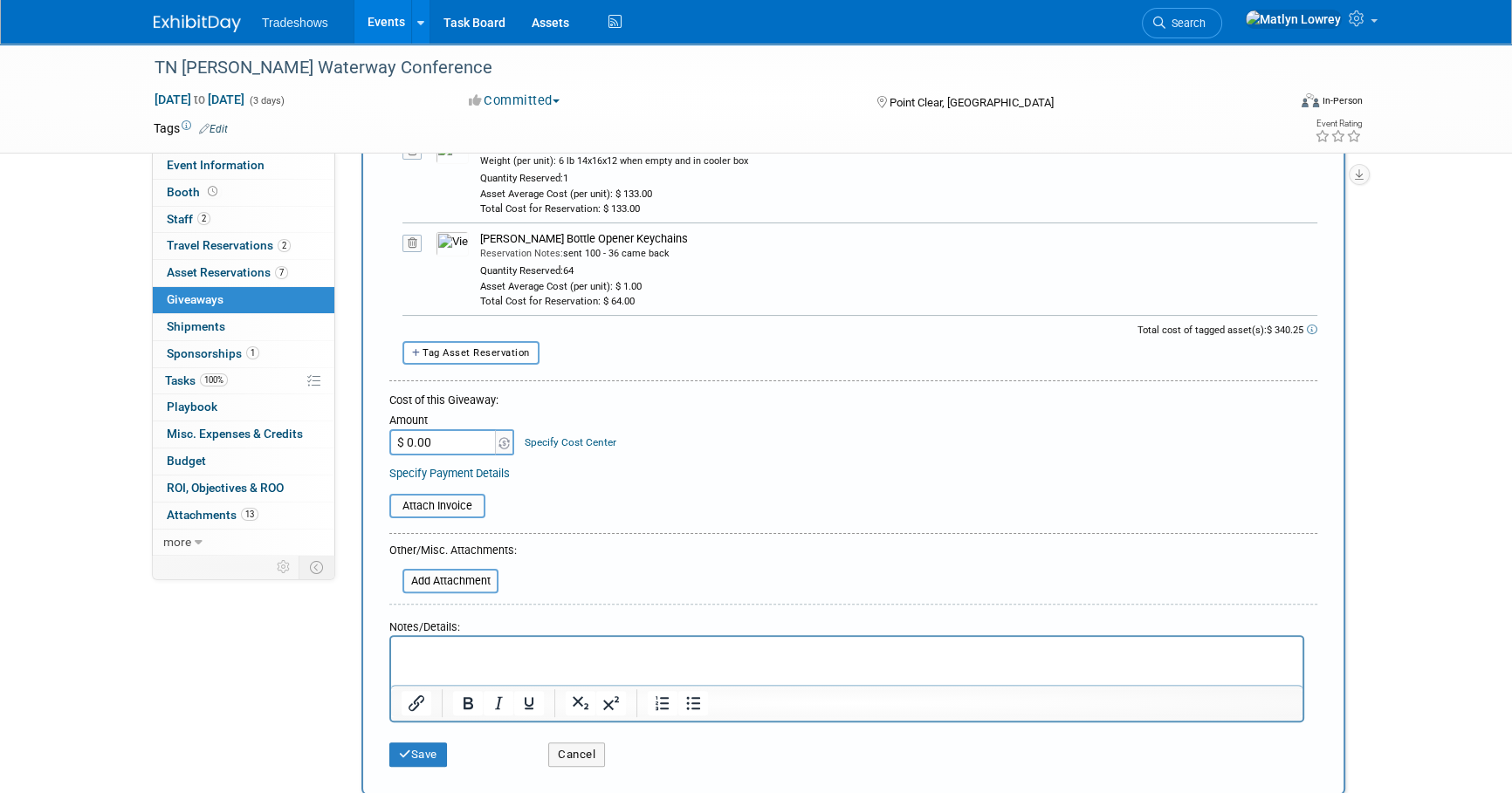
scroll to position [475, 0]
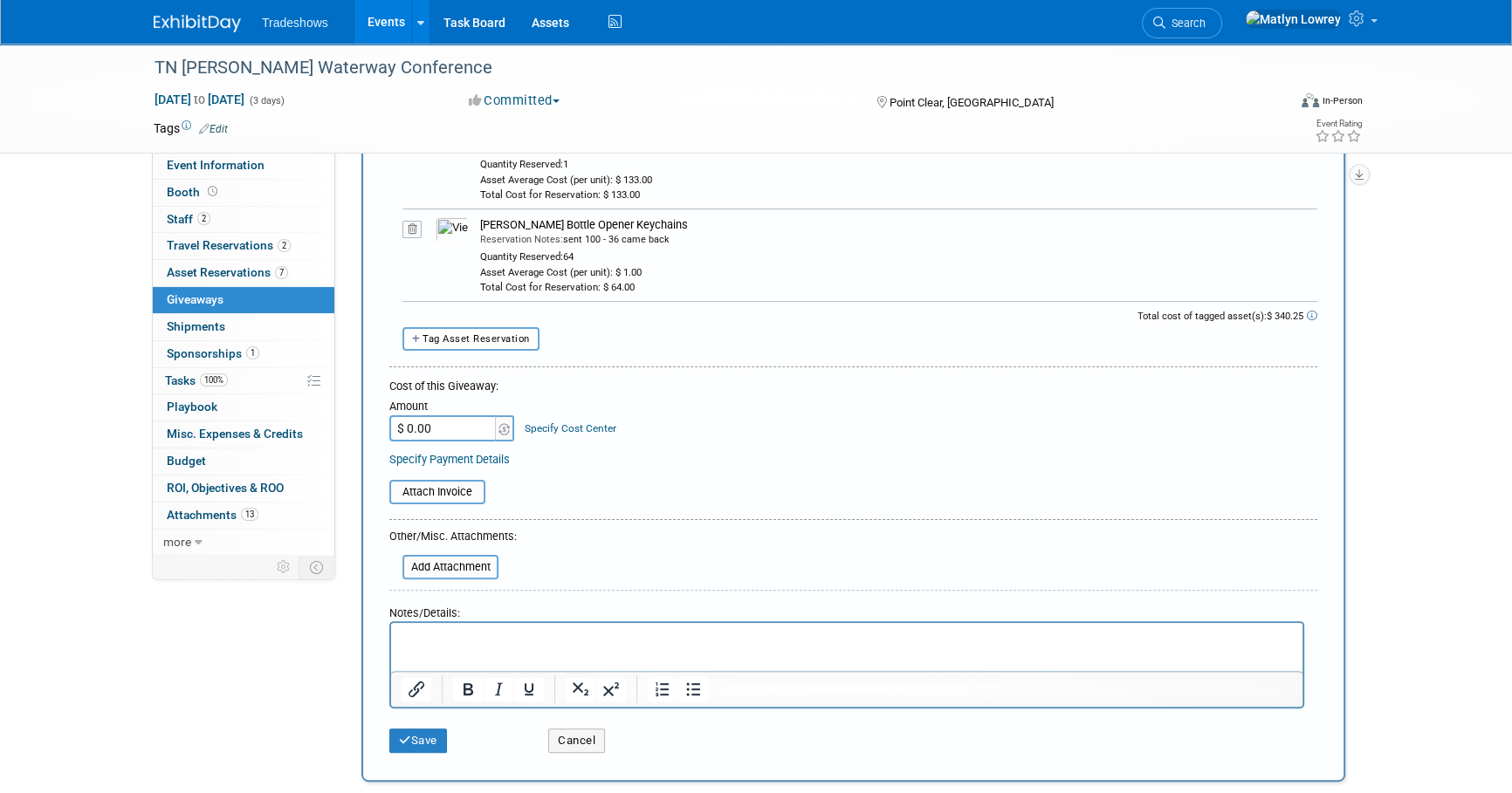
click at [432, 413] on td "Amount $ 0.00" at bounding box center [452, 419] width 127 height 47
click at [432, 421] on input "$ 0.00" at bounding box center [444, 428] width 109 height 26
type input "$ 340.25"
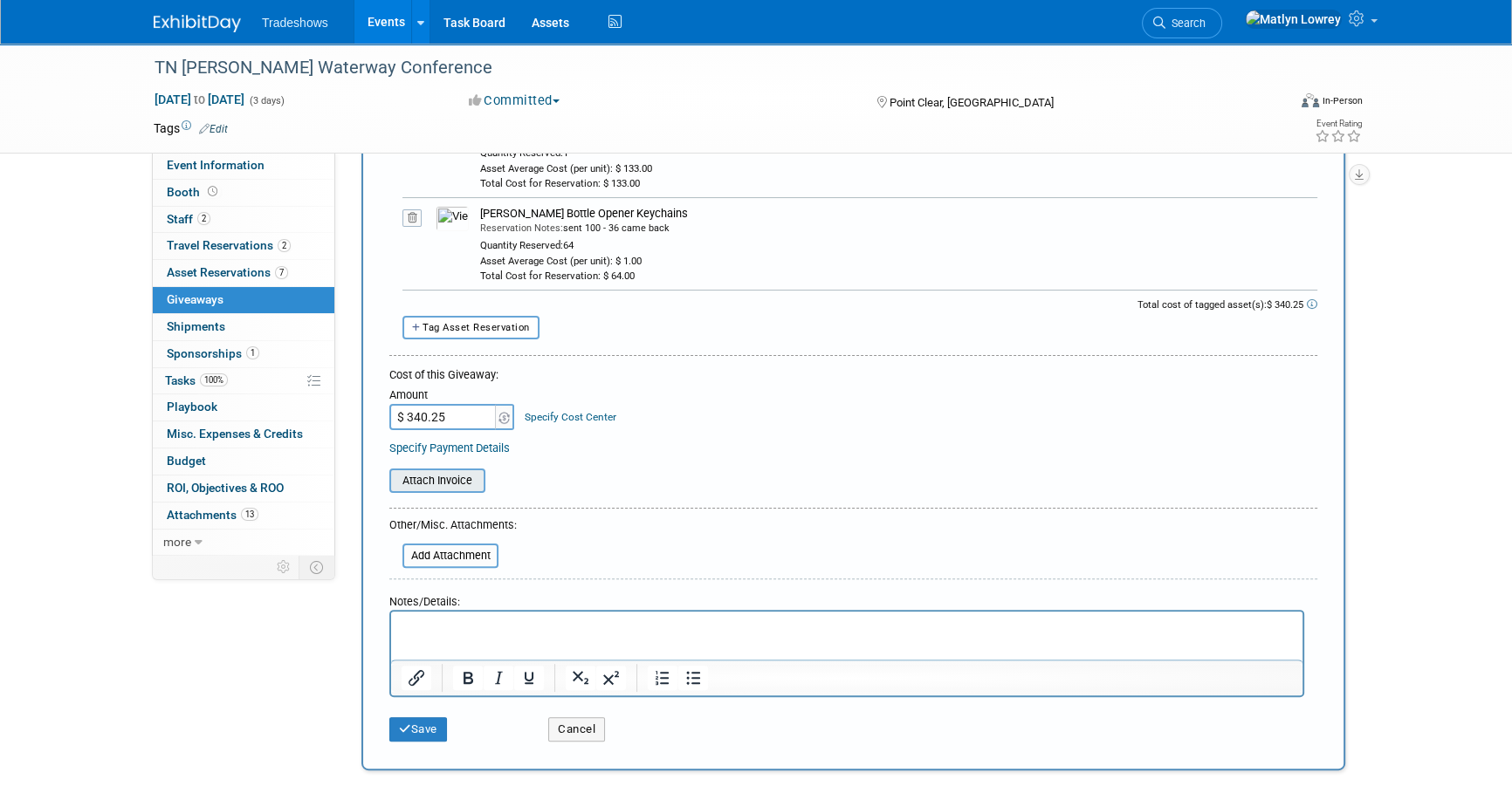
scroll to position [555, 0]
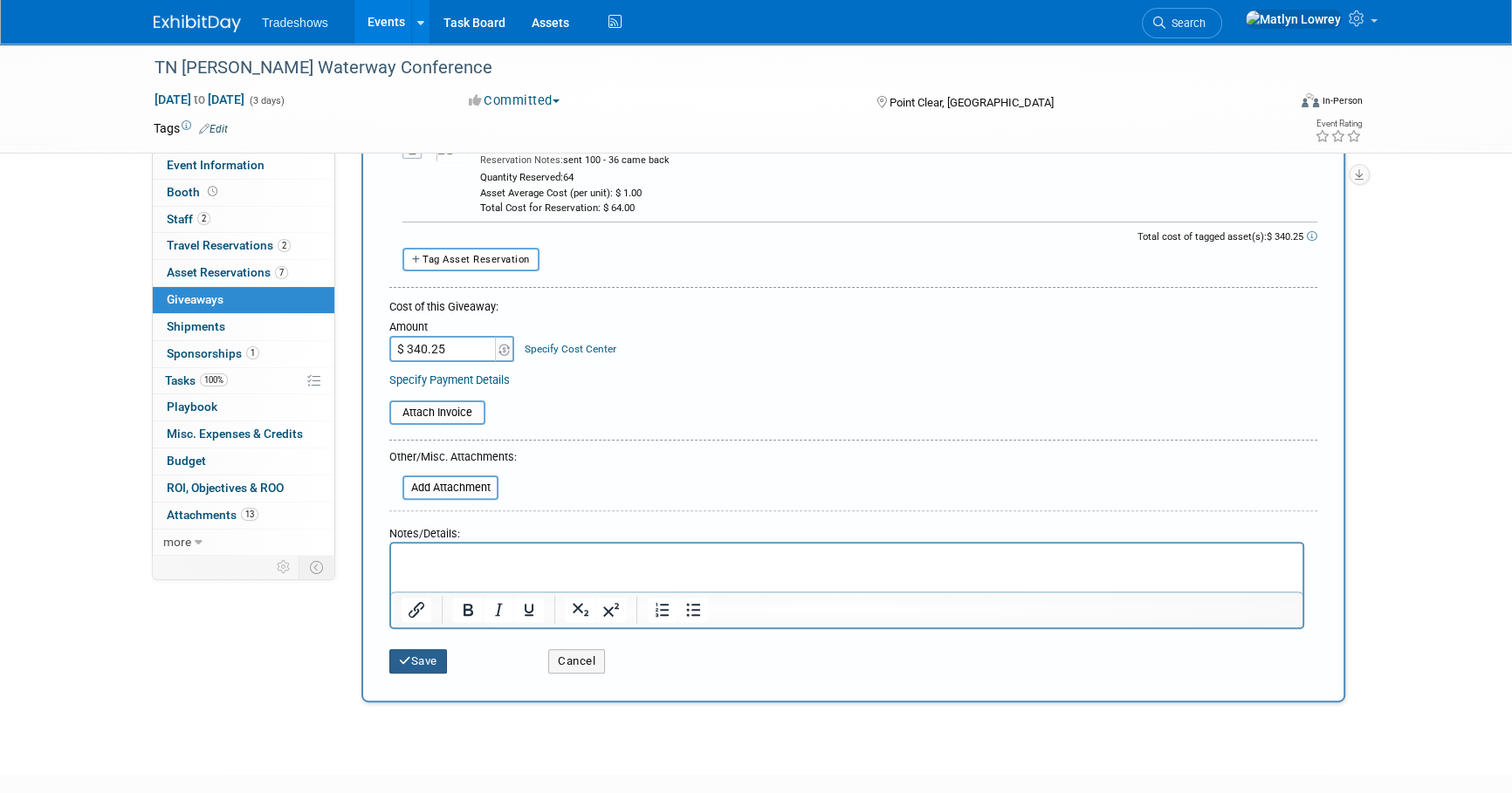
click at [417, 651] on button "Save" at bounding box center [418, 661] width 57 height 24
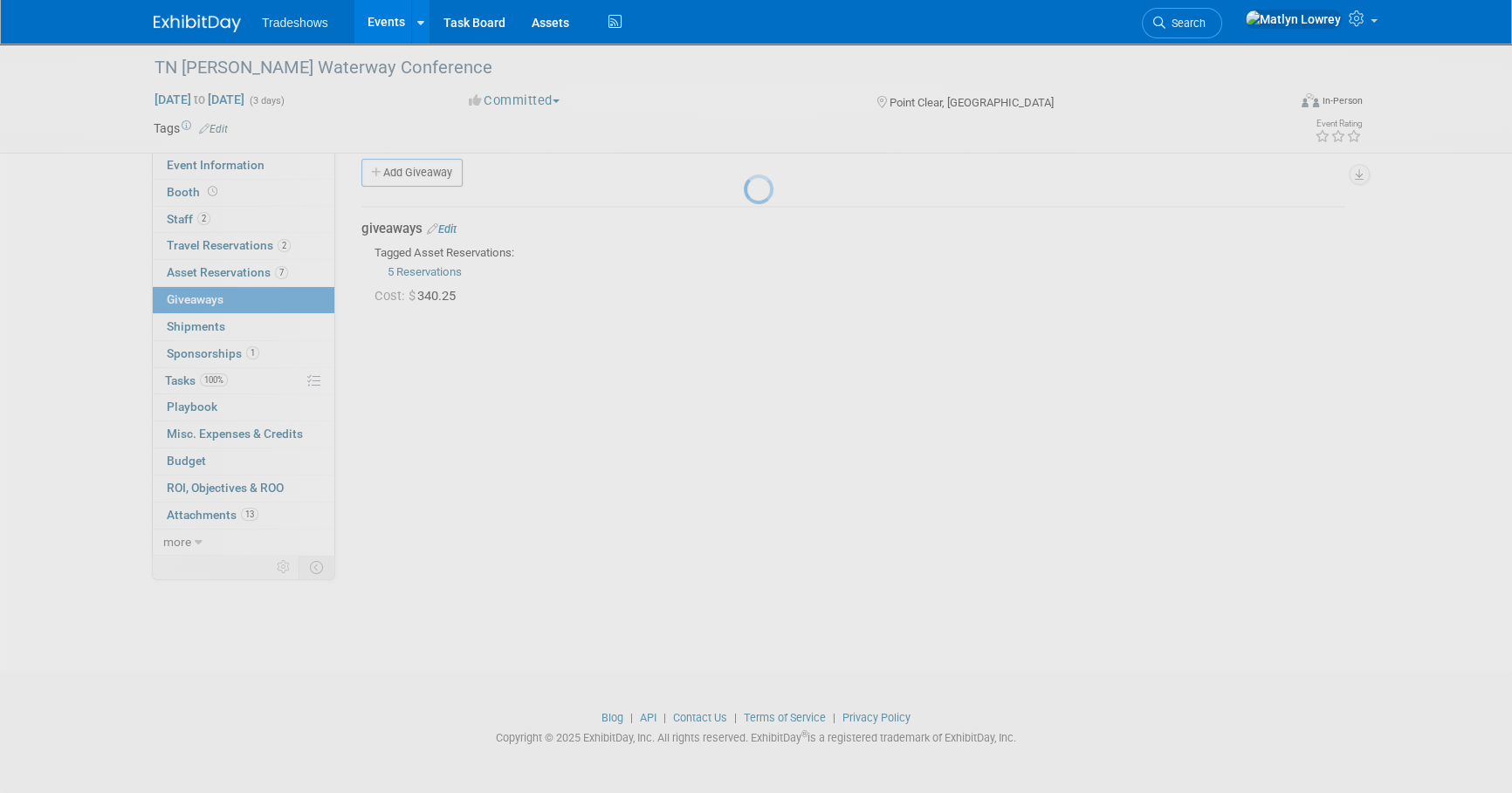
scroll to position [18, 0]
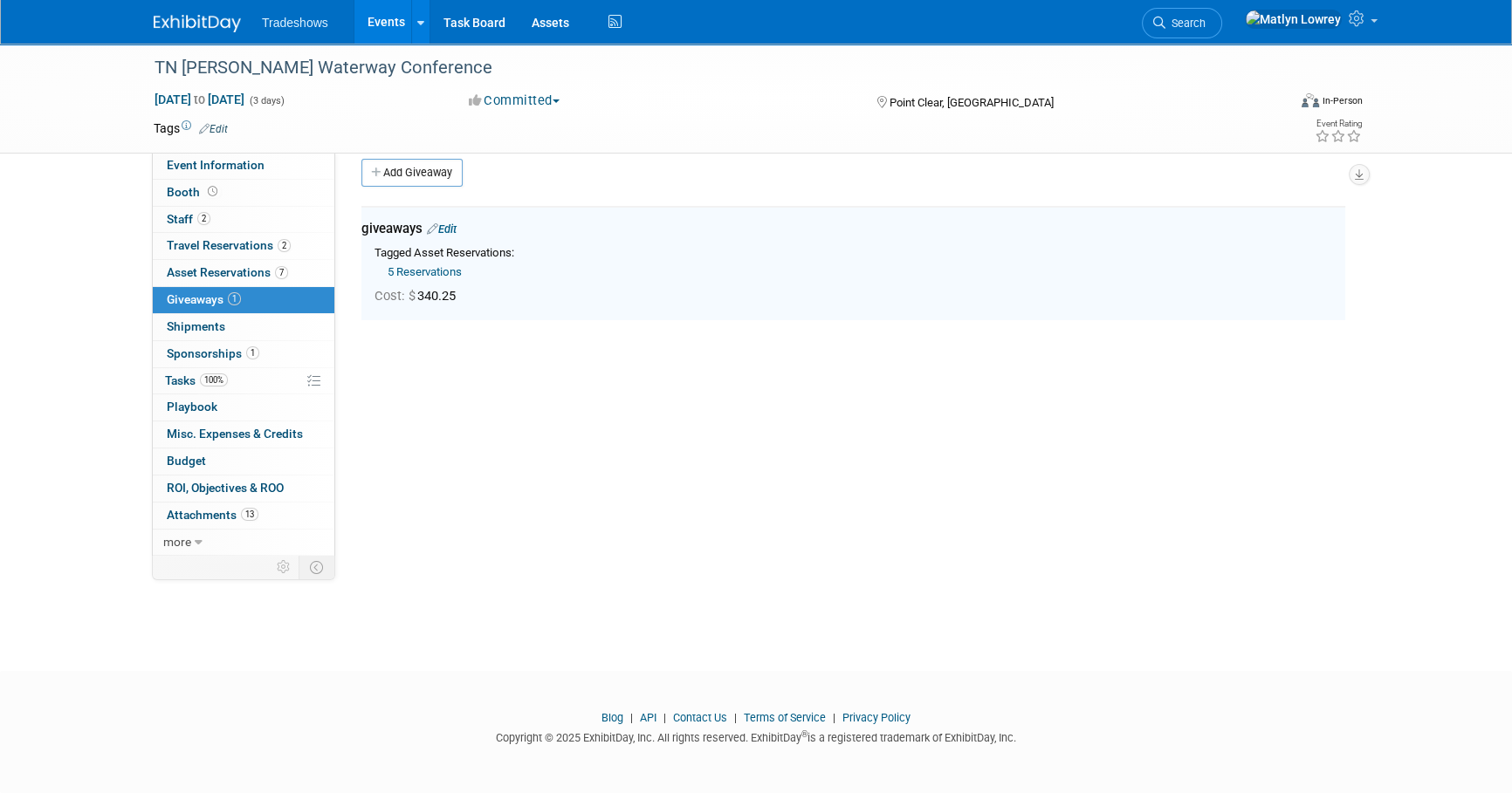
click at [384, 7] on link "Events" at bounding box center [386, 21] width 64 height 43
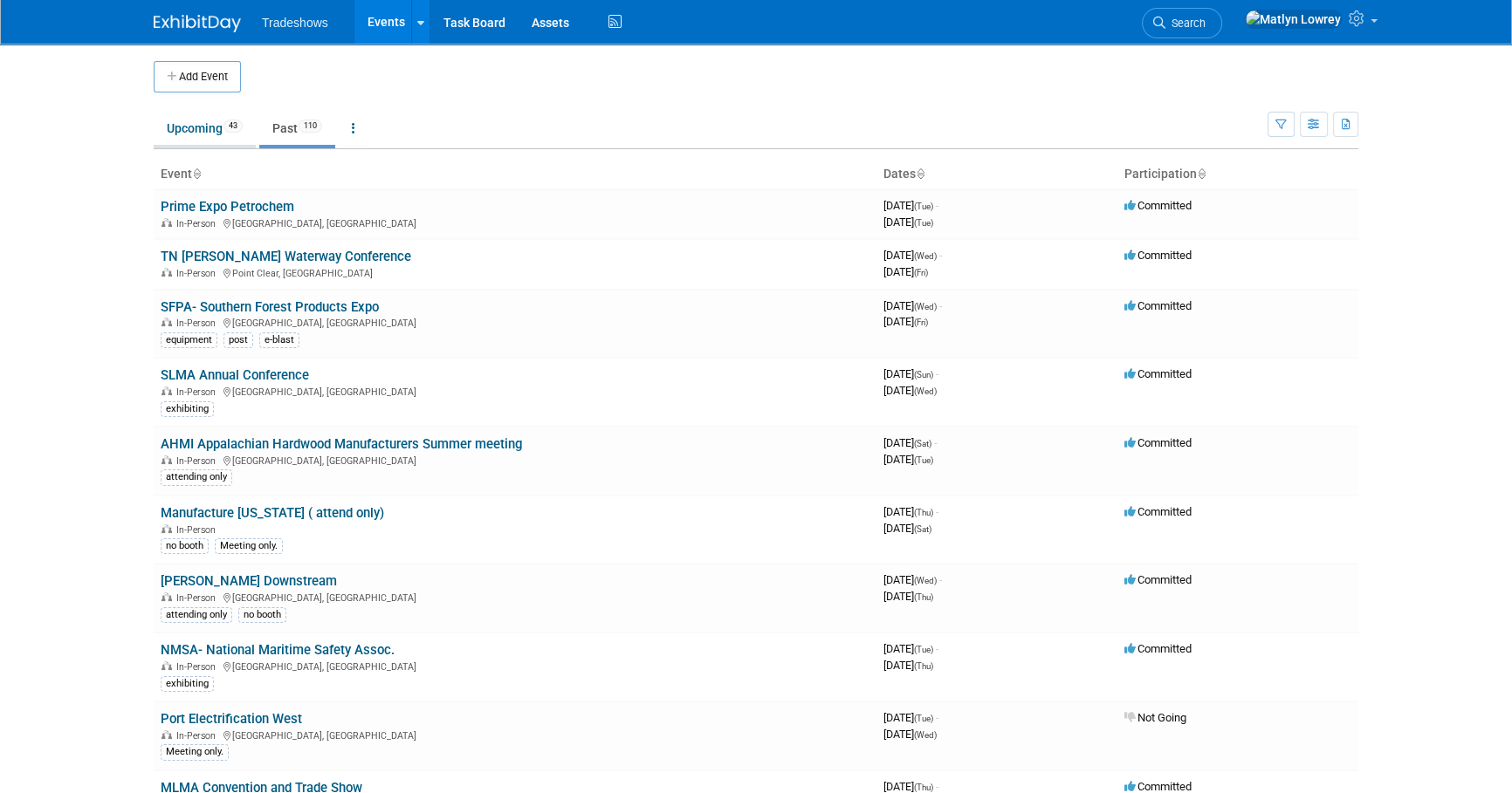
click at [205, 113] on link "Upcoming 43" at bounding box center [204, 128] width 102 height 33
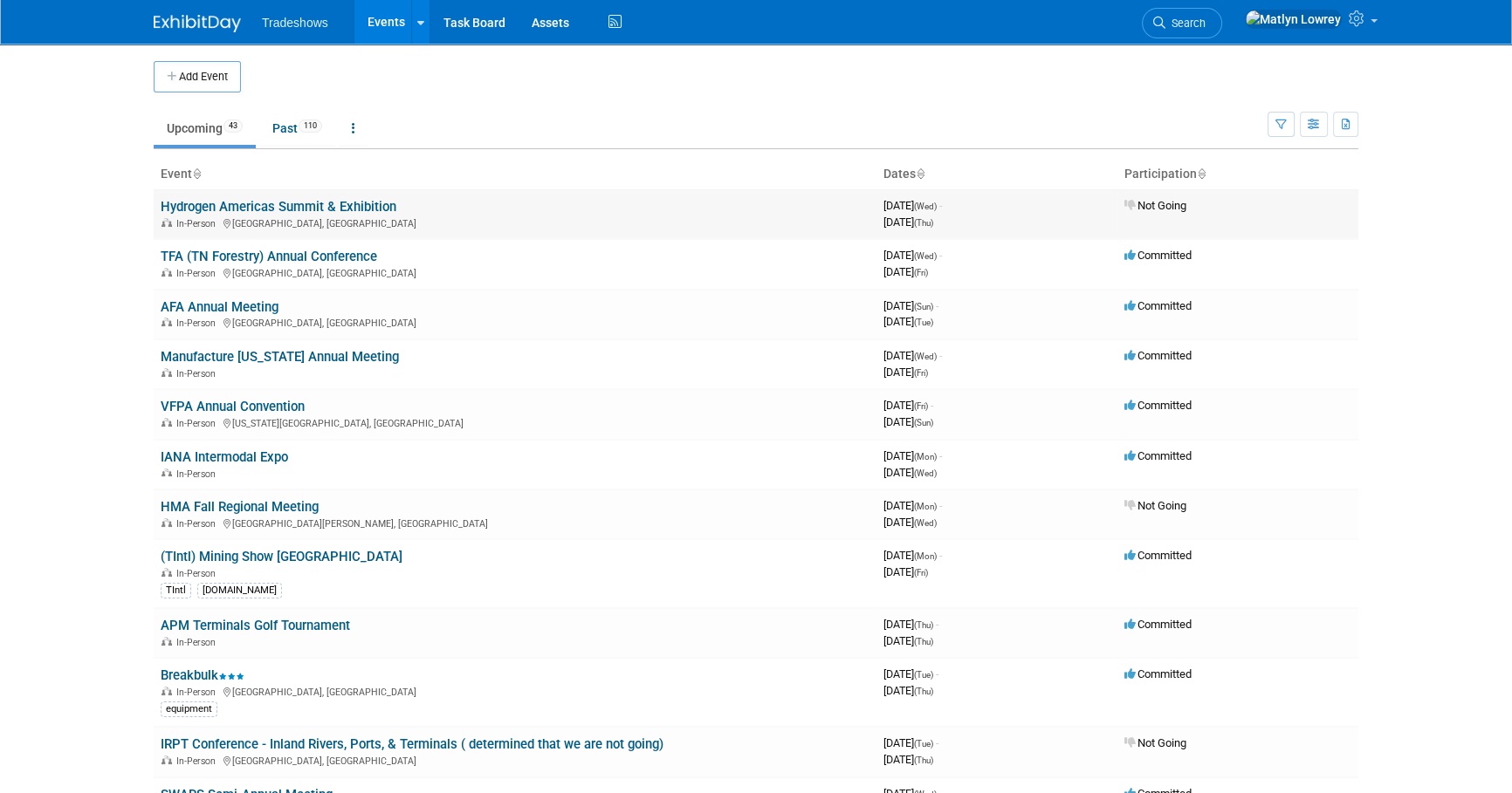
click at [200, 201] on link "Hydrogen Americas Summit & Exhibition" at bounding box center [278, 206] width 236 height 16
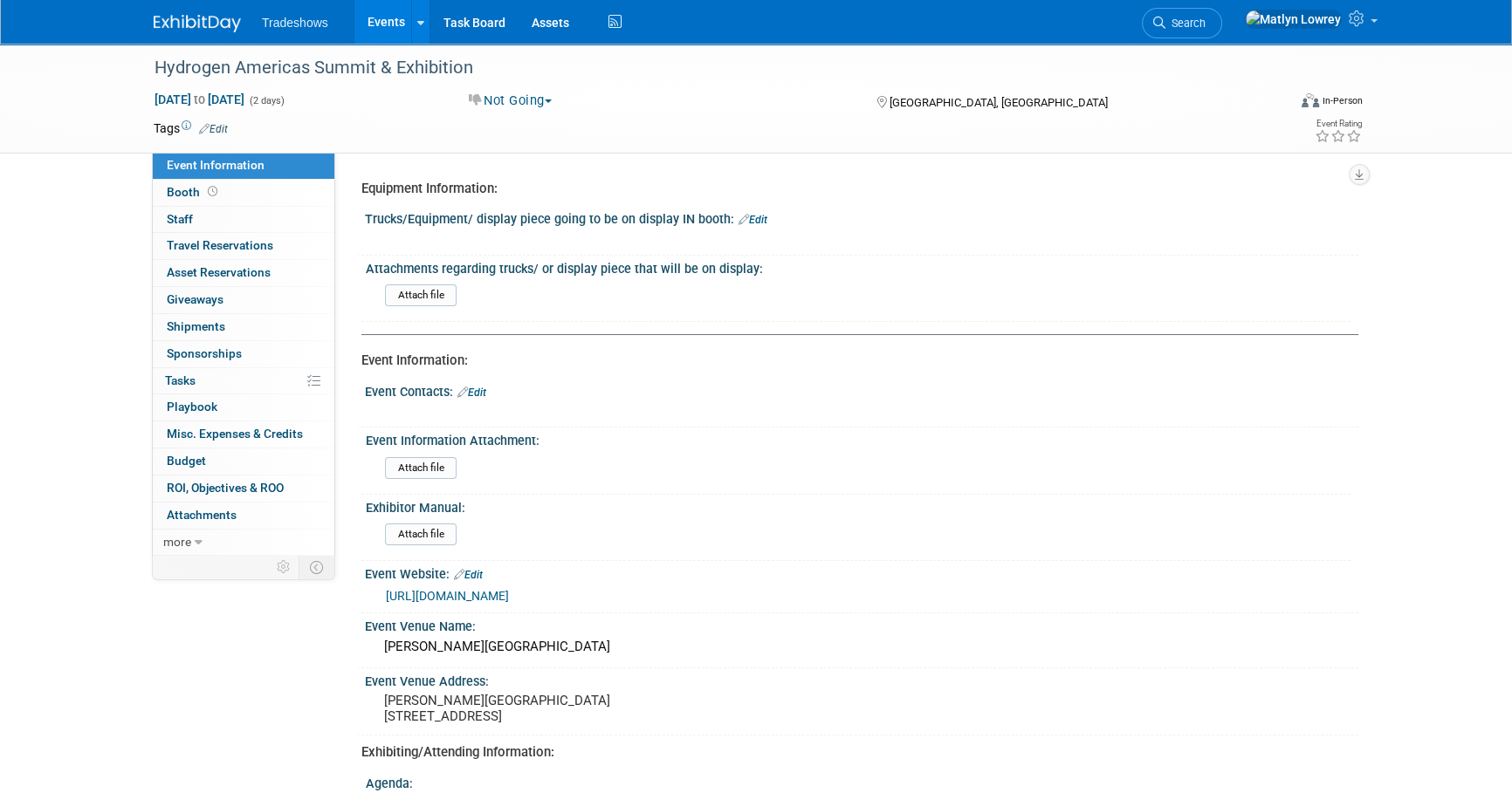
click at [390, 14] on link "Events" at bounding box center [386, 21] width 64 height 43
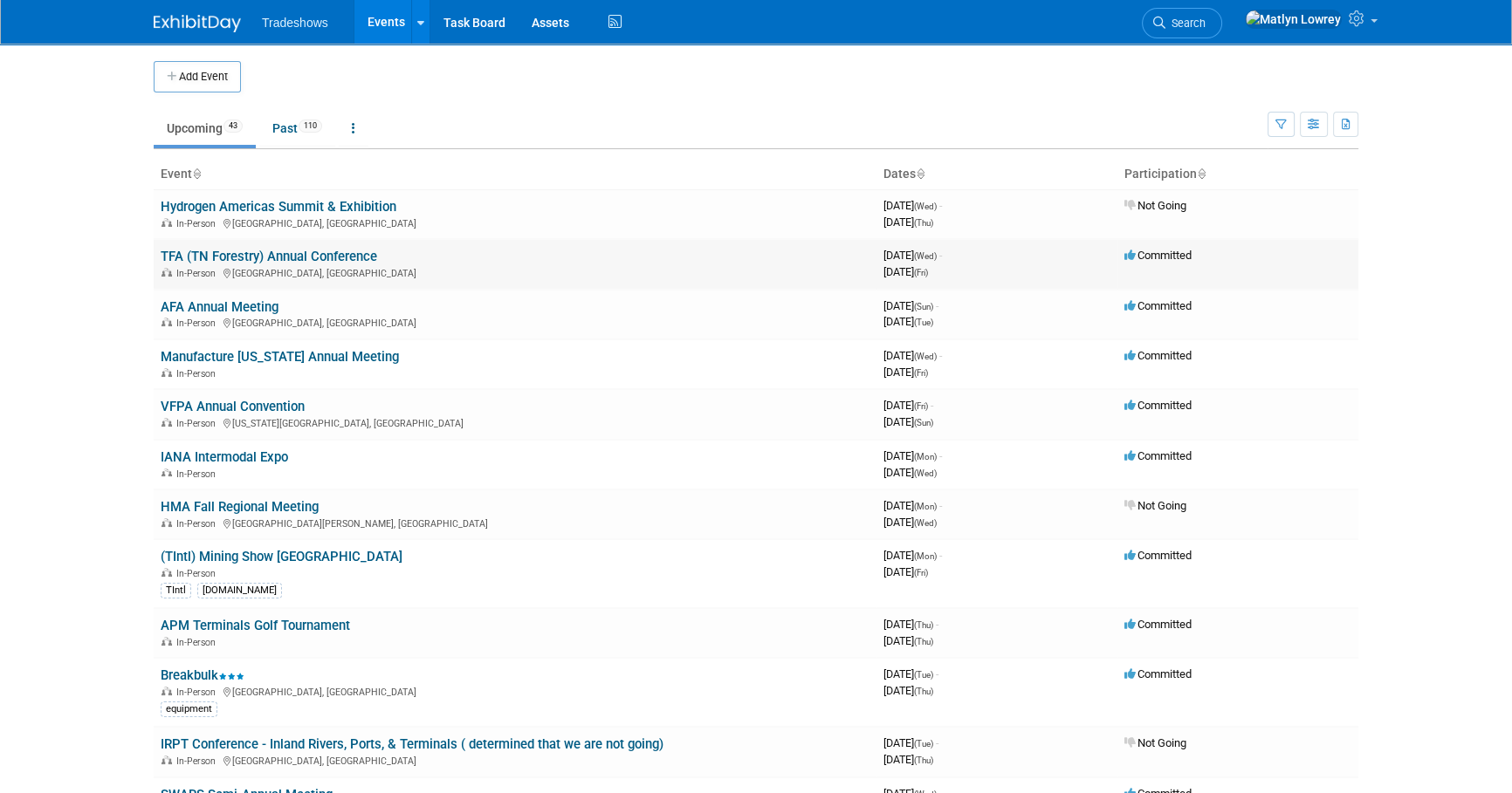
click at [233, 251] on link "TFA (TN Forestry) Annual Conference" at bounding box center [269, 256] width 216 height 16
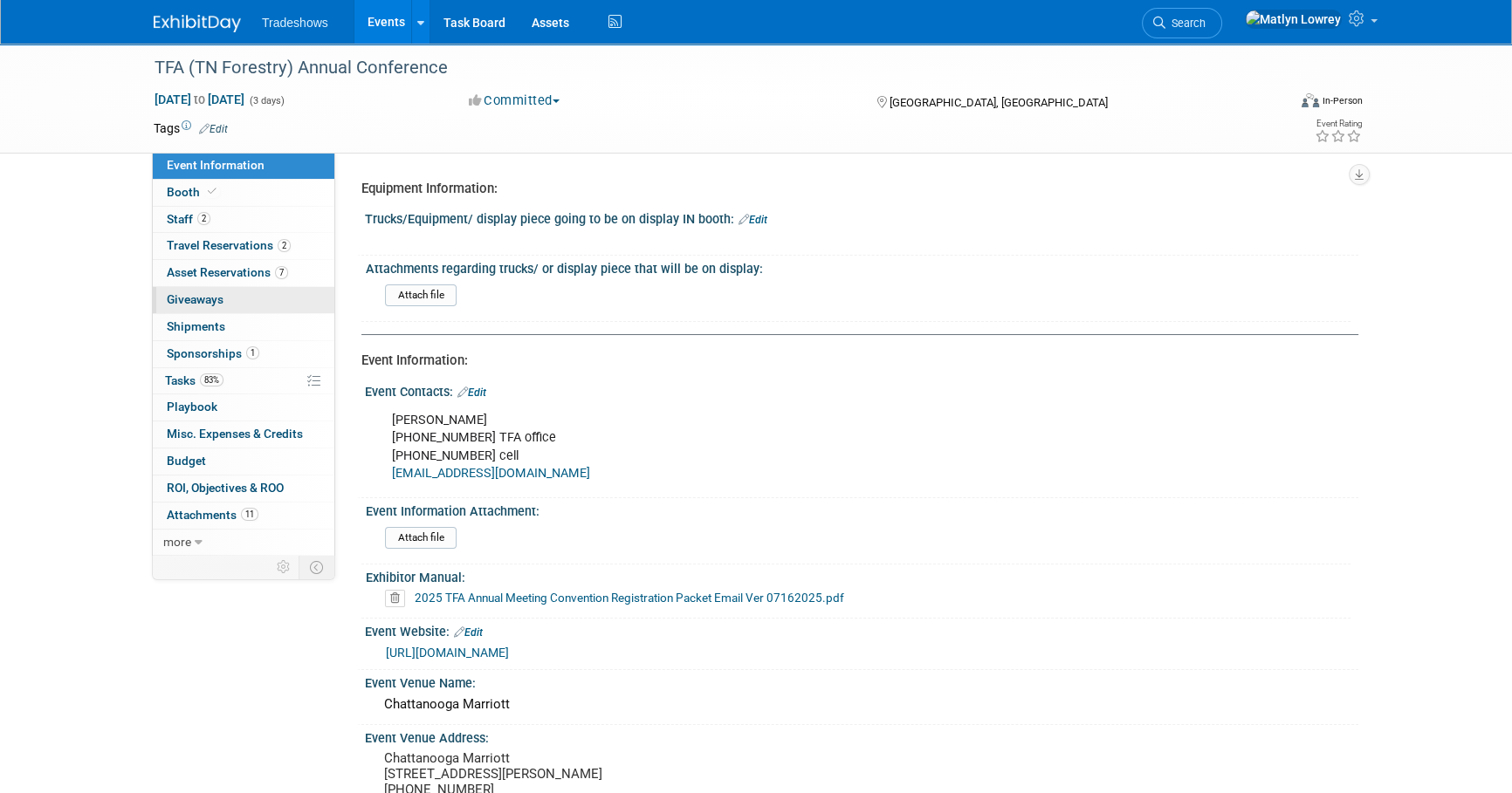
click at [191, 289] on link "0 Giveaways 0" at bounding box center [243, 300] width 181 height 26
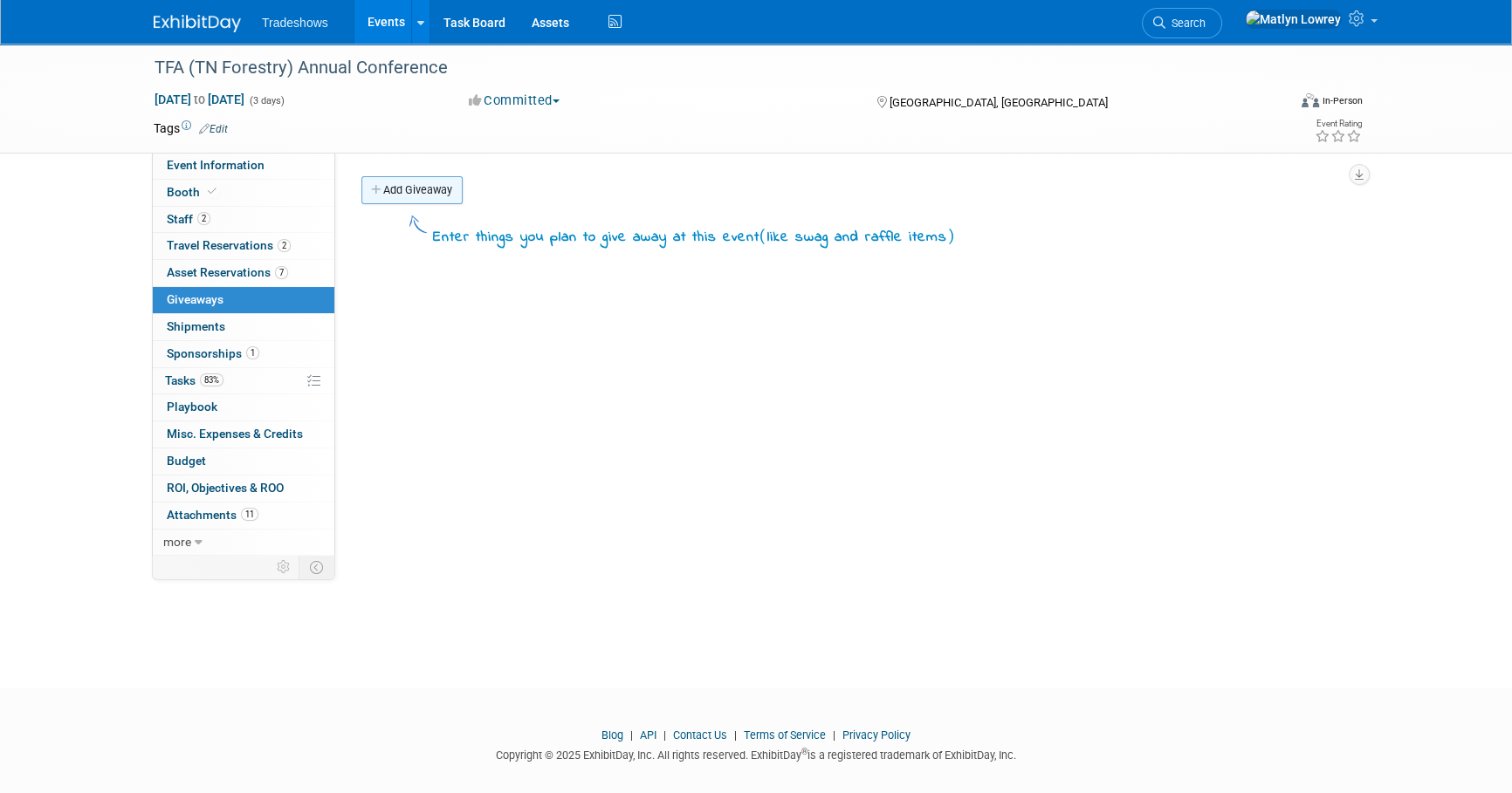
click at [405, 200] on link "Add Giveaway" at bounding box center [412, 190] width 101 height 28
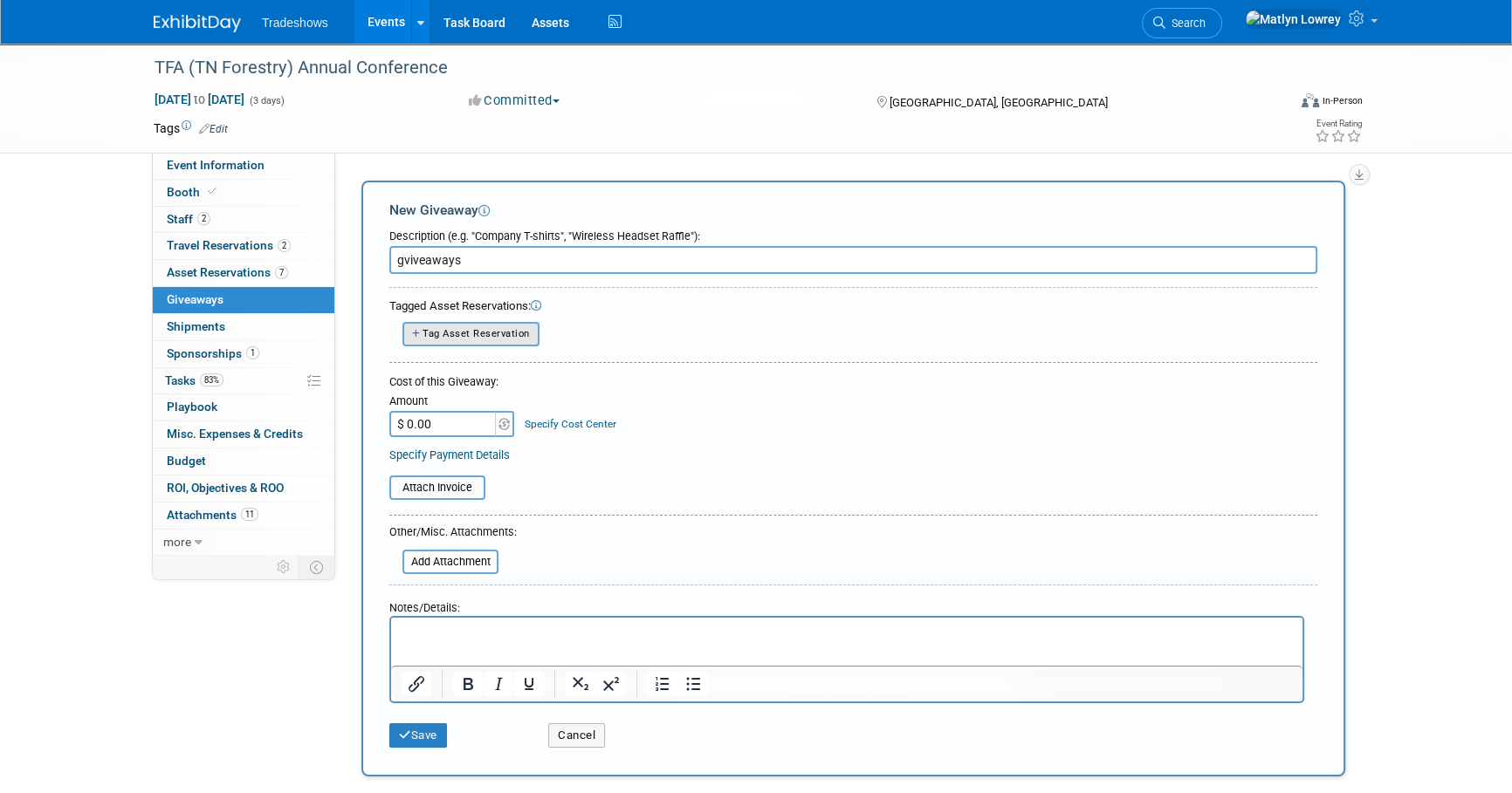
type input "gviveaways"
click at [485, 332] on span "Tag Asset Reservation" at bounding box center [476, 334] width 107 height 11
select select
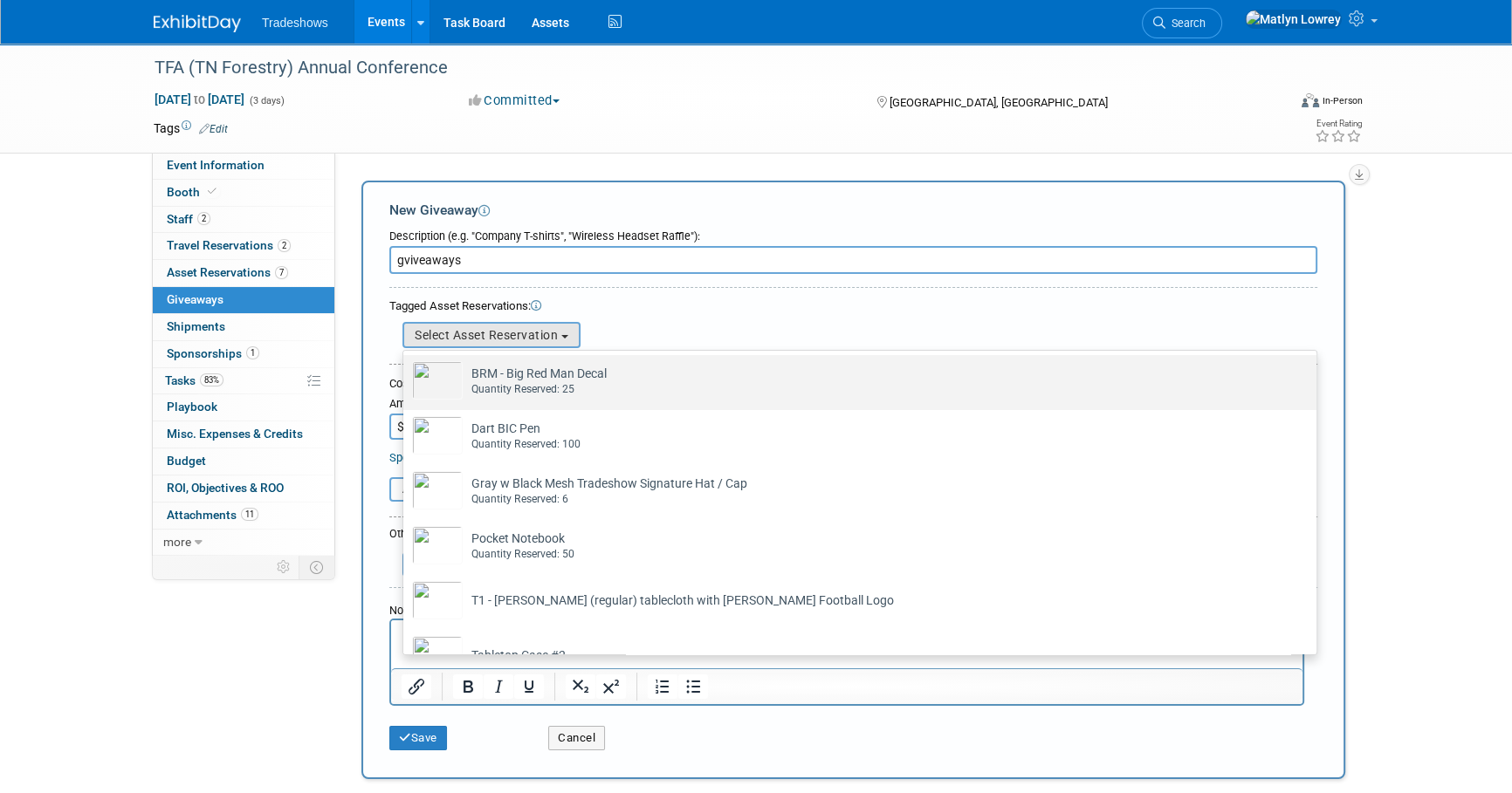
click at [499, 390] on div "Quantity Reserved: 25" at bounding box center [877, 389] width 810 height 15
click at [406, 376] on input "BRM - Big Red Man Decal Already tagged in this giveaway Quantity Reserved: 25" at bounding box center [400, 371] width 11 height 11
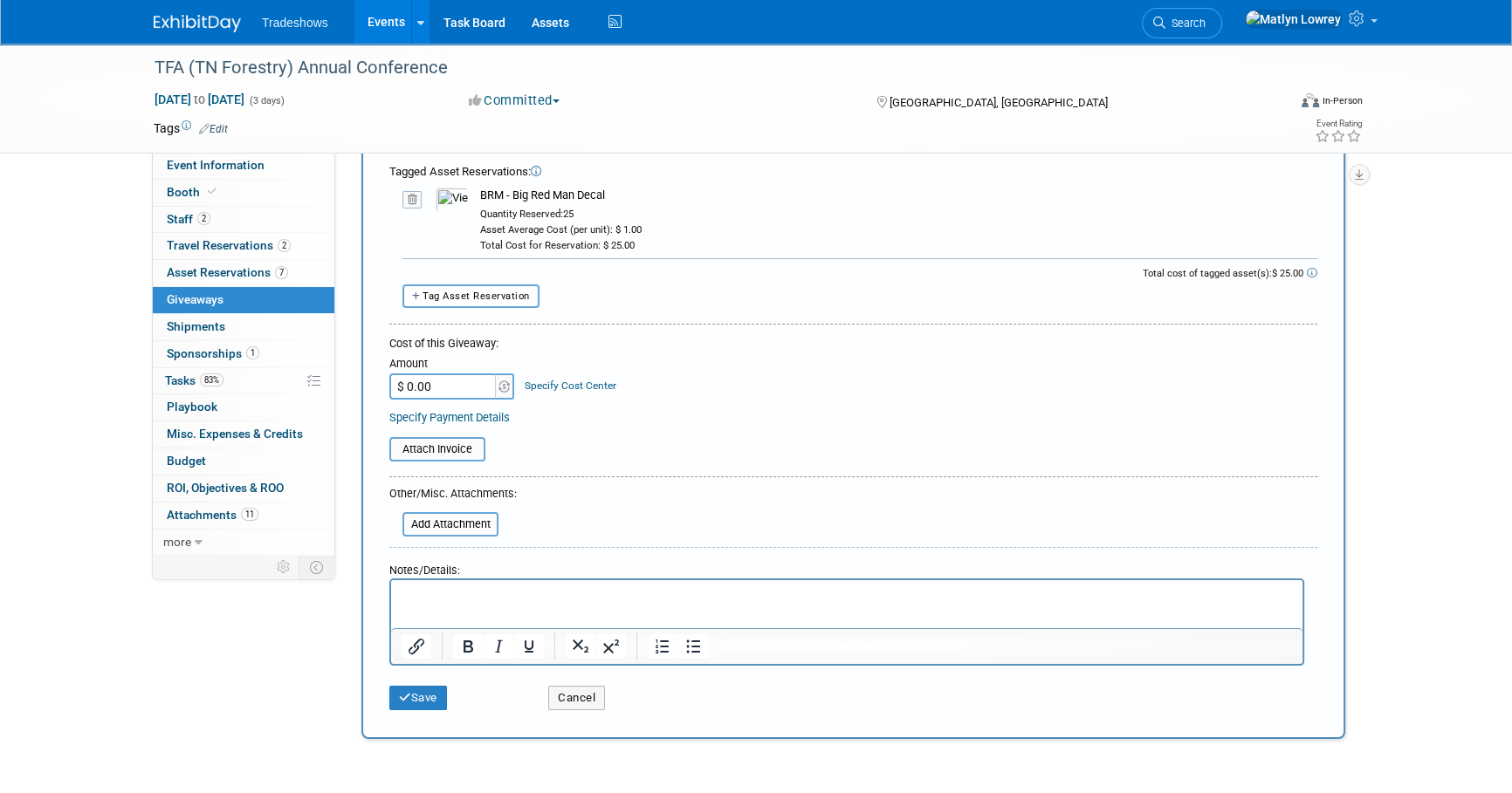
scroll to position [158, 0]
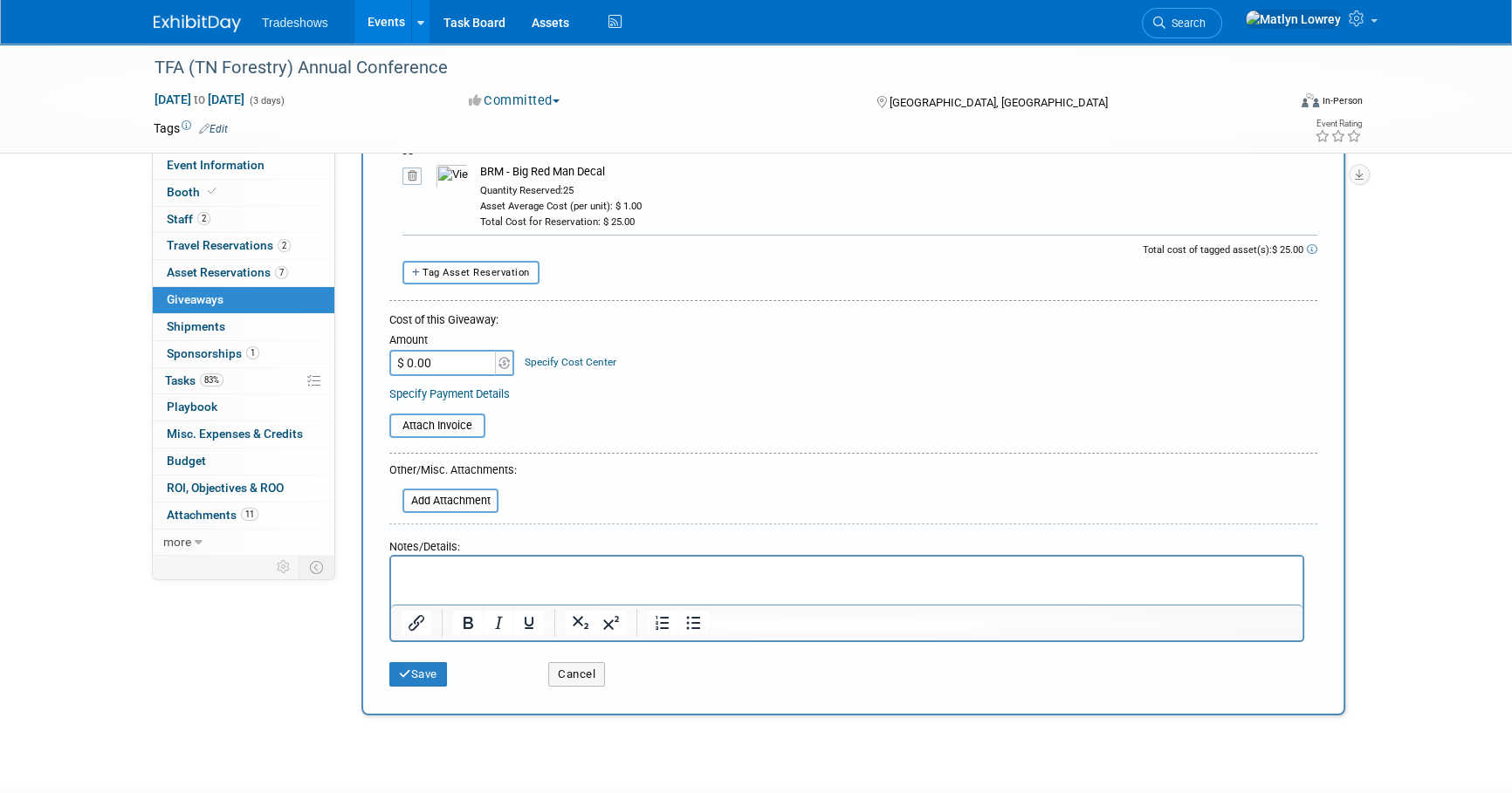
click at [485, 272] on span "Tag Asset Reservation" at bounding box center [476, 273] width 107 height 11
select select
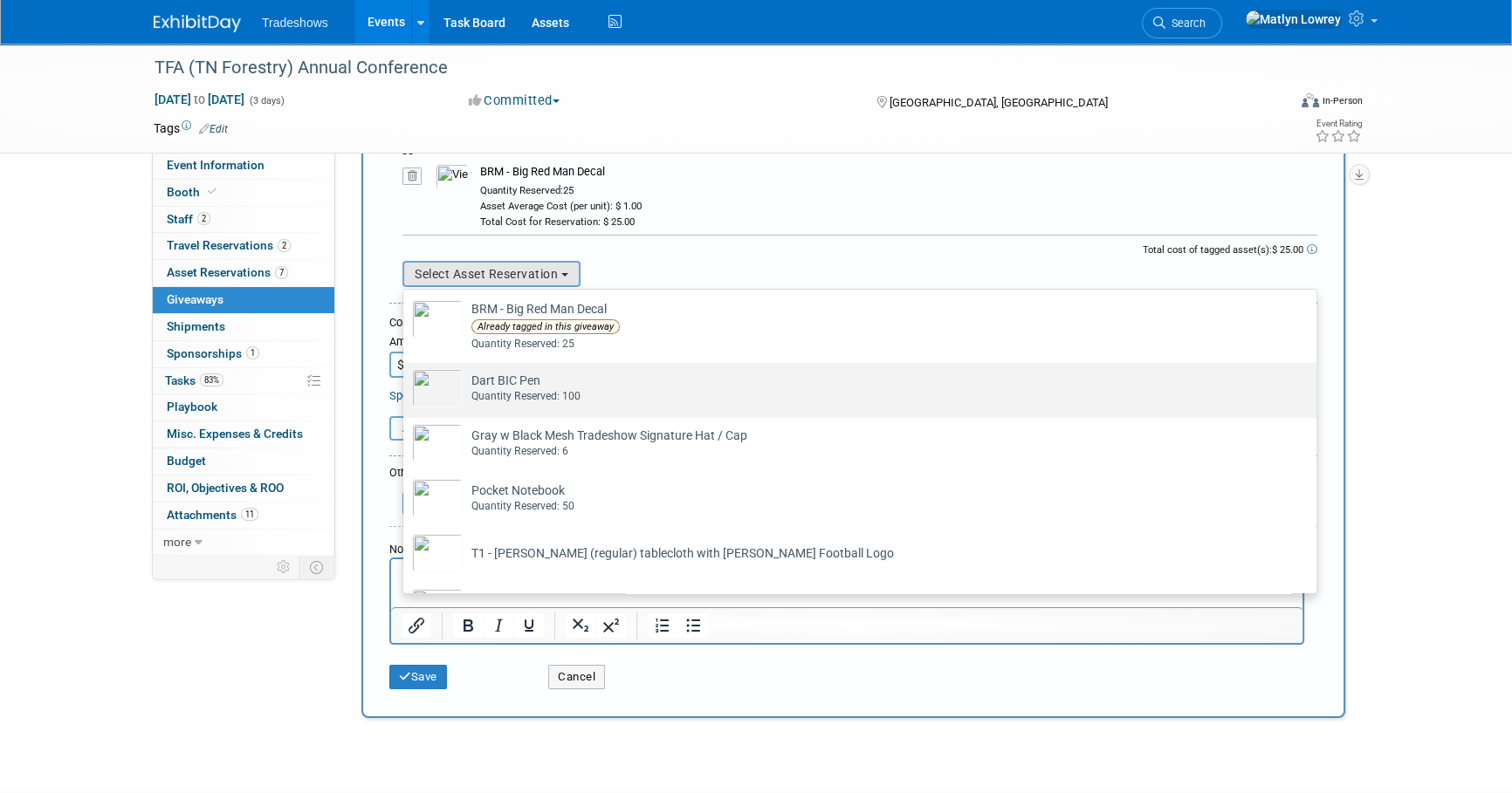
click at [515, 382] on td "Dart BIC Pen Already tagged in this giveaway Quantity Reserved: 100" at bounding box center [871, 388] width 818 height 39
click at [406, 382] on input "Dart BIC Pen Already tagged in this giveaway Quantity Reserved: 100" at bounding box center [400, 378] width 11 height 11
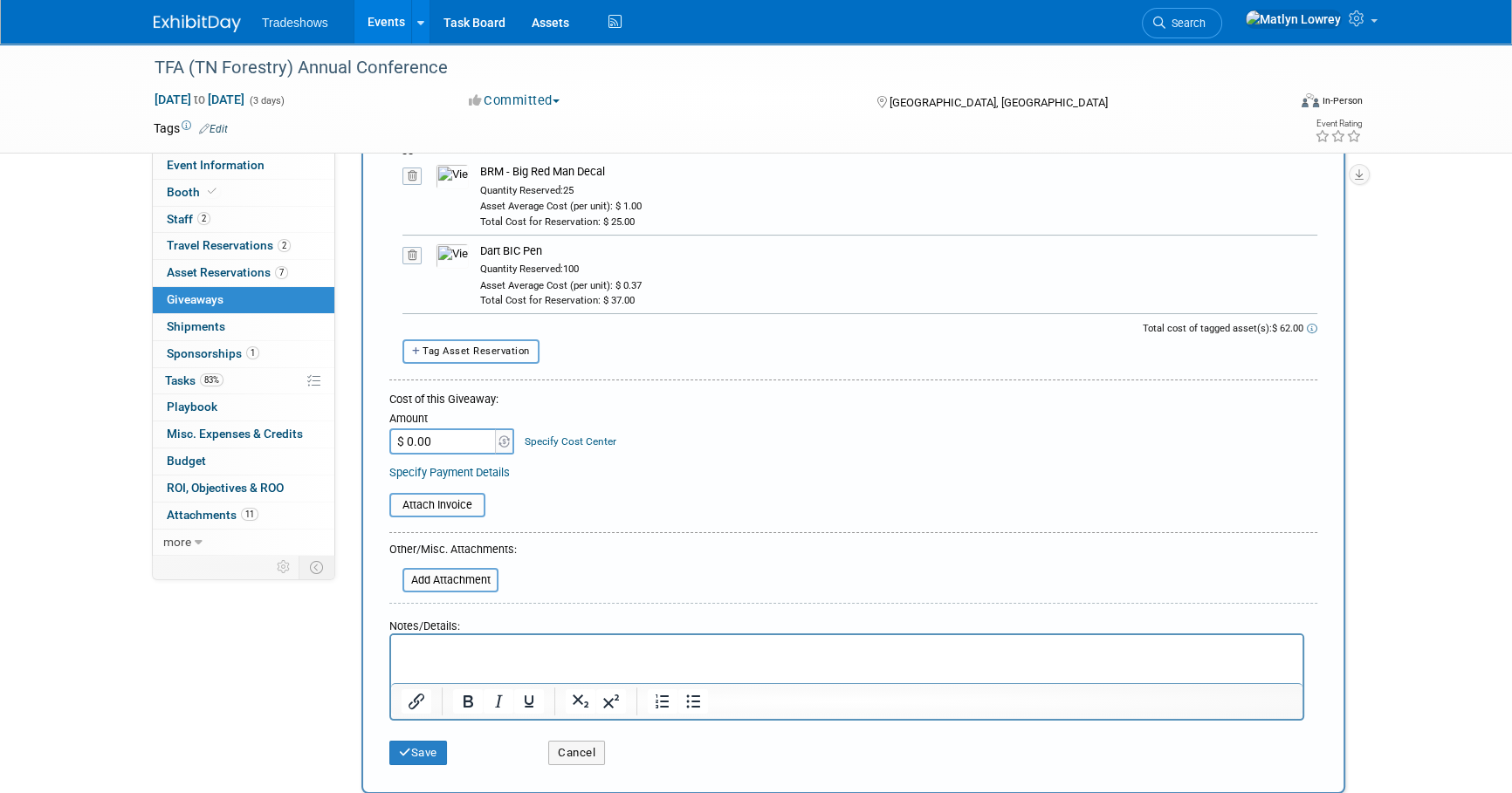
click at [510, 339] on button "Tag Asset Reservation" at bounding box center [471, 350] width 137 height 23
select select
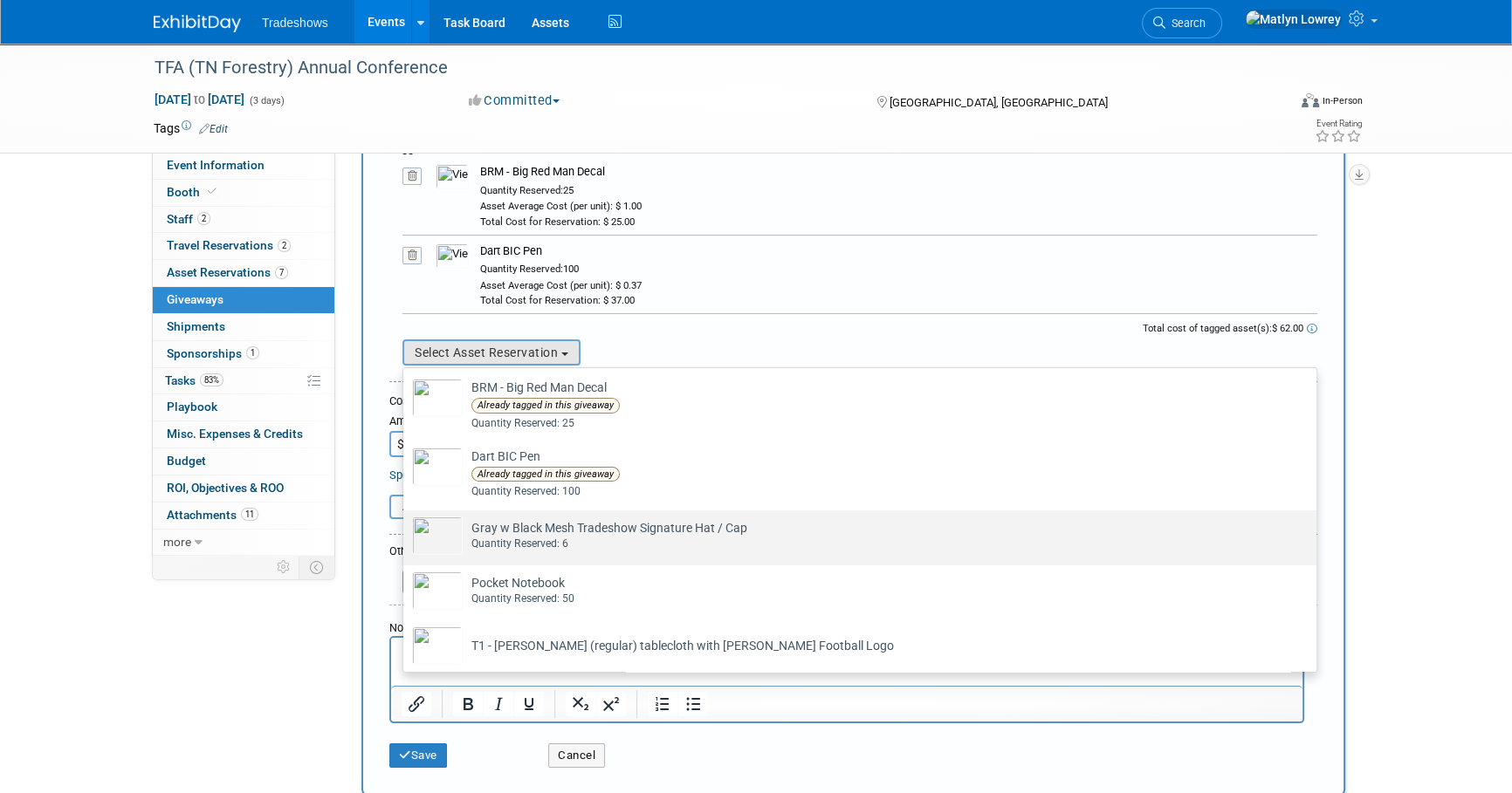
click at [530, 547] on div "Quantity Reserved: 6" at bounding box center [877, 543] width 810 height 15
click at [406, 531] on input "Gray w Black Mesh Tradeshow Signature Hat / Cap Already tagged in this giveaway…" at bounding box center [400, 526] width 11 height 11
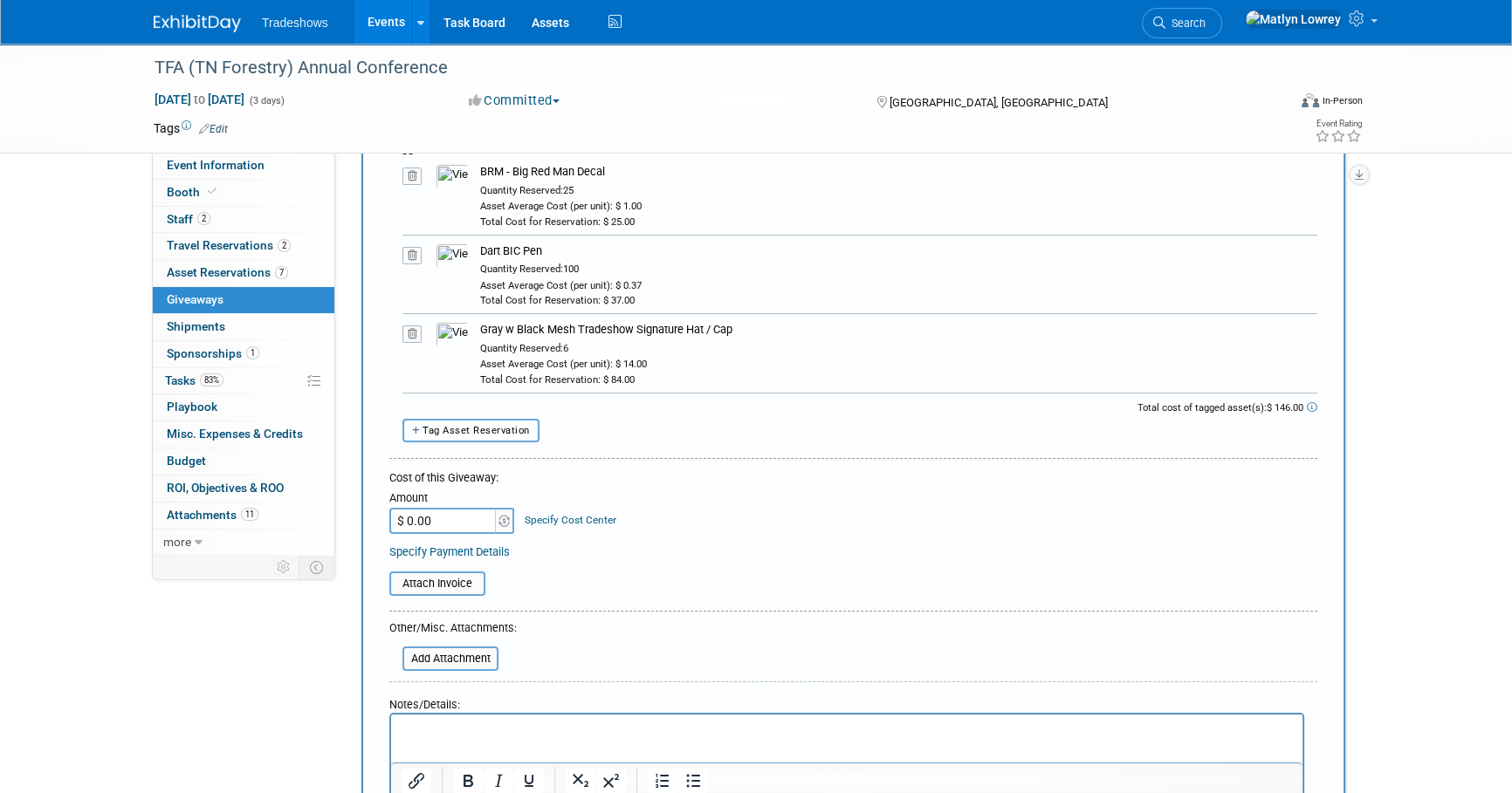
click at [490, 432] on span "Tag Asset Reservation" at bounding box center [476, 431] width 107 height 11
select select
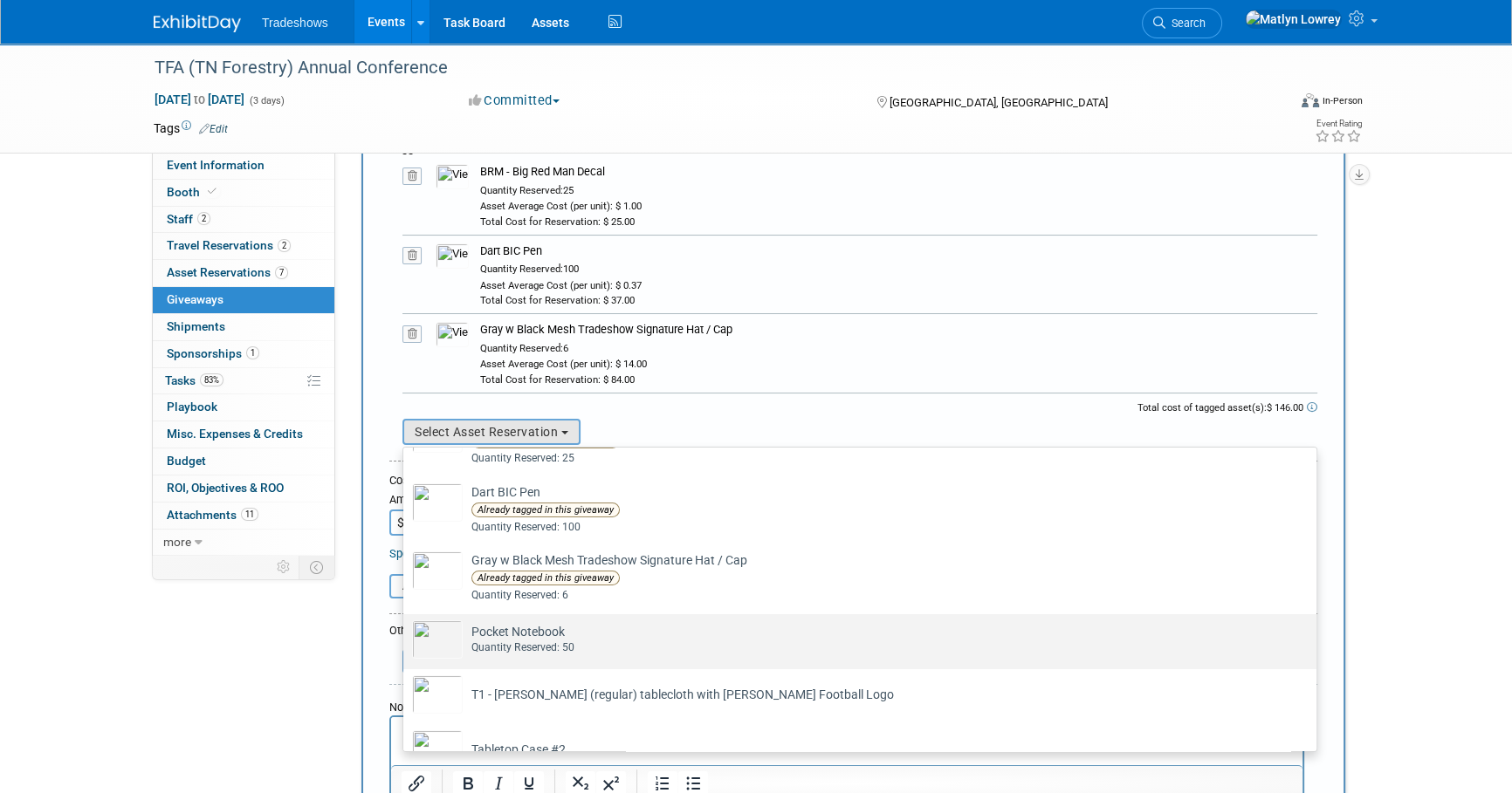
scroll to position [79, 0]
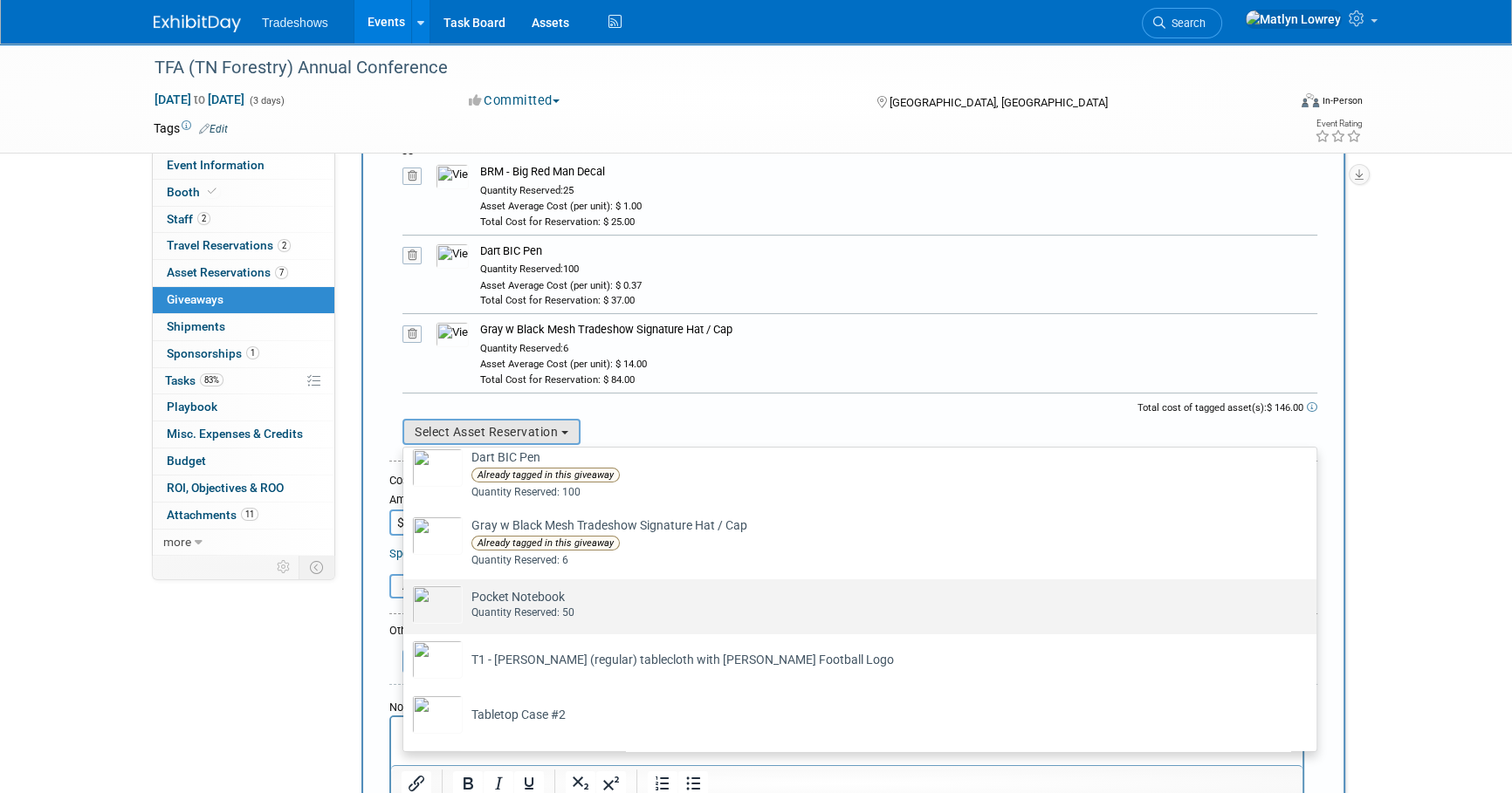
click at [528, 599] on td "Pocket Notebook Already tagged in this giveaway Quantity Reserved: 50" at bounding box center [871, 604] width 818 height 39
click at [406, 599] on input "Pocket Notebook Already tagged in this giveaway Quantity Reserved: 50" at bounding box center [400, 594] width 11 height 11
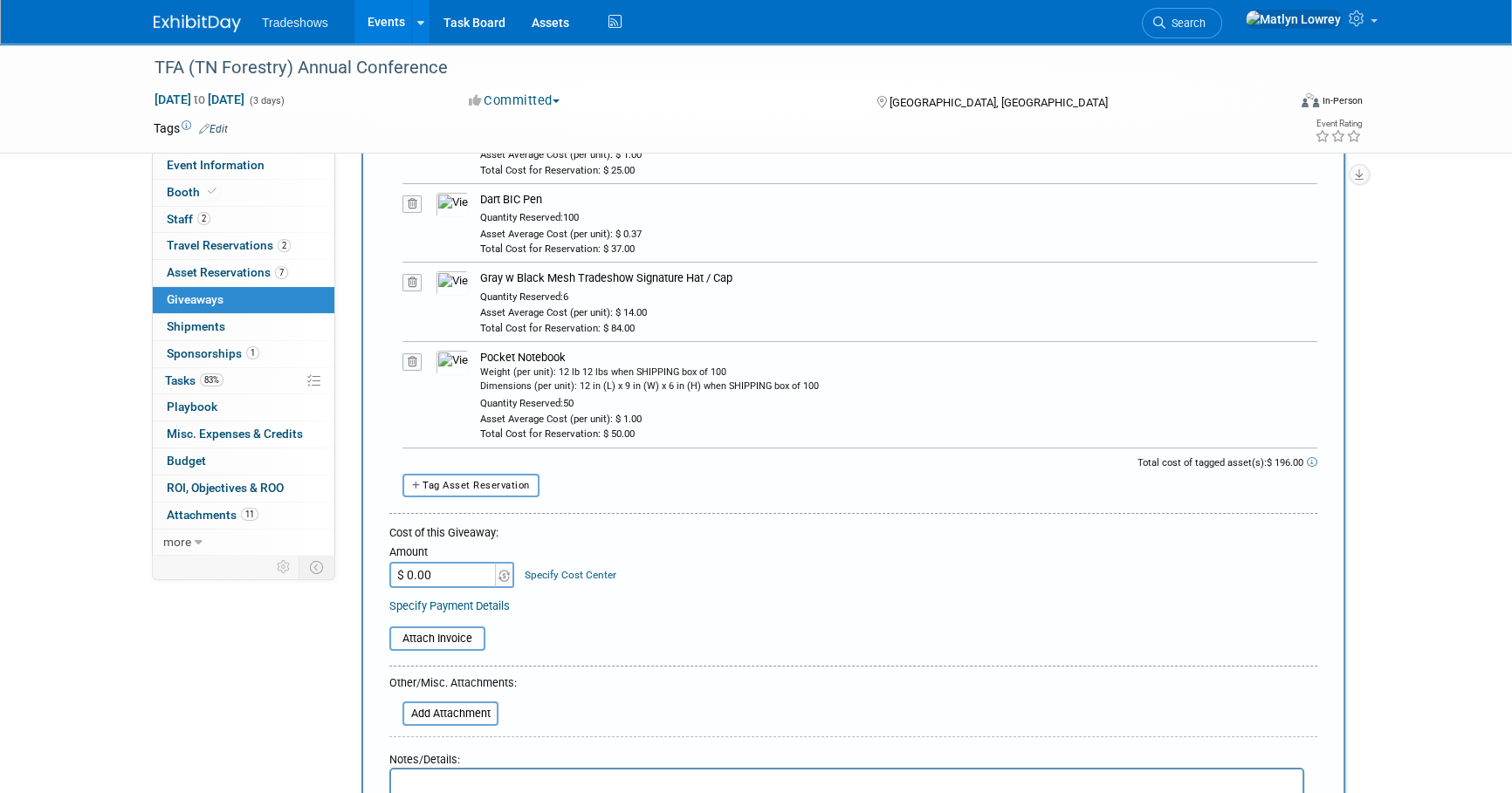
scroll to position [238, 0]
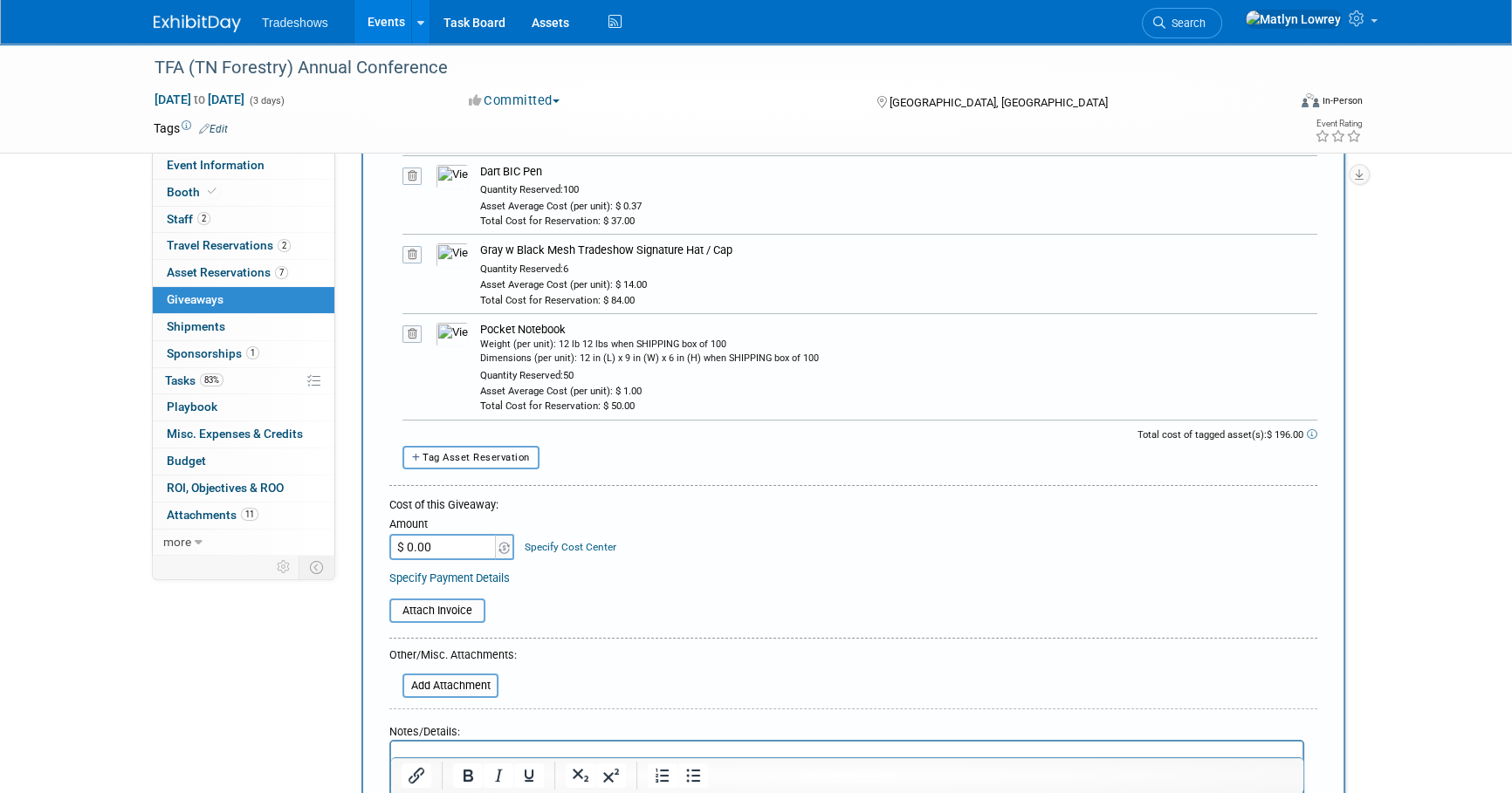
click at [448, 452] on span "Tag Asset Reservation" at bounding box center [476, 458] width 107 height 11
select select
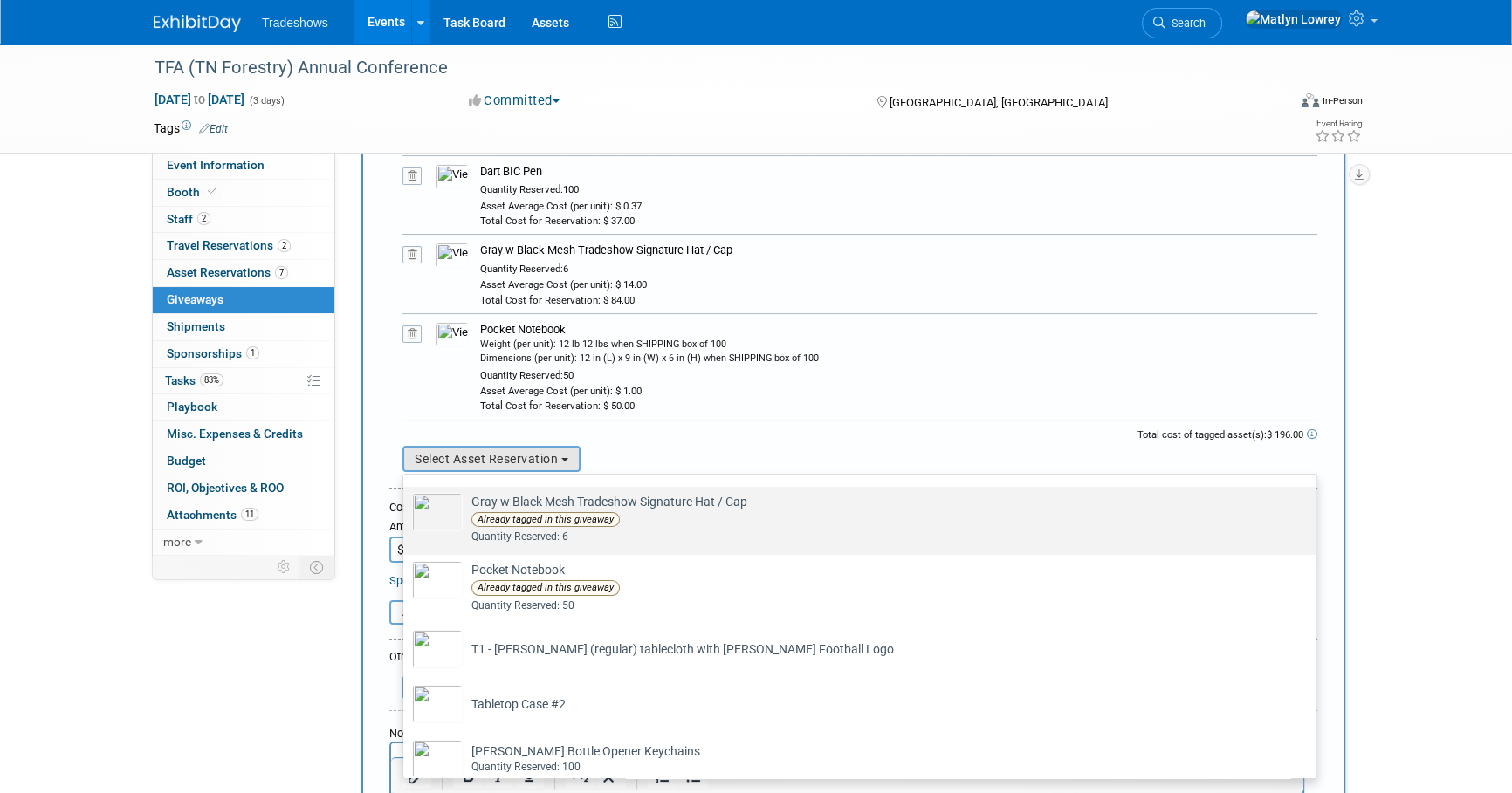
scroll to position [146, 0]
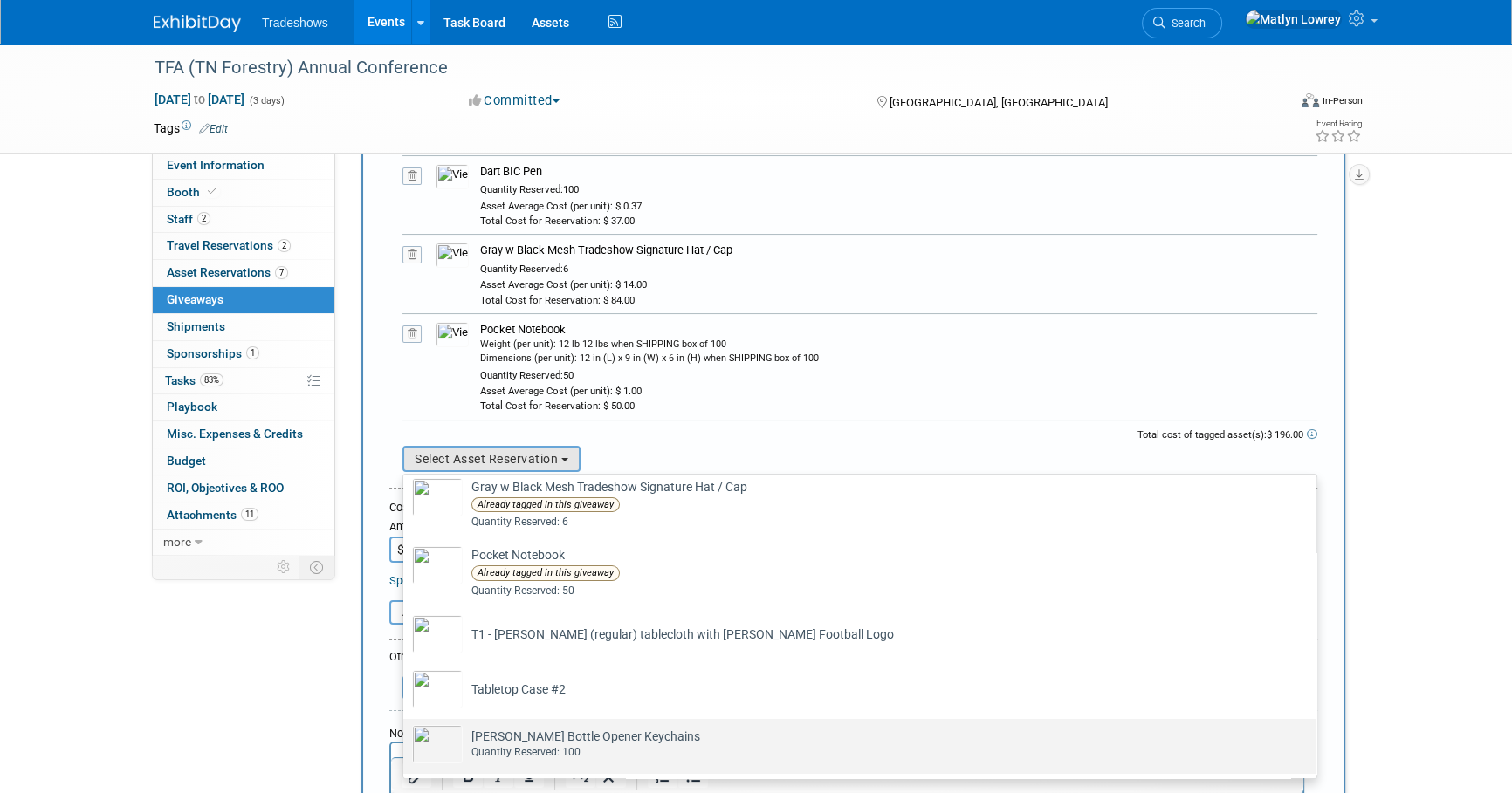
click at [508, 731] on td "[PERSON_NAME] Bottle Opener Keychains Already tagged in this giveaway Quantity …" at bounding box center [871, 744] width 818 height 39
click at [406, 731] on input "[PERSON_NAME] Bottle Opener Keychains Already tagged in this giveaway Quantity …" at bounding box center [400, 734] width 11 height 11
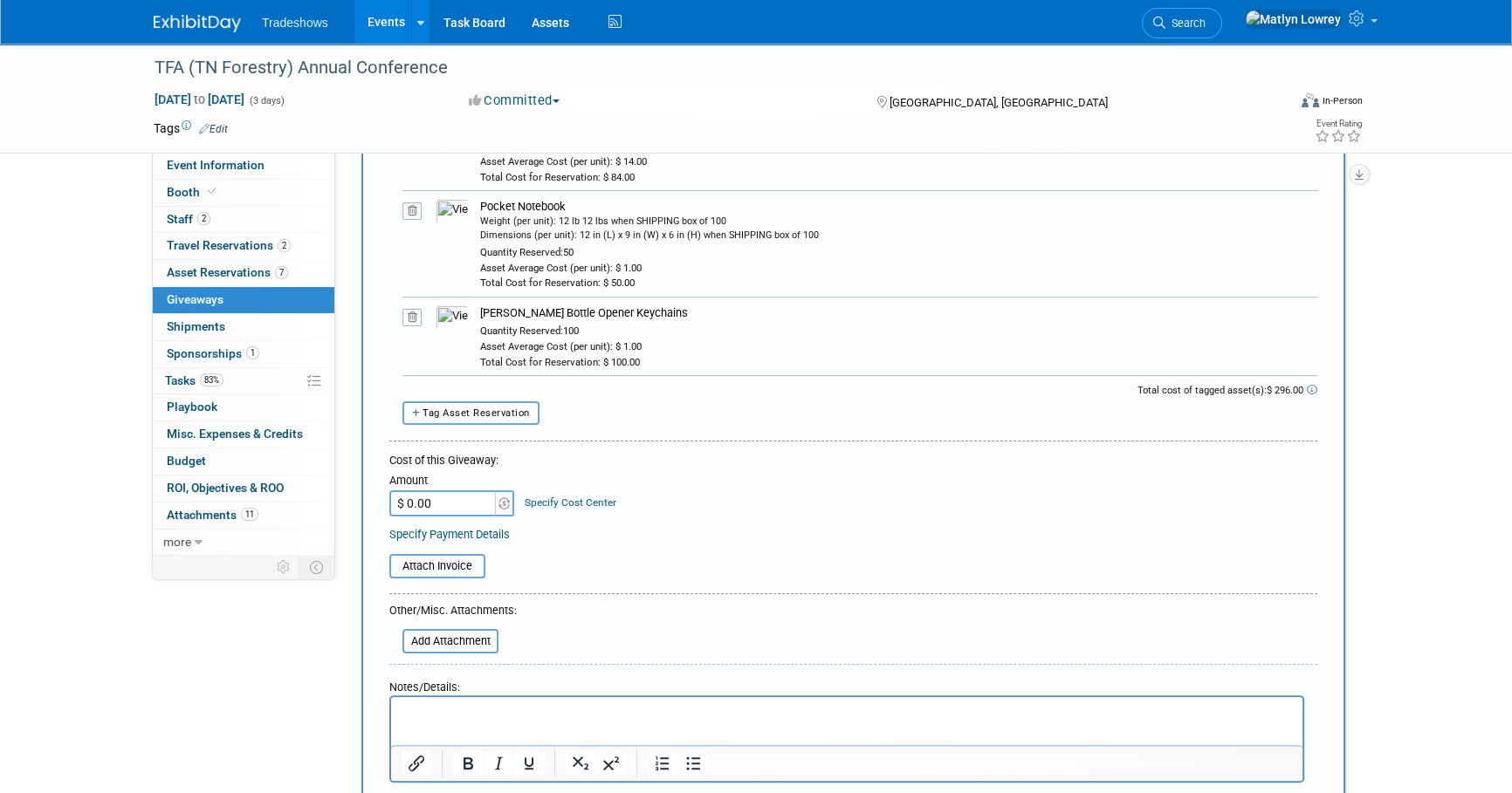
scroll to position [396, 0]
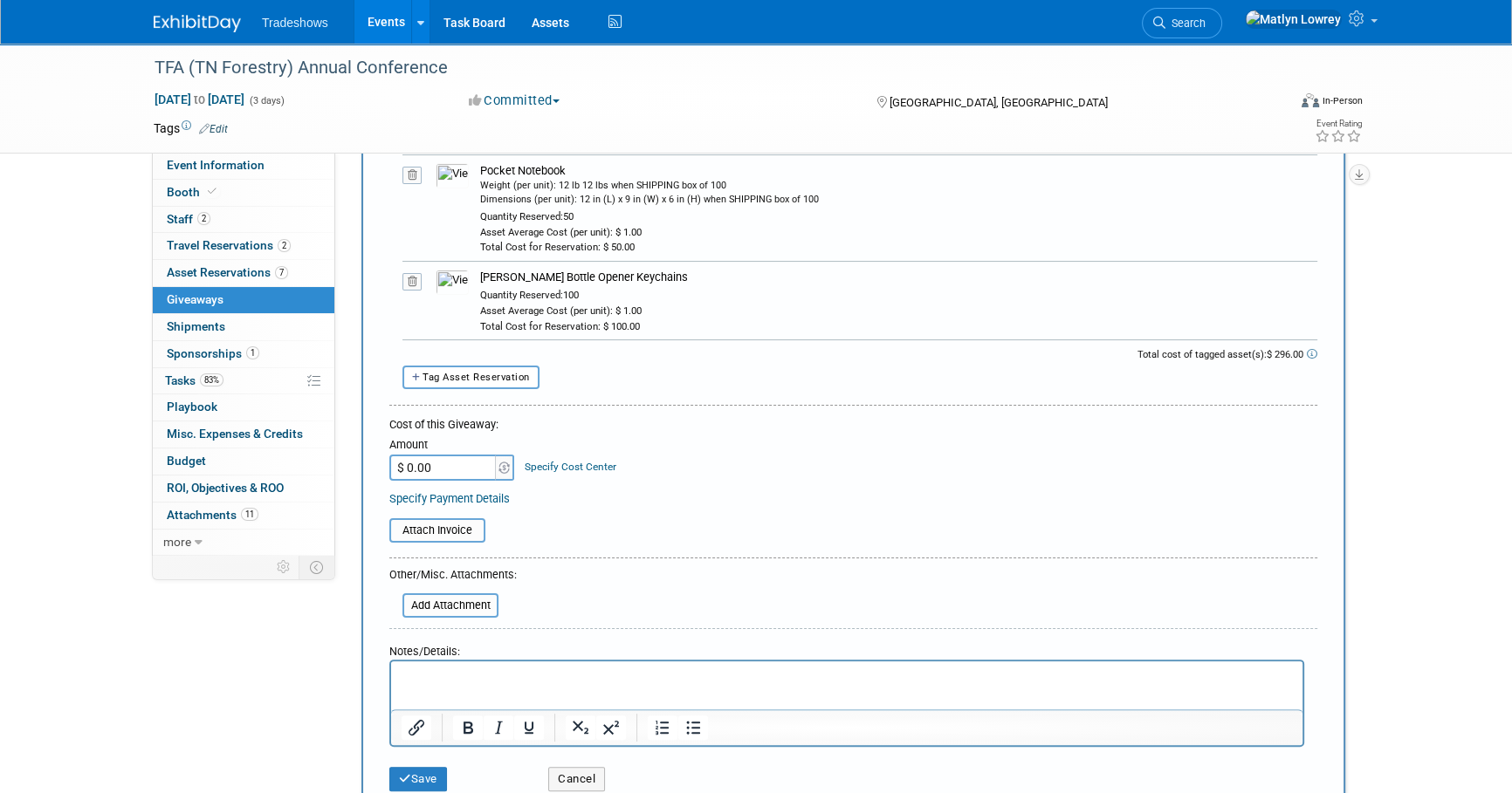
click at [462, 468] on input "$ 0.00" at bounding box center [444, 468] width 109 height 26
type input "$ 296.00"
click at [953, 458] on div "Amount $ 296.00 Specify Cost Center Cost Center -- Not Specified --" at bounding box center [853, 457] width 928 height 47
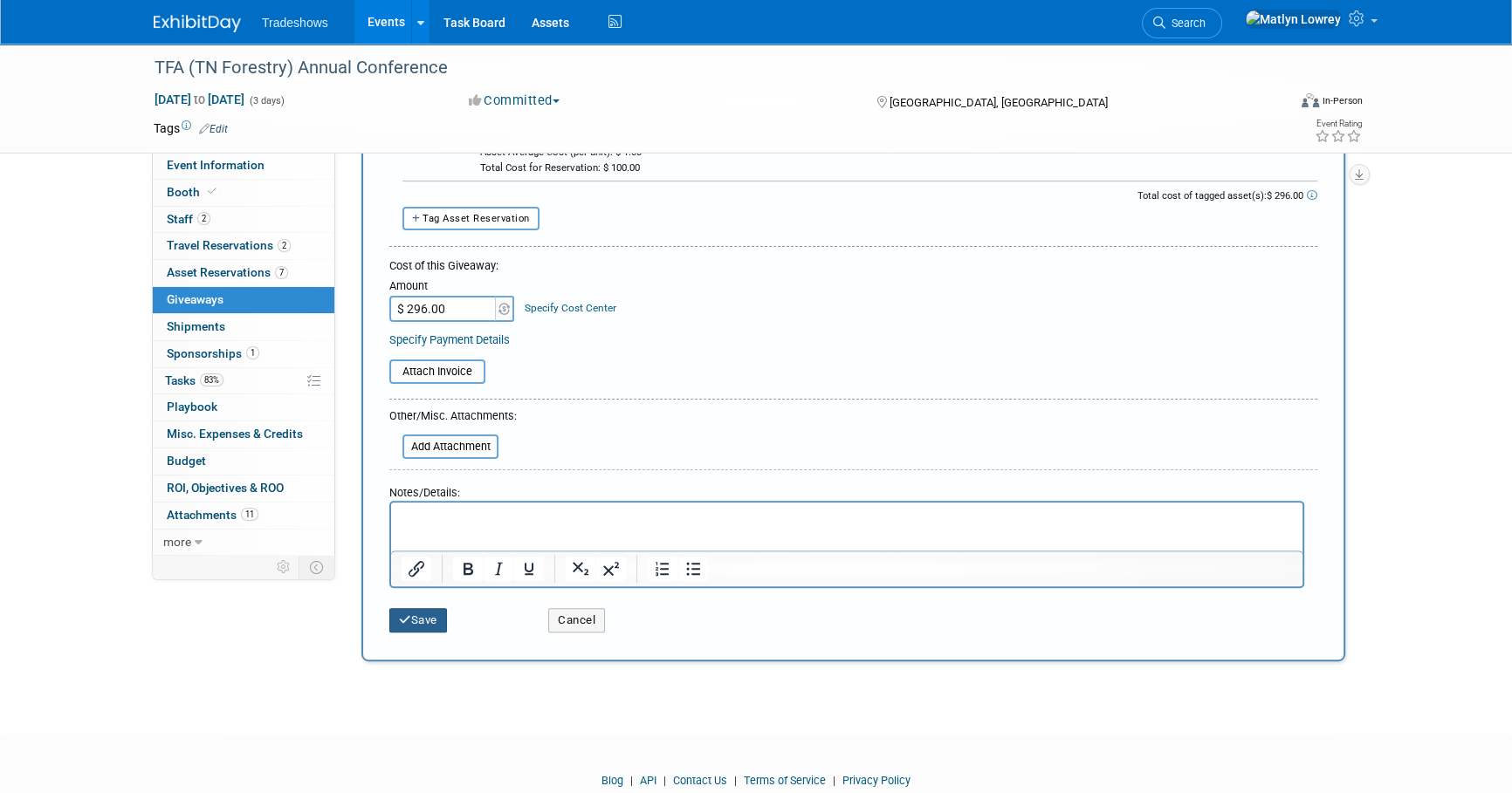
click at [436, 610] on button "Save" at bounding box center [418, 620] width 57 height 24
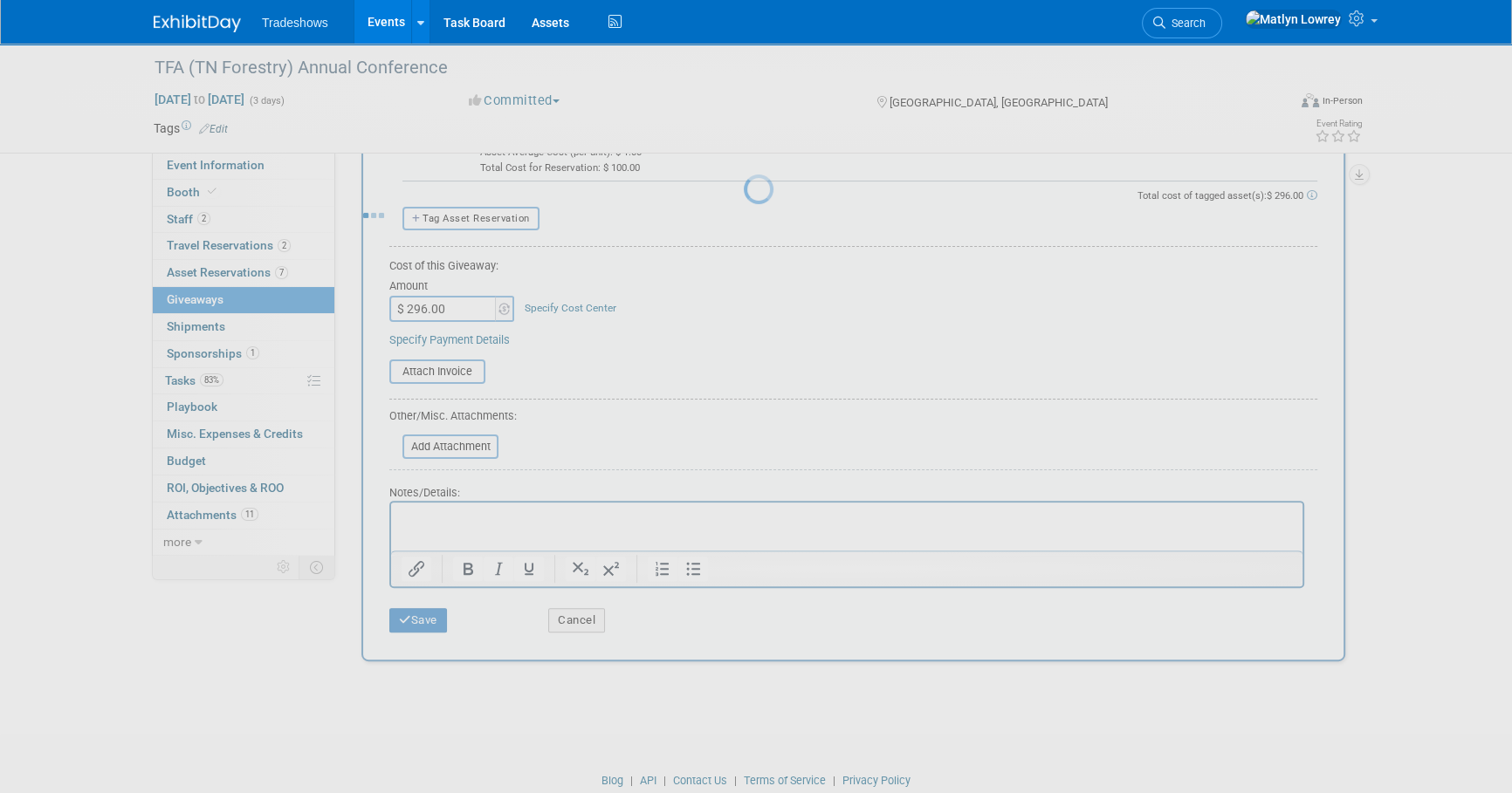
scroll to position [18, 0]
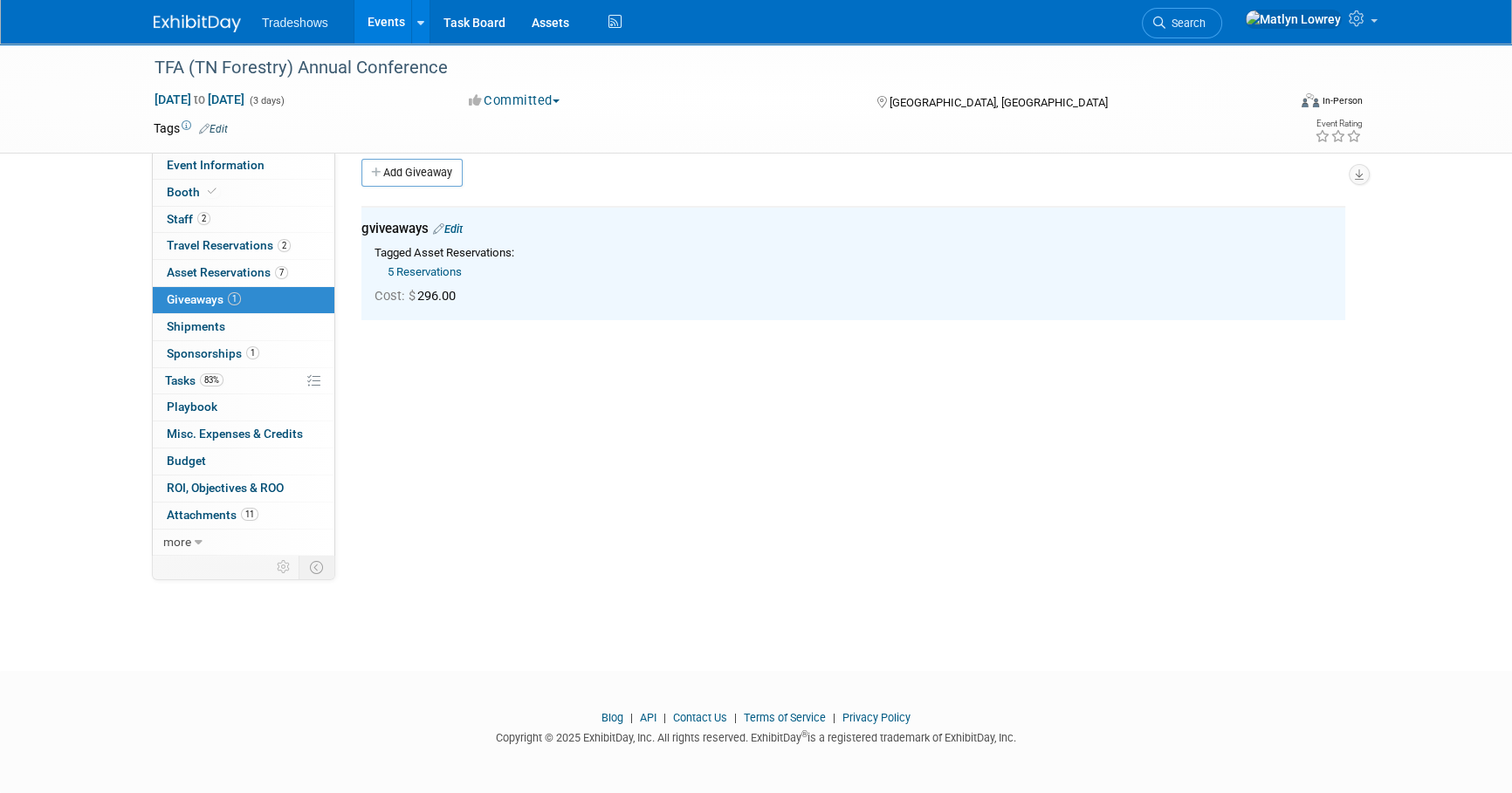
click at [367, 35] on link "Events" at bounding box center [386, 21] width 64 height 43
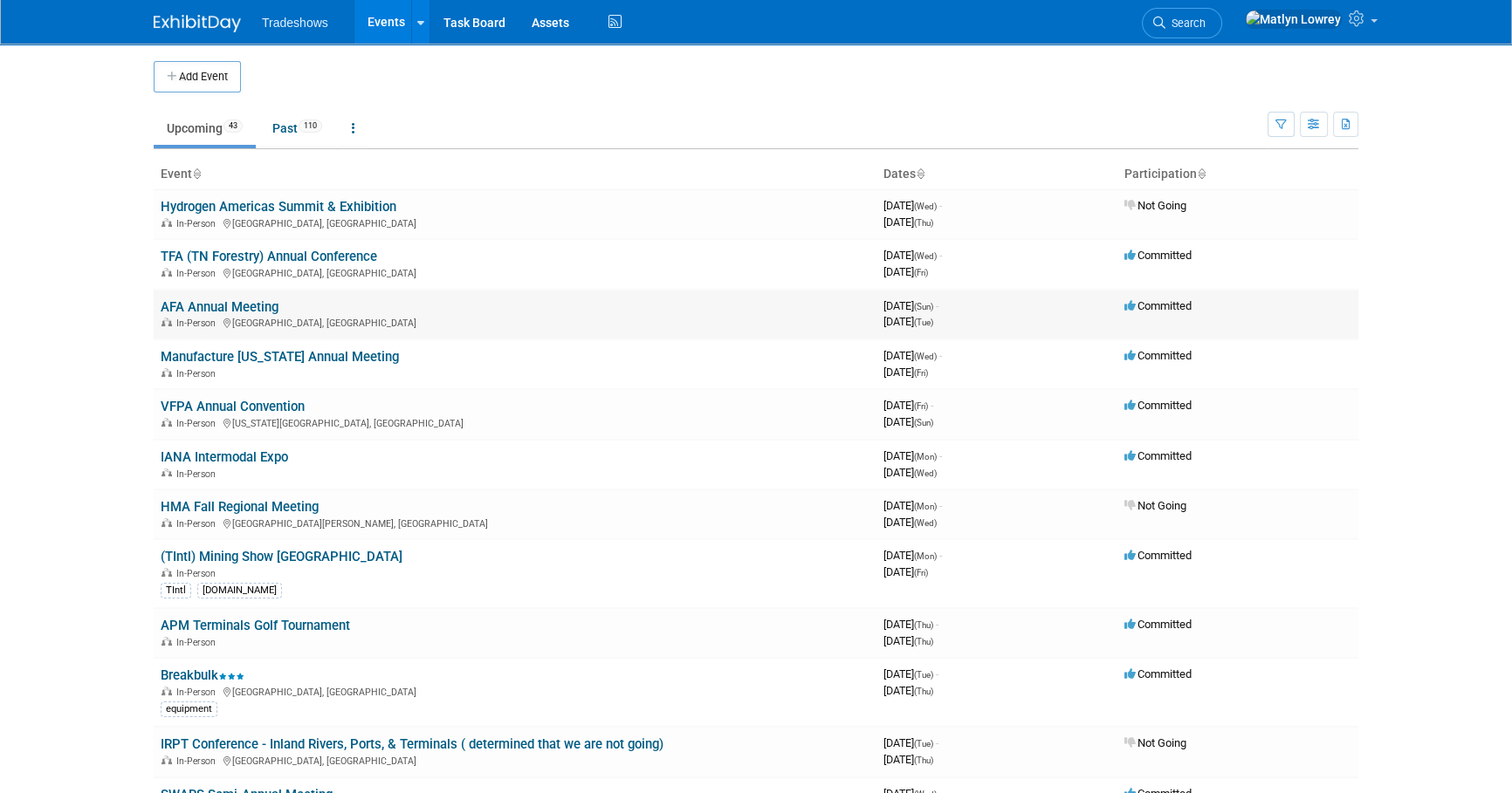
click at [191, 303] on link "AFA Annual Meeting" at bounding box center [219, 307] width 117 height 16
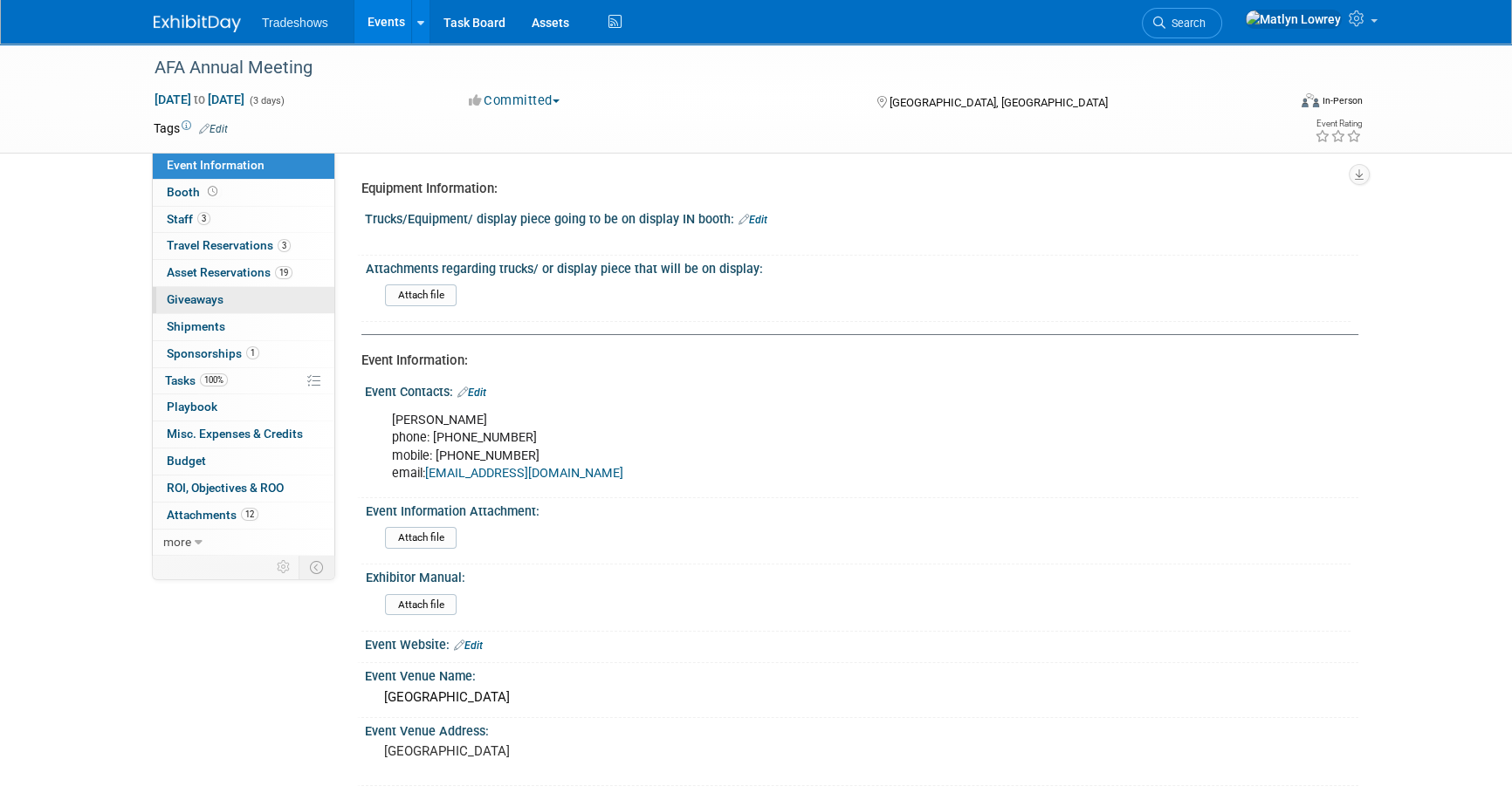
click at [216, 300] on span "Giveaways 0" at bounding box center [194, 299] width 56 height 14
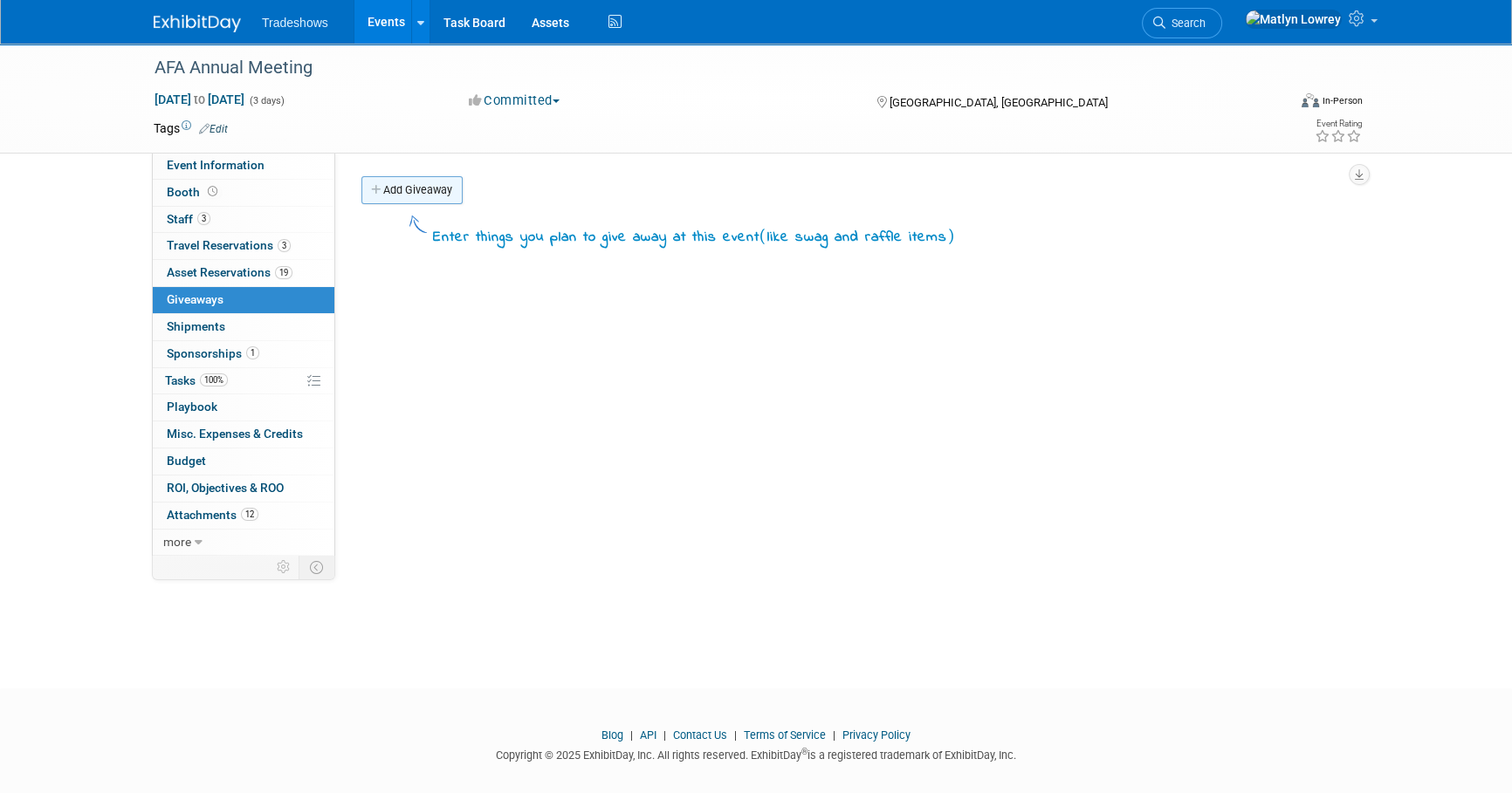
click at [419, 184] on link "Add Giveaway" at bounding box center [412, 190] width 101 height 28
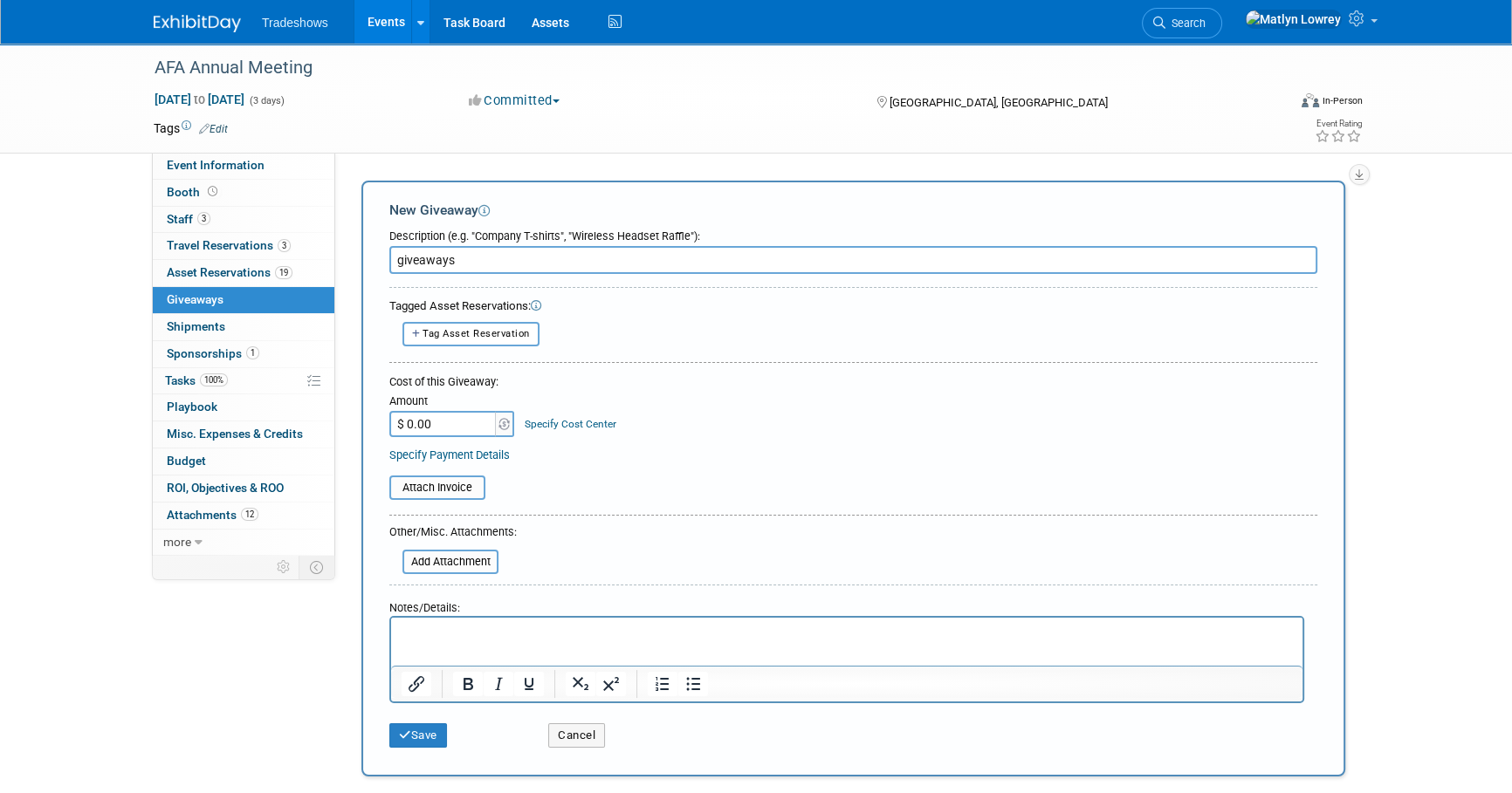
type input "giveaways"
click at [536, 328] on button "Tag Asset Reservation" at bounding box center [471, 333] width 137 height 23
select select
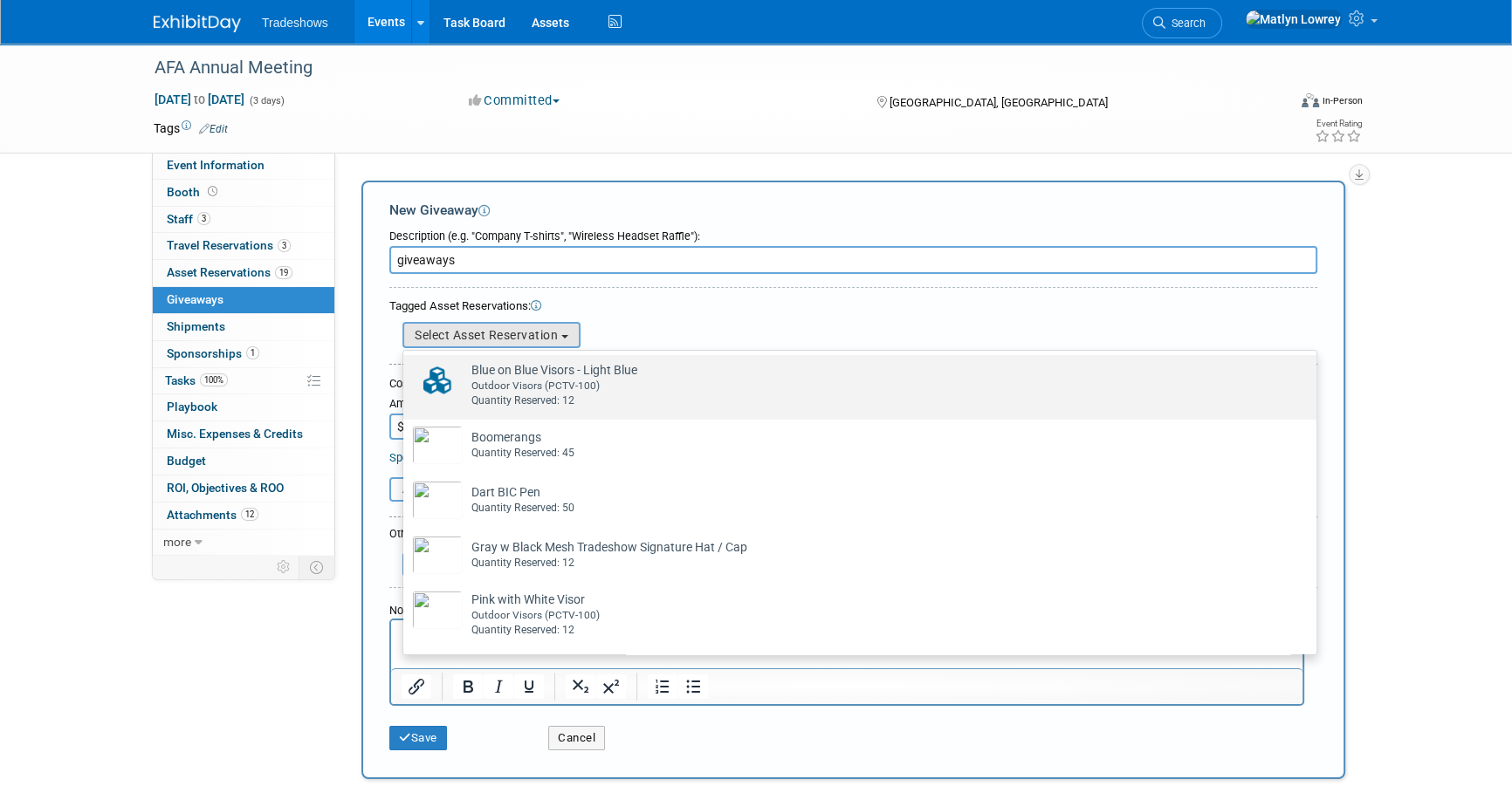
click at [535, 385] on div "Outdoor Visors (PCTV-100)" at bounding box center [877, 386] width 810 height 15
click at [406, 376] on input "Blue on Blue Visors - Light Blue Already tagged in this giveaway Outdoor Visors…" at bounding box center [400, 371] width 11 height 11
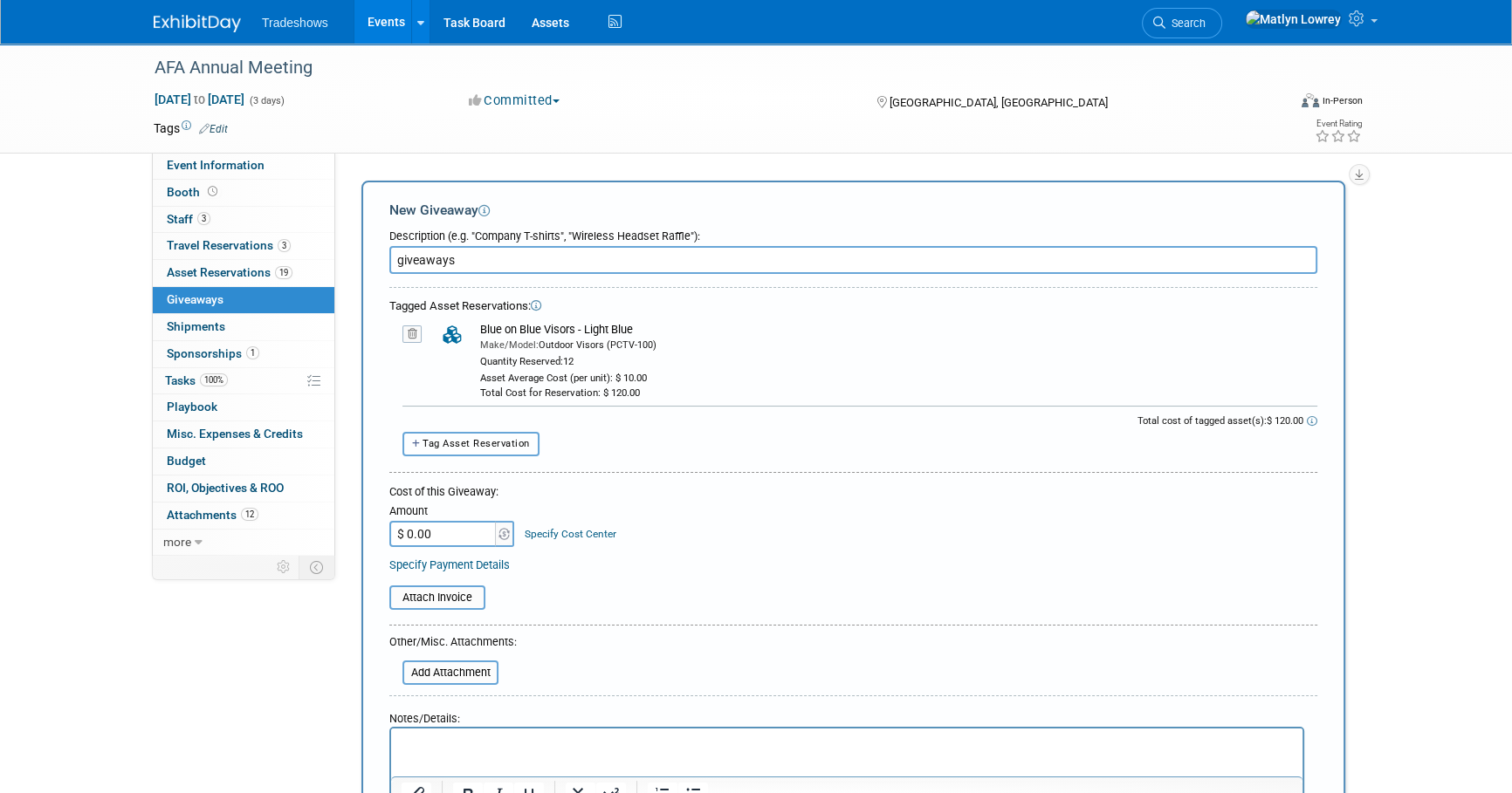
click at [498, 444] on span "Tag Asset Reservation" at bounding box center [476, 444] width 107 height 11
select select
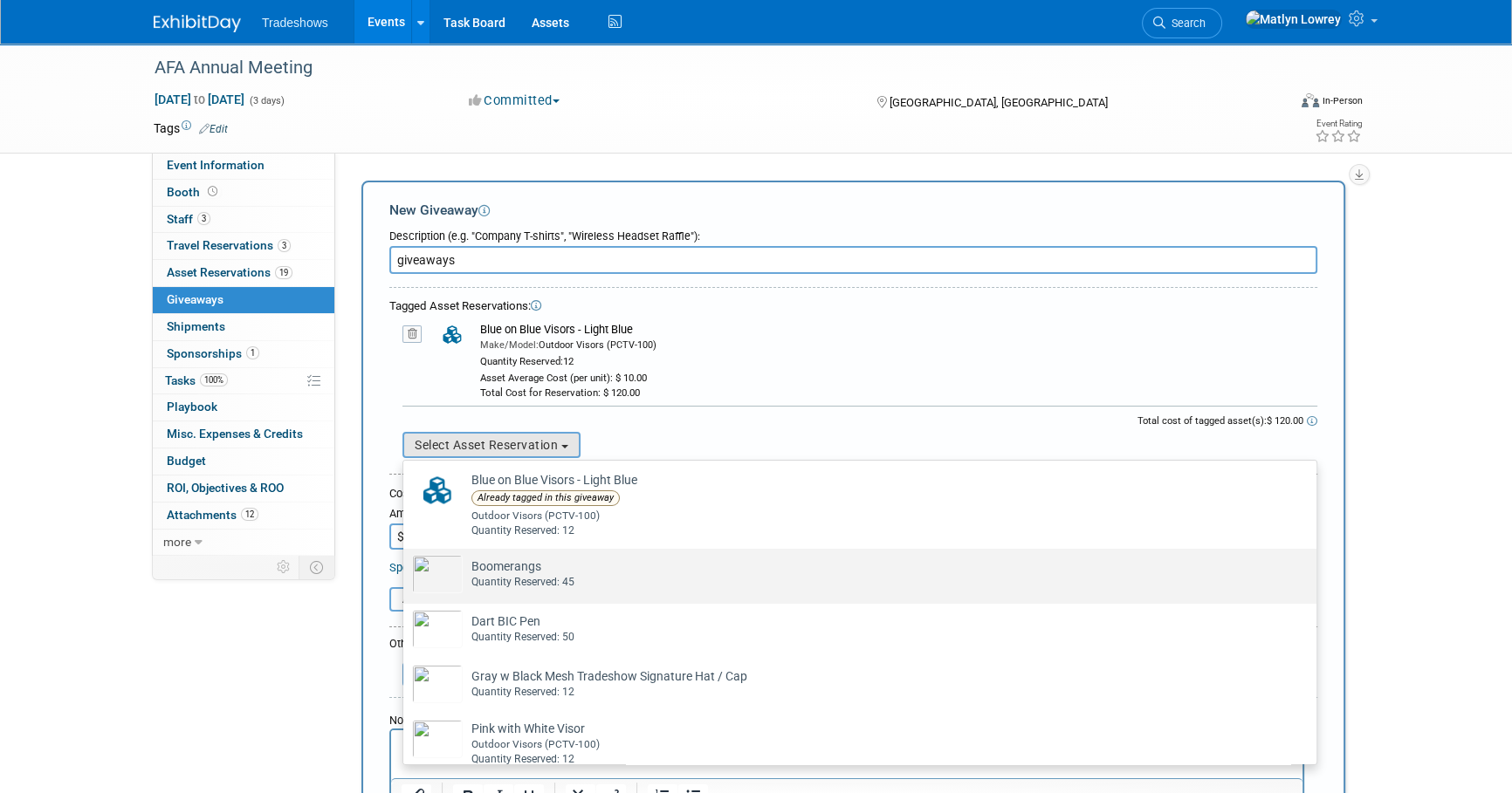
click at [505, 580] on div "Quantity Reserved: 45" at bounding box center [877, 582] width 810 height 15
click at [406, 569] on input "Boomerangs Already tagged in this giveaway Quantity Reserved: 45" at bounding box center [400, 564] width 11 height 11
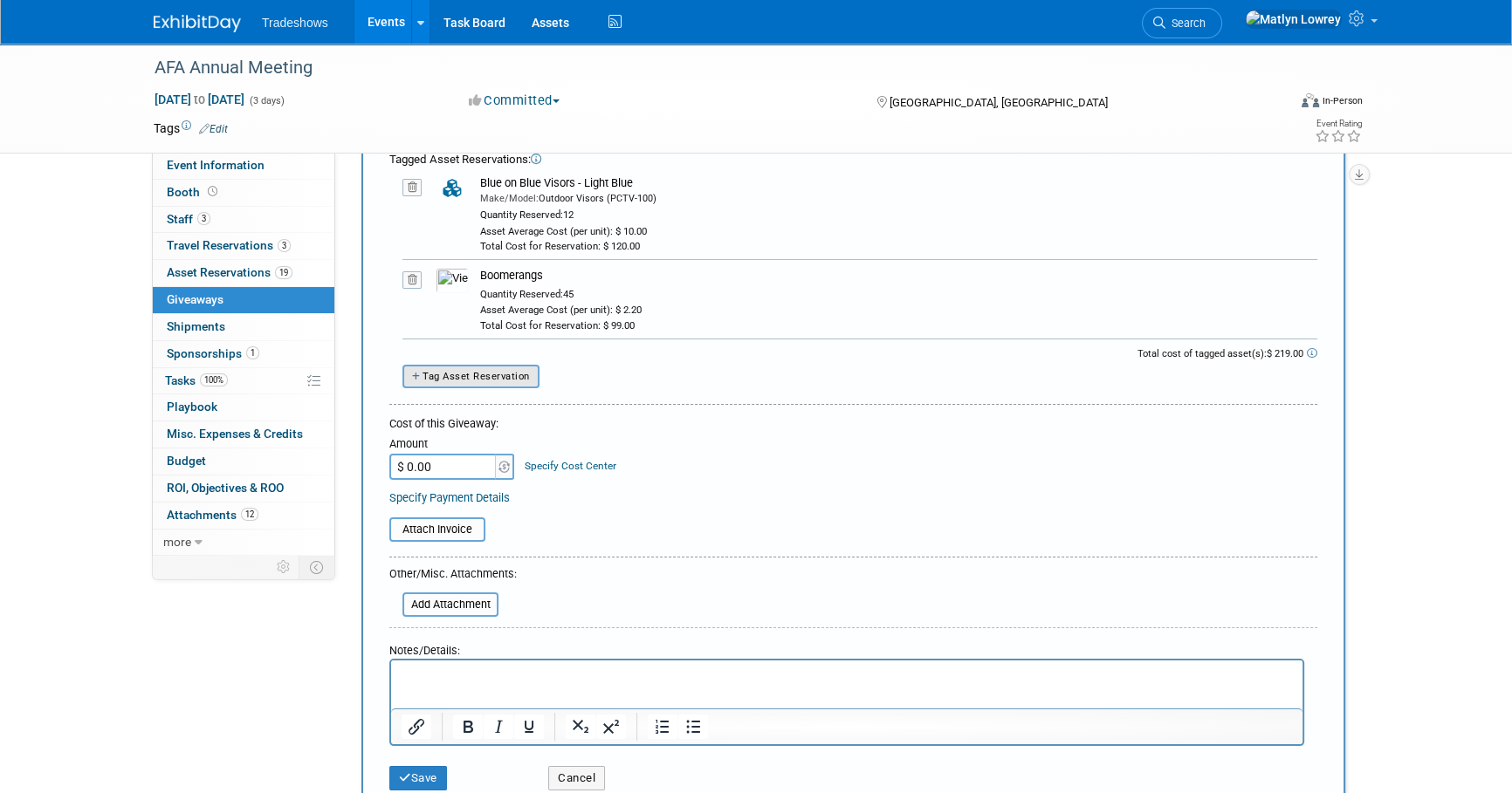
scroll to position [158, 0]
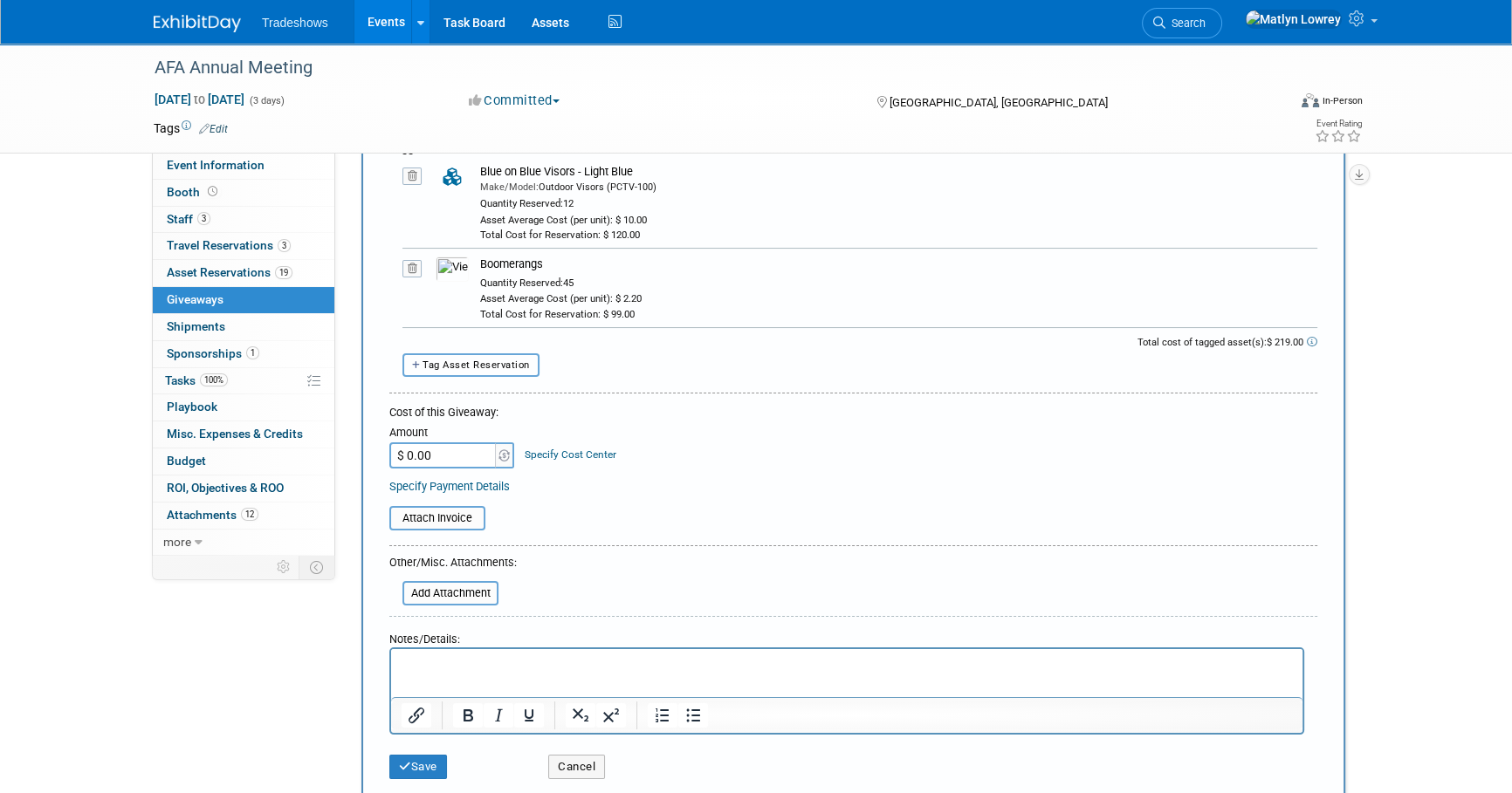
click at [444, 368] on button "Tag Asset Reservation" at bounding box center [471, 364] width 137 height 23
select select
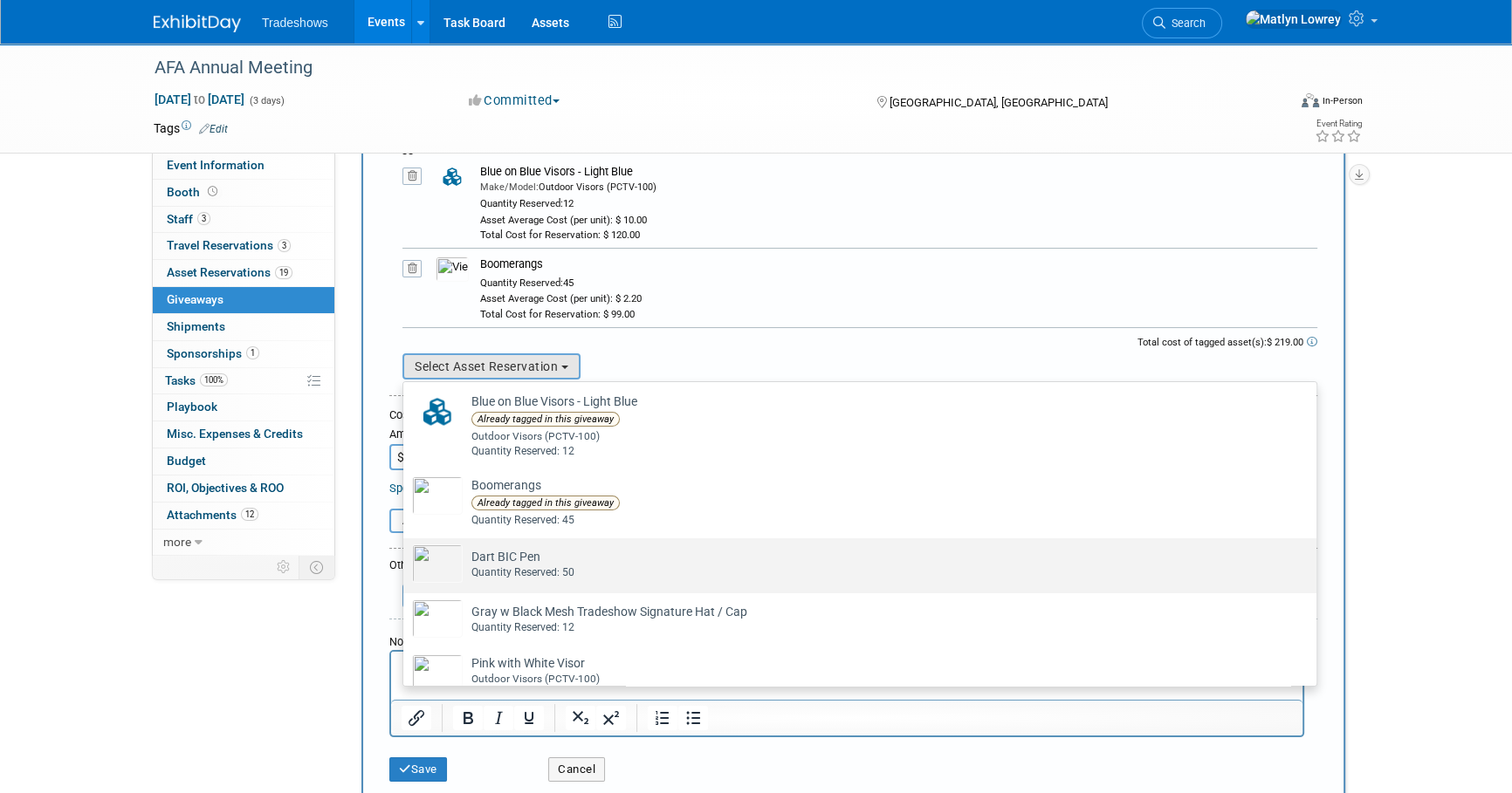
click at [510, 570] on div "Quantity Reserved: 50" at bounding box center [877, 573] width 810 height 15
click at [406, 559] on input "Dart BIC Pen Already tagged in this giveaway Quantity Reserved: 50" at bounding box center [400, 554] width 11 height 11
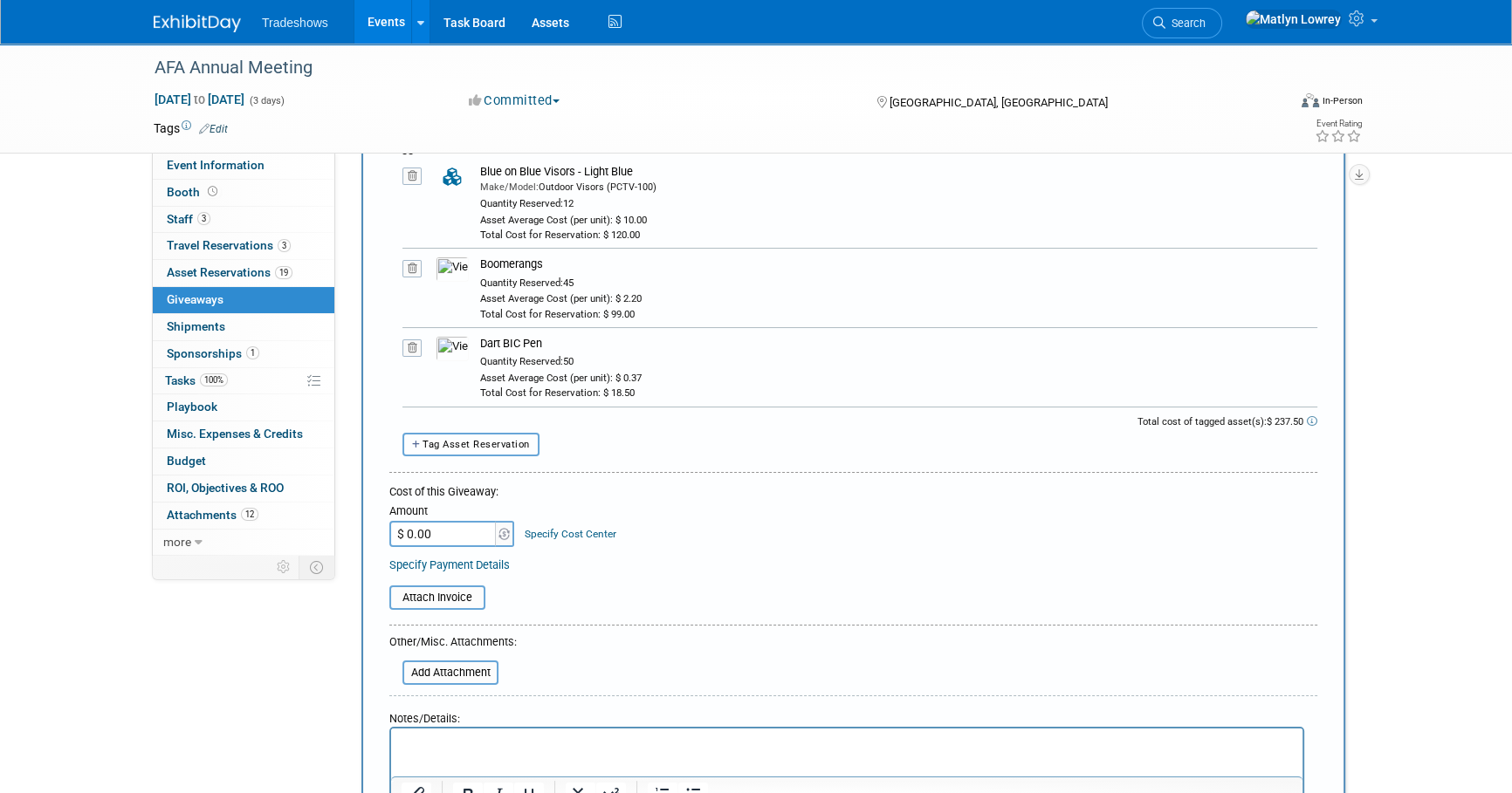
click at [496, 439] on span "Tag Asset Reservation" at bounding box center [476, 445] width 107 height 11
select select
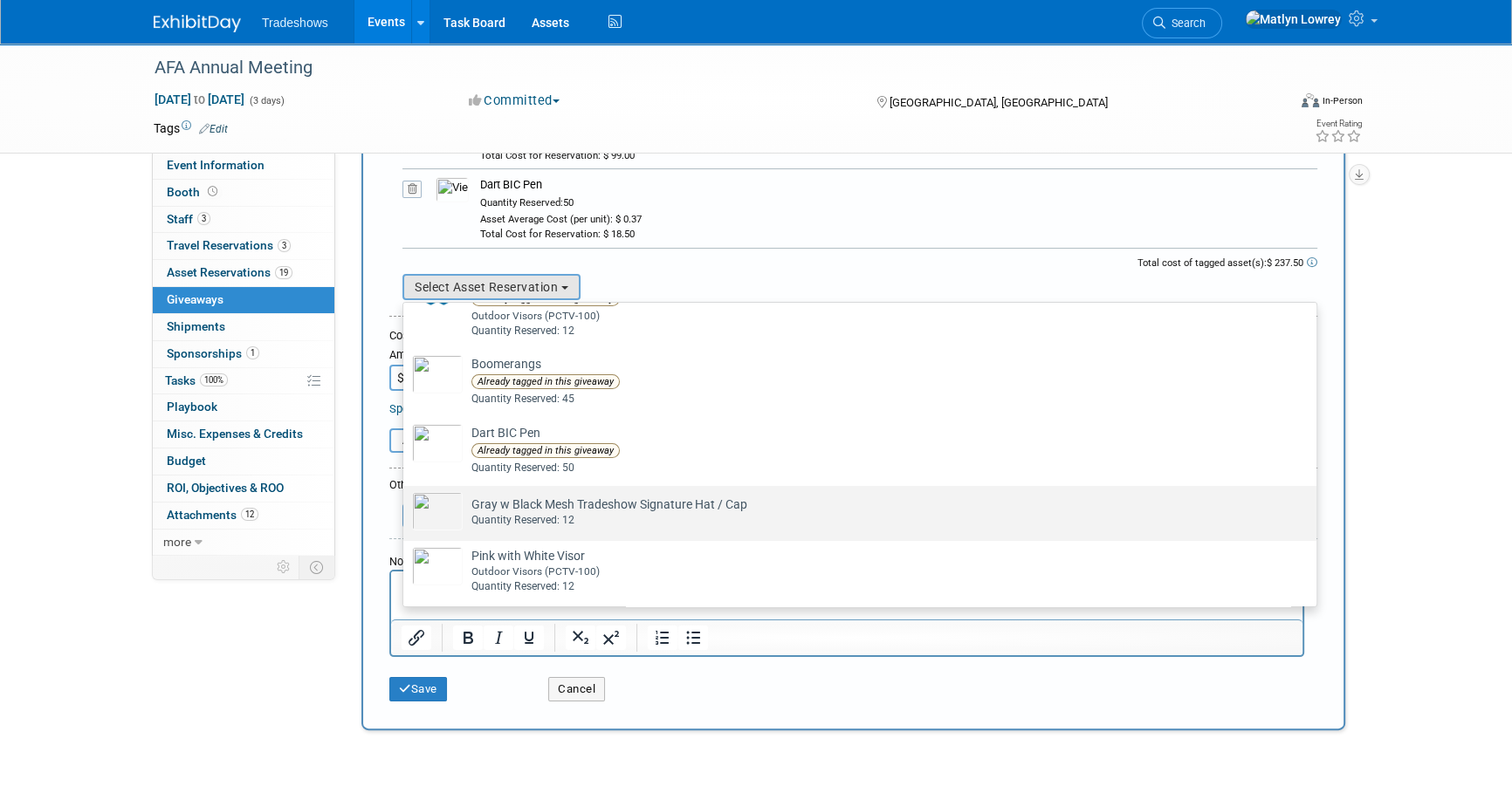
scroll to position [79, 0]
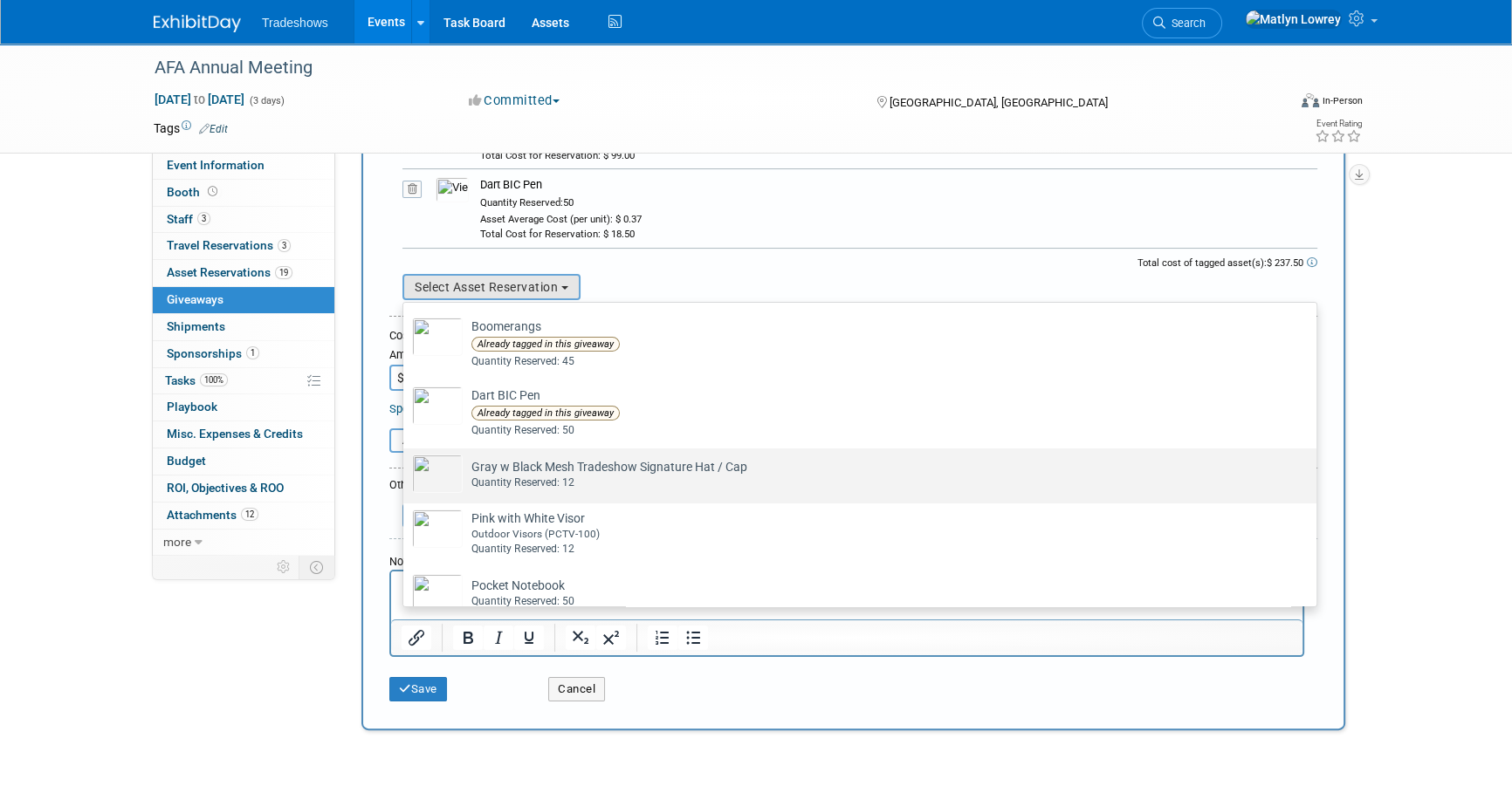
click at [505, 471] on td "Gray w Black Mesh Tradeshow Signature Hat / Cap Already tagged in this giveaway…" at bounding box center [871, 474] width 818 height 39
click at [406, 470] on input "Gray w Black Mesh Tradeshow Signature Hat / Cap Already tagged in this giveaway…" at bounding box center [400, 464] width 11 height 11
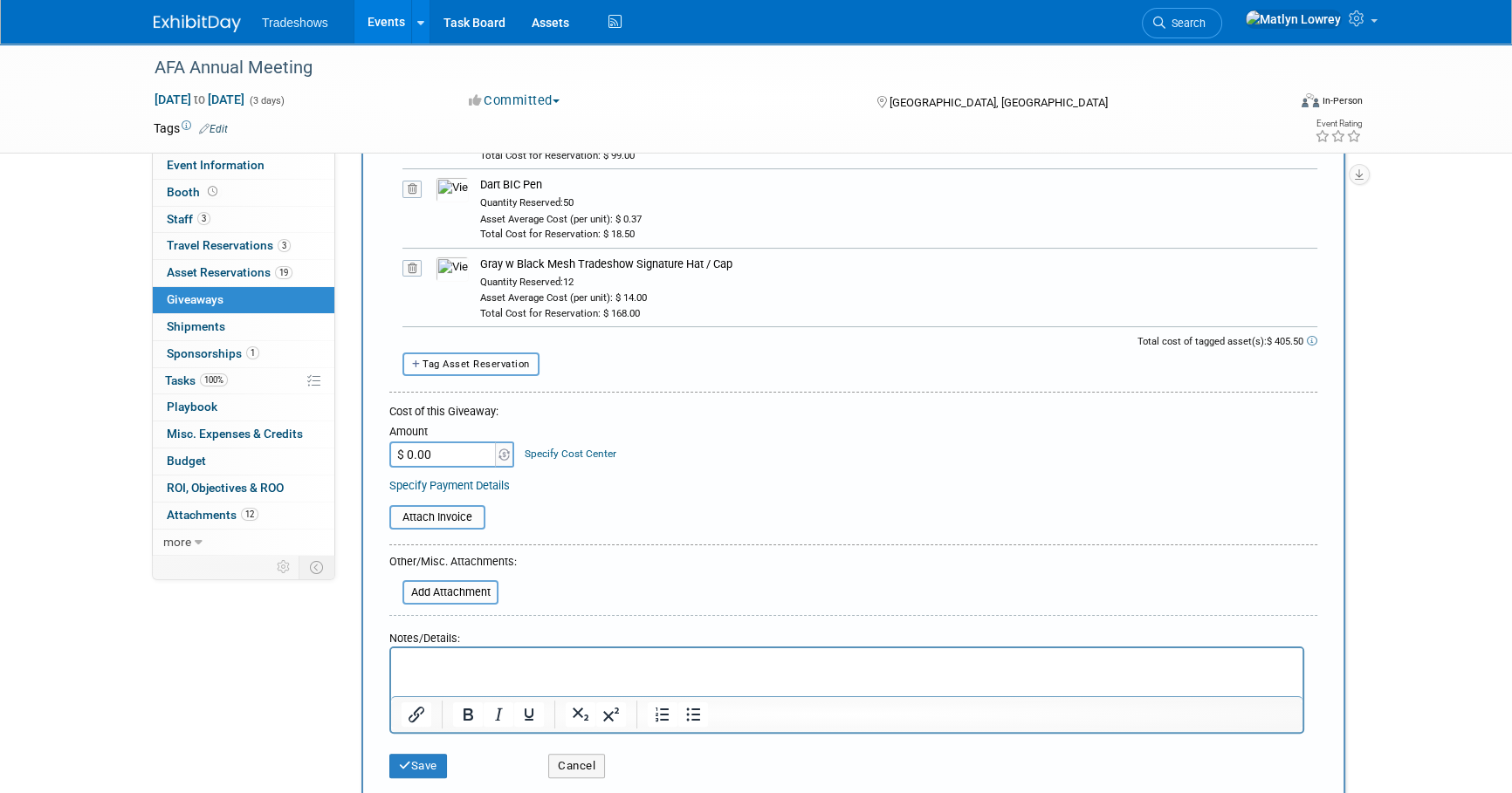
click at [456, 368] on button "Tag Asset Reservation" at bounding box center [471, 363] width 137 height 23
select select
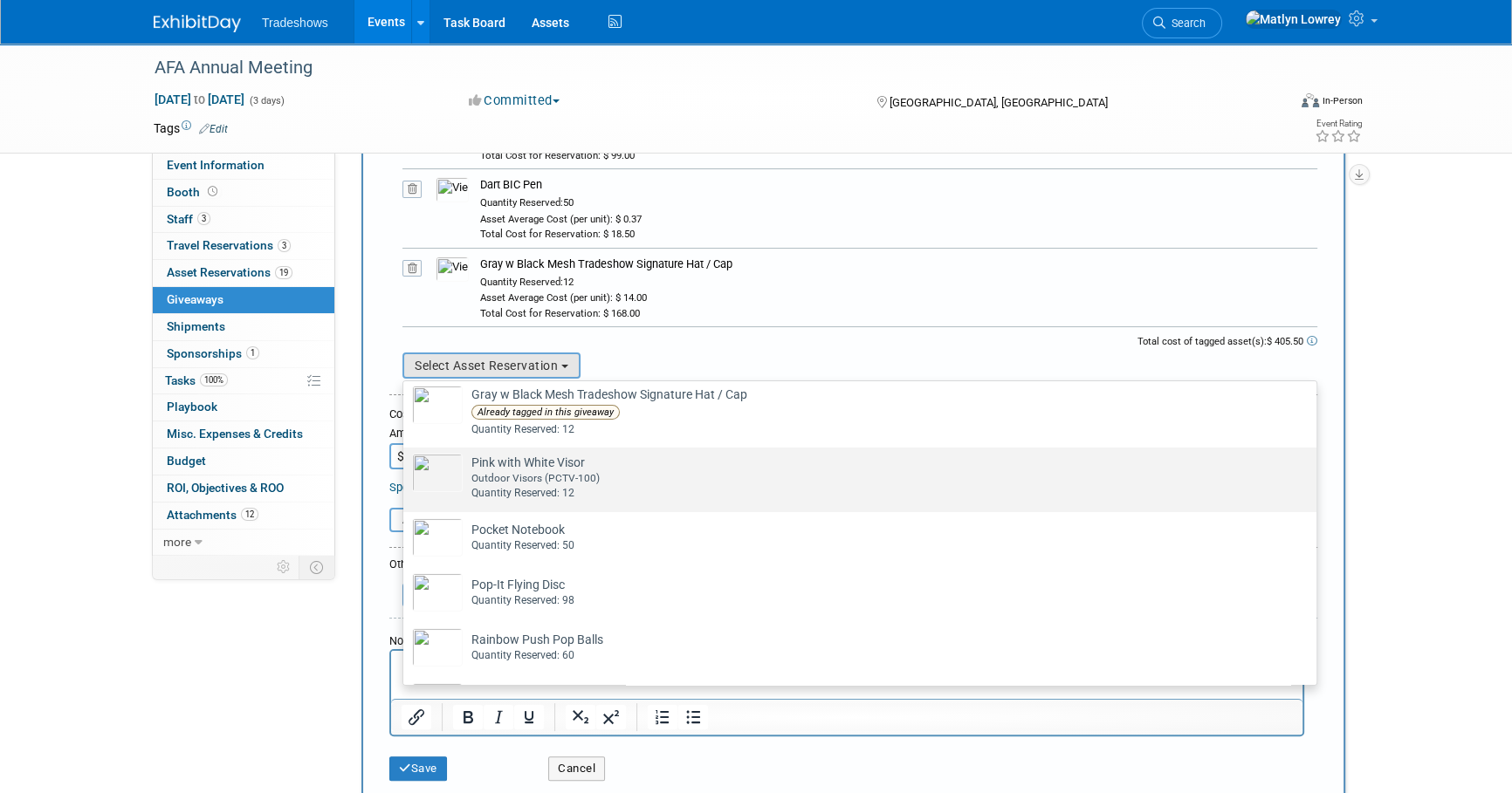
scroll to position [238, 0]
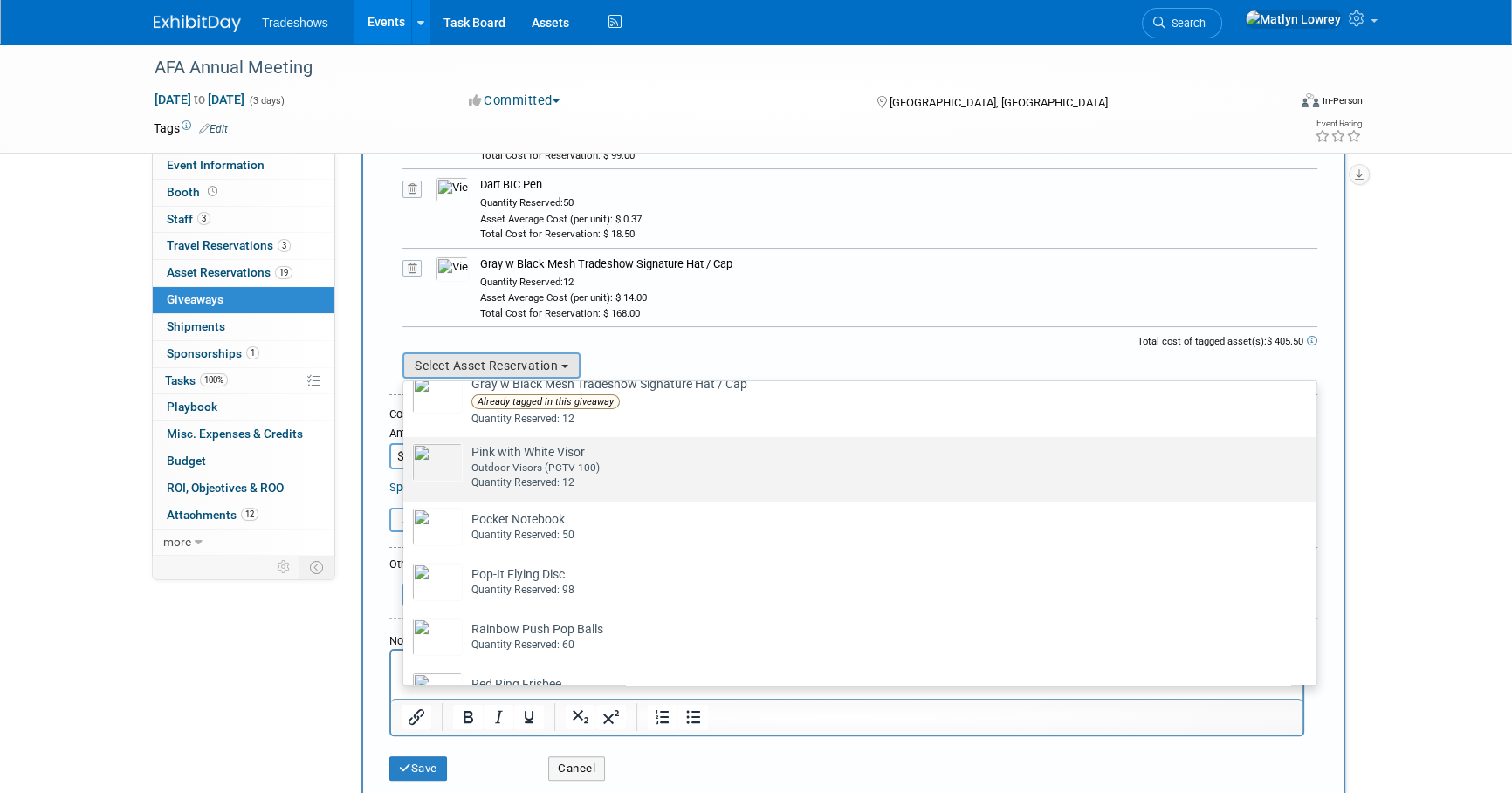
click at [520, 479] on div "Quantity Reserved: 12" at bounding box center [877, 482] width 810 height 15
click at [406, 458] on input "Pink with White Visor Already tagged in this giveaway Outdoor Visors (PCTV-100)…" at bounding box center [400, 452] width 11 height 11
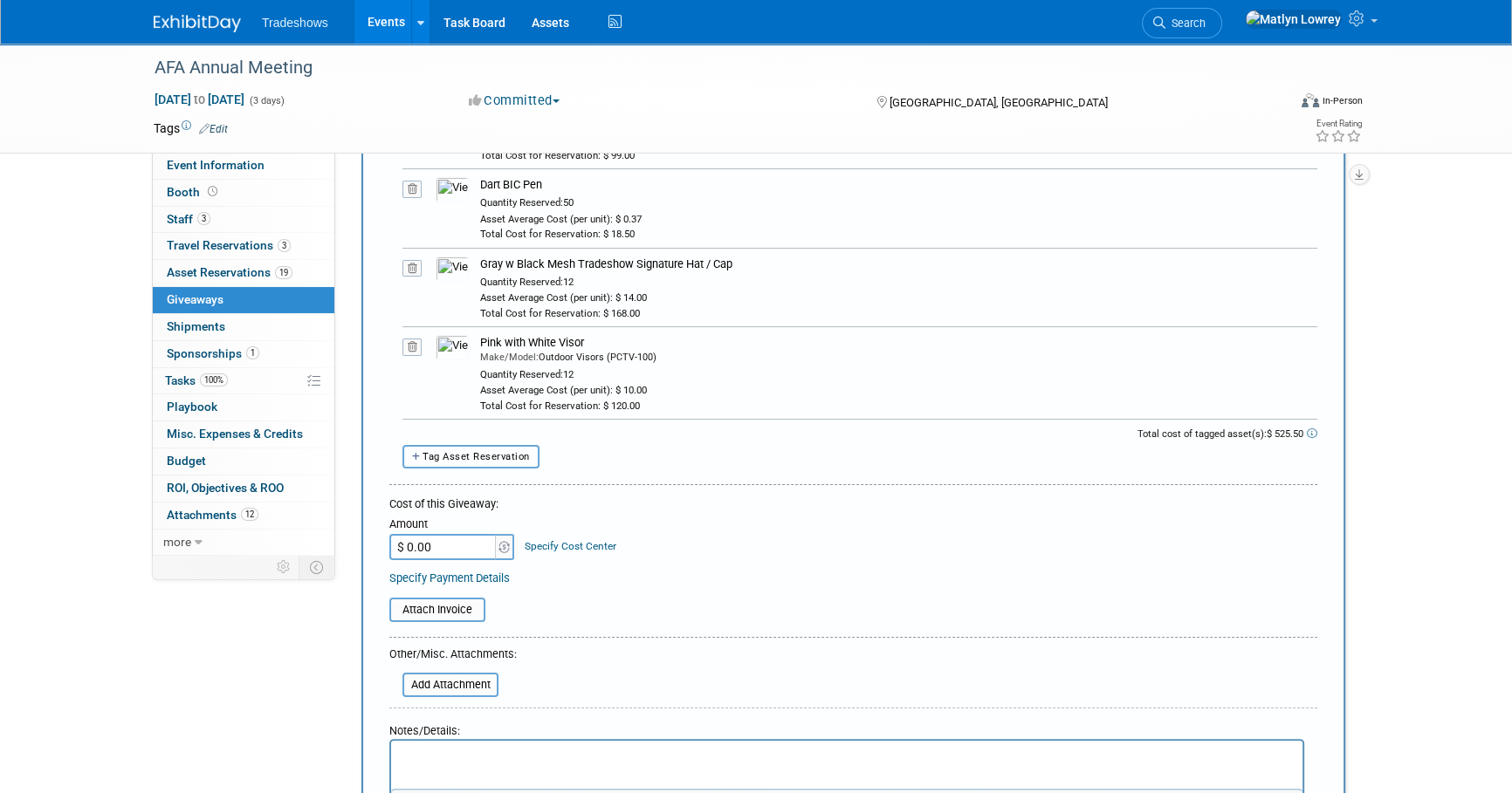
click at [488, 461] on button "Tag Asset Reservation" at bounding box center [471, 456] width 137 height 23
select select
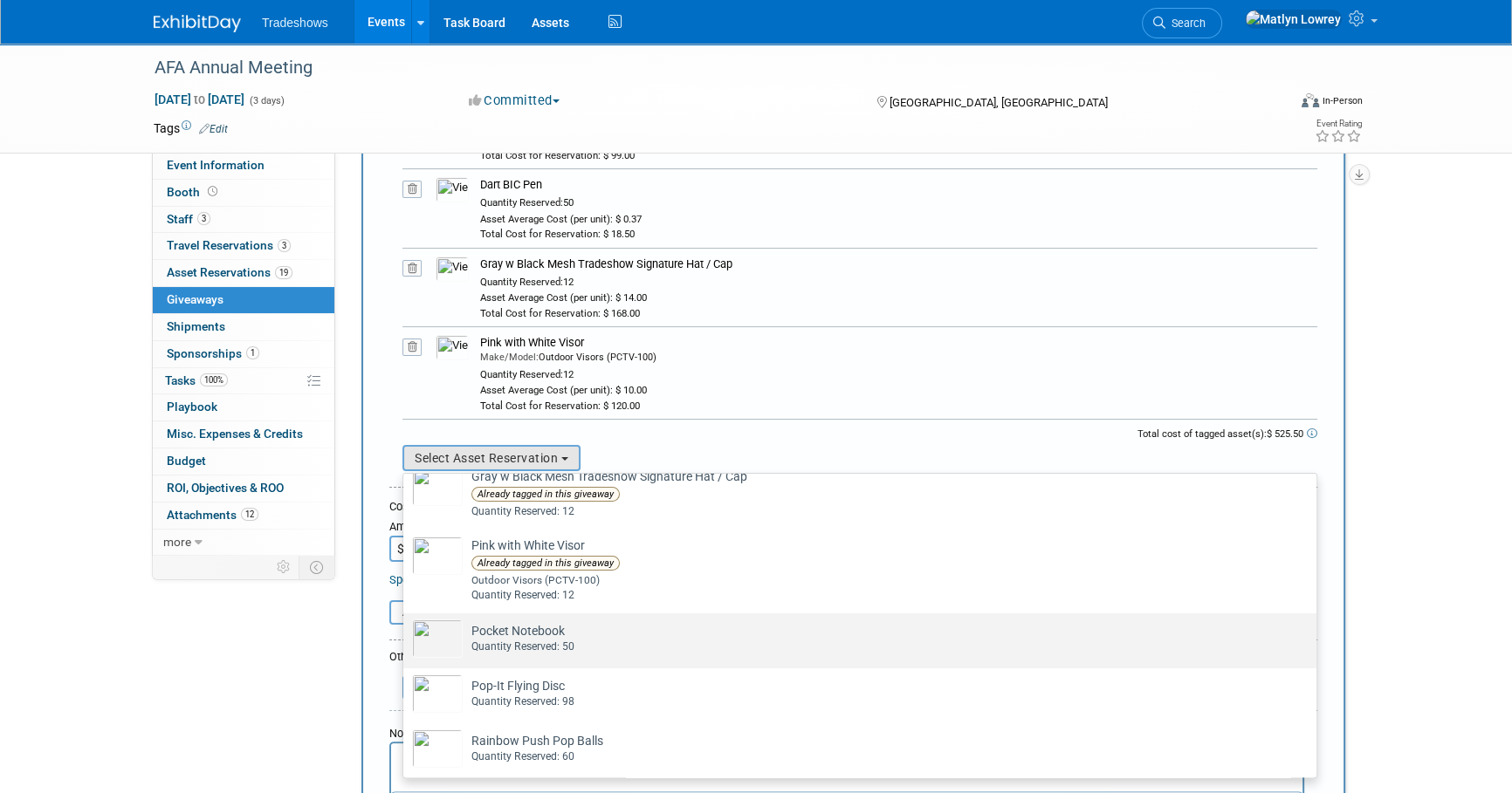
click at [498, 640] on div "Quantity Reserved: 50" at bounding box center [877, 647] width 810 height 15
click at [406, 634] on input "Pocket Notebook Already tagged in this giveaway Quantity Reserved: 50" at bounding box center [400, 628] width 11 height 11
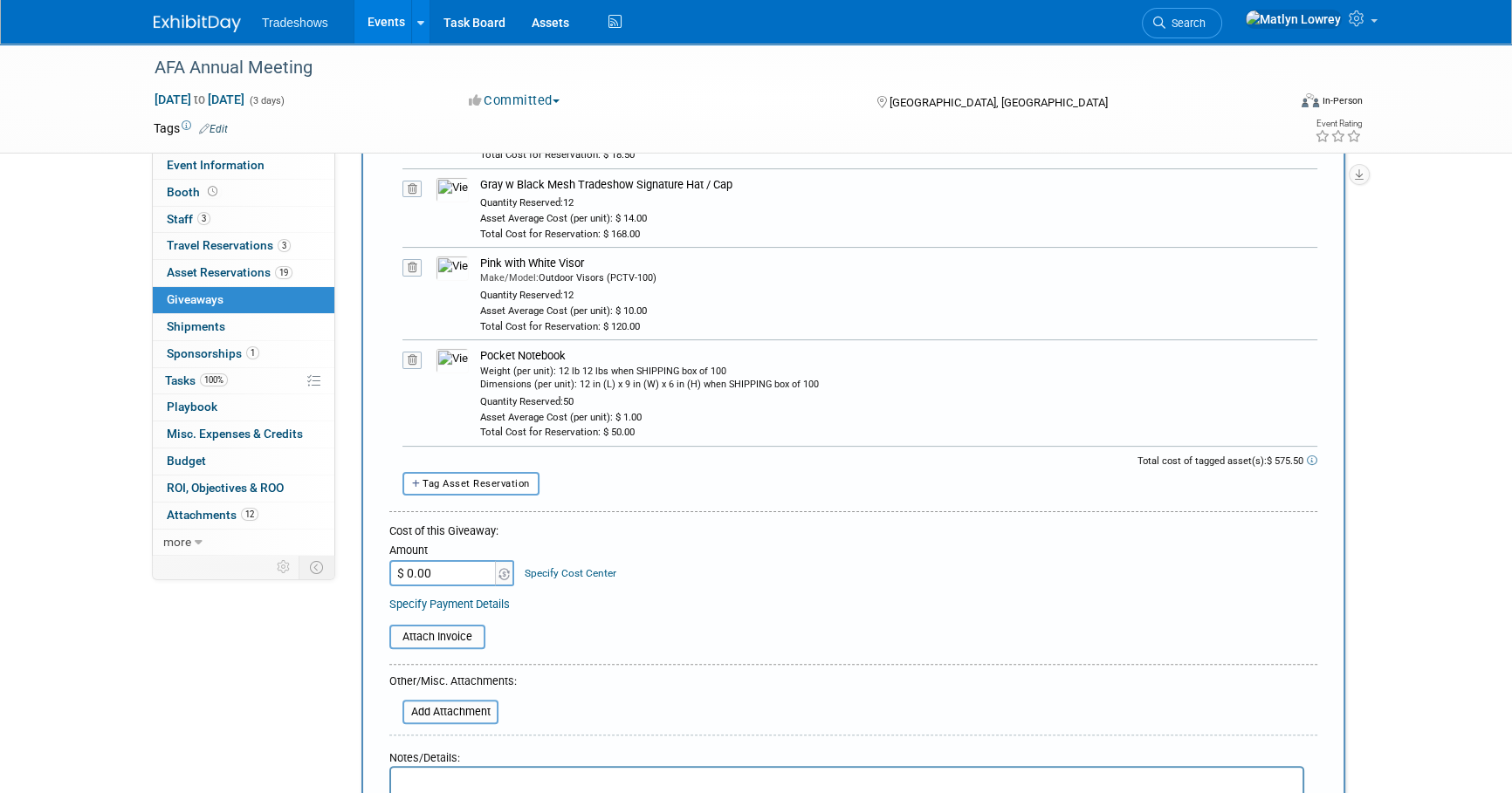
scroll to position [555, 0]
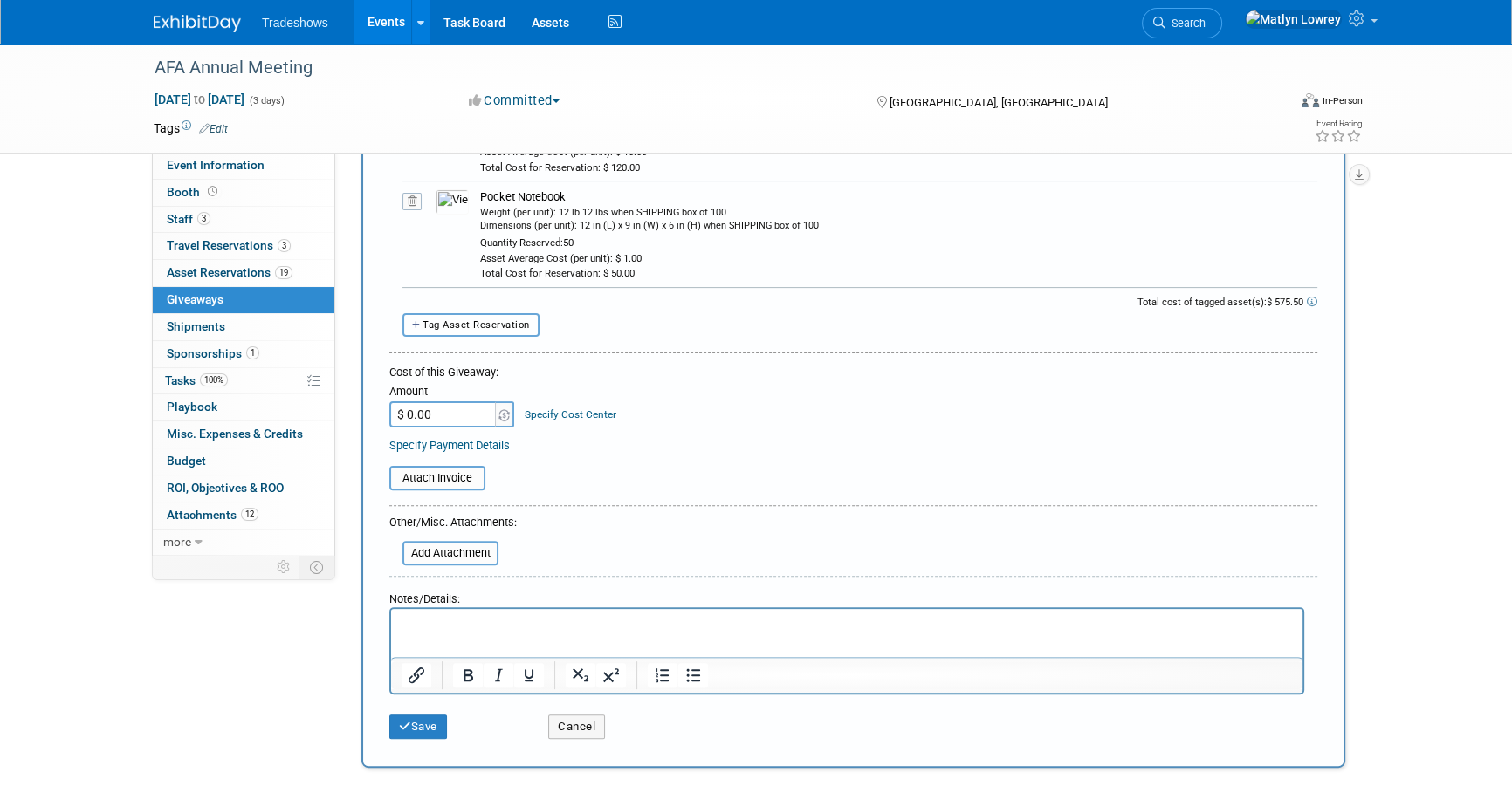
click at [463, 321] on span "Tag Asset Reservation" at bounding box center [476, 324] width 107 height 11
select select
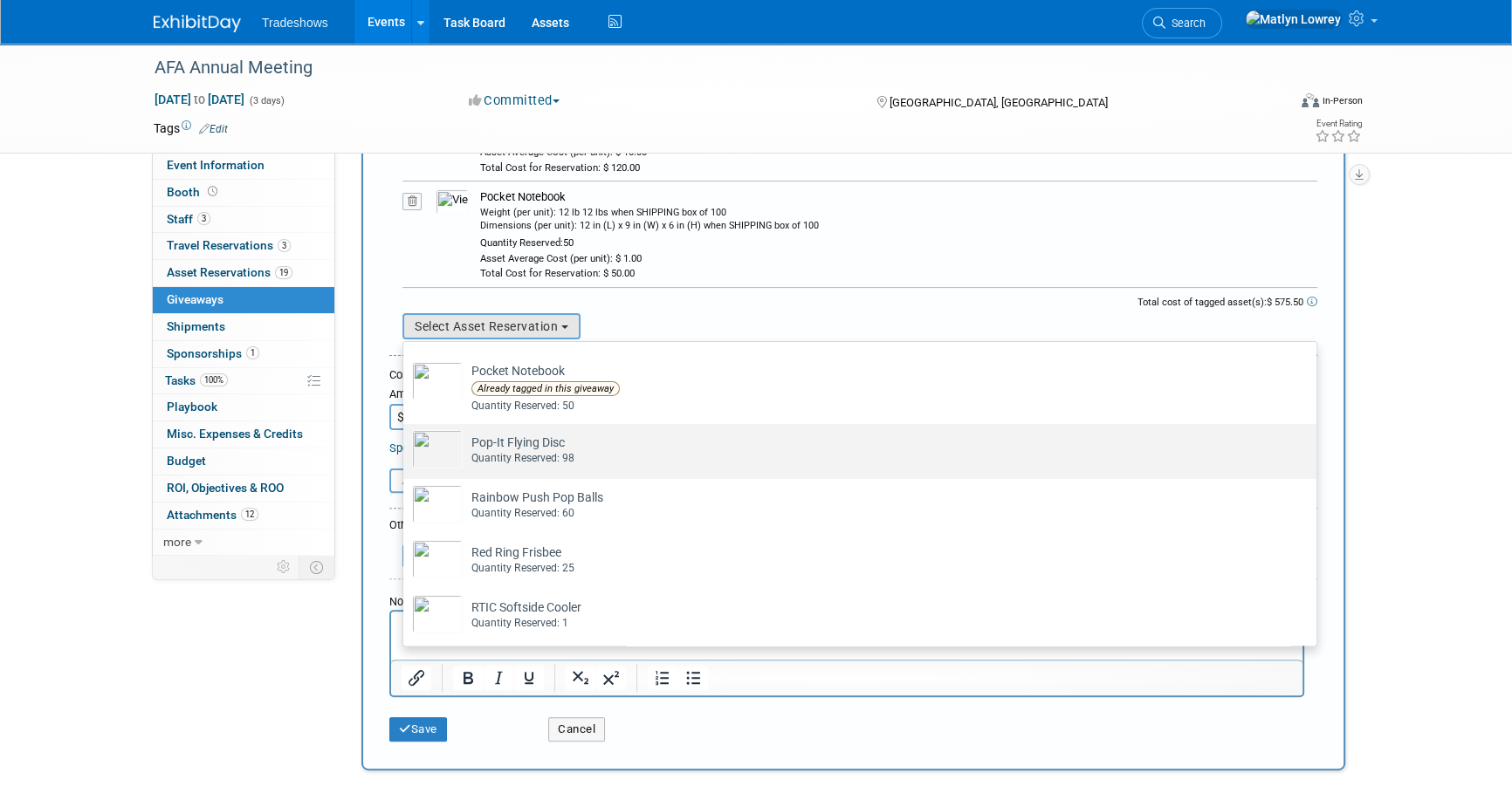
scroll to position [396, 0]
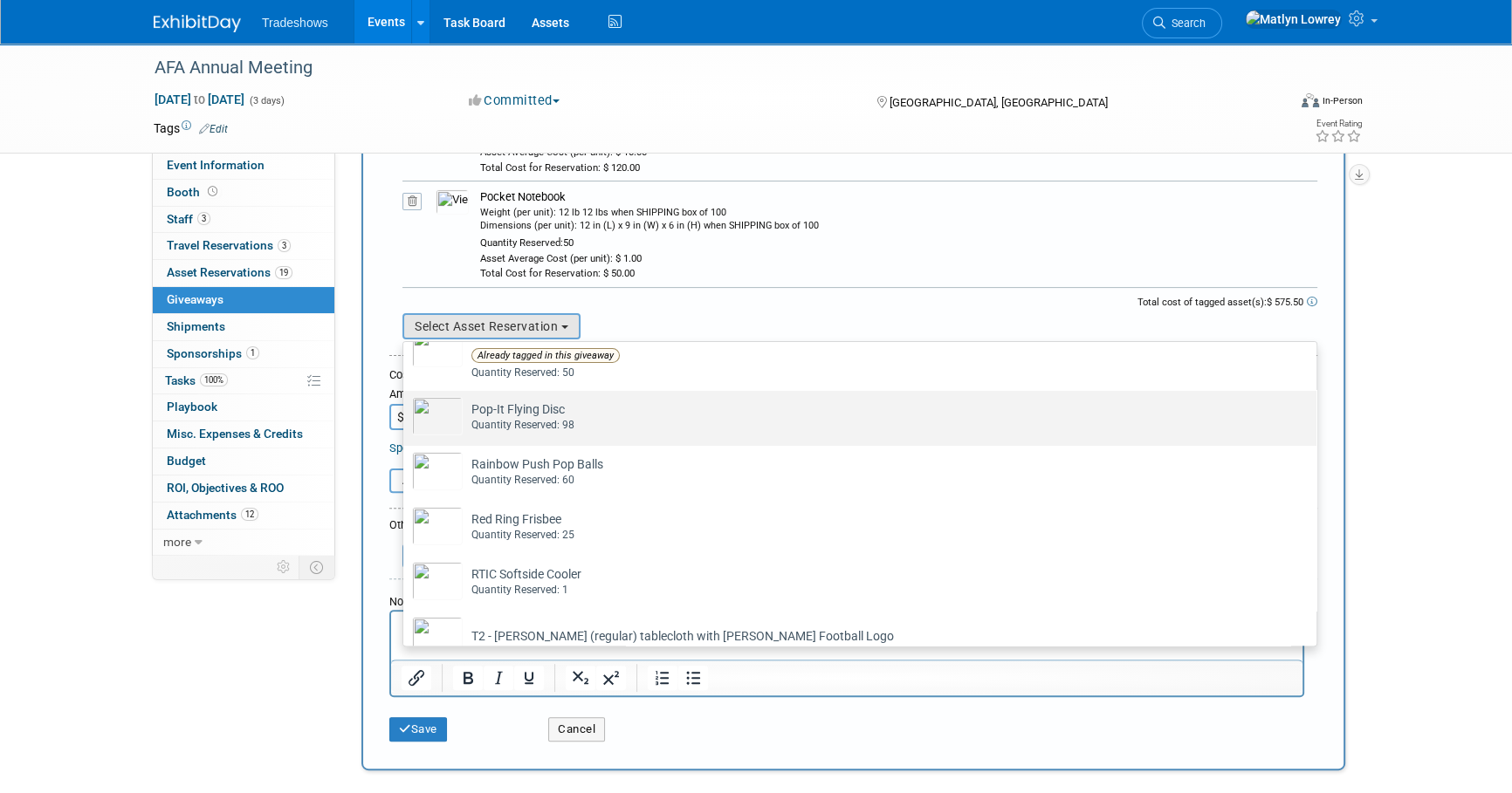
click at [522, 413] on td "Pop-It Flying Disc Already tagged in this giveaway Quantity Reserved: 98" at bounding box center [871, 416] width 818 height 39
click at [406, 411] on input "Pop-It Flying Disc Already tagged in this giveaway Quantity Reserved: 98" at bounding box center [400, 406] width 11 height 11
select select "2_11584282"
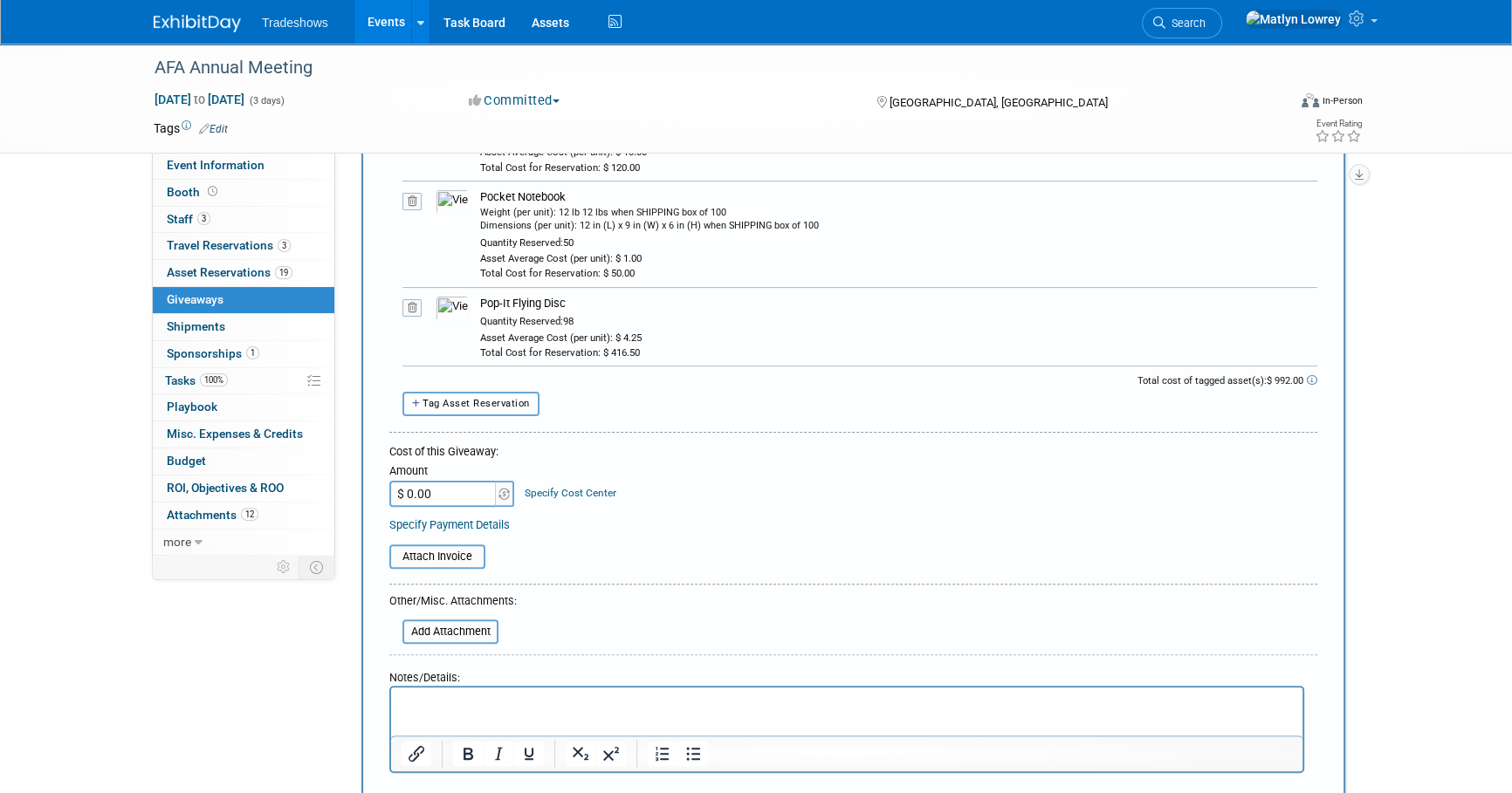
click at [471, 404] on span "Tag Asset Reservation" at bounding box center [476, 403] width 107 height 11
select select
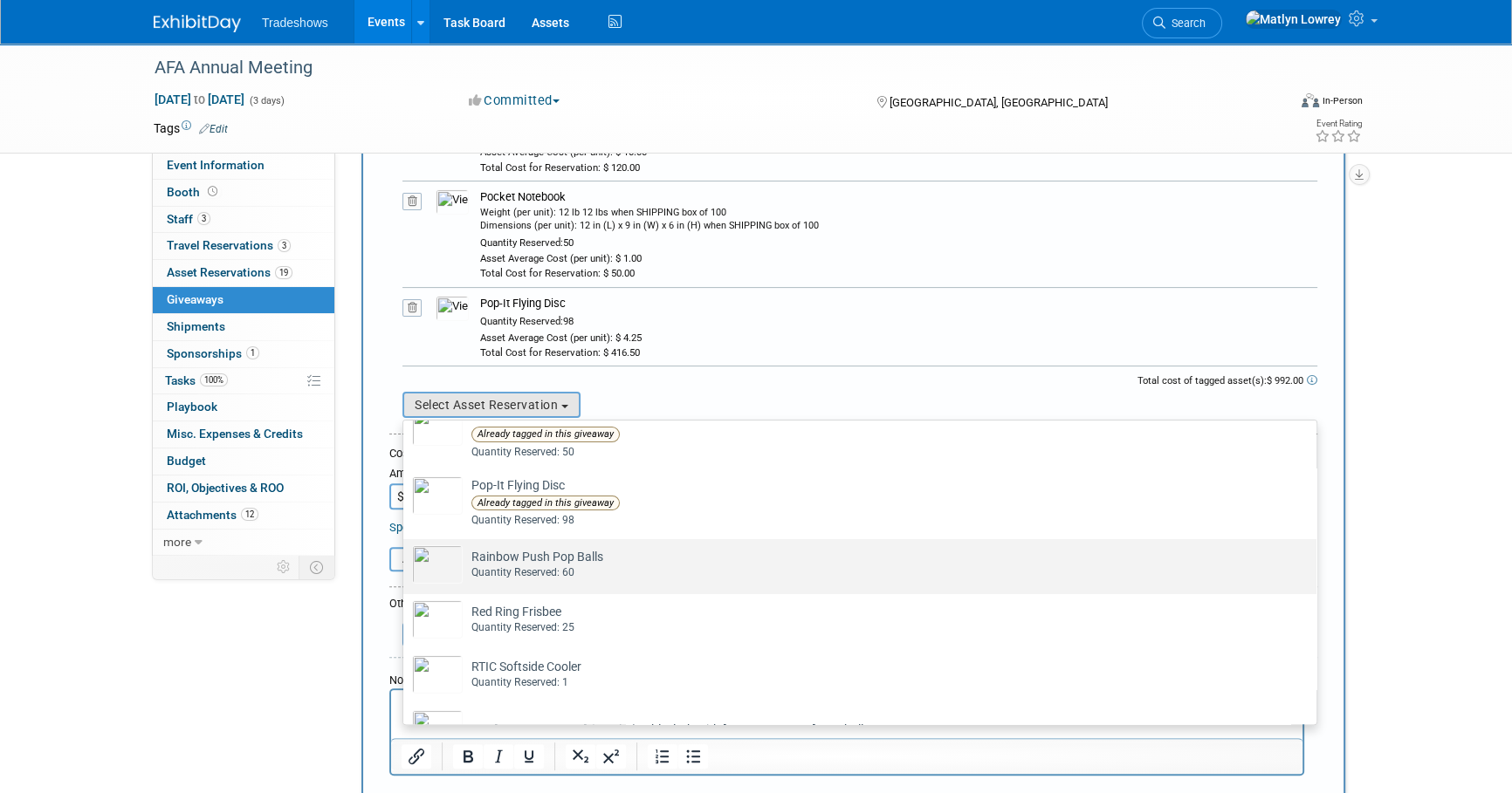
click at [523, 566] on div "Quantity Reserved: 60" at bounding box center [877, 573] width 810 height 15
click at [406, 560] on input "Rainbow Push Pop Balls Already tagged in this giveaway Quantity Reserved: 60" at bounding box center [400, 555] width 11 height 11
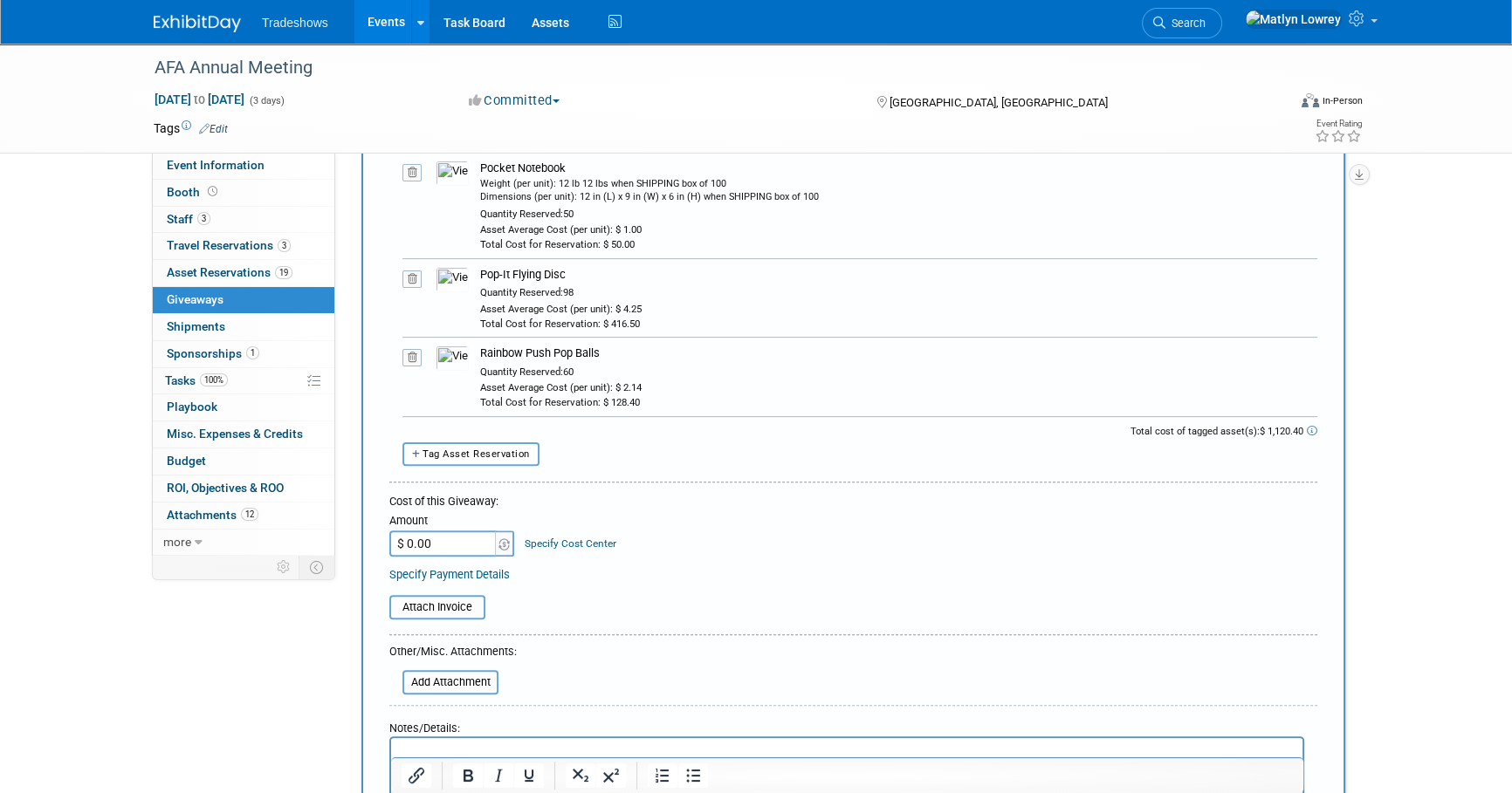
scroll to position [634, 0]
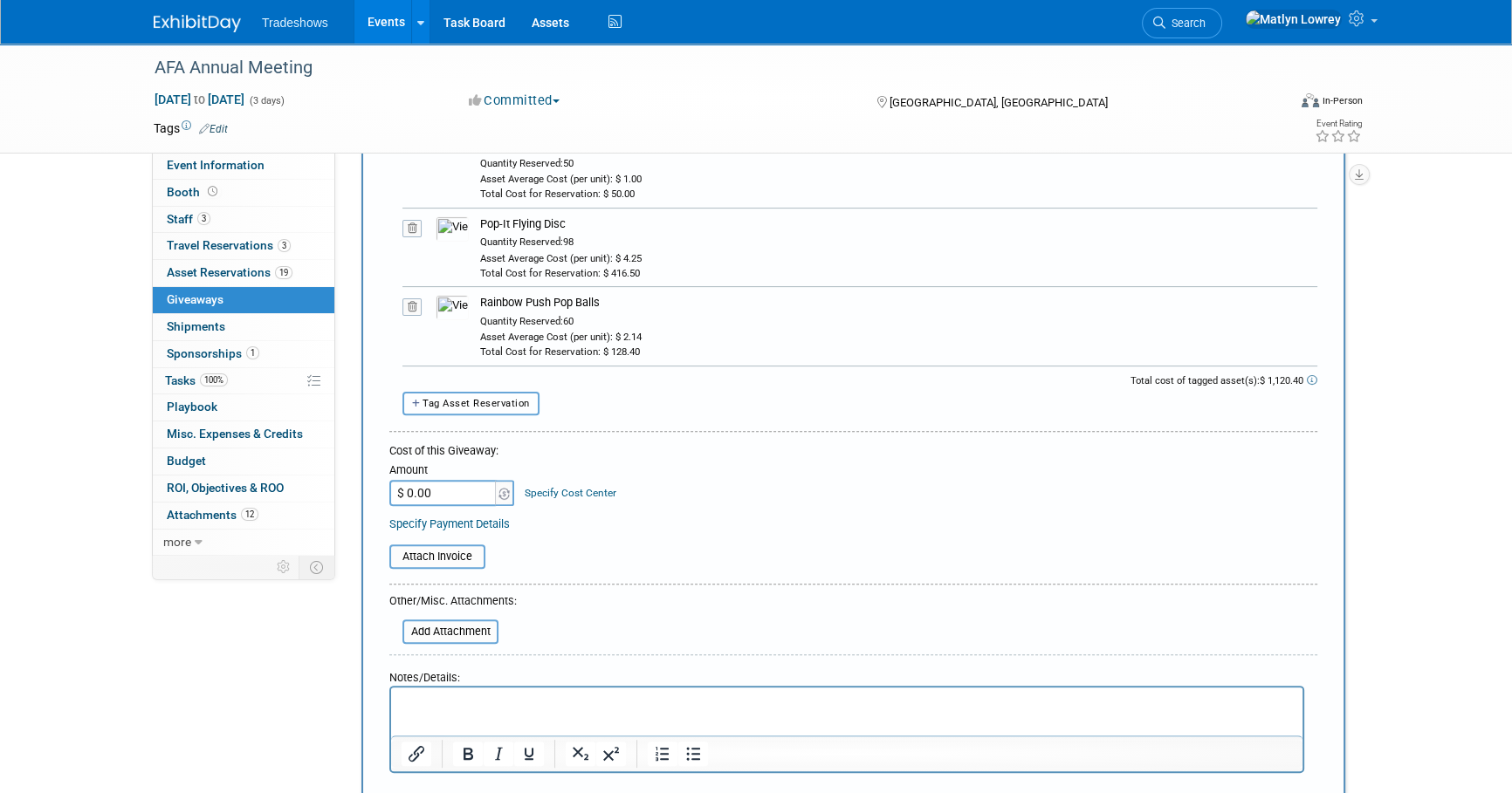
click at [444, 397] on span "Tag Asset Reservation" at bounding box center [476, 403] width 107 height 11
select select
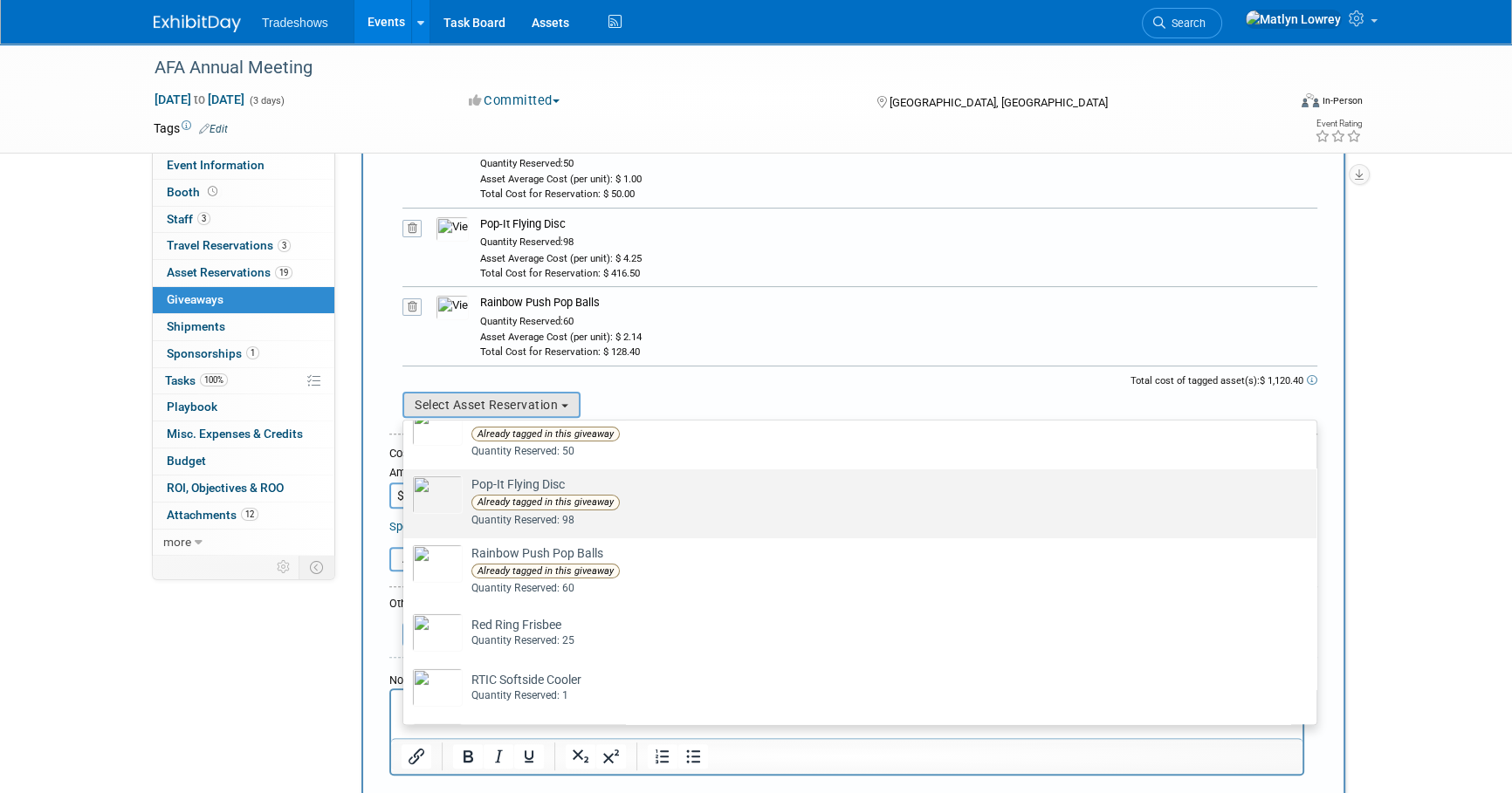
scroll to position [475, 0]
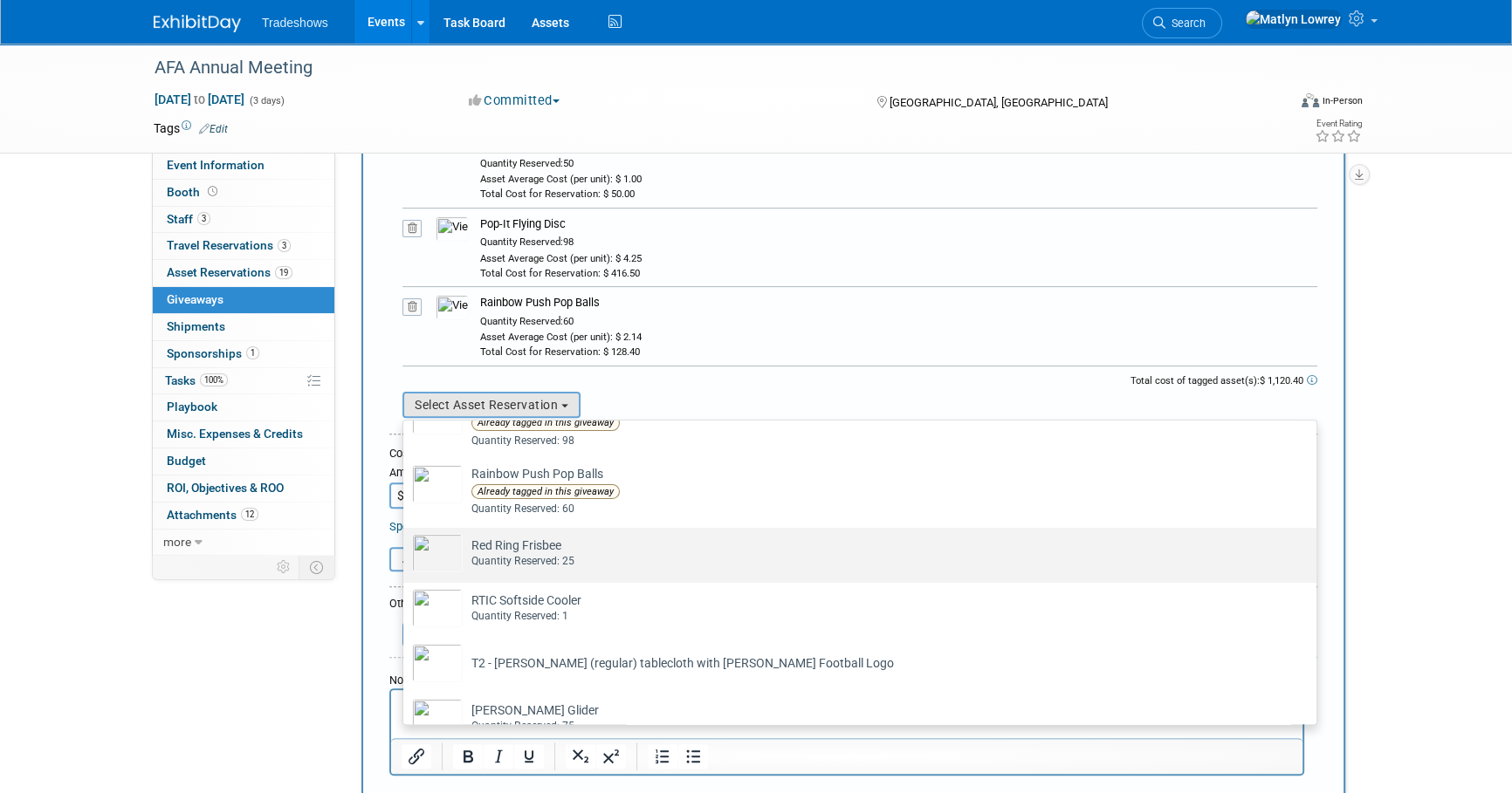
click at [491, 550] on td "Red Ring Frisbee Already tagged in this giveaway Quantity Reserved: 25" at bounding box center [871, 554] width 818 height 39
click at [406, 549] on input "Red Ring Frisbee Already tagged in this giveaway Quantity Reserved: 25" at bounding box center [400, 543] width 11 height 11
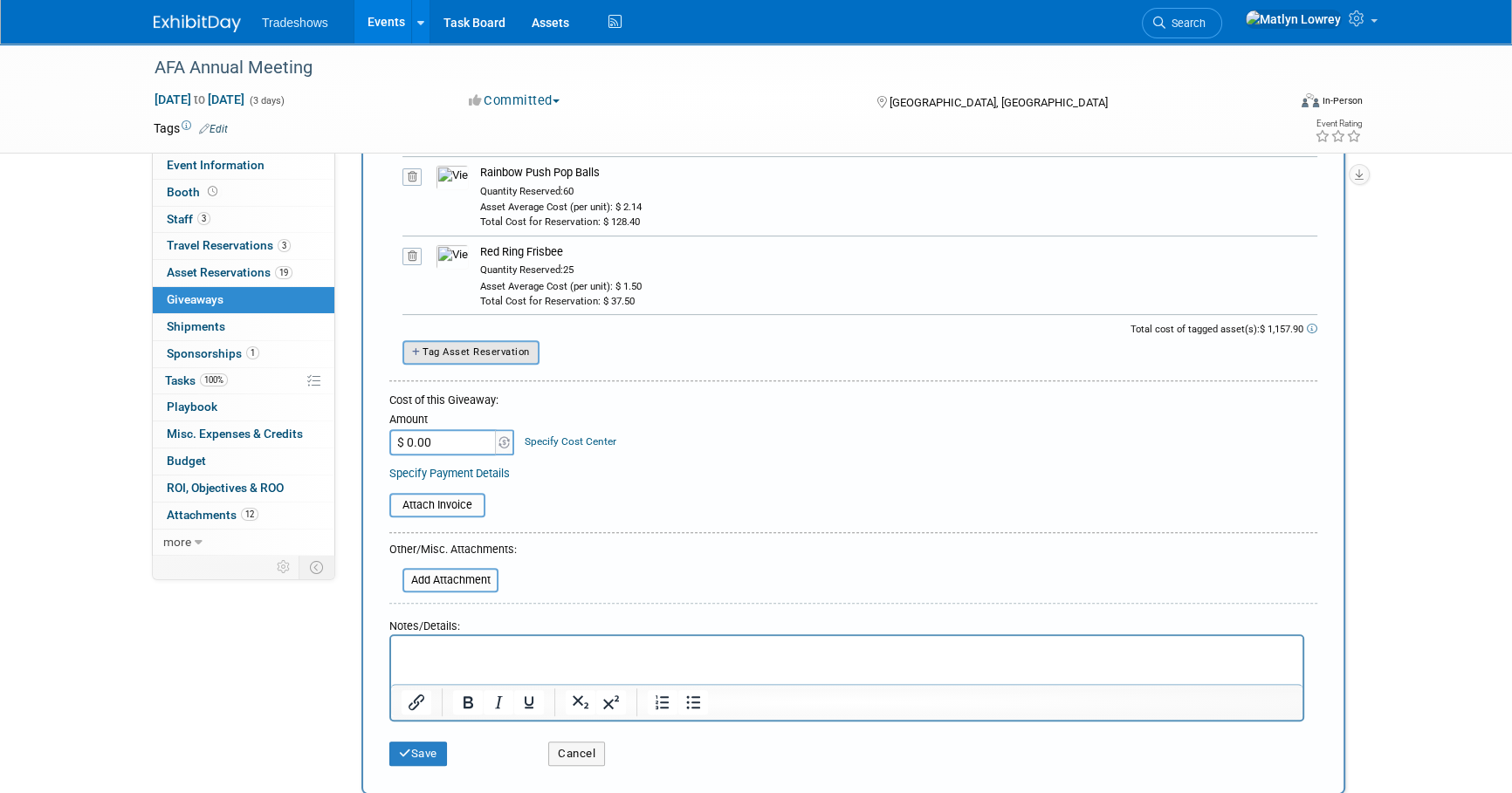
scroll to position [793, 0]
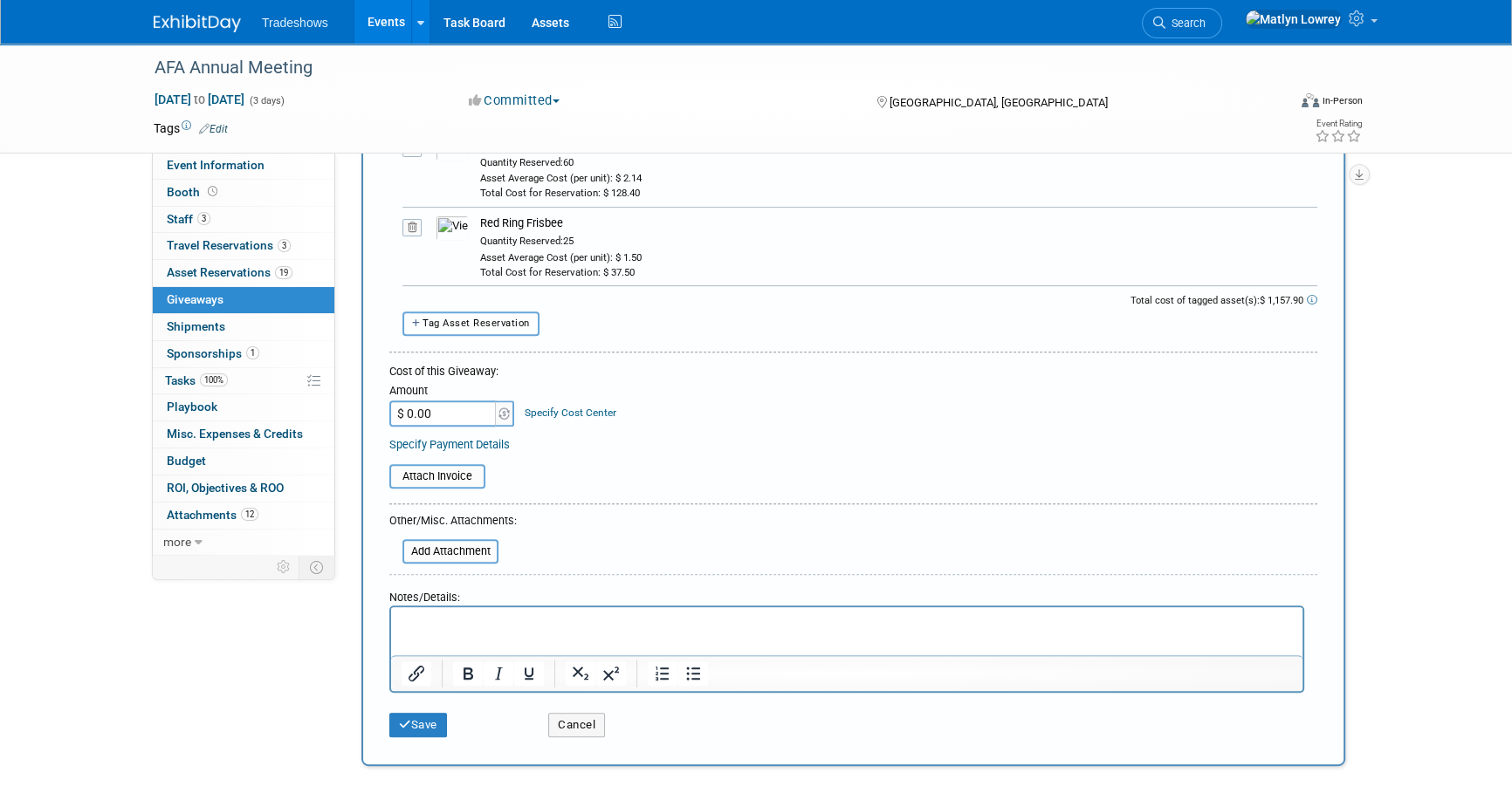
click at [445, 318] on span "Tag Asset Reservation" at bounding box center [476, 323] width 107 height 11
select select
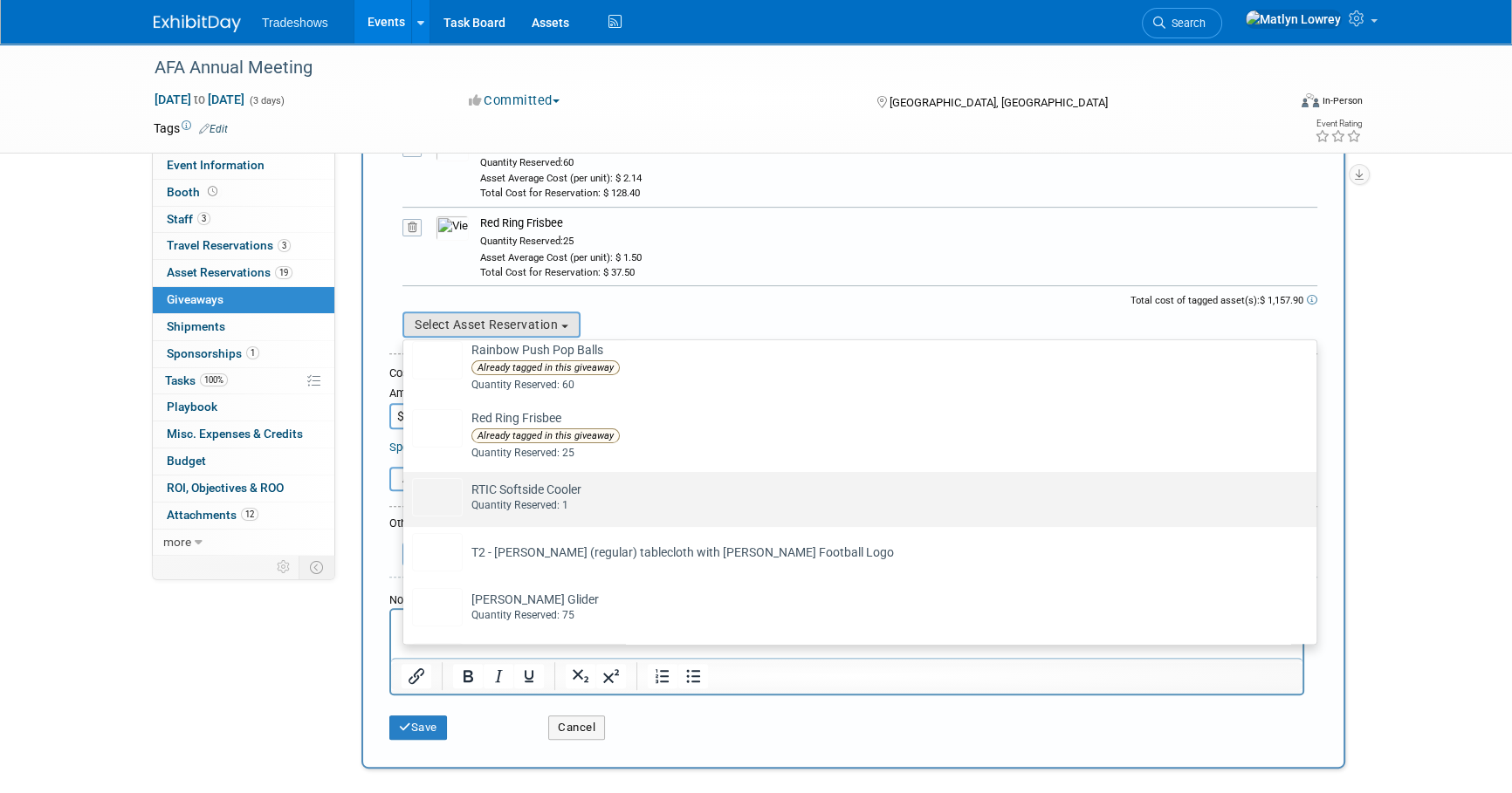
scroll to position [555, 0]
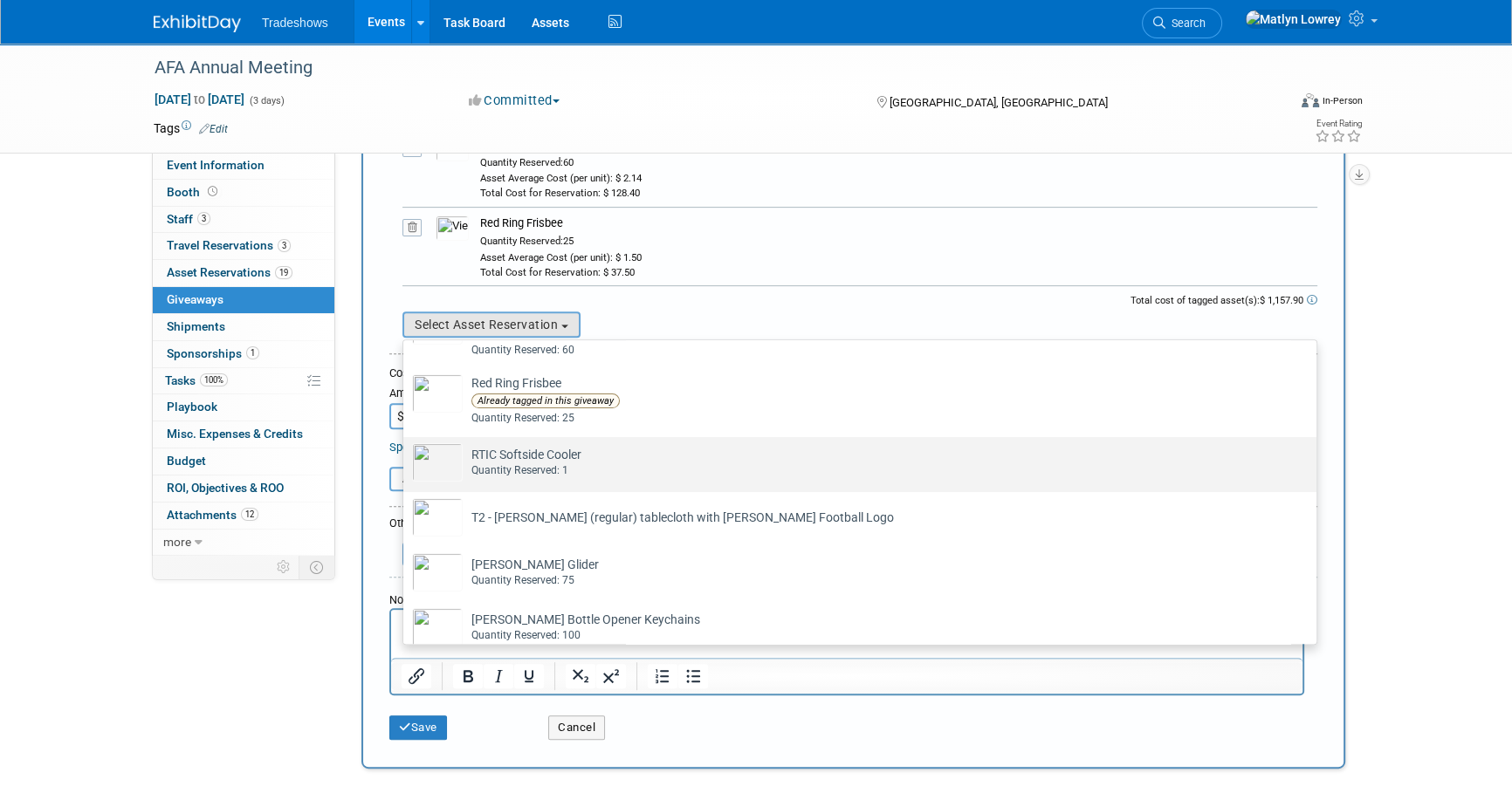
click at [510, 471] on div "Quantity Reserved: 1" at bounding box center [877, 470] width 810 height 15
click at [406, 458] on input "RTIC Softside Cooler Already tagged in this giveaway Quantity Reserved: 1" at bounding box center [400, 452] width 11 height 11
select select "2_11583364"
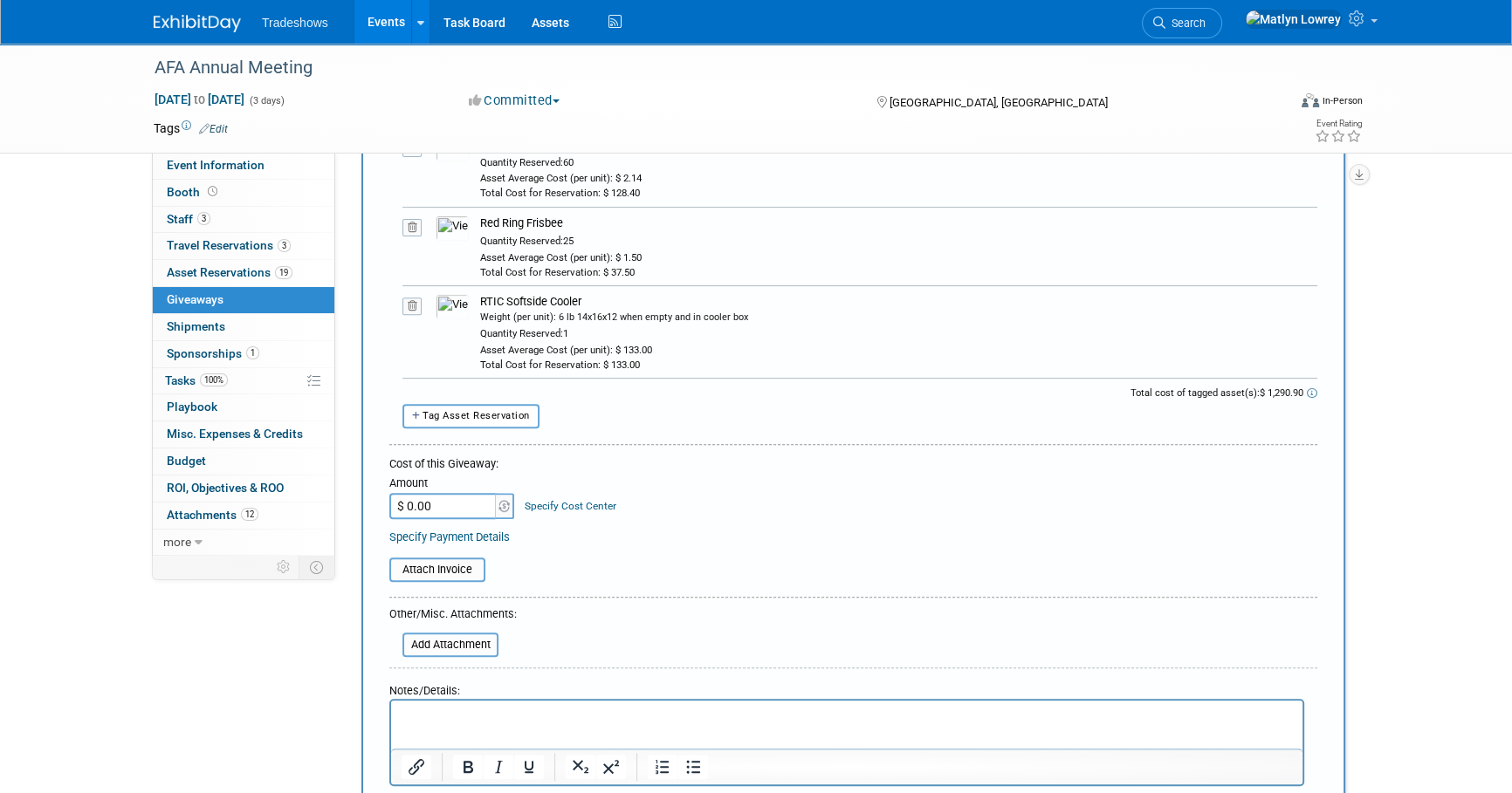
click at [463, 433] on form "Description (e.g. "Company T-shirts", "Wireless Headset Raffle"): giveaways Tag…" at bounding box center [853, 133] width 928 height 1410
click at [462, 418] on span "Tag Asset Reservation" at bounding box center [476, 416] width 107 height 11
select select
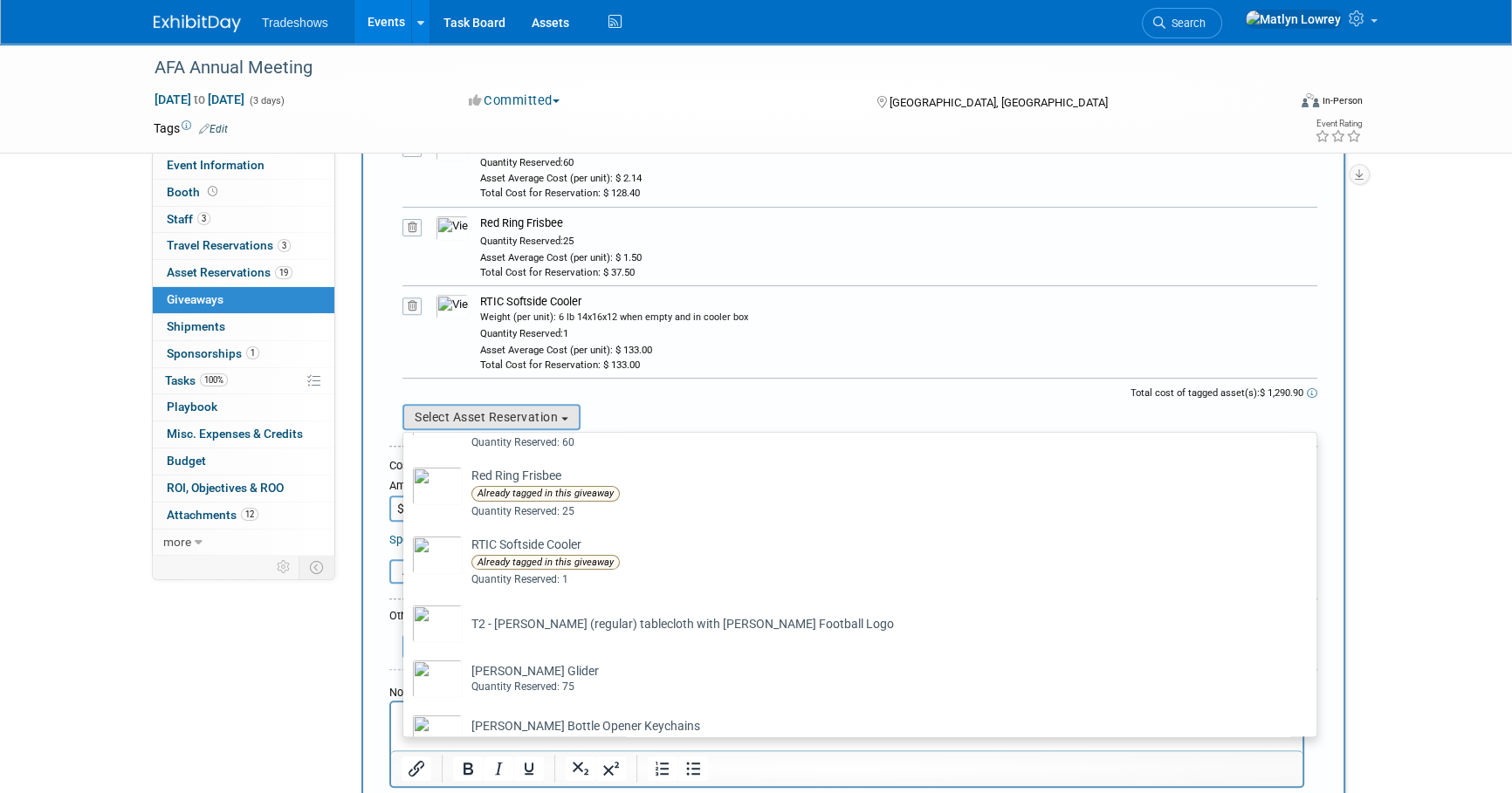
scroll to position [634, 0]
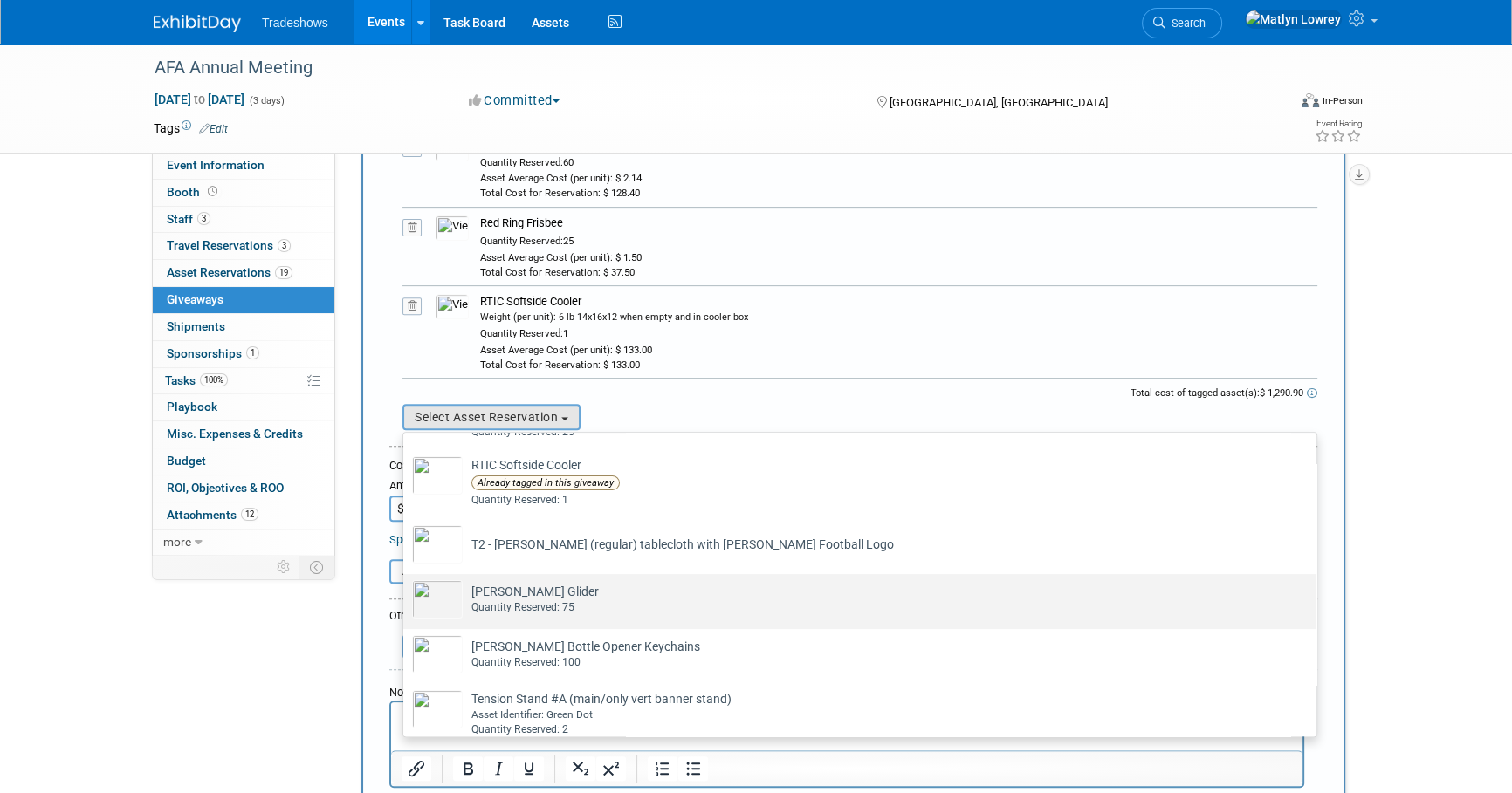
click at [495, 600] on div "Quantity Reserved: 75" at bounding box center [877, 607] width 810 height 15
click at [406, 595] on input "Taylor Balsa Glider Already tagged in this giveaway Quantity Reserved: 75" at bounding box center [400, 589] width 11 height 11
select select "2_11584285"
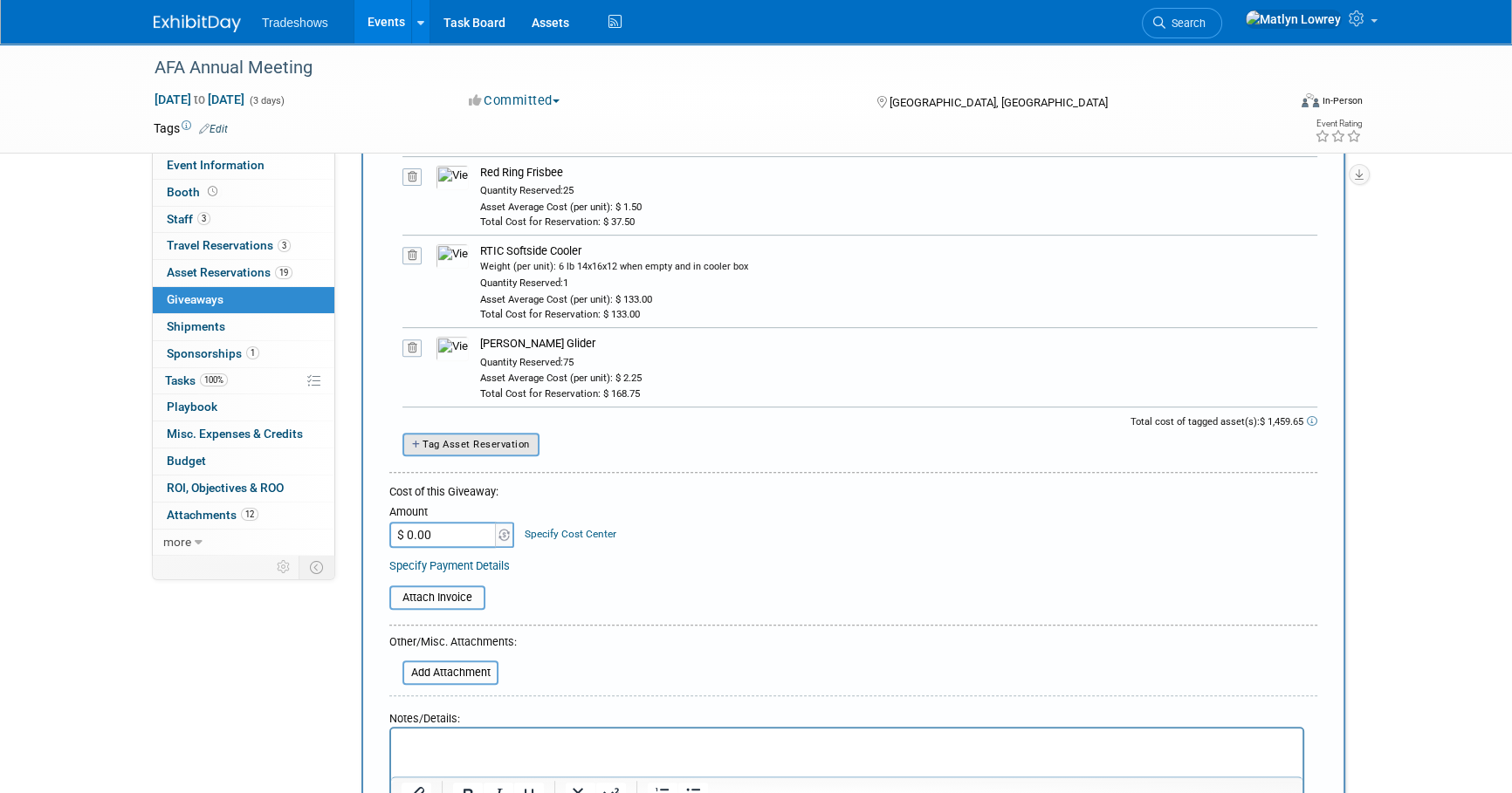
scroll to position [872, 0]
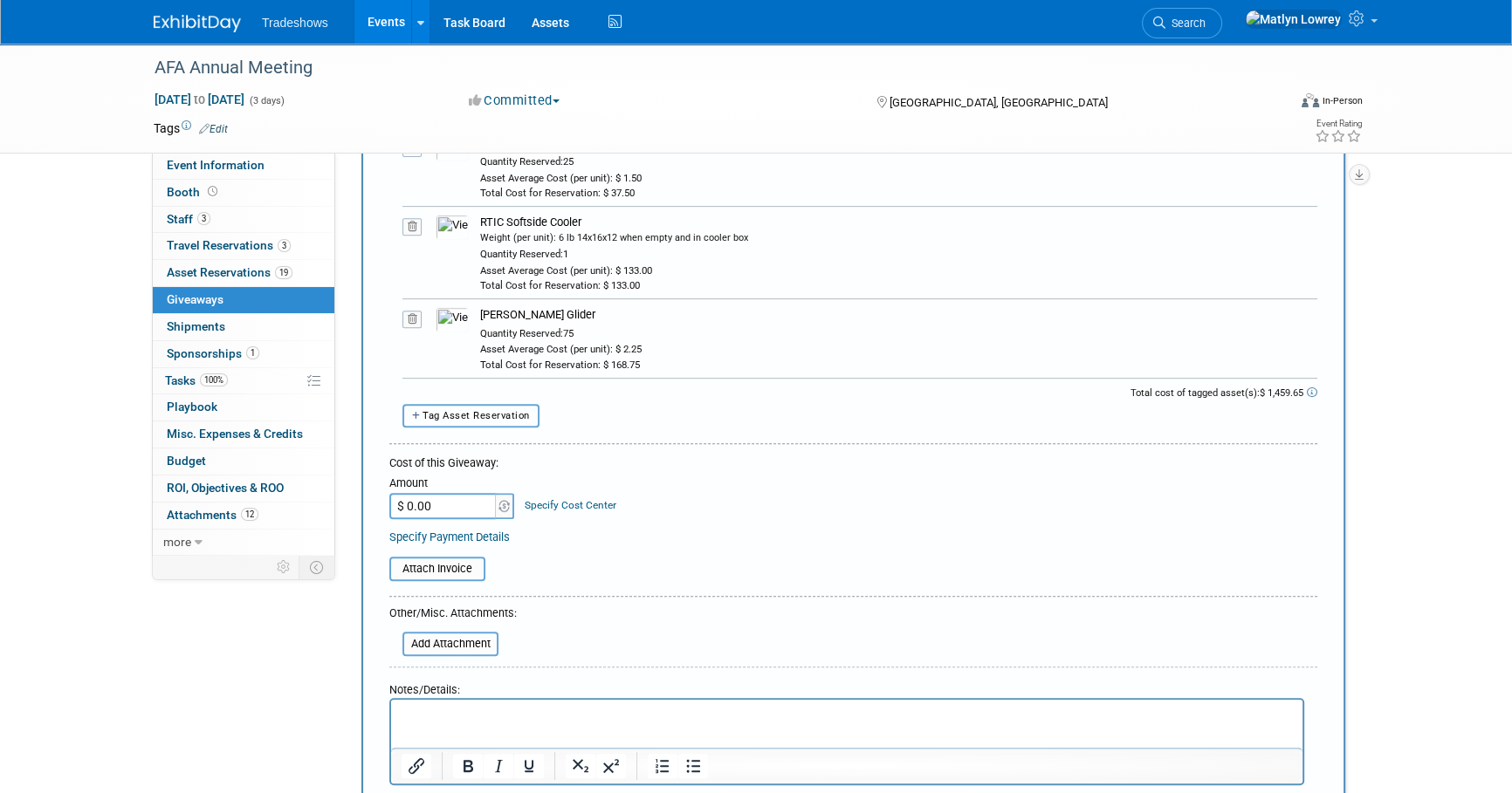
click at [494, 413] on span "Tag Asset Reservation" at bounding box center [476, 416] width 107 height 11
select select
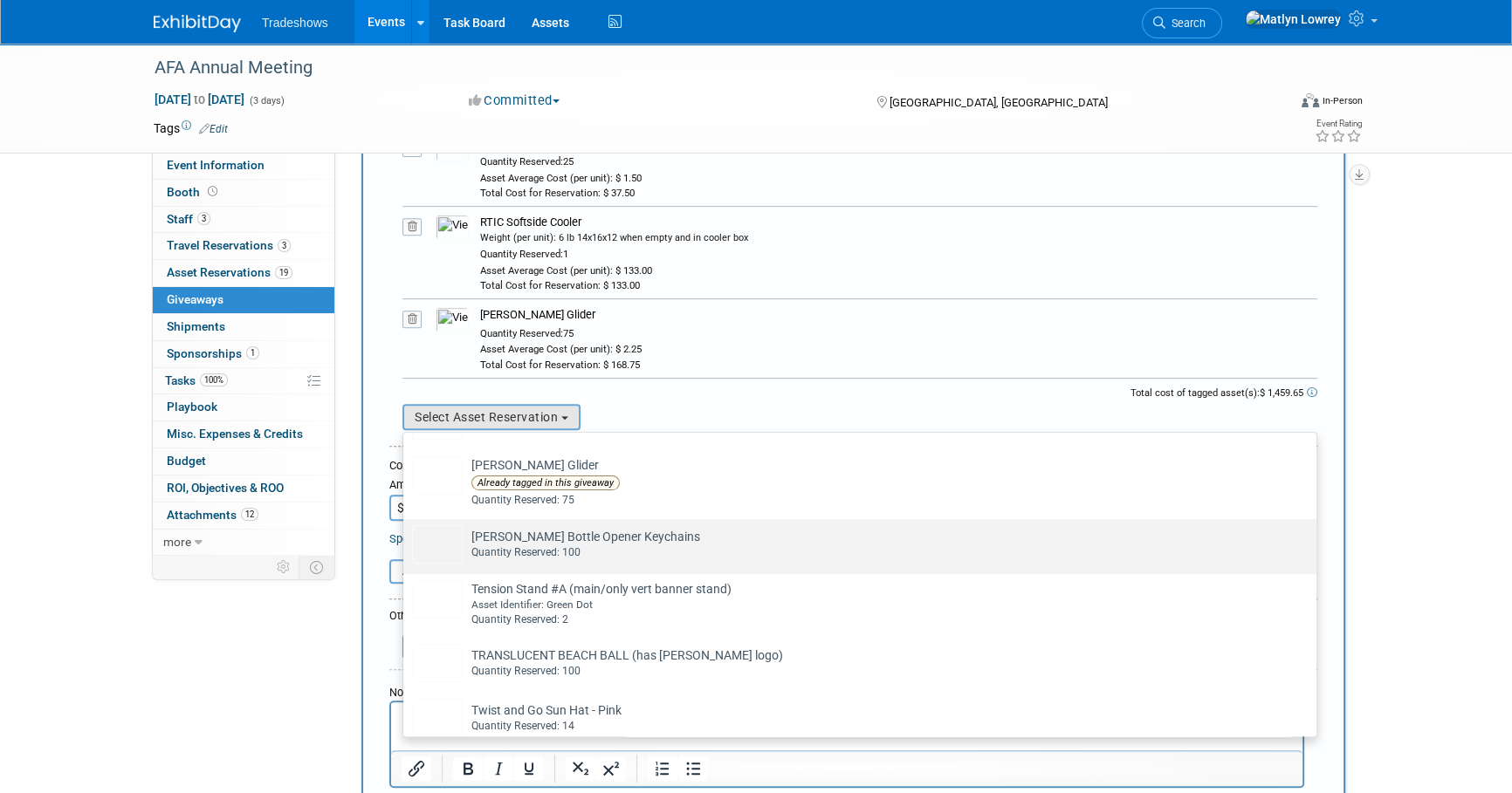
scroll to position [793, 0]
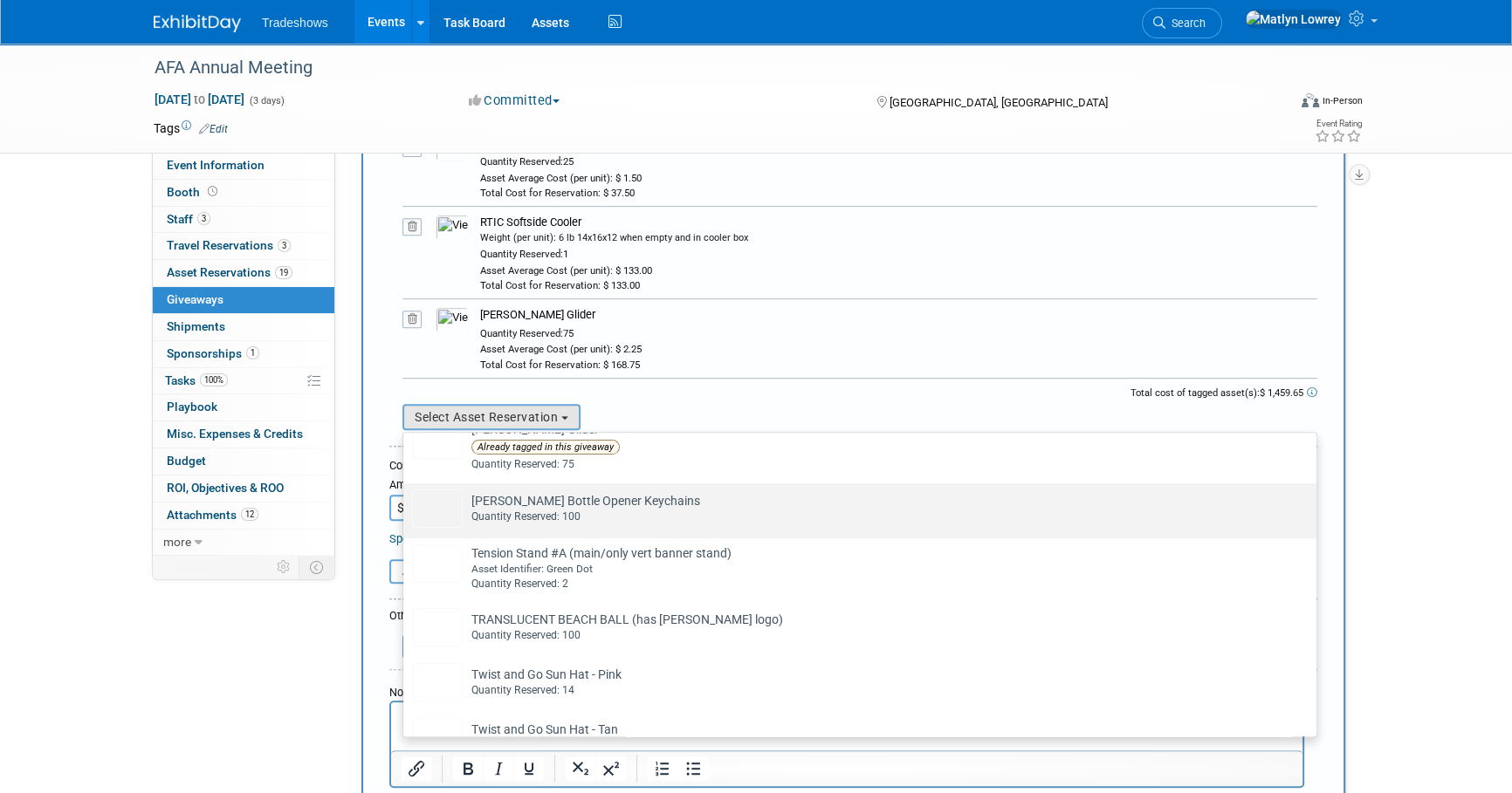
click at [502, 522] on div "Quantity Reserved: 100" at bounding box center [877, 517] width 810 height 15
click at [406, 505] on input "[PERSON_NAME] Bottle Opener Keychains Already tagged in this giveaway Quantity …" at bounding box center [400, 498] width 11 height 11
select select "2_11584290"
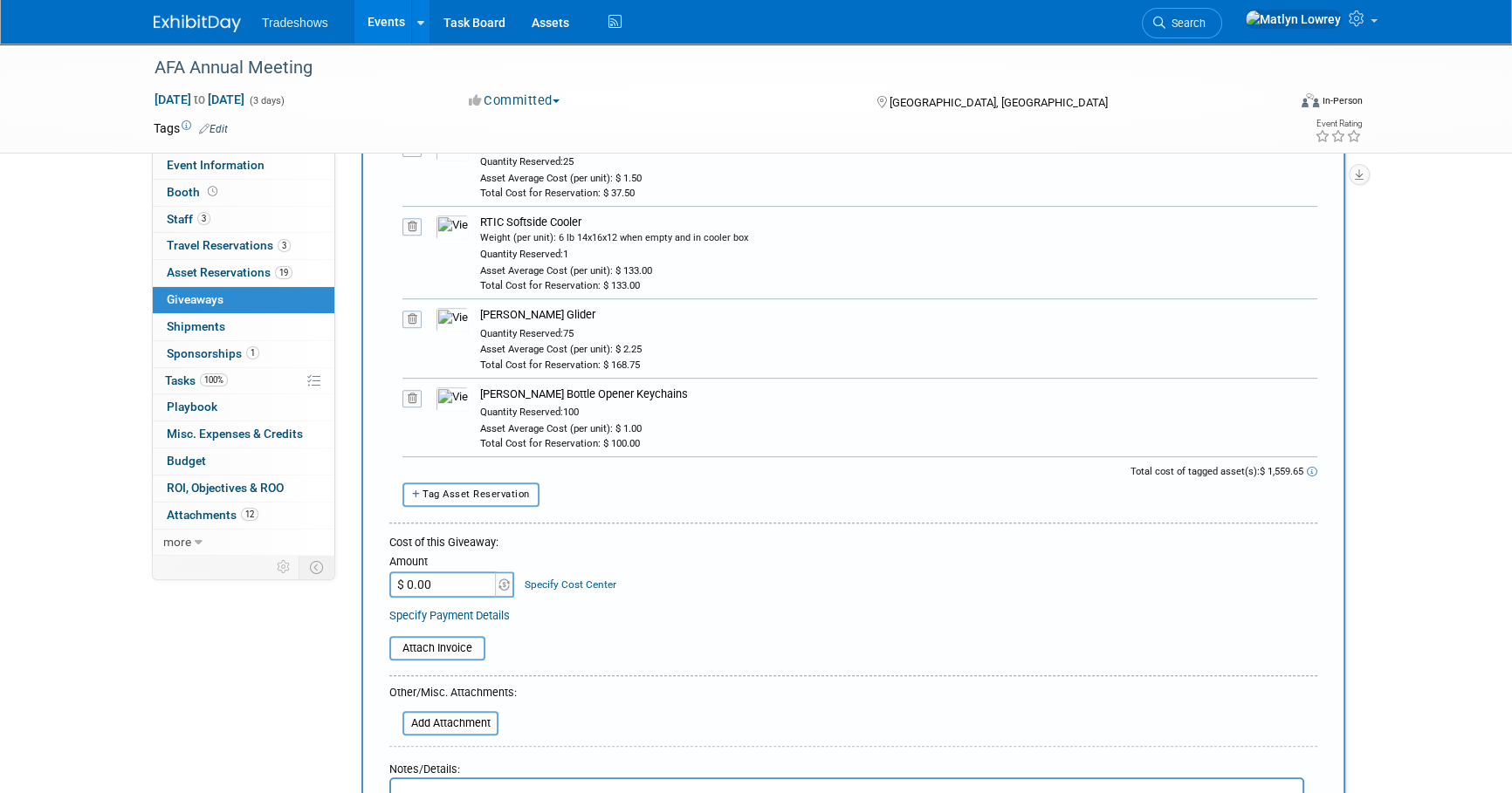
click at [498, 484] on button "Tag Asset Reservation" at bounding box center [471, 494] width 137 height 23
select select
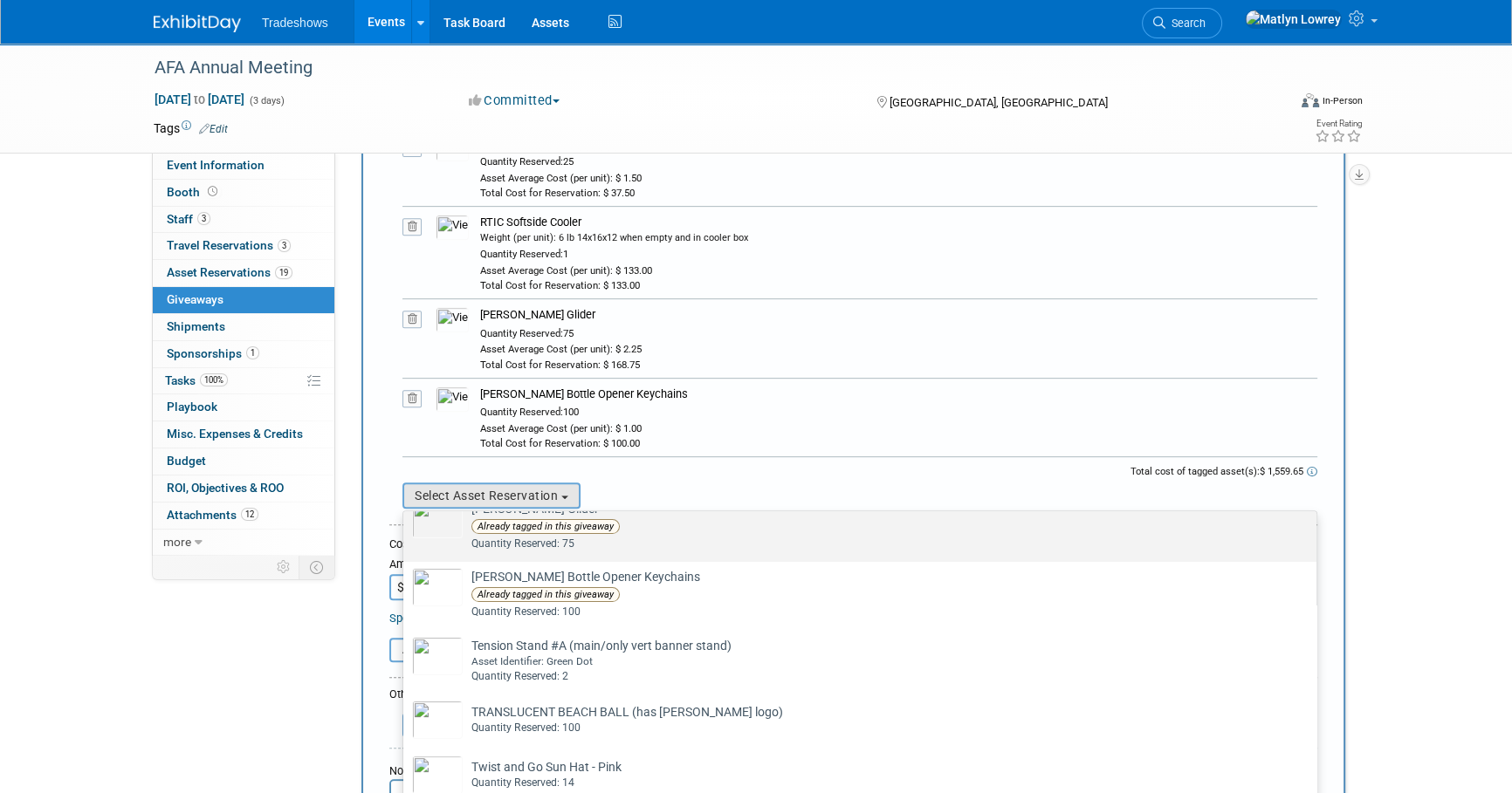
scroll to position [872, 0]
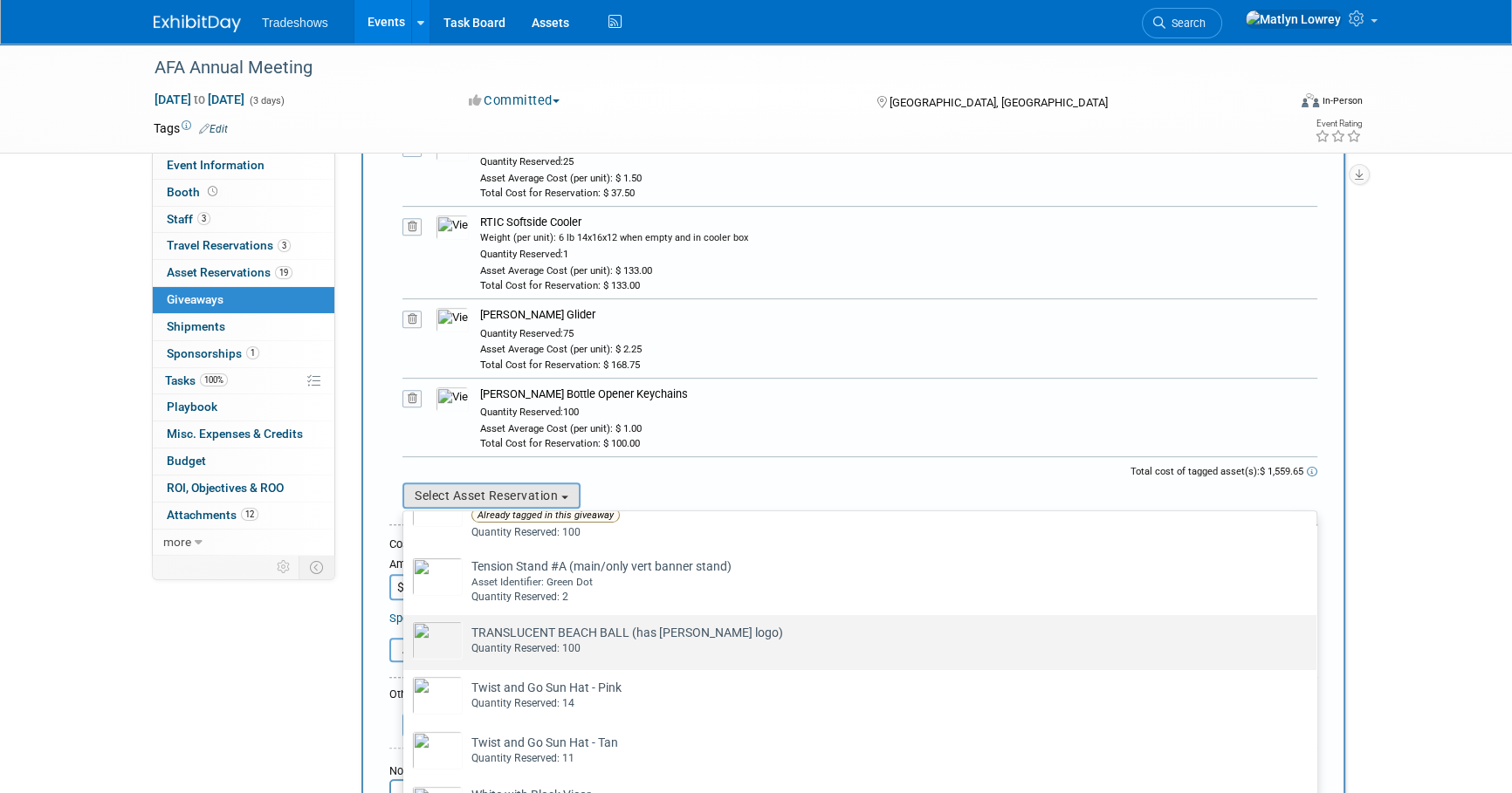
drag, startPoint x: 531, startPoint y: 641, endPoint x: 499, endPoint y: 561, distance: 86.2
click at [531, 641] on div "Quantity Reserved: 100" at bounding box center [877, 649] width 810 height 15
click at [406, 636] on input "TRANSLUCENT BEACH BALL (has Taylor logo) Already tagged in this giveaway Quanti…" at bounding box center [400, 630] width 11 height 11
select select "2_11584286"
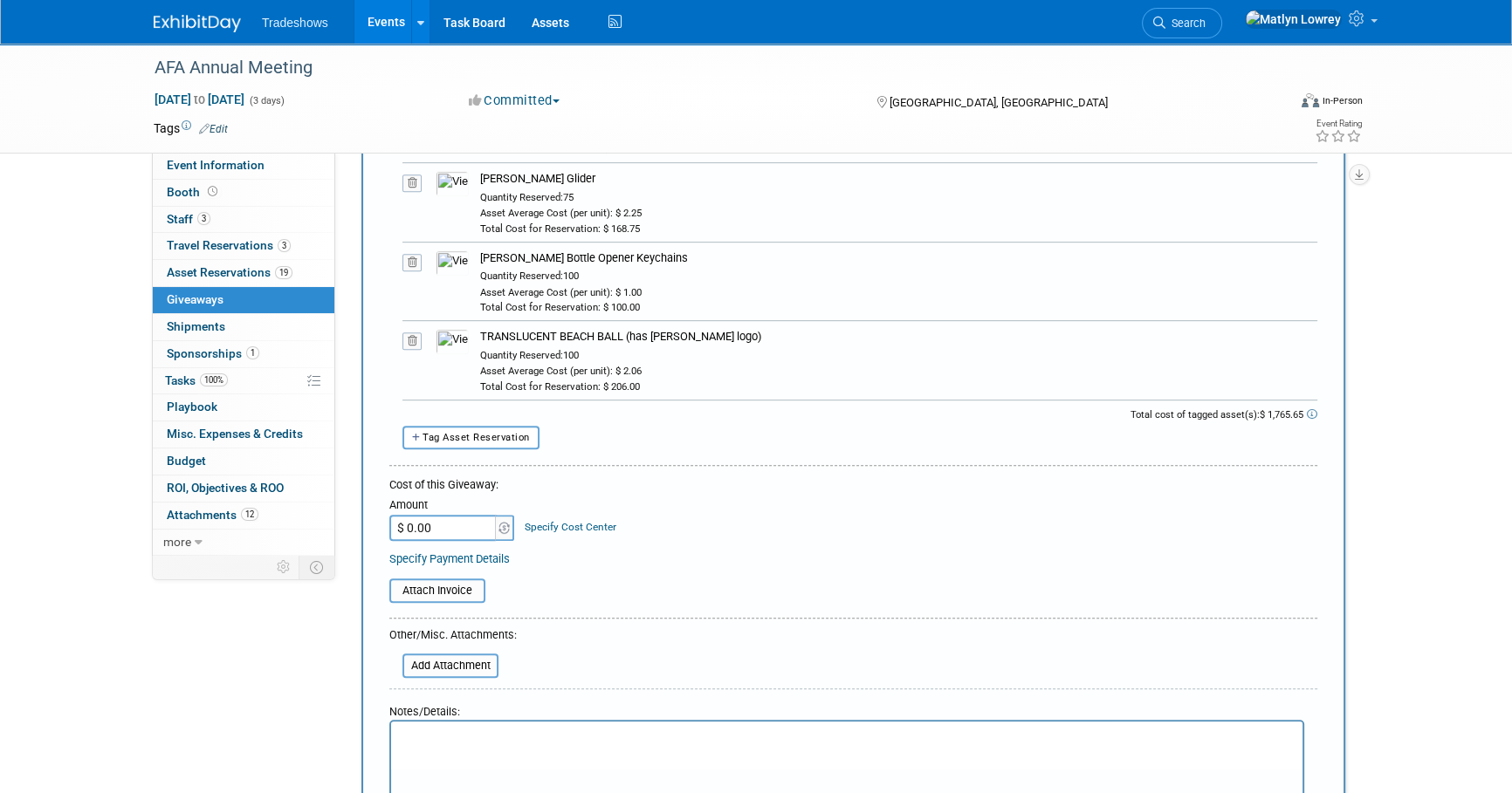
scroll to position [1031, 0]
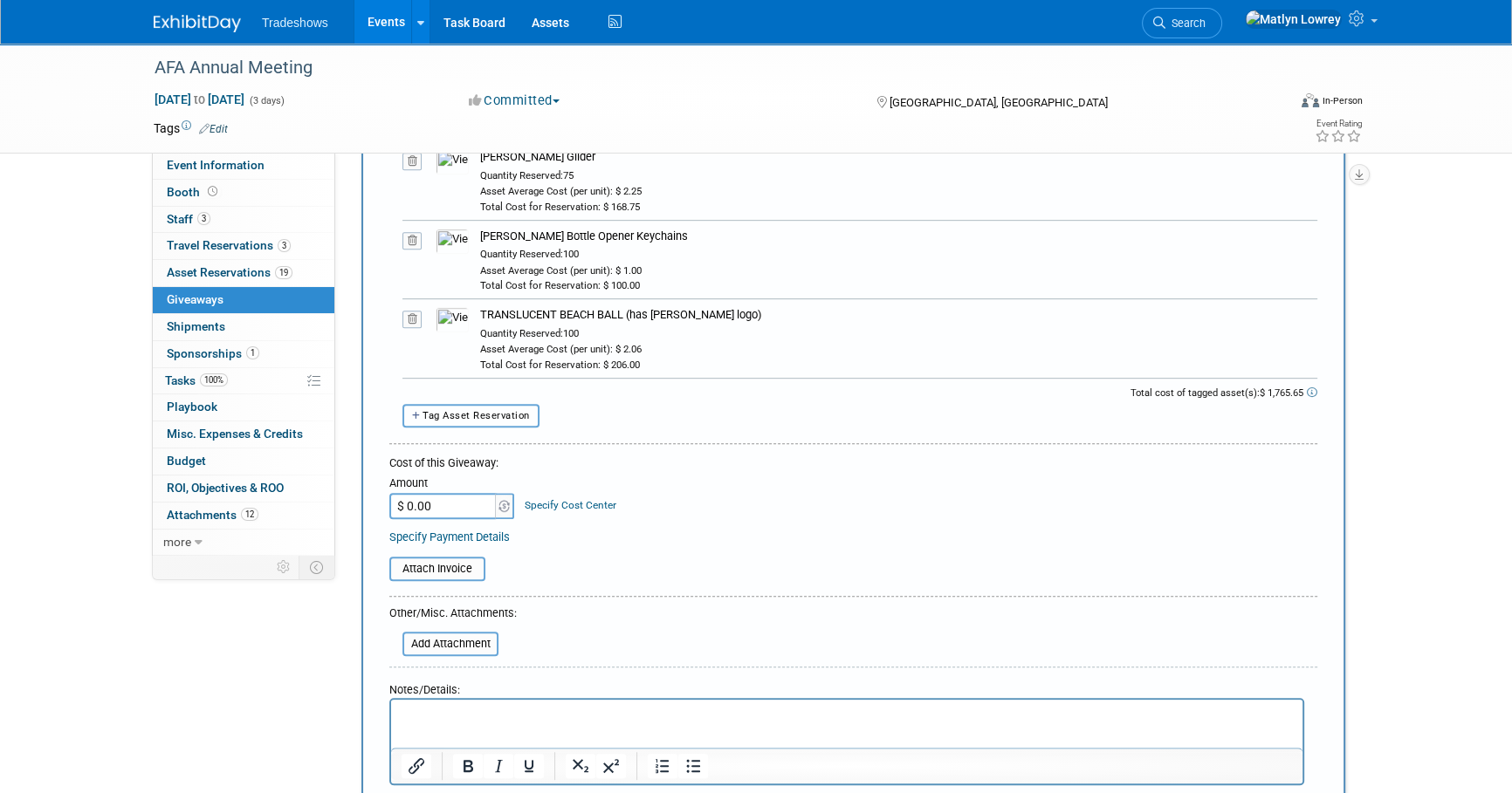
click at [485, 417] on span "Tag Asset Reservation" at bounding box center [476, 416] width 107 height 11
select select
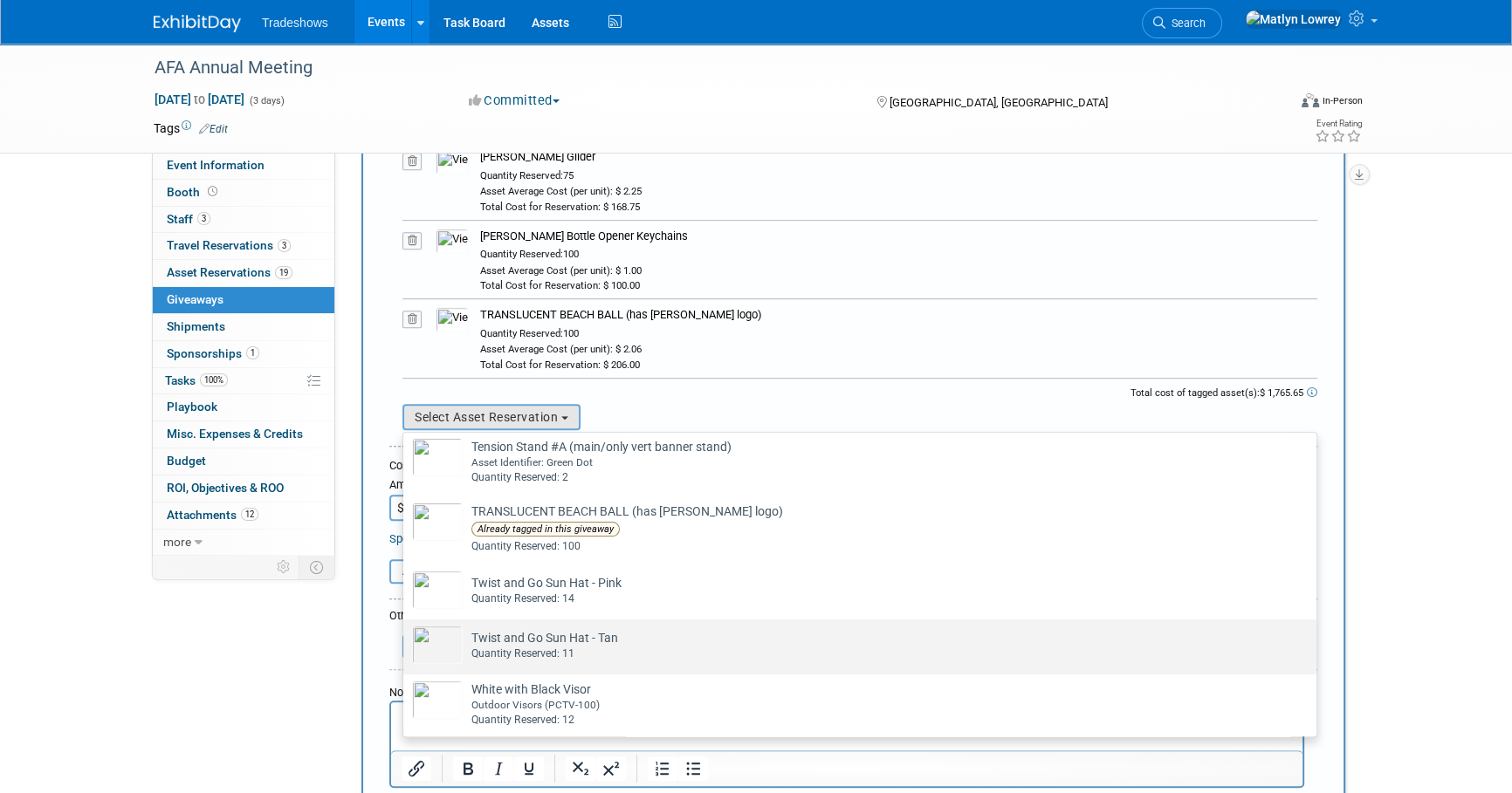
scroll to position [951, 0]
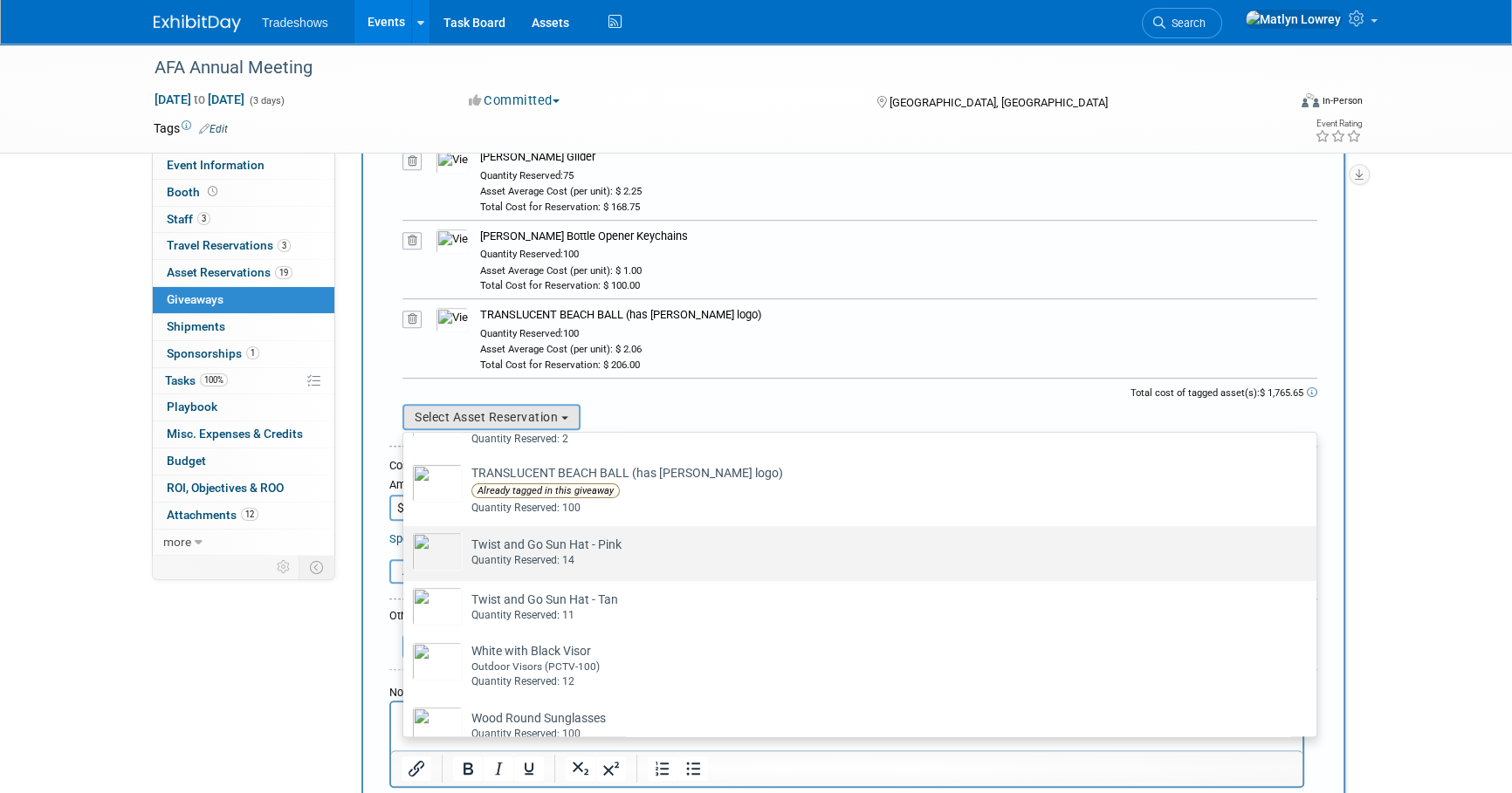
click at [529, 567] on td "Twist and Go Sun Hat - Pink Already tagged in this giveaway Quantity Reserved: …" at bounding box center [871, 552] width 818 height 39
click at [406, 547] on input "Twist and Go Sun Hat - Pink Already tagged in this giveaway Quantity Reserved: …" at bounding box center [400, 542] width 11 height 11
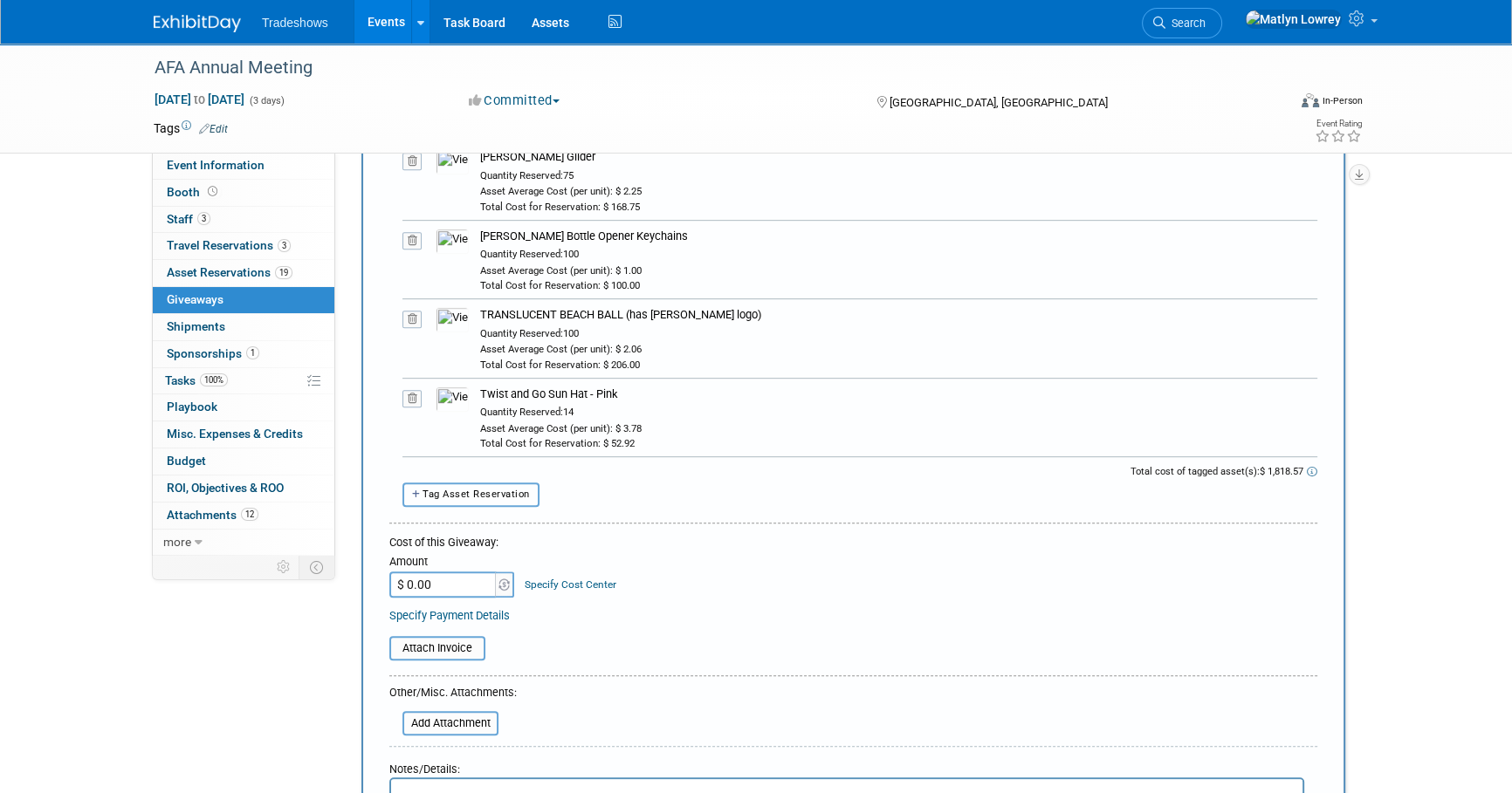
click at [476, 489] on span "Tag Asset Reservation" at bounding box center [476, 494] width 107 height 11
select select
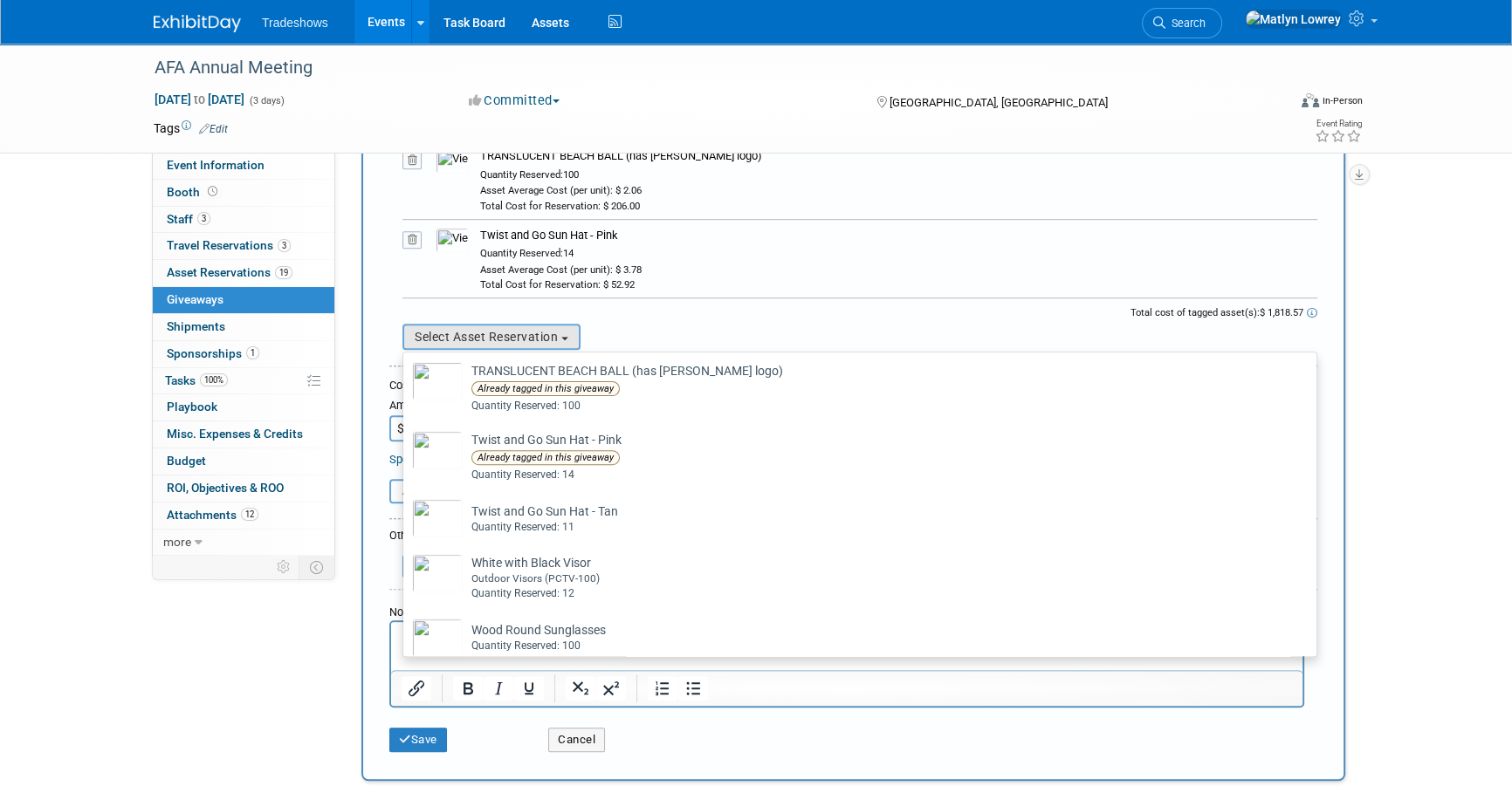
scroll to position [992, 0]
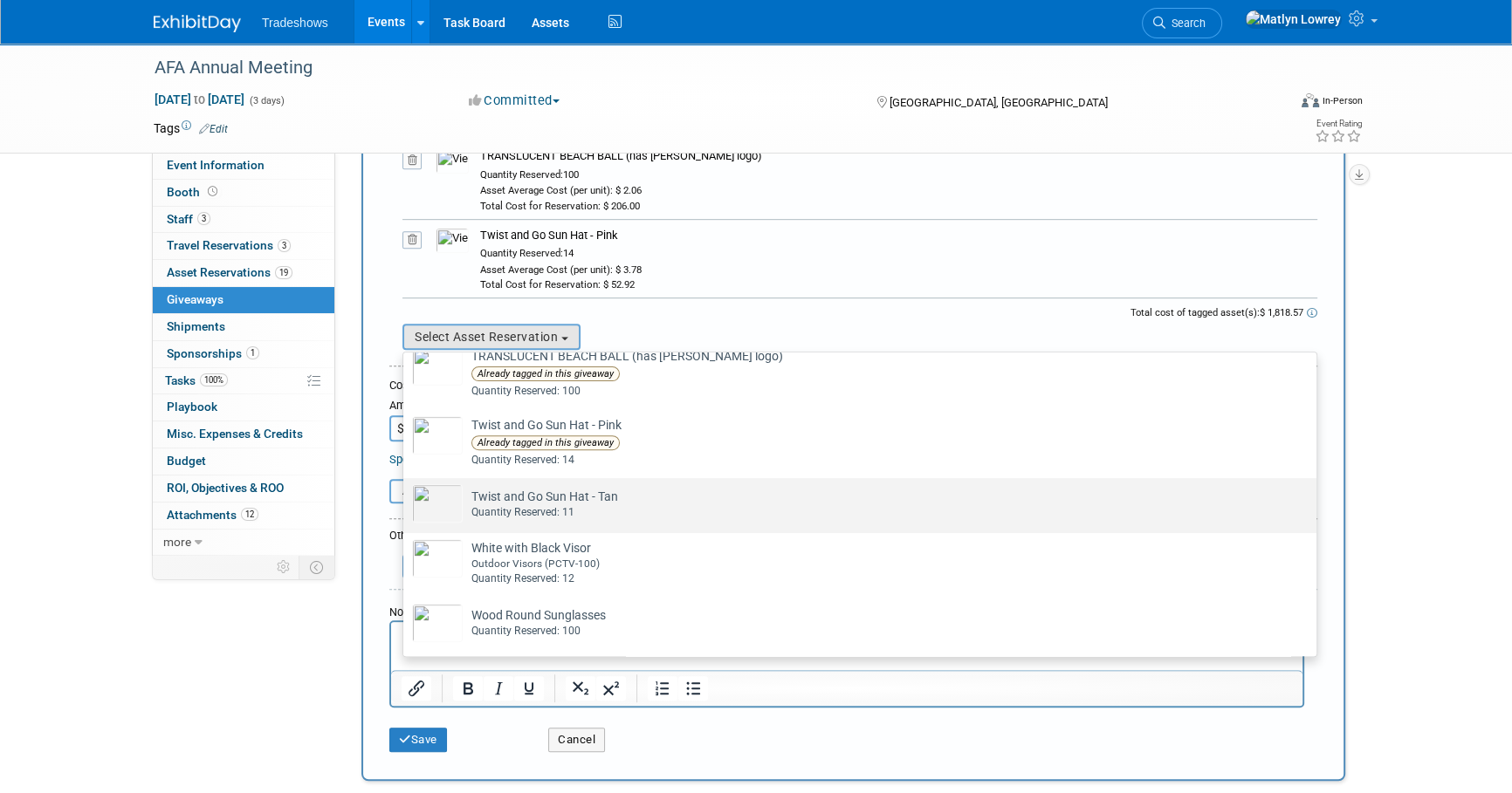
click at [563, 493] on td "Twist and Go Sun Hat - Tan Already tagged in this giveaway Quantity Reserved: 11" at bounding box center [871, 504] width 818 height 39
click at [406, 493] on input "Twist and Go Sun Hat - Tan Already tagged in this giveaway Quantity Reserved: 11" at bounding box center [400, 494] width 11 height 11
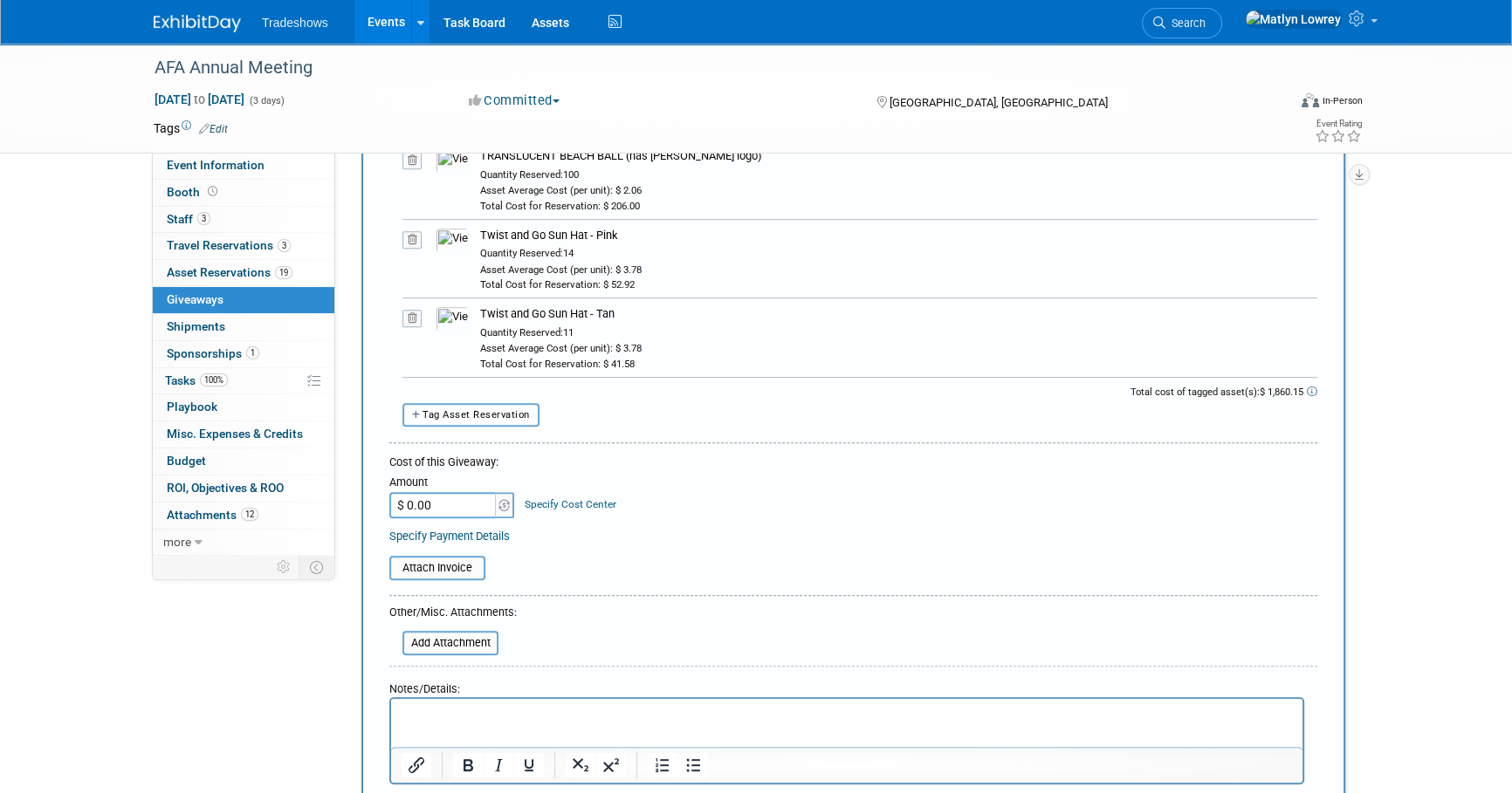
click at [473, 414] on span "Tag Asset Reservation" at bounding box center [476, 415] width 107 height 11
select select
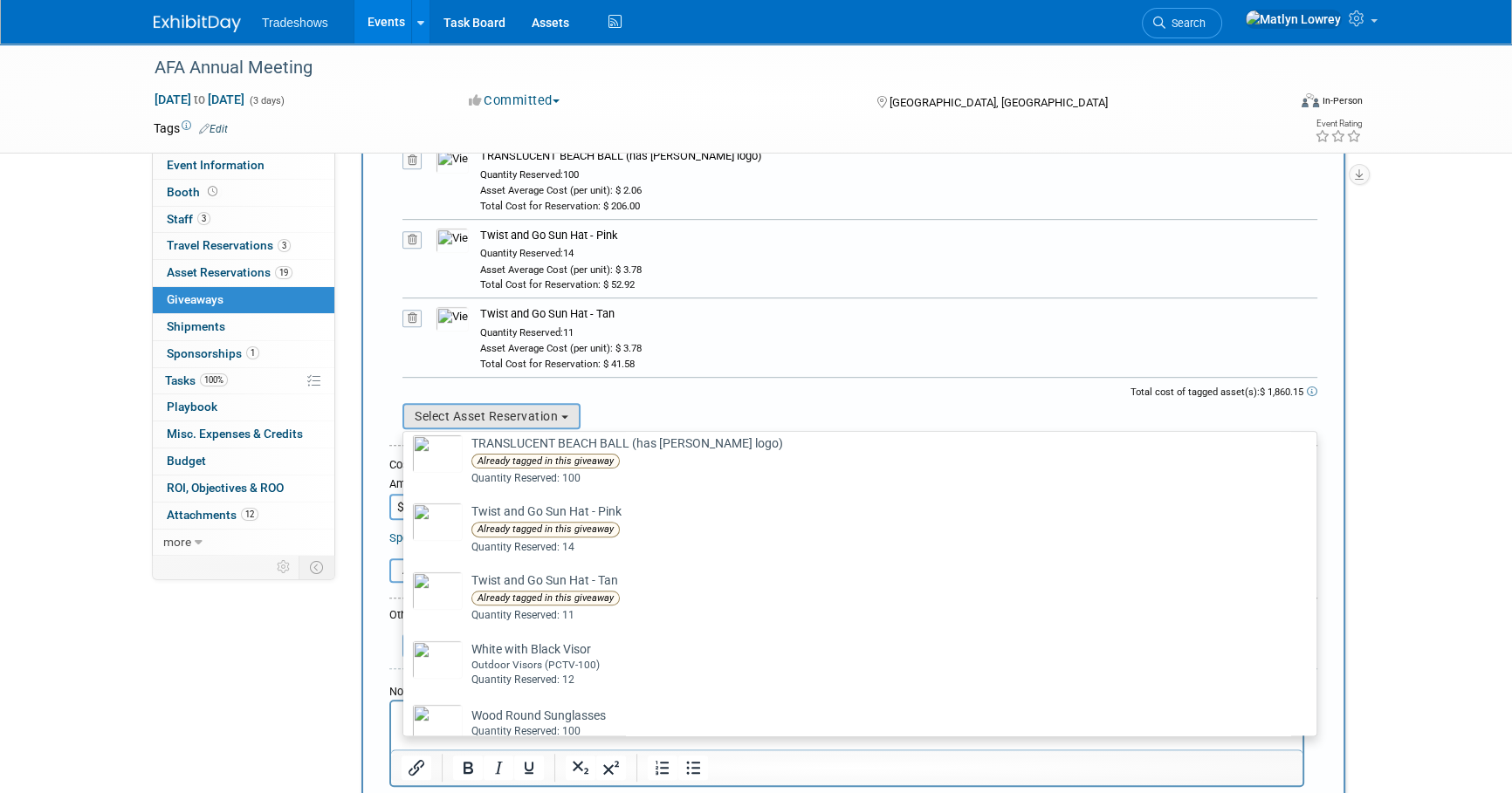
scroll to position [1004, 0]
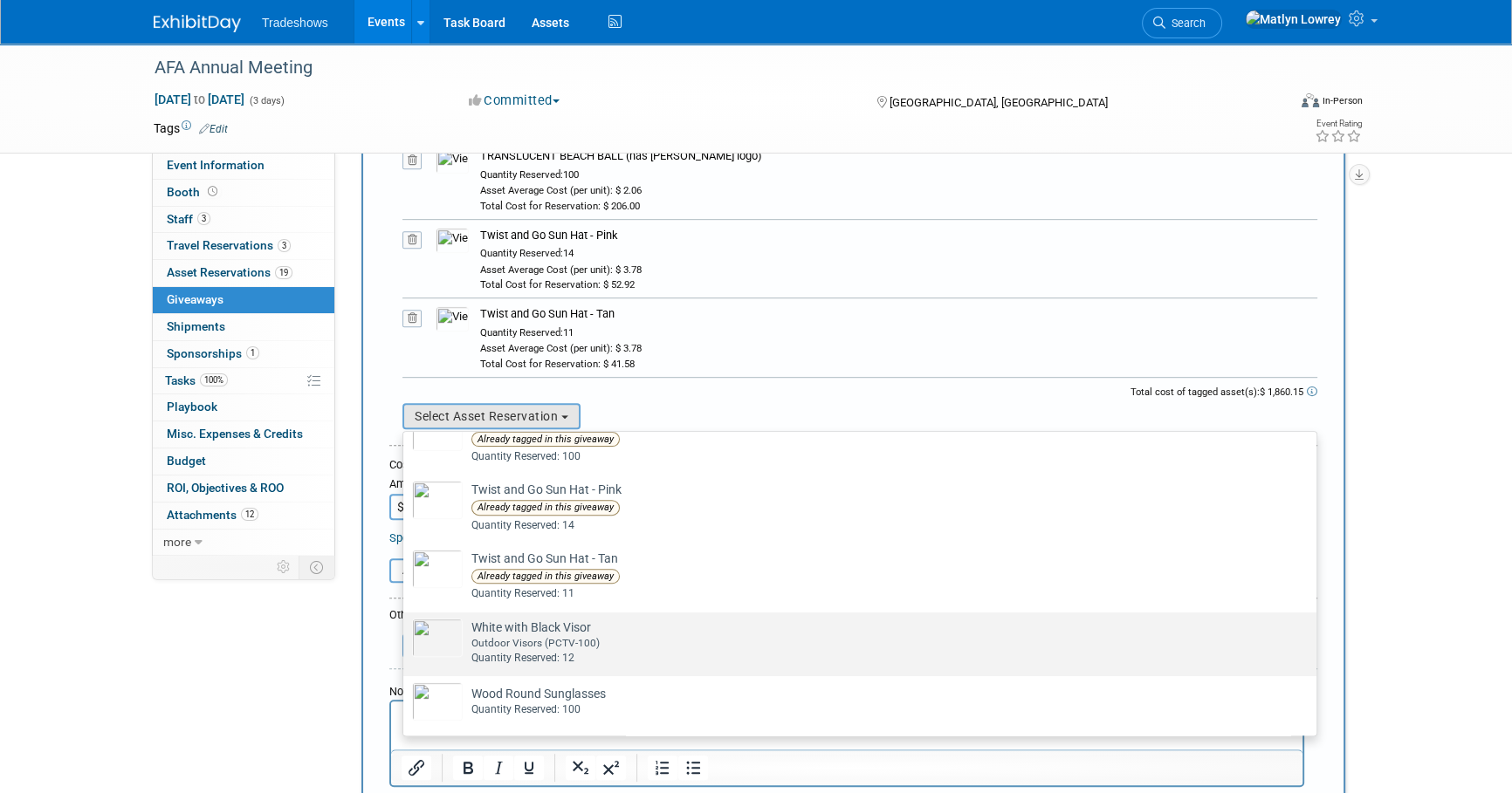
click at [537, 643] on div "Outdoor Visors (PCTV-100)" at bounding box center [877, 643] width 810 height 15
click at [406, 633] on input "White with Black Visor Already tagged in this giveaway Outdoor Visors (PCTV-100…" at bounding box center [400, 628] width 11 height 11
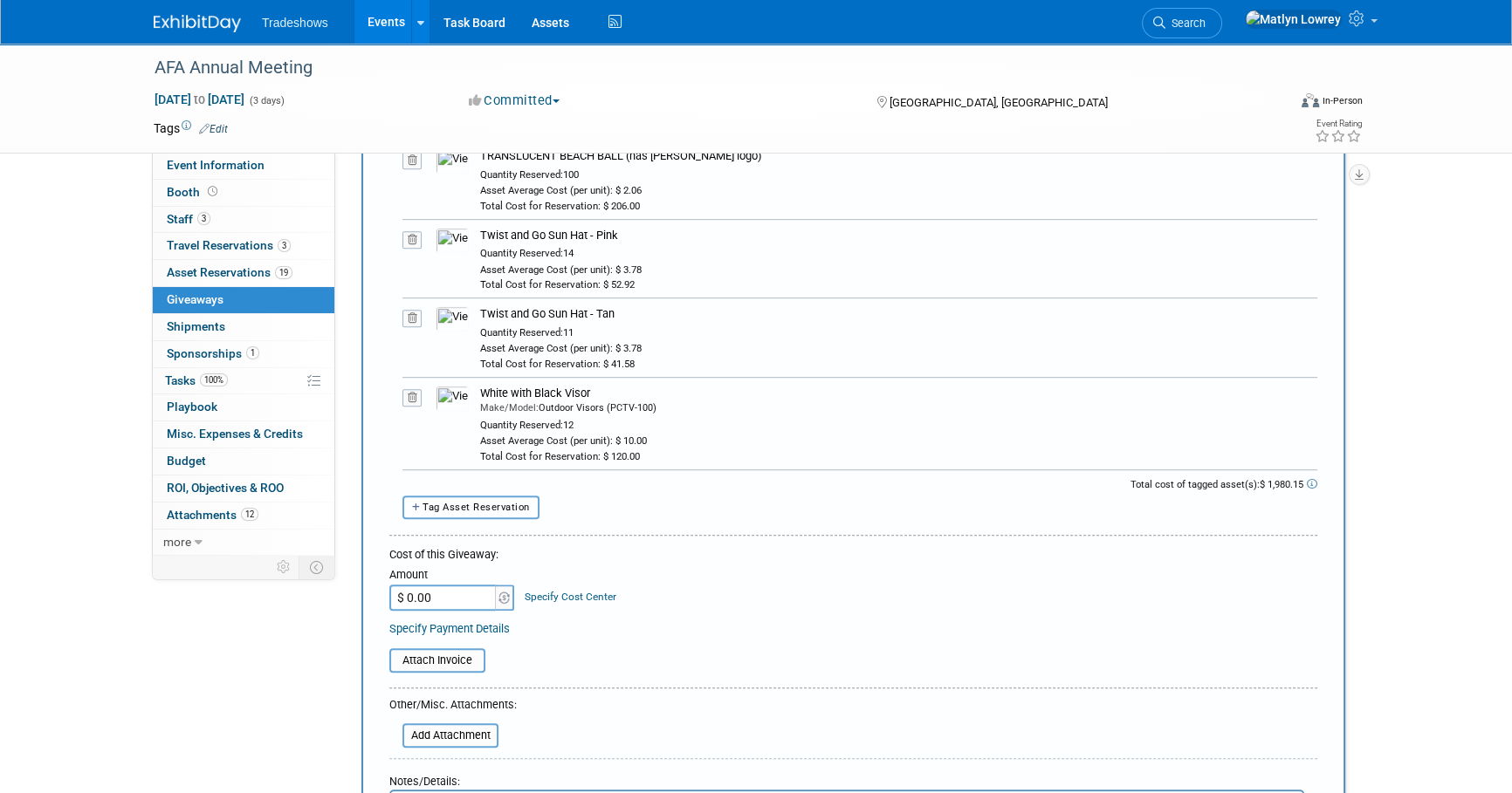
click at [469, 507] on span "Tag Asset Reservation" at bounding box center [476, 507] width 107 height 11
select select
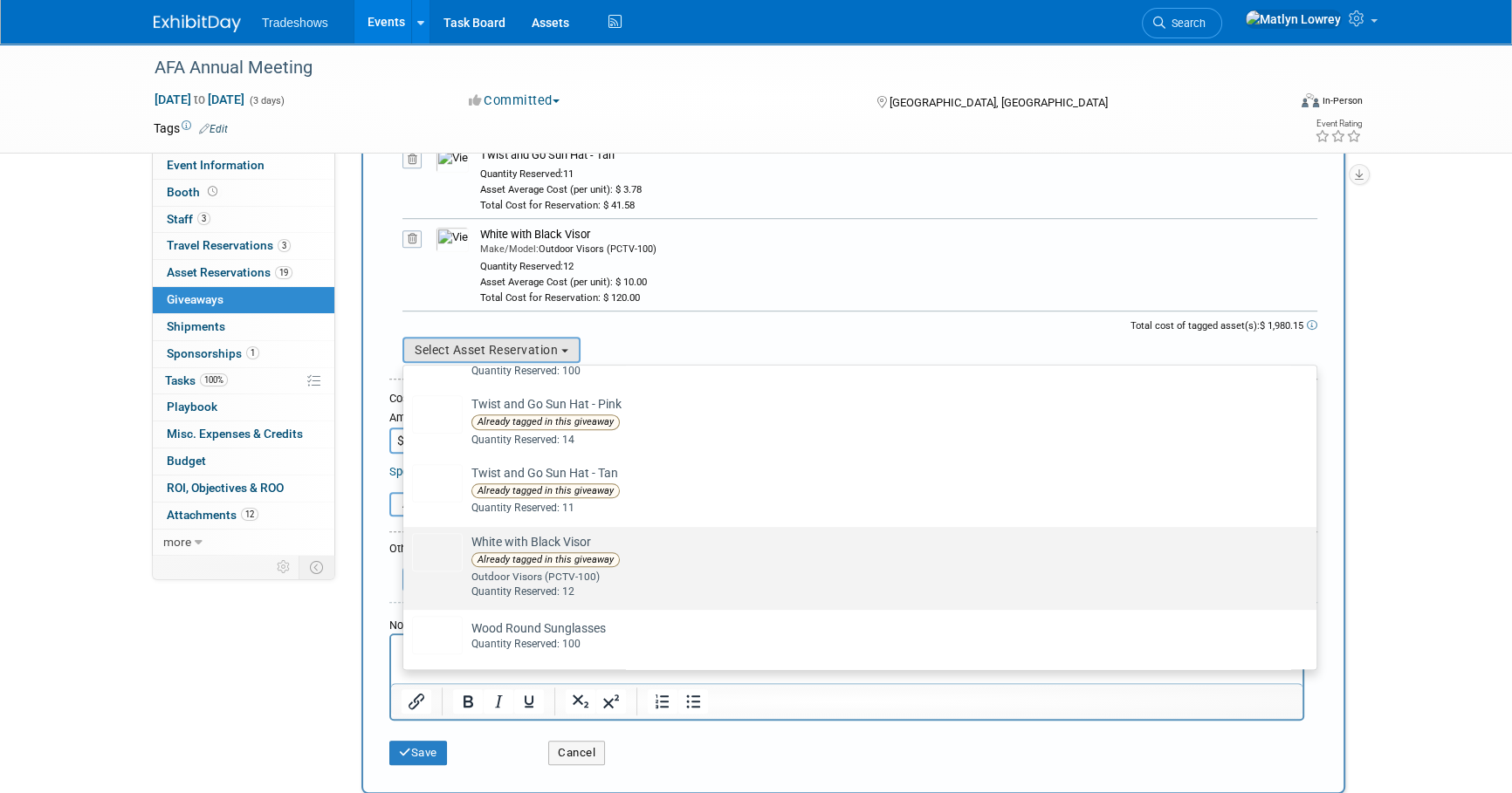
scroll to position [1537, 0]
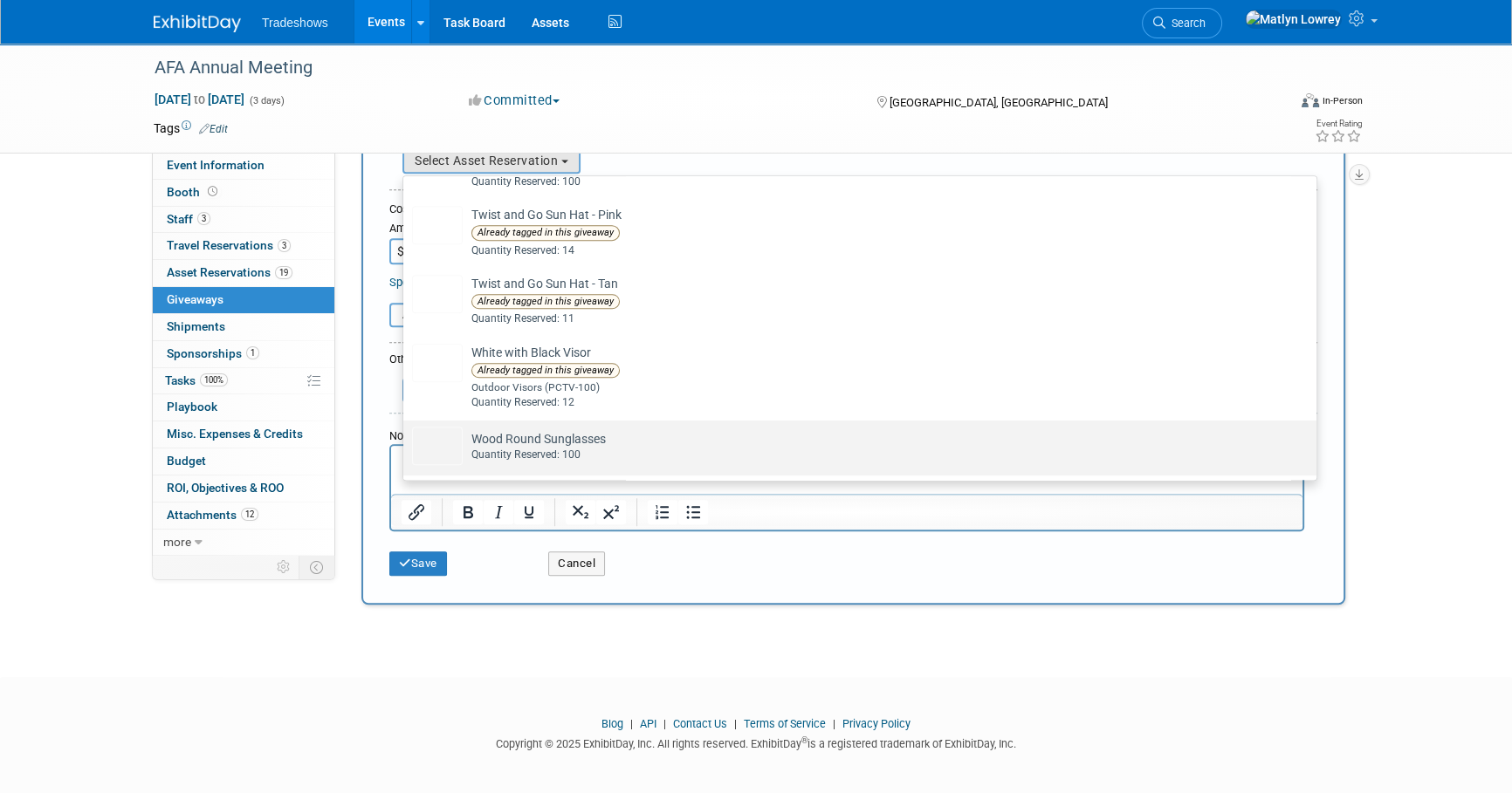
click at [523, 439] on td "Wood Round Sunglasses Already tagged in this giveaway Quantity Reserved: 100" at bounding box center [871, 446] width 818 height 39
click at [406, 439] on input "Wood Round Sunglasses Already tagged in this giveaway Quantity Reserved: 100" at bounding box center [400, 435] width 11 height 11
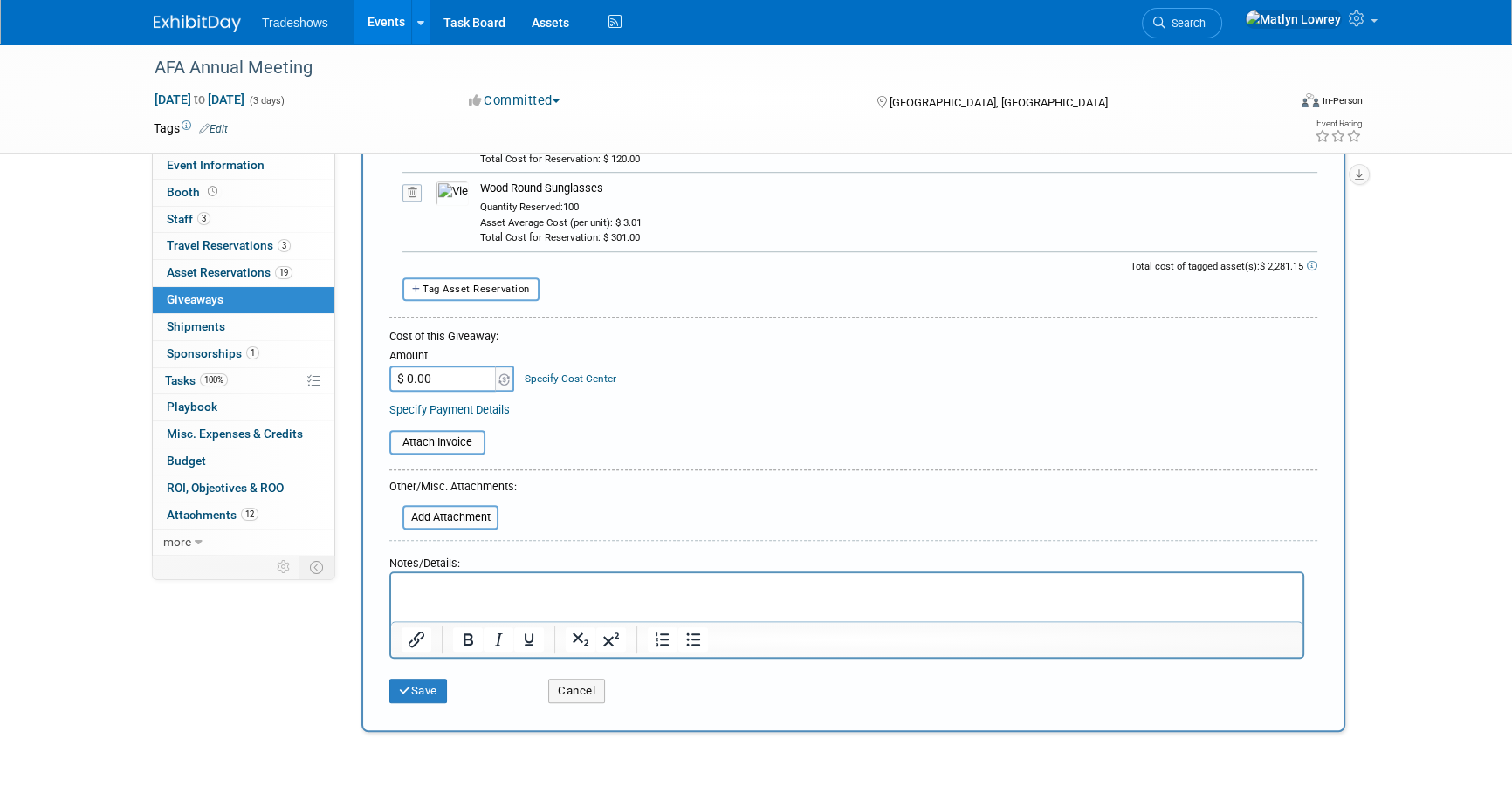
scroll to position [1458, 0]
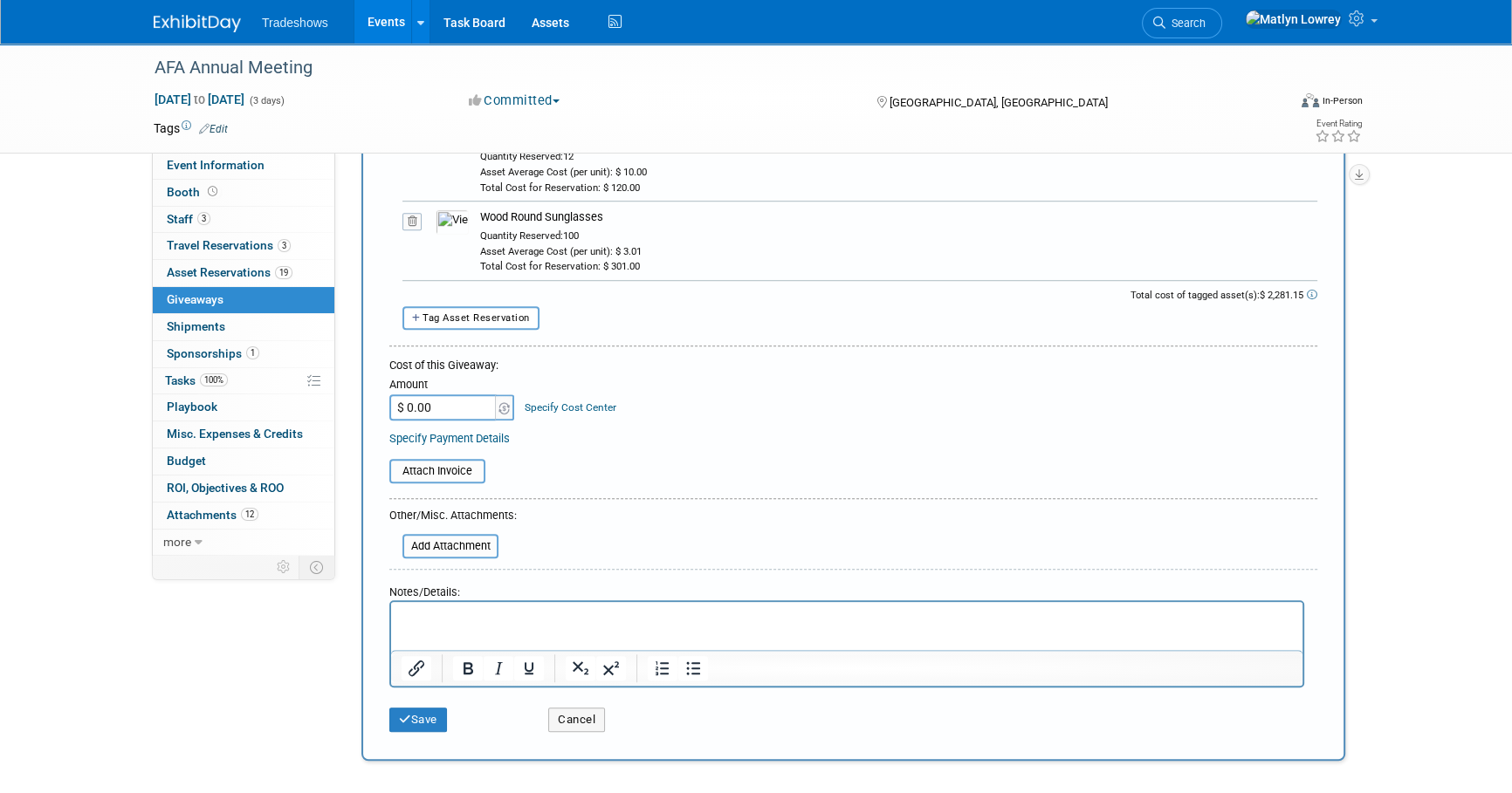
click at [472, 403] on input "$ 0.00" at bounding box center [444, 408] width 109 height 26
type input "$ 2,281.15"
click at [432, 714] on button "Save" at bounding box center [418, 719] width 57 height 24
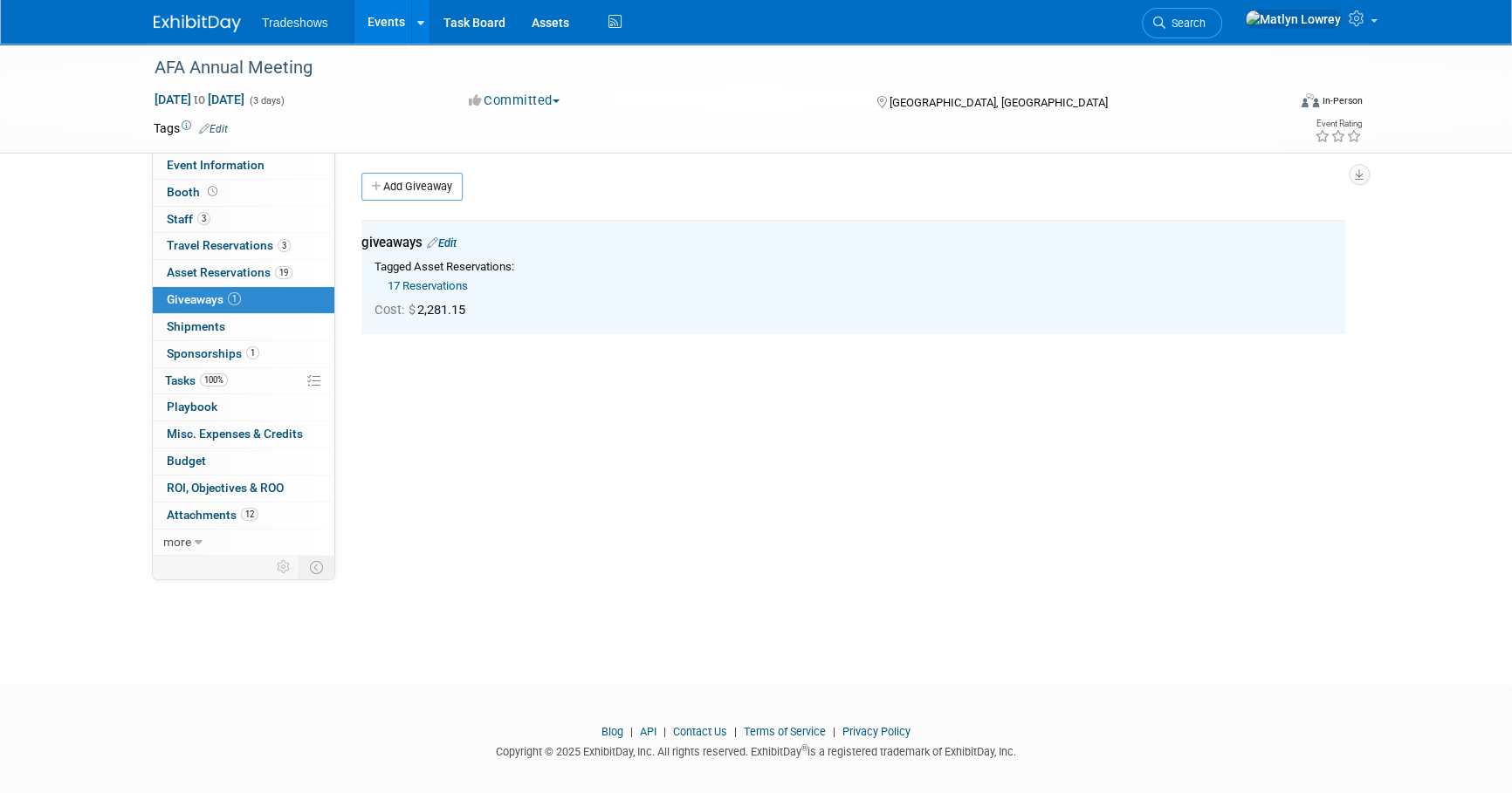
scroll to position [0, 0]
click at [381, 17] on link "Events" at bounding box center [386, 21] width 64 height 43
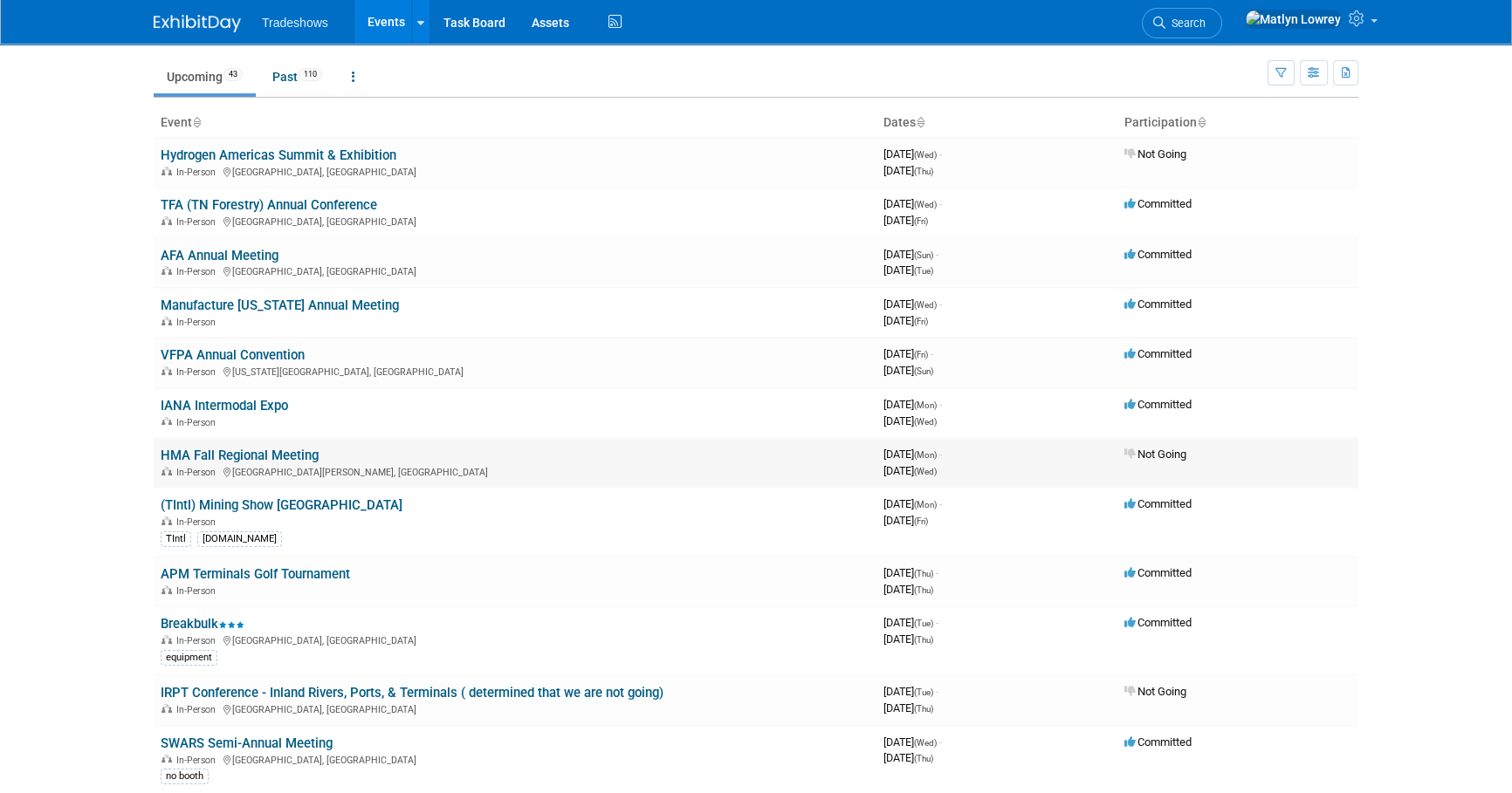
scroll to position [79, 0]
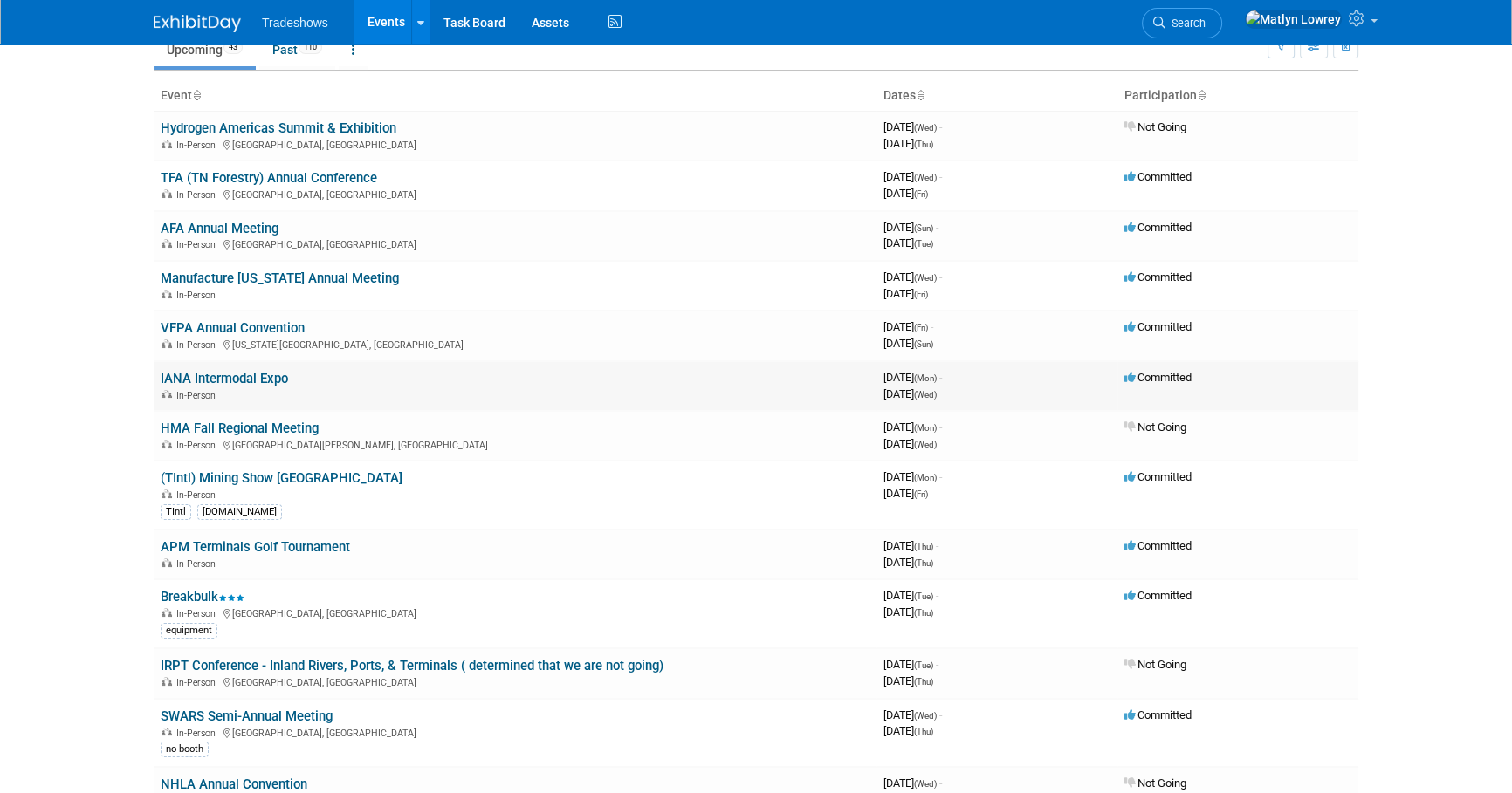
click at [228, 377] on link "IANA Intermodal Expo" at bounding box center [225, 378] width 128 height 16
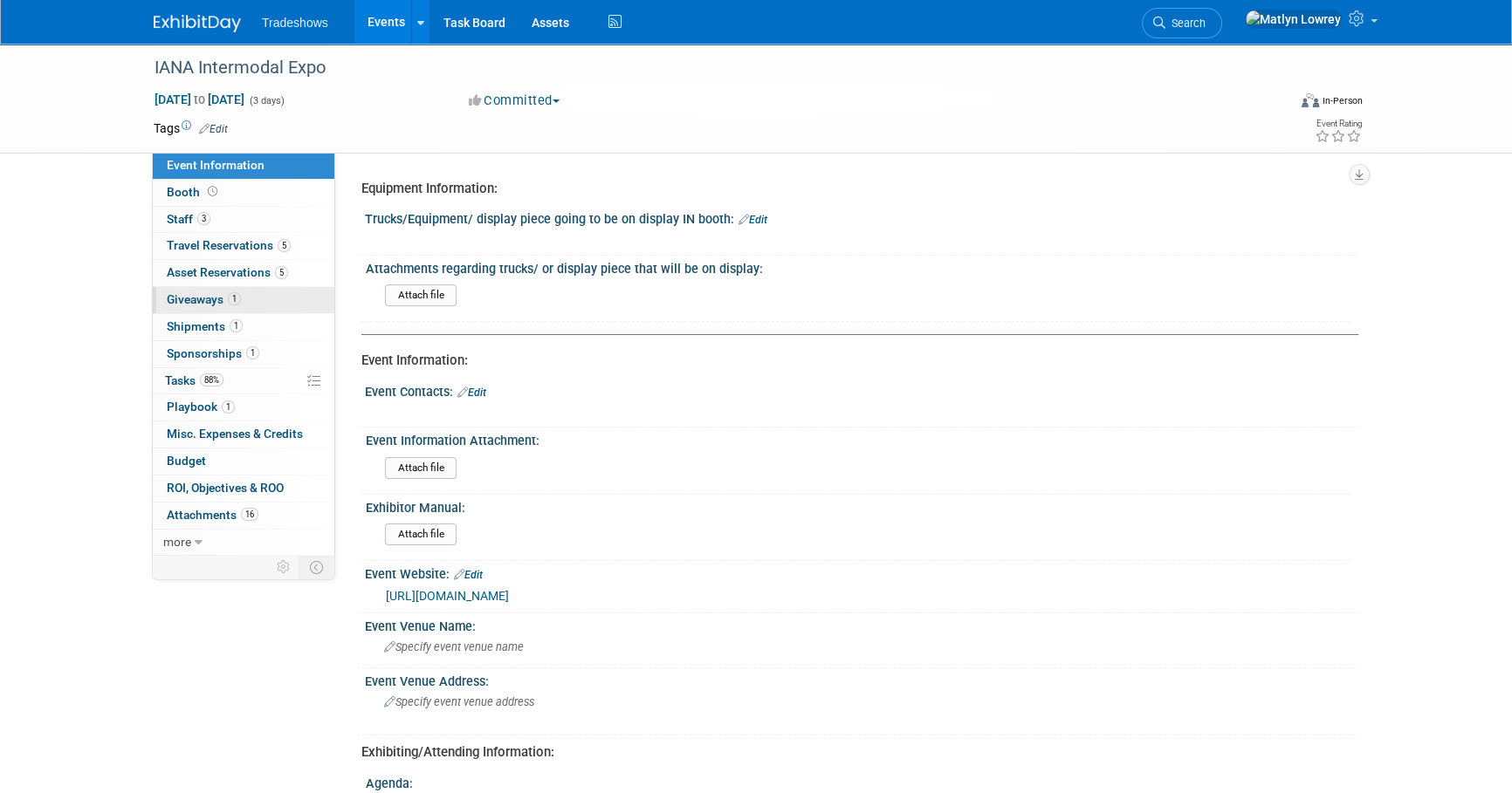
click at [190, 303] on span "Giveaways 1" at bounding box center [203, 299] width 74 height 14
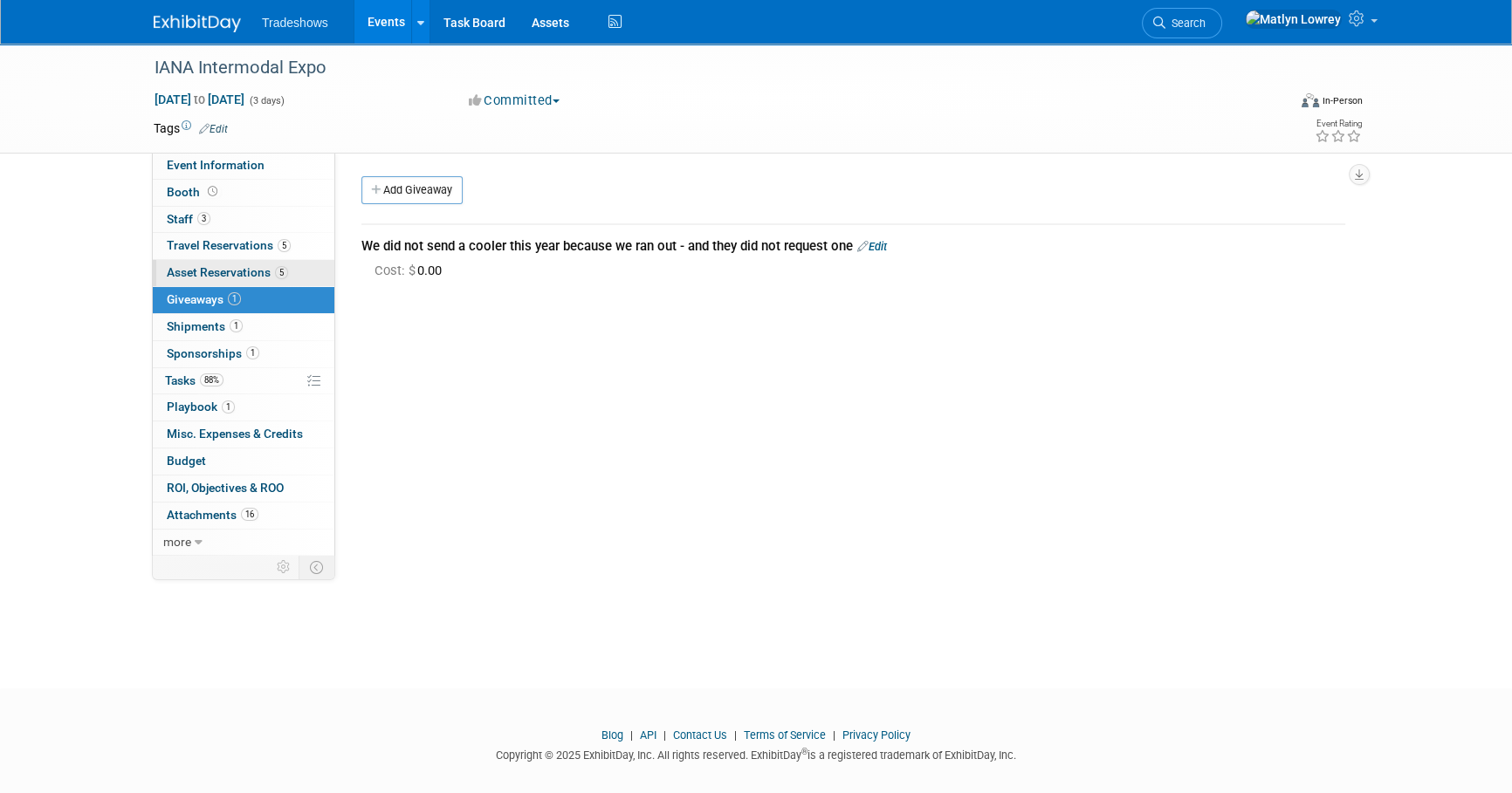
click at [199, 273] on span "Asset Reservations 5" at bounding box center [227, 272] width 121 height 14
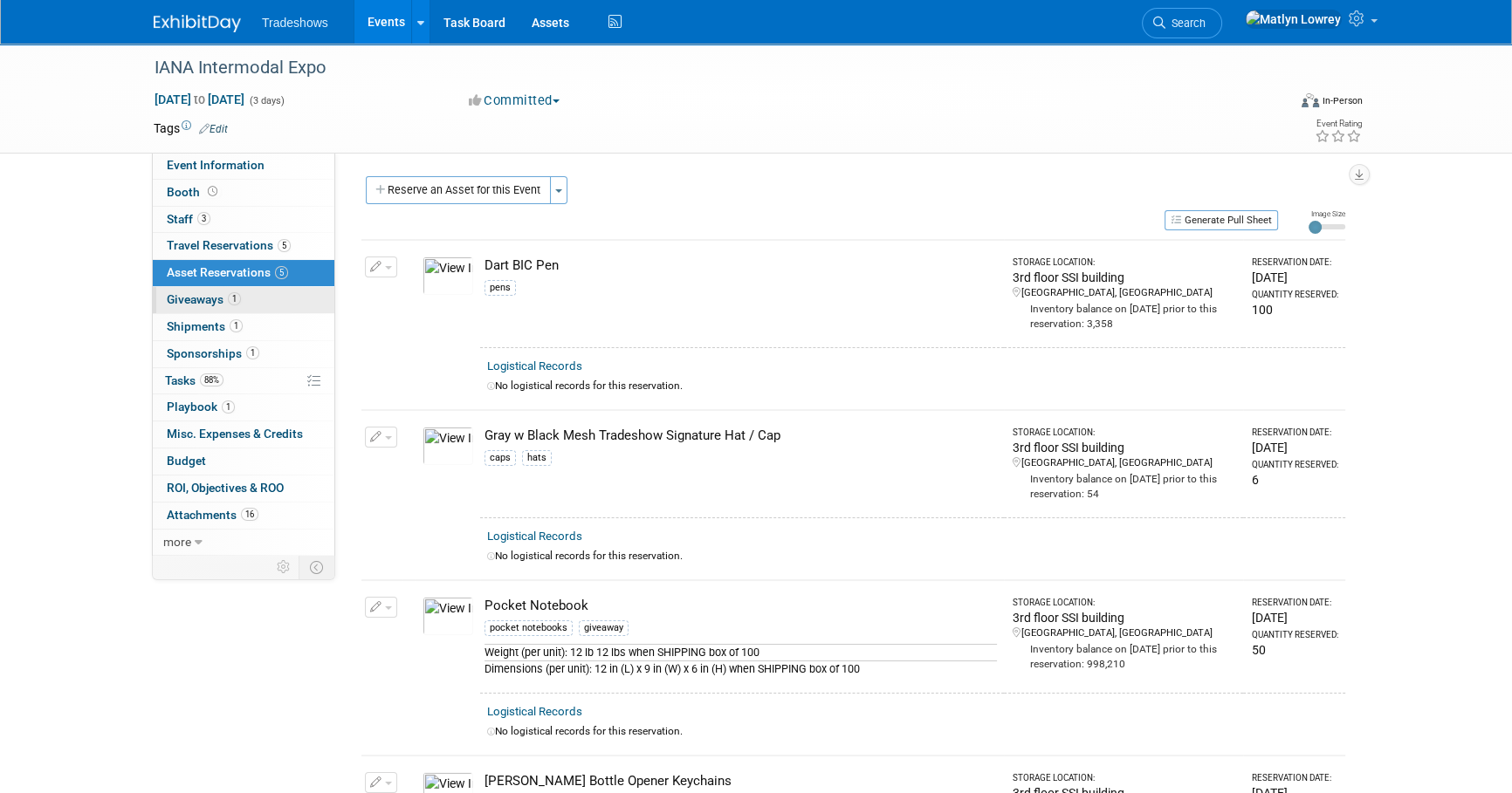
click at [300, 299] on link "1 Giveaways 1" at bounding box center [243, 300] width 181 height 26
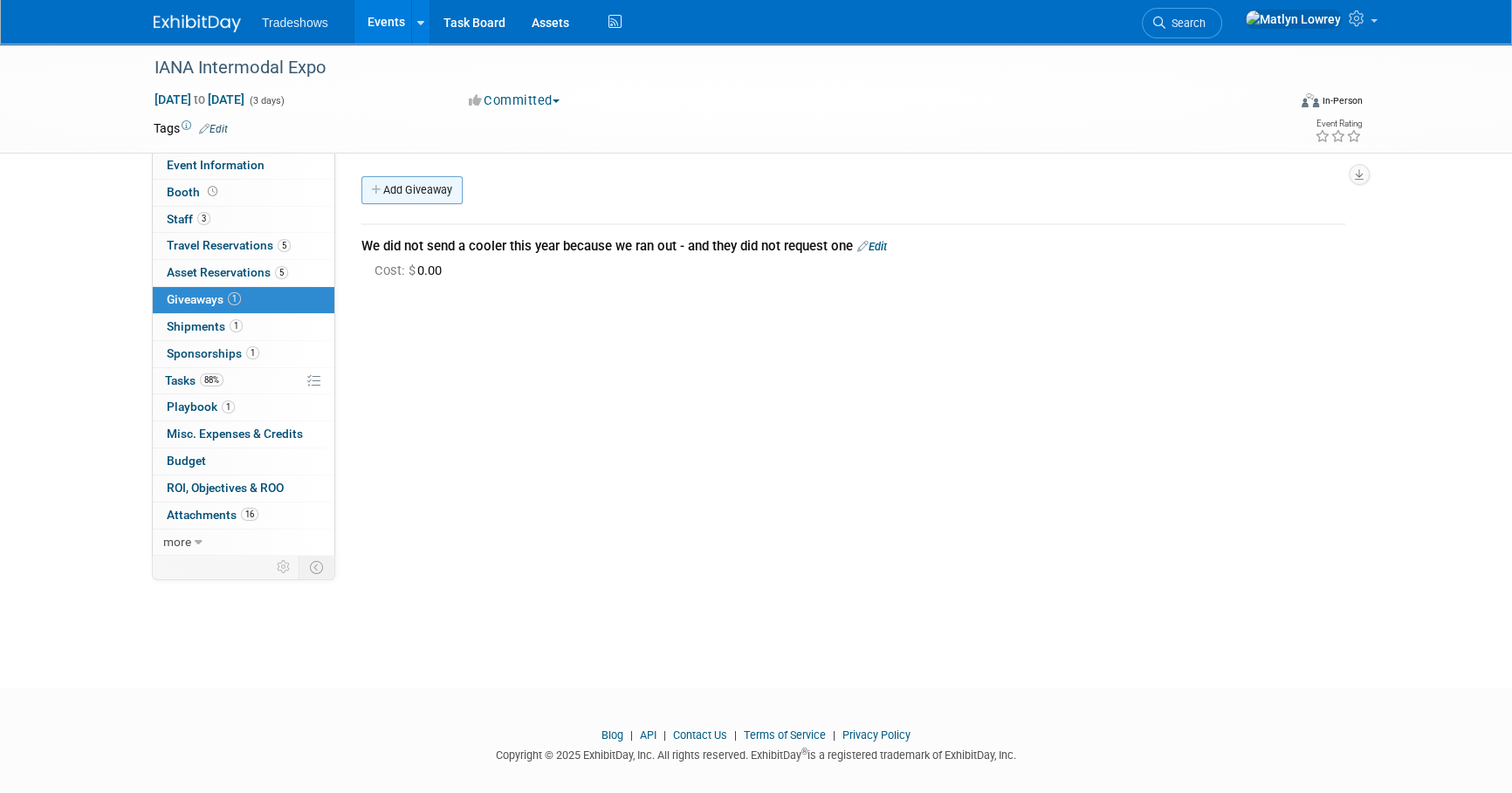
click at [416, 191] on link "Add Giveaway" at bounding box center [412, 190] width 101 height 28
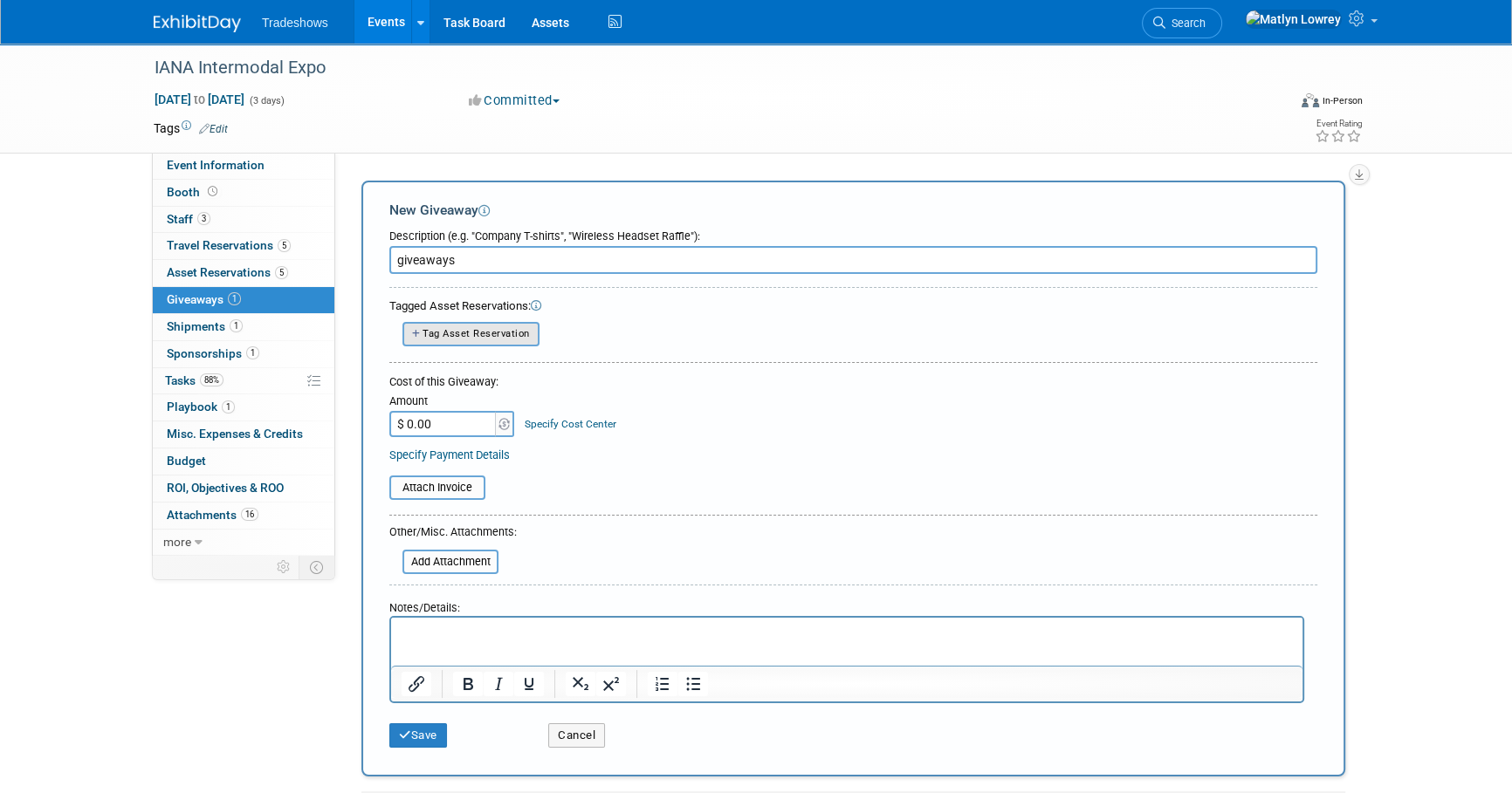
type input "giveaways"
click at [419, 340] on button "Tag Asset Reservation" at bounding box center [471, 333] width 137 height 23
select select
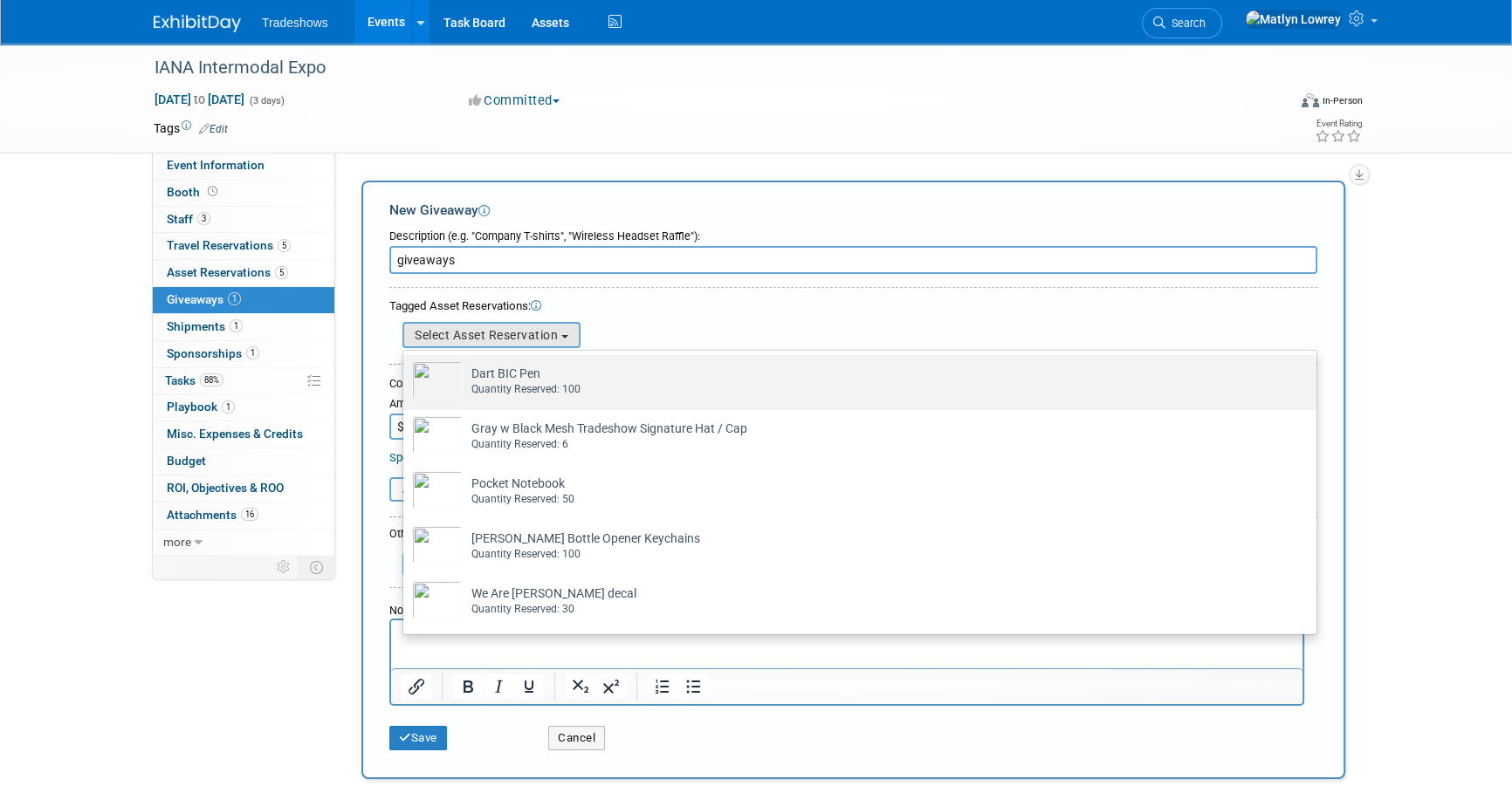
click at [472, 387] on div "Quantity Reserved: 100" at bounding box center [877, 389] width 810 height 15
click at [406, 376] on input "Dart BIC Pen Already tagged in this giveaway Quantity Reserved: 100" at bounding box center [400, 371] width 11 height 11
select select "2_11583477"
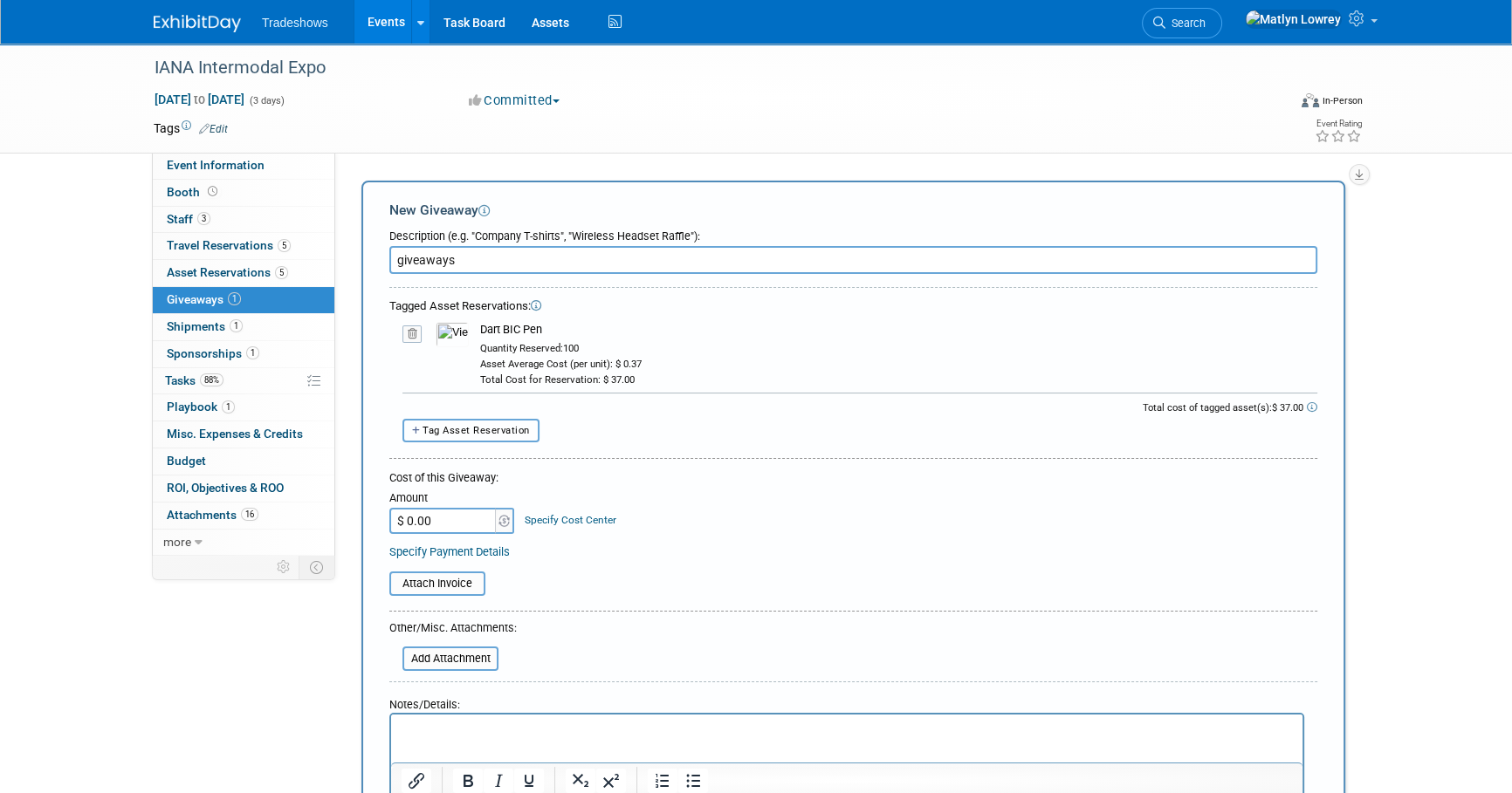
click at [472, 435] on button "Tag Asset Reservation" at bounding box center [471, 430] width 137 height 23
select select
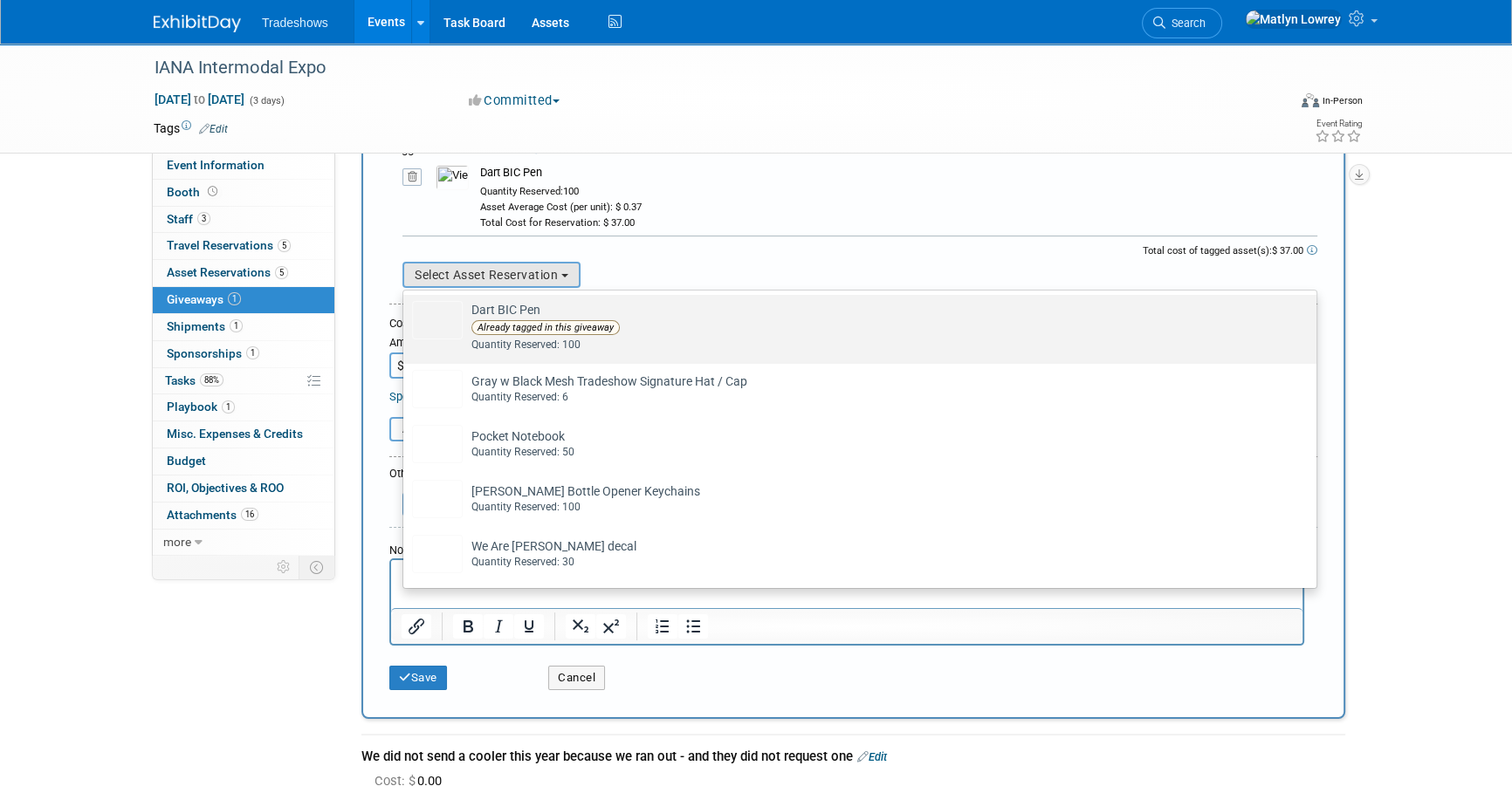
scroll to position [158, 0]
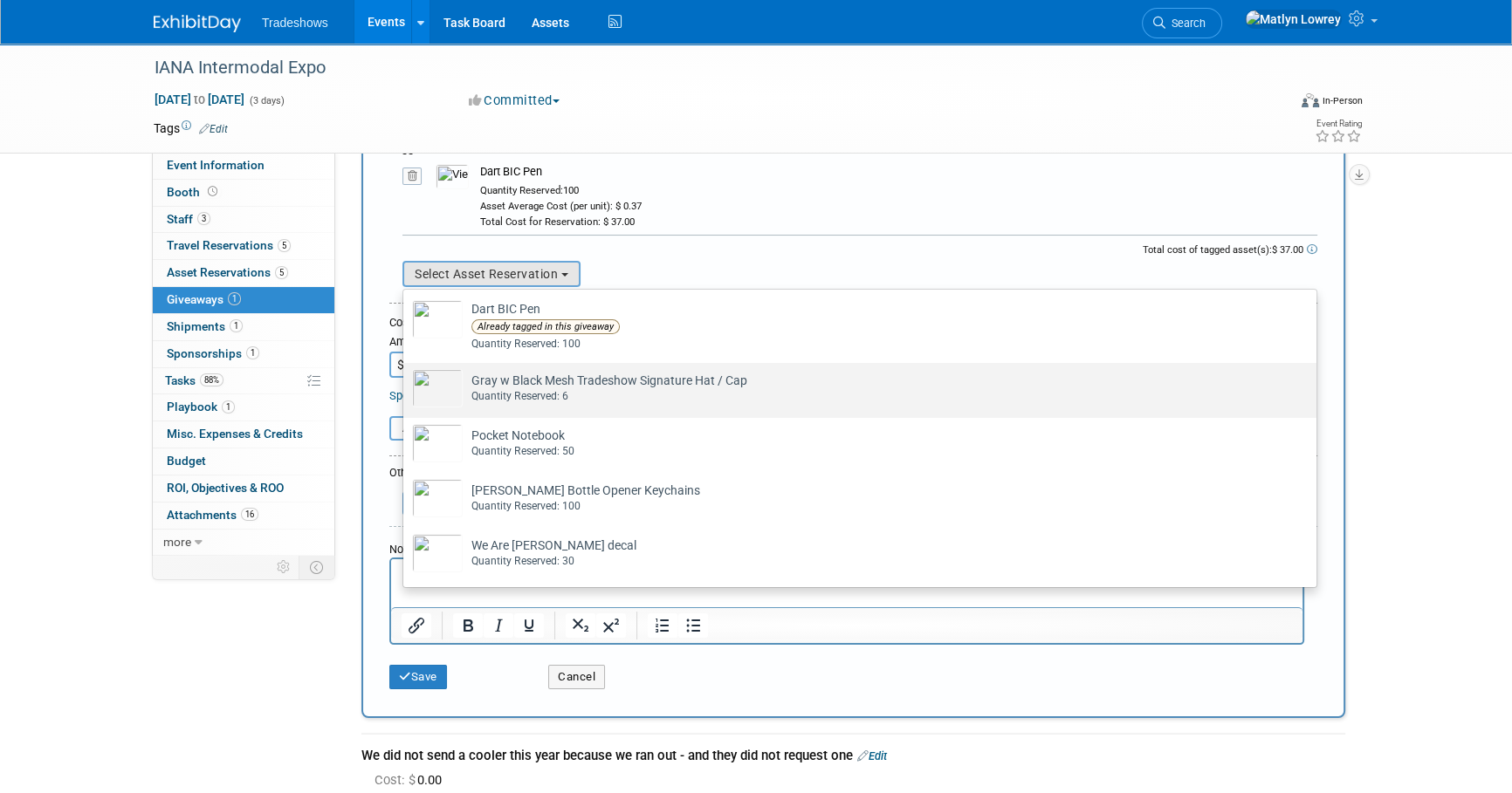
click at [528, 392] on div "Quantity Reserved: 6" at bounding box center [877, 396] width 810 height 15
click at [406, 384] on input "Gray w Black Mesh Tradeshow Signature Hat / Cap Already tagged in this giveaway…" at bounding box center [400, 378] width 11 height 11
select select "2_11583480"
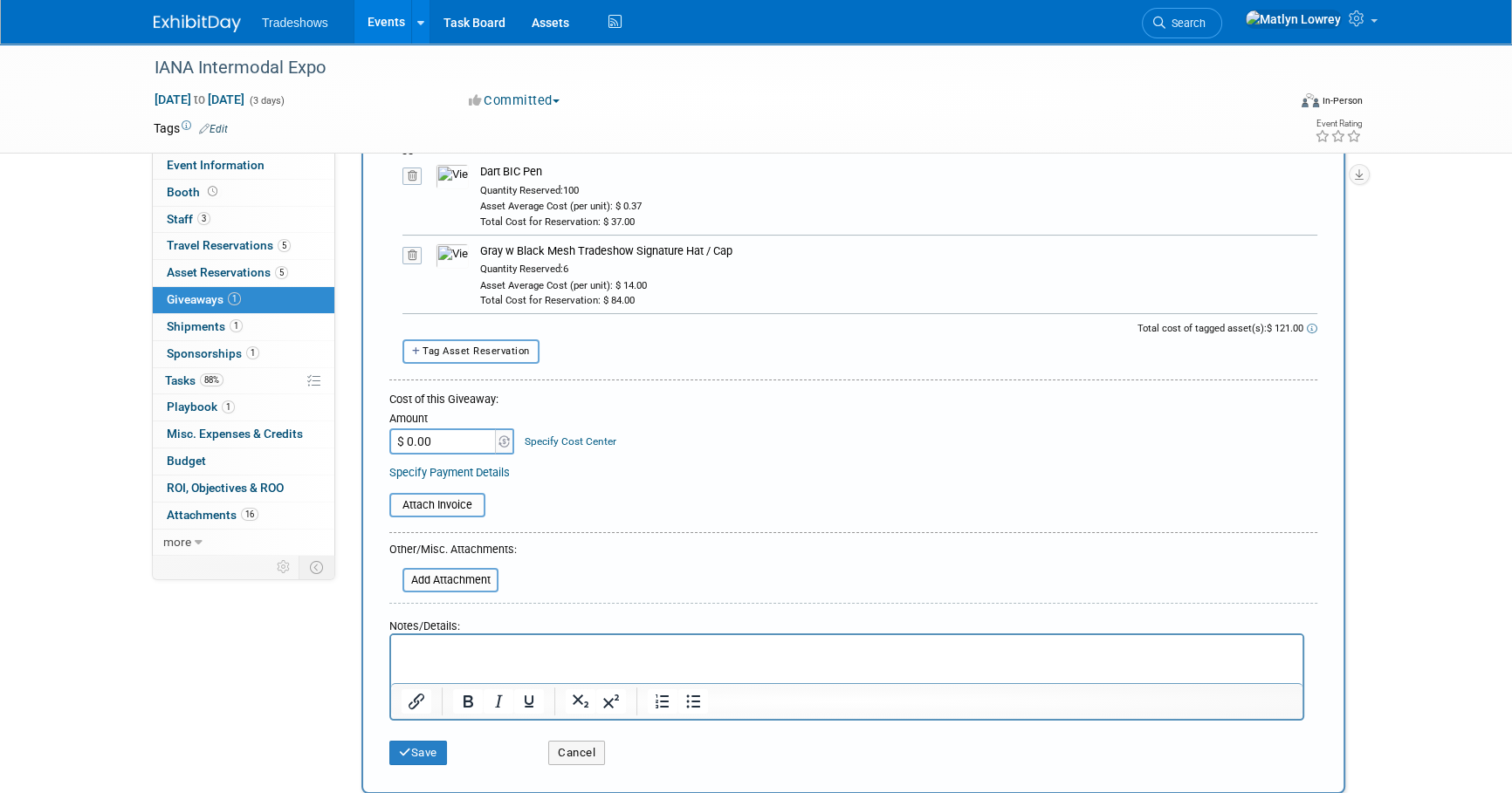
click at [474, 355] on button "Tag Asset Reservation" at bounding box center [471, 350] width 137 height 23
select select
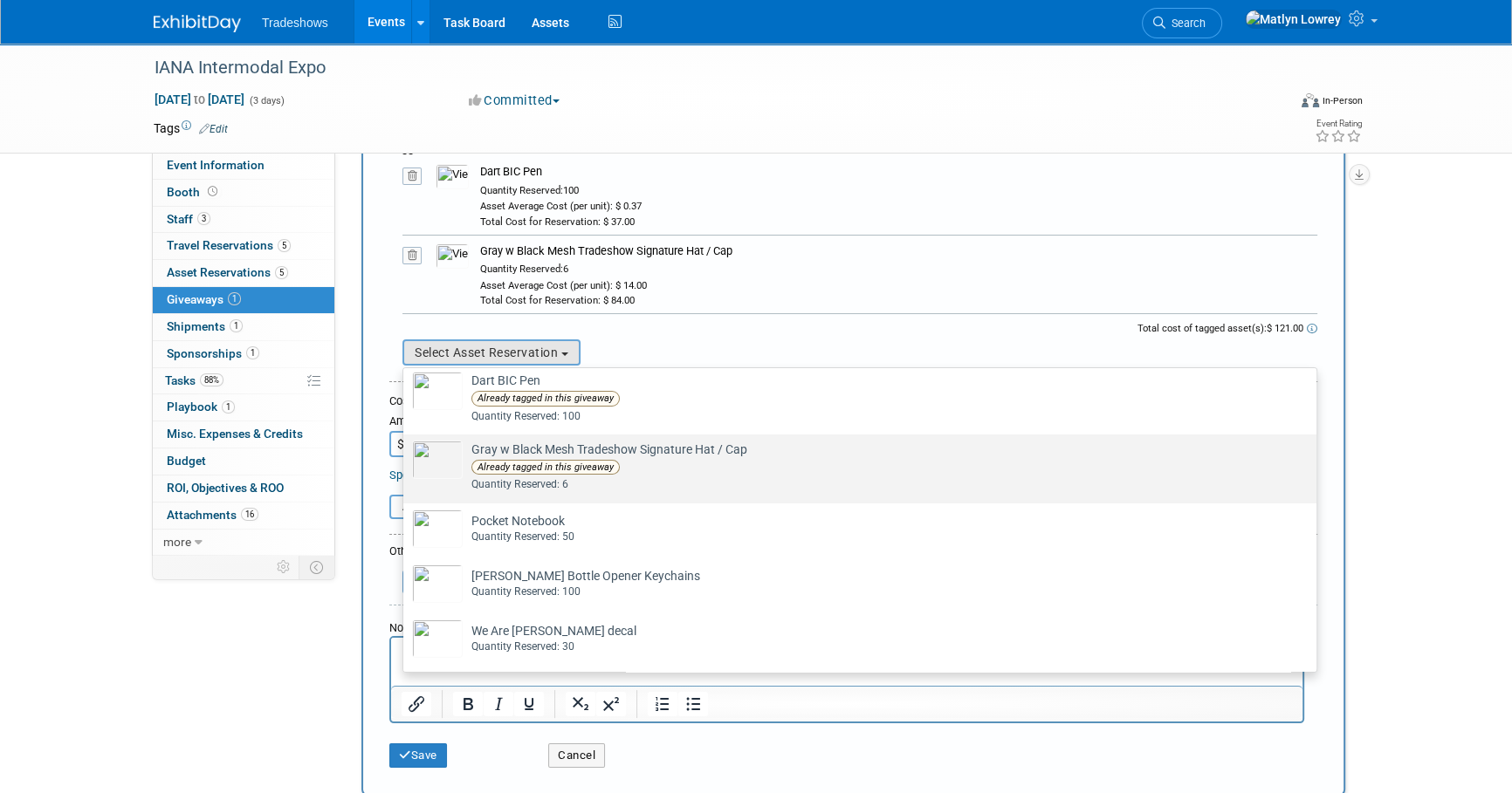
scroll to position [8, 0]
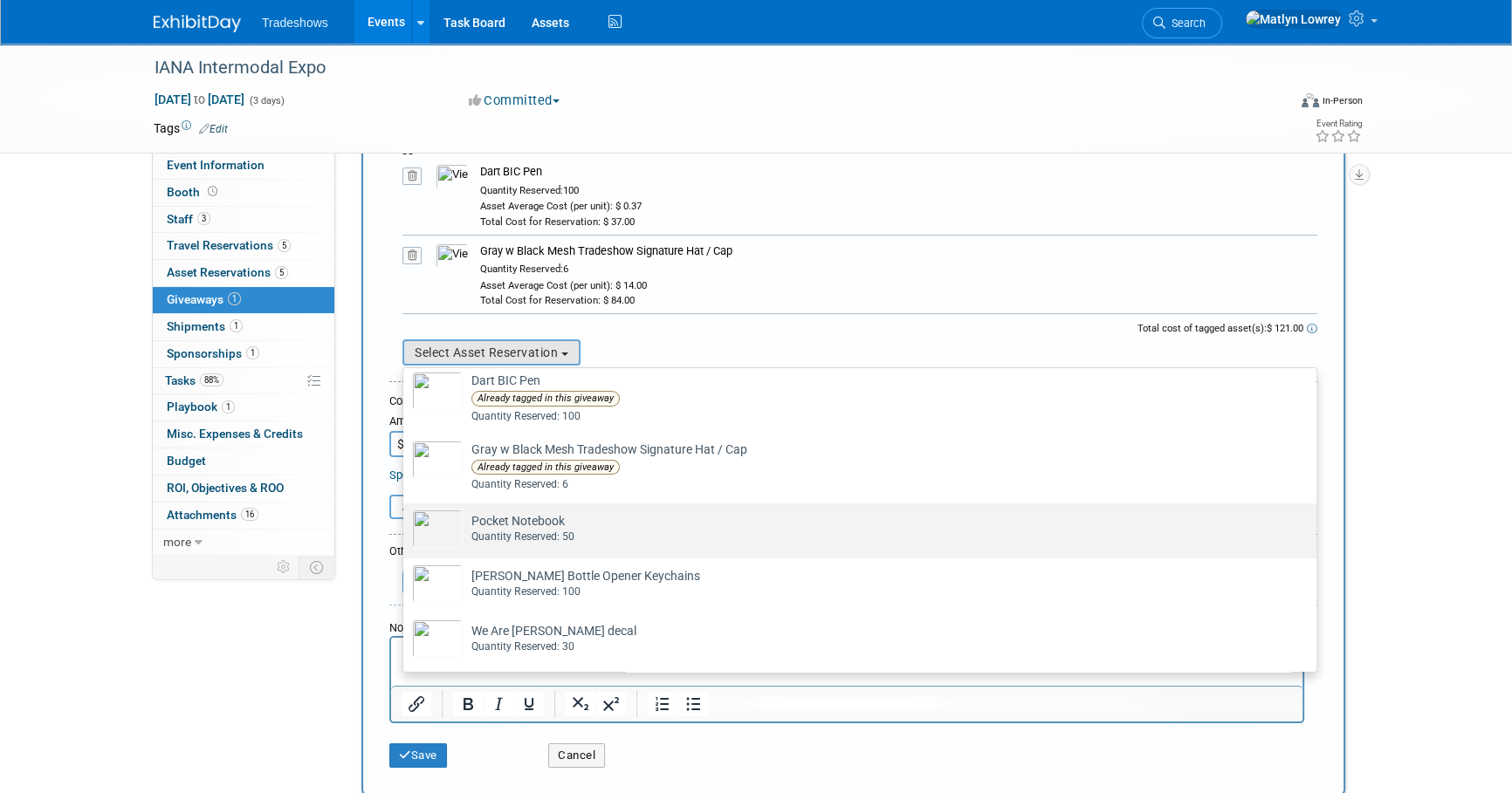
click at [527, 521] on td "Pocket Notebook Already tagged in this giveaway Quantity Reserved: 50" at bounding box center [871, 529] width 818 height 39
click at [406, 521] on input "Pocket Notebook Already tagged in this giveaway Quantity Reserved: 50" at bounding box center [400, 518] width 11 height 11
select select "2_11583476"
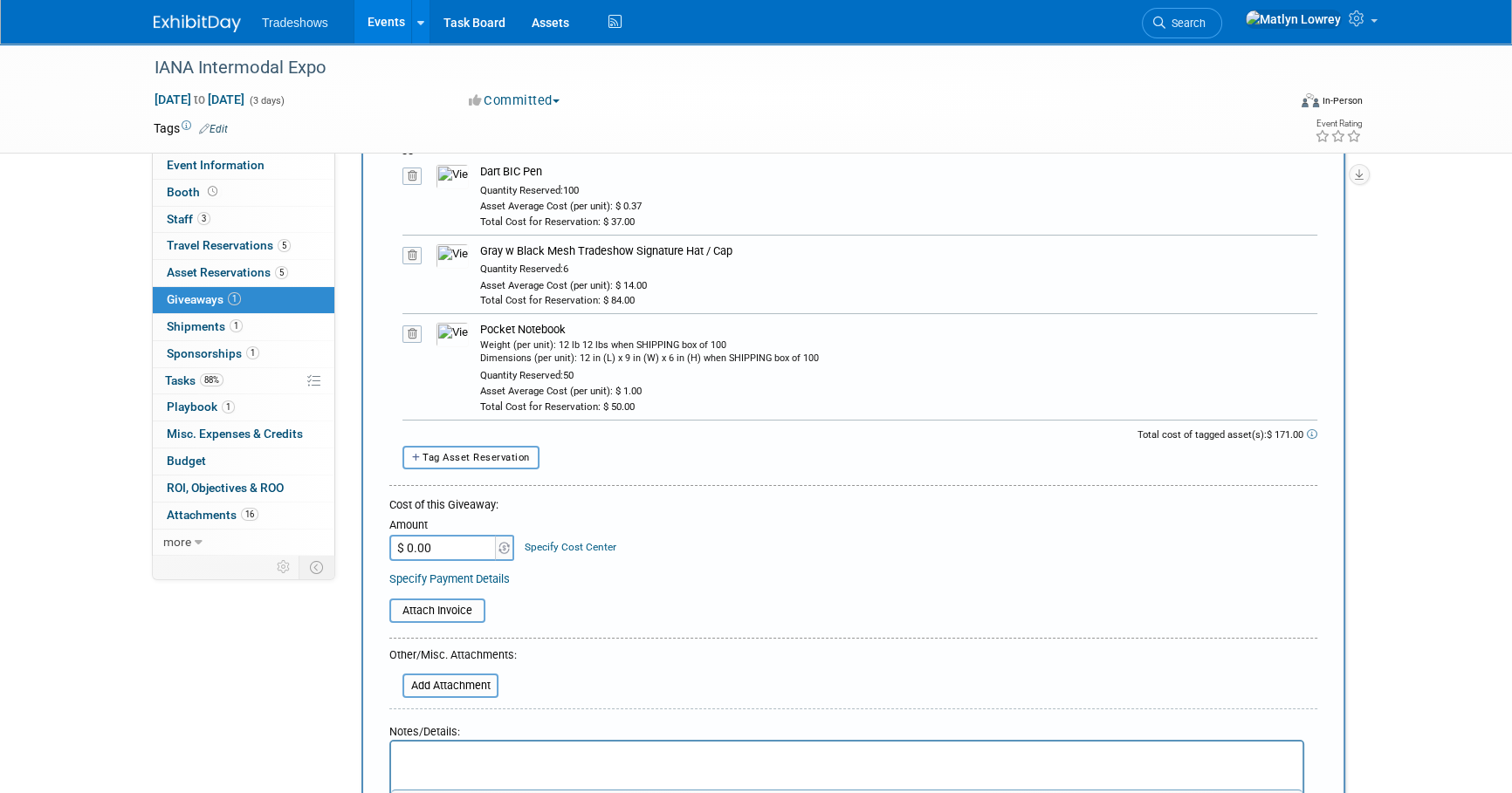
click at [457, 452] on span "Tag Asset Reservation" at bounding box center [476, 458] width 107 height 11
select select
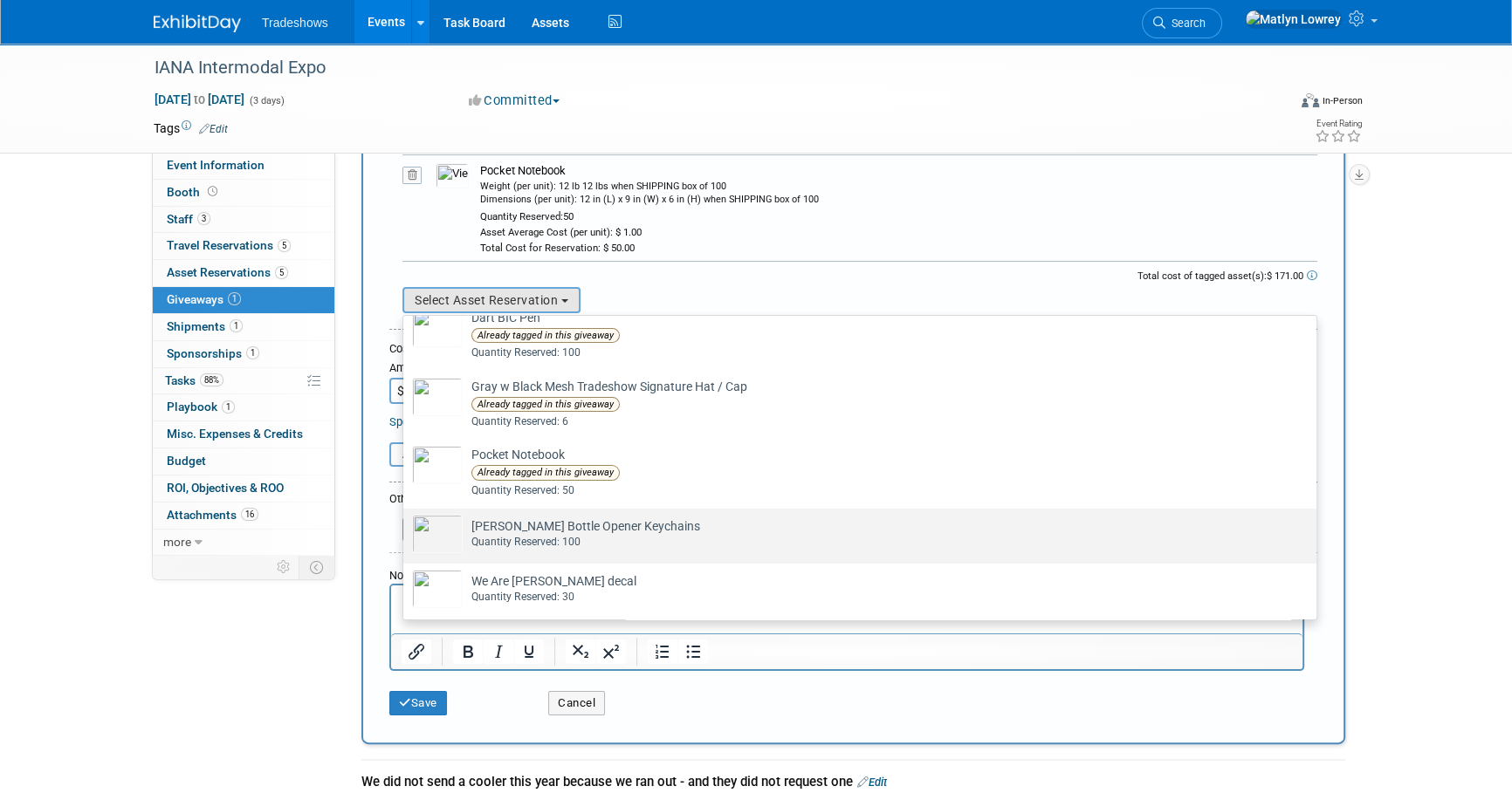
scroll to position [21, 0]
click at [541, 532] on div "Quantity Reserved: 100" at bounding box center [877, 539] width 810 height 15
drag, startPoint x: 541, startPoint y: 532, endPoint x: 506, endPoint y: 547, distance: 38.1
click at [506, 547] on label "[PERSON_NAME] Bottle Opener Keychains Already tagged in this giveaway Quantity …" at bounding box center [854, 532] width 887 height 48
drag, startPoint x: 506, startPoint y: 547, endPoint x: 490, endPoint y: 507, distance: 43.1
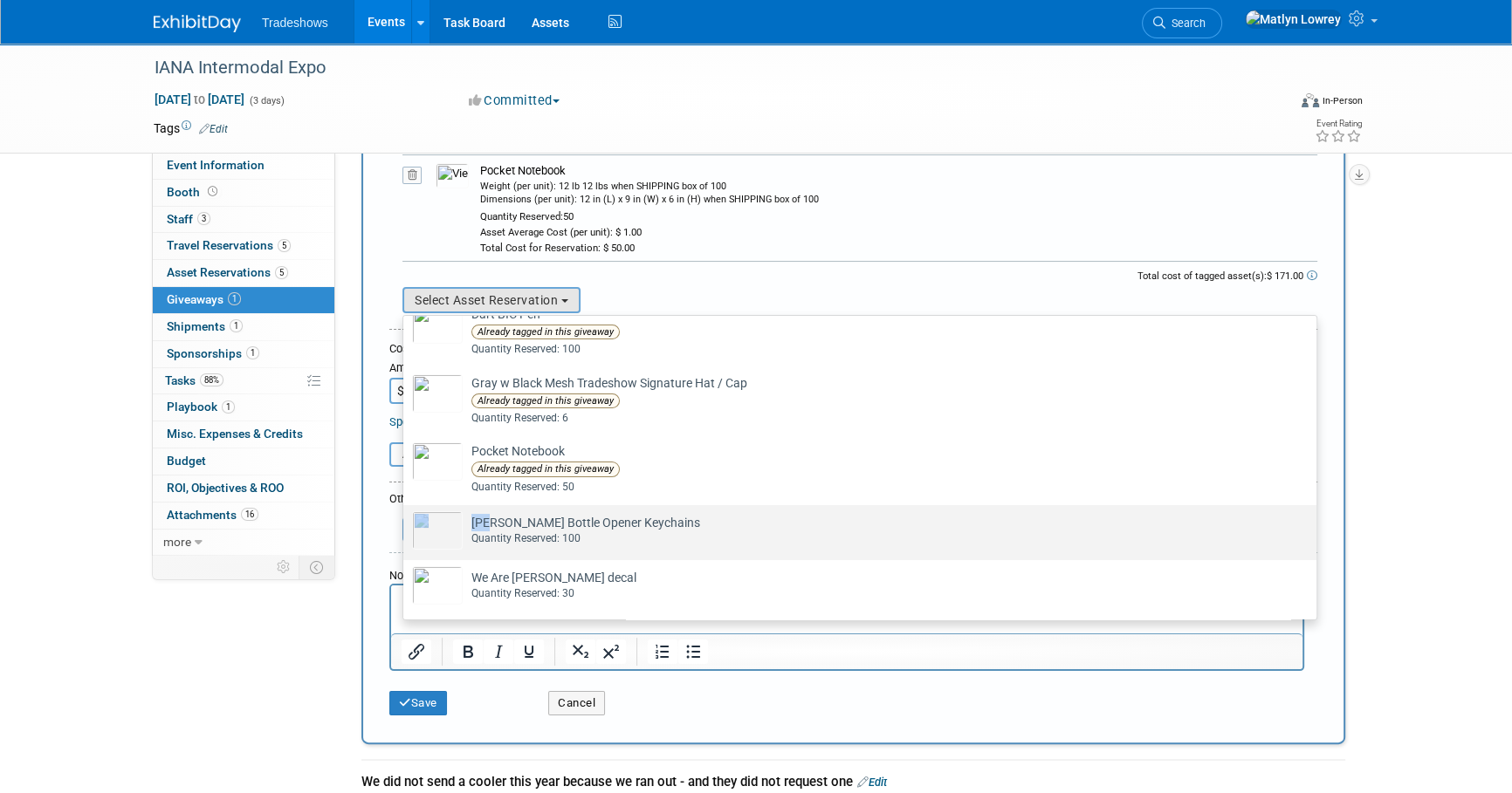
click at [490, 508] on label "[PERSON_NAME] Bottle Opener Keychains Already tagged in this giveaway Quantity …" at bounding box center [854, 532] width 887 height 48
drag, startPoint x: 490, startPoint y: 507, endPoint x: 488, endPoint y: 523, distance: 16.1
click at [488, 523] on td "[PERSON_NAME] Bottle Opener Keychains Already tagged in this giveaway Quantity …" at bounding box center [871, 531] width 818 height 39
click at [406, 523] on input "[PERSON_NAME] Bottle Opener Keychains Already tagged in this giveaway Quantity …" at bounding box center [400, 520] width 11 height 11
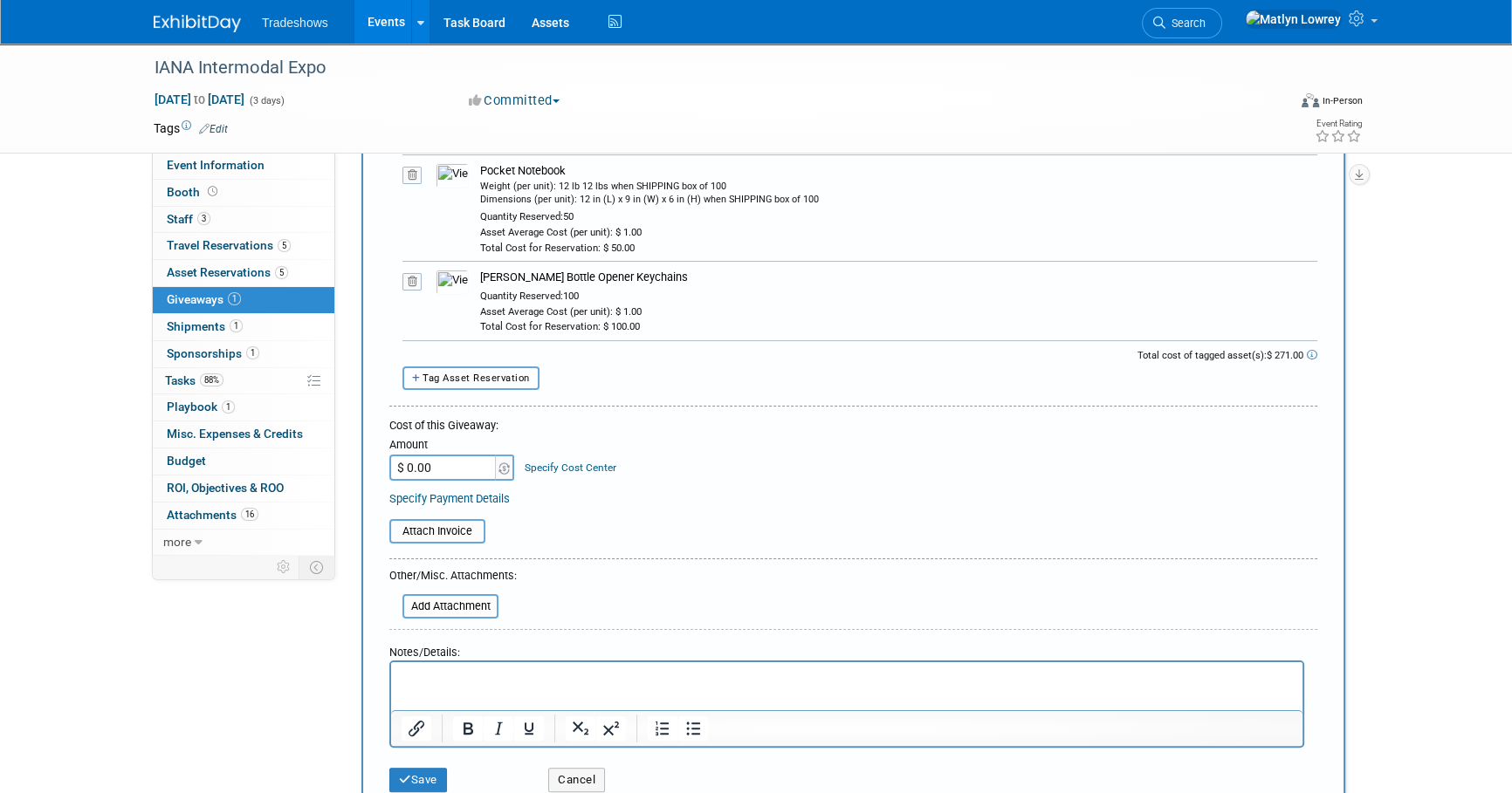
click at [476, 366] on button "Tag Asset Reservation" at bounding box center [471, 377] width 137 height 23
select select
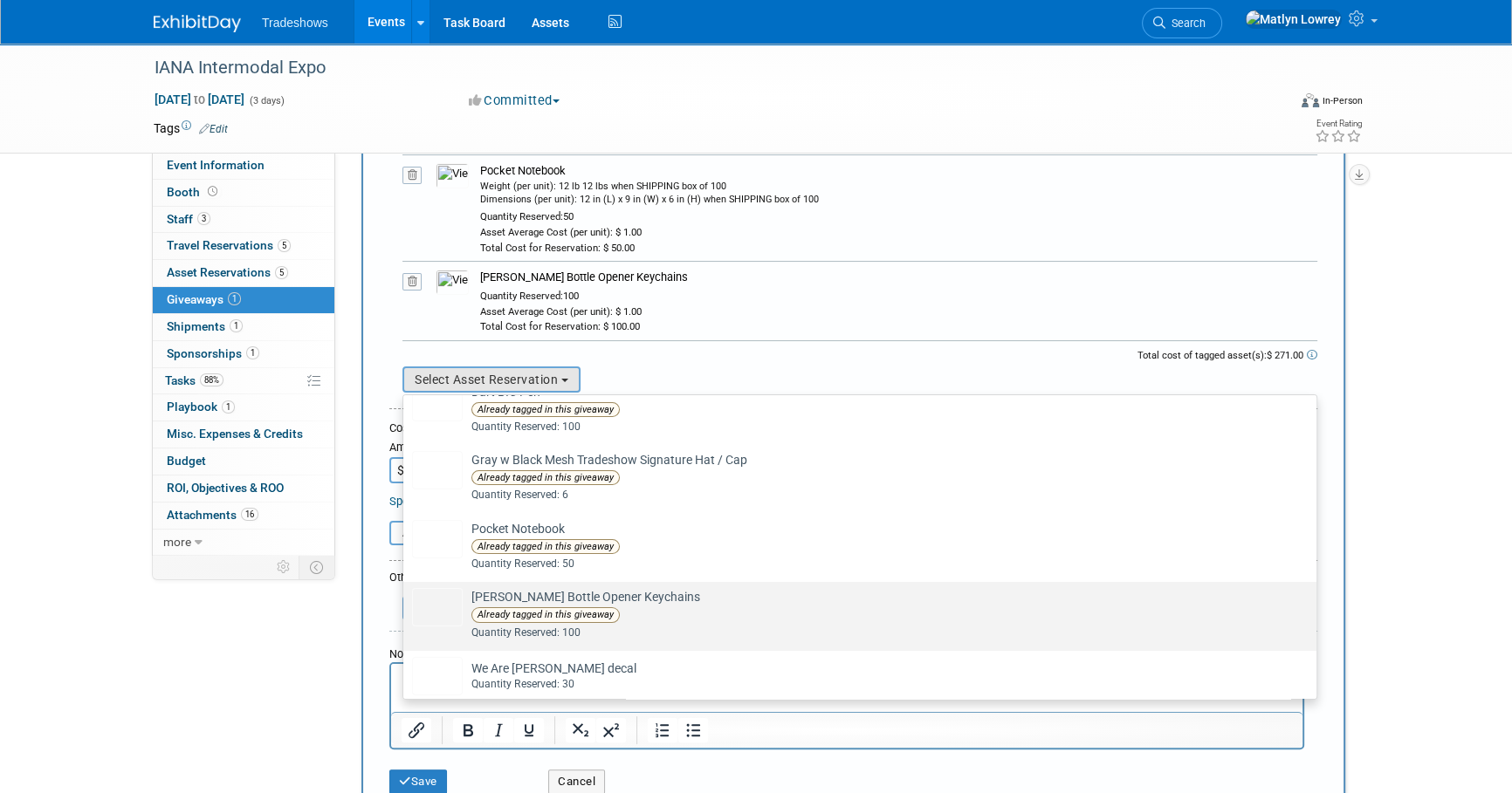
scroll to position [35, 0]
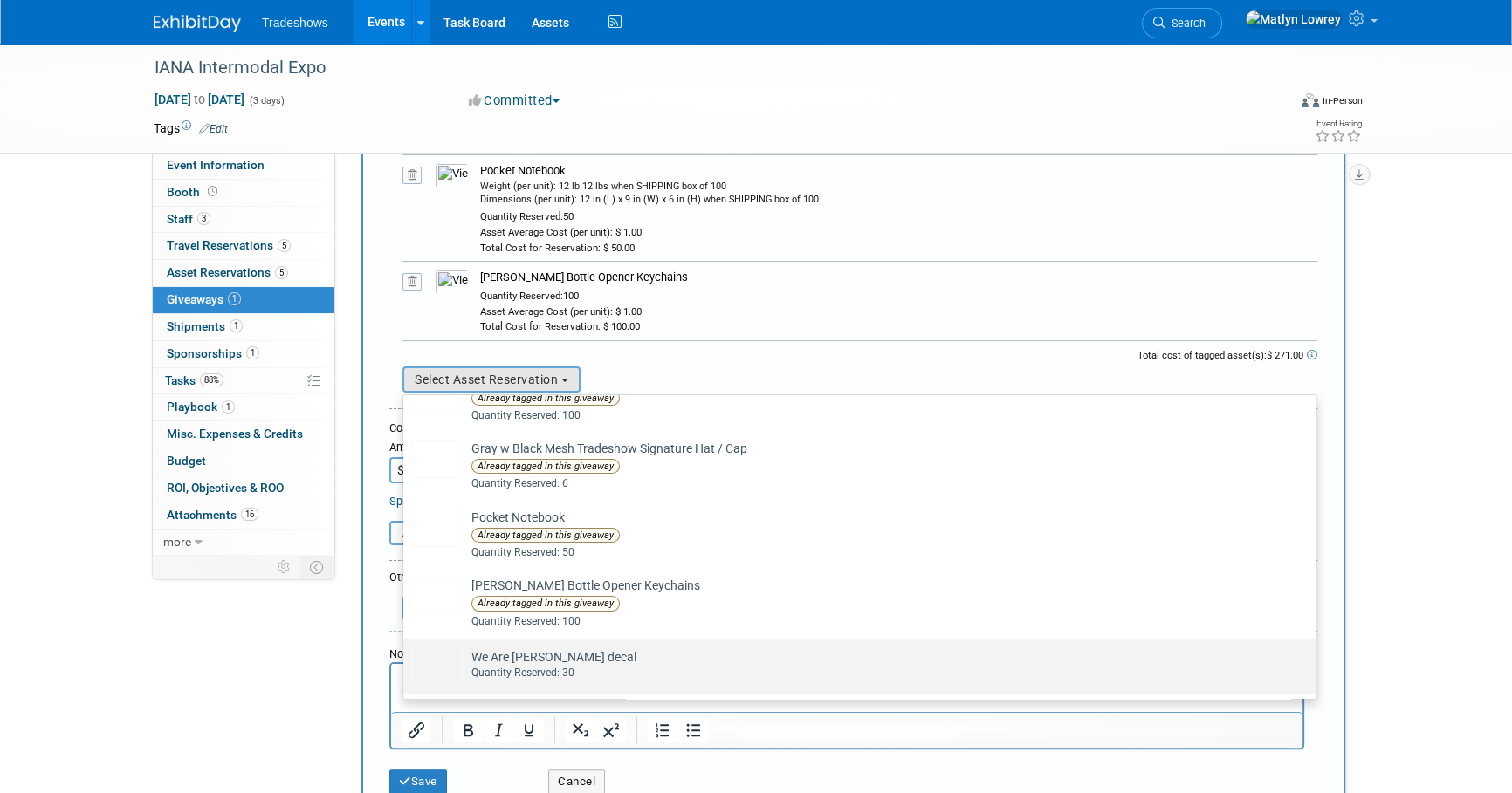
click at [493, 665] on div "Quantity Reserved: 30" at bounding box center [877, 673] width 810 height 15
click at [406, 660] on input "We Are [PERSON_NAME] decal Already tagged in this giveaway Quantity Reserved: 30" at bounding box center [400, 654] width 11 height 11
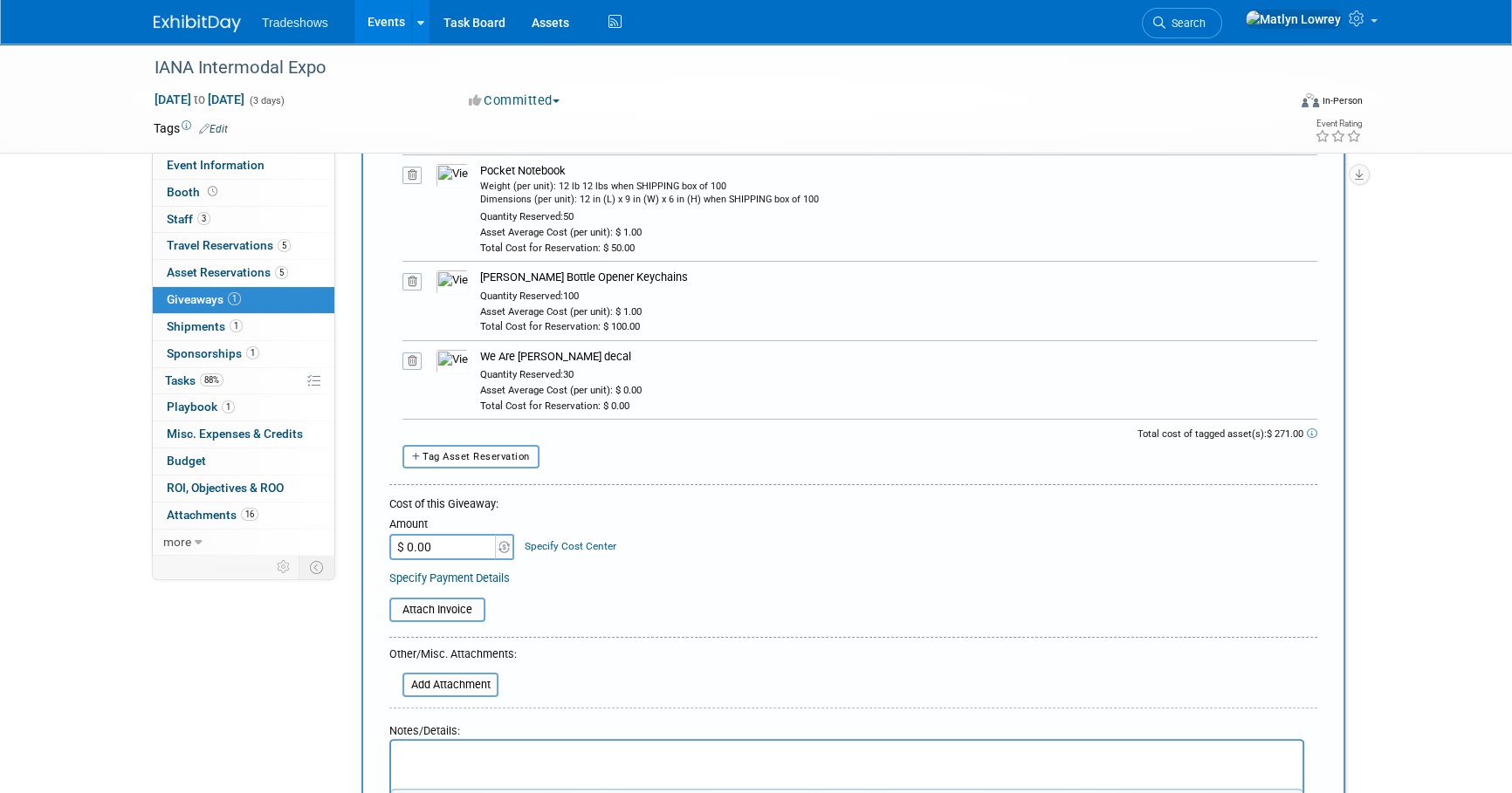
click at [461, 539] on input "$ 0.00" at bounding box center [444, 547] width 109 height 26
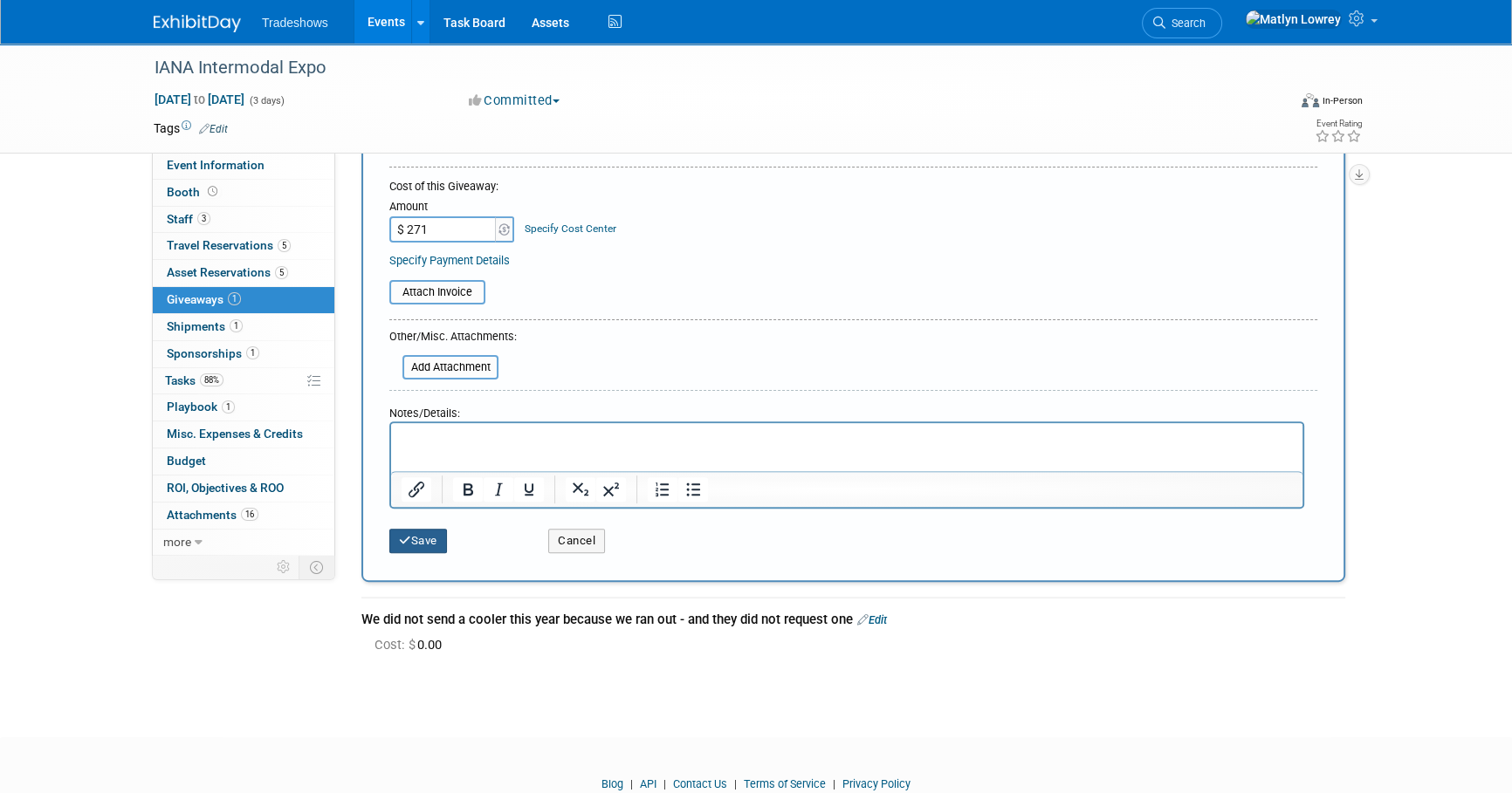
type input "$ 271.00"
click at [437, 547] on button "Save" at bounding box center [418, 541] width 57 height 24
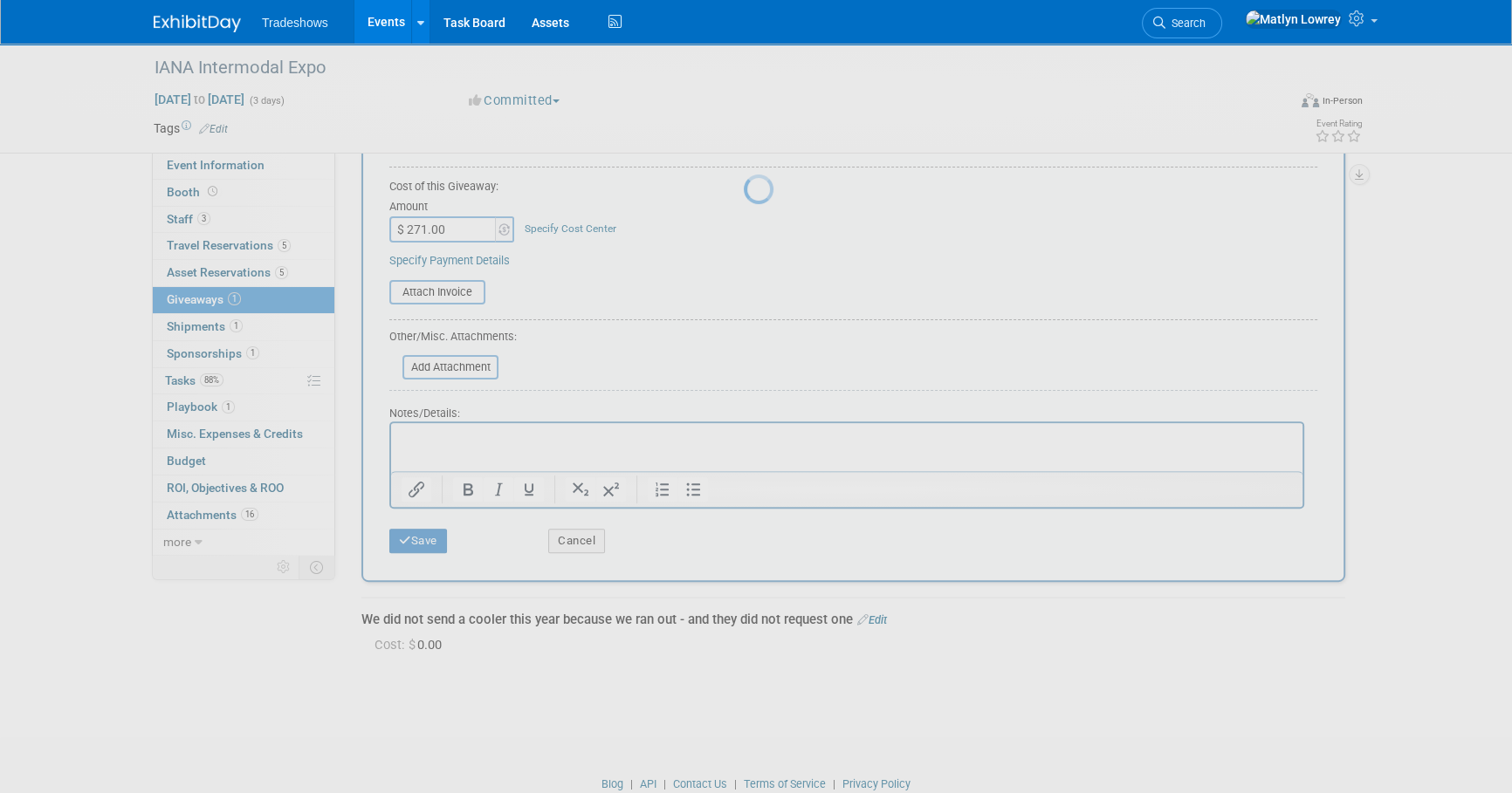
scroll to position [18, 0]
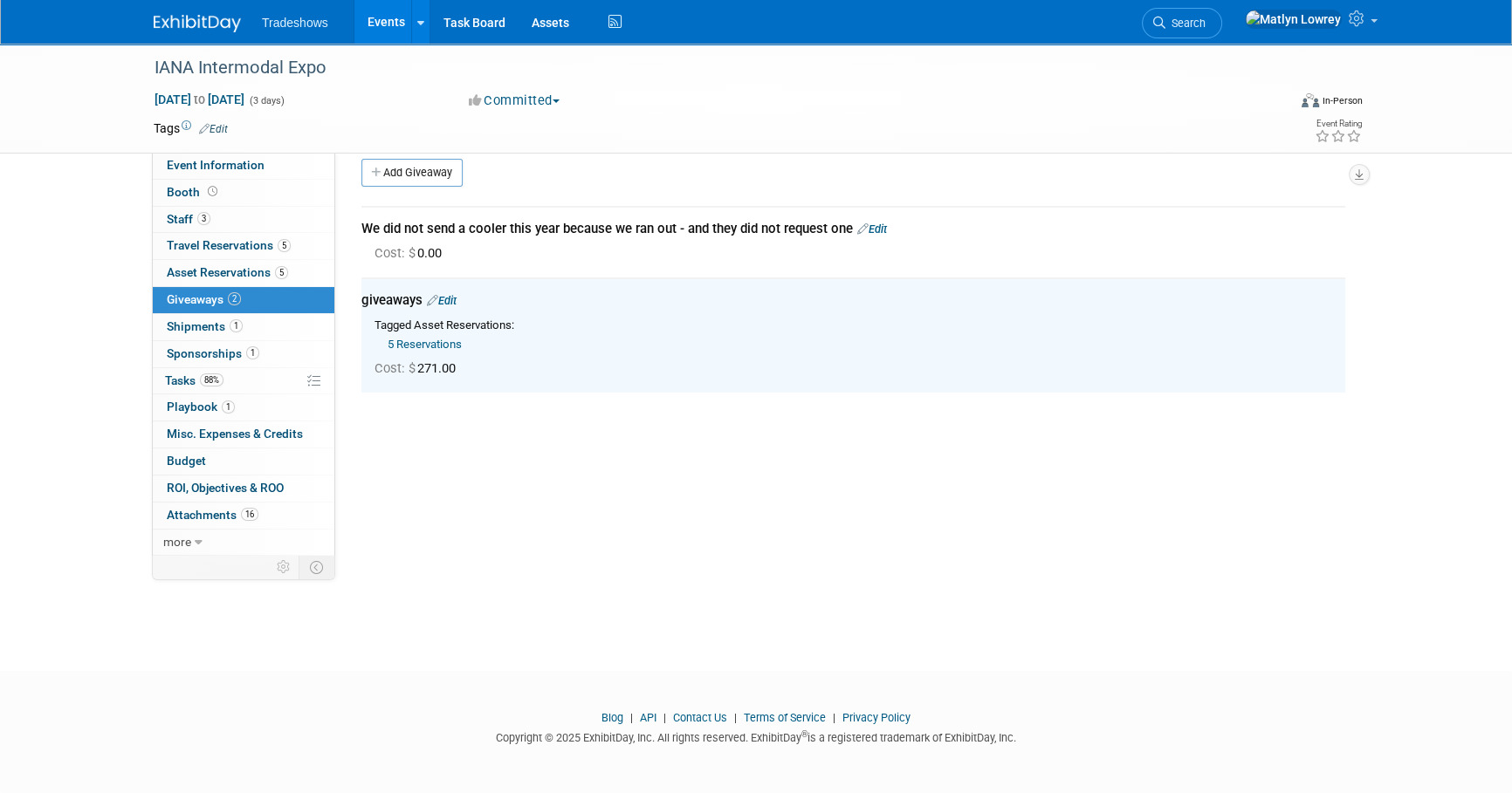
click at [387, 14] on link "Events" at bounding box center [386, 21] width 64 height 43
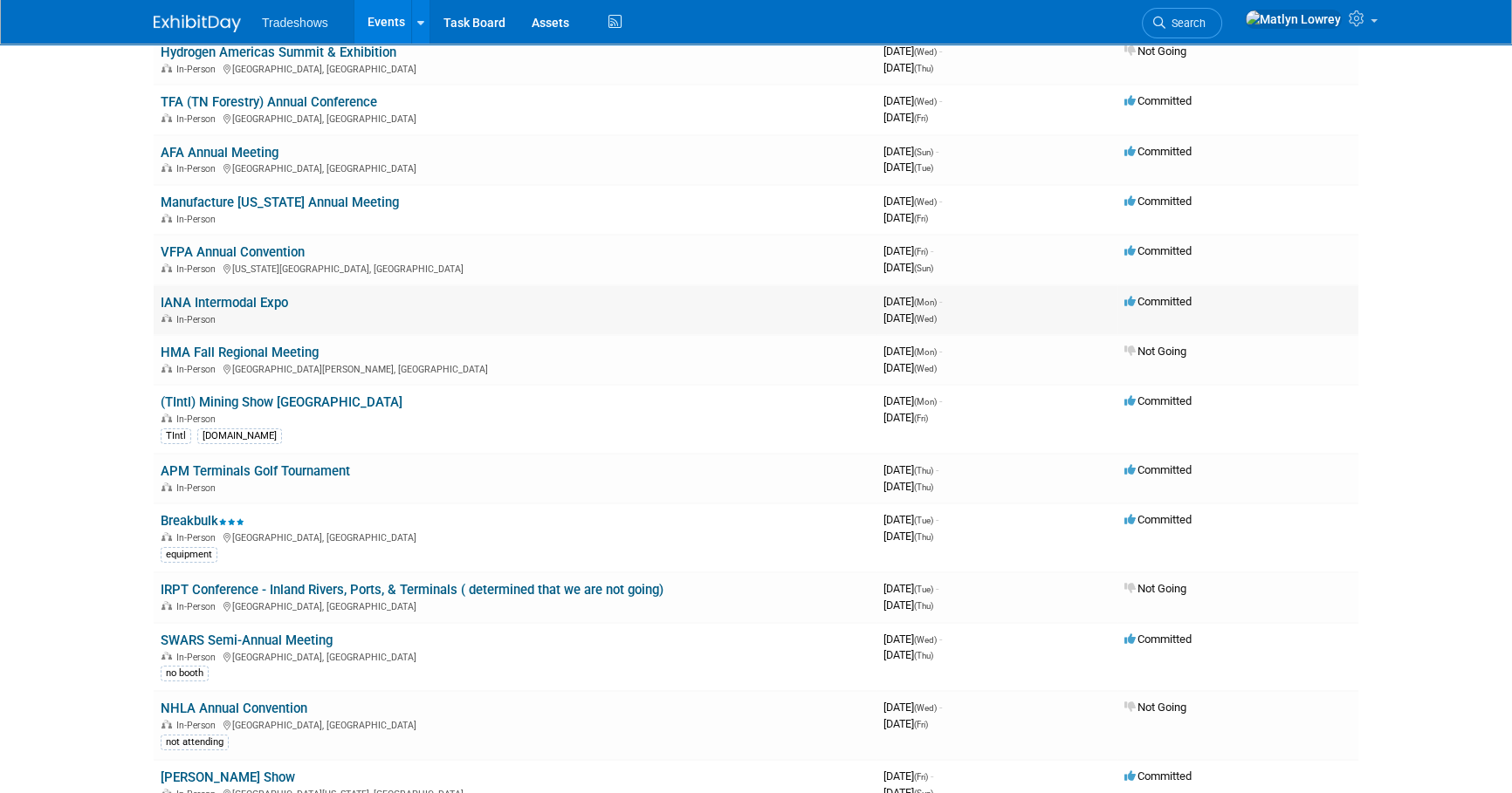
scroll to position [158, 0]
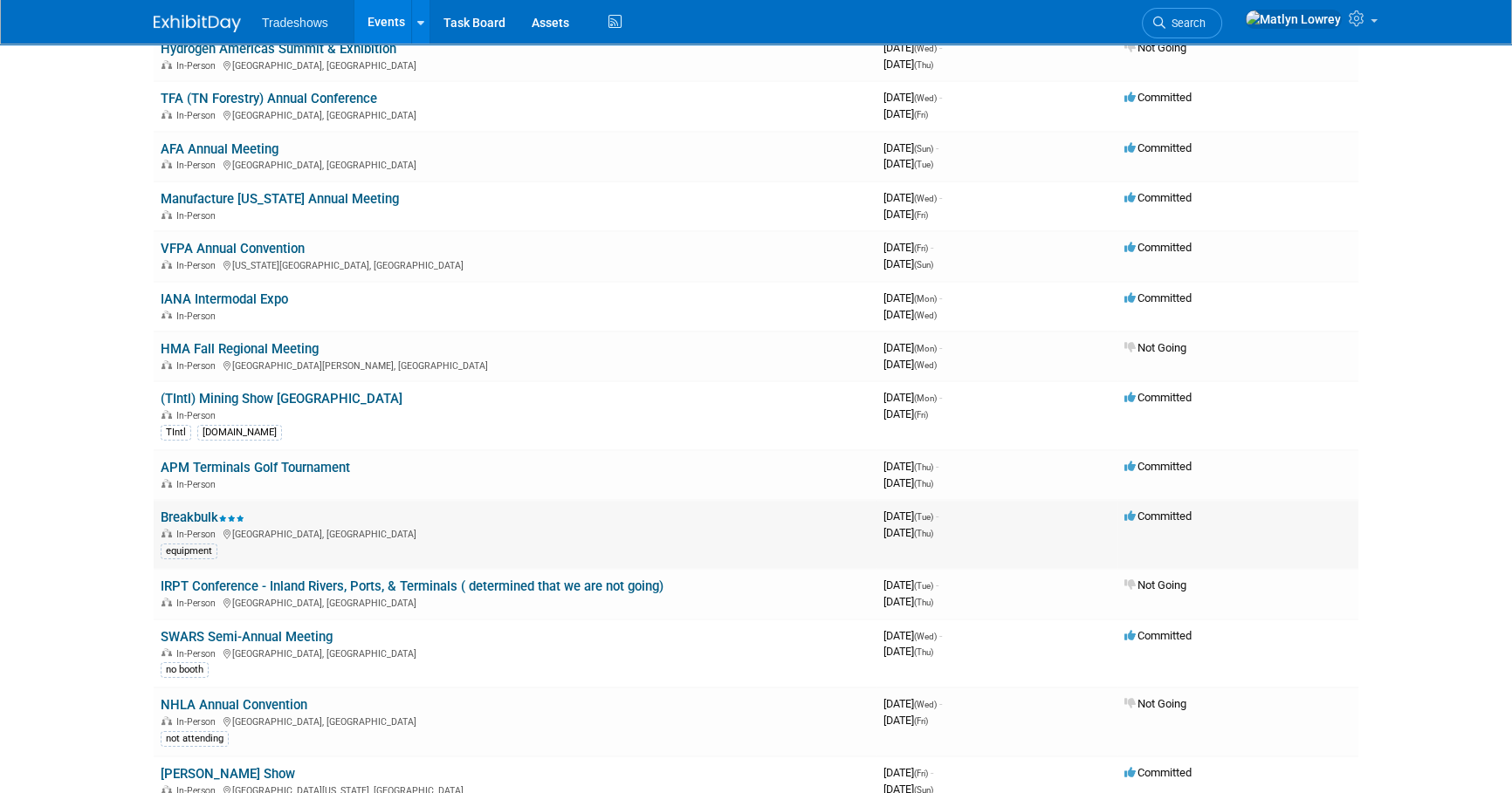
click at [212, 515] on link "Breakbulk" at bounding box center [203, 517] width 84 height 16
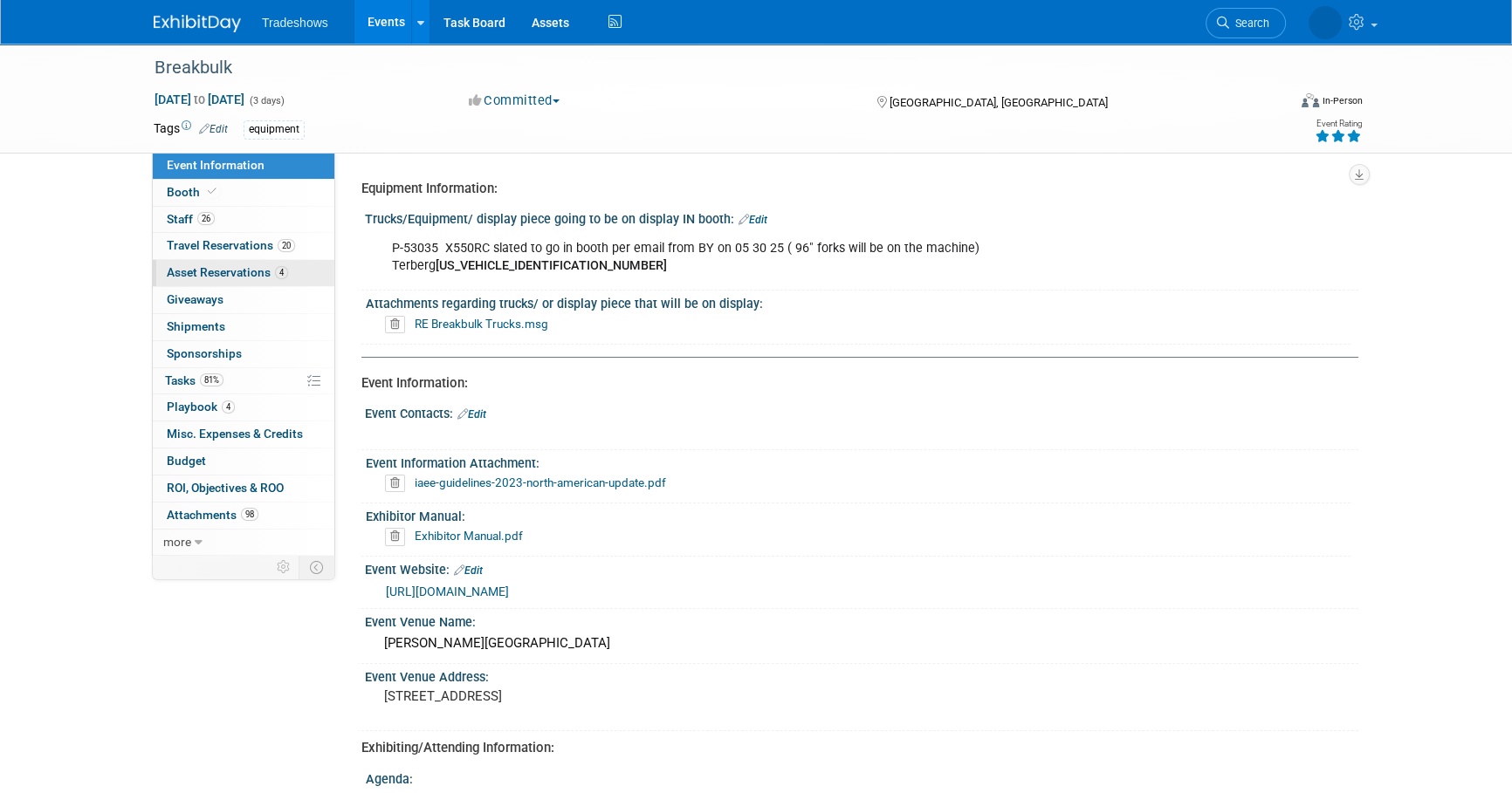
click at [211, 274] on span "Asset Reservations 4" at bounding box center [227, 272] width 121 height 14
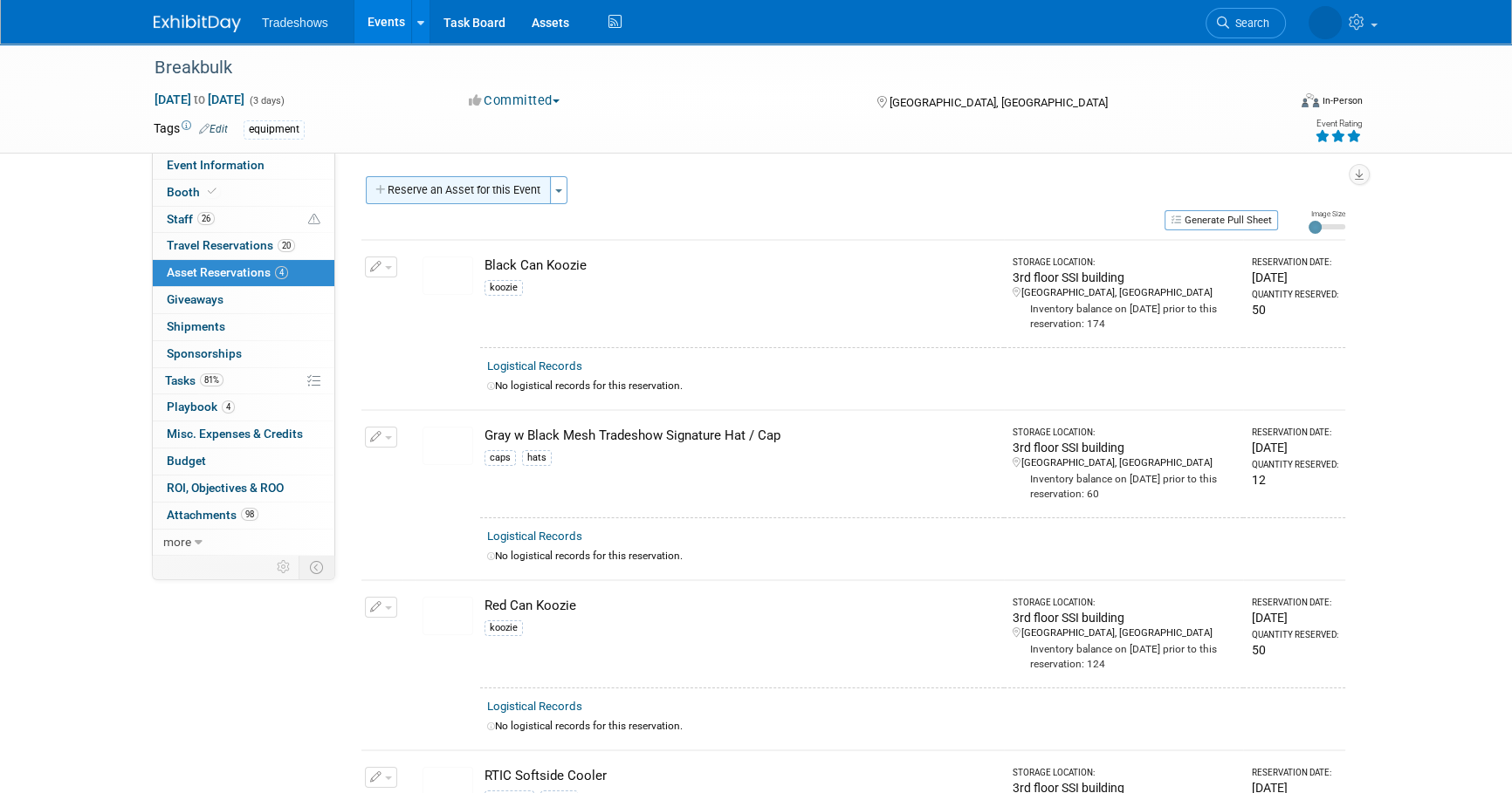
click at [421, 201] on button "Reserve an Asset for this Event" at bounding box center [458, 190] width 185 height 28
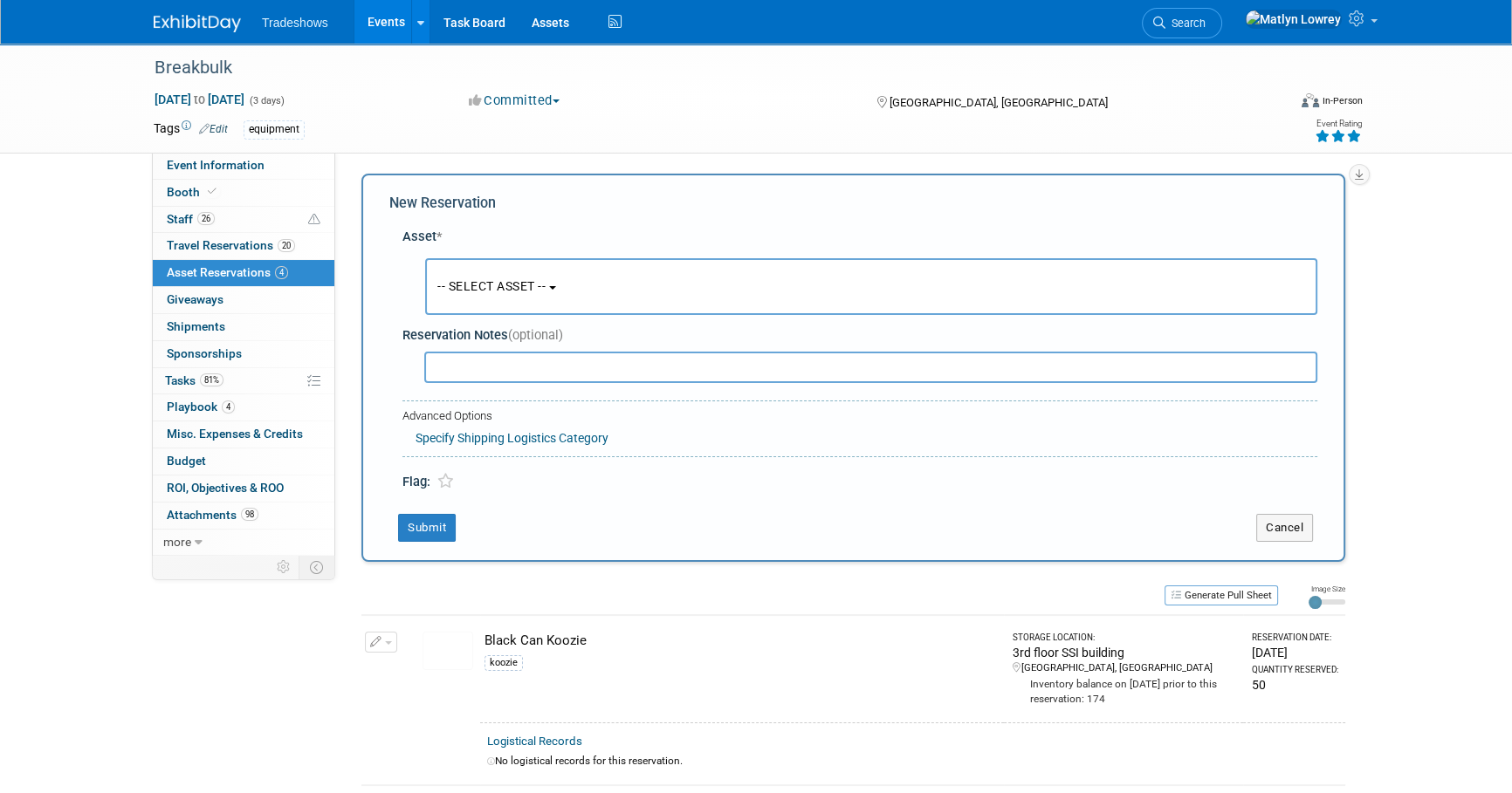
scroll to position [17, 0]
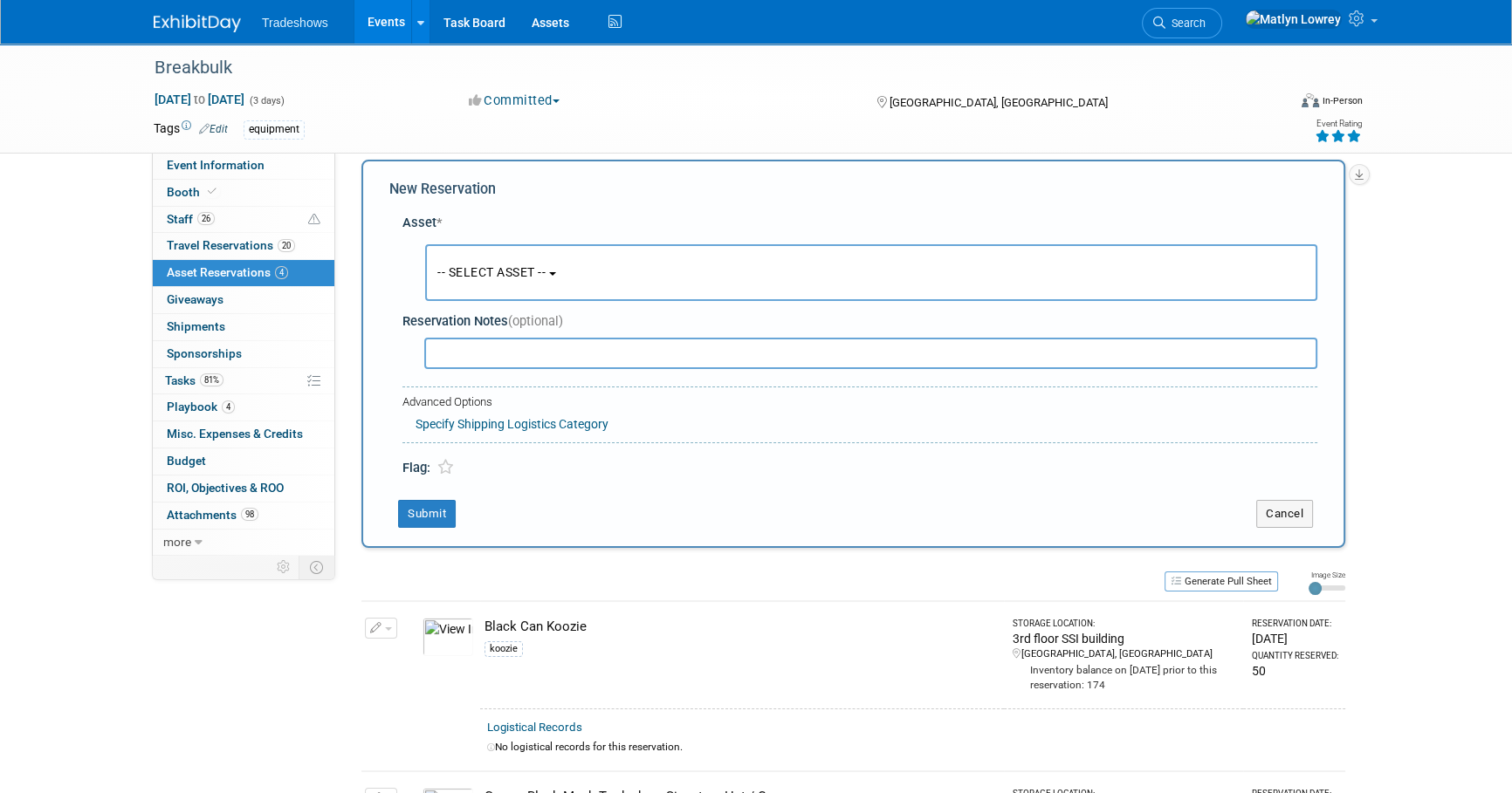
click at [444, 272] on span "-- SELECT ASSET --" at bounding box center [491, 272] width 108 height 14
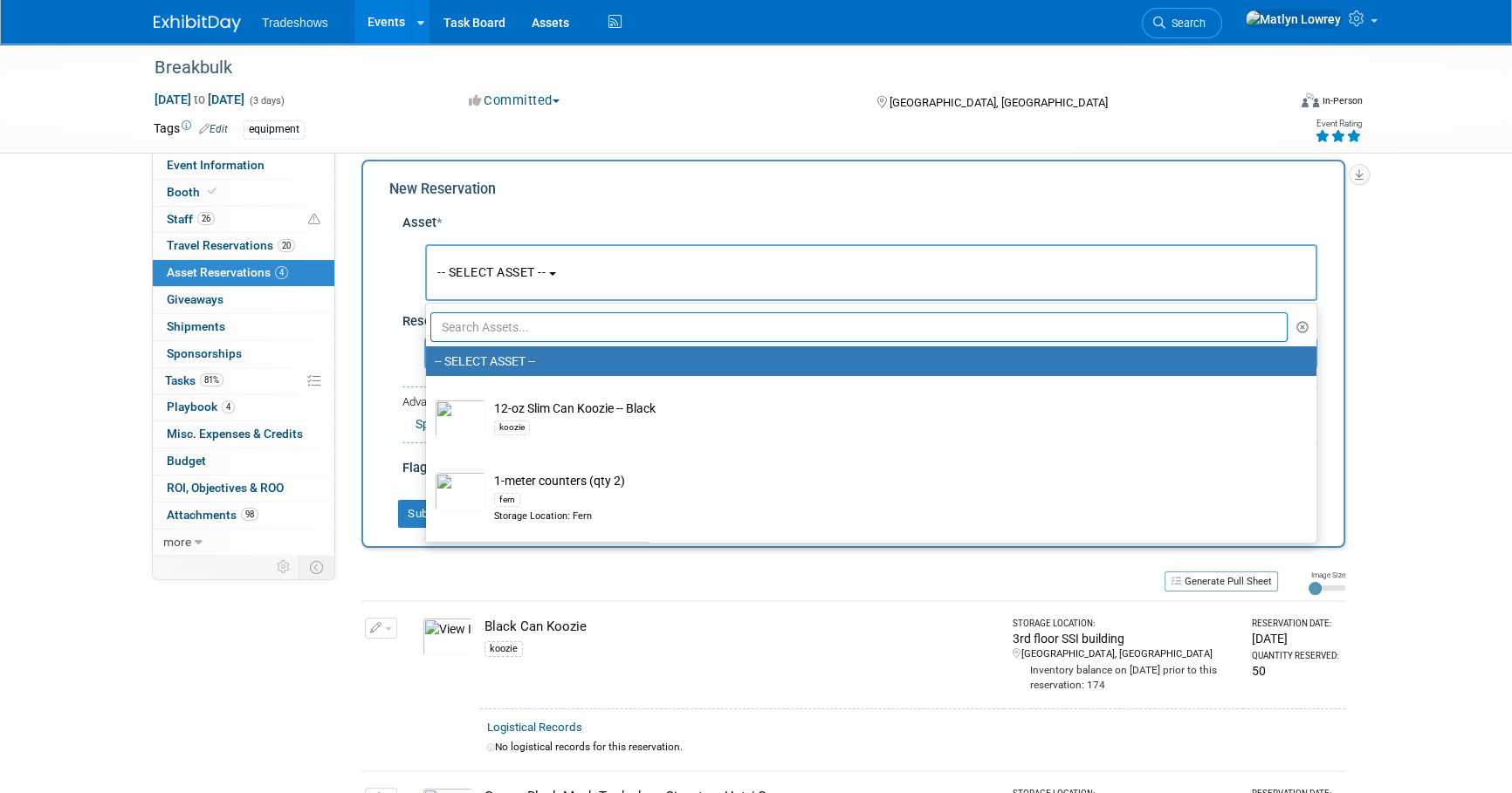
click at [500, 333] on input "text" at bounding box center [858, 327] width 857 height 30
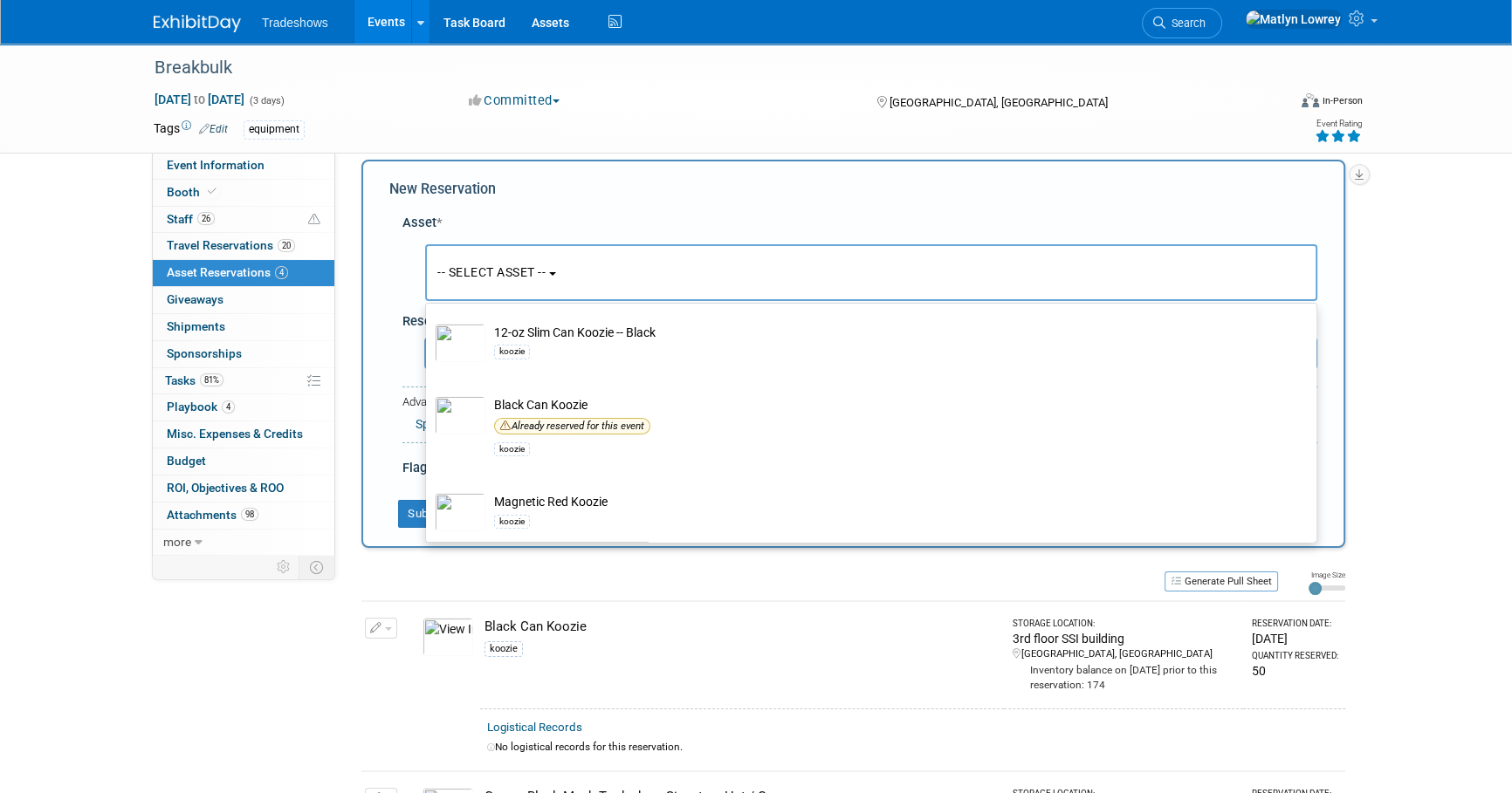
scroll to position [0, 0]
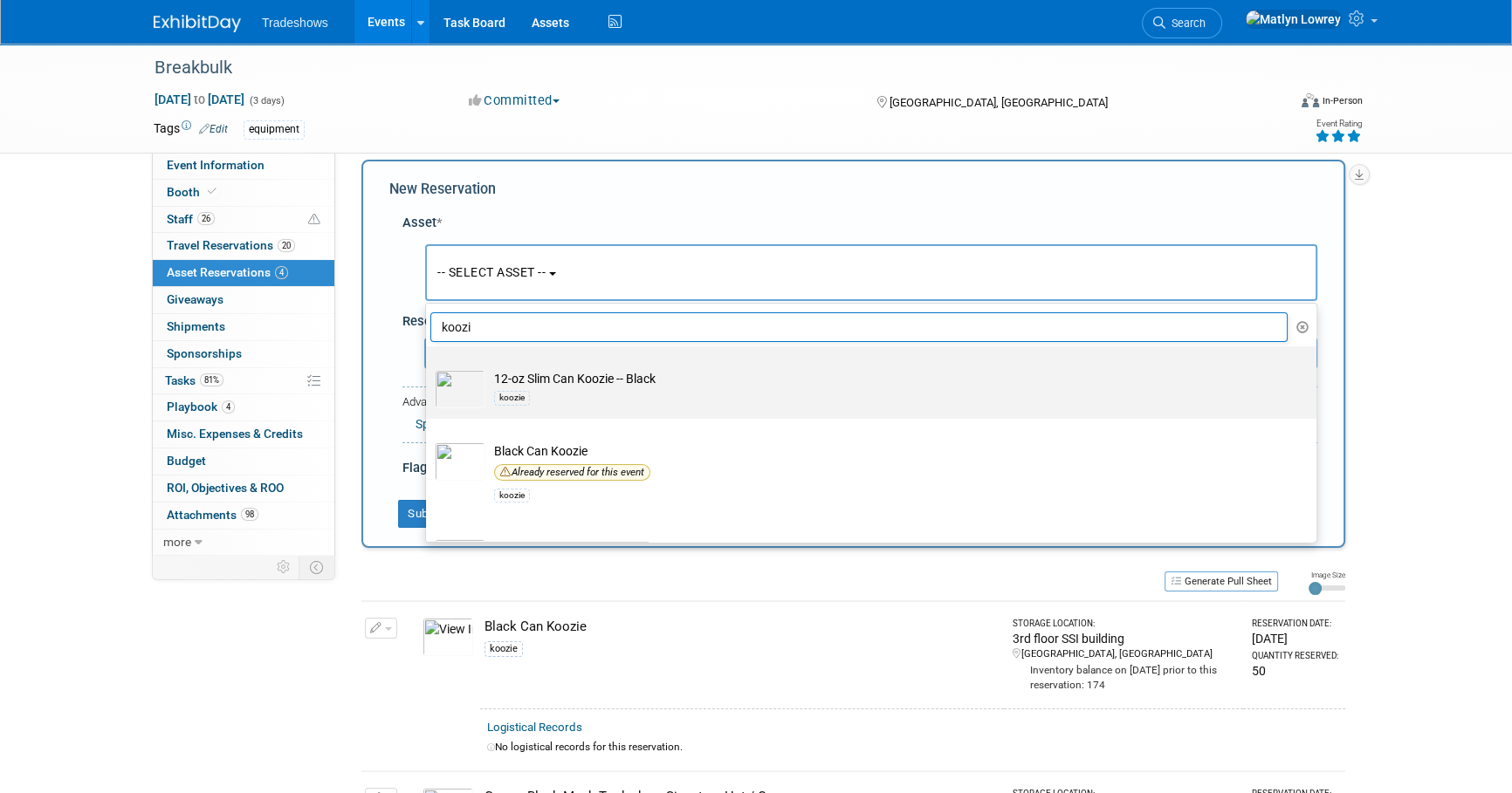
type input "koozi"
click at [579, 392] on div "koozie" at bounding box center [887, 397] width 787 height 20
click at [428, 367] on input "12-oz Slim Can Koozie -- Black koozie" at bounding box center [423, 361] width 11 height 11
select select "10718468"
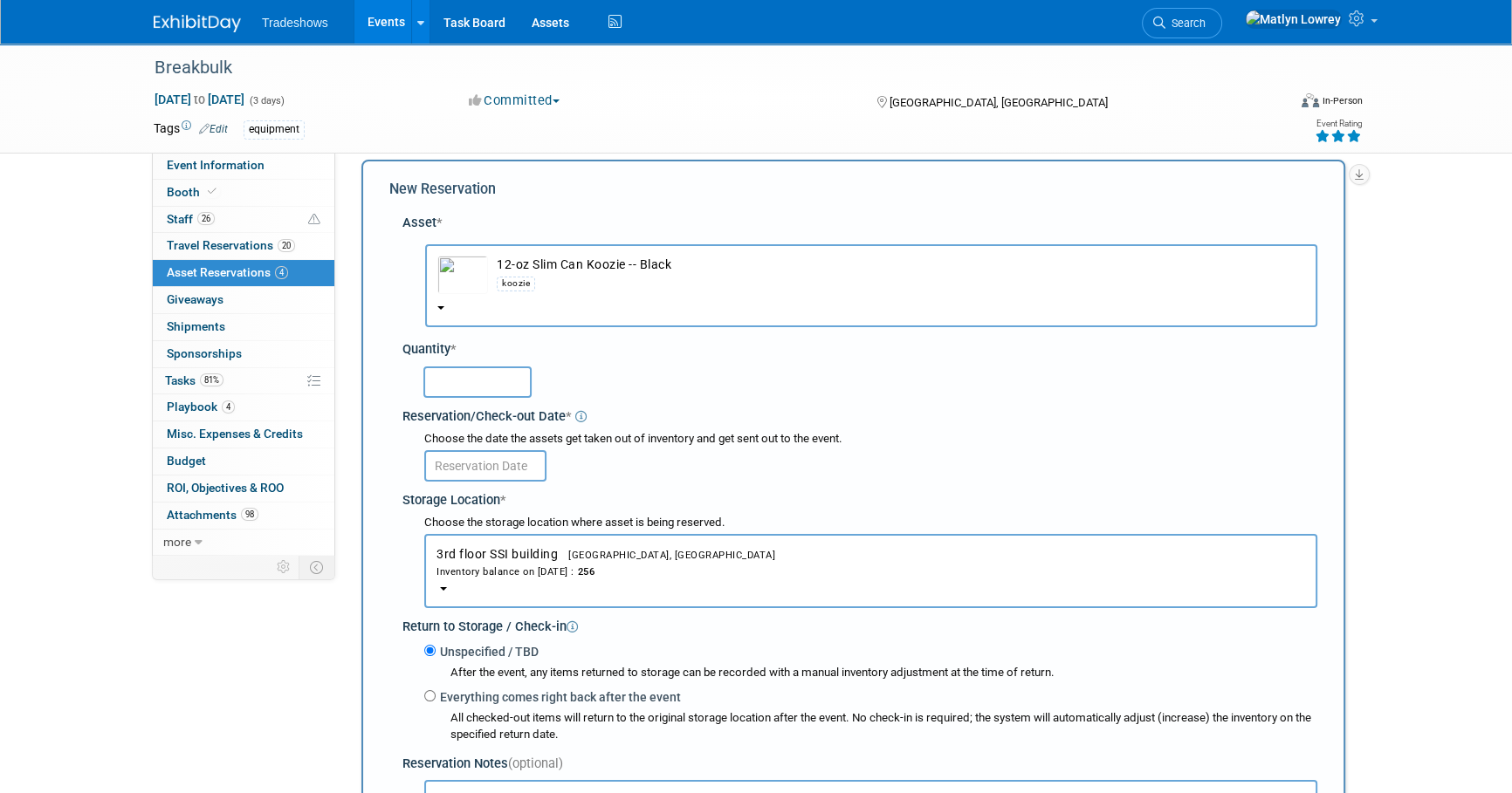
click at [450, 389] on input "text" at bounding box center [477, 382] width 108 height 31
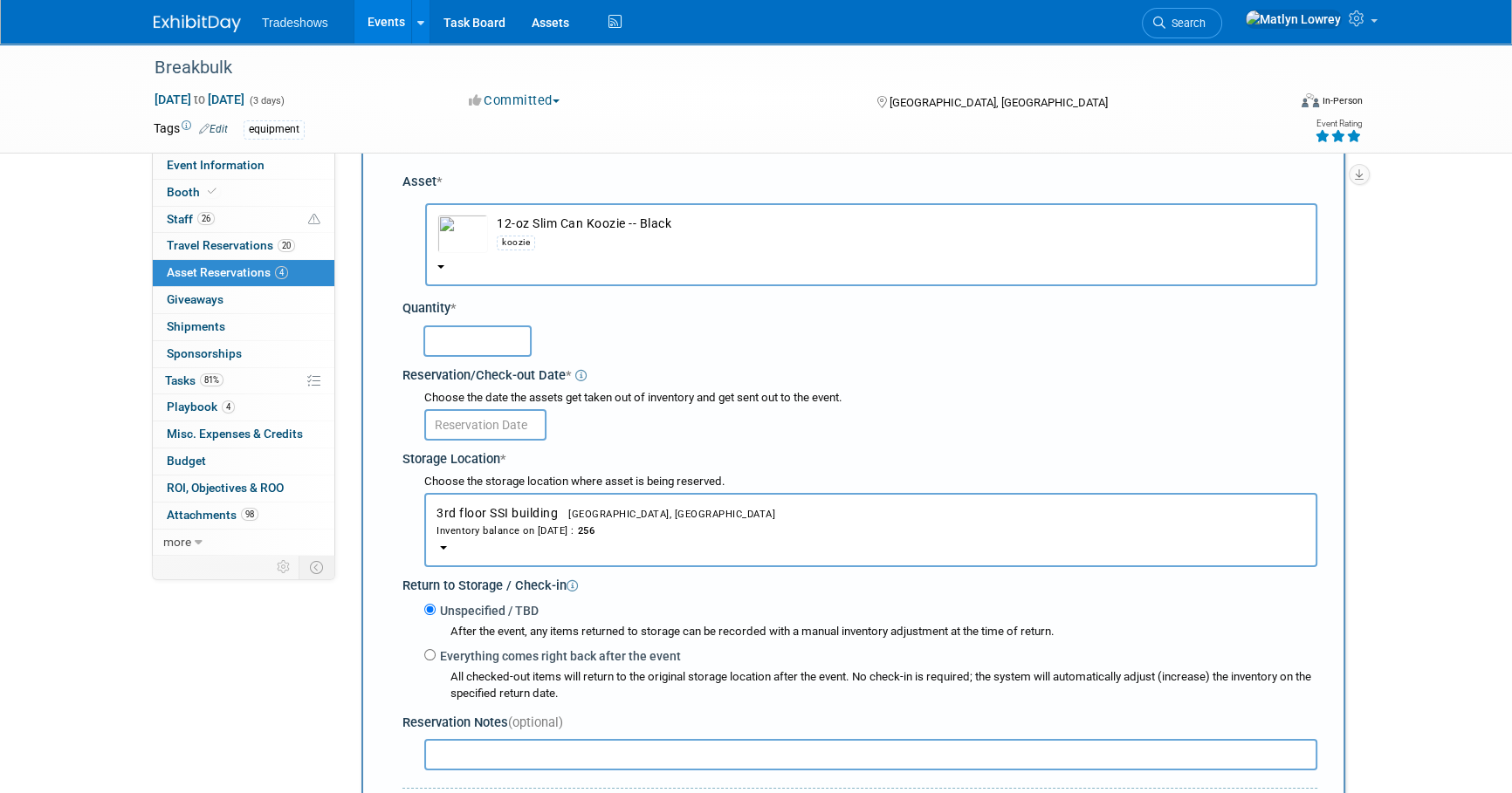
scroll to position [96, 0]
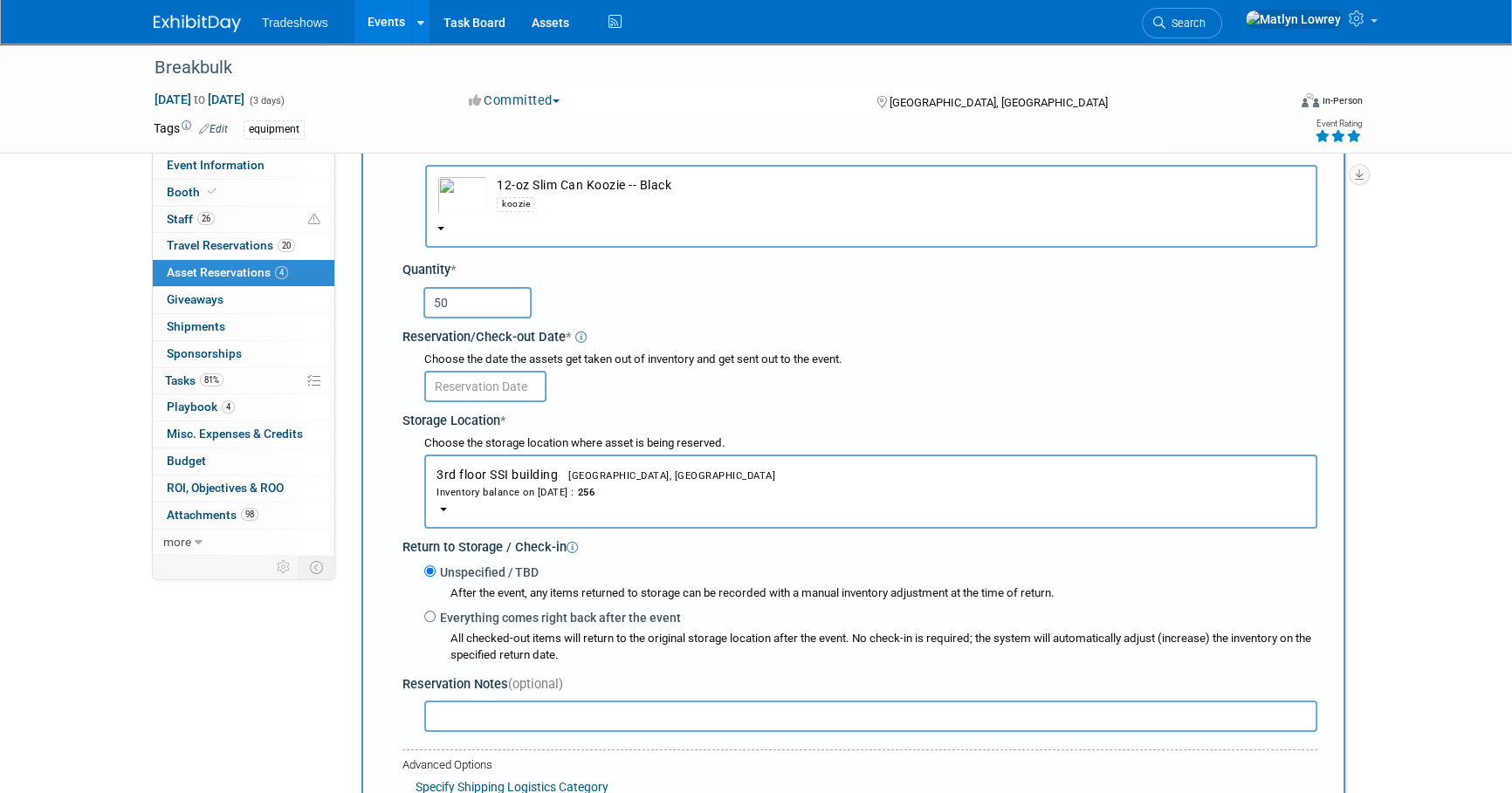
type input "50"
click at [510, 376] on input "text" at bounding box center [486, 386] width 122 height 31
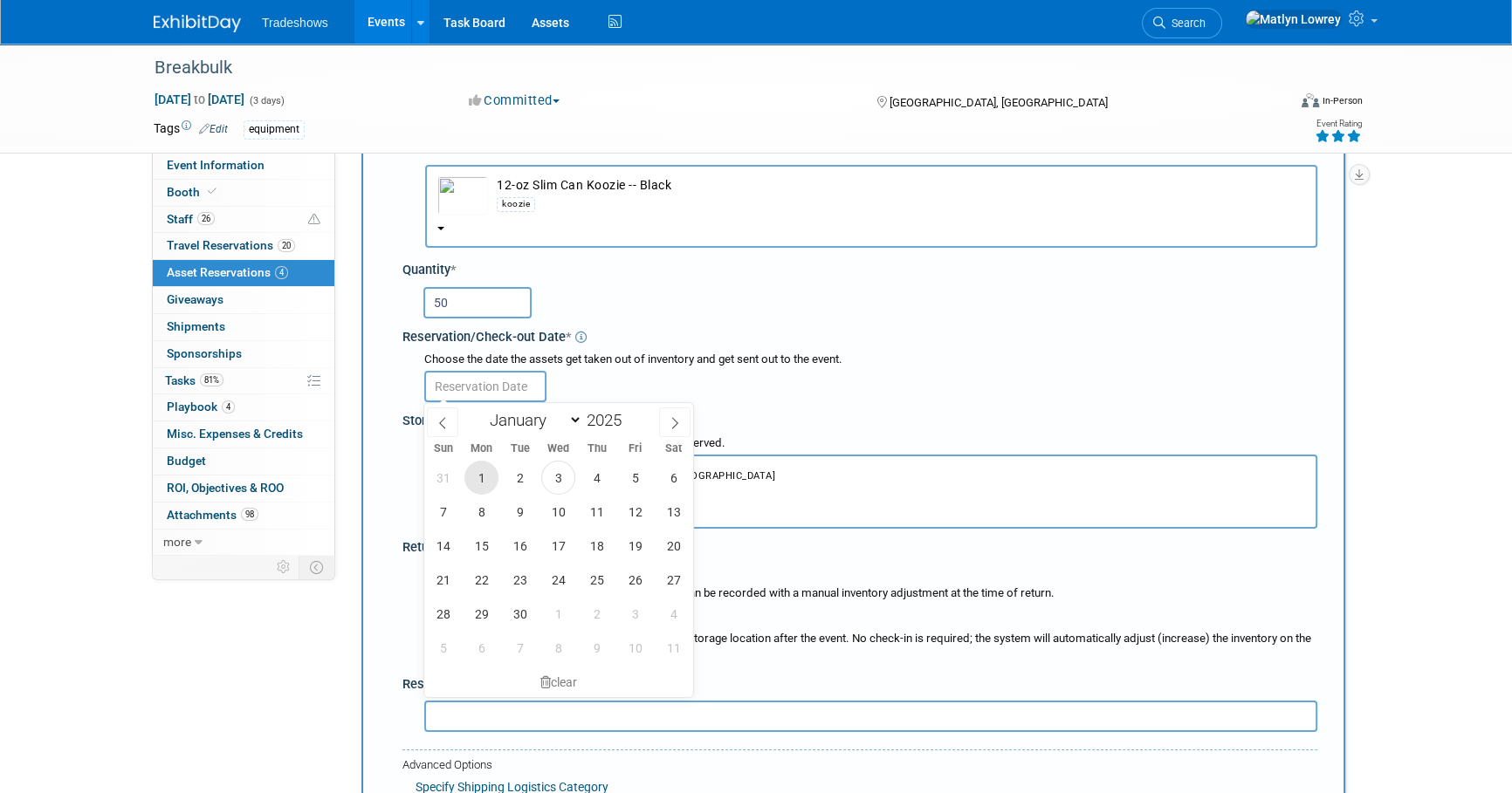
click at [474, 479] on span "1" at bounding box center [481, 477] width 34 height 34
type input "Sep 1, 2025"
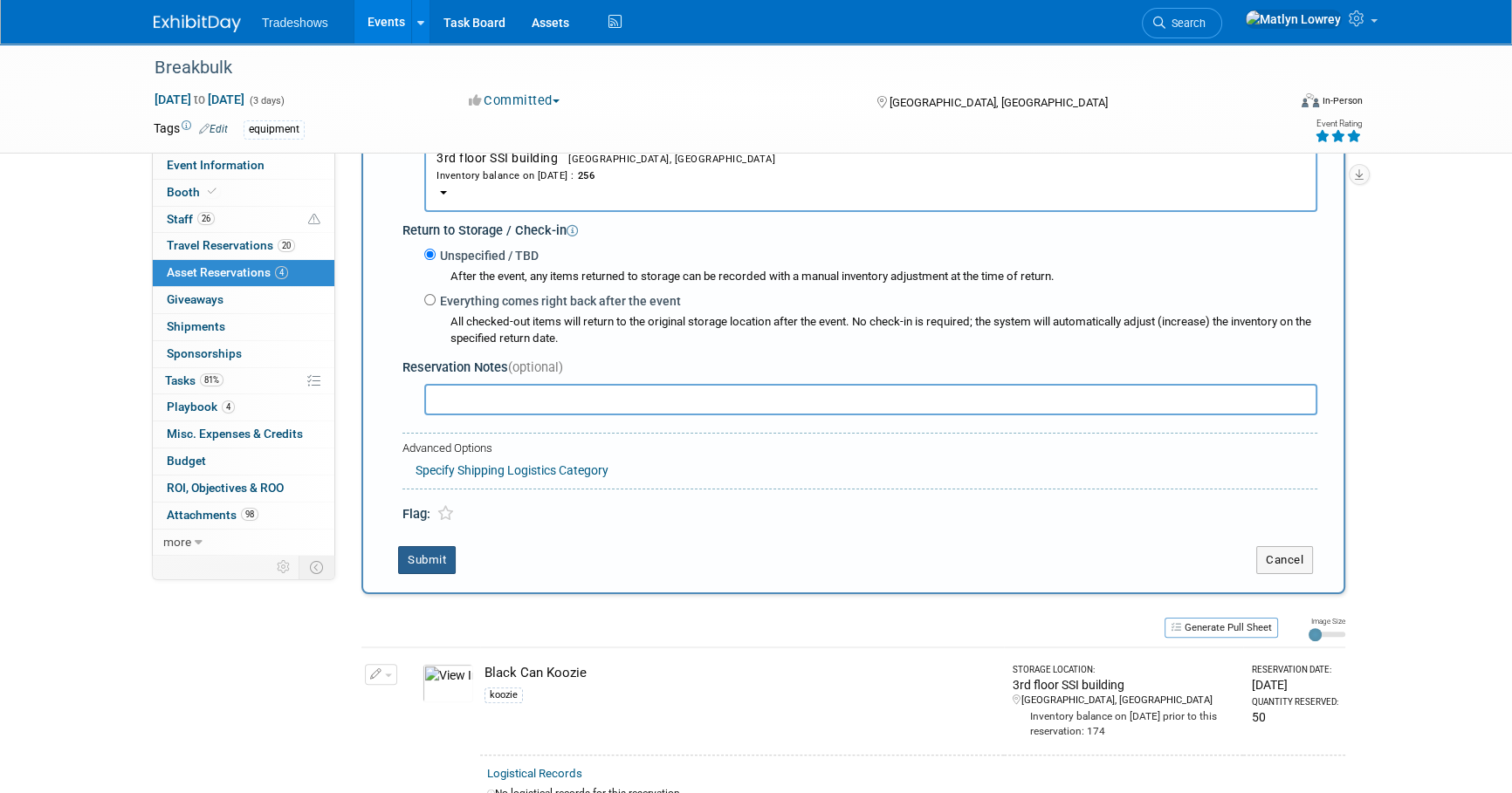
click at [431, 552] on button "Submit" at bounding box center [426, 560] width 57 height 28
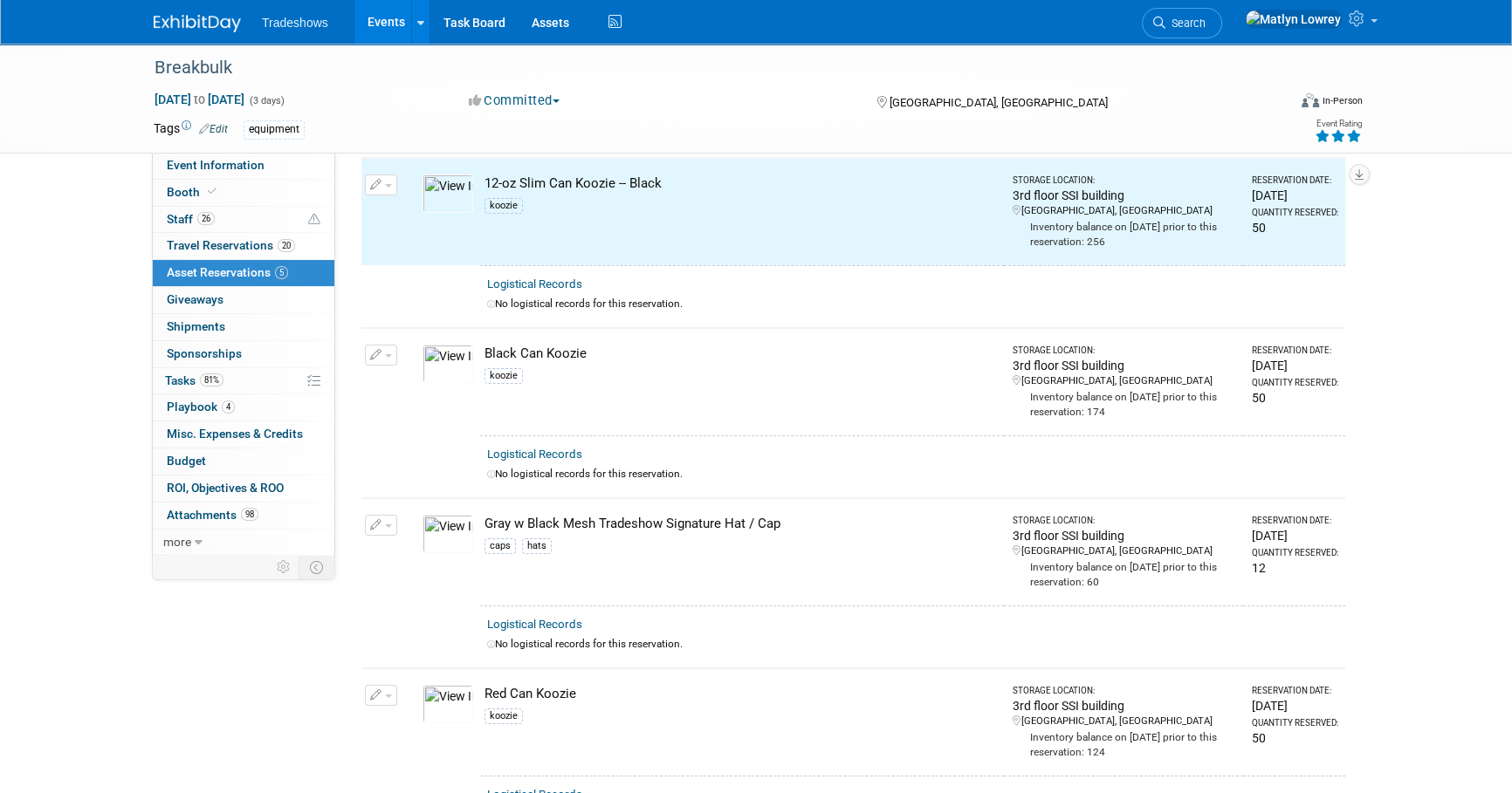
scroll to position [0, 0]
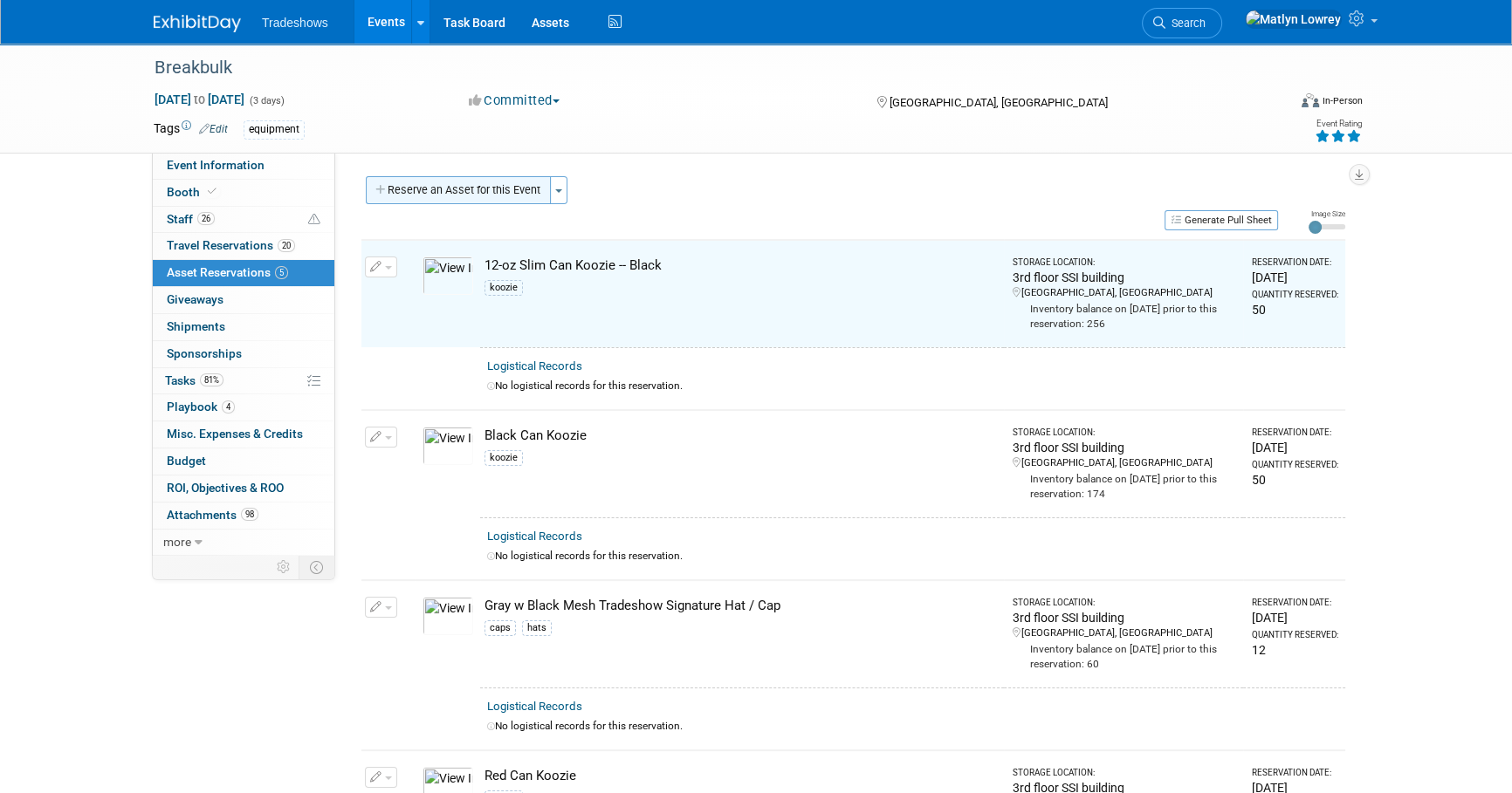
click at [473, 191] on button "Reserve an Asset for this Event" at bounding box center [458, 190] width 185 height 28
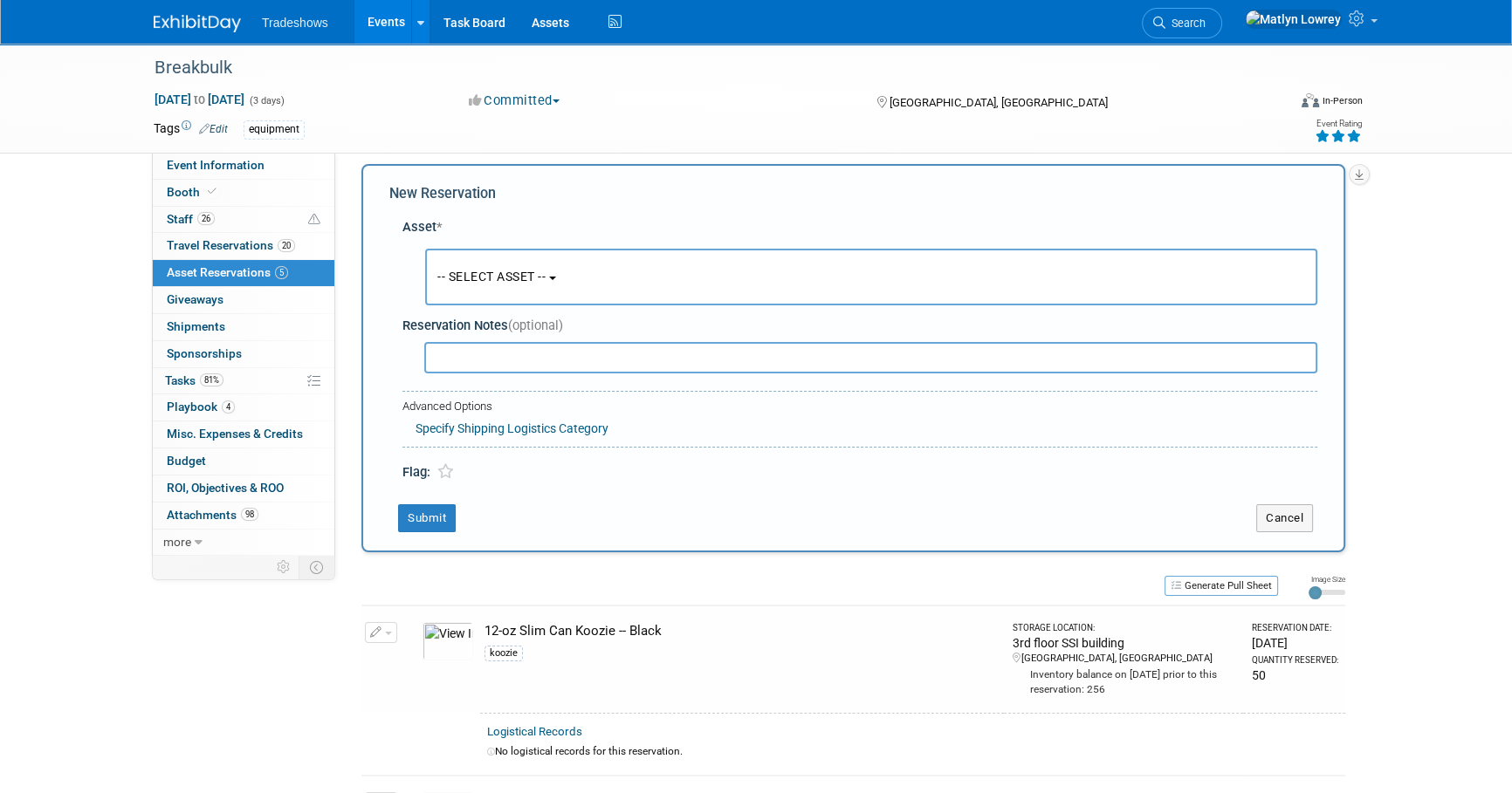
scroll to position [17, 0]
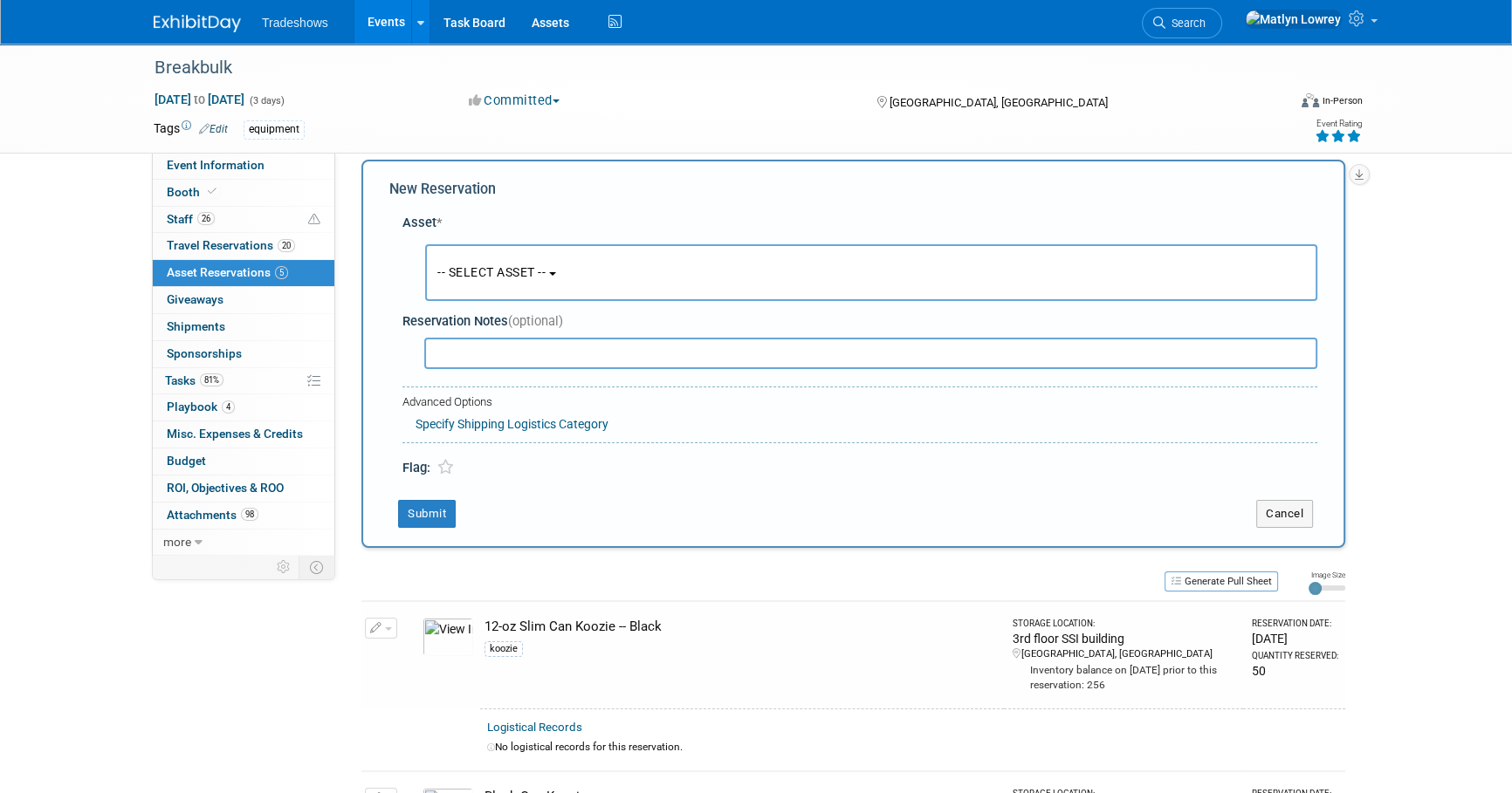
click at [482, 261] on button "-- SELECT ASSET --" at bounding box center [871, 272] width 892 height 56
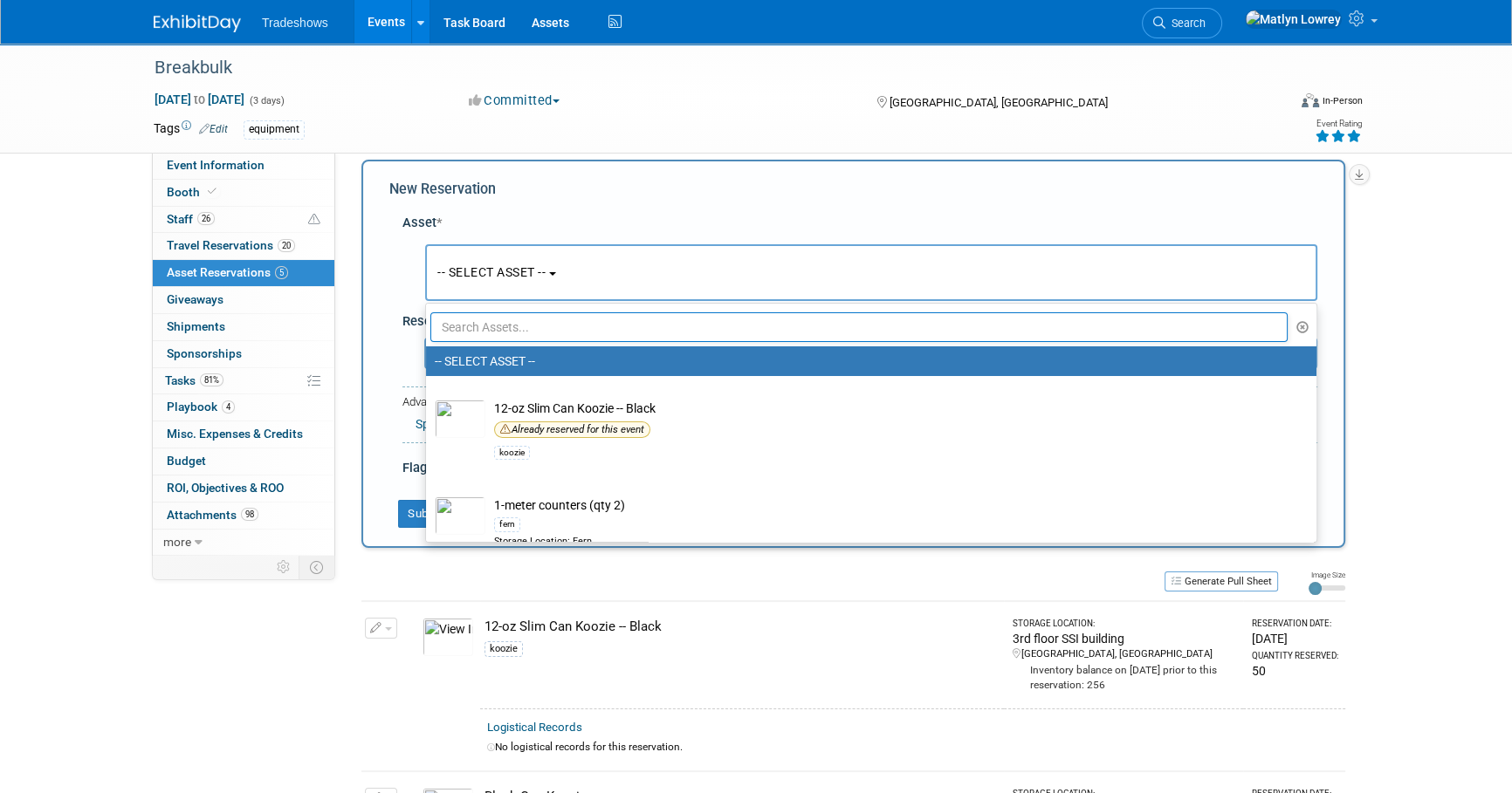
drag, startPoint x: 475, startPoint y: 321, endPoint x: 468, endPoint y: 312, distance: 11.4
click at [474, 321] on input "text" at bounding box center [858, 327] width 857 height 30
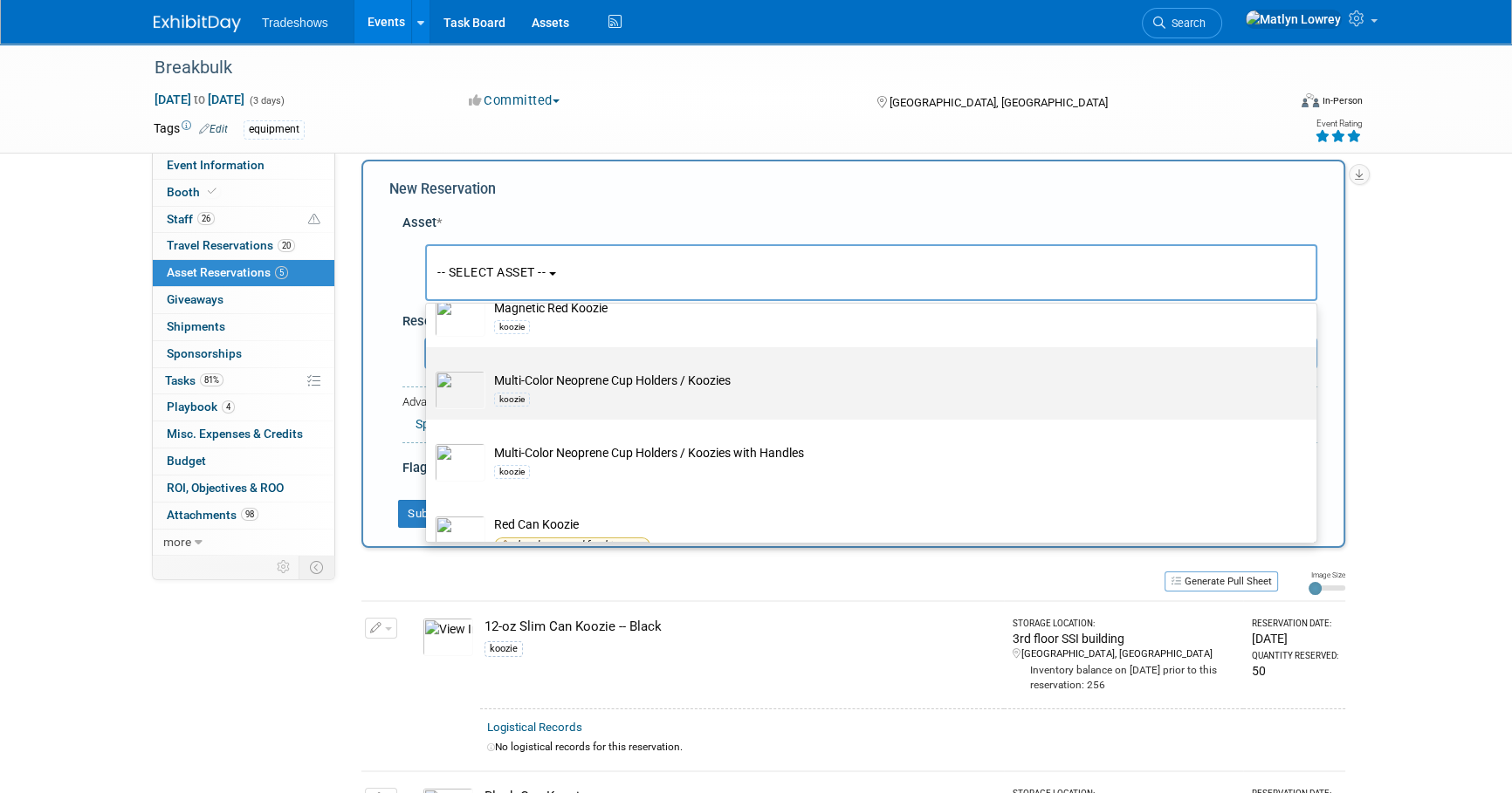
scroll to position [386, 0]
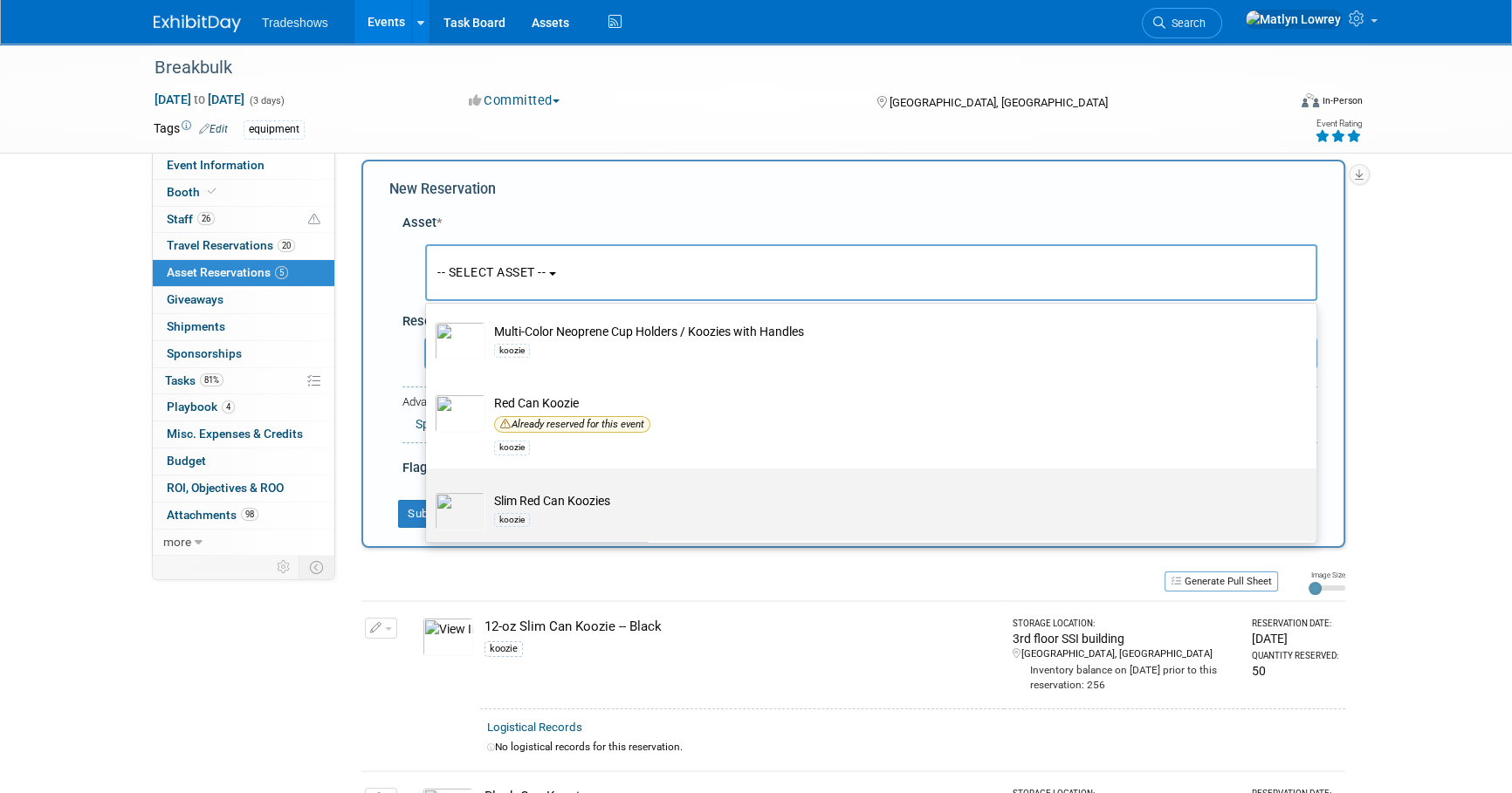
type input "kooz"
click at [518, 500] on td "Slim Red Can Koozies koozie" at bounding box center [883, 511] width 796 height 39
click at [428, 490] on input "Slim Red Can Koozies koozie" at bounding box center [423, 483] width 11 height 11
select select "10728139"
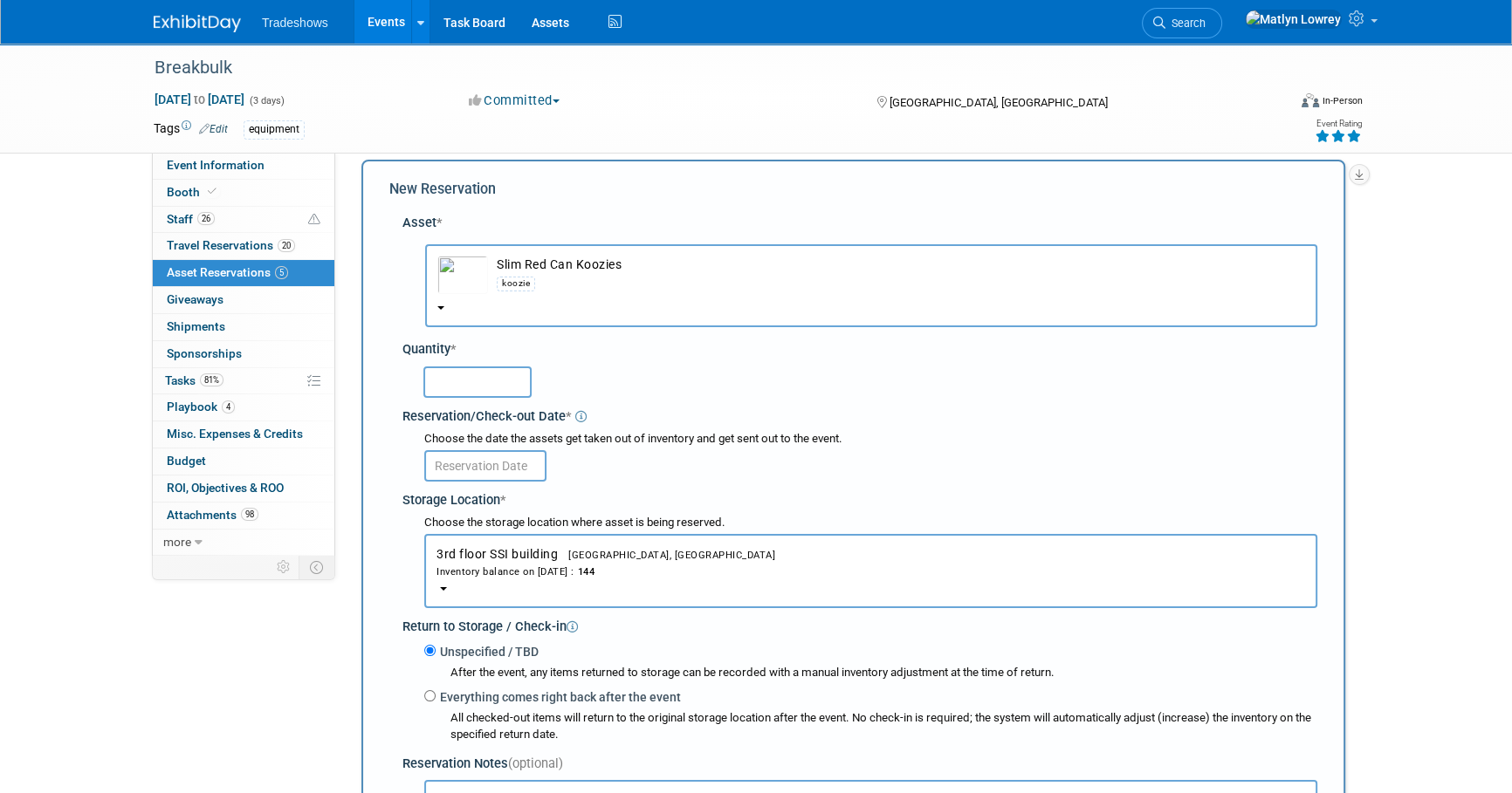
click at [489, 379] on input "text" at bounding box center [477, 382] width 108 height 31
type input "50"
click at [461, 474] on body "Tradeshows Events Add Event Bulk Upload Events Shareable Event Boards Recently …" at bounding box center [756, 380] width 1512 height 793
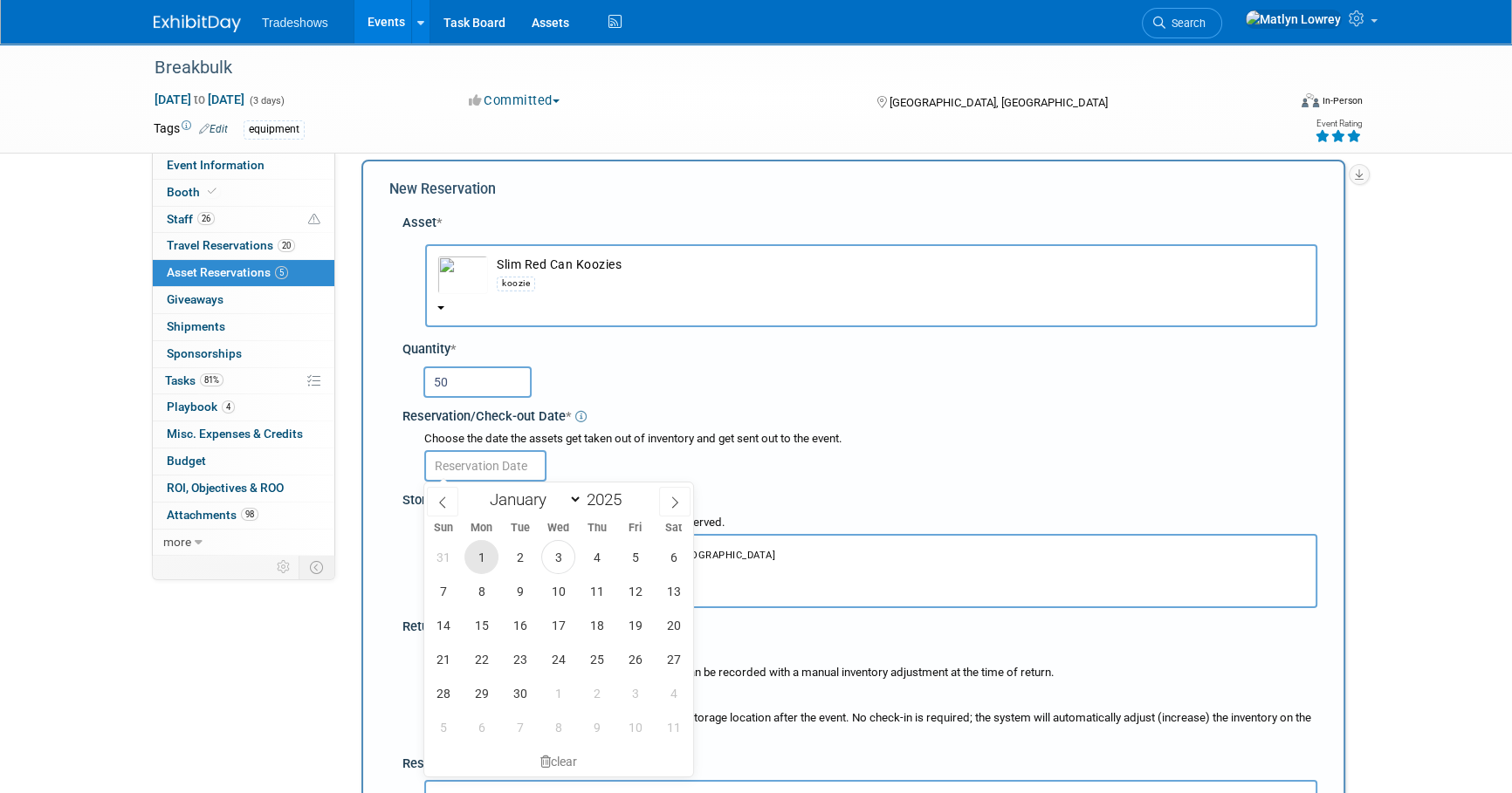
drag, startPoint x: 480, startPoint y: 556, endPoint x: 476, endPoint y: 519, distance: 37.2
click at [480, 556] on span "1" at bounding box center [481, 556] width 34 height 34
type input "Sep 1, 2025"
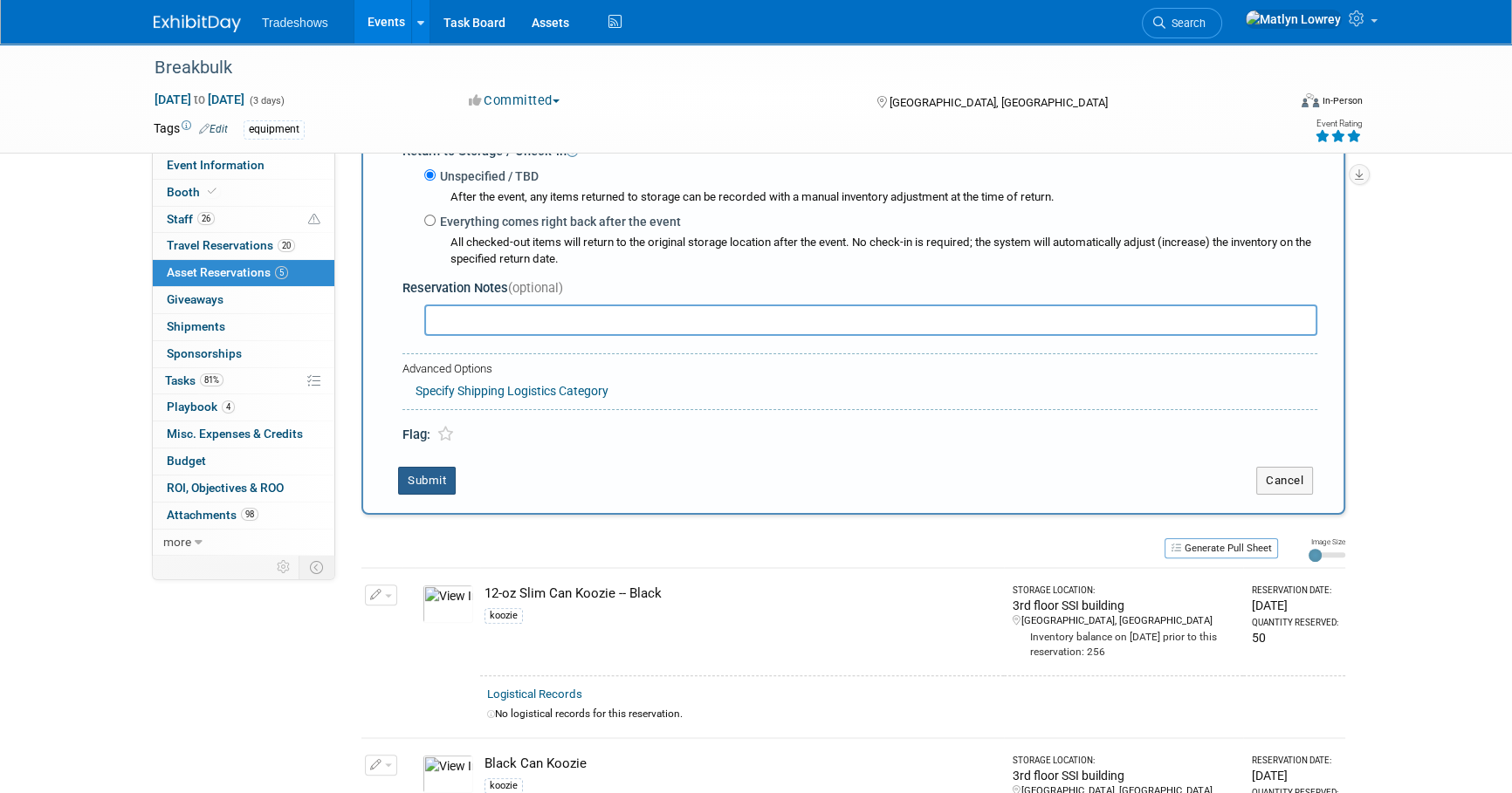
click at [424, 483] on button "Submit" at bounding box center [426, 481] width 57 height 28
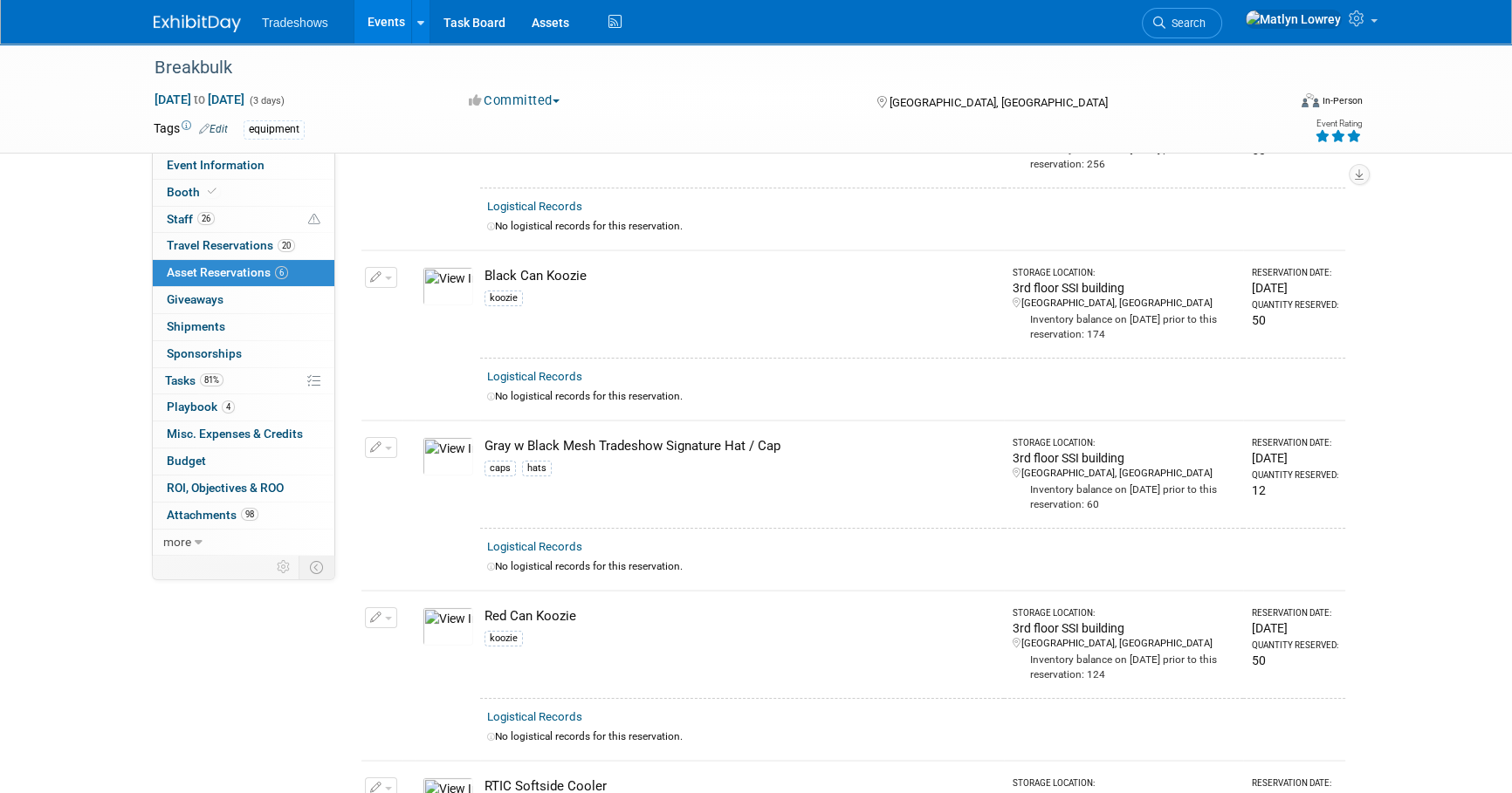
scroll to position [0, 0]
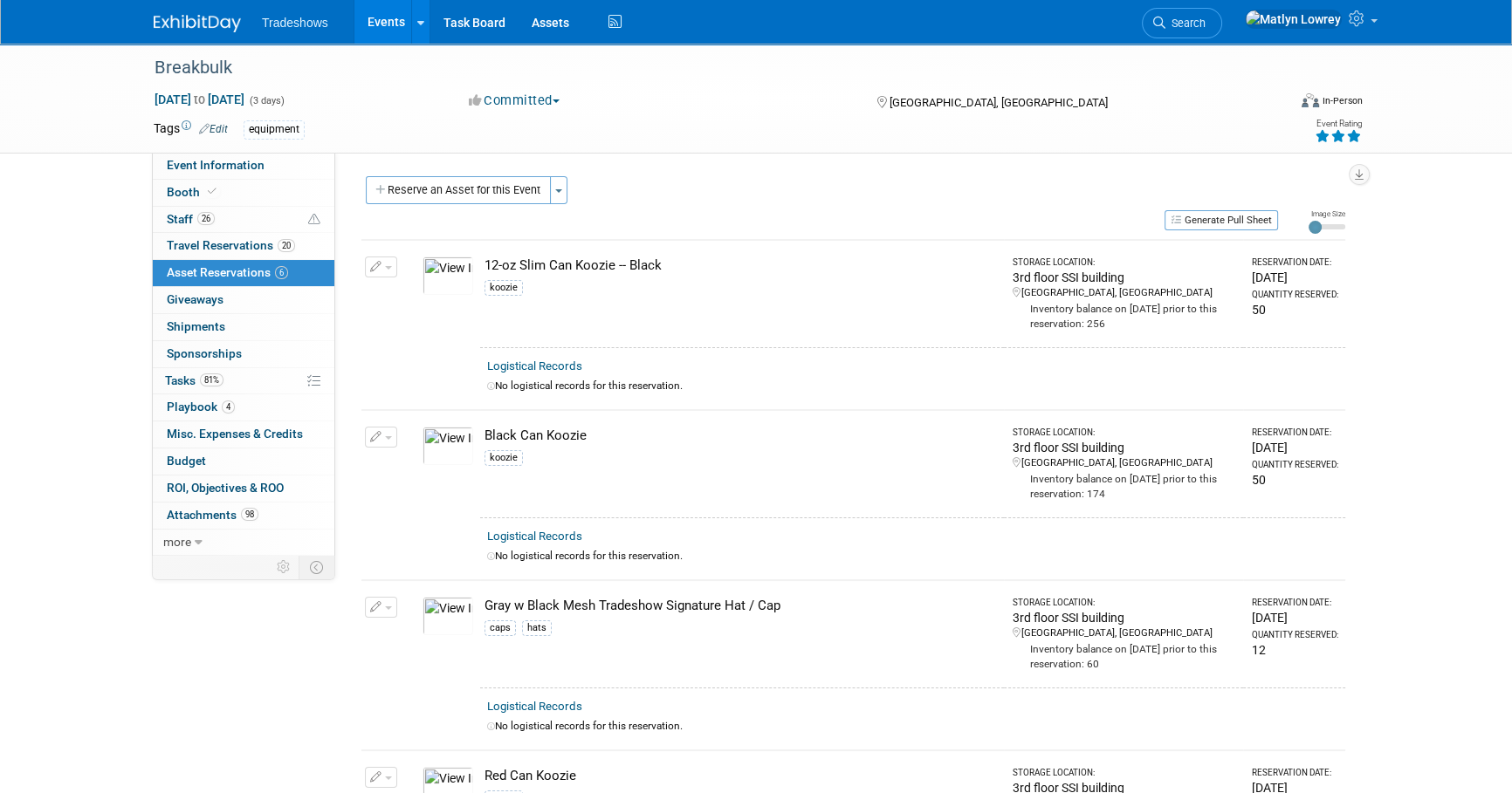
click at [392, 7] on link "Events" at bounding box center [386, 21] width 64 height 43
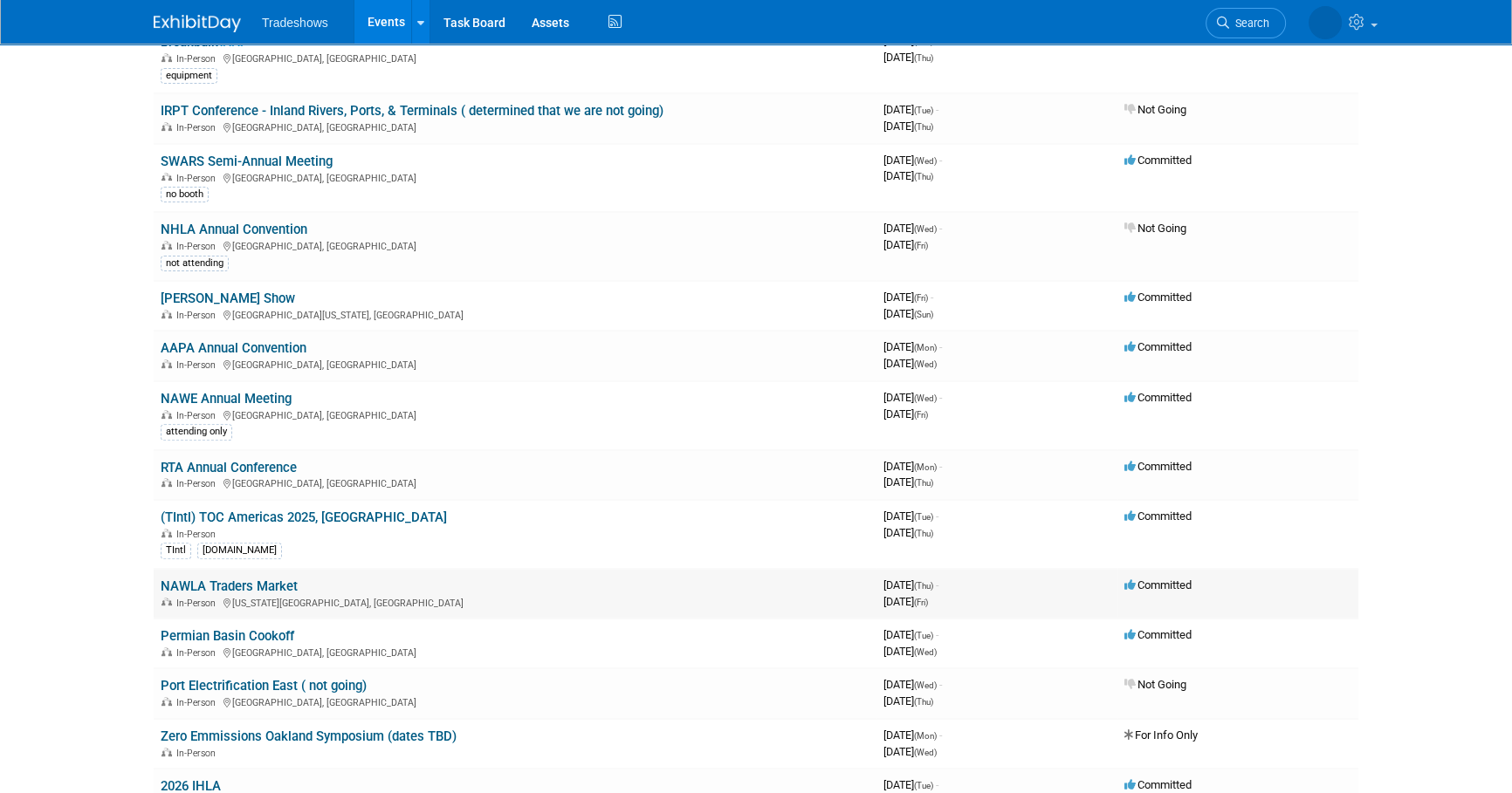
scroll to position [634, 0]
click at [218, 628] on link "Permian Basin Cookoff" at bounding box center [227, 635] width 133 height 16
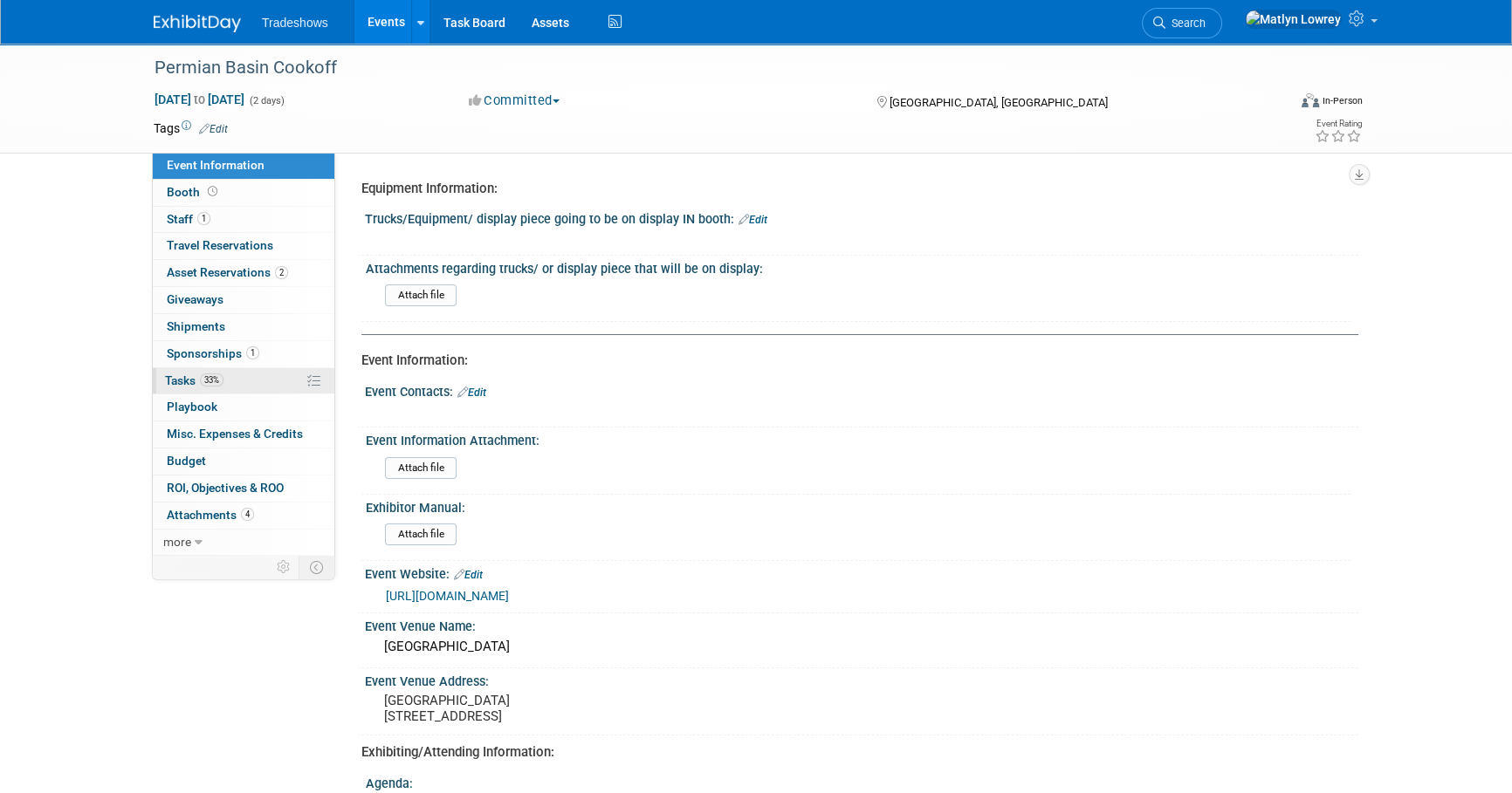
click at [213, 381] on span "33%" at bounding box center [211, 380] width 23 height 13
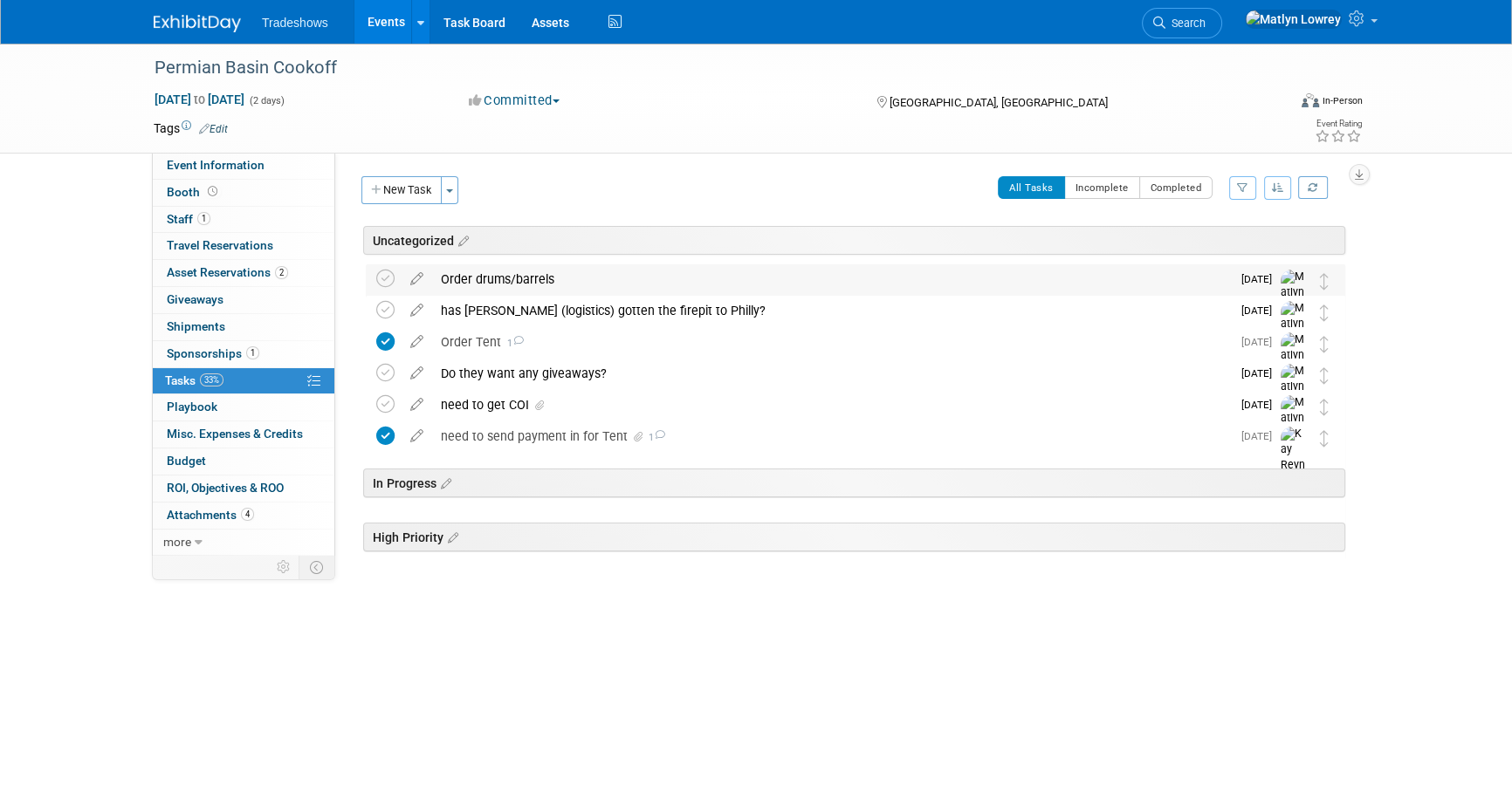
click at [531, 286] on div "Order drums/barrels" at bounding box center [831, 279] width 799 height 30
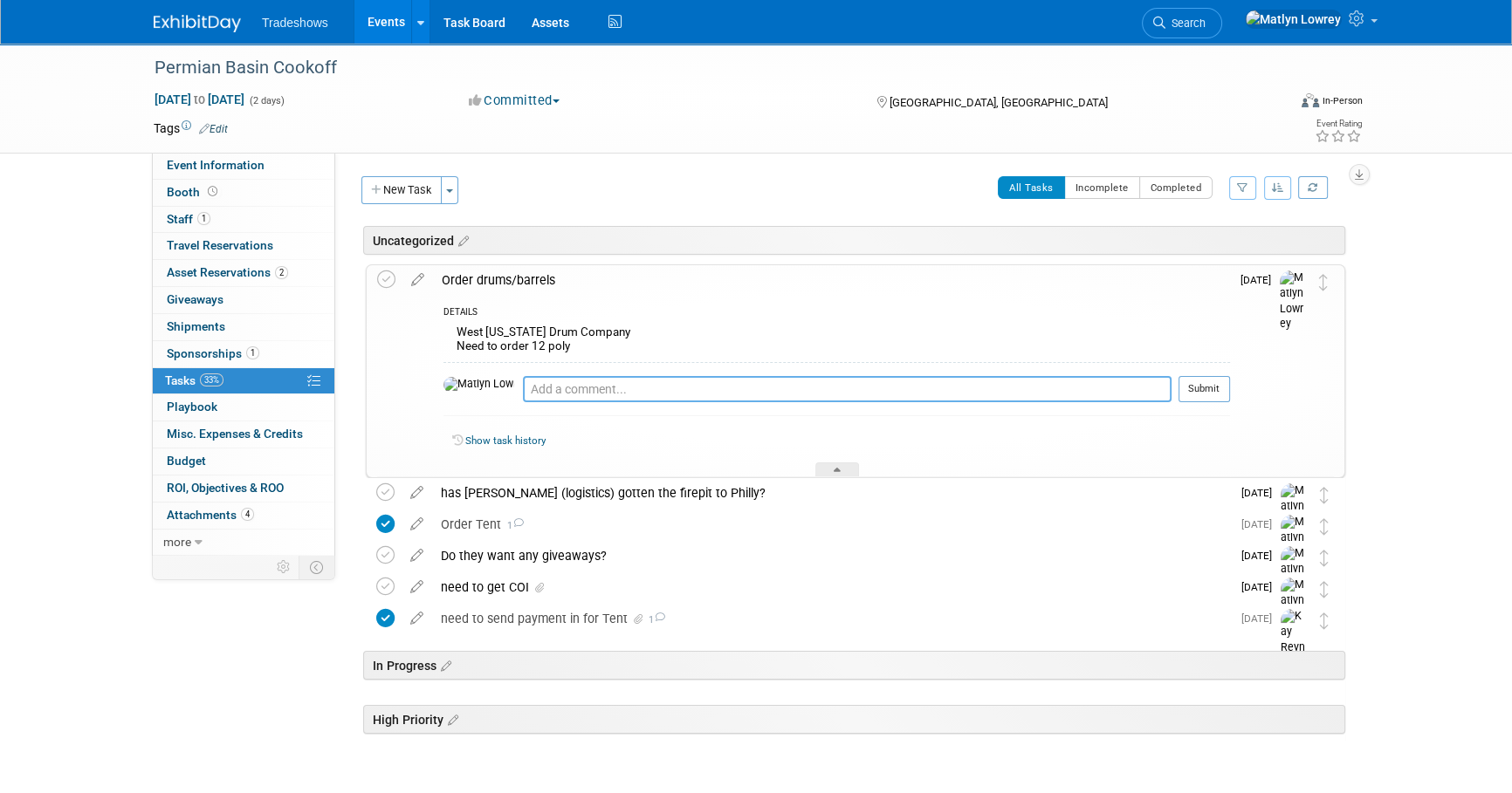
click at [522, 387] on textarea at bounding box center [846, 389] width 648 height 26
type textarea "Ordered on 9/3"
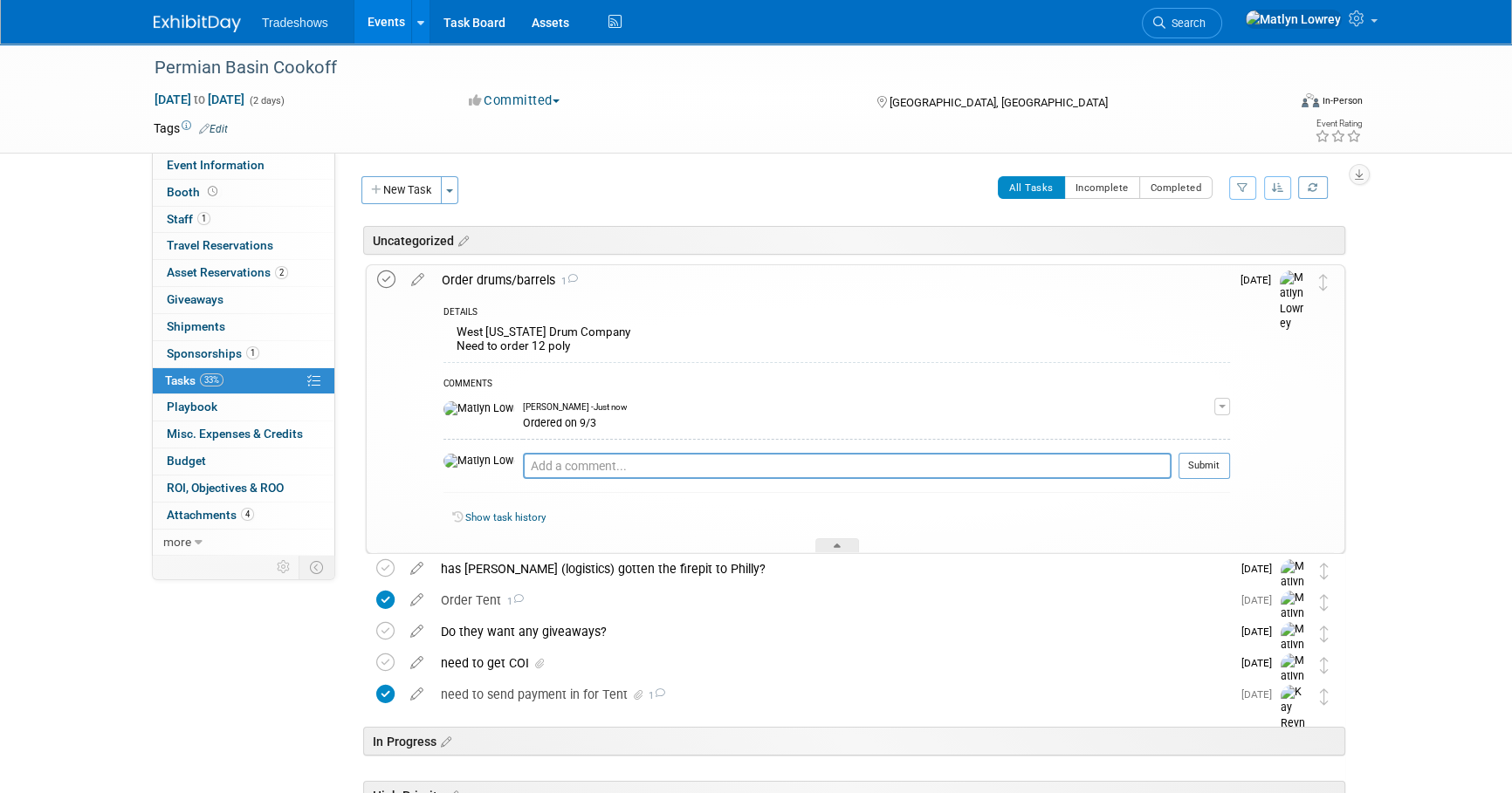
click at [393, 280] on icon at bounding box center [387, 280] width 18 height 18
click at [427, 194] on button "New Task" at bounding box center [401, 190] width 80 height 28
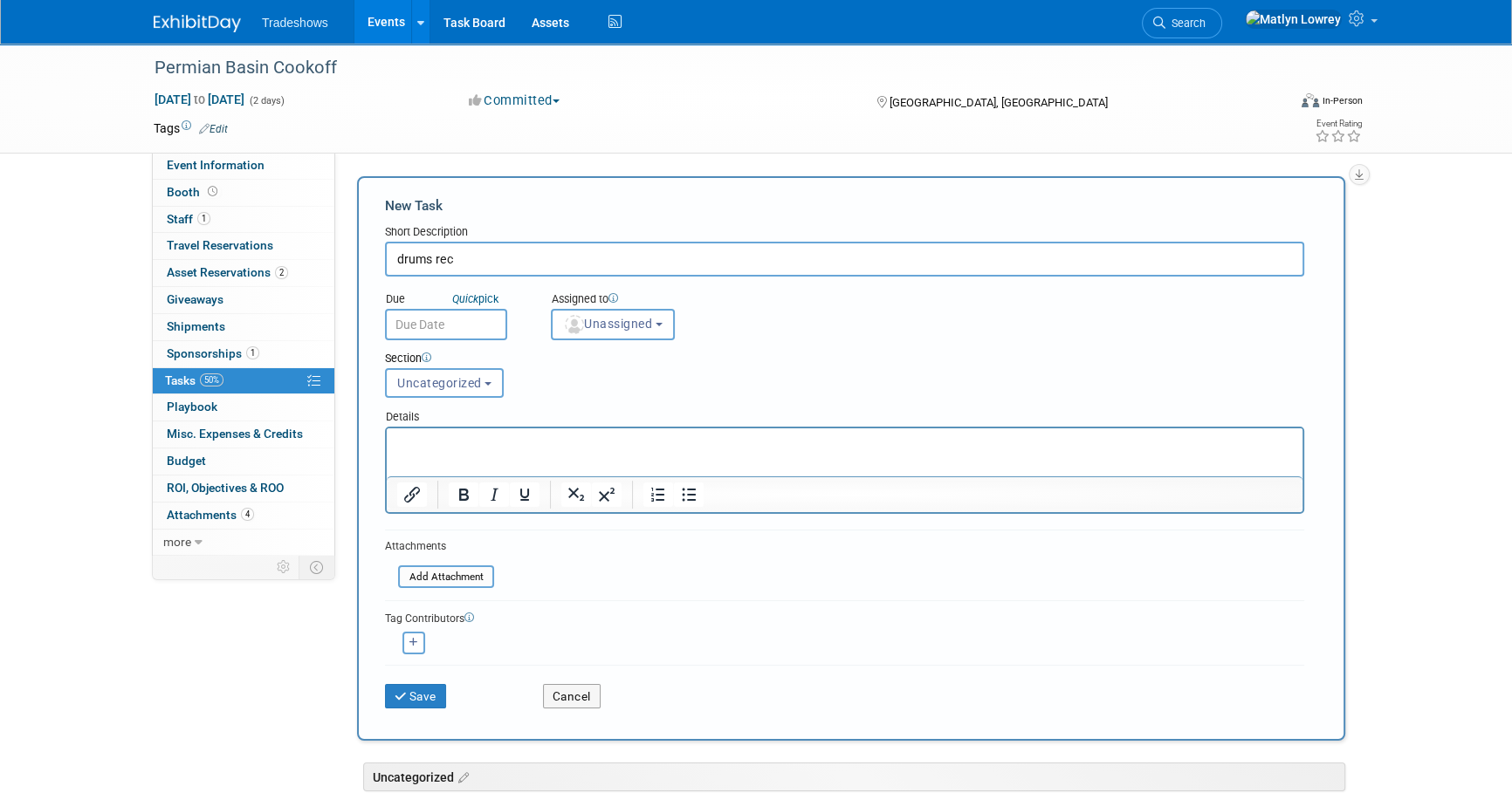
click at [503, 265] on input "drums rec" at bounding box center [844, 259] width 919 height 35
type input "drums receipt"
click at [428, 326] on input "text" at bounding box center [446, 324] width 122 height 31
click at [759, 388] on div "Section Uncategorized In Progress High Priority Uncategorized Uncategorized In …" at bounding box center [805, 371] width 867 height 61
click at [442, 319] on input "text" at bounding box center [446, 324] width 122 height 31
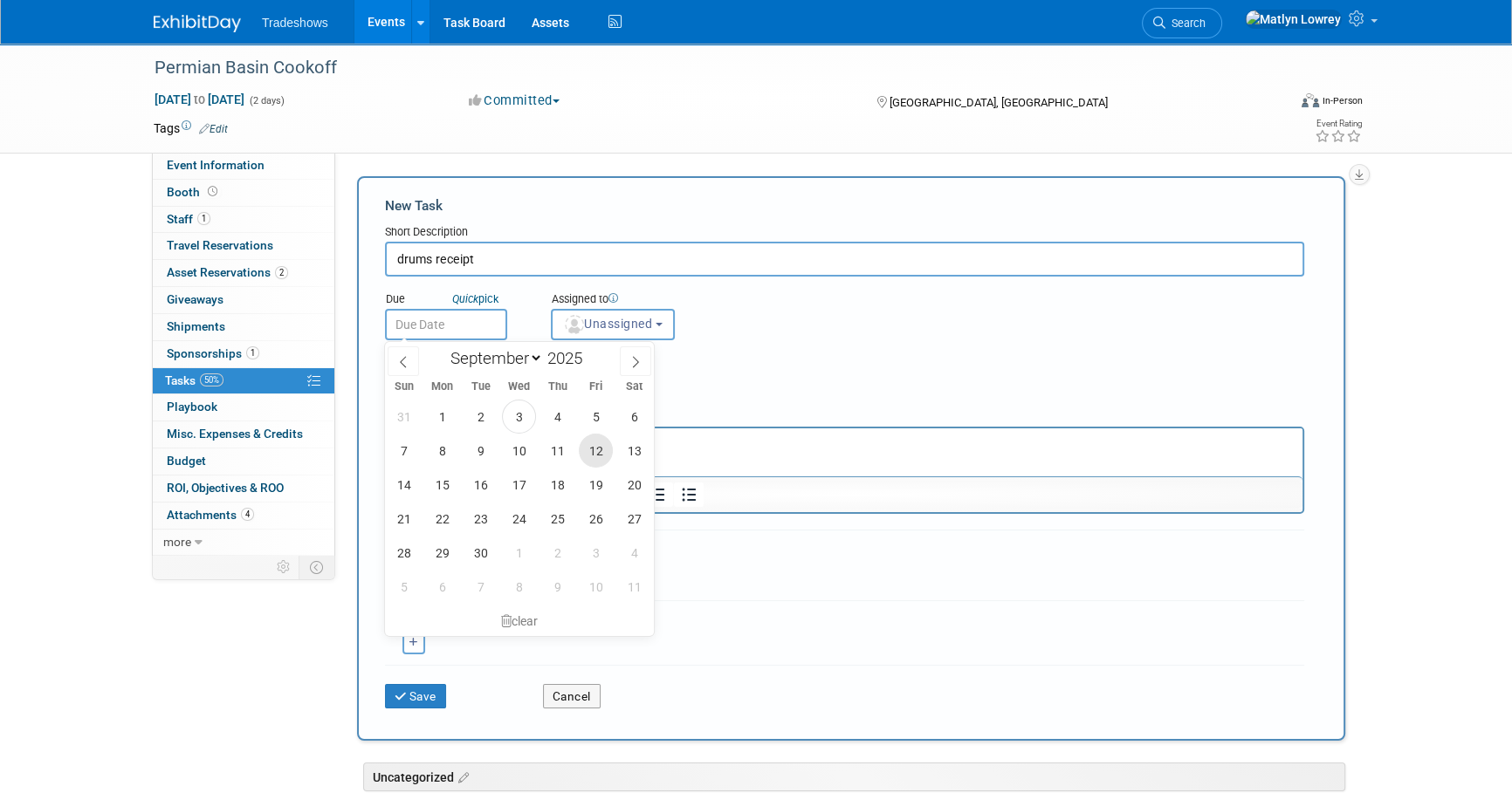
click at [591, 450] on span "12" at bounding box center [596, 450] width 34 height 34
type input "[DATE]"
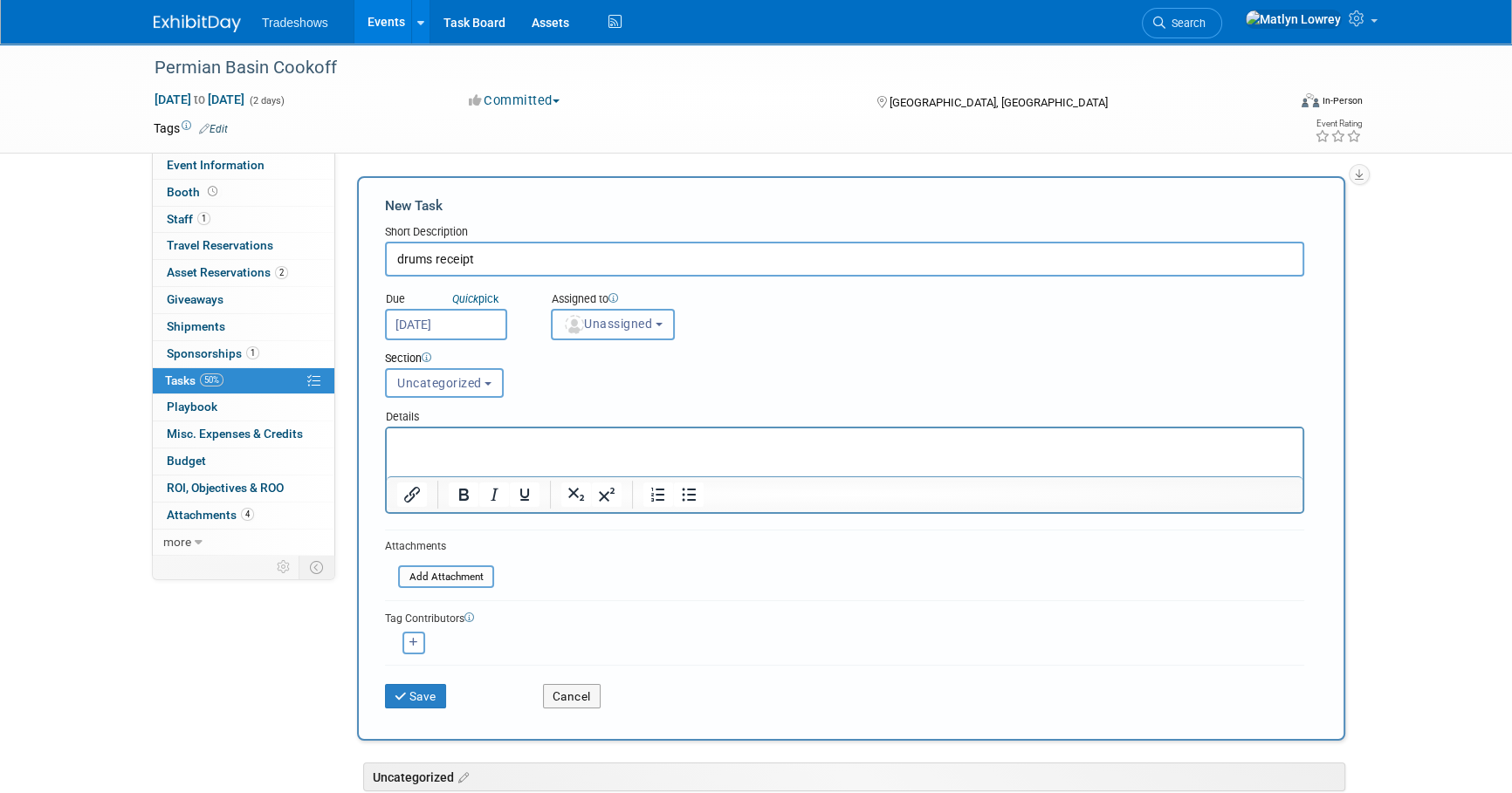
click at [585, 330] on span "Unassigned" at bounding box center [608, 323] width 89 height 14
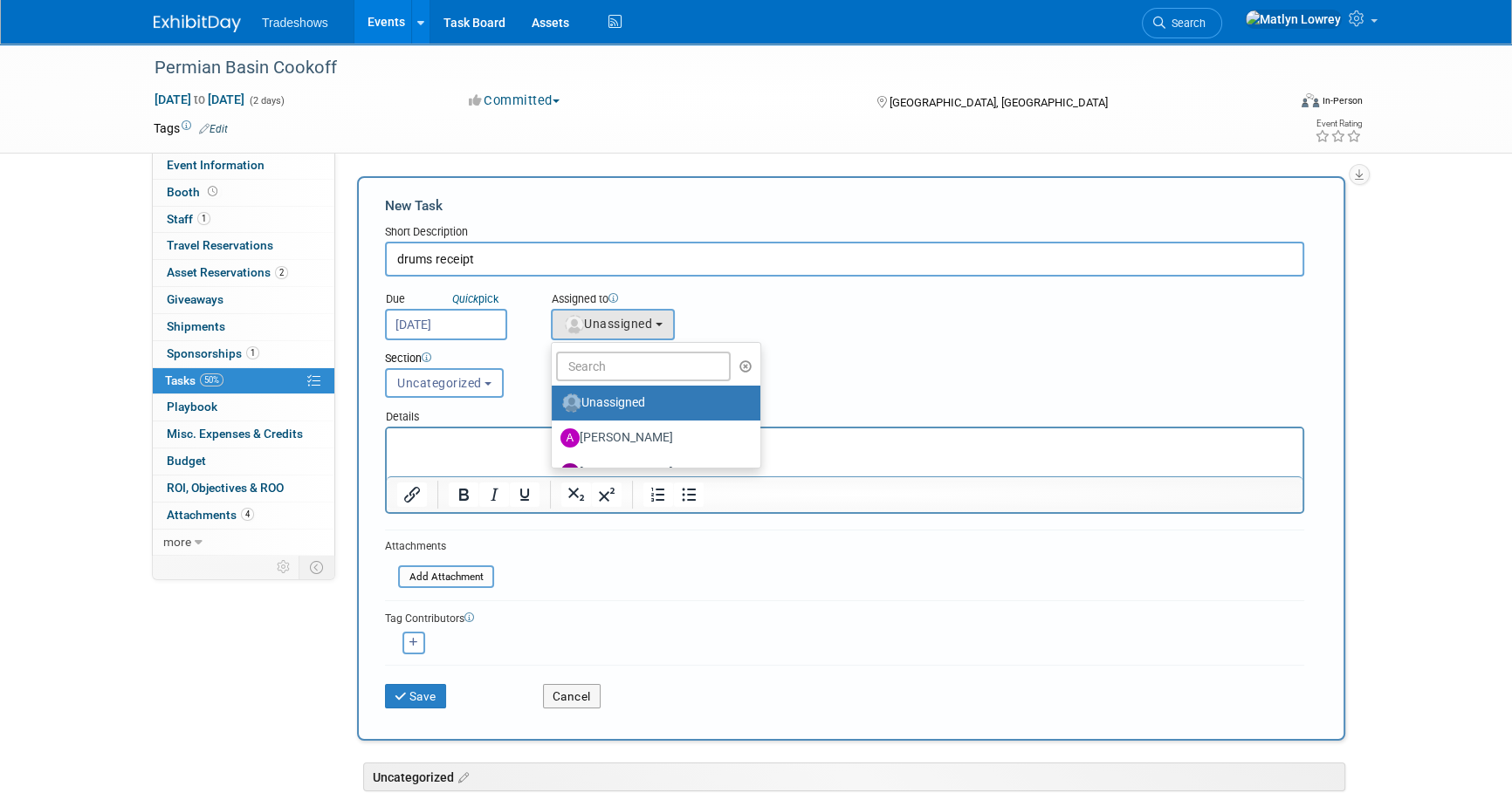
click at [599, 381] on ul "Unassigned [PERSON_NAME] [PERSON_NAME] [PERSON_NAME] [PERSON_NAME] [PERSON_NAME…" at bounding box center [656, 405] width 210 height 127
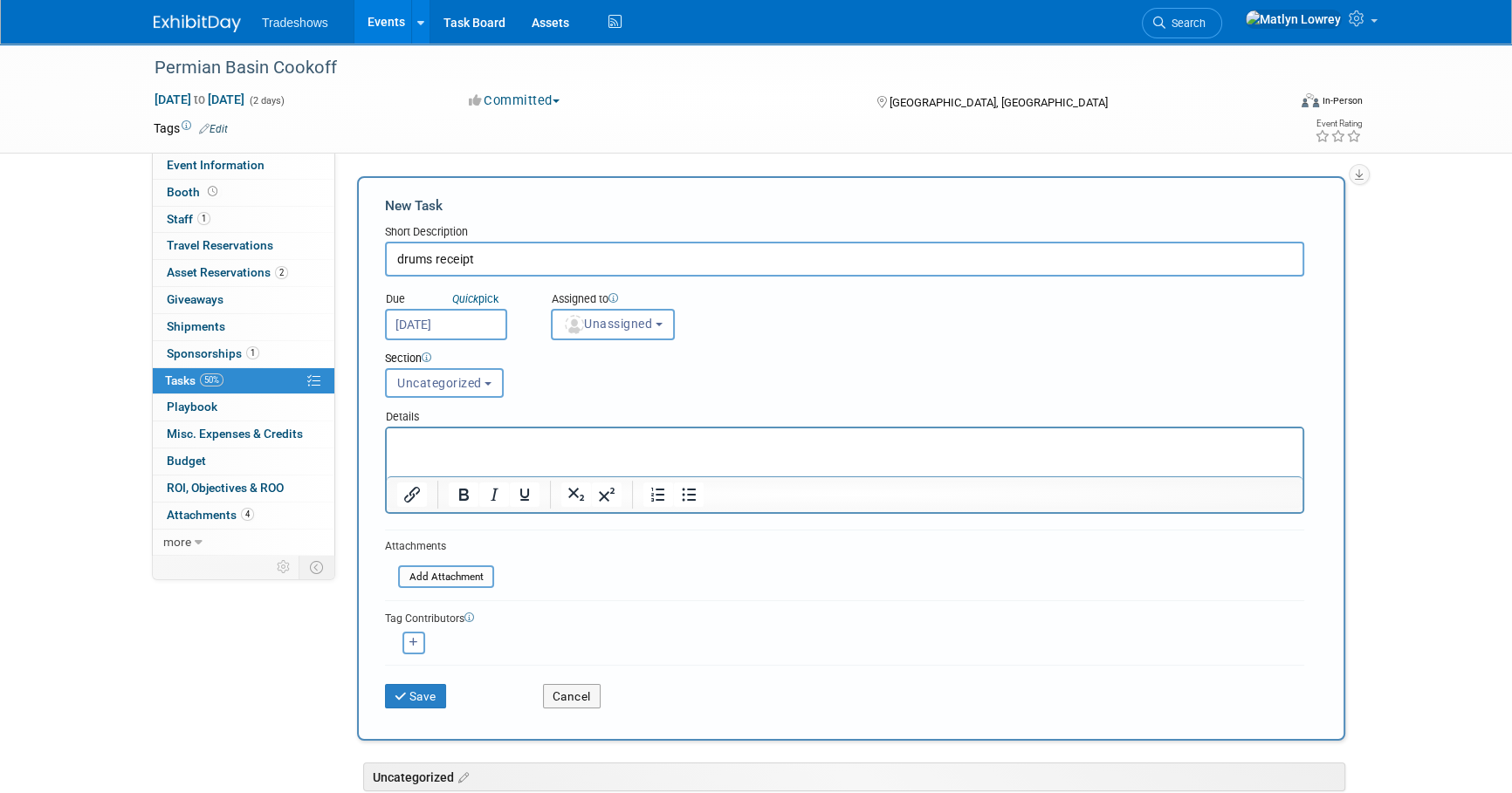
click at [598, 340] on div "Section Uncategorized In Progress High Priority Uncategorized Uncategorized In …" at bounding box center [805, 371] width 867 height 61
click at [598, 332] on button "Unassigned" at bounding box center [613, 324] width 124 height 31
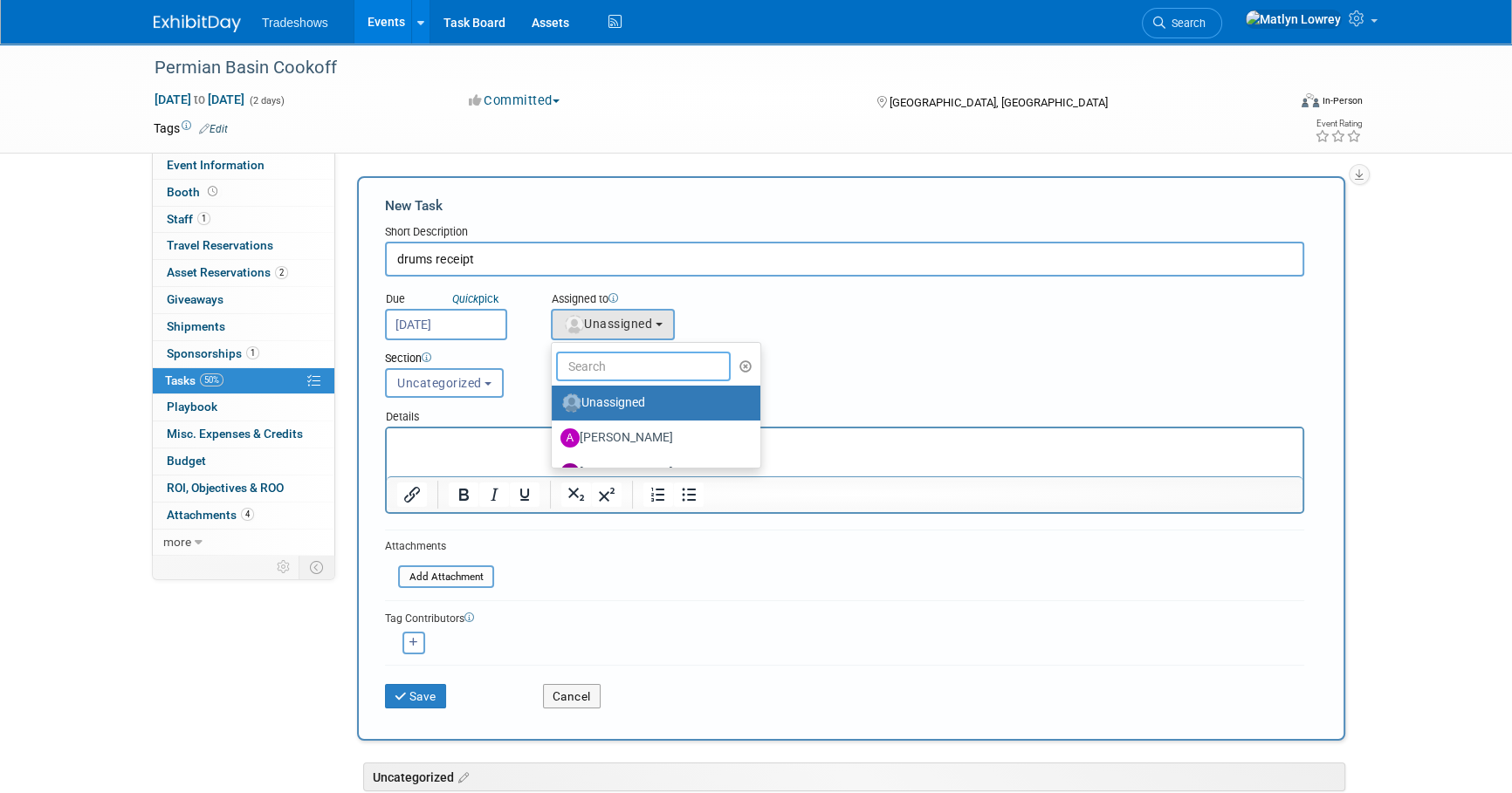
click at [598, 361] on input "text" at bounding box center [643, 366] width 175 height 30
click at [594, 365] on input "text" at bounding box center [643, 366] width 175 height 30
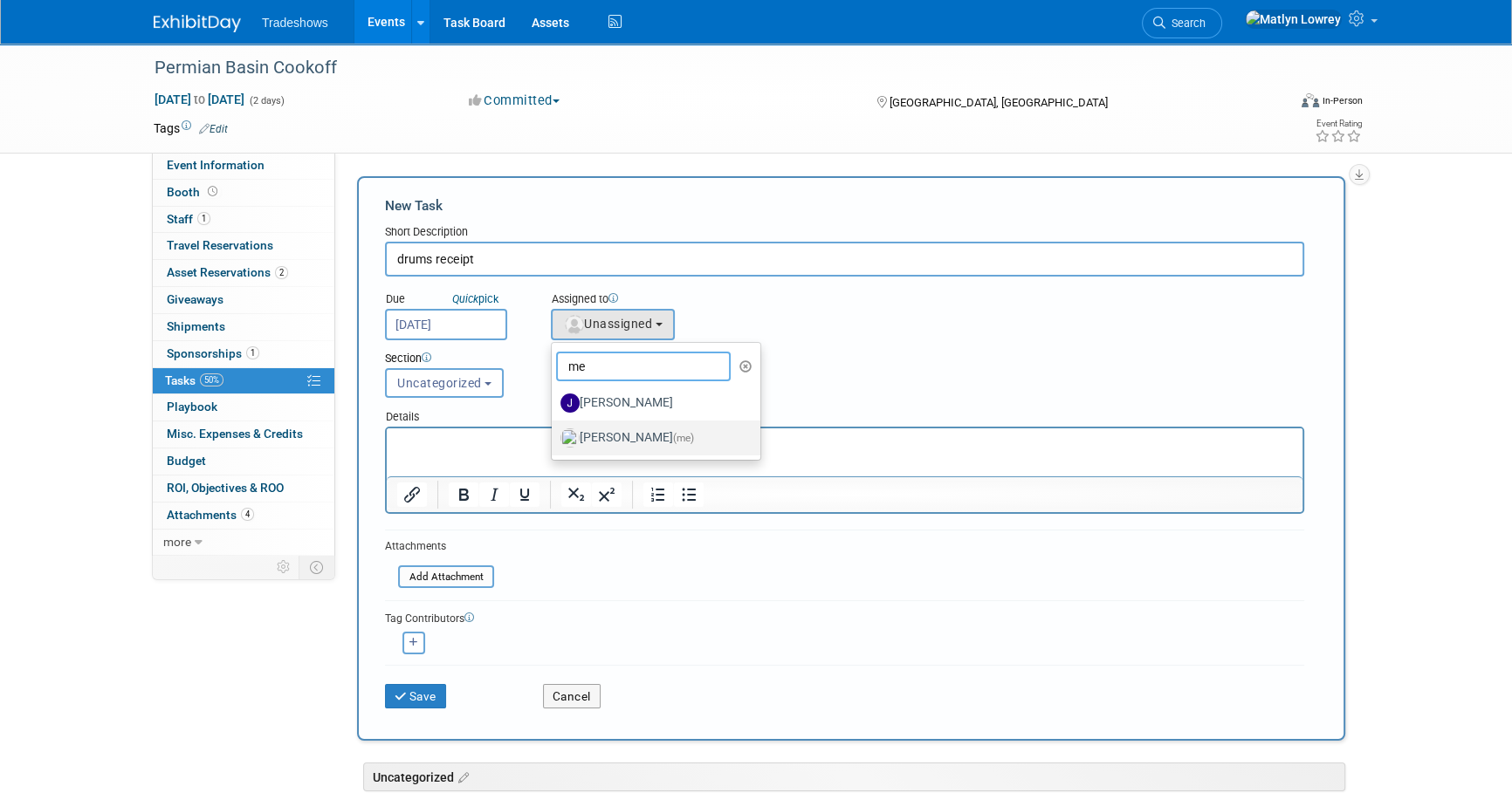
type input "me"
drag, startPoint x: 600, startPoint y: 436, endPoint x: 161, endPoint y: 12, distance: 610.3
click at [600, 436] on label "[PERSON_NAME] (me)" at bounding box center [651, 438] width 182 height 28
click at [554, 436] on input "[PERSON_NAME] (me)" at bounding box center [548, 435] width 11 height 11
select select "53a61db3-ae1f-4f8e-85ed-74f10af30436"
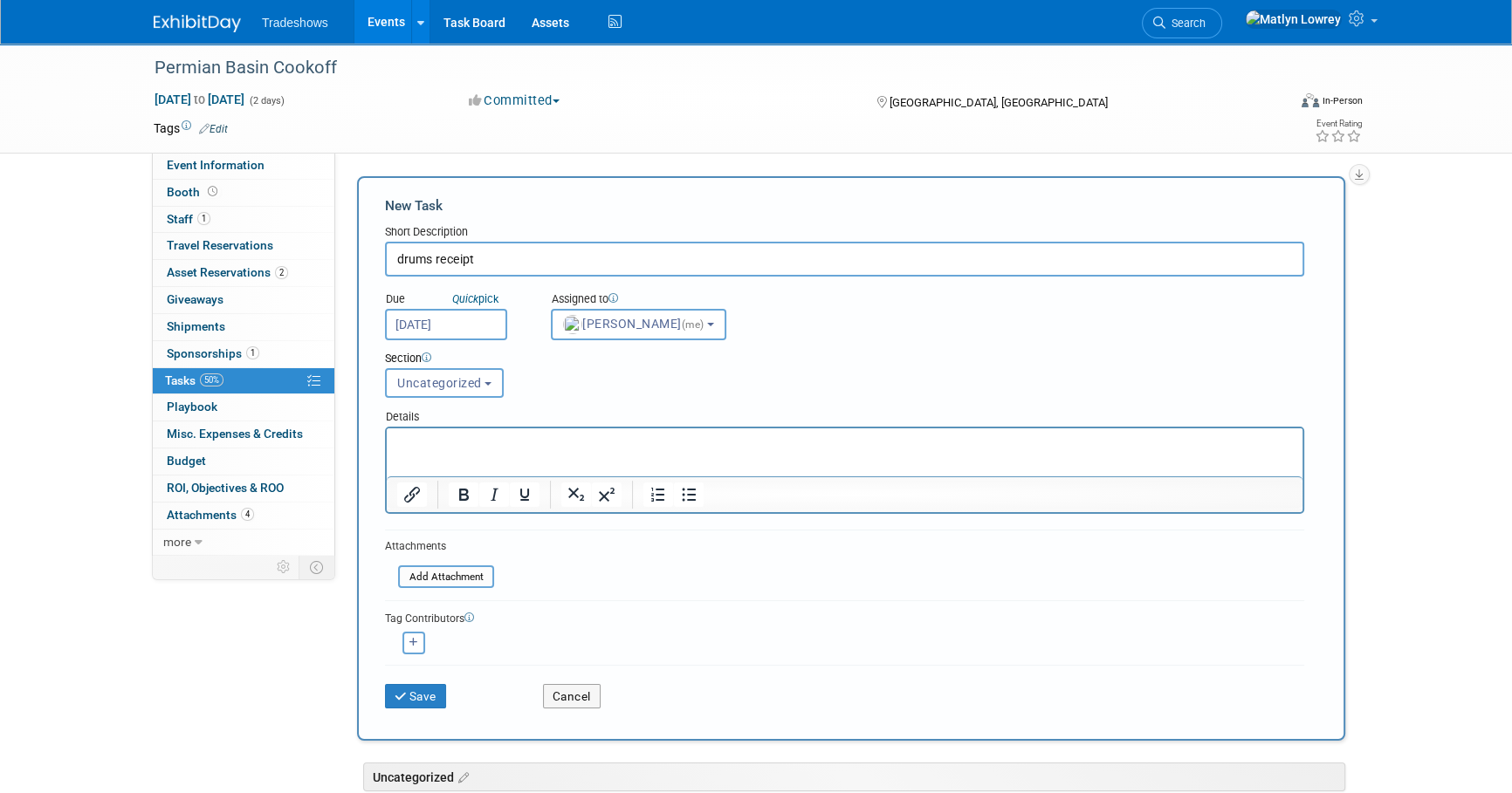
click at [523, 443] on p "Rich Text Area. Press ALT-0 for help." at bounding box center [844, 444] width 895 height 18
click at [474, 464] on p "gave my cc order over the phone" at bounding box center [844, 461] width 895 height 18
click at [425, 688] on button "Save" at bounding box center [415, 696] width 61 height 24
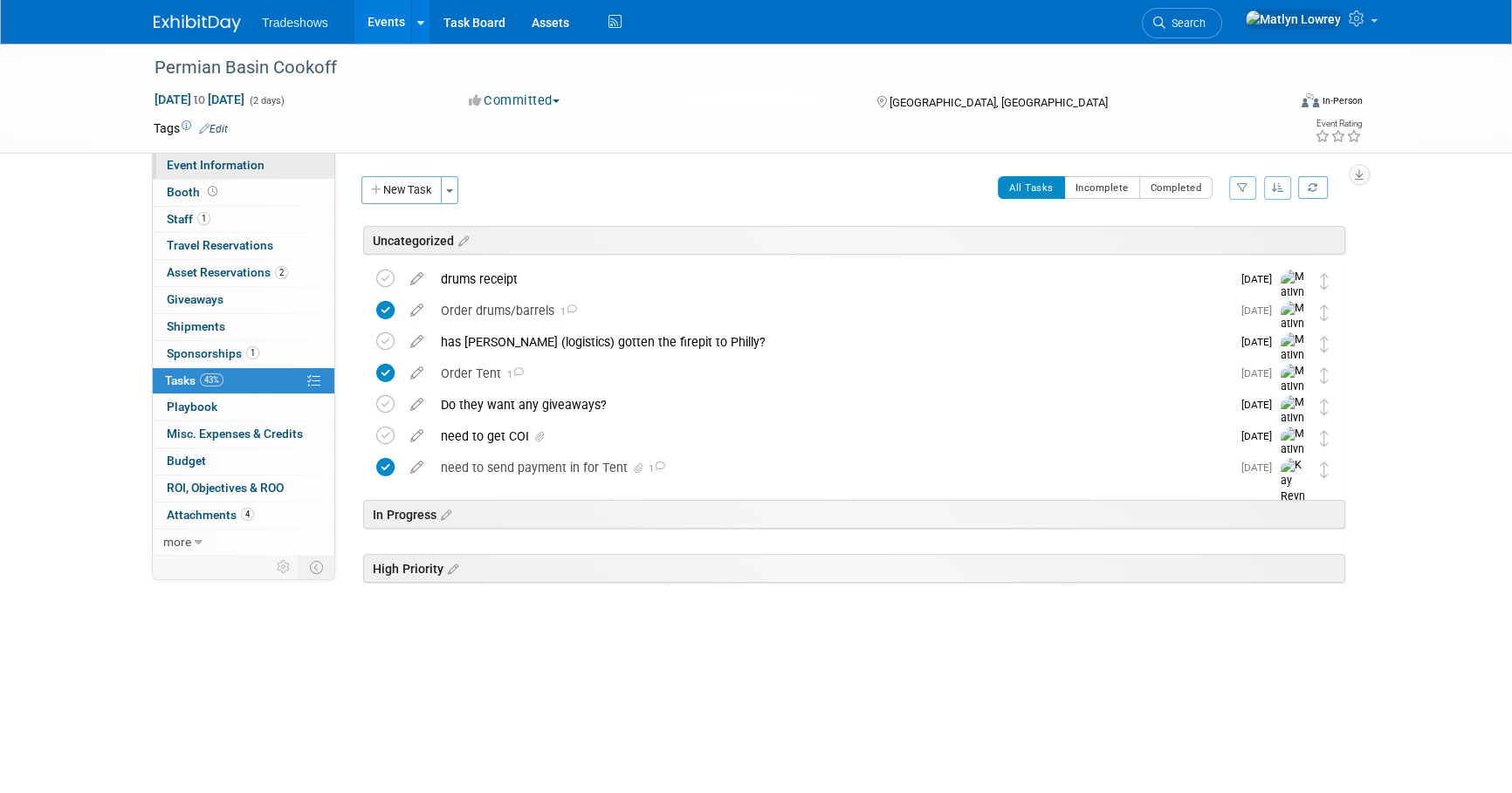
click at [236, 175] on link "Event Information" at bounding box center [243, 165] width 181 height 26
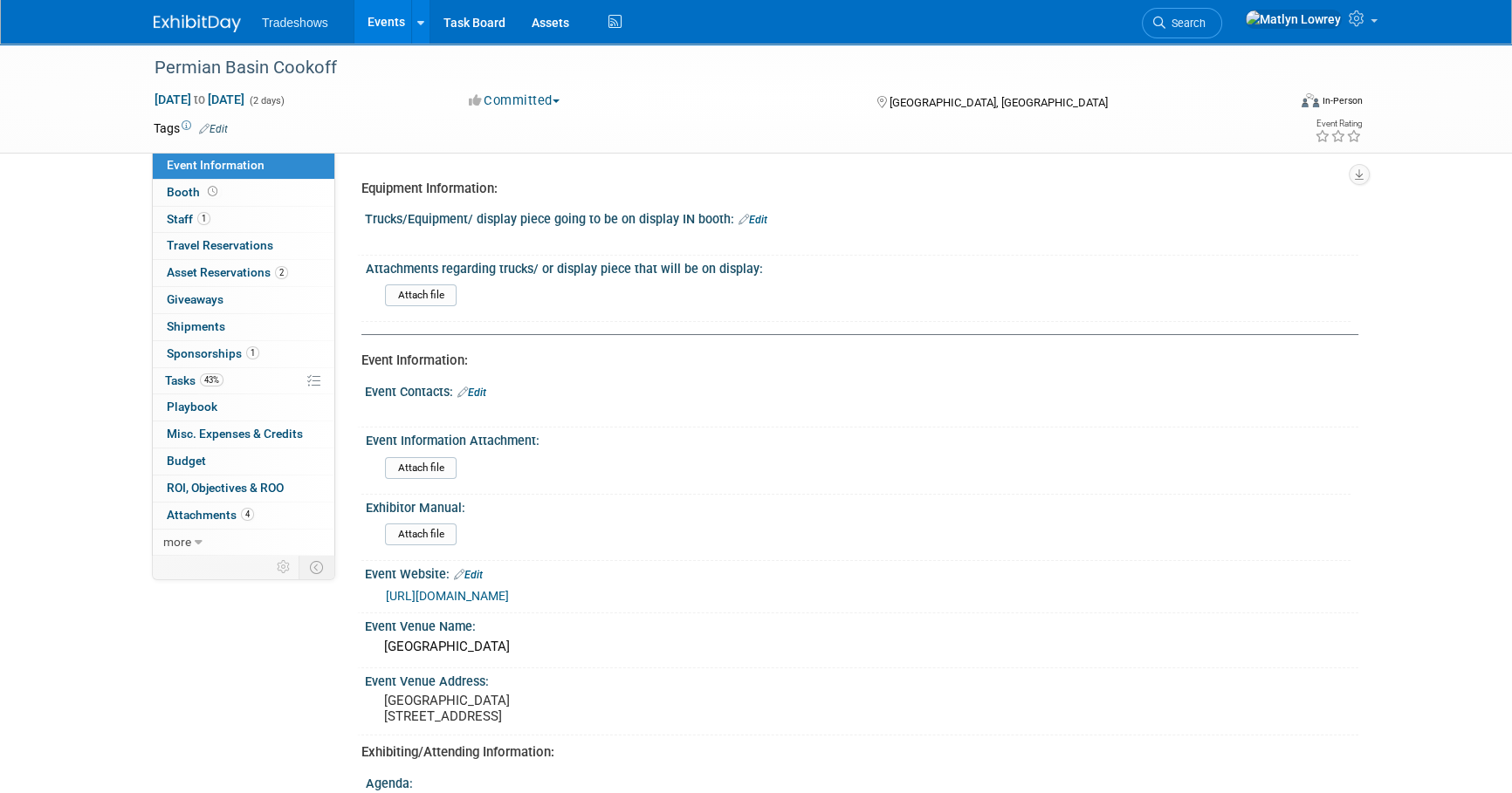
click at [475, 392] on link "Edit" at bounding box center [472, 392] width 29 height 12
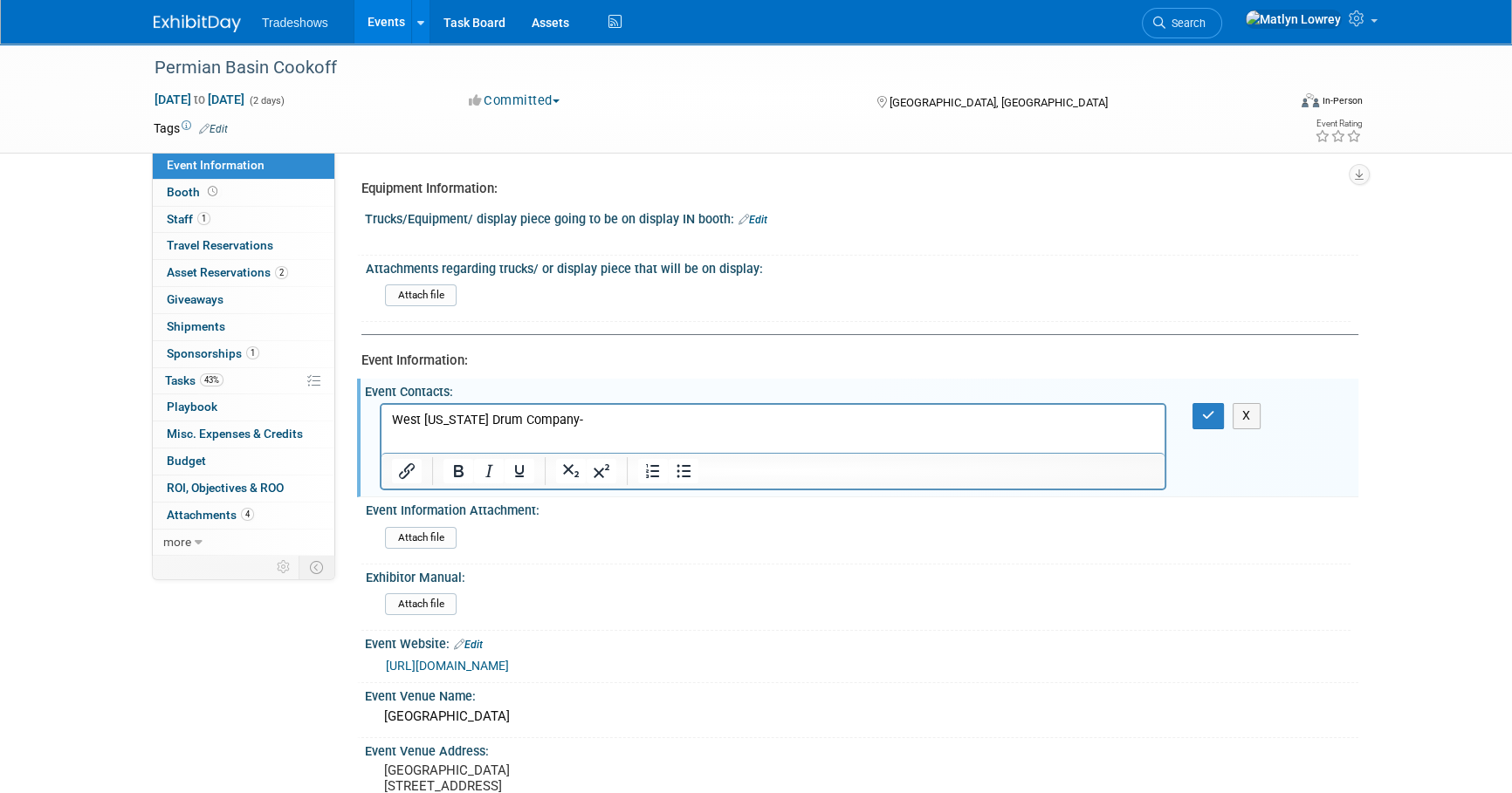
click at [588, 414] on p "West [US_STATE] Drum Company-" at bounding box center [773, 420] width 763 height 18
click at [1196, 410] on button "button" at bounding box center [1208, 415] width 32 height 25
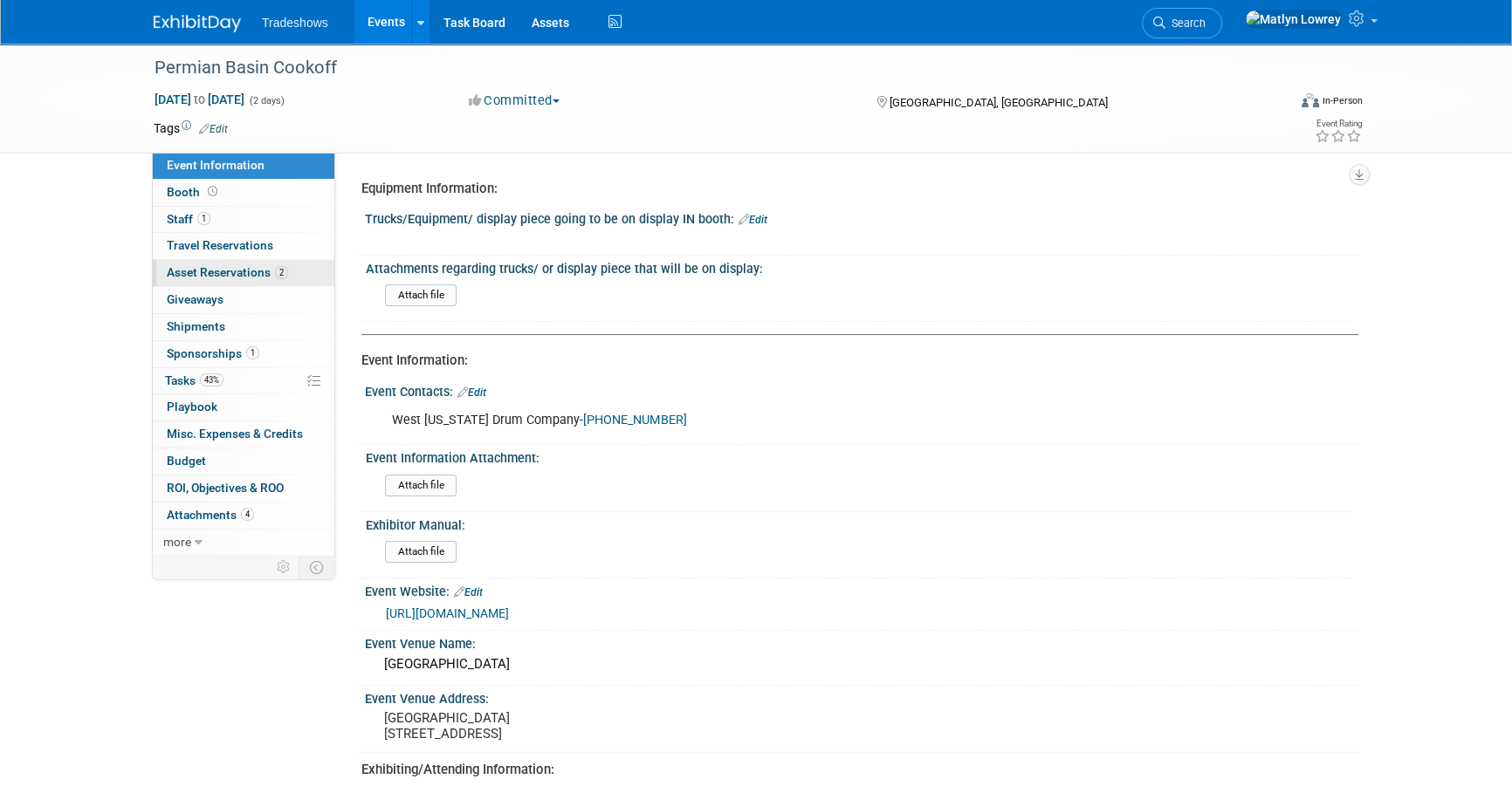
click at [211, 282] on link "2 Asset Reservations 2" at bounding box center [243, 273] width 181 height 26
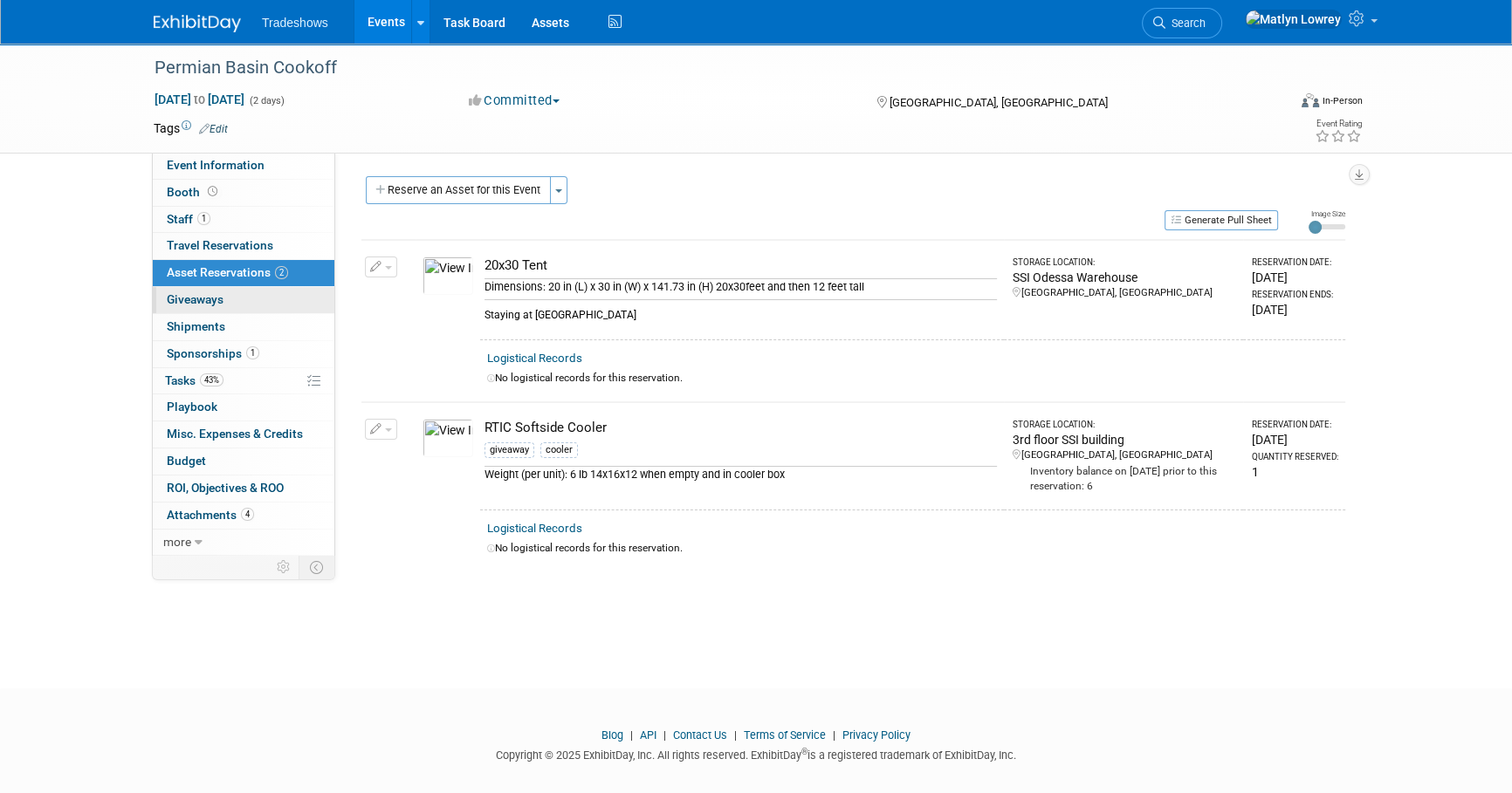
click at [248, 309] on link "0 Giveaways 0" at bounding box center [243, 300] width 181 height 26
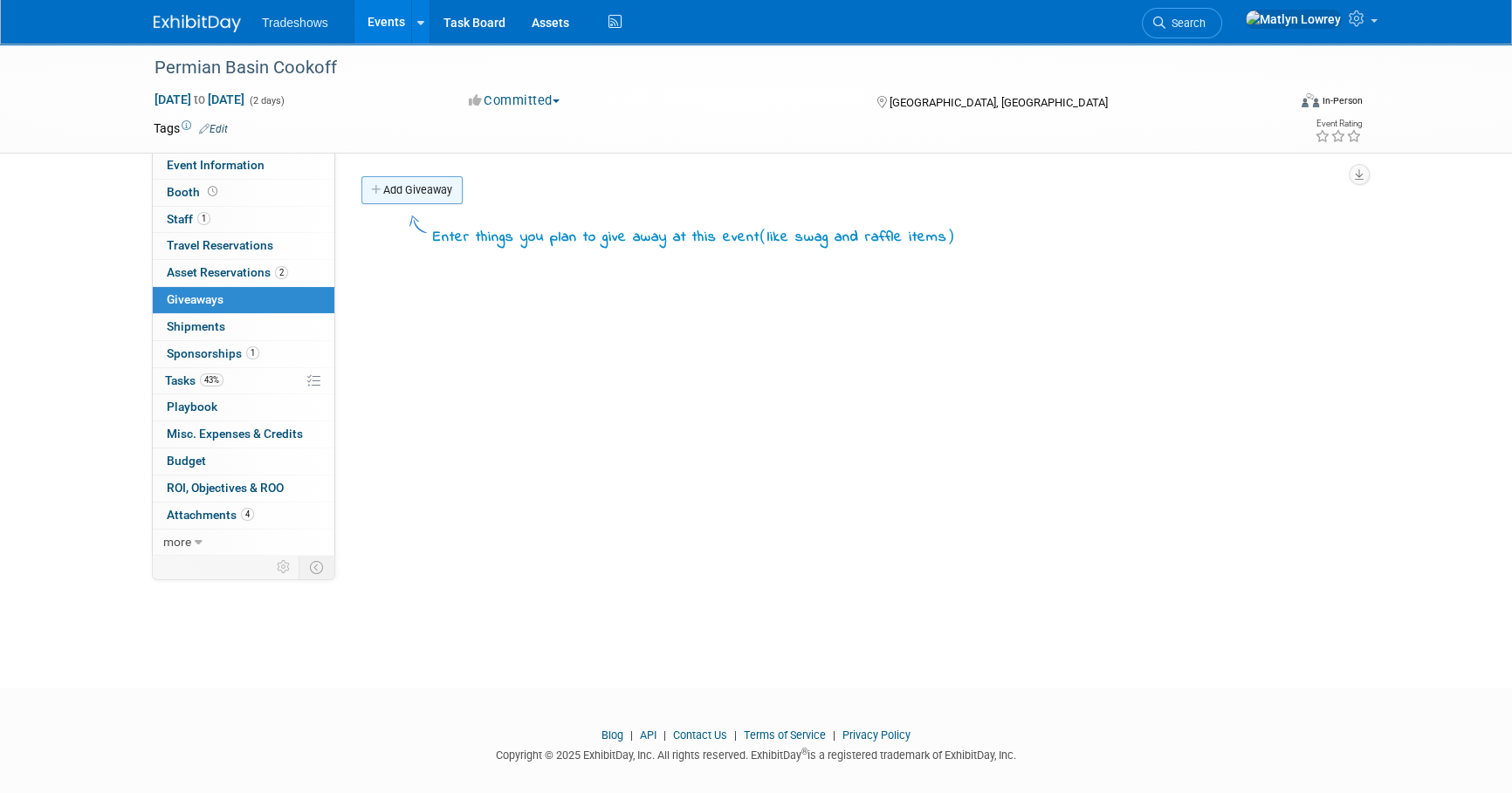
click at [404, 197] on link "Add Giveaway" at bounding box center [412, 190] width 101 height 28
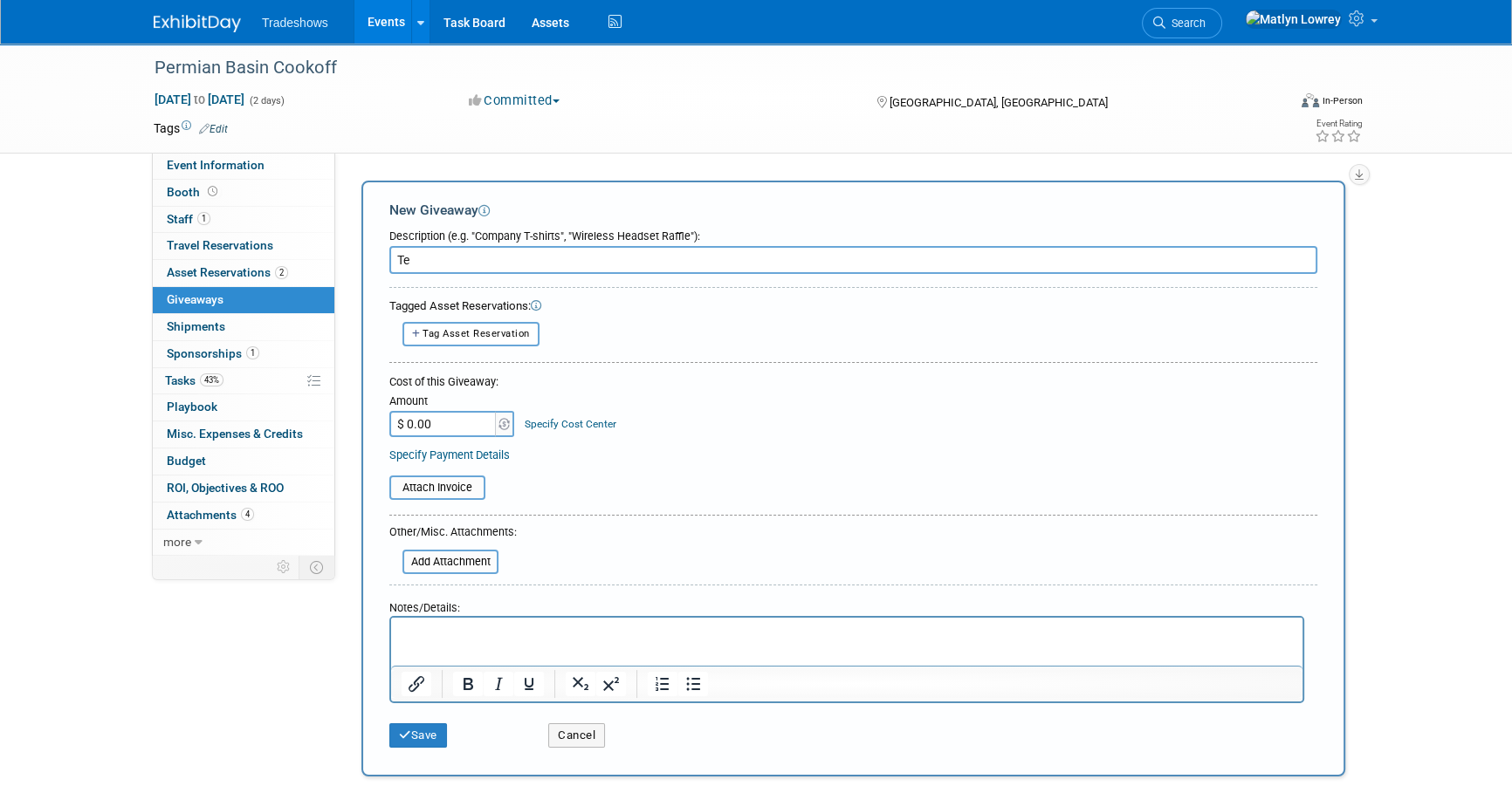
type input "T"
type input "N"
type input "Tent (ordered)"
click at [445, 332] on span "Tag Asset Reservation" at bounding box center [476, 334] width 107 height 11
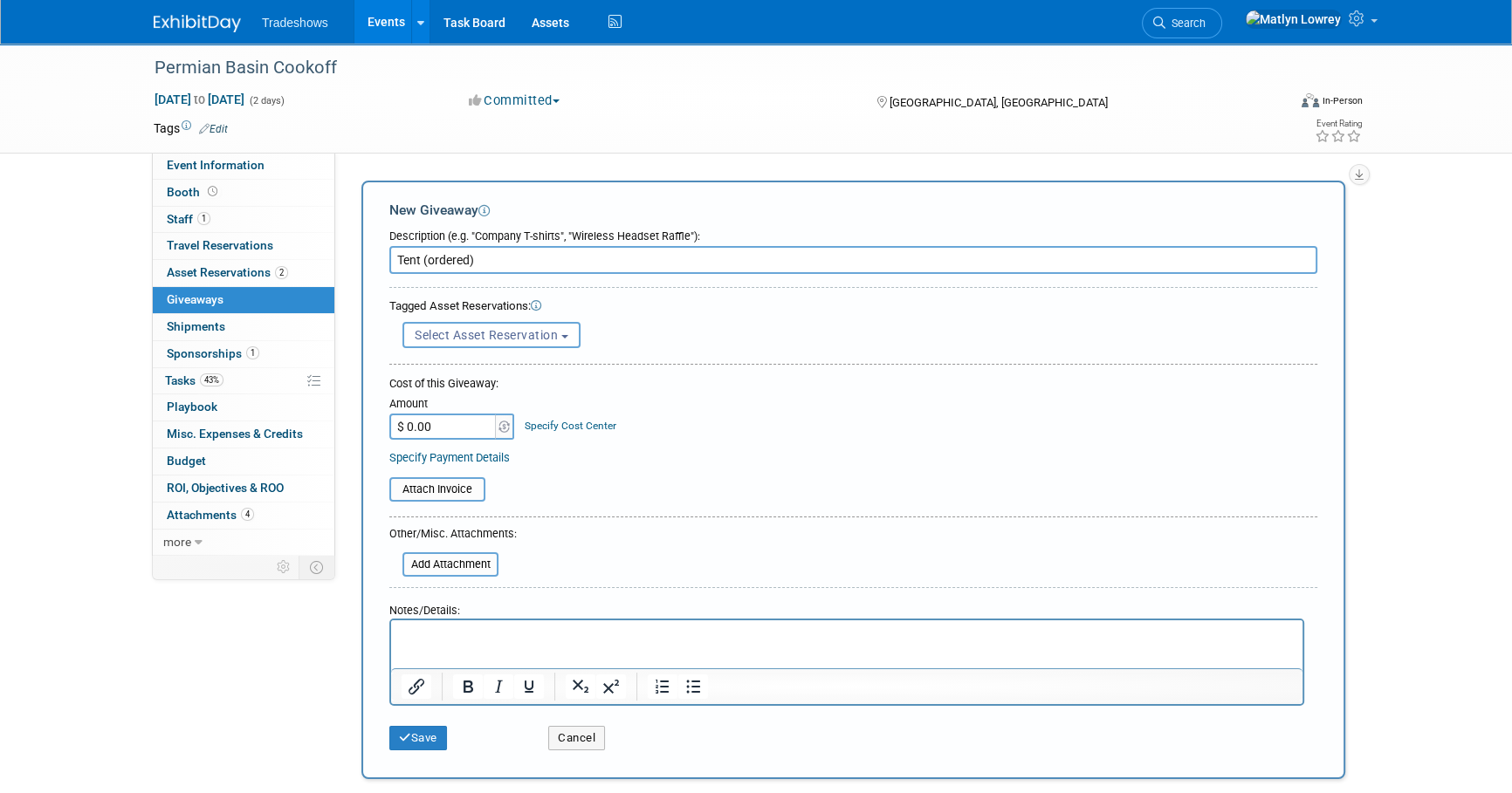
select select
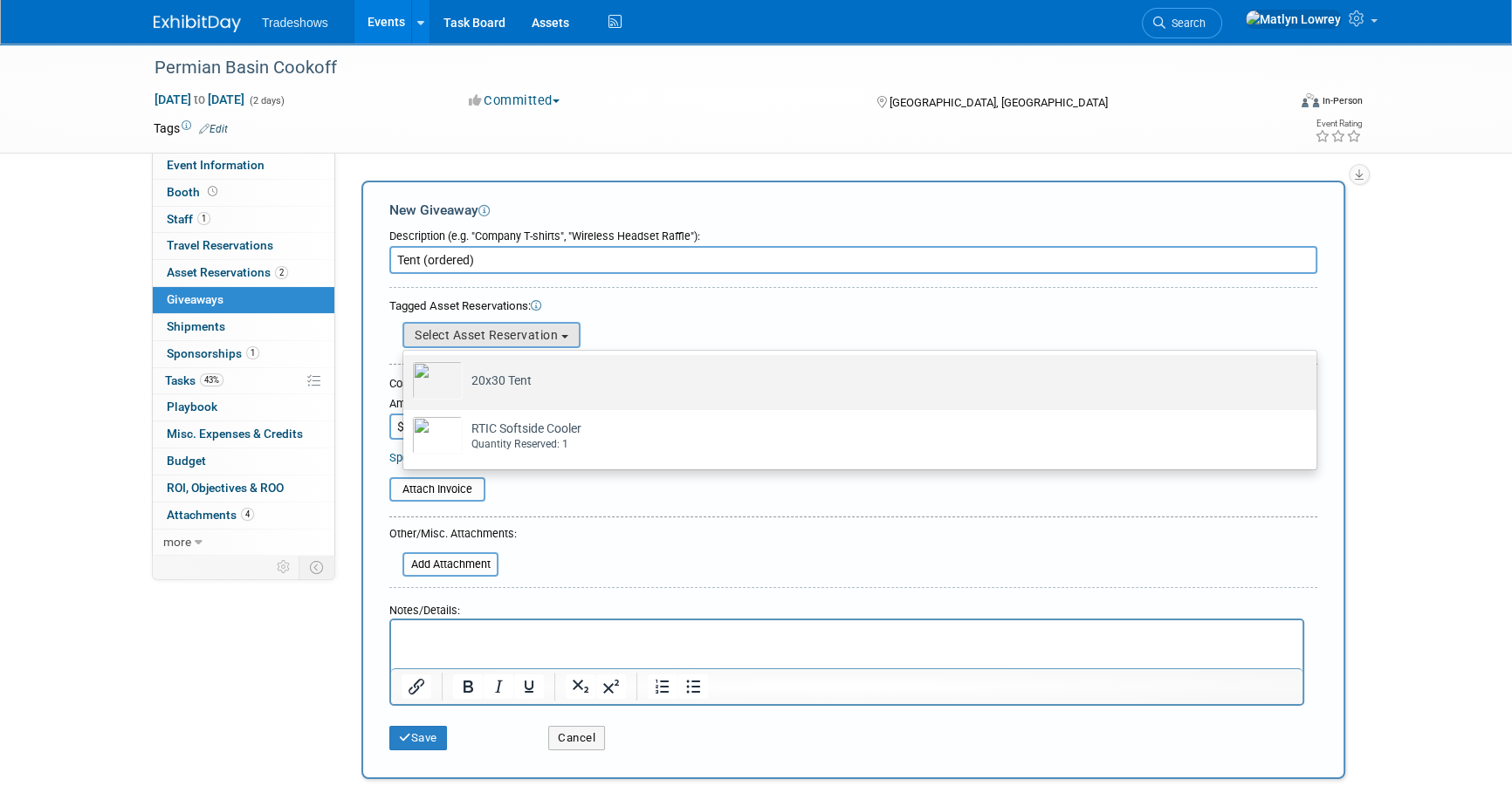
drag, startPoint x: 480, startPoint y: 394, endPoint x: 484, endPoint y: 381, distance: 13.6
click at [480, 392] on td "20x30 Tent Already tagged in this giveaway" at bounding box center [871, 381] width 818 height 39
click at [406, 376] on input "20x30 Tent Already tagged in this giveaway" at bounding box center [400, 371] width 11 height 11
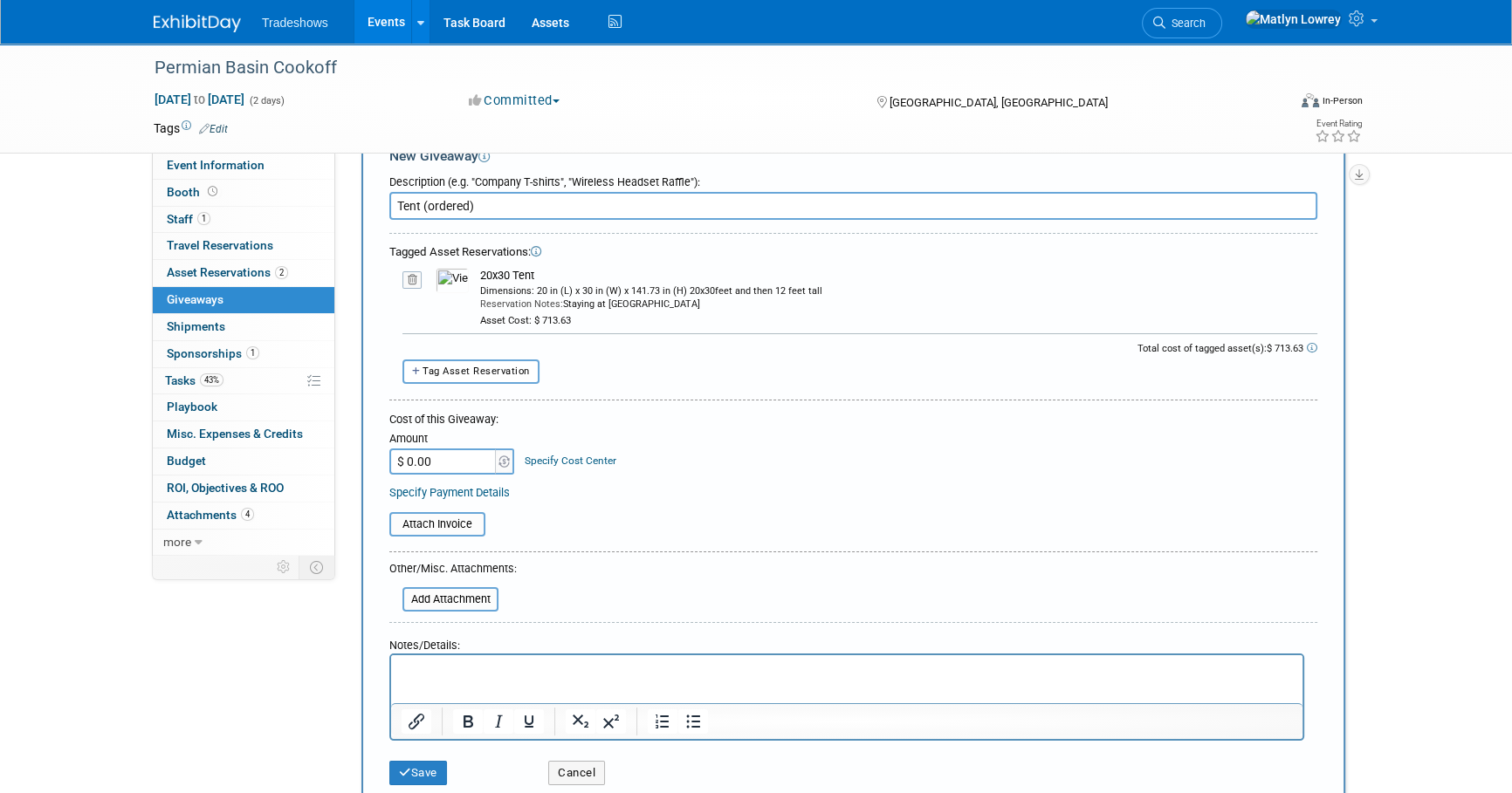
scroll to position [79, 0]
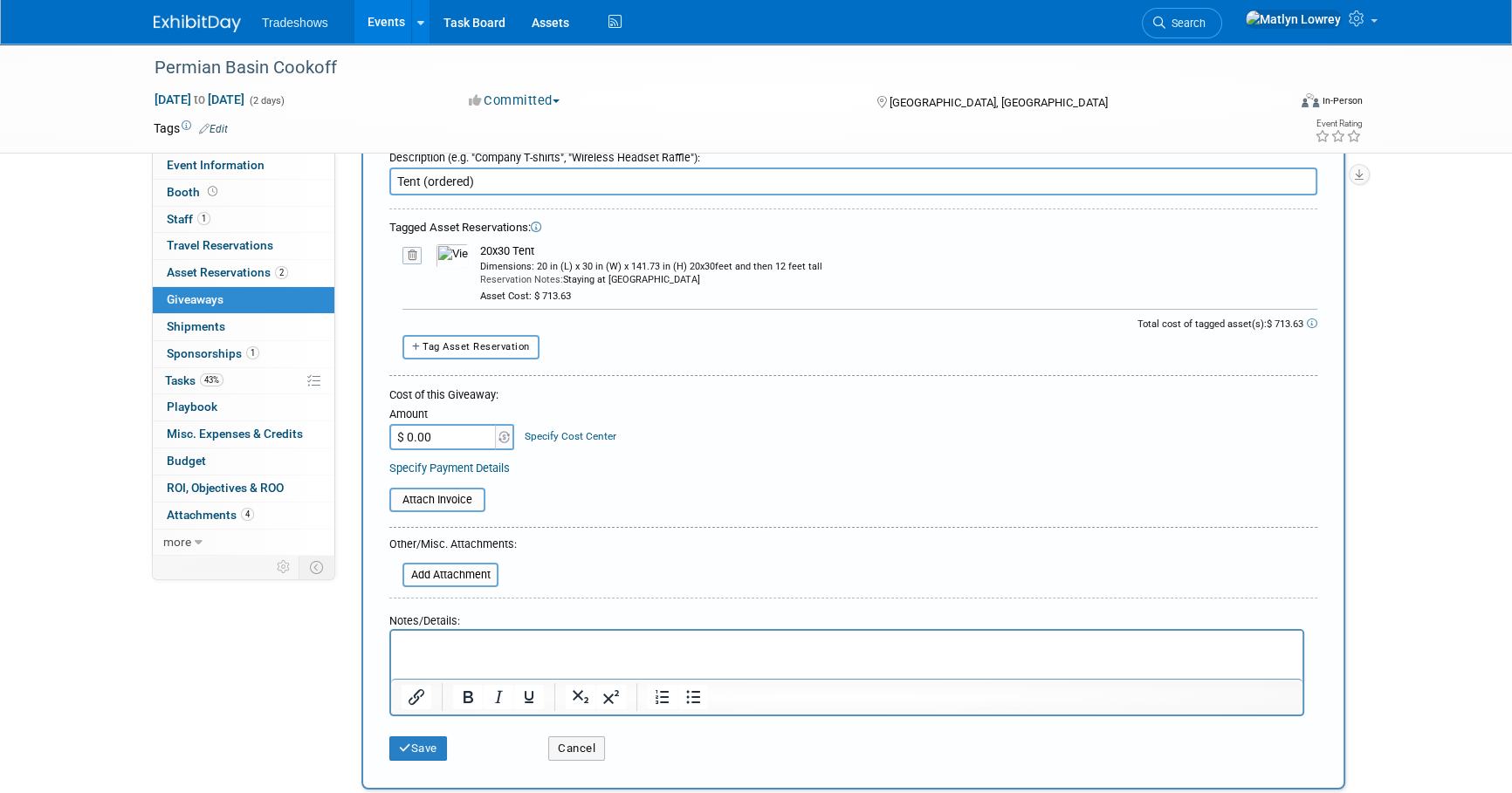
click at [473, 438] on input "$ 0.00" at bounding box center [444, 437] width 109 height 26
type input "$ 713.63"
click at [473, 572] on input "file" at bounding box center [392, 575] width 208 height 21
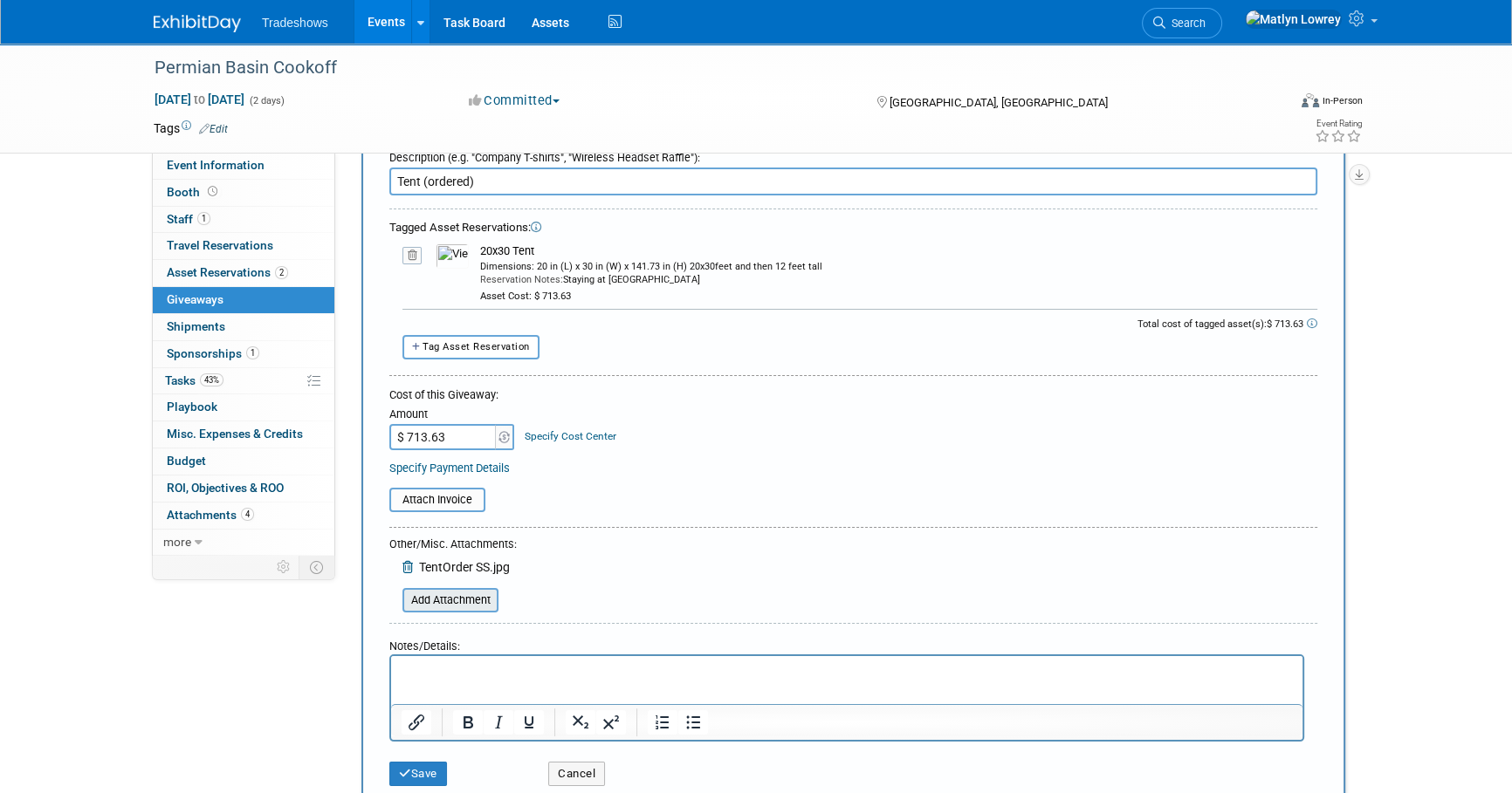
click at [459, 593] on input "file" at bounding box center [392, 600] width 208 height 21
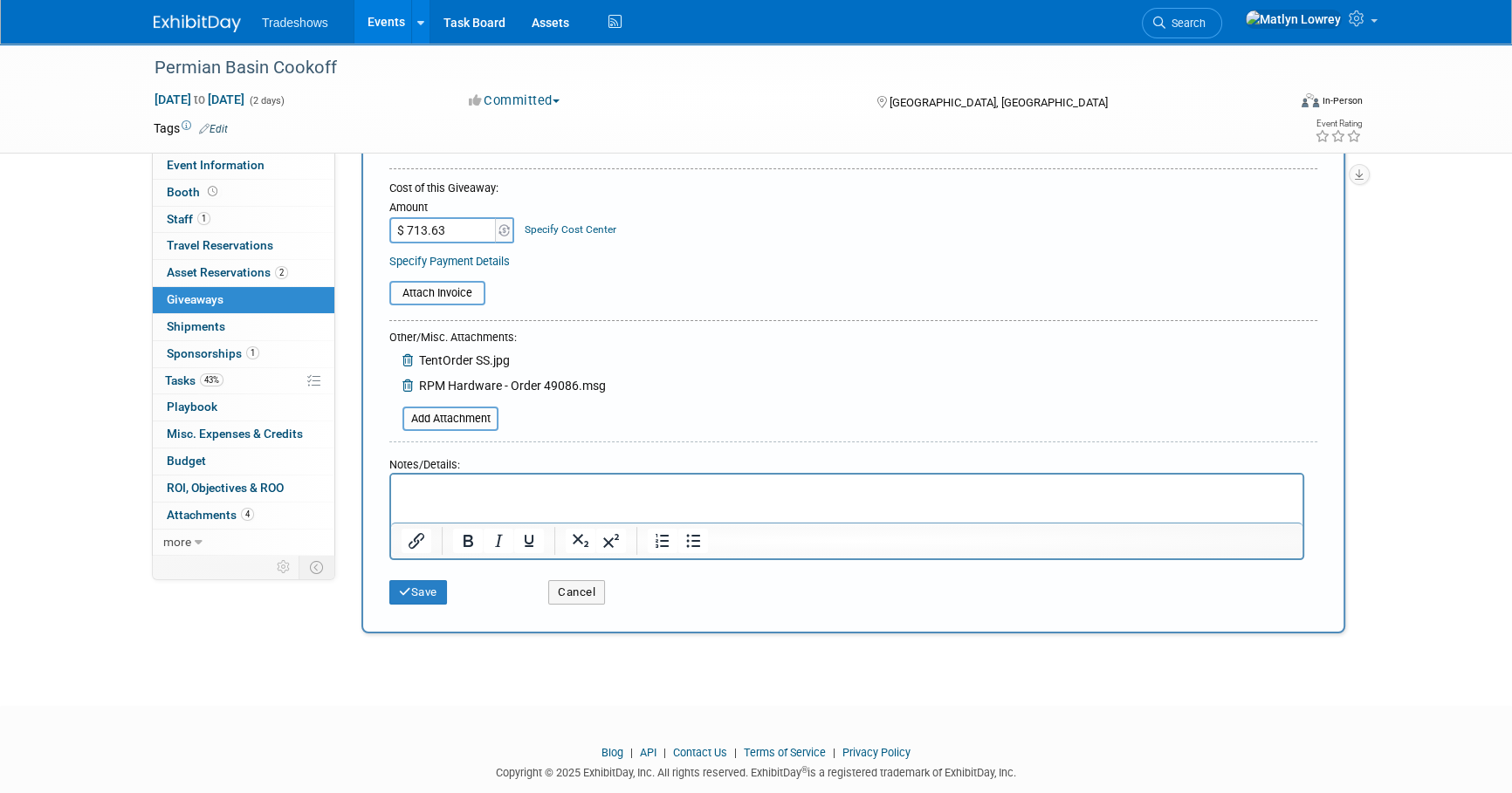
scroll to position [317, 0]
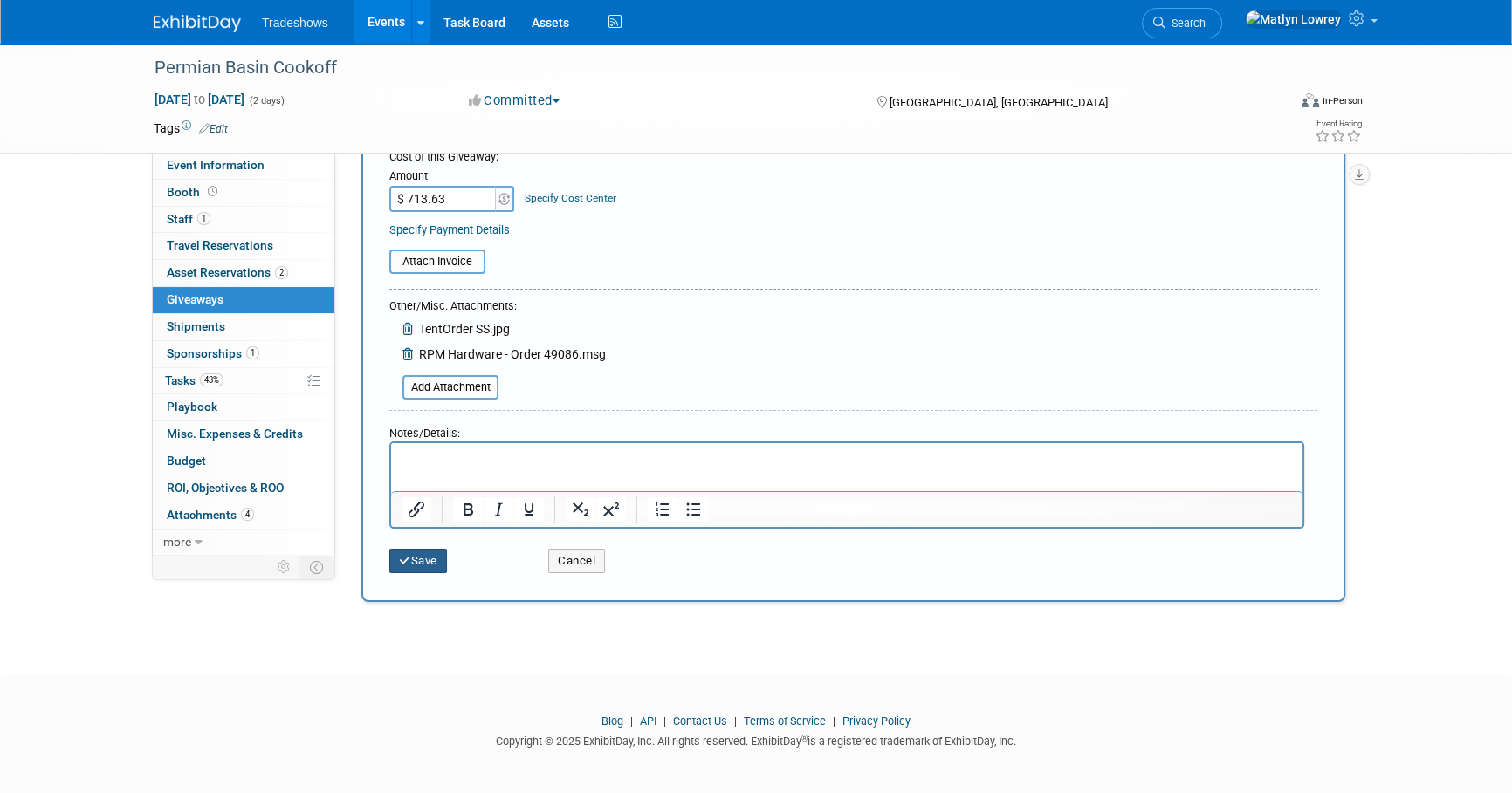
click at [412, 555] on button "Save" at bounding box center [418, 561] width 57 height 24
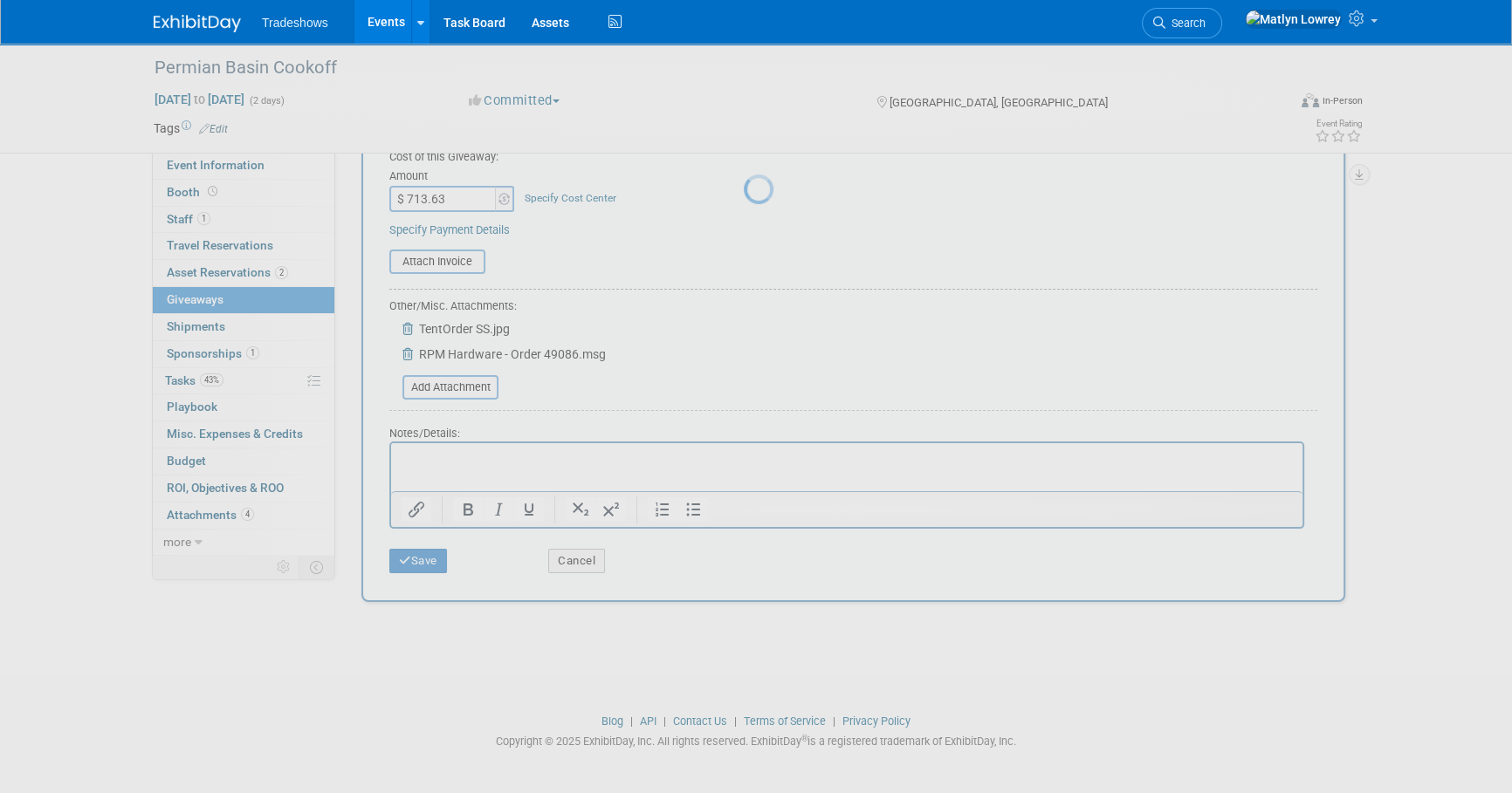
scroll to position [18, 0]
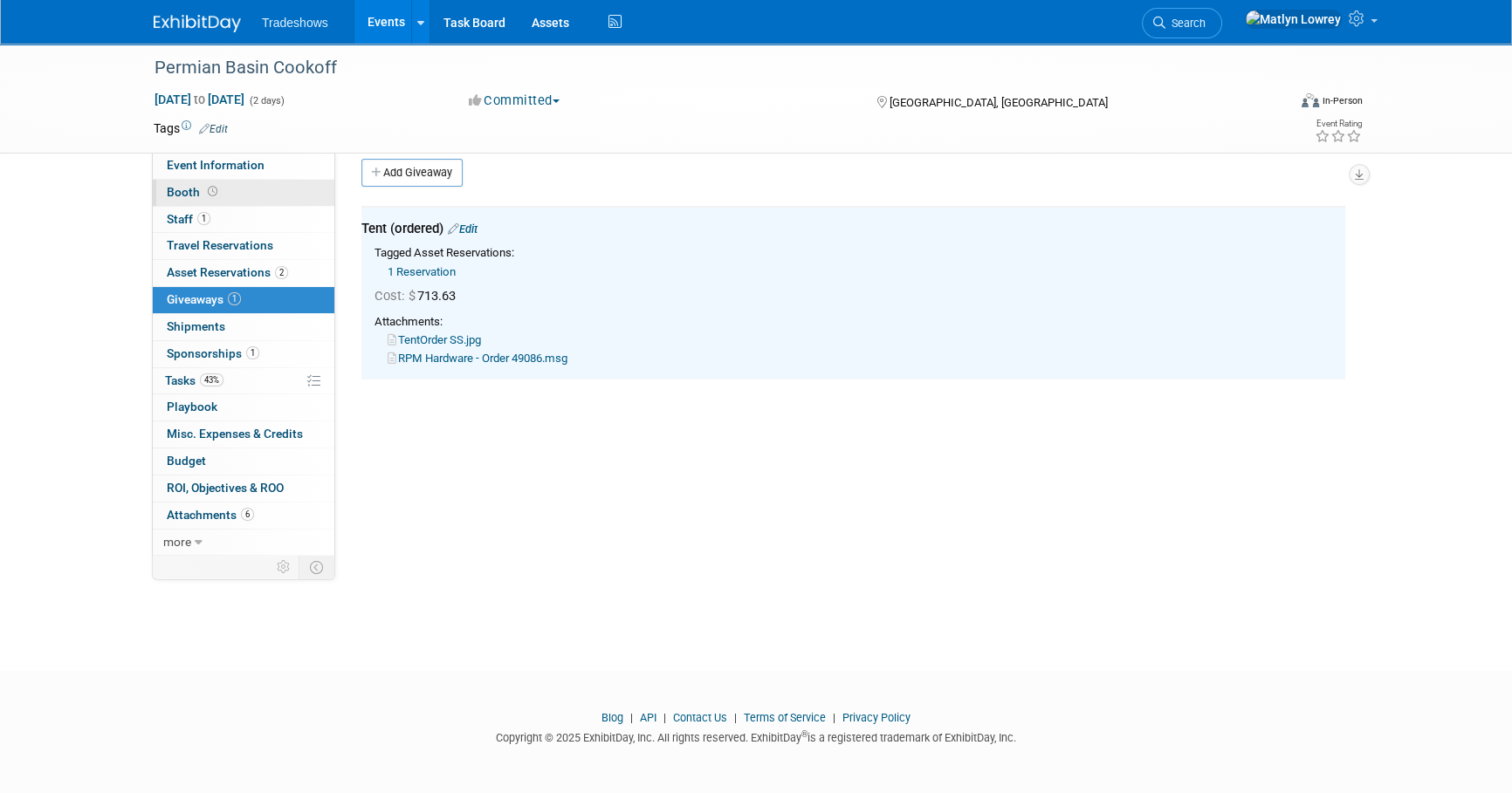
click at [265, 194] on link "Booth" at bounding box center [243, 192] width 181 height 26
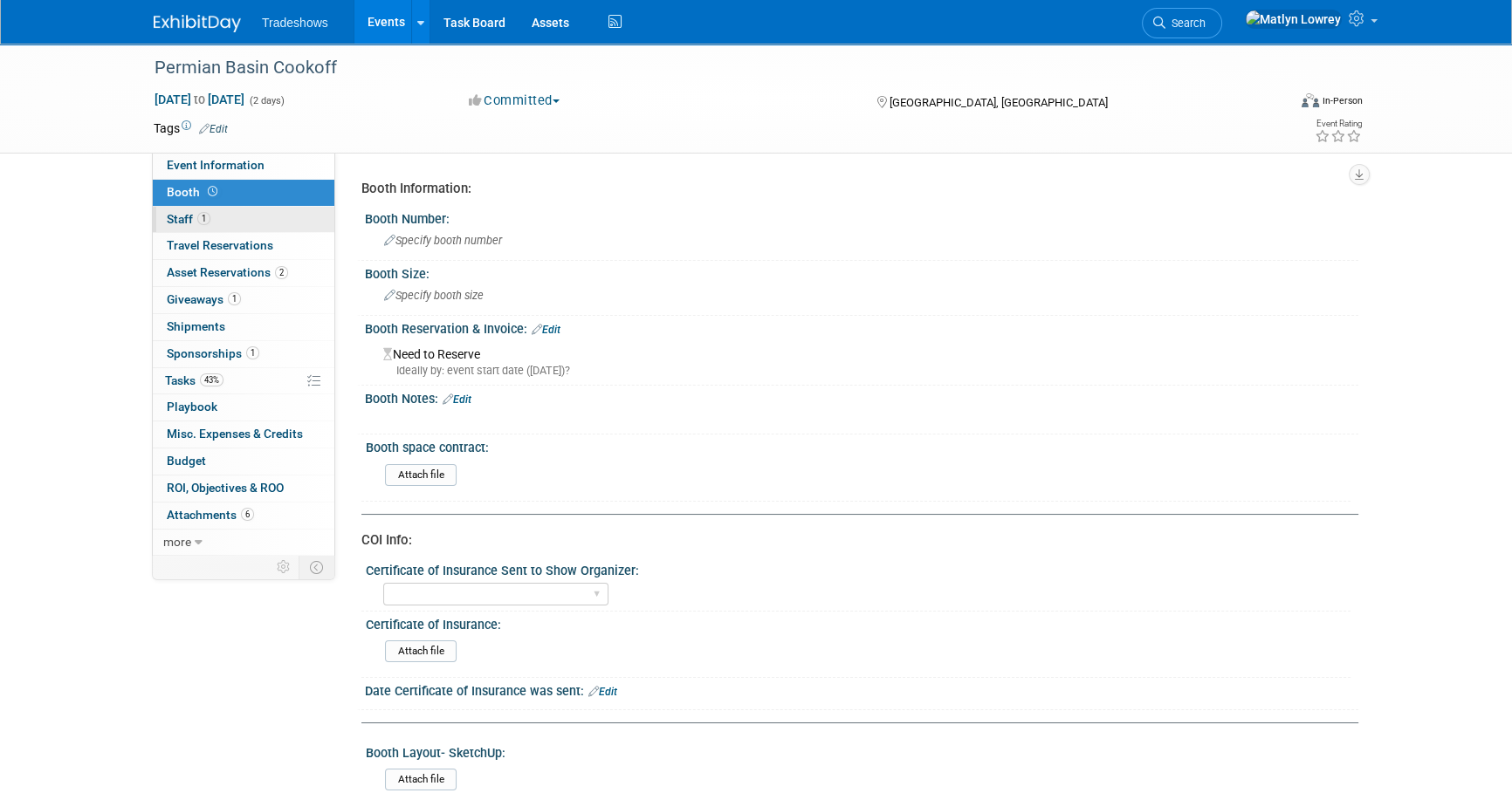
click at [234, 222] on link "1 Staff 1" at bounding box center [243, 220] width 181 height 26
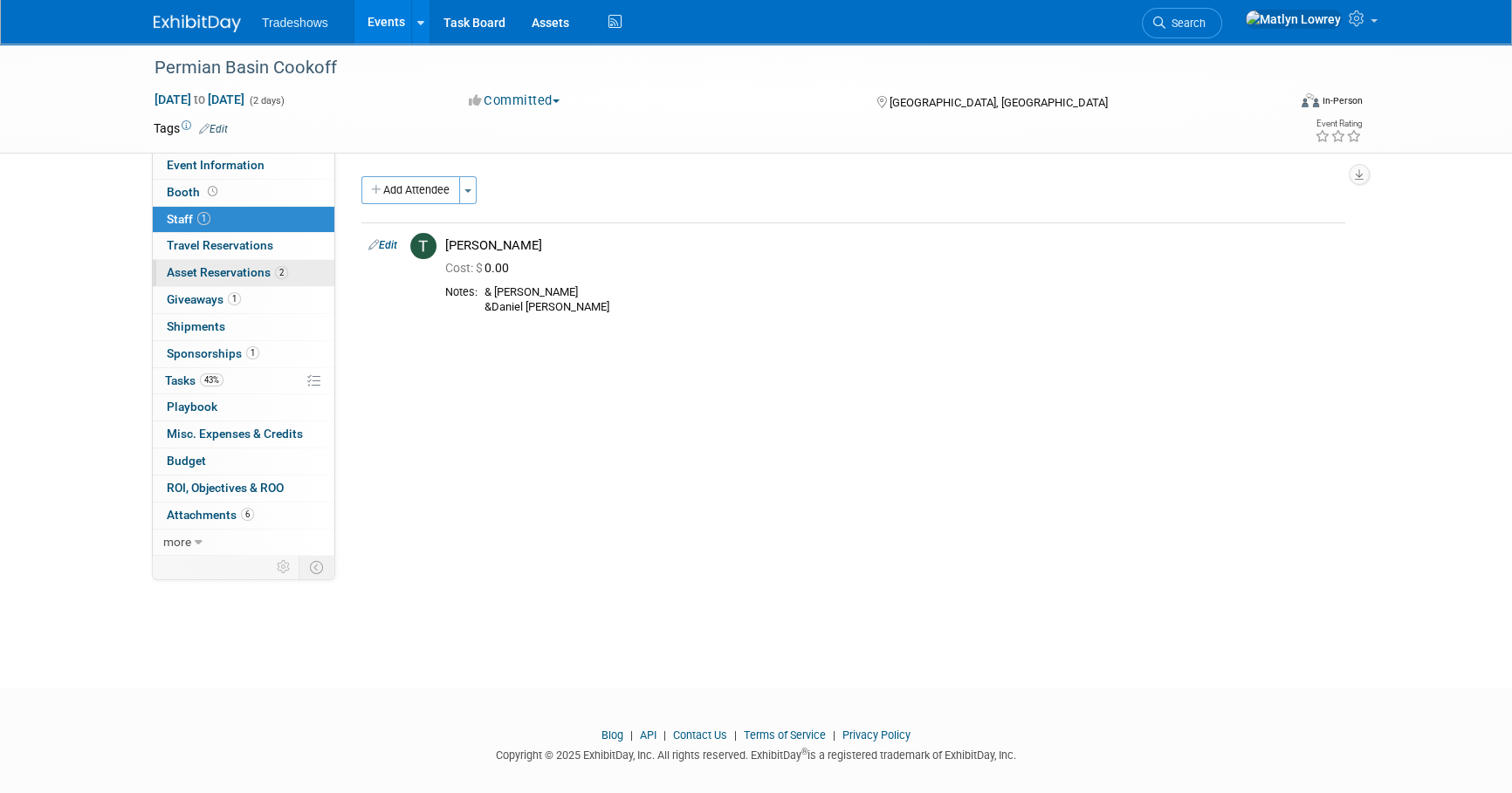
click at [241, 265] on span "Asset Reservations 2" at bounding box center [227, 272] width 121 height 14
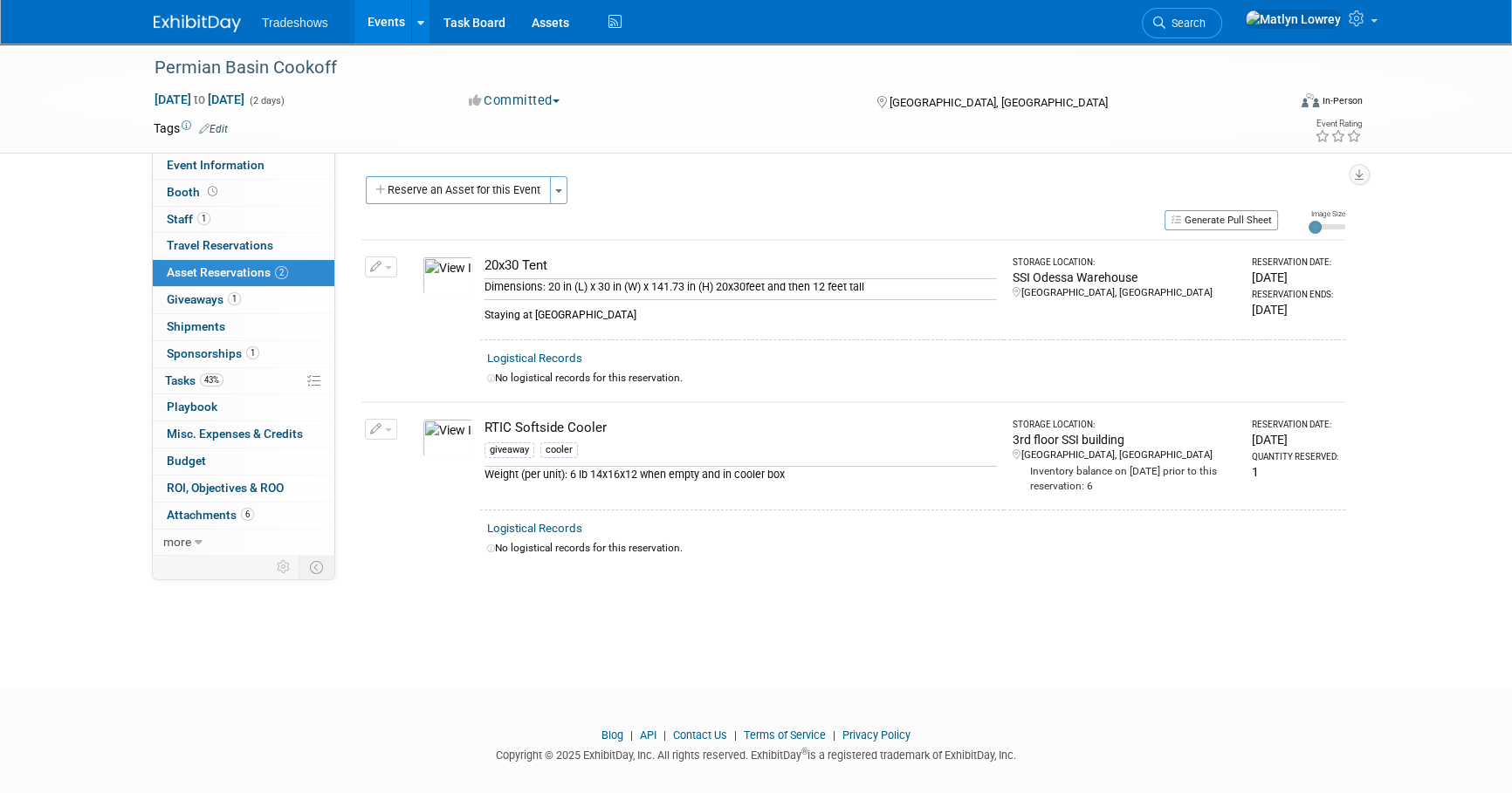
click at [219, 352] on span "Sponsorships 1" at bounding box center [213, 353] width 92 height 14
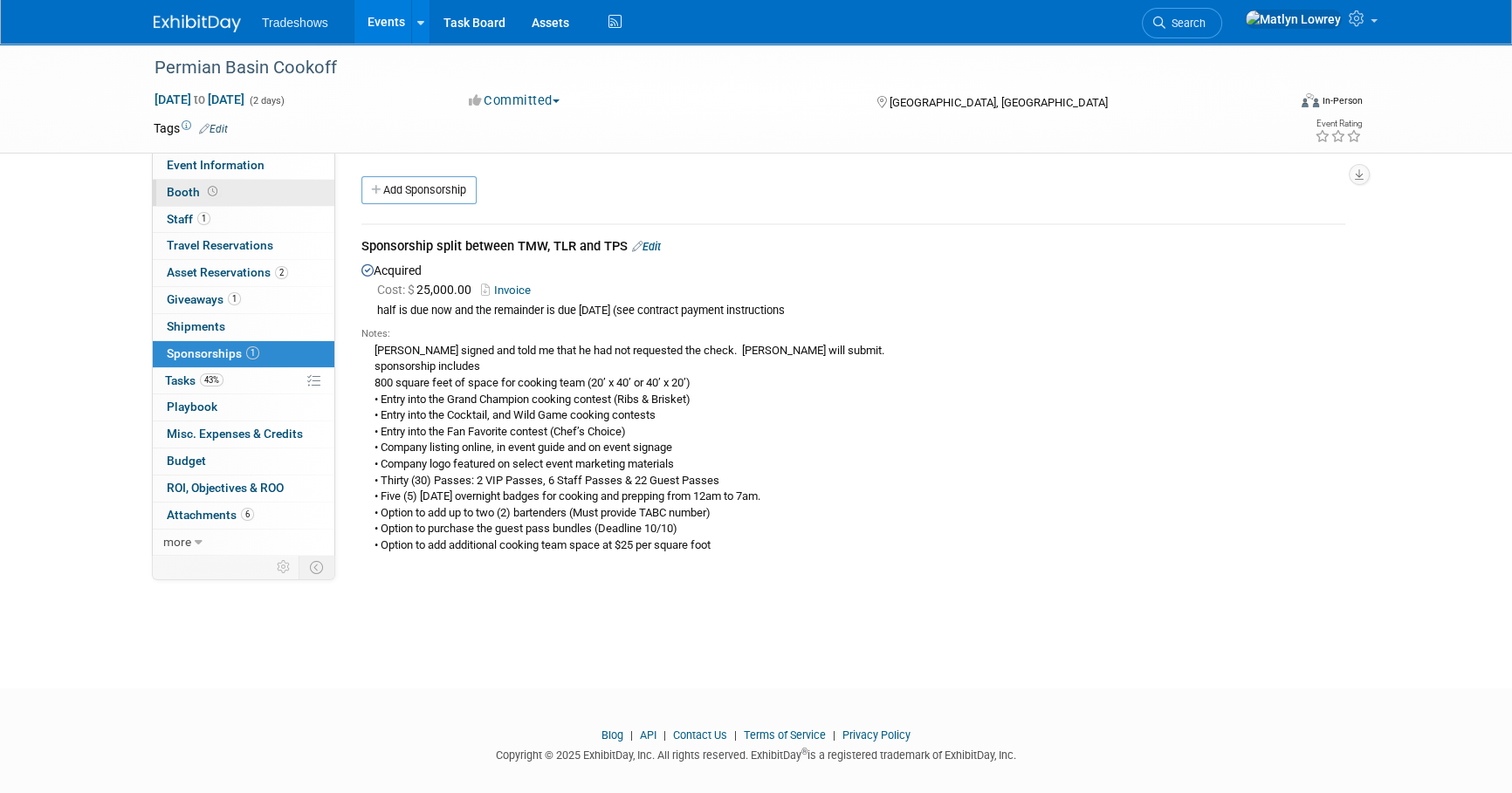
click at [190, 195] on span "Booth" at bounding box center [193, 191] width 55 height 14
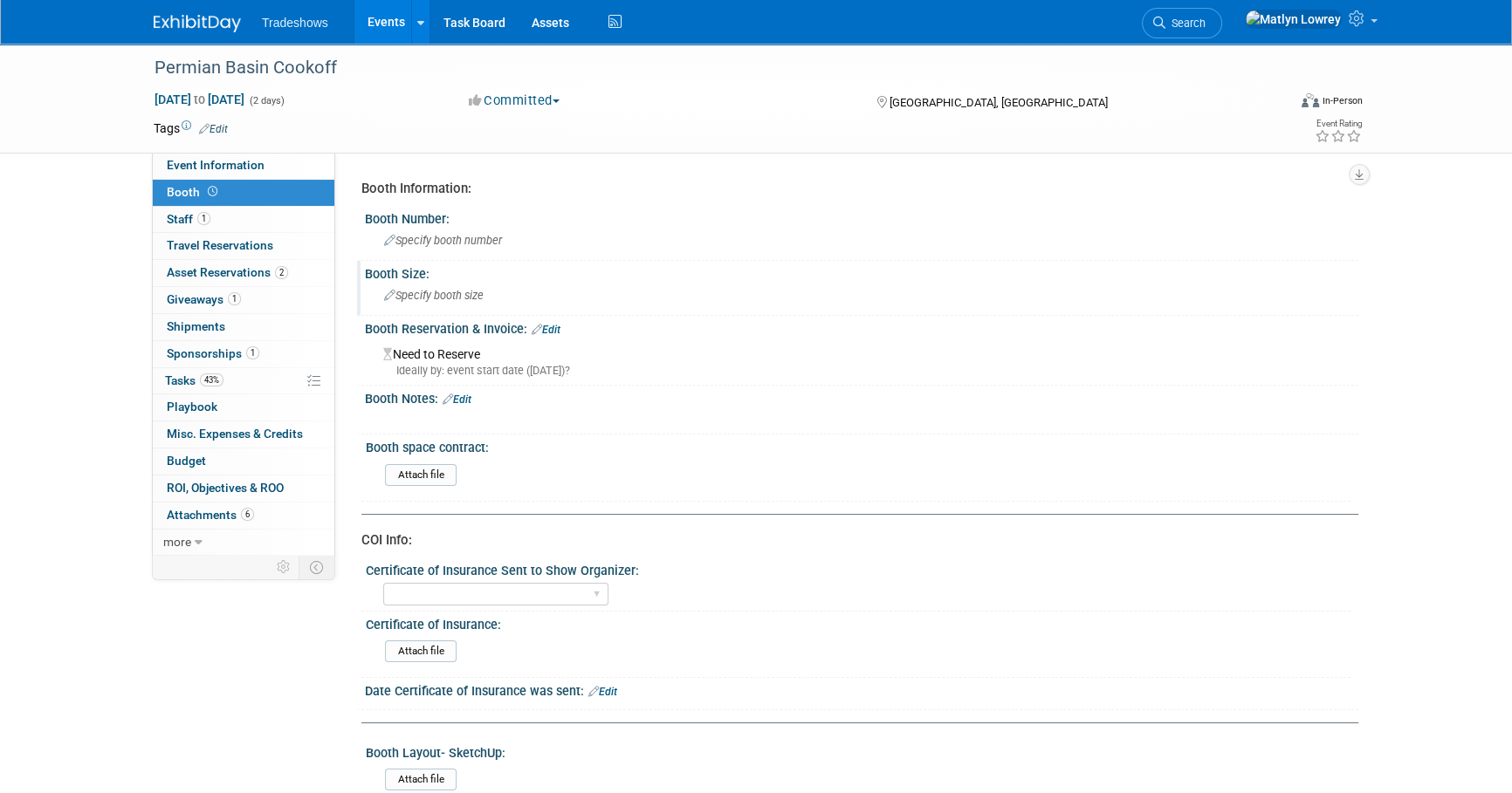
click at [419, 297] on span "Specify booth size" at bounding box center [434, 295] width 100 height 13
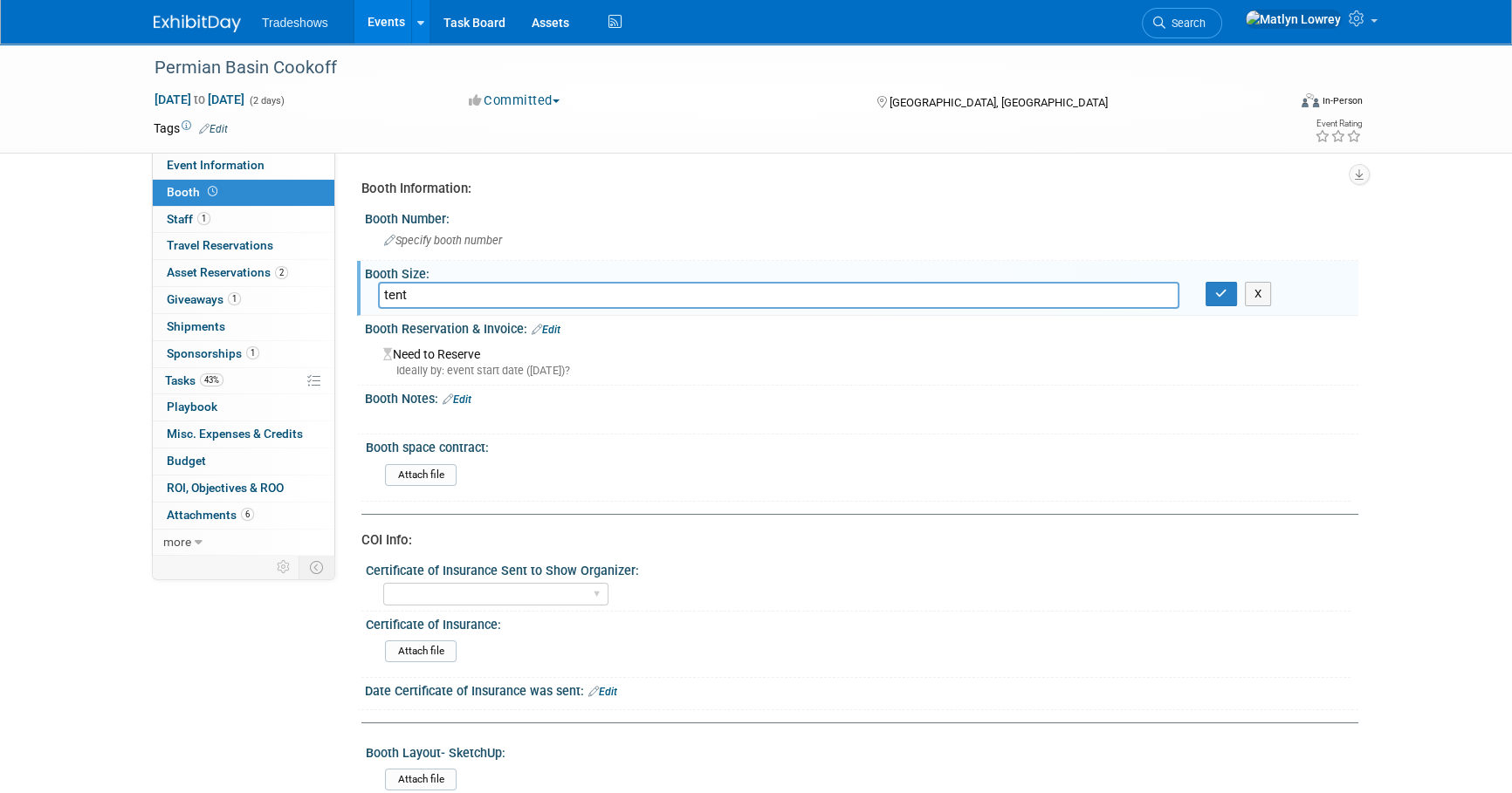
type input "tent"
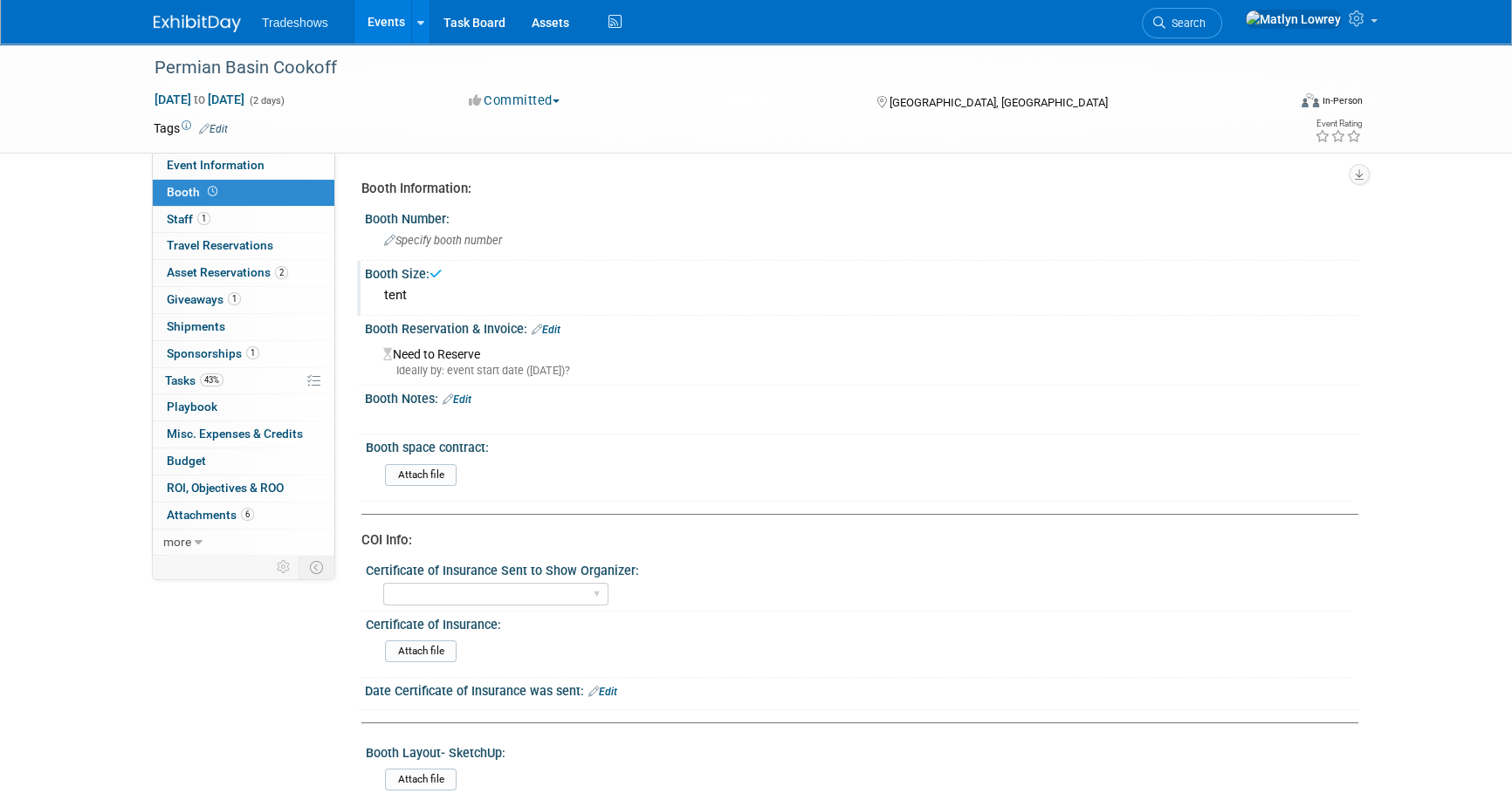
click at [559, 333] on link "Edit" at bounding box center [546, 329] width 29 height 12
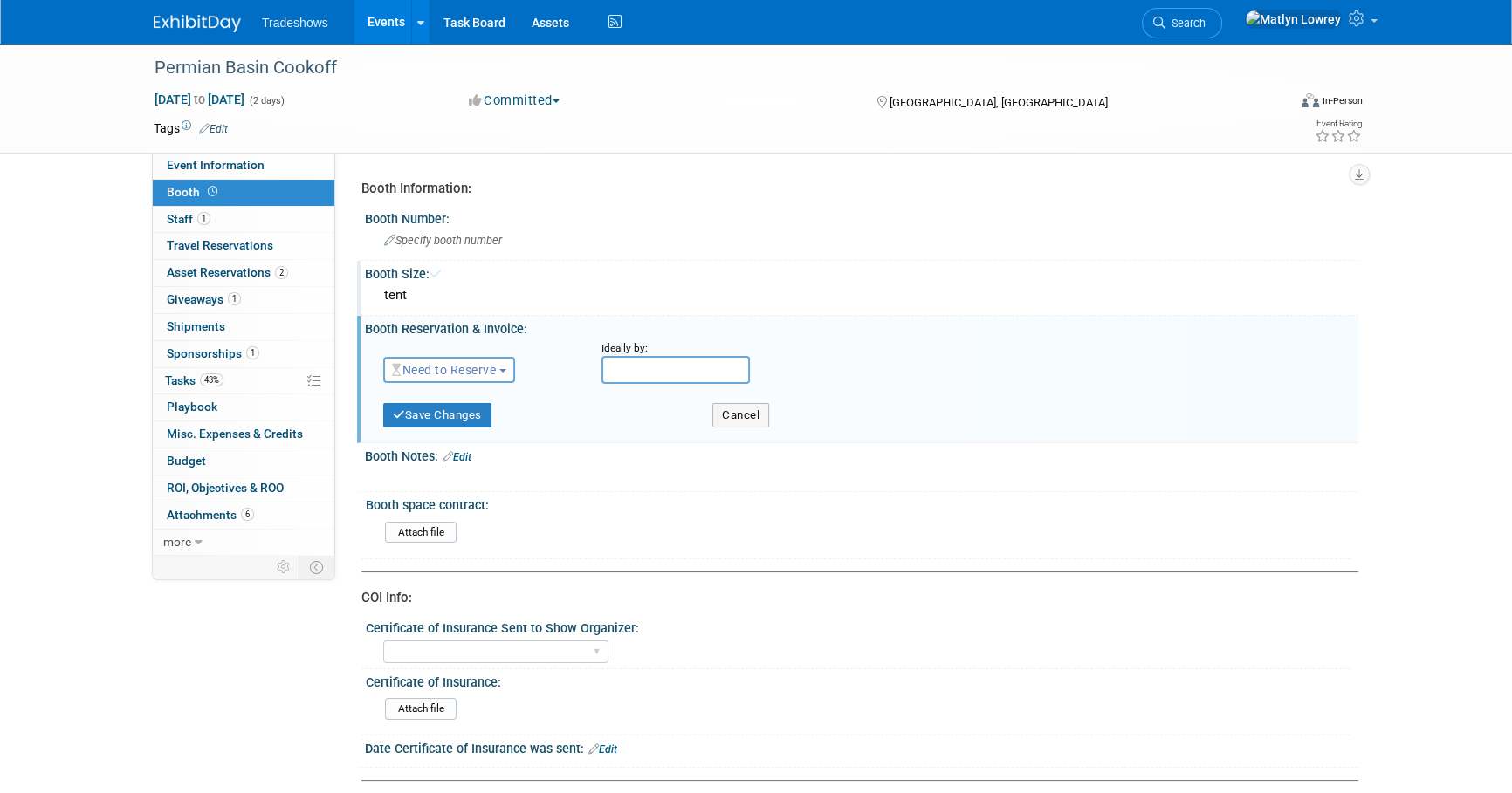
click at [461, 372] on span "Need to Reserve" at bounding box center [444, 370] width 104 height 14
click at [425, 424] on link "Reserved" at bounding box center [477, 423] width 187 height 24
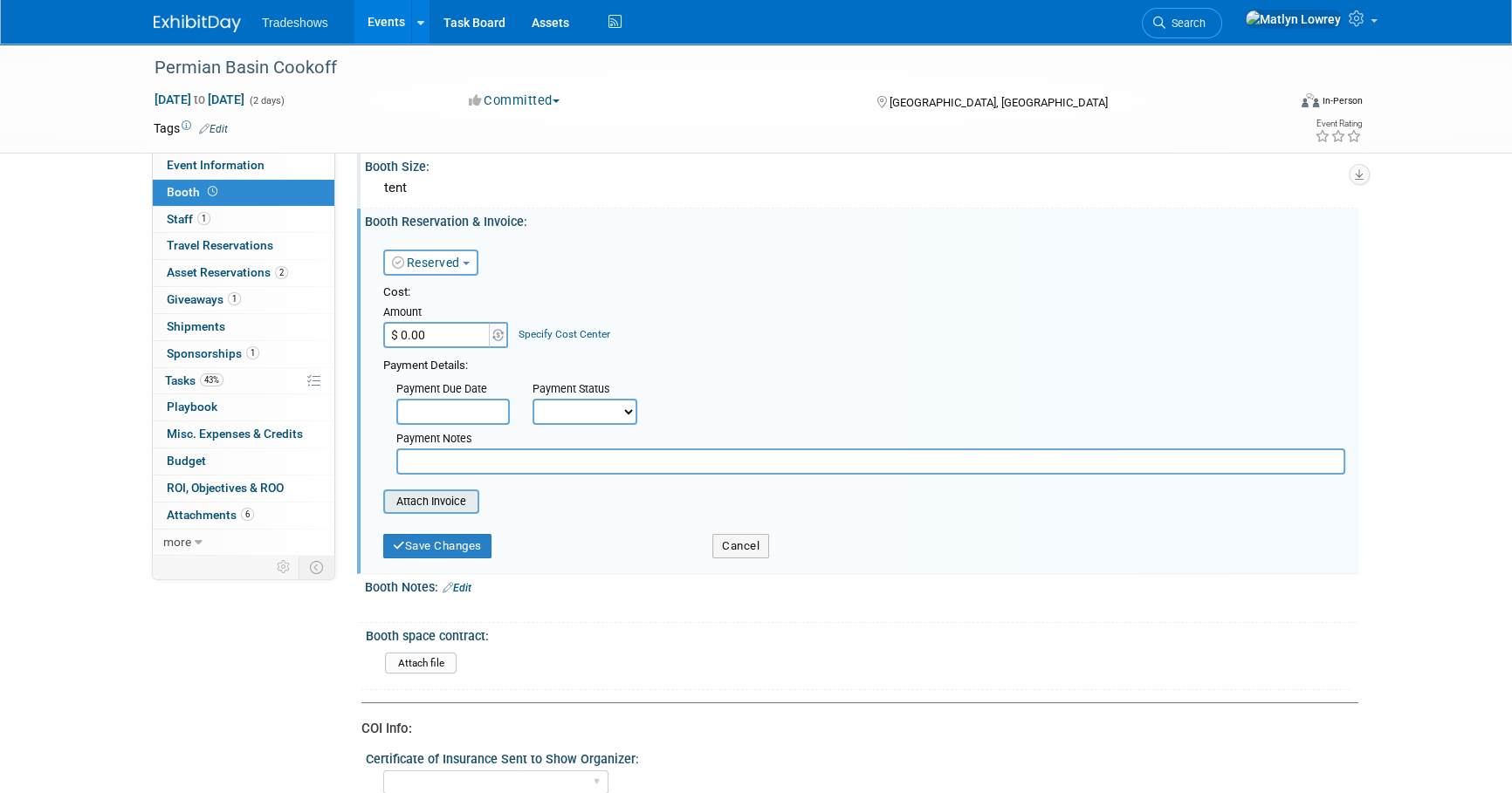
scroll to position [158, 0]
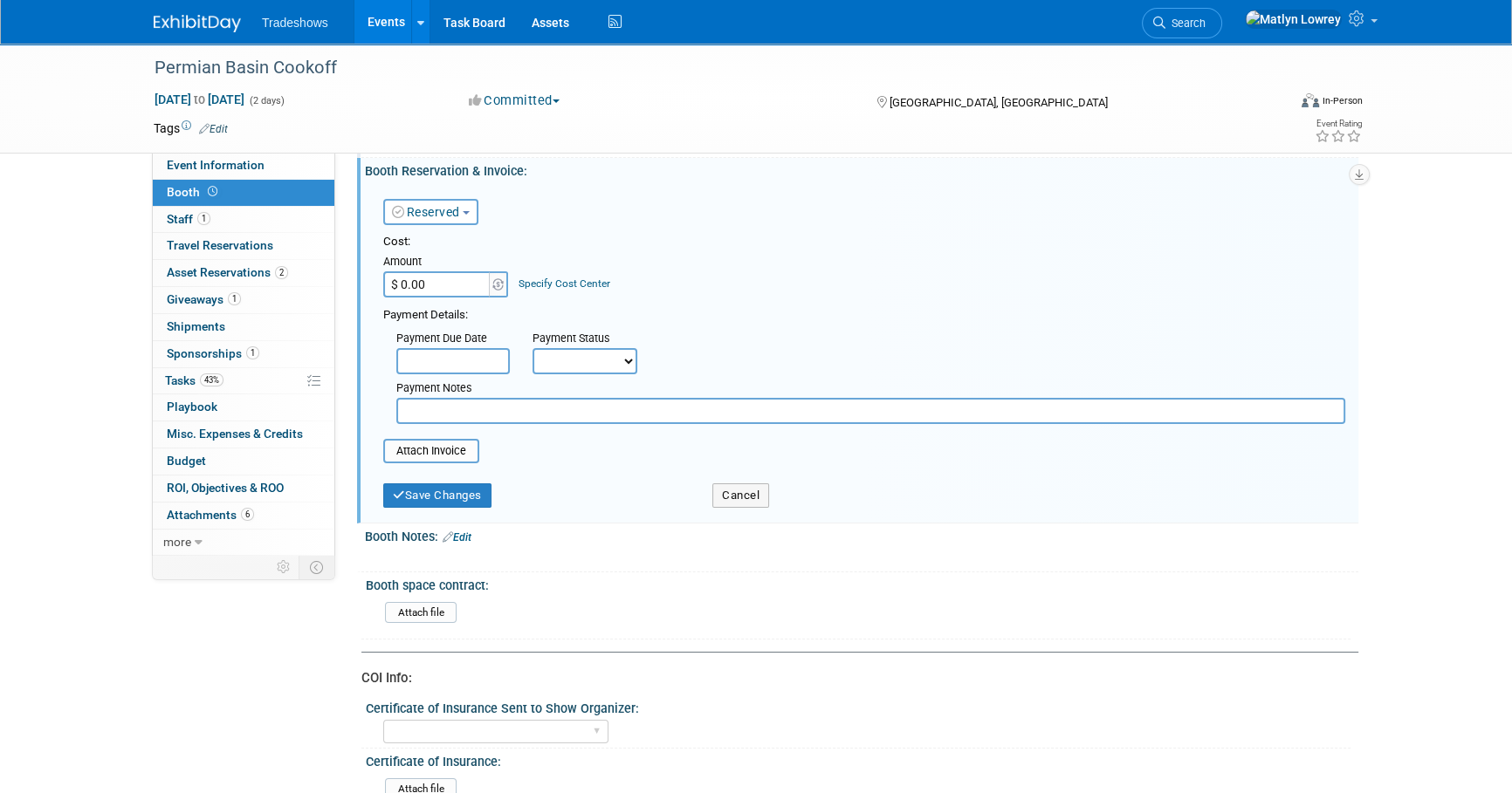
click at [435, 411] on input "text" at bounding box center [871, 410] width 949 height 26
type input "Included in sponsorship"
click at [429, 496] on button "Save Changes" at bounding box center [436, 495] width 108 height 24
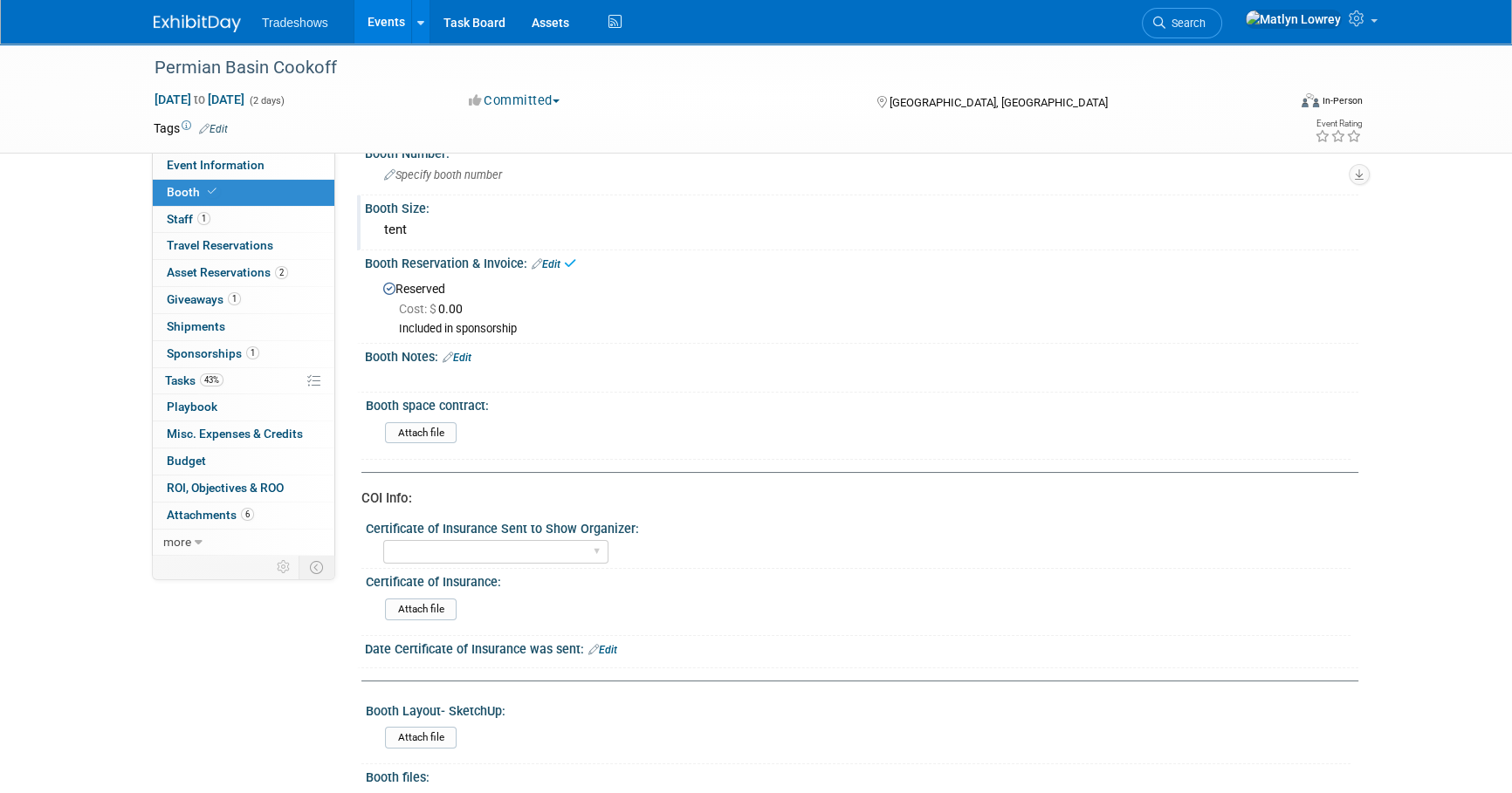
scroll to position [0, 0]
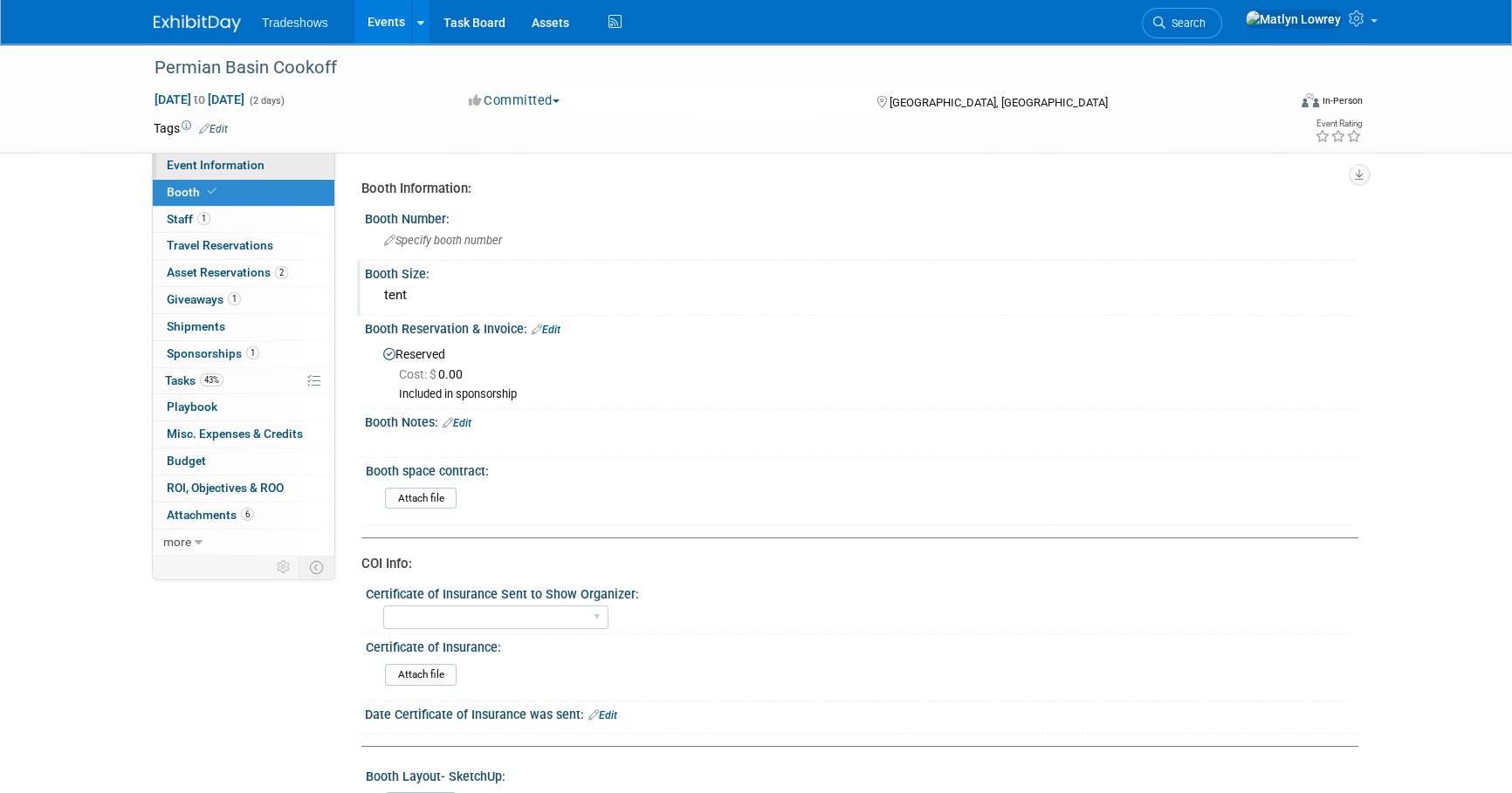
click at [288, 165] on link "Event Information" at bounding box center [243, 165] width 181 height 26
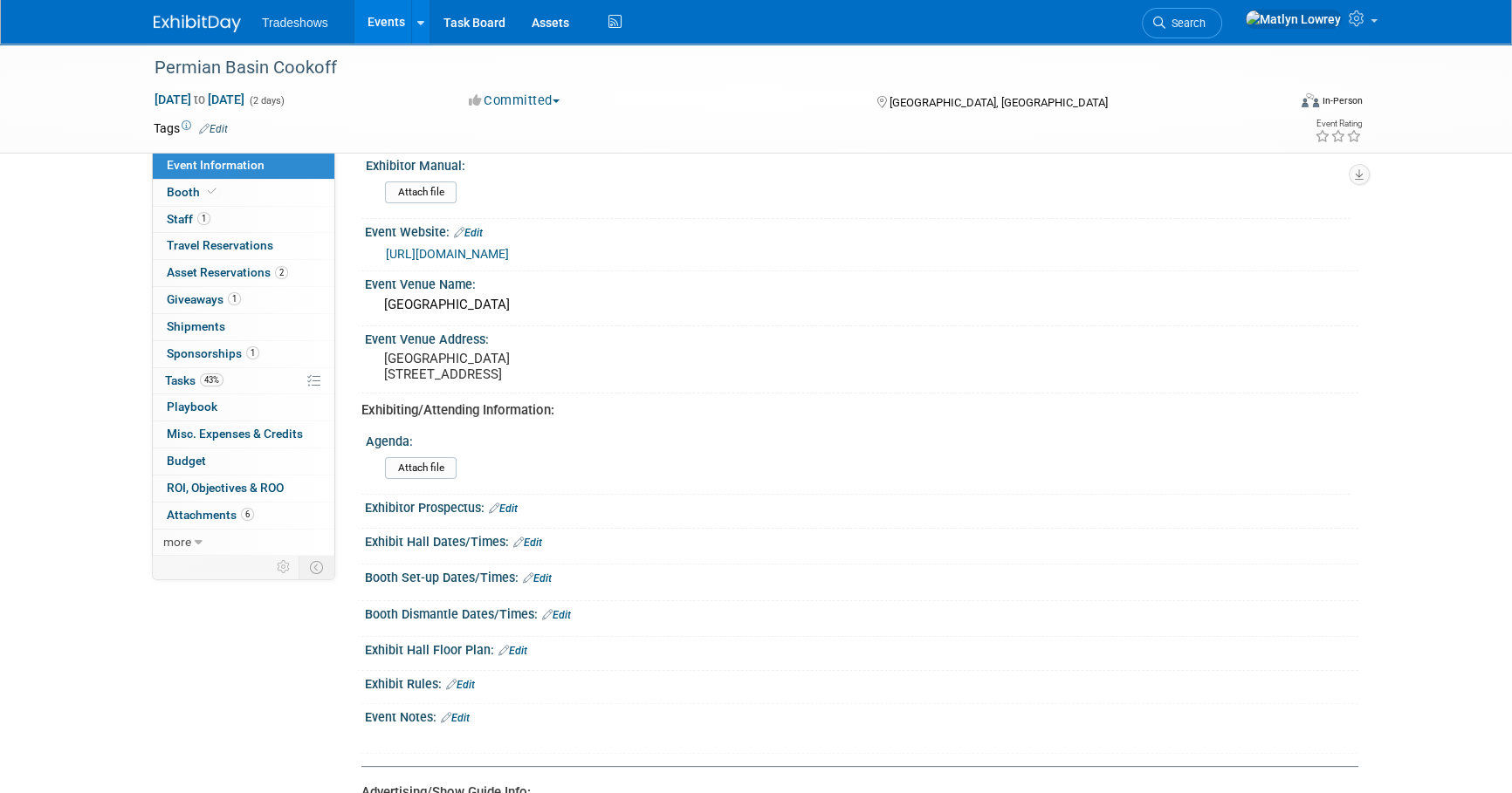
scroll to position [396, 0]
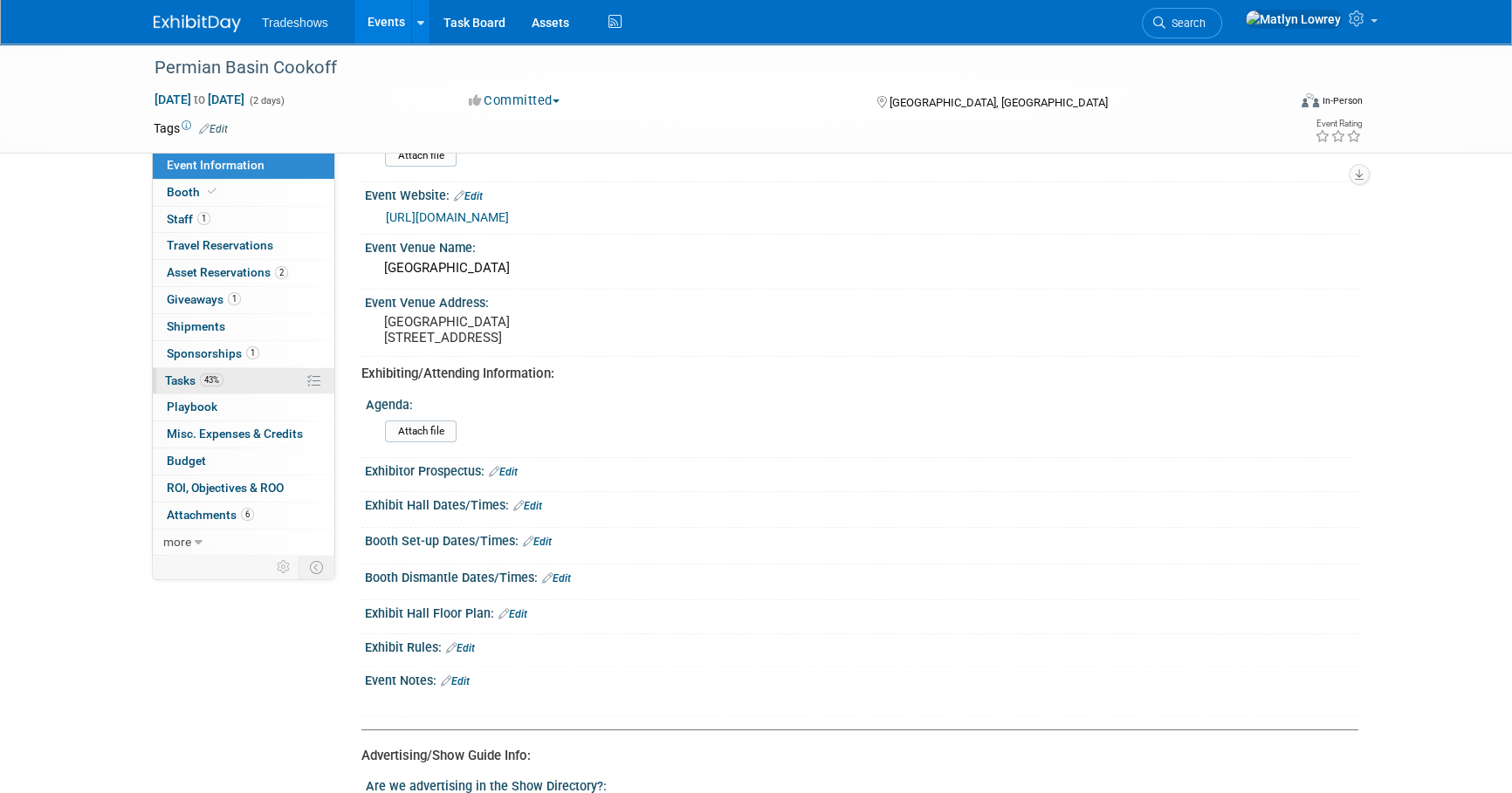
click at [206, 375] on span "43%" at bounding box center [211, 380] width 23 height 13
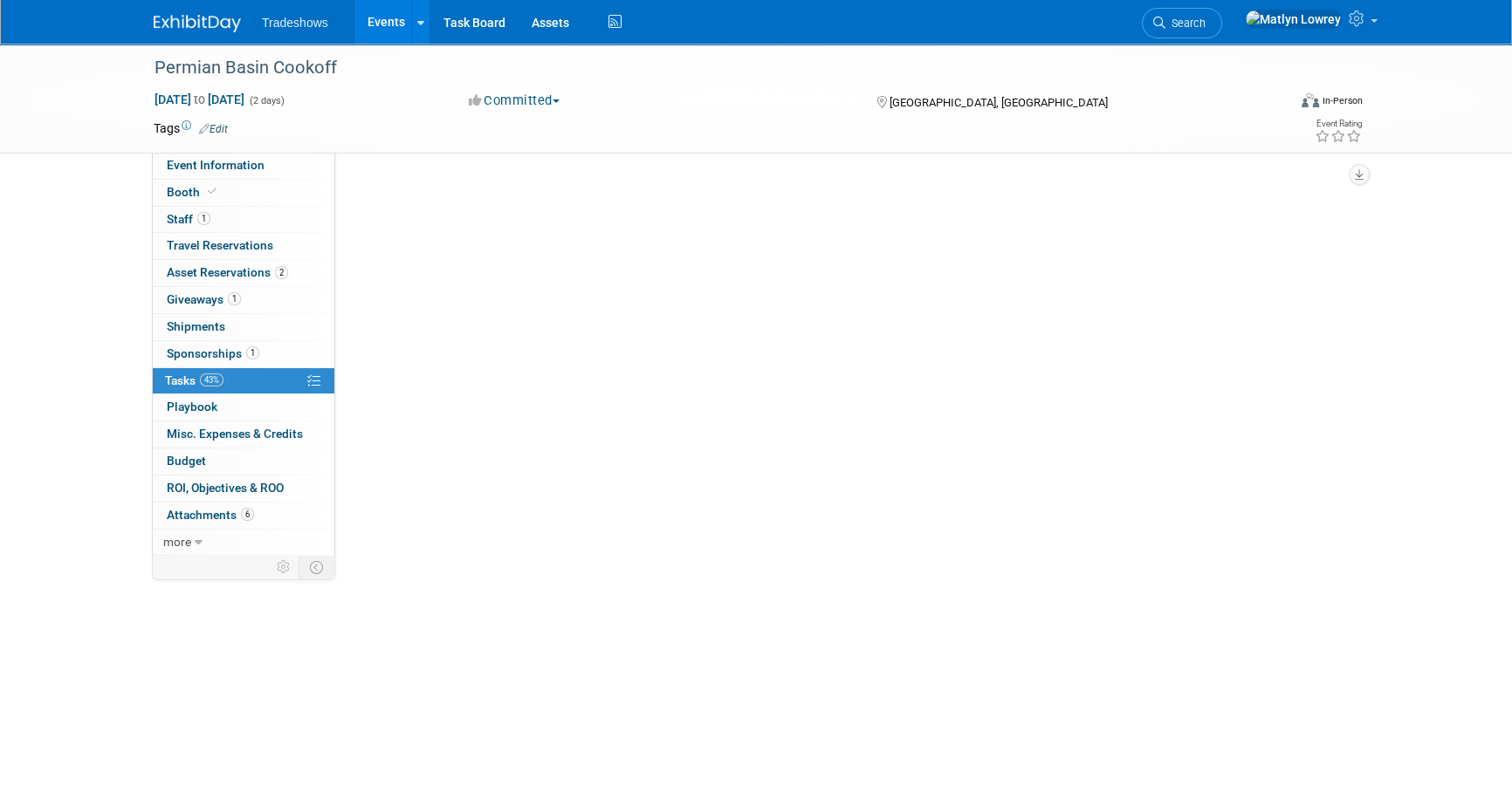
scroll to position [0, 0]
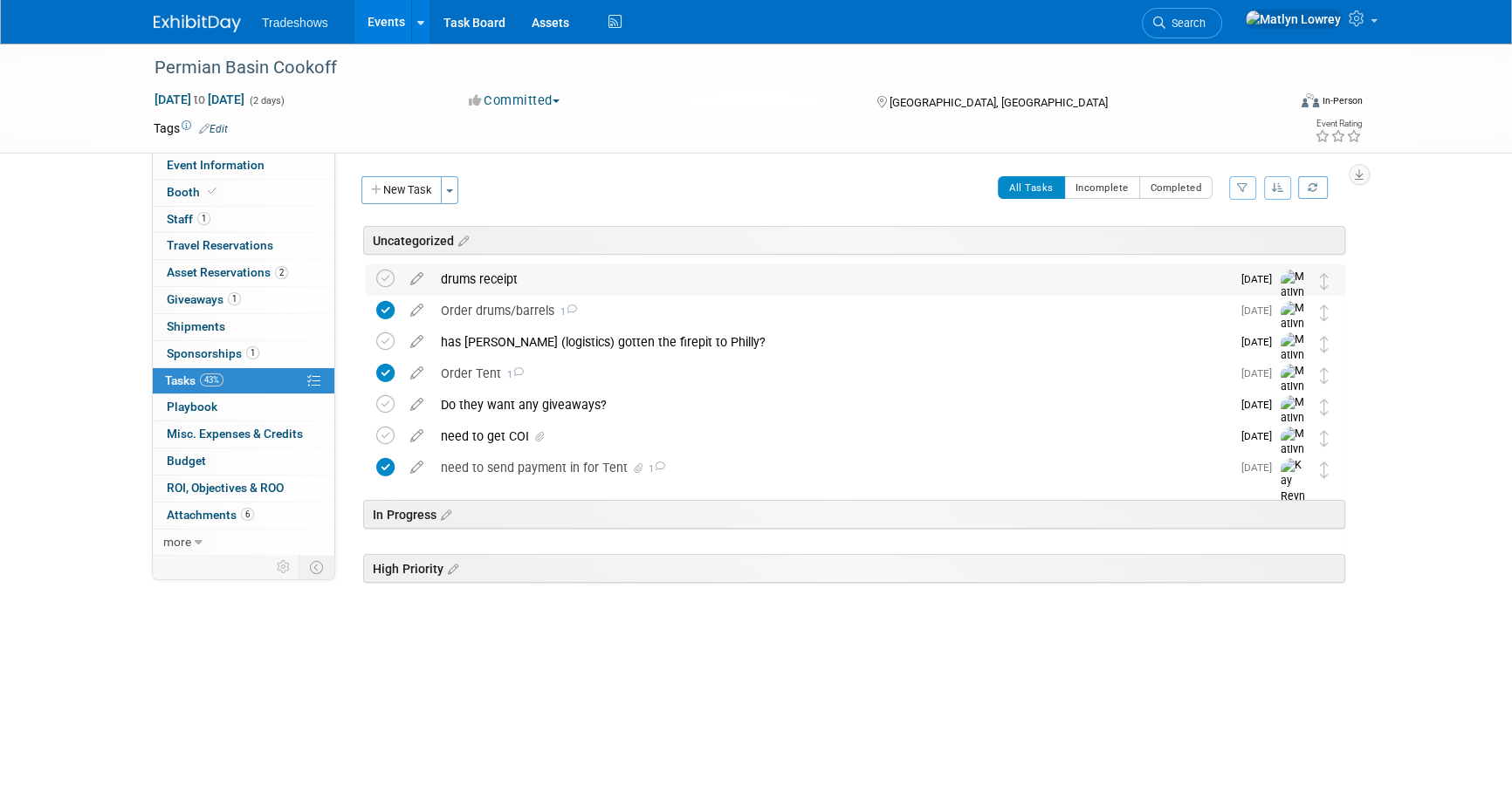
click at [488, 284] on div "drums receipt" at bounding box center [831, 279] width 799 height 30
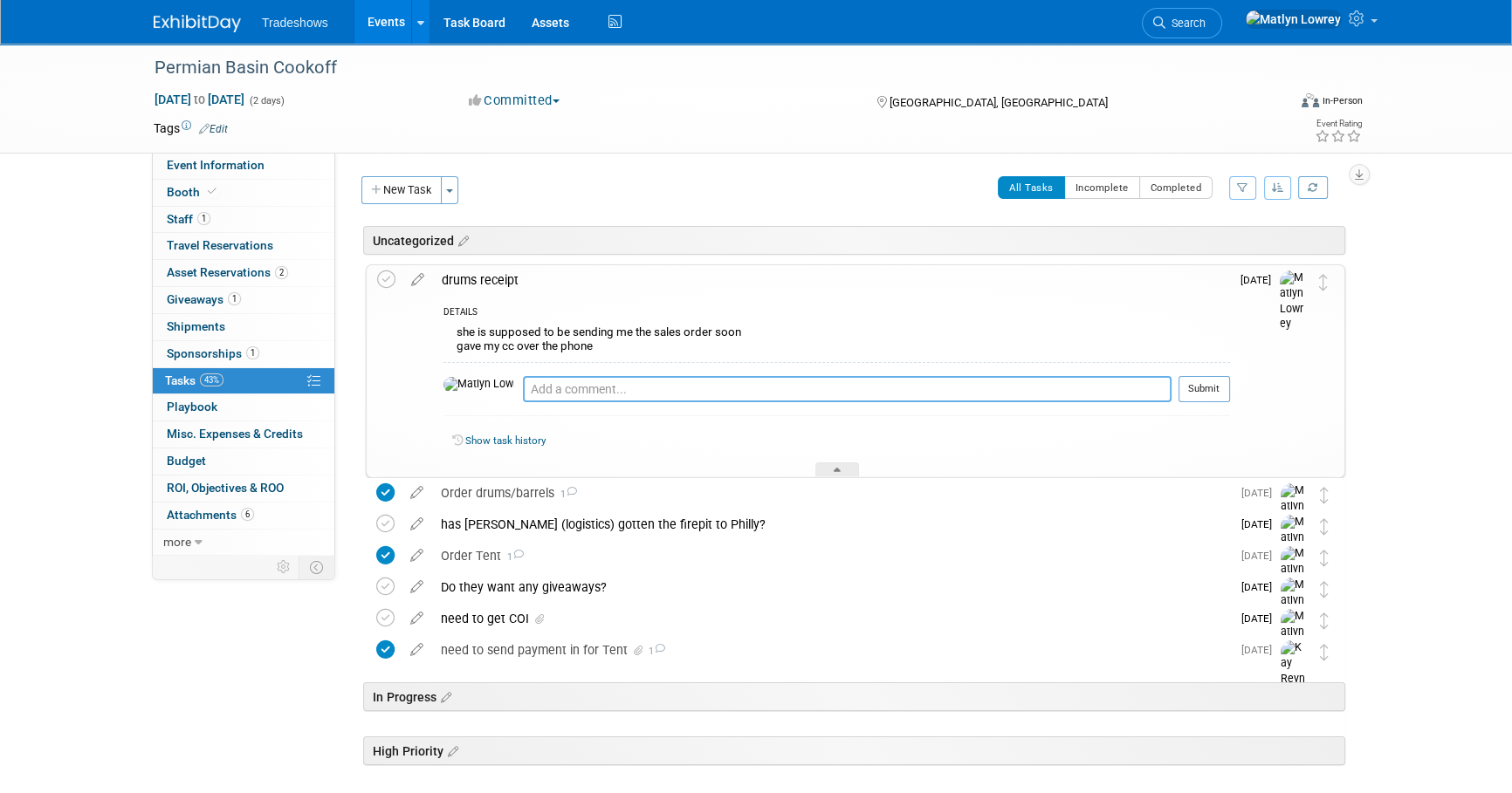
click at [522, 376] on textarea at bounding box center [846, 389] width 648 height 26
type textarea "getting them delivered to [GEOGRAPHIC_DATA]"
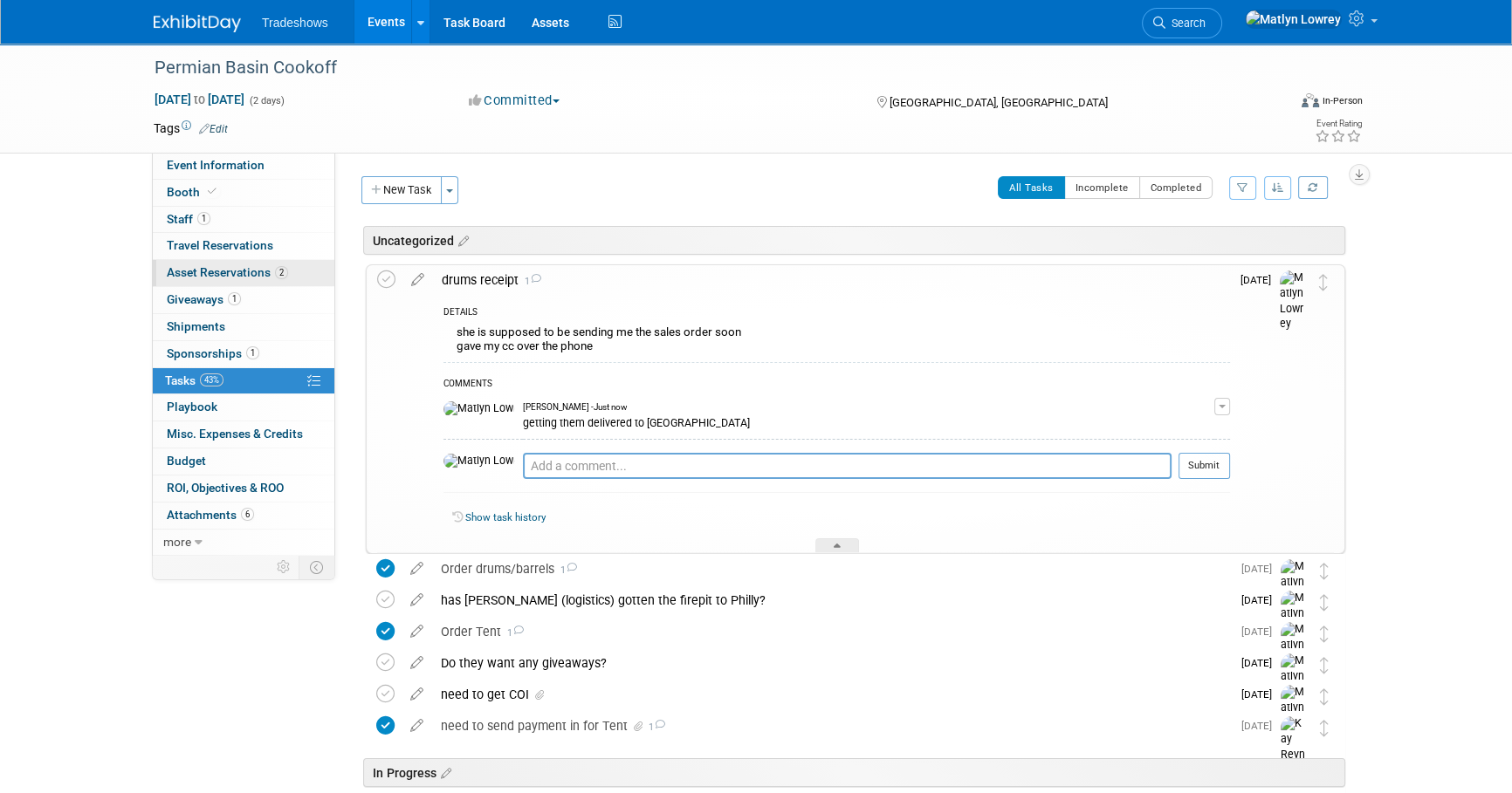
drag, startPoint x: 209, startPoint y: 295, endPoint x: 215, endPoint y: 284, distance: 12.5
click at [209, 295] on span "Giveaways 1" at bounding box center [203, 299] width 74 height 14
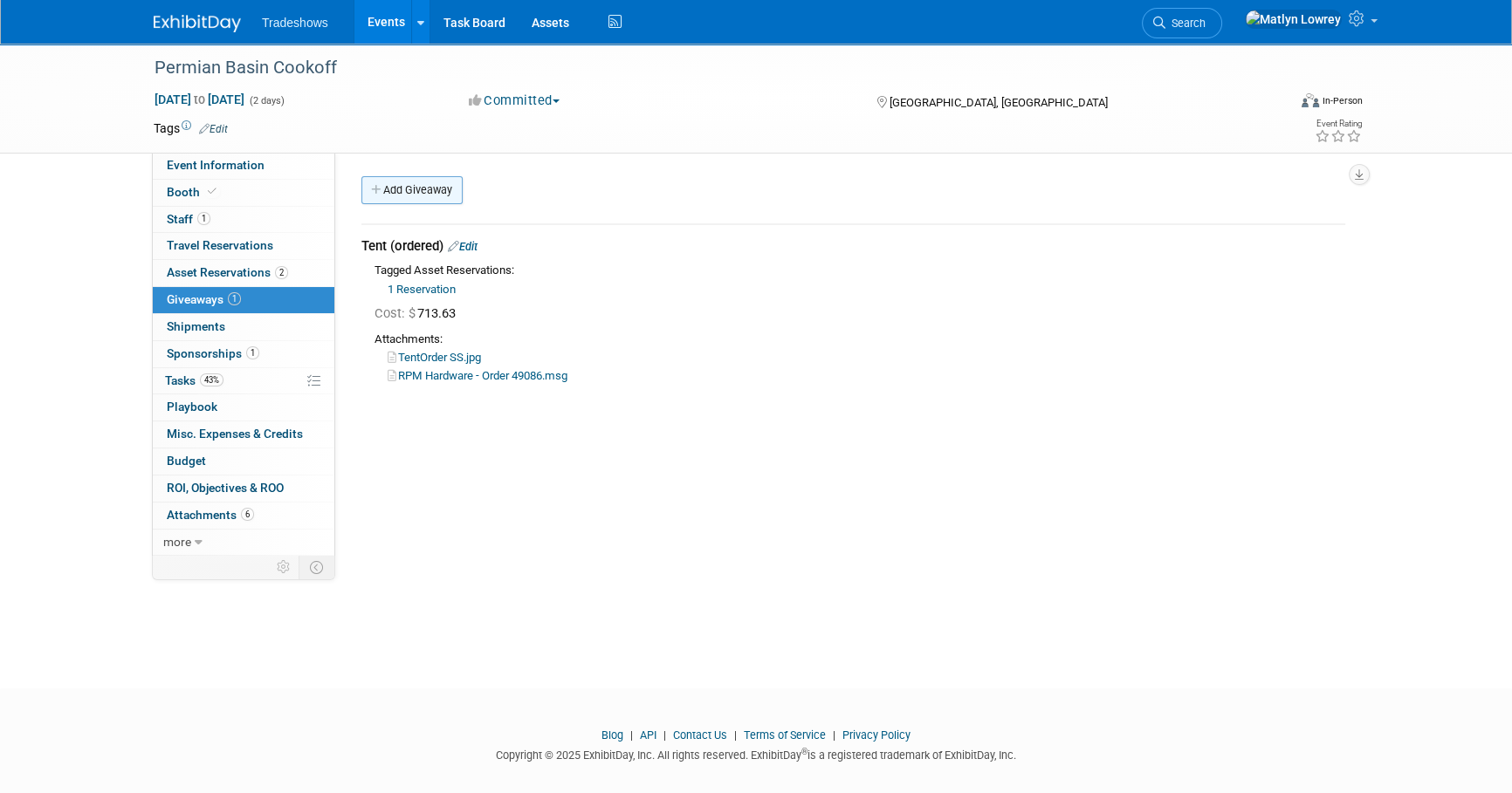
click at [397, 189] on link "Add Giveaway" at bounding box center [412, 190] width 101 height 28
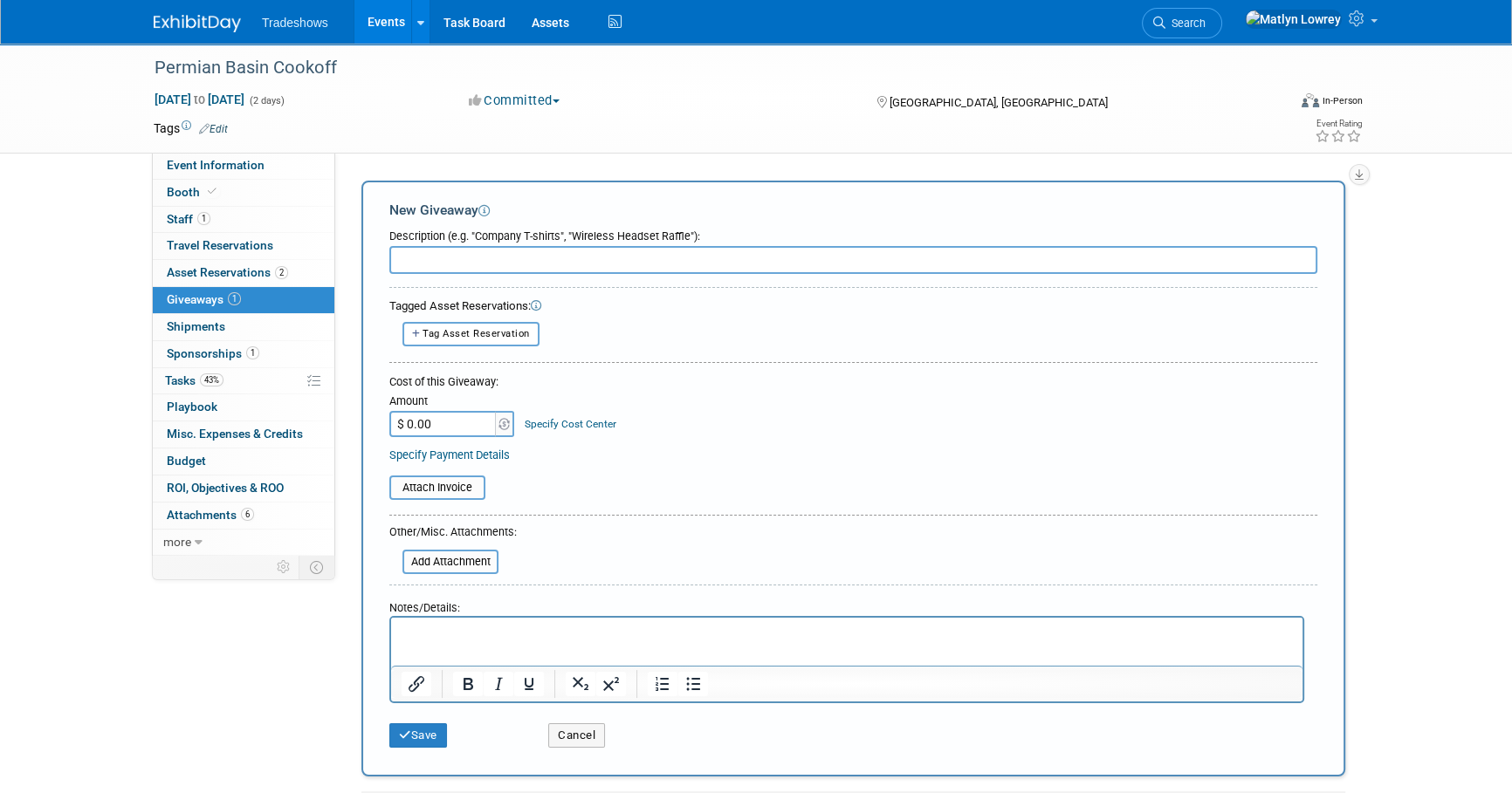
click at [397, 262] on input "text" at bounding box center [853, 260] width 928 height 28
type input "D"
type input "12 black poly drums & shipping to [GEOGRAPHIC_DATA] wh"
click at [436, 424] on input "$ 0.00" at bounding box center [444, 424] width 109 height 26
click at [449, 420] on input "$ 0.00" at bounding box center [444, 424] width 109 height 26
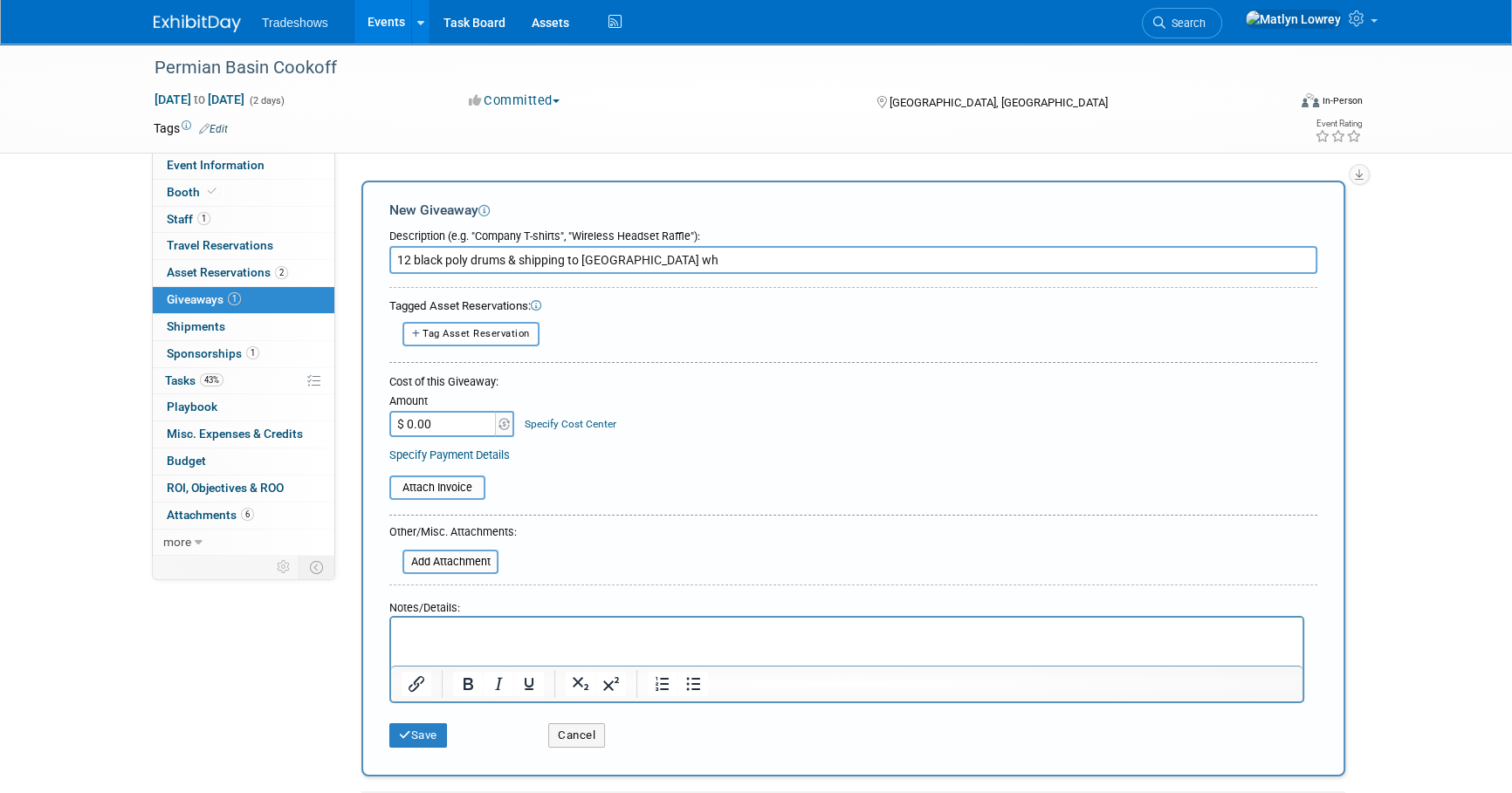
click at [449, 420] on input "$ 0.00" at bounding box center [444, 424] width 109 height 26
type input "$ 420.51"
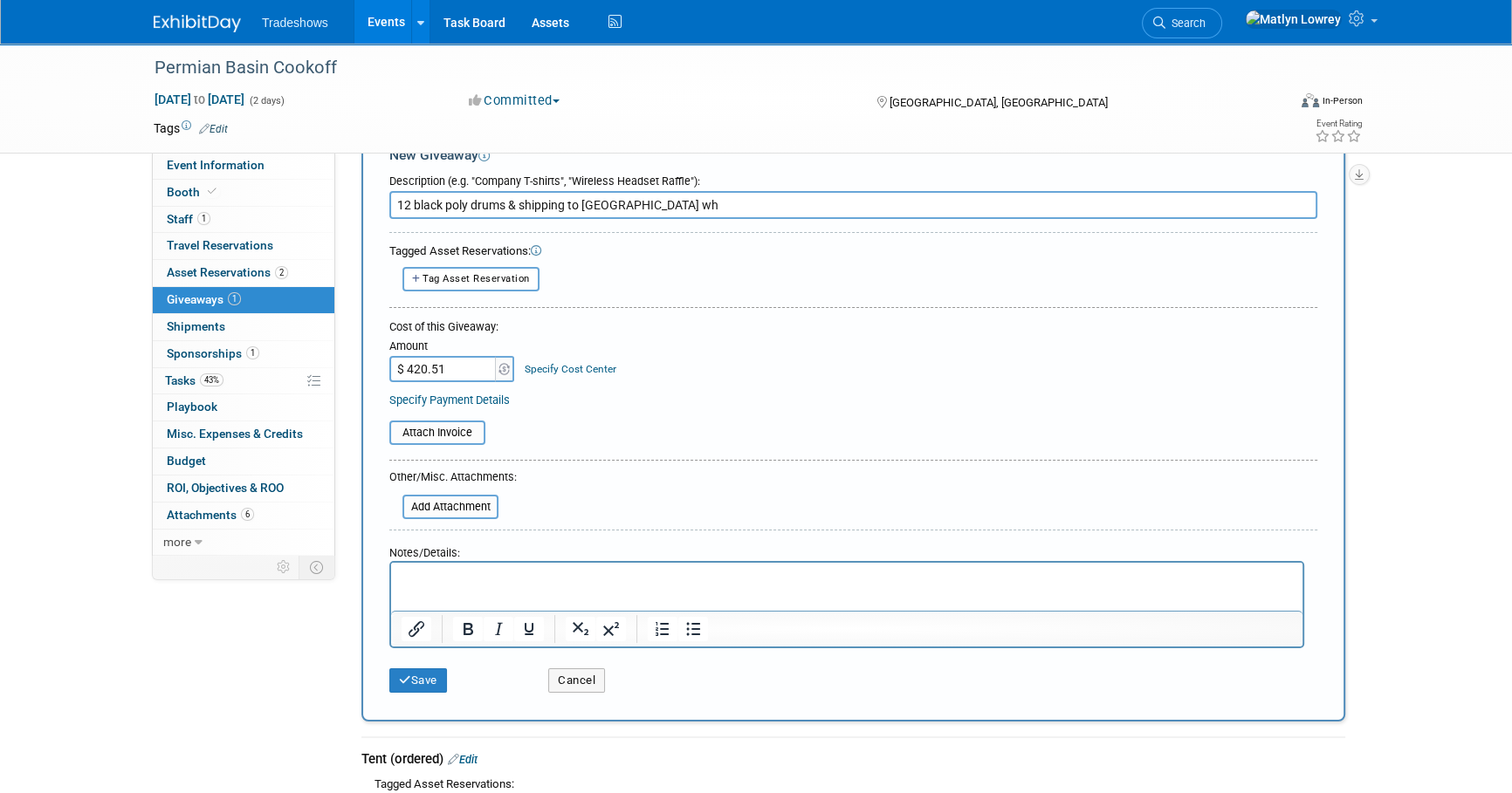
scroll to position [79, 0]
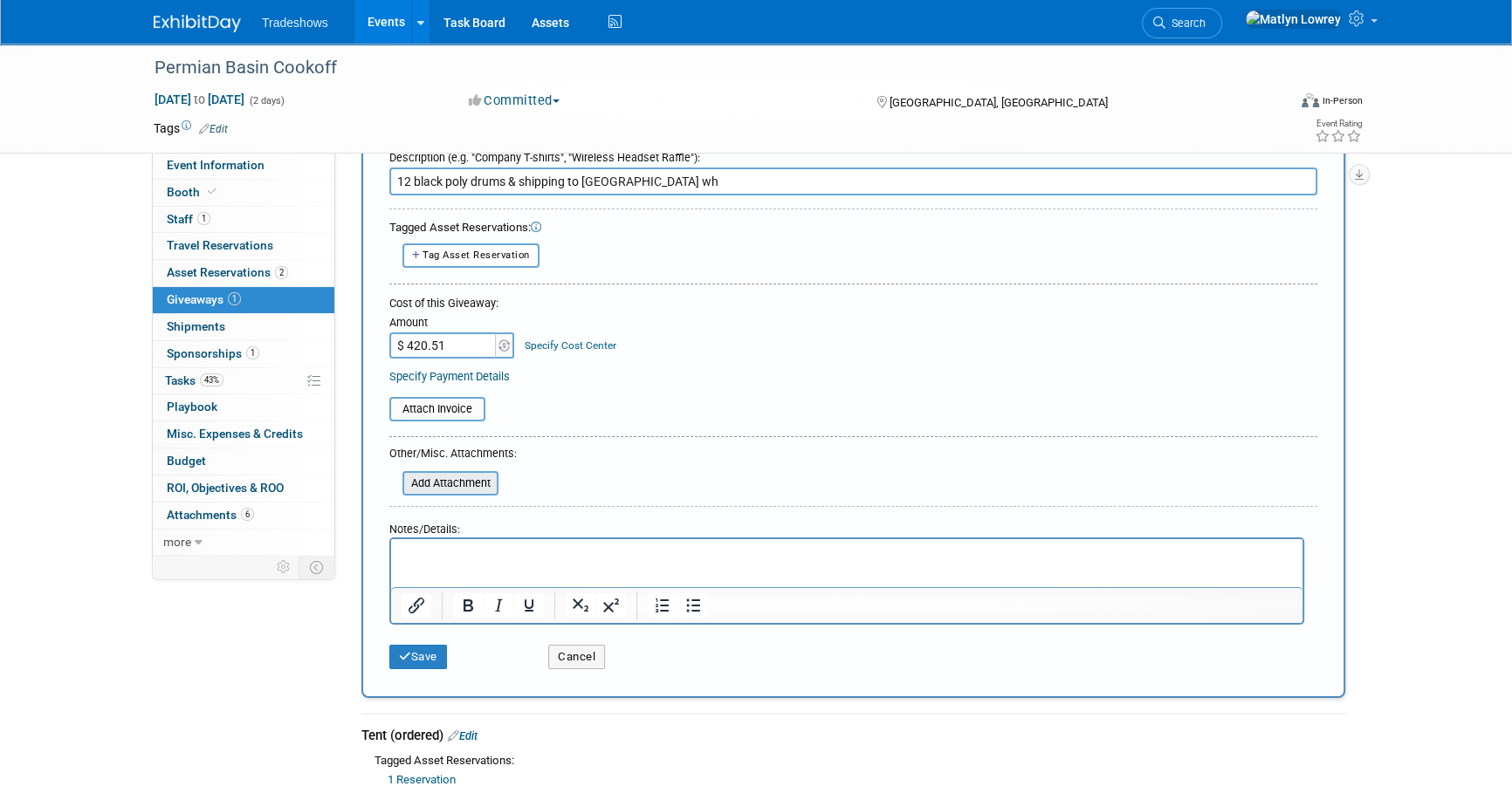
click at [469, 484] on input "file" at bounding box center [392, 483] width 208 height 21
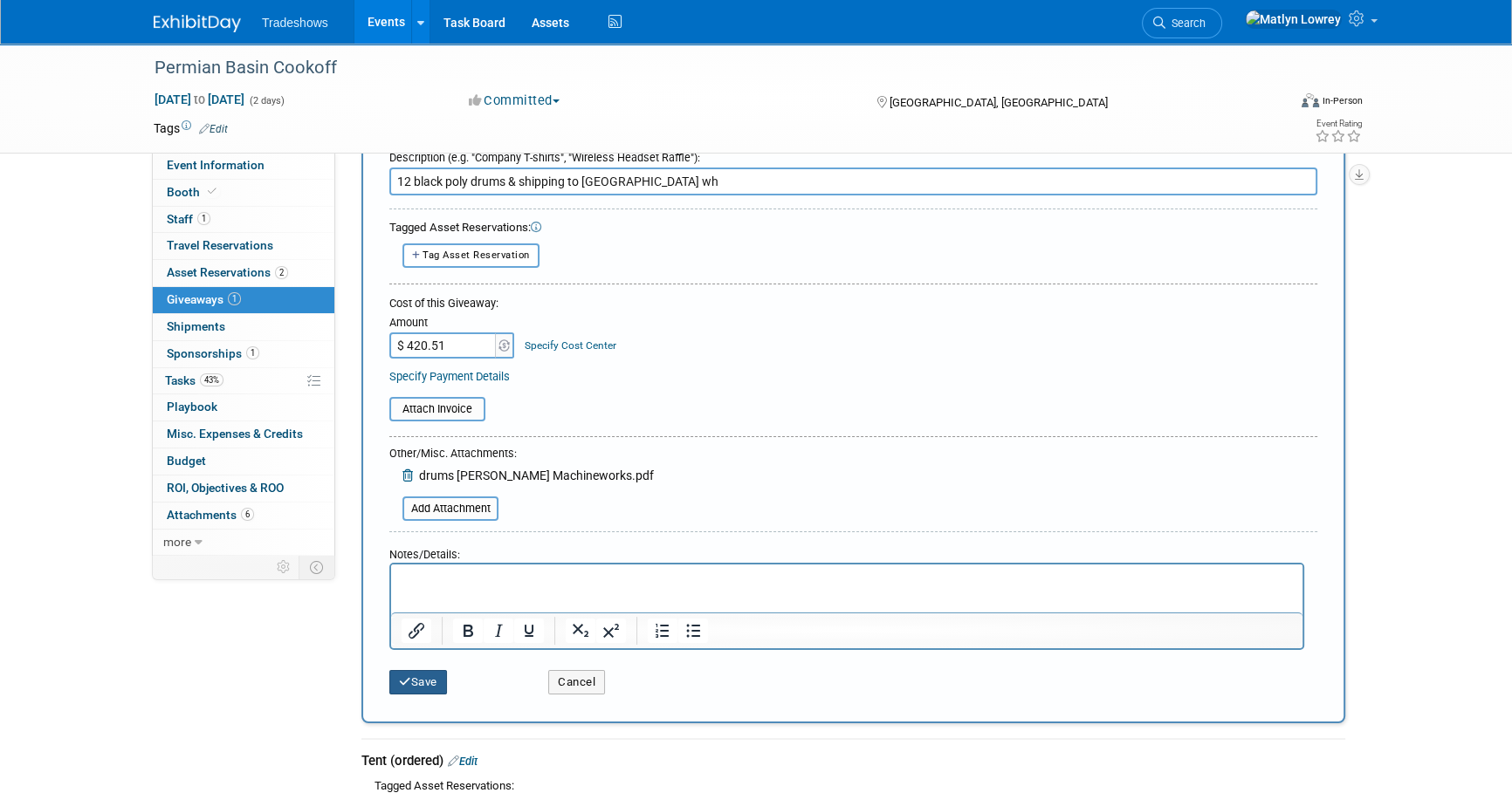
click at [403, 685] on button "Save" at bounding box center [418, 682] width 57 height 24
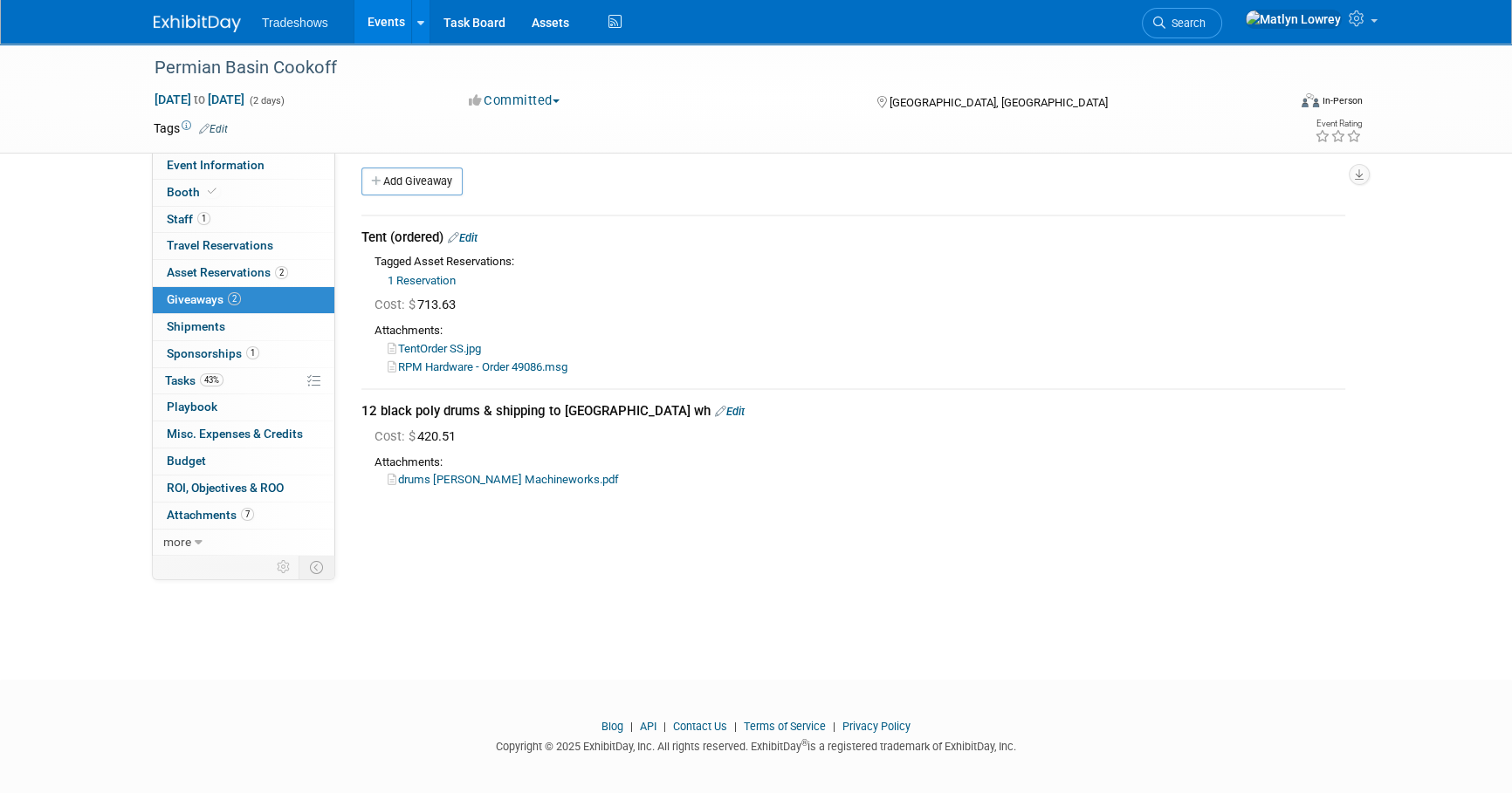
scroll to position [18, 0]
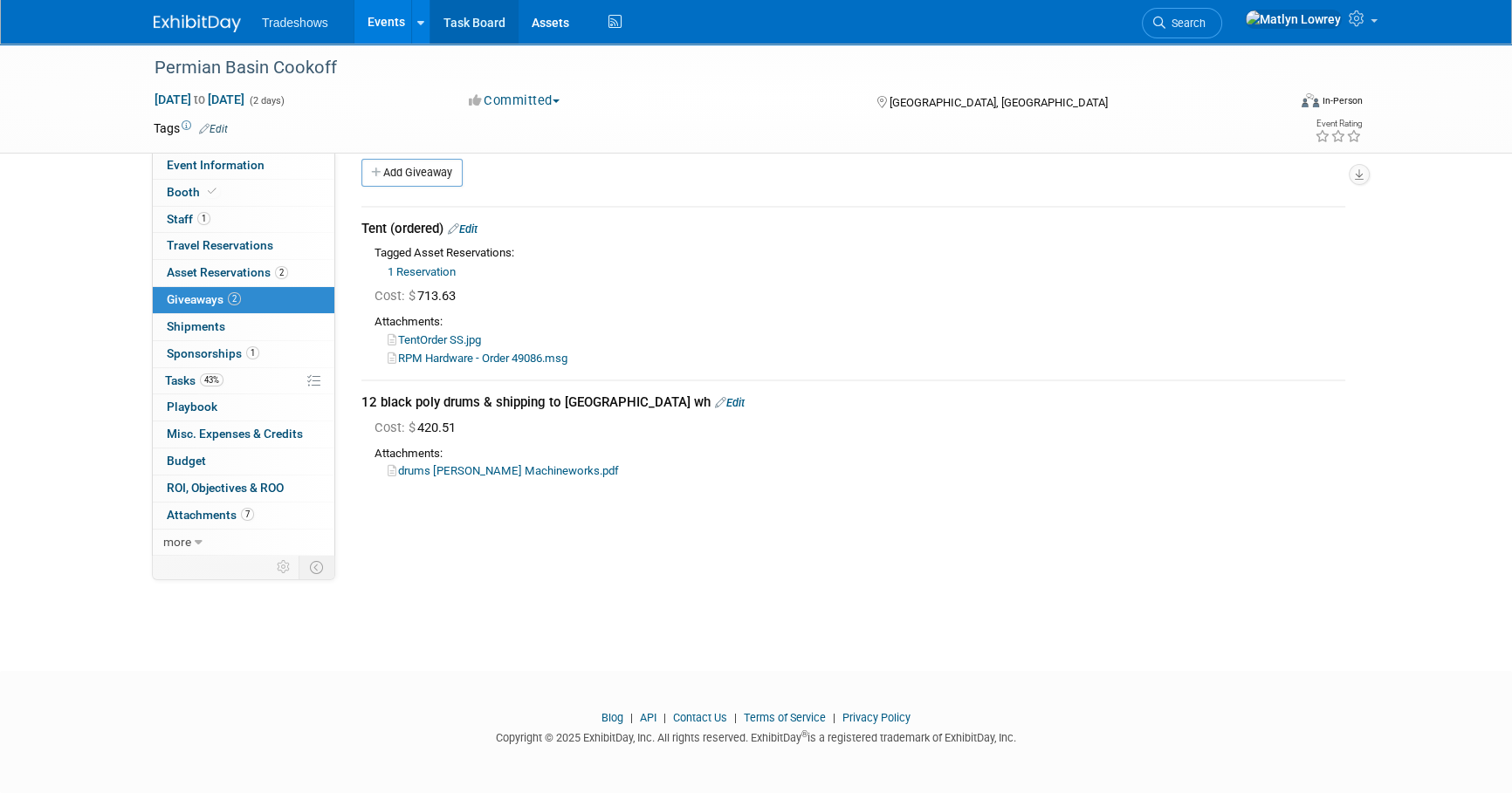
click at [447, 25] on link "Task Board" at bounding box center [473, 21] width 88 height 43
